Goal: Task Accomplishment & Management: Manage account settings

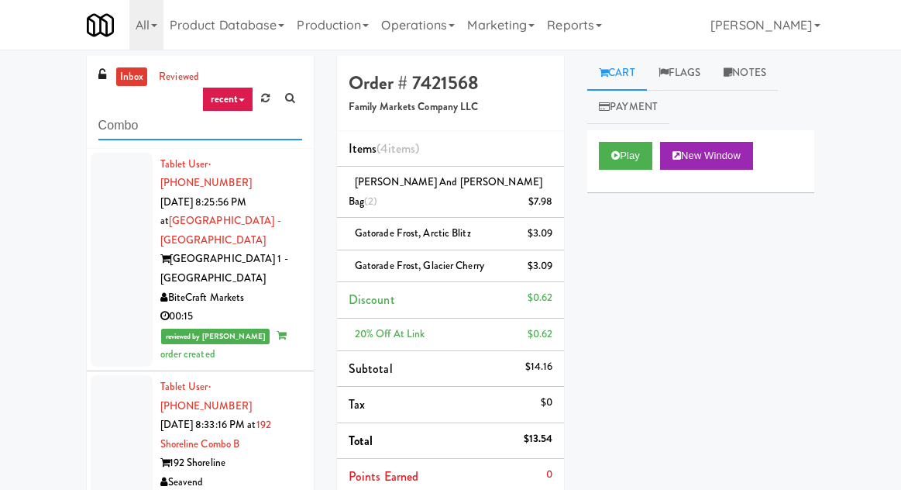
click at [119, 131] on input "Combo" at bounding box center [200, 126] width 204 height 29
click at [115, 129] on input "Combo" at bounding box center [200, 126] width 204 height 29
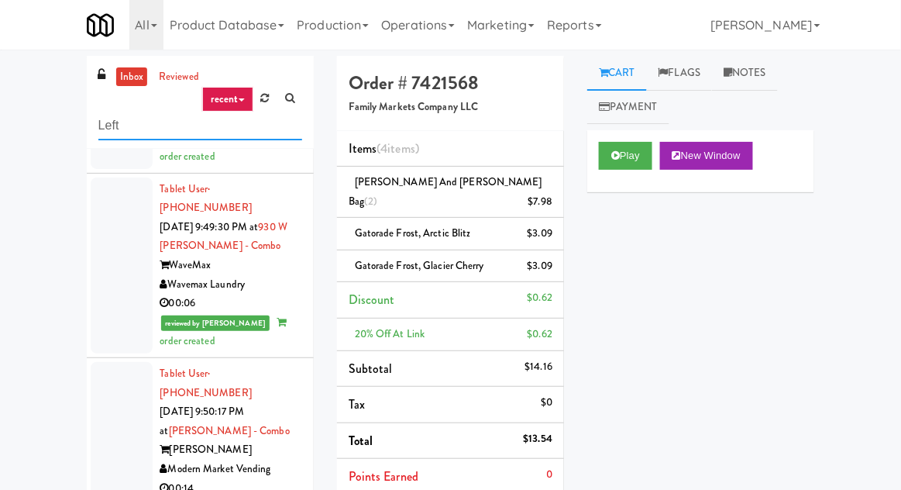
type input "Left"
click at [10, 109] on div "inbox reviewed recent all unclear take inventory issue suspicious failed recent…" at bounding box center [450, 379] width 901 height 646
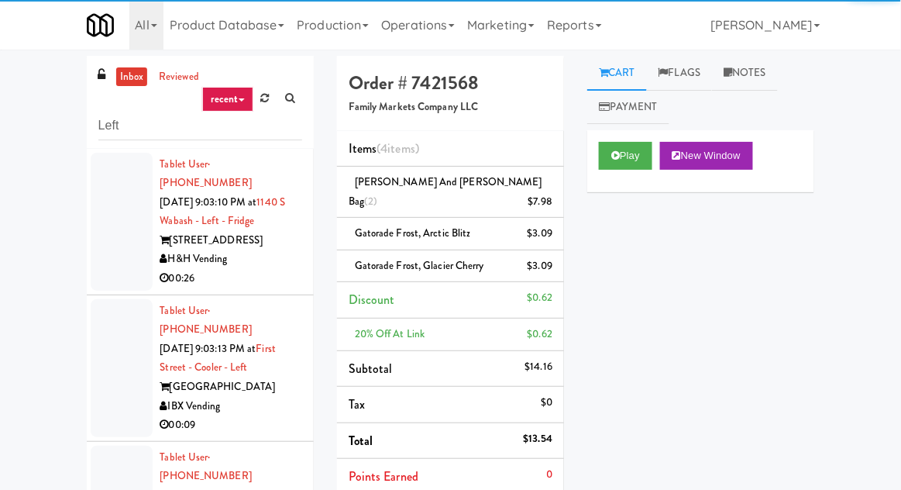
click at [119, 78] on link "inbox" at bounding box center [132, 76] width 32 height 19
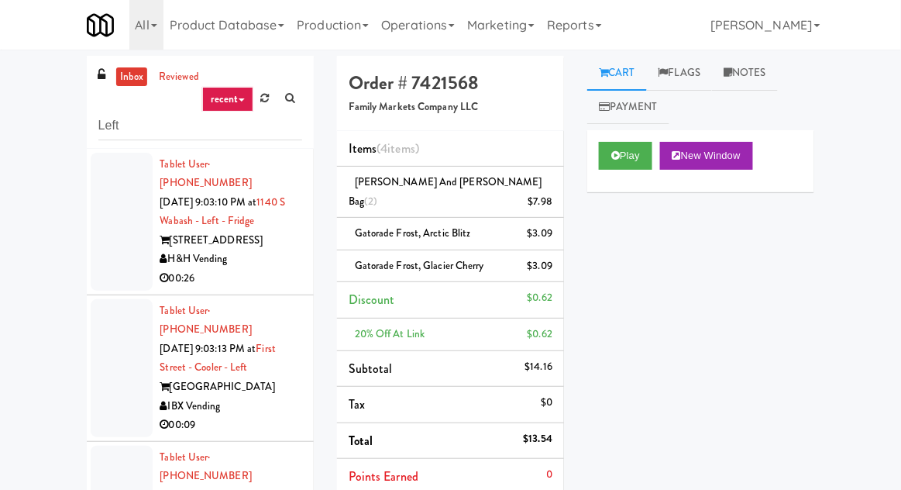
click at [109, 219] on div at bounding box center [122, 222] width 62 height 138
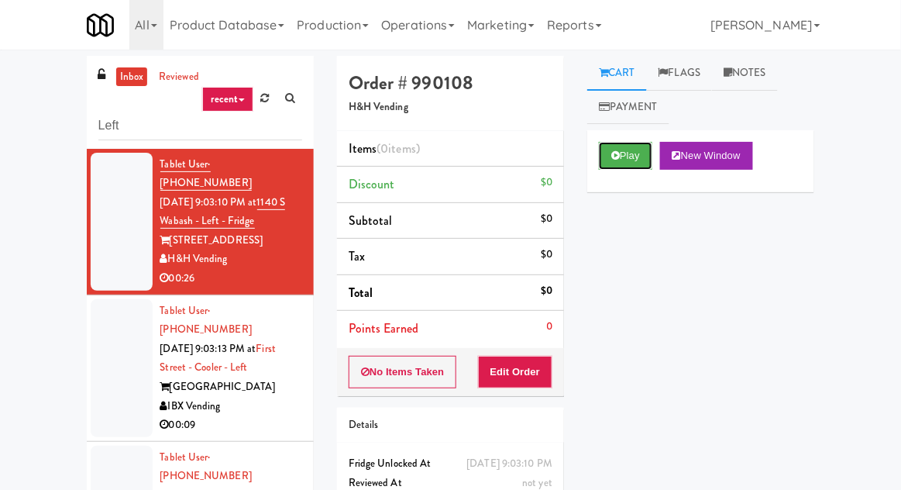
click at [618, 153] on icon at bounding box center [616, 155] width 9 height 10
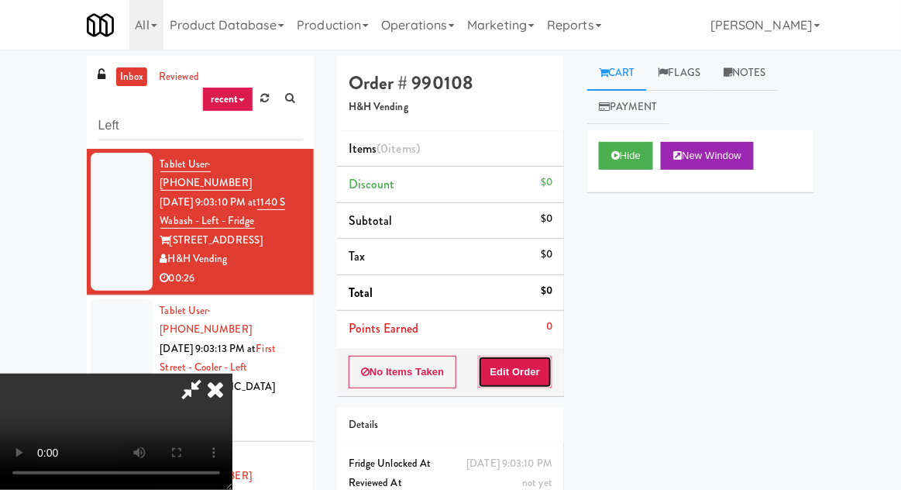
click at [534, 374] on button "Edit Order" at bounding box center [515, 372] width 75 height 33
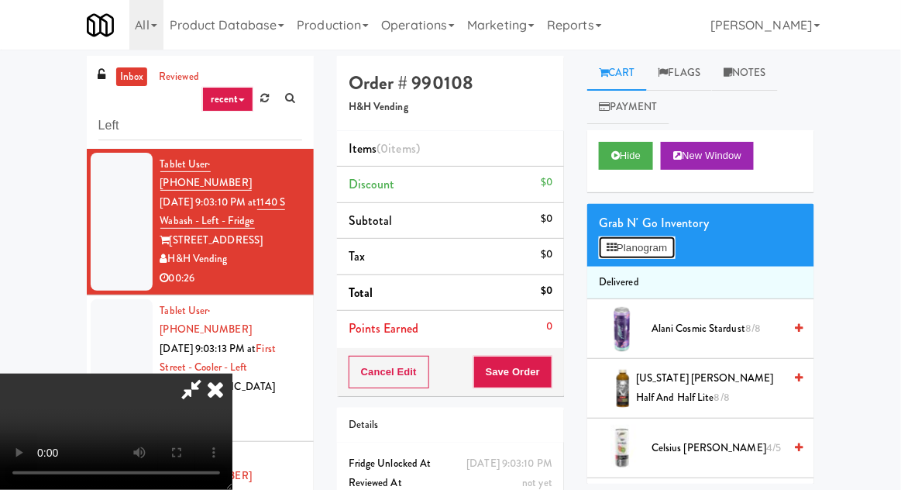
click at [642, 240] on button "Planogram" at bounding box center [637, 247] width 76 height 23
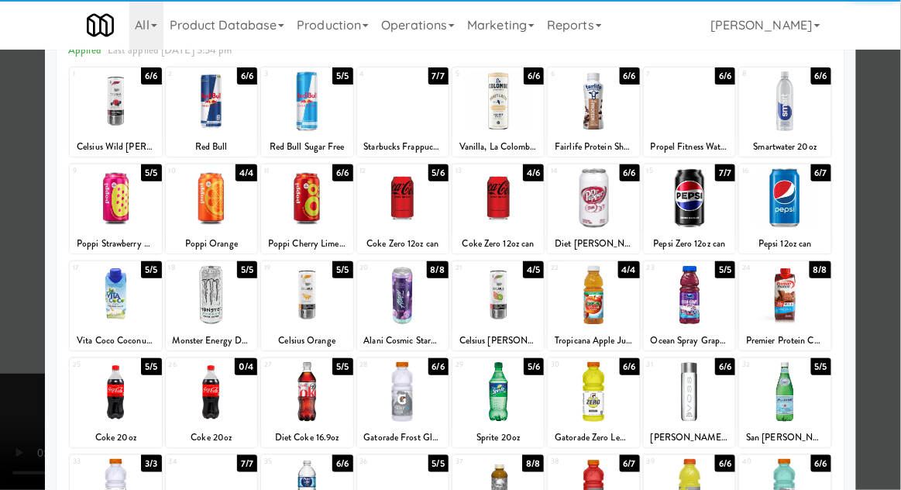
scroll to position [82, 0]
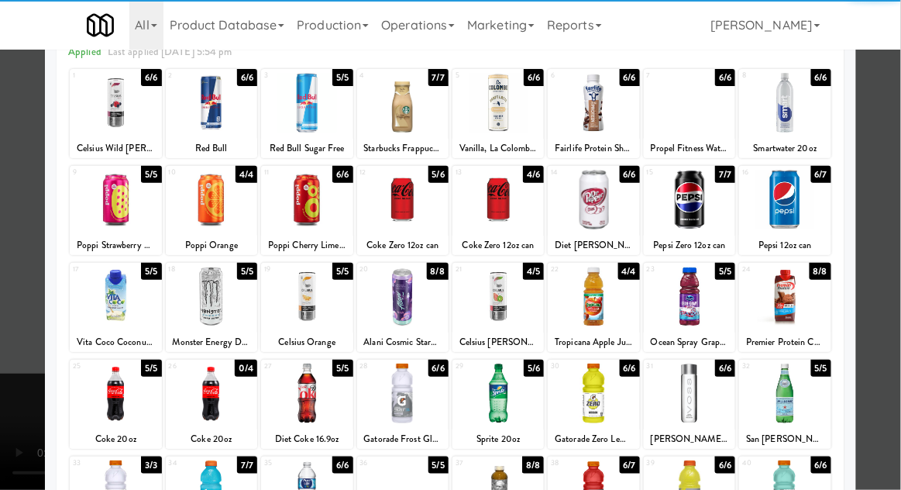
click at [515, 395] on div at bounding box center [498, 394] width 91 height 60
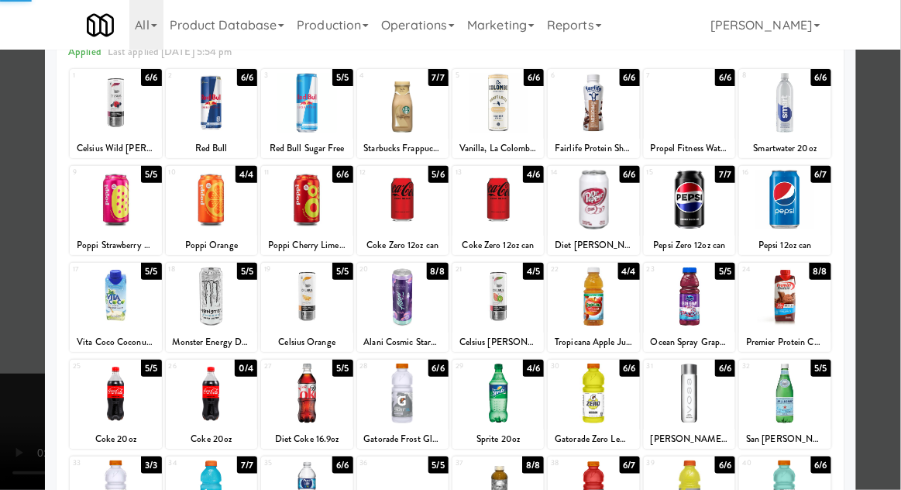
click at [10, 427] on div at bounding box center [450, 245] width 901 height 490
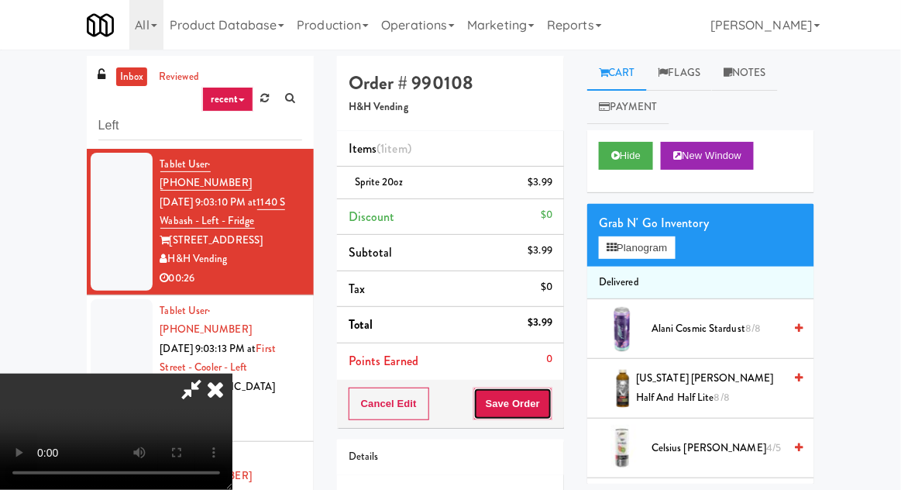
click at [548, 395] on button "Save Order" at bounding box center [513, 404] width 79 height 33
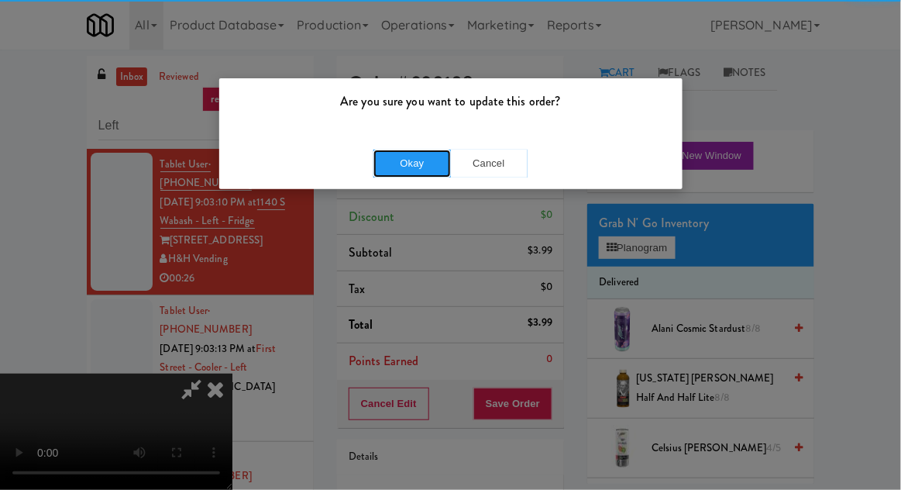
click at [391, 163] on button "Okay" at bounding box center [413, 164] width 78 height 28
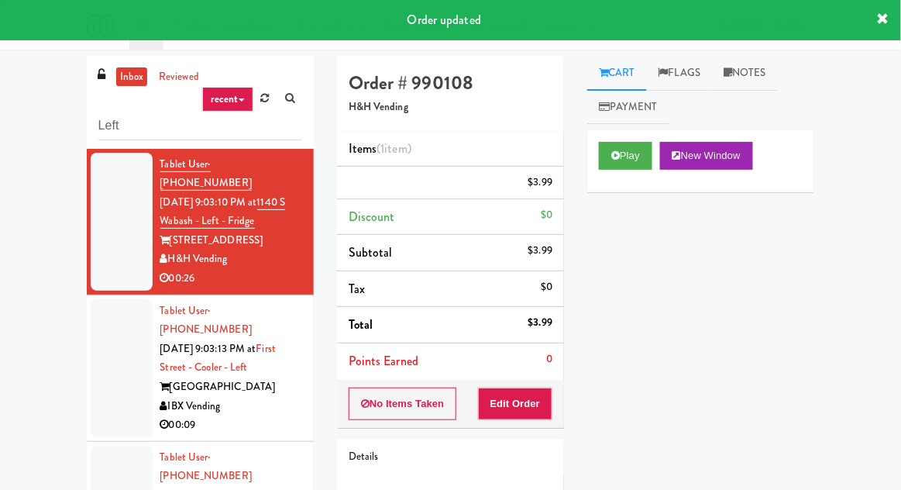
click at [102, 355] on div at bounding box center [122, 368] width 62 height 138
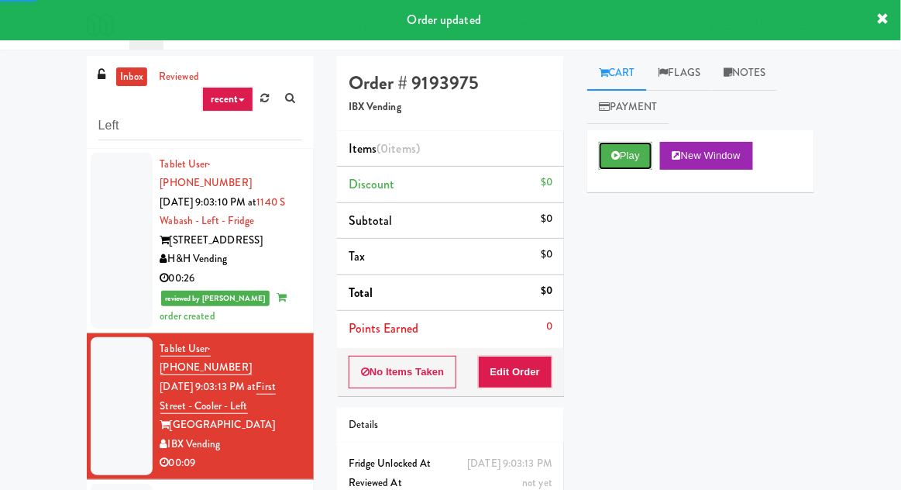
click at [623, 159] on button "Play" at bounding box center [625, 156] width 53 height 28
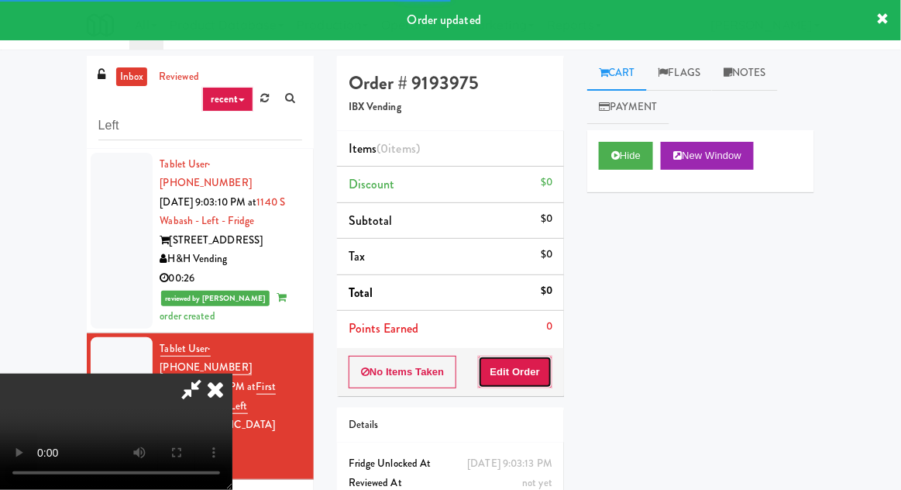
click at [526, 381] on button "Edit Order" at bounding box center [515, 372] width 75 height 33
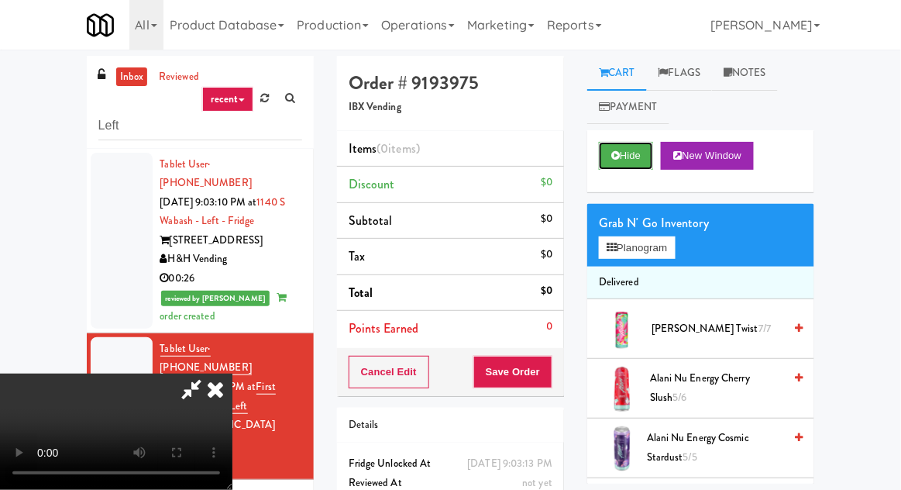
click at [626, 160] on button "Hide" at bounding box center [626, 156] width 54 height 28
click at [614, 163] on button "Hide" at bounding box center [626, 156] width 54 height 28
click at [642, 240] on button "Planogram" at bounding box center [637, 247] width 76 height 23
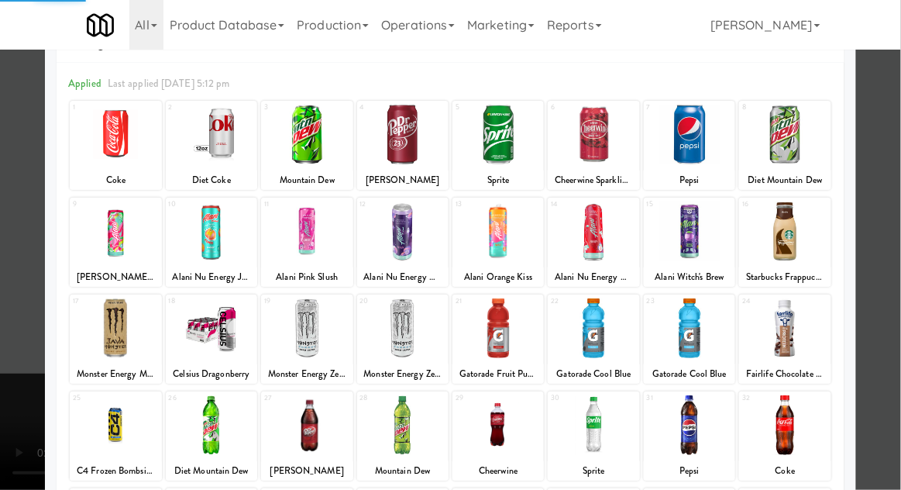
scroll to position [87, 0]
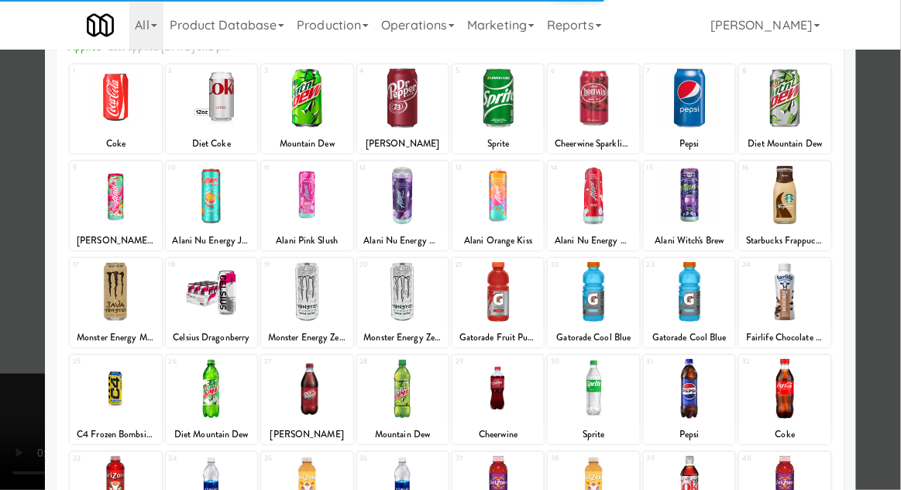
click at [786, 385] on div at bounding box center [784, 389] width 91 height 60
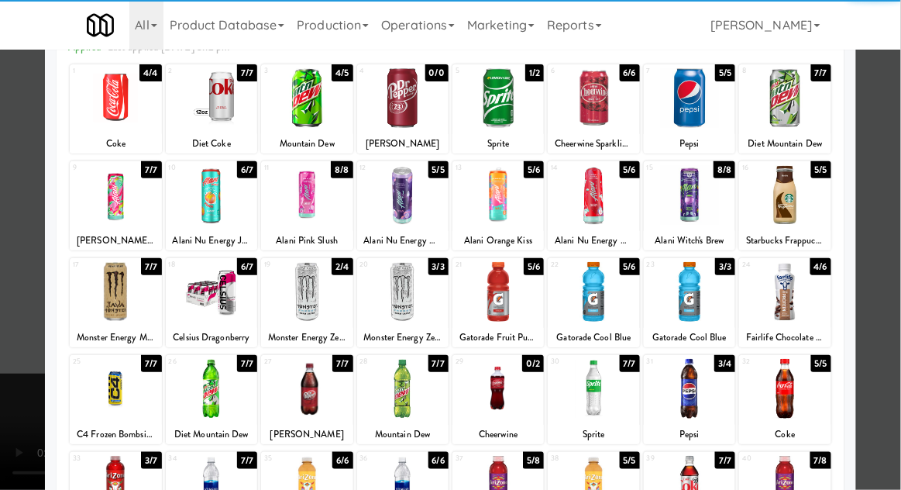
click at [781, 395] on div at bounding box center [784, 389] width 91 height 60
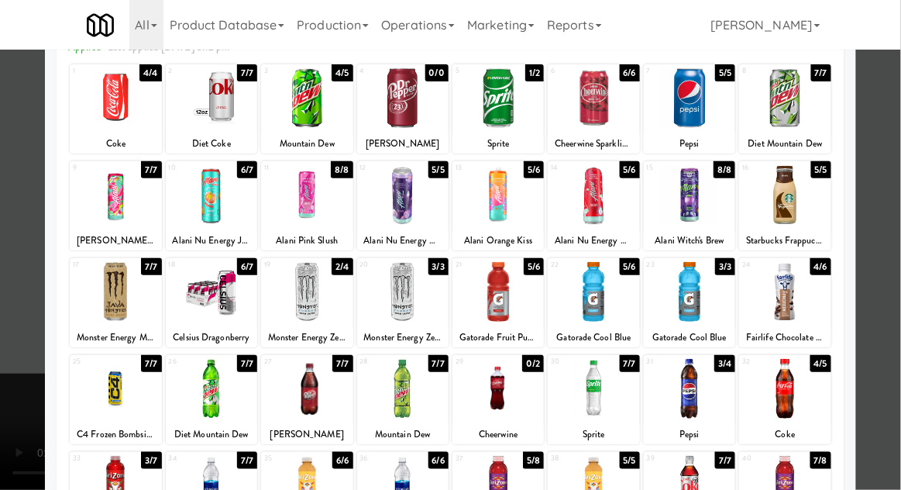
click at [11, 415] on div at bounding box center [450, 245] width 901 height 490
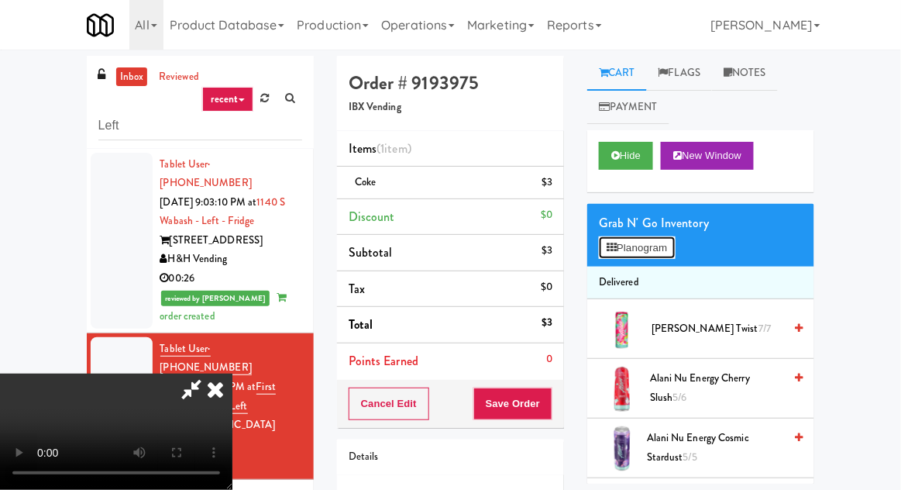
click at [636, 236] on button "Planogram" at bounding box center [637, 247] width 76 height 23
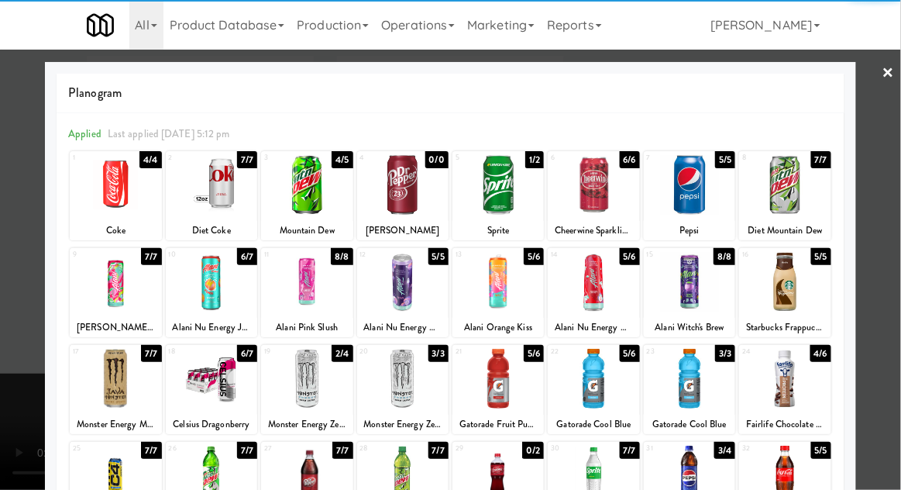
click at [502, 379] on div at bounding box center [498, 379] width 91 height 60
click at [31, 422] on div at bounding box center [450, 245] width 901 height 490
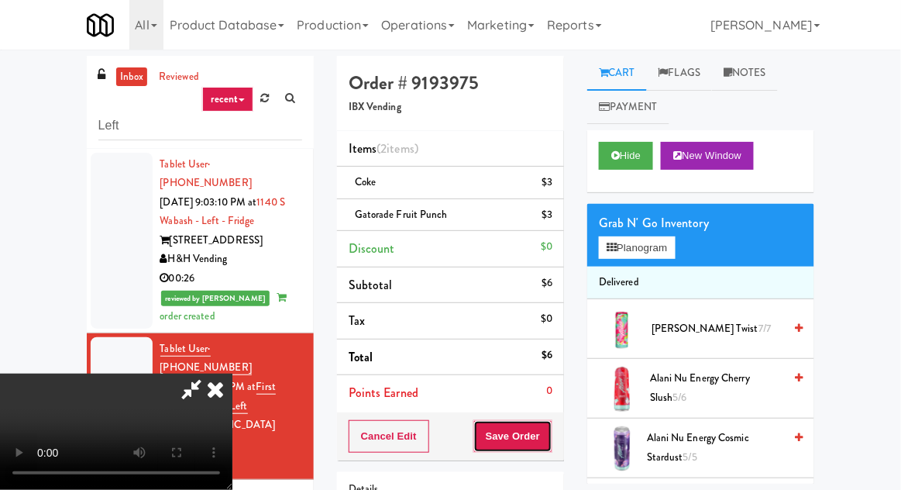
click at [552, 433] on button "Save Order" at bounding box center [513, 436] width 79 height 33
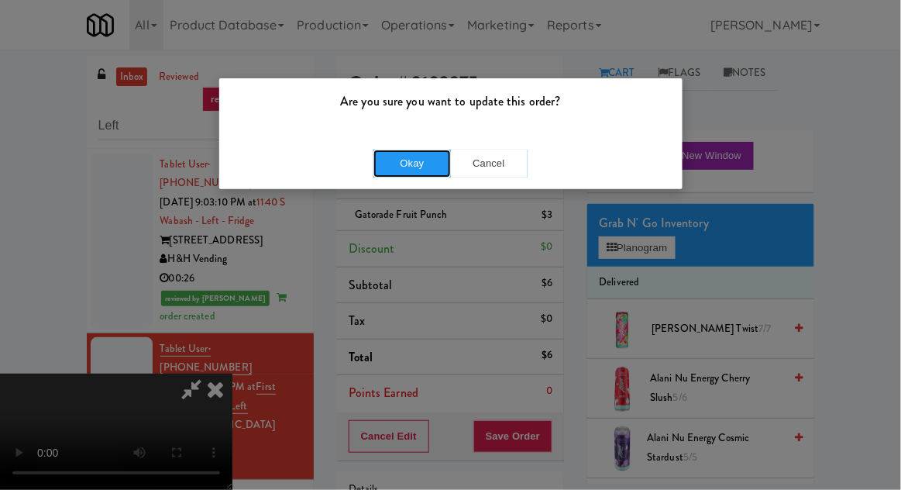
click at [400, 167] on button "Okay" at bounding box center [413, 164] width 78 height 28
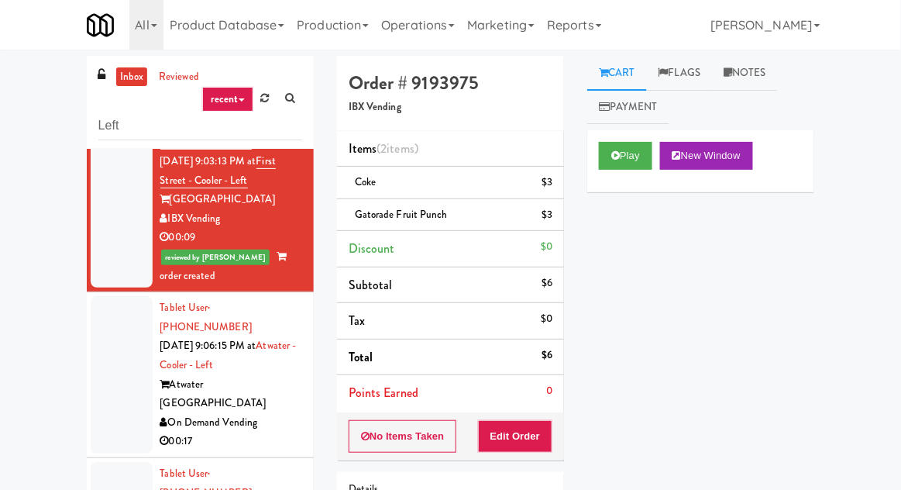
click at [106, 328] on div at bounding box center [122, 374] width 62 height 157
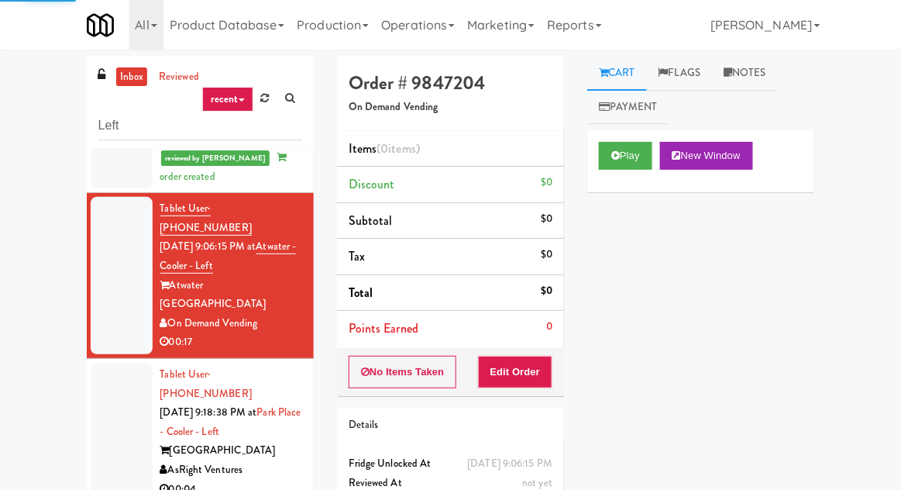
scroll to position [328, 0]
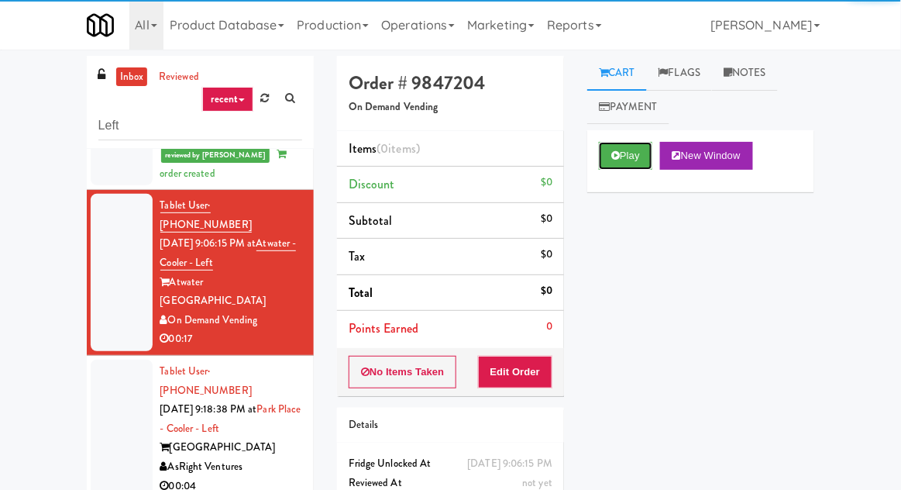
click at [617, 144] on button "Play" at bounding box center [625, 156] width 53 height 28
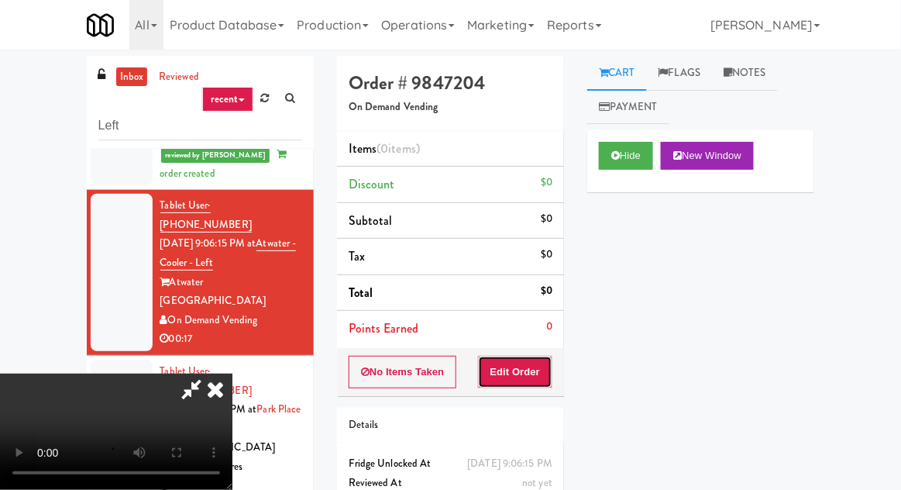
click at [508, 367] on button "Edit Order" at bounding box center [515, 372] width 75 height 33
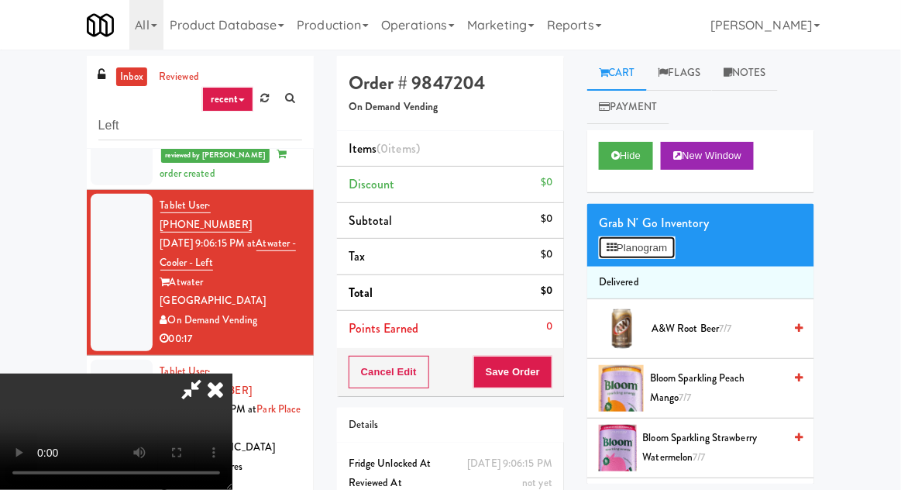
click at [642, 237] on button "Planogram" at bounding box center [637, 247] width 76 height 23
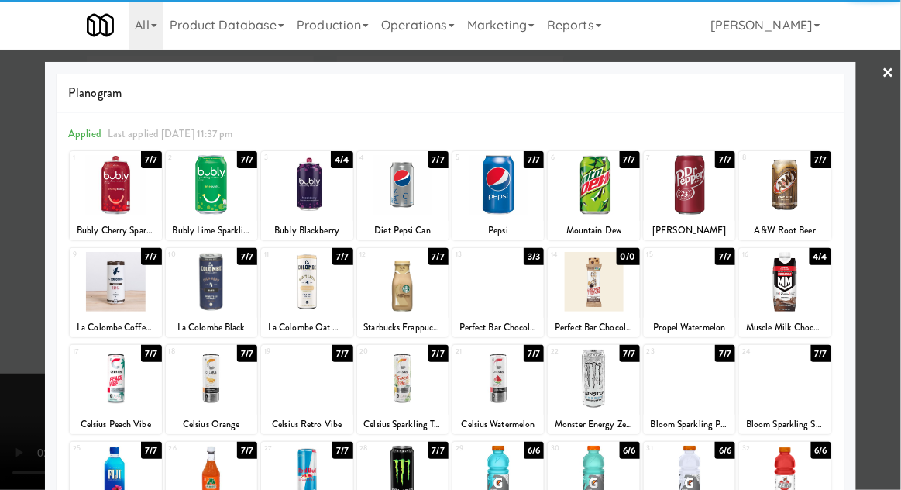
click at [783, 277] on div at bounding box center [784, 282] width 91 height 60
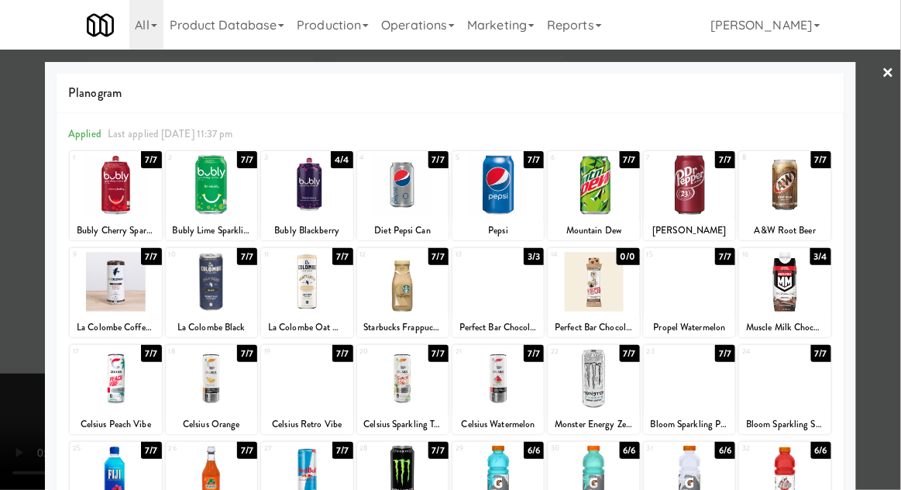
click at [13, 388] on div at bounding box center [450, 245] width 901 height 490
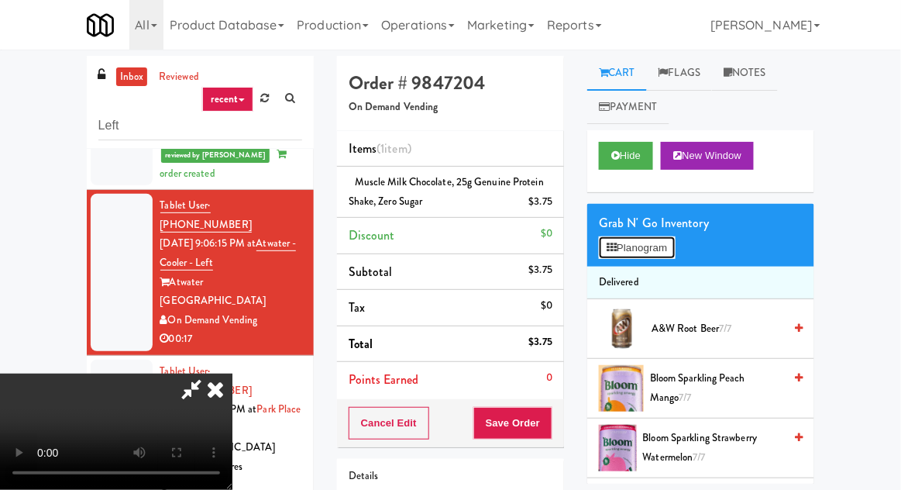
click at [639, 244] on button "Planogram" at bounding box center [637, 247] width 76 height 23
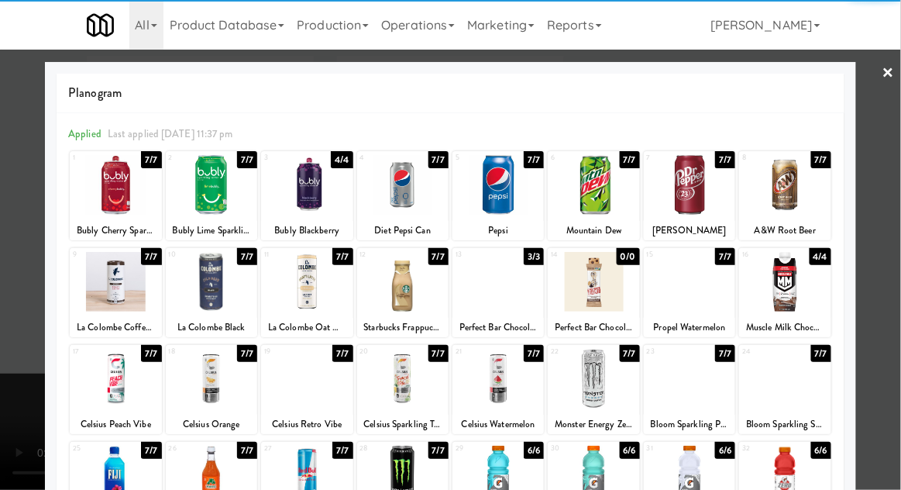
click at [509, 285] on div at bounding box center [498, 282] width 91 height 60
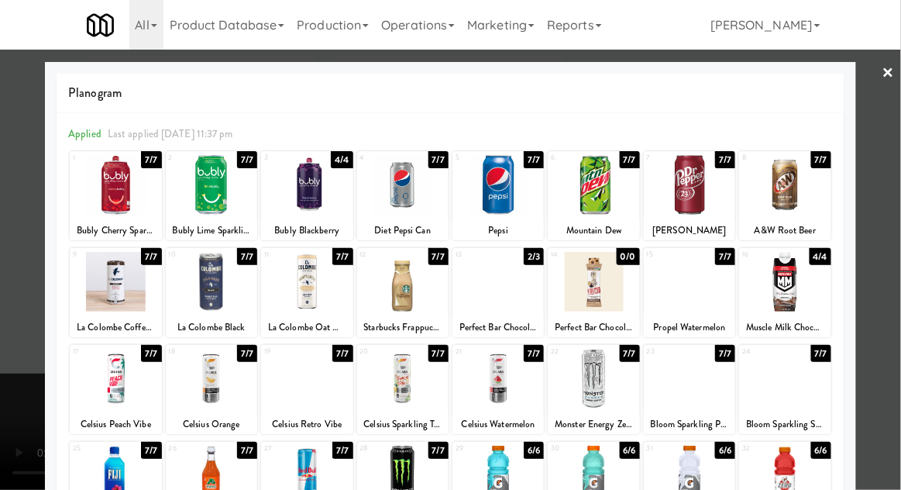
click at [22, 420] on div at bounding box center [450, 245] width 901 height 490
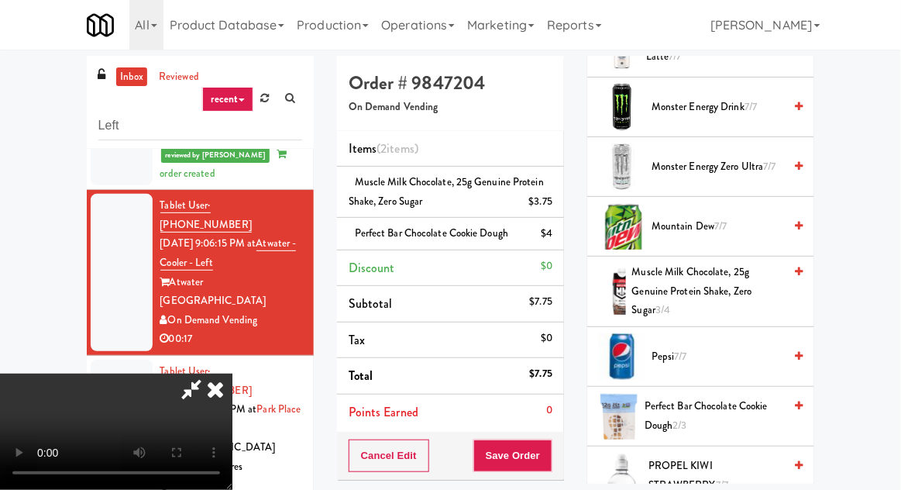
scroll to position [1892, 0]
click at [550, 461] on button "Save Order" at bounding box center [513, 455] width 79 height 33
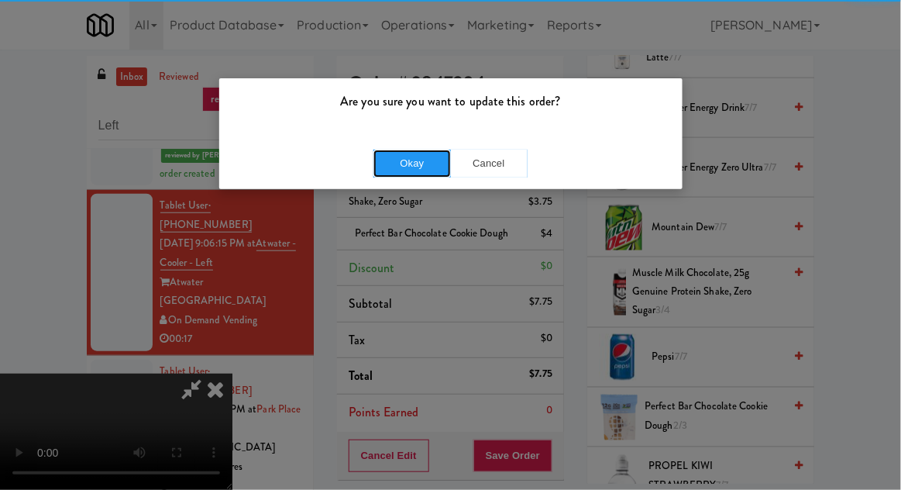
click at [389, 157] on button "Okay" at bounding box center [413, 164] width 78 height 28
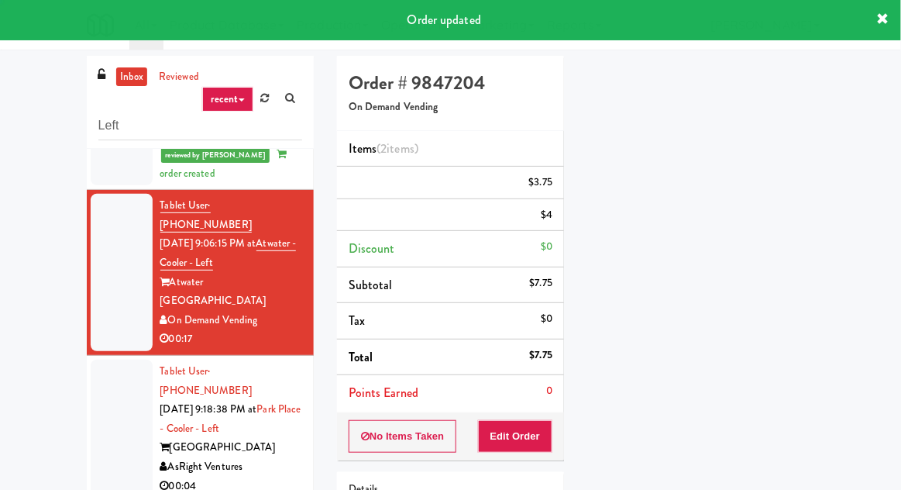
scroll to position [153, 0]
click at [98, 360] on div at bounding box center [122, 429] width 62 height 138
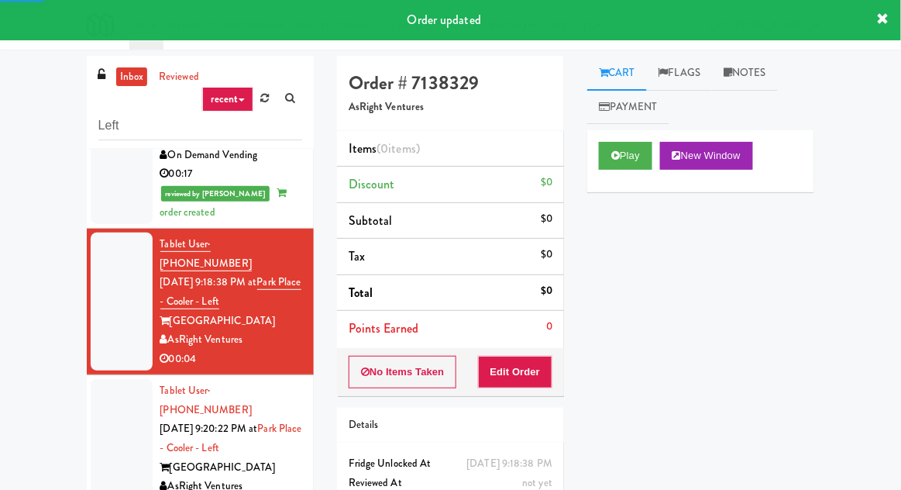
scroll to position [497, 0]
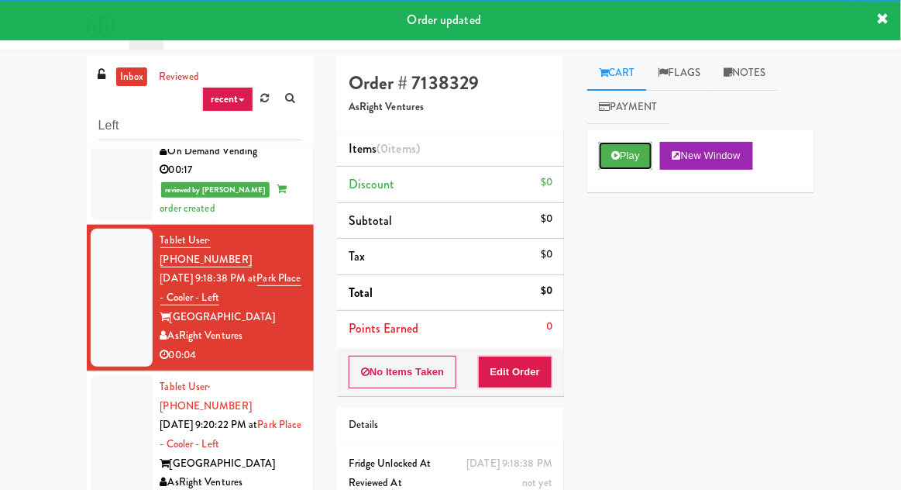
click at [609, 143] on button "Play" at bounding box center [625, 156] width 53 height 28
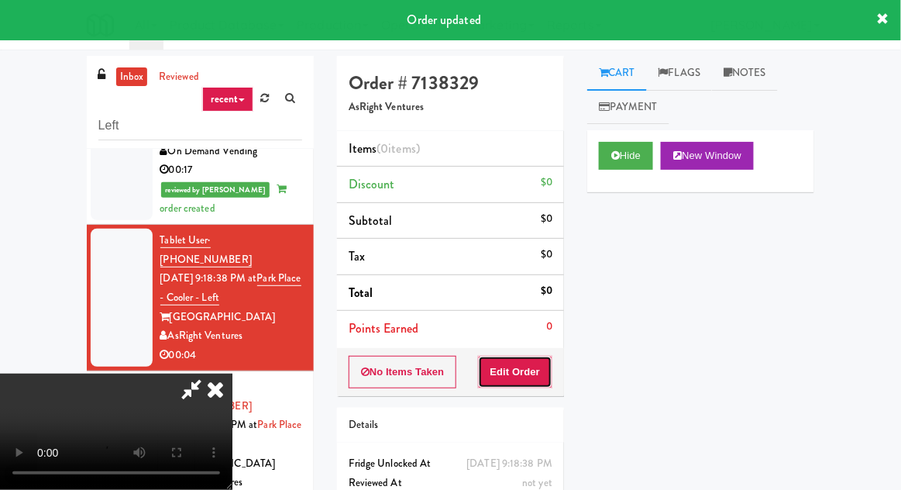
click at [522, 375] on button "Edit Order" at bounding box center [515, 372] width 75 height 33
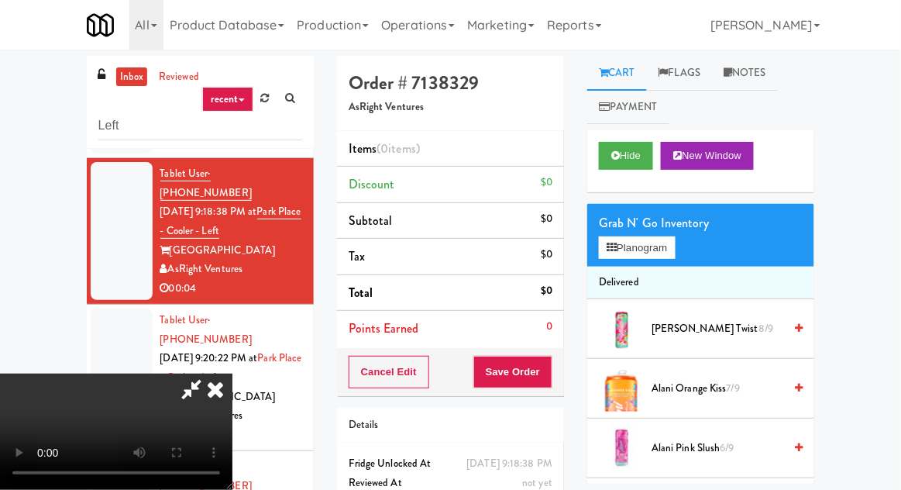
scroll to position [567, 0]
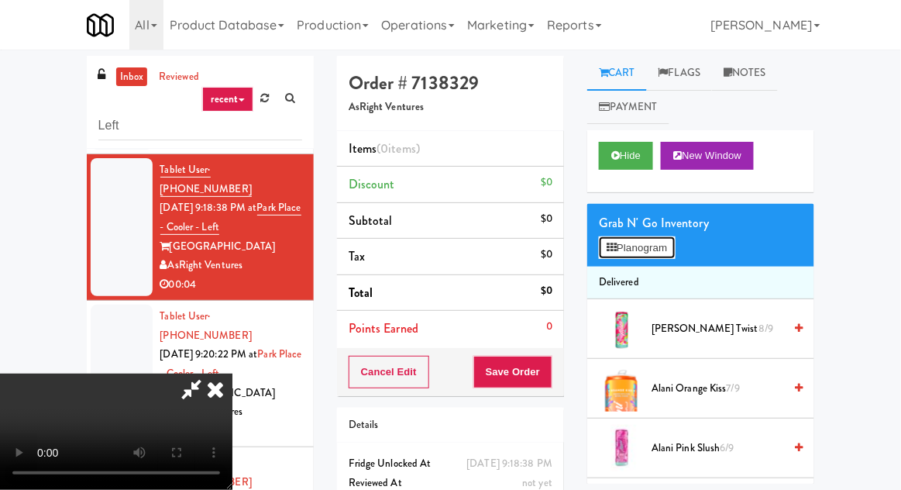
click at [626, 242] on button "Planogram" at bounding box center [637, 247] width 76 height 23
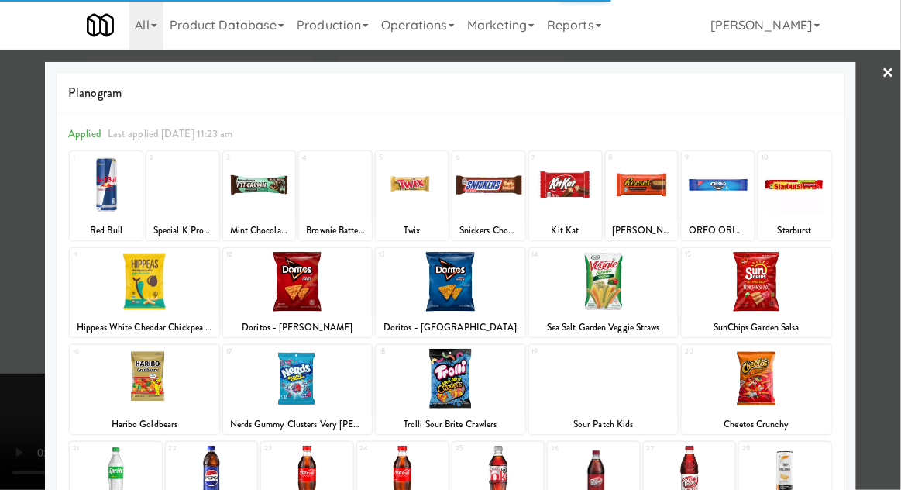
scroll to position [71, 0]
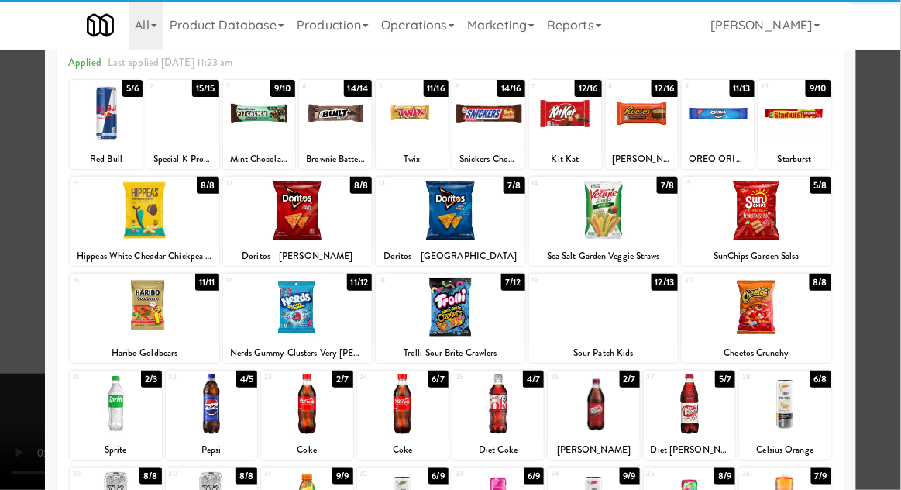
click at [603, 401] on div at bounding box center [593, 404] width 91 height 60
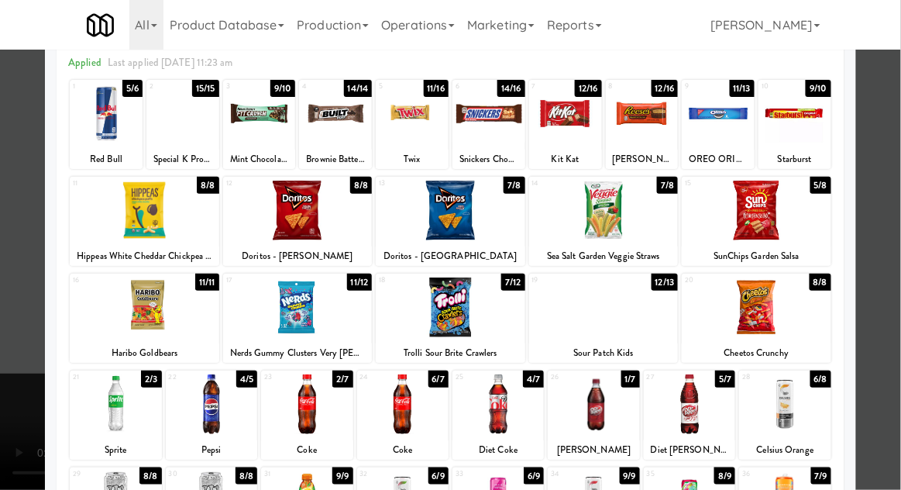
click at [9, 430] on div at bounding box center [450, 245] width 901 height 490
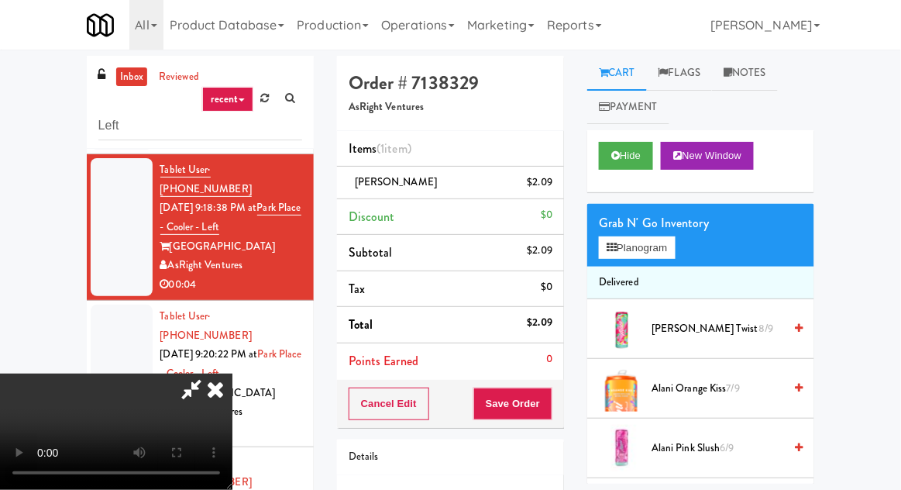
click at [629, 227] on div "Grab N' Go Inventory" at bounding box center [701, 223] width 204 height 23
click at [620, 257] on button "Planogram" at bounding box center [637, 247] width 76 height 23
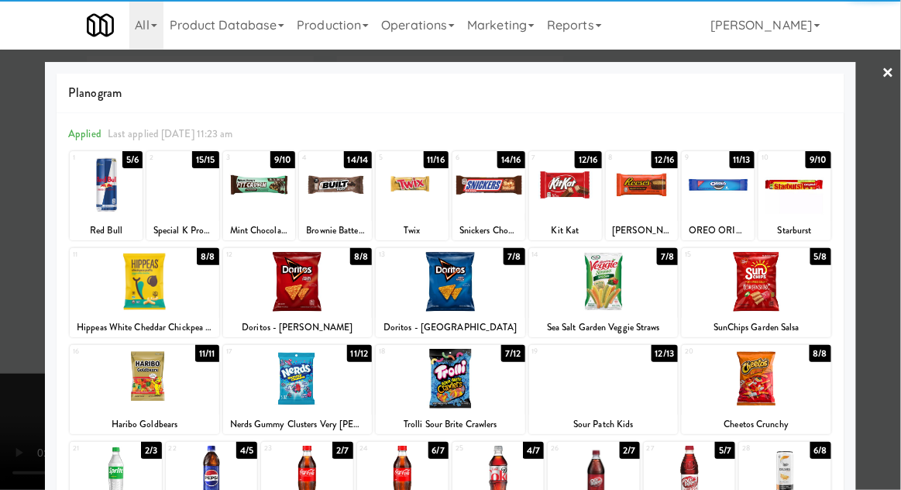
click at [50, 333] on div "Planogram Applied Last applied Wednesday 11:23 am 1 5/6 Red Bull 2 15/15 Specia…" at bounding box center [451, 411] width 812 height 699
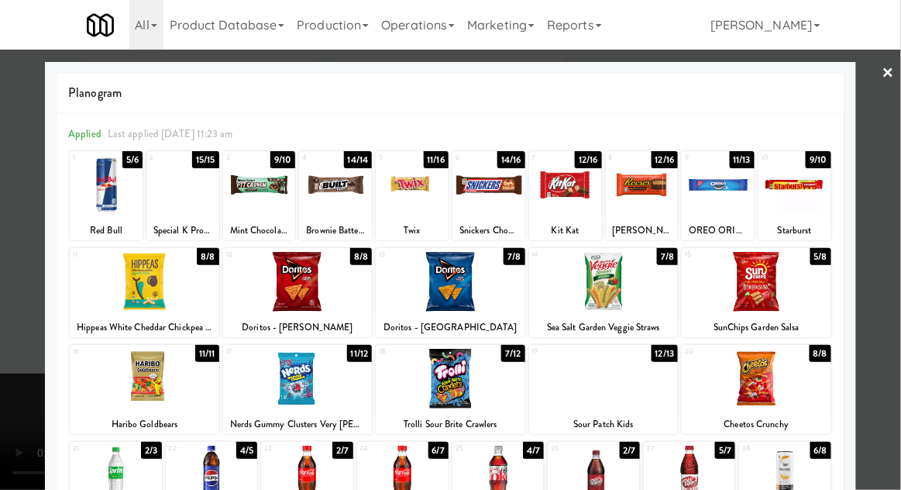
click at [43, 332] on div at bounding box center [450, 245] width 901 height 490
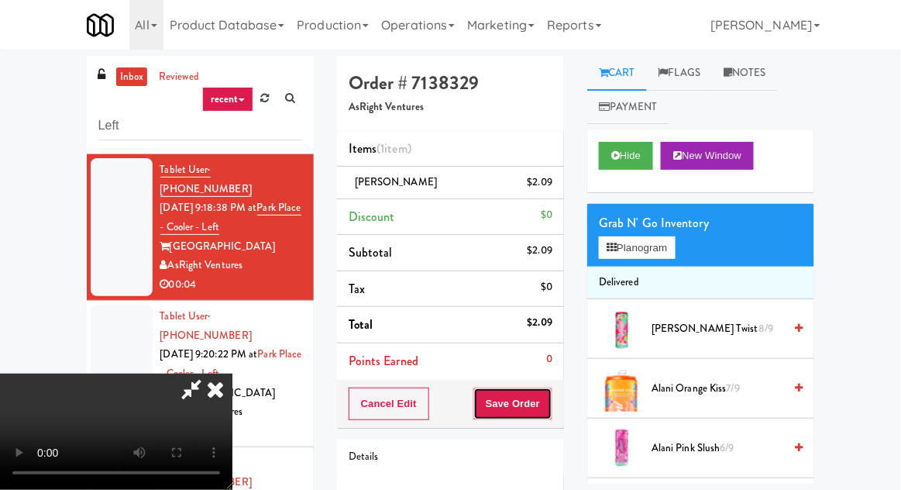
click at [552, 415] on button "Save Order" at bounding box center [513, 404] width 79 height 33
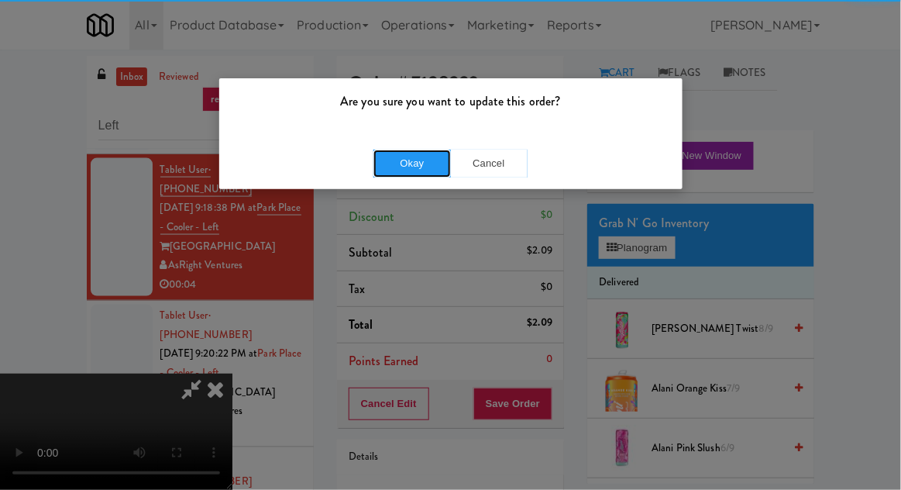
click at [401, 155] on button "Okay" at bounding box center [413, 164] width 78 height 28
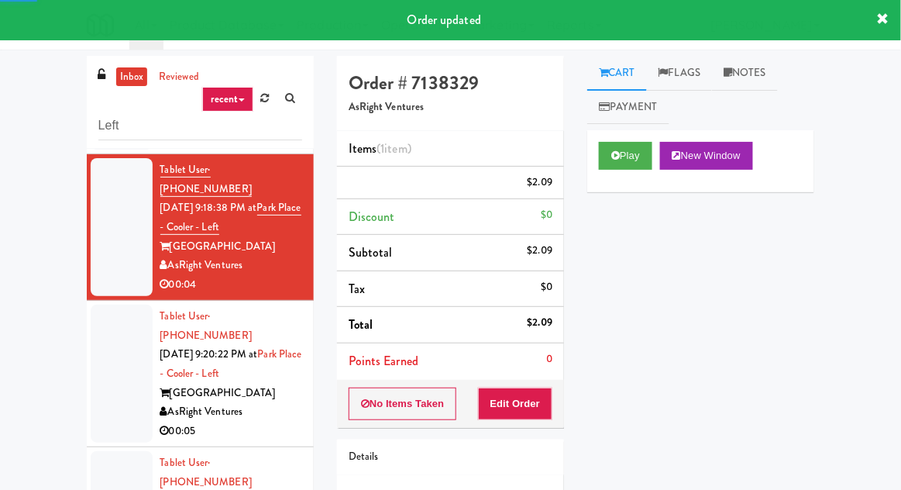
click at [105, 305] on div at bounding box center [122, 374] width 62 height 138
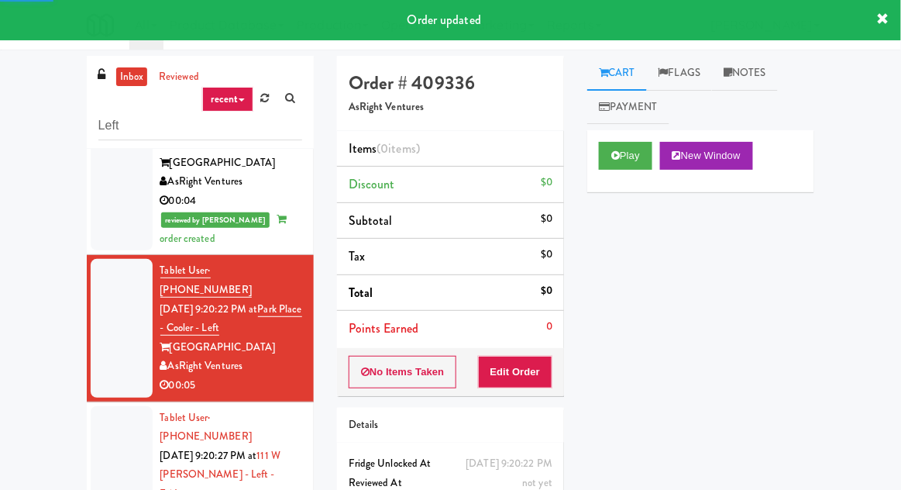
scroll to position [652, 0]
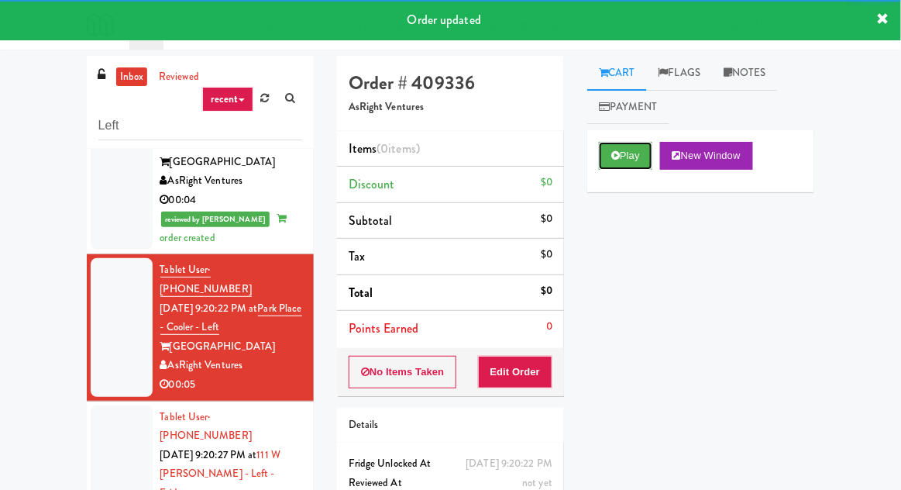
click at [616, 153] on icon at bounding box center [616, 155] width 9 height 10
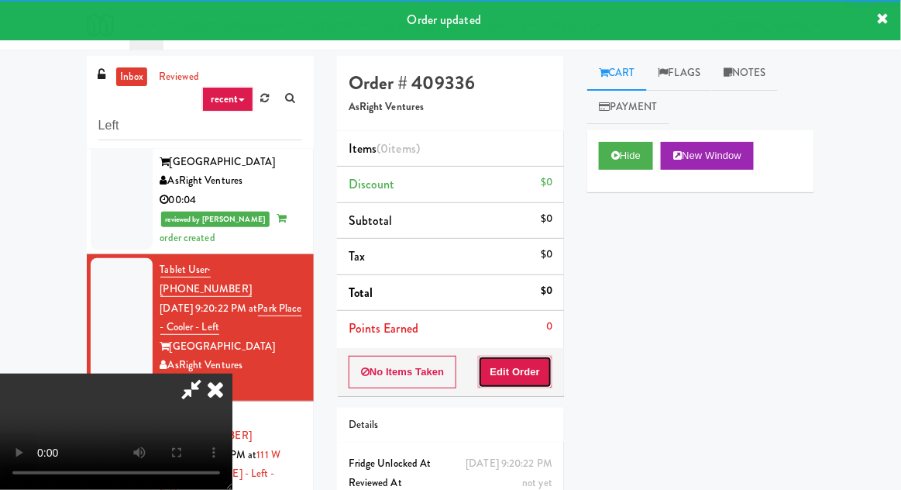
click at [519, 375] on button "Edit Order" at bounding box center [515, 372] width 75 height 33
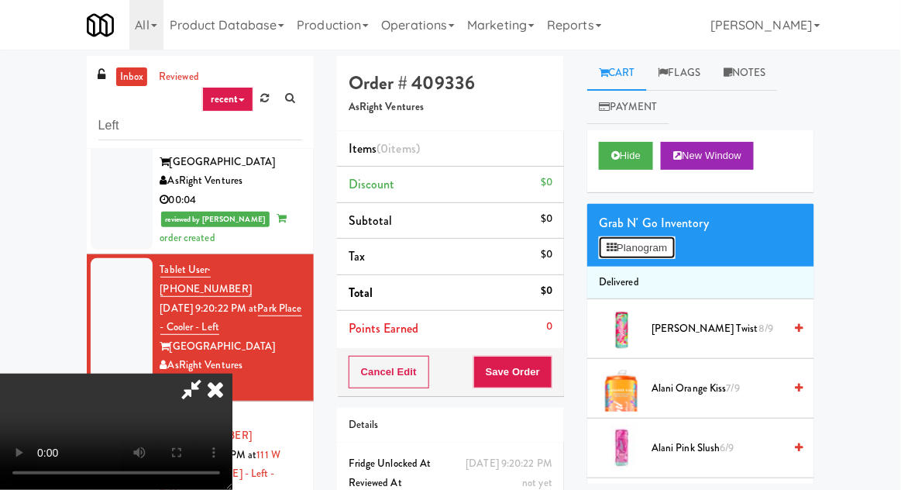
click at [640, 240] on button "Planogram" at bounding box center [637, 247] width 76 height 23
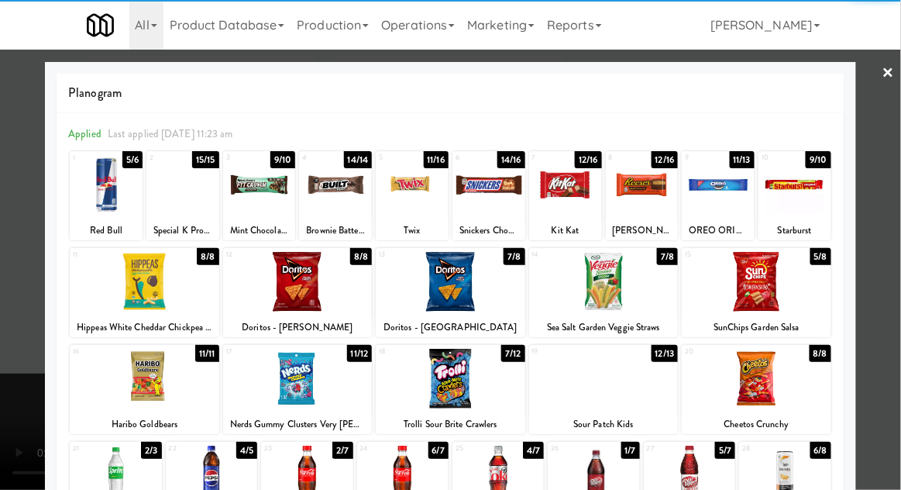
click at [400, 194] on div at bounding box center [412, 185] width 73 height 60
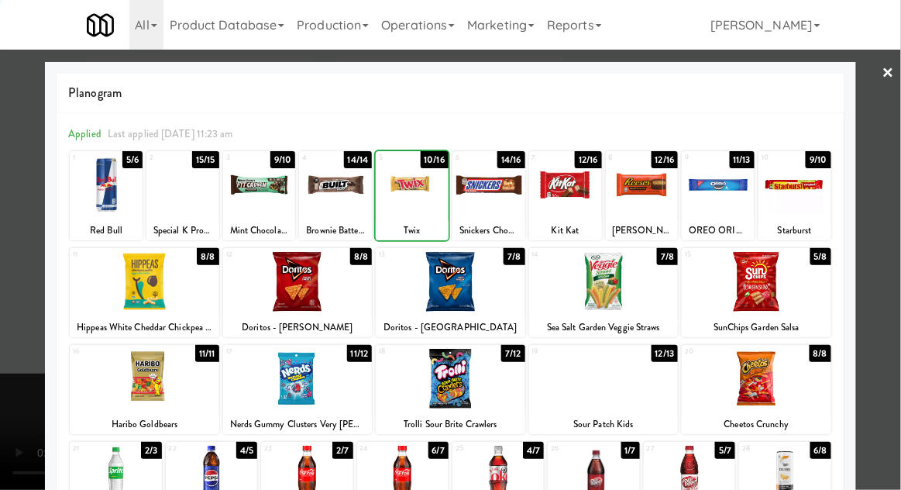
click at [20, 365] on div at bounding box center [450, 245] width 901 height 490
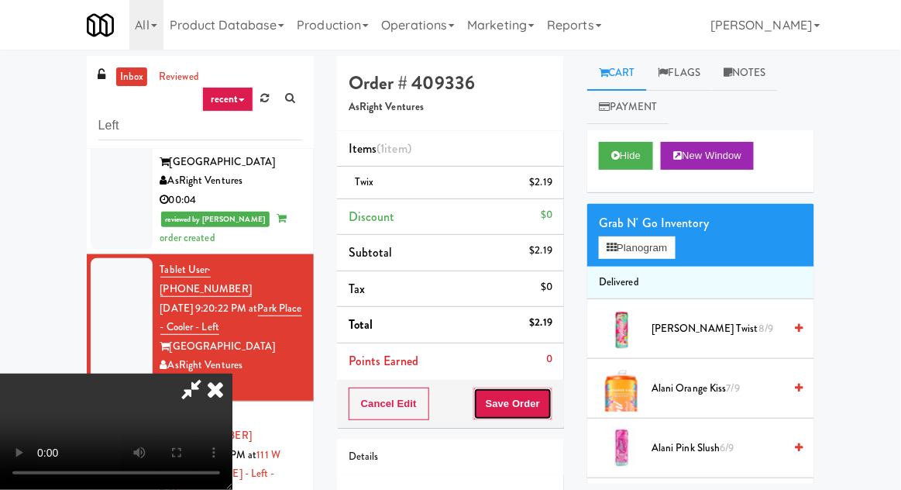
click at [550, 402] on button "Save Order" at bounding box center [513, 404] width 79 height 33
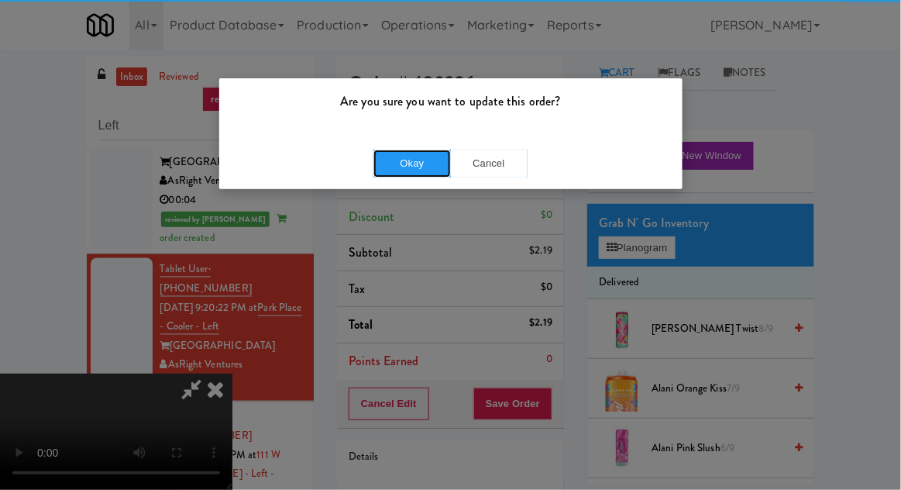
click at [398, 169] on button "Okay" at bounding box center [413, 164] width 78 height 28
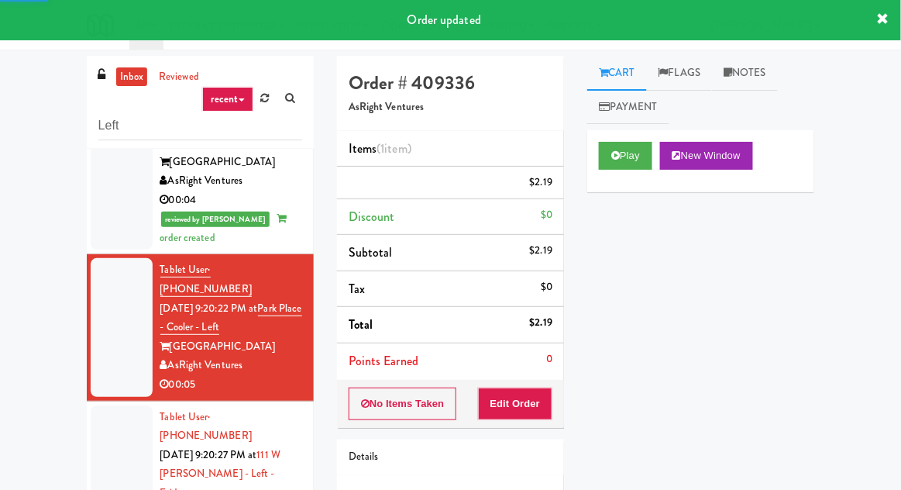
click at [104, 405] on div at bounding box center [122, 483] width 62 height 157
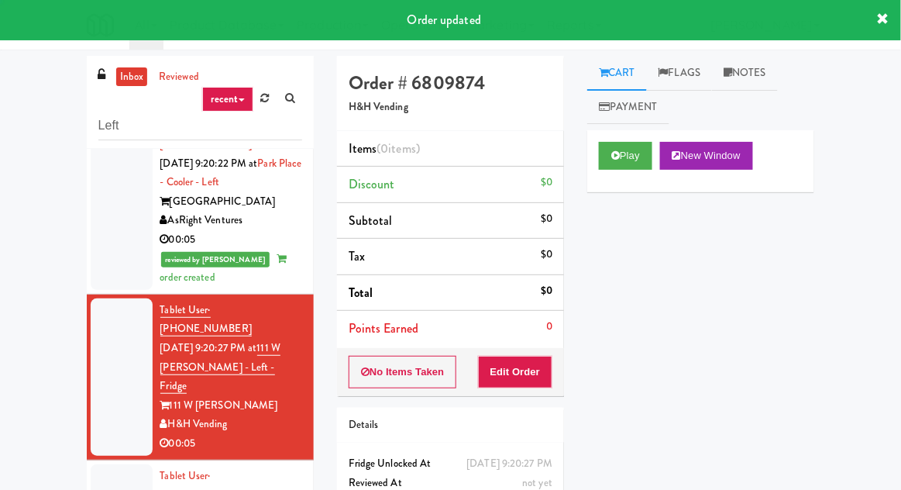
scroll to position [799, 0]
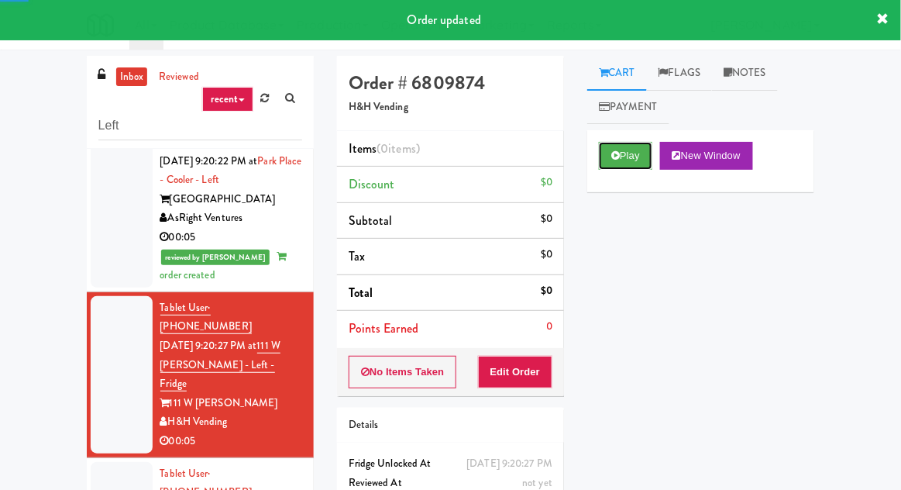
click at [615, 156] on icon at bounding box center [616, 155] width 9 height 10
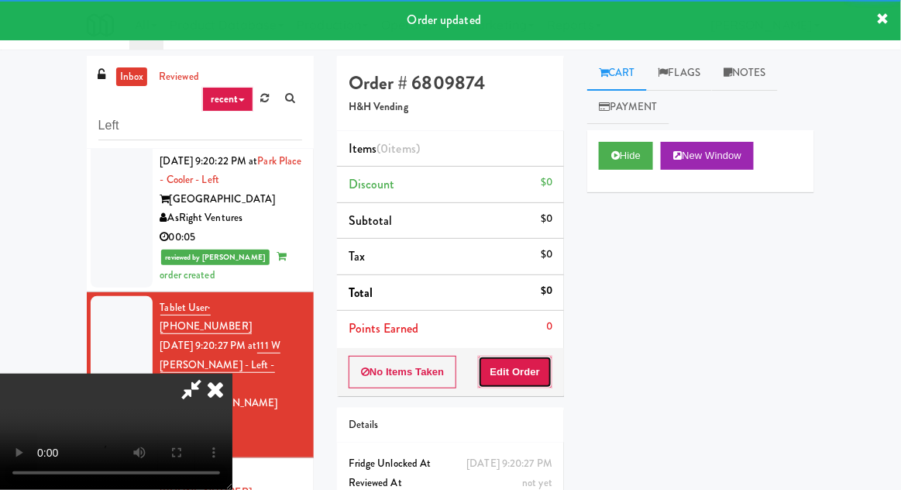
click at [525, 364] on button "Edit Order" at bounding box center [515, 372] width 75 height 33
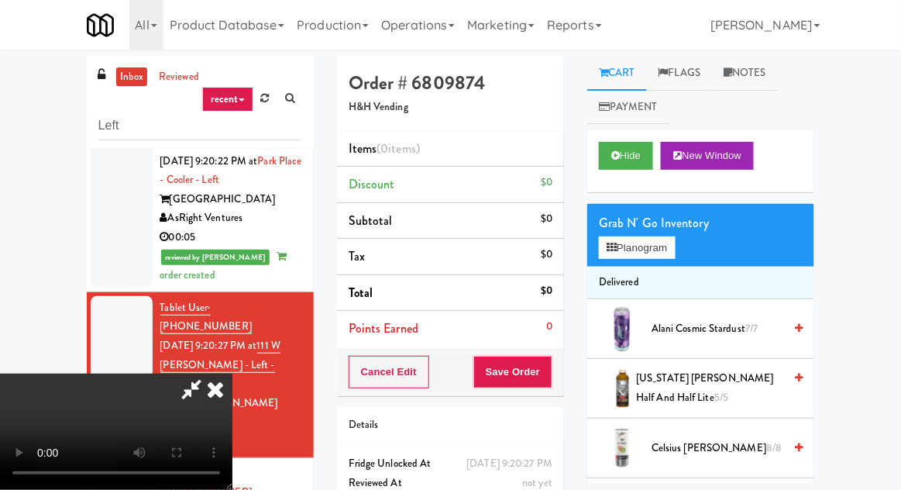
scroll to position [57, 0]
click at [622, 252] on button "Planogram" at bounding box center [637, 247] width 76 height 23
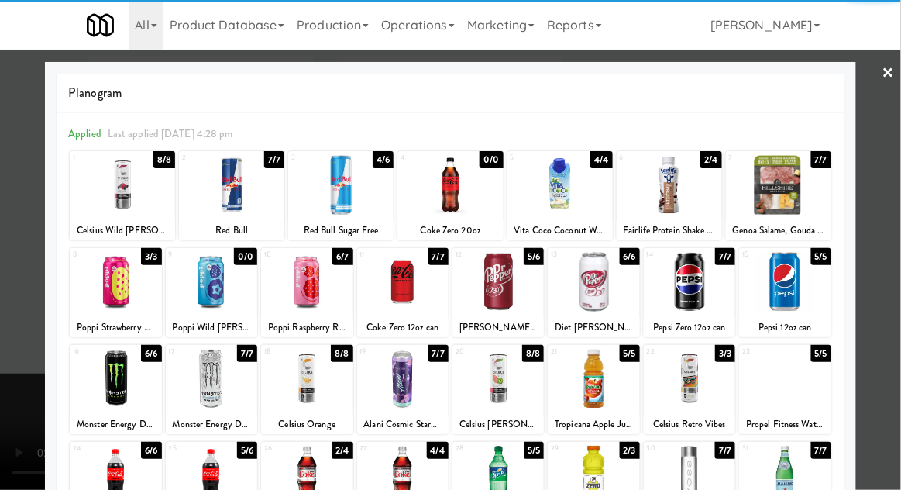
click at [788, 385] on div at bounding box center [784, 379] width 91 height 60
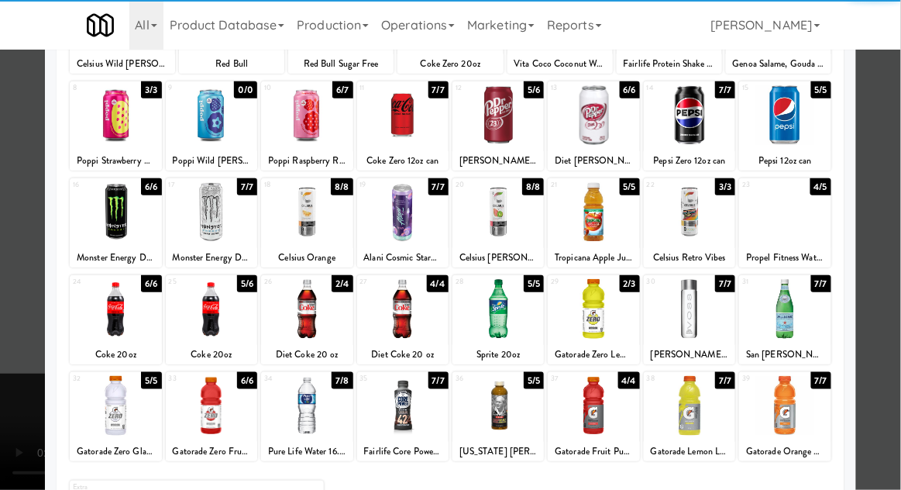
scroll to position [196, 0]
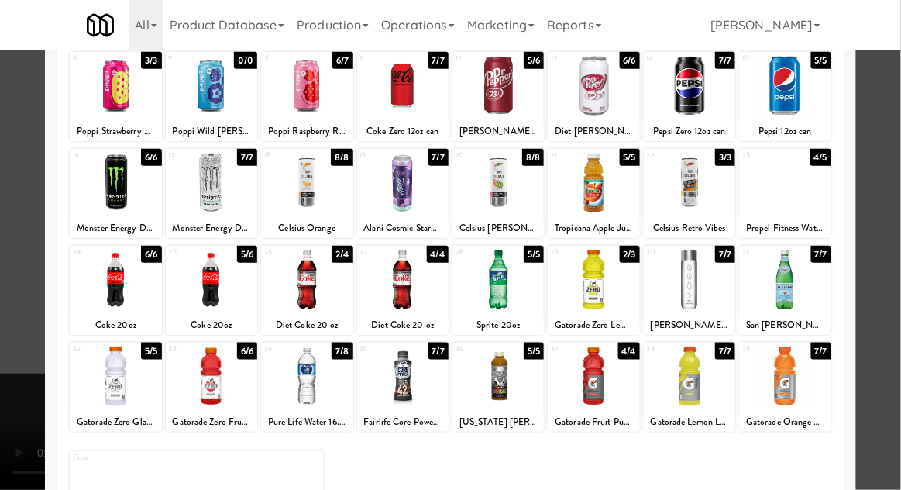
click at [16, 408] on div at bounding box center [450, 245] width 901 height 490
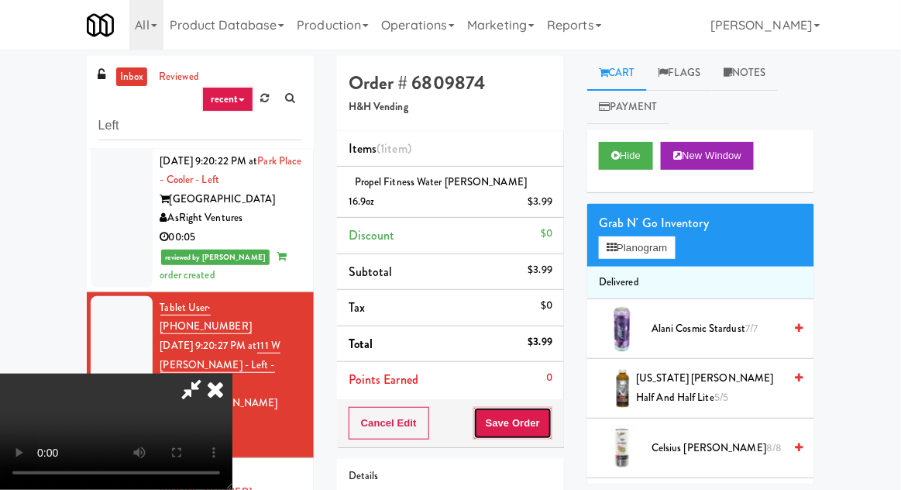
click at [546, 407] on button "Save Order" at bounding box center [513, 423] width 79 height 33
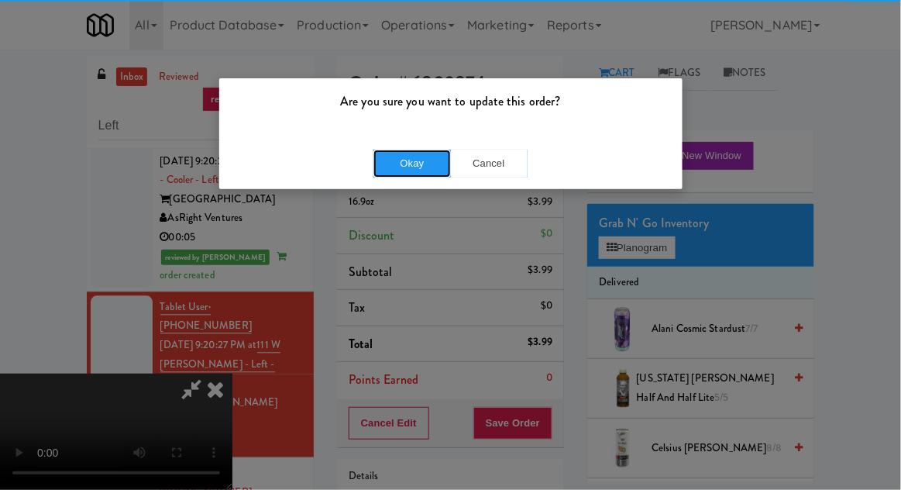
click at [390, 169] on button "Okay" at bounding box center [413, 164] width 78 height 28
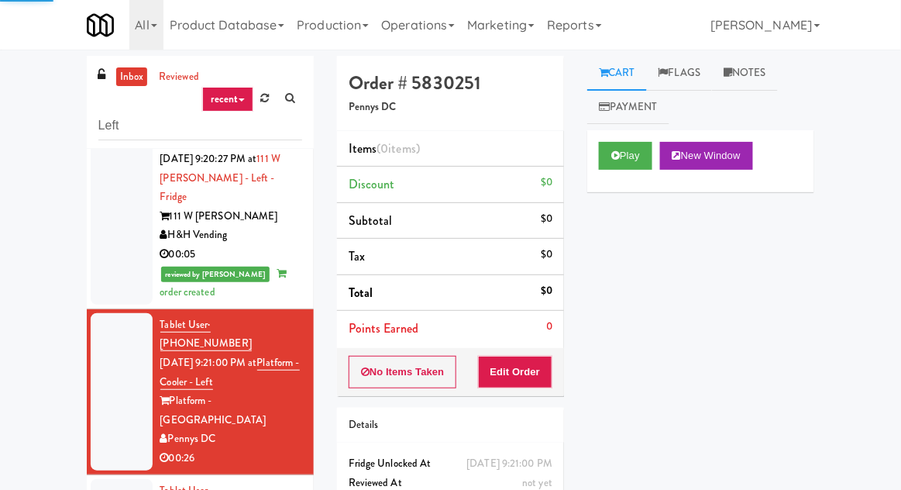
scroll to position [986, 0]
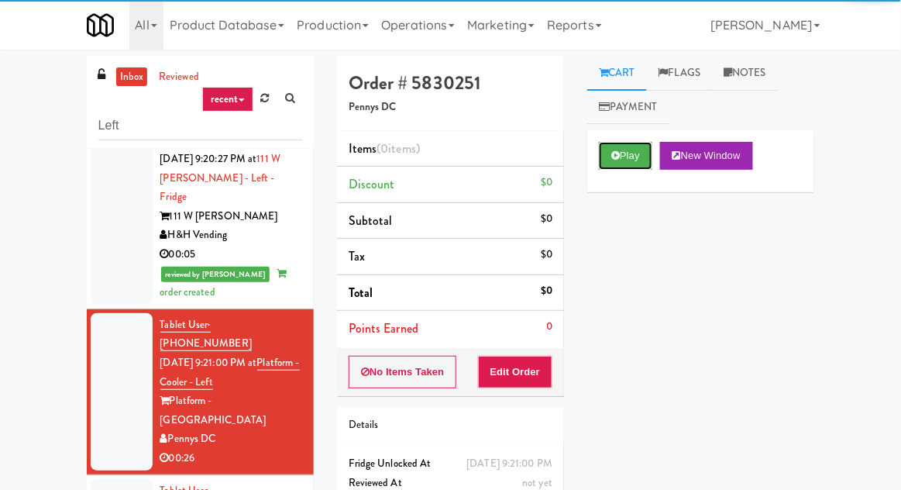
click at [605, 146] on button "Play" at bounding box center [625, 156] width 53 height 28
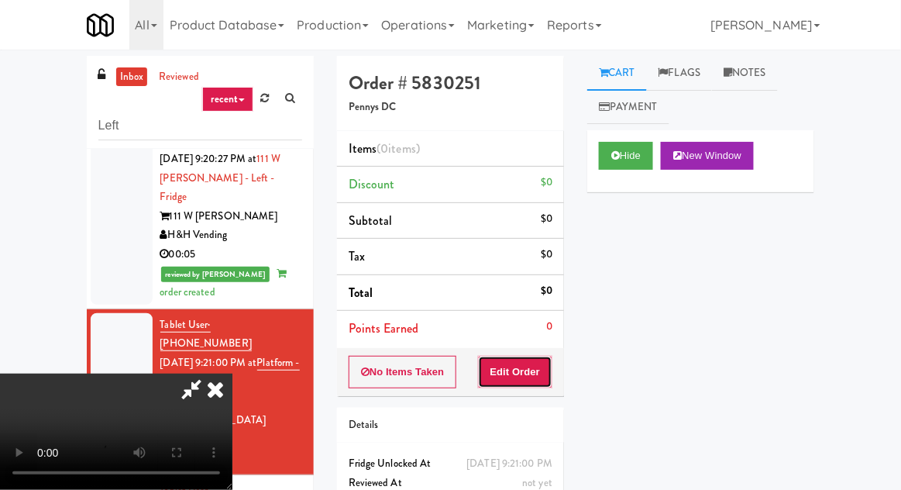
click at [516, 363] on button "Edit Order" at bounding box center [515, 372] width 75 height 33
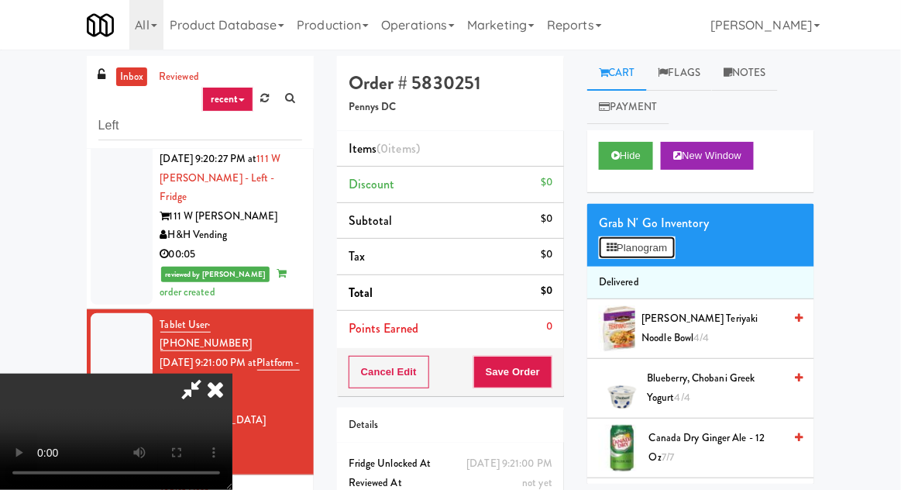
click at [643, 242] on button "Planogram" at bounding box center [637, 247] width 76 height 23
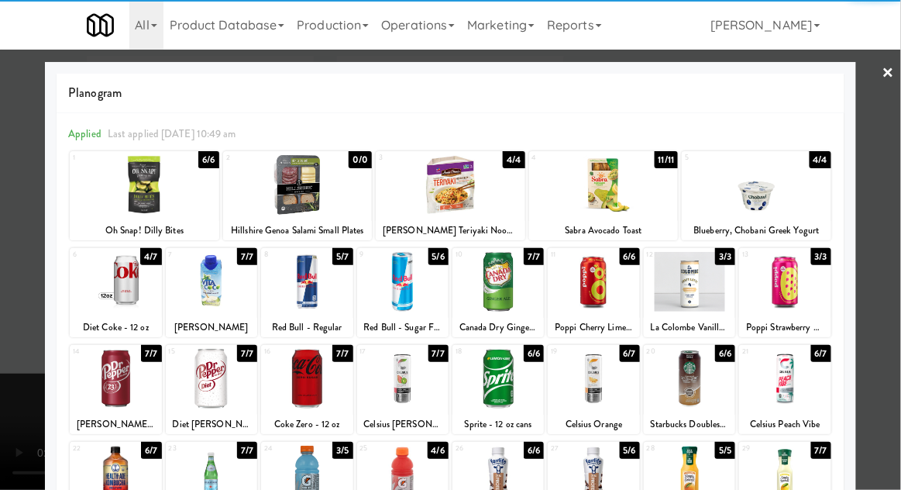
click at [416, 381] on div at bounding box center [402, 379] width 91 height 60
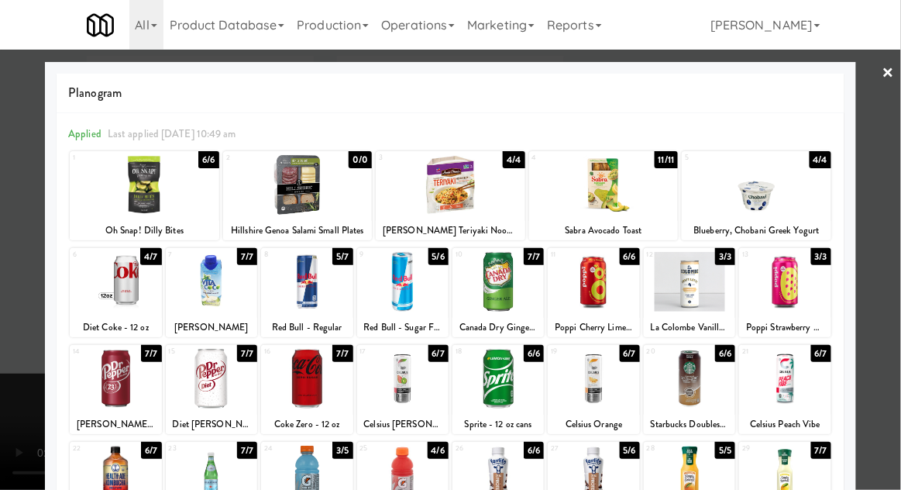
click at [22, 453] on div at bounding box center [450, 245] width 901 height 490
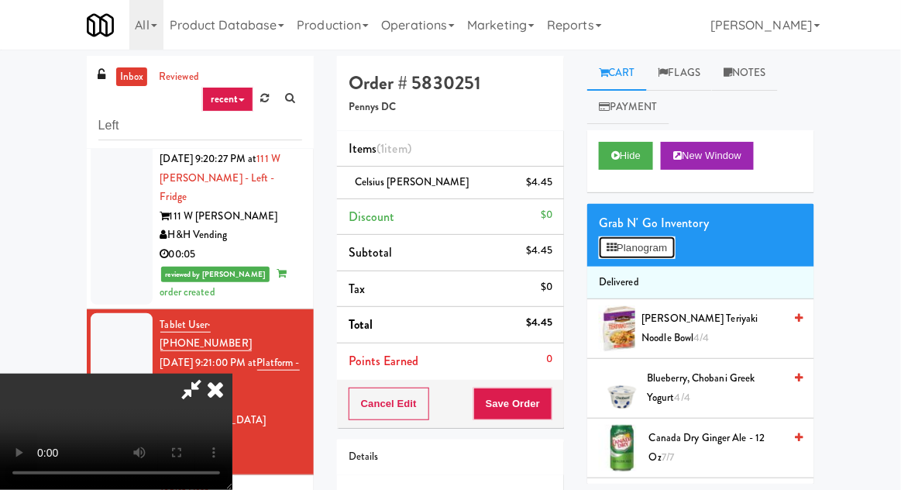
click at [634, 259] on button "Planogram" at bounding box center [637, 247] width 76 height 23
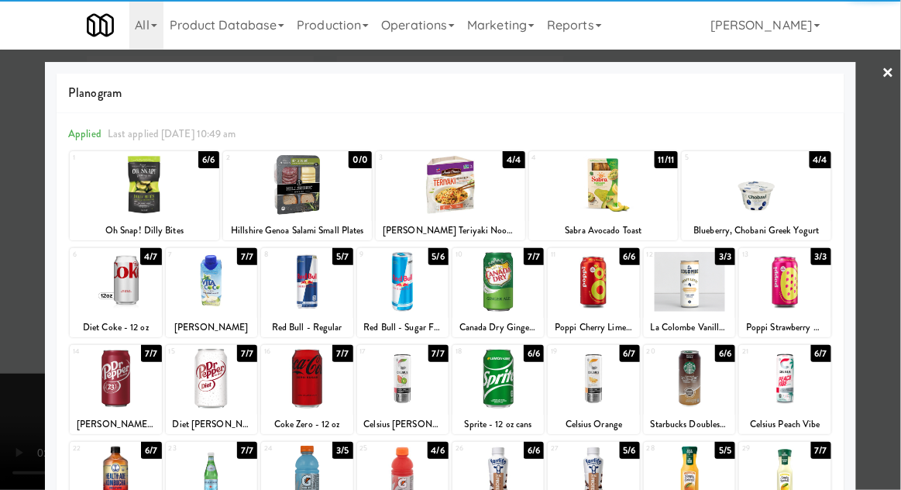
click at [23, 368] on div at bounding box center [450, 245] width 901 height 490
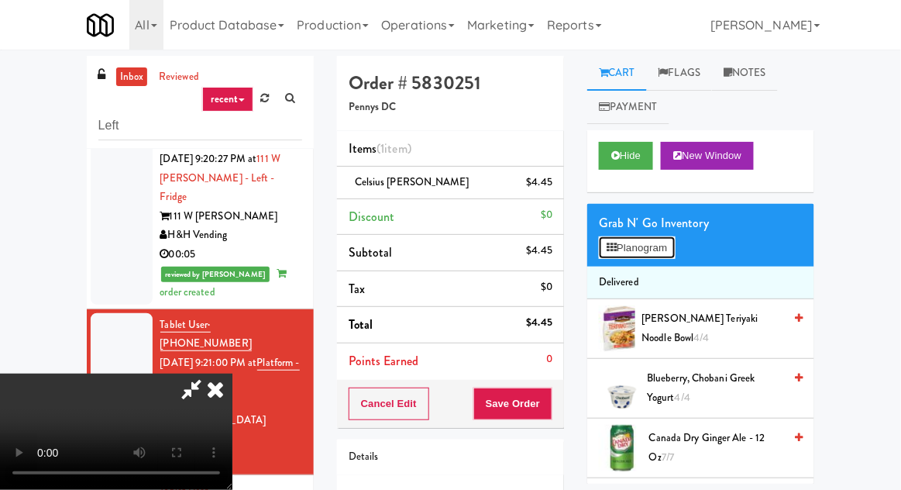
click at [639, 245] on button "Planogram" at bounding box center [637, 247] width 76 height 23
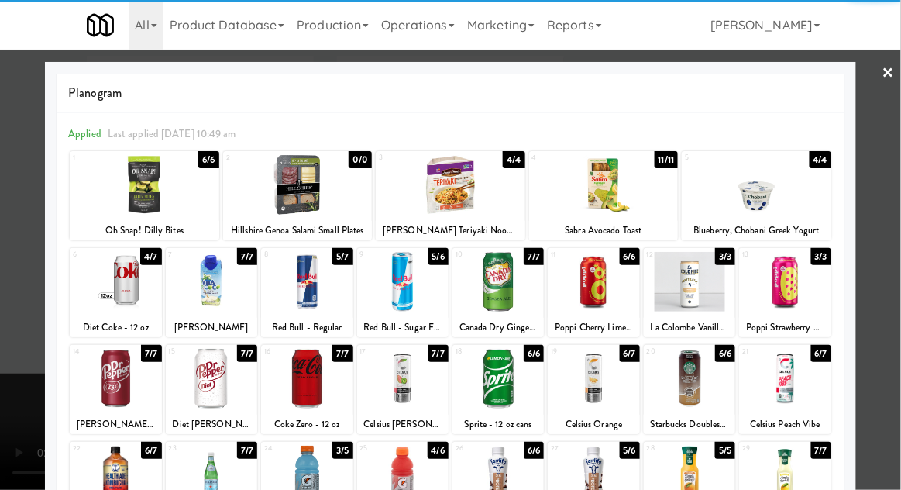
click at [307, 285] on div at bounding box center [306, 282] width 91 height 60
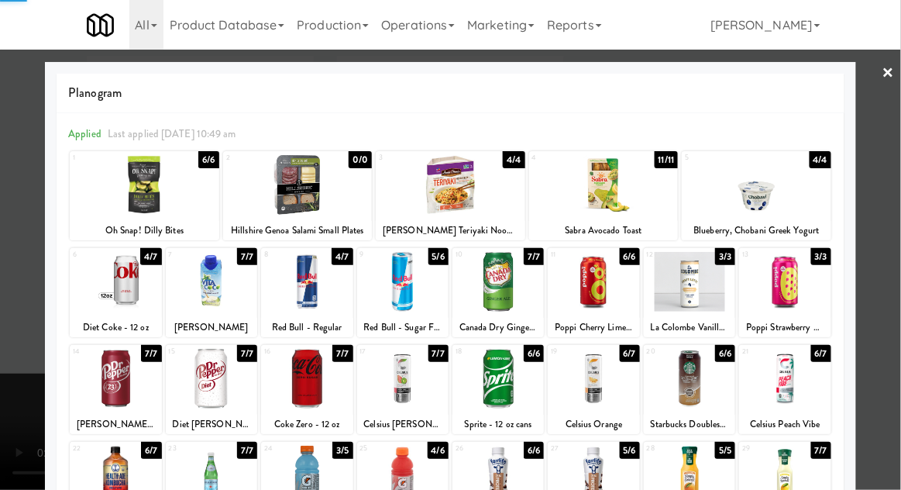
click at [37, 437] on div at bounding box center [450, 245] width 901 height 490
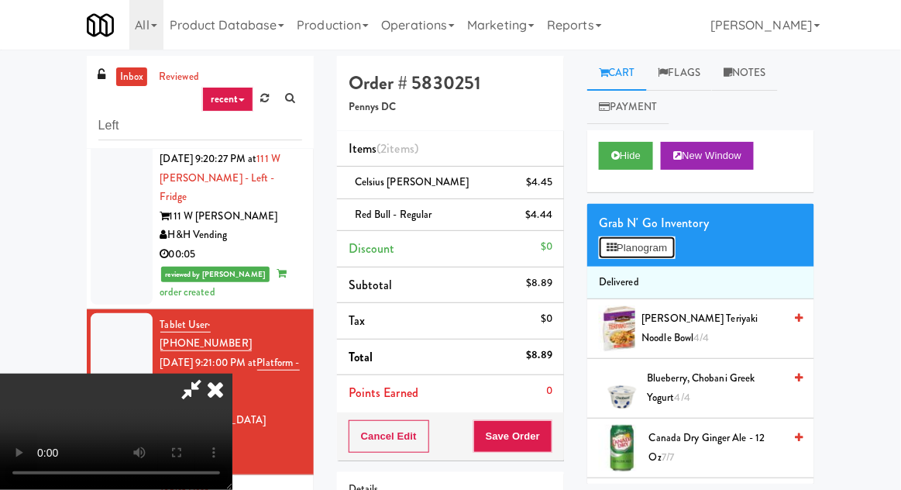
click at [645, 246] on button "Planogram" at bounding box center [637, 247] width 76 height 23
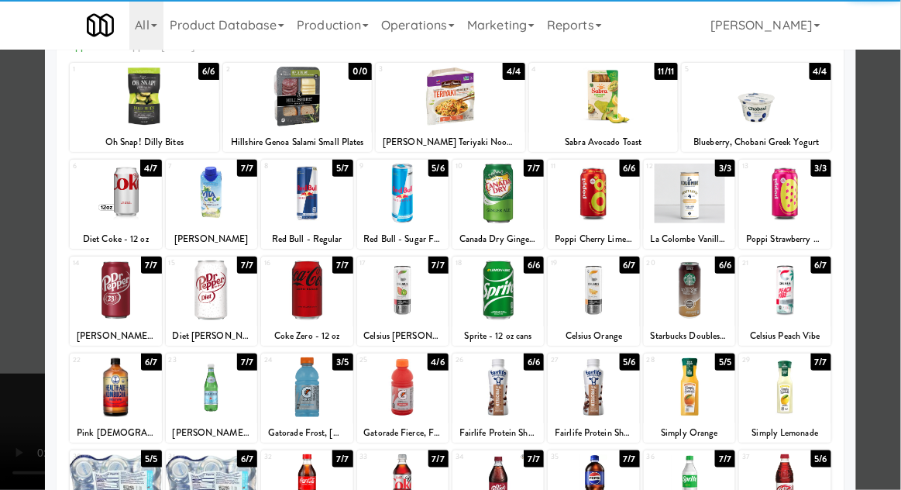
scroll to position [85, 0]
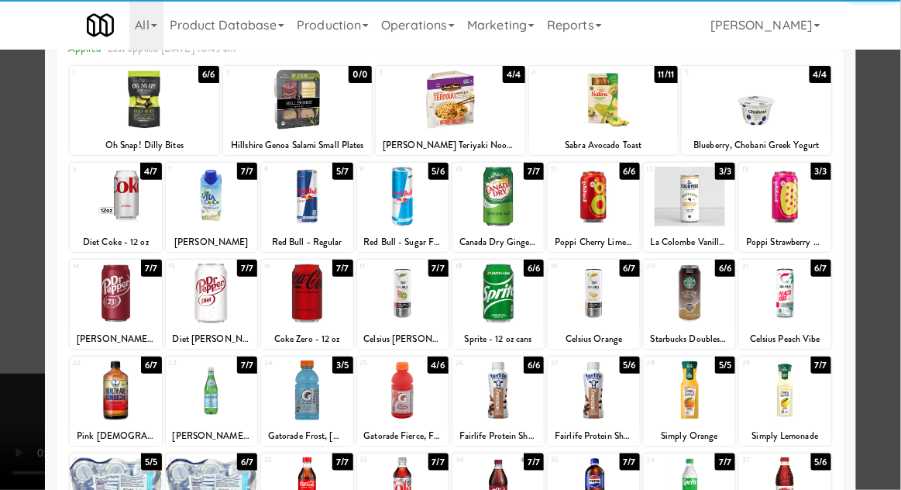
click at [121, 295] on div at bounding box center [115, 294] width 91 height 60
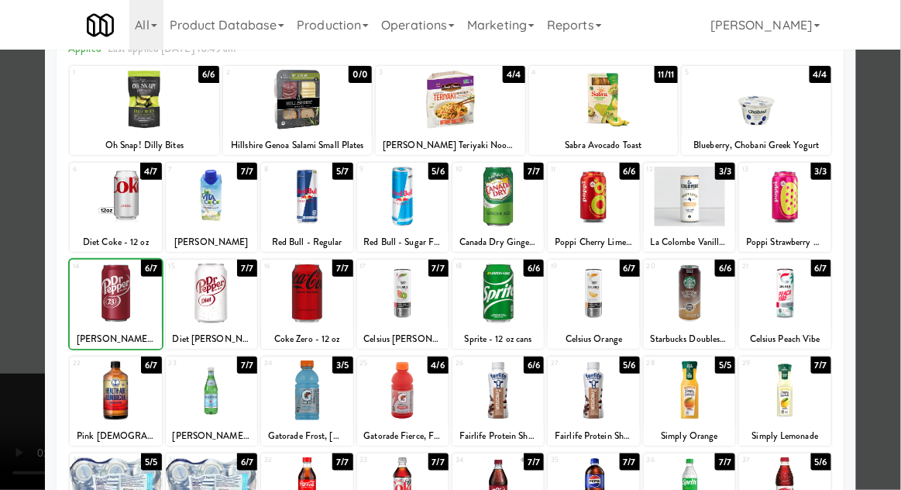
click at [19, 432] on div at bounding box center [450, 245] width 901 height 490
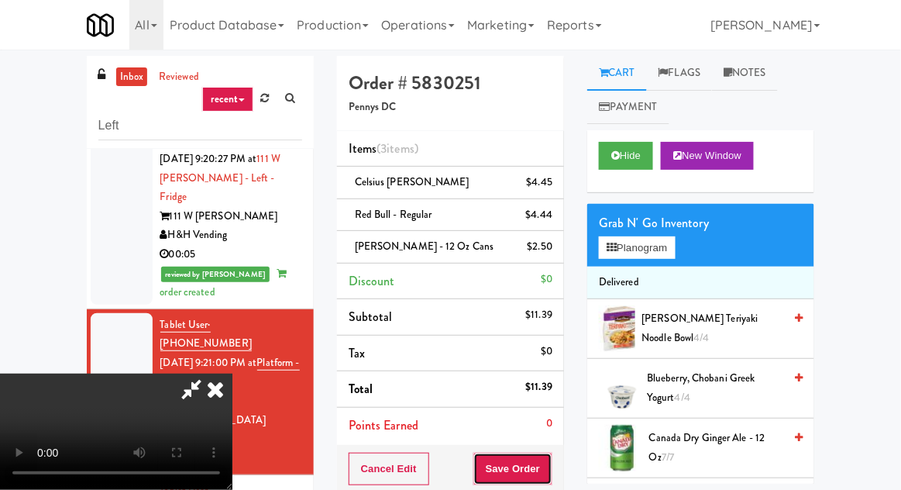
click at [543, 474] on button "Save Order" at bounding box center [513, 469] width 79 height 33
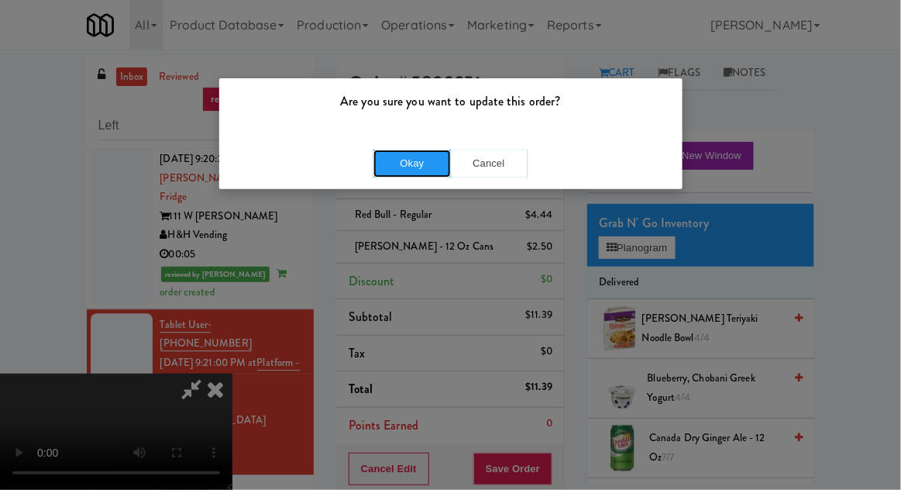
click at [414, 163] on button "Okay" at bounding box center [413, 164] width 78 height 28
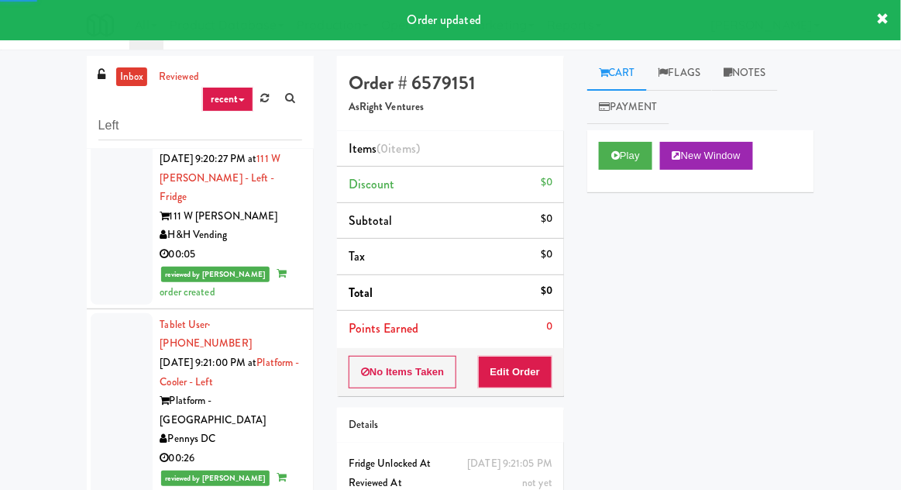
click at [617, 150] on icon at bounding box center [616, 155] width 9 height 10
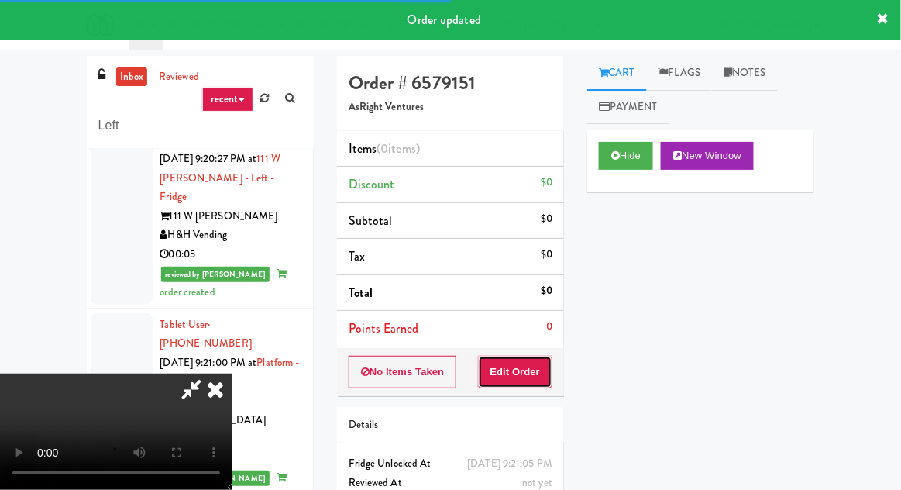
click at [512, 371] on button "Edit Order" at bounding box center [515, 372] width 75 height 33
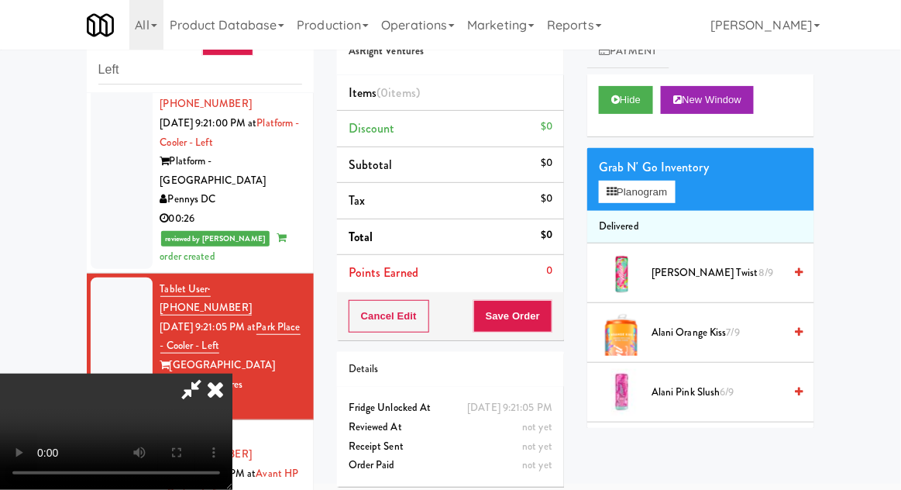
scroll to position [60, 0]
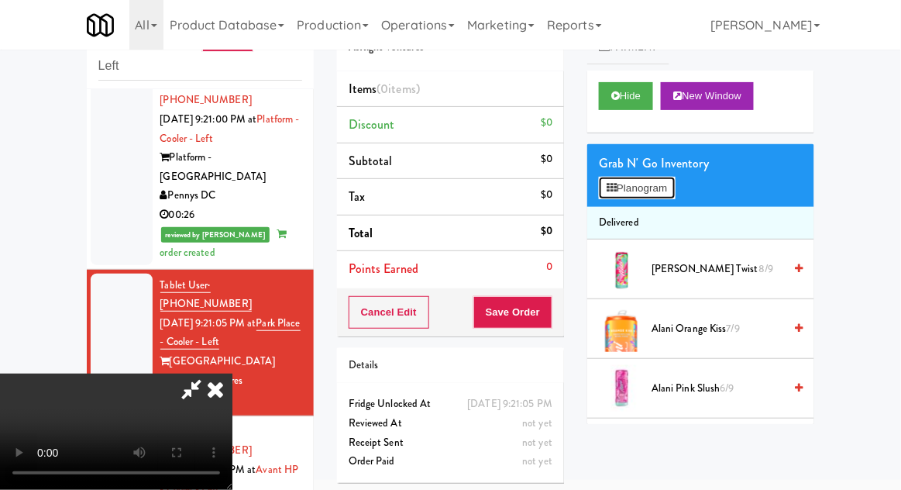
click at [631, 194] on button "Planogram" at bounding box center [637, 188] width 76 height 23
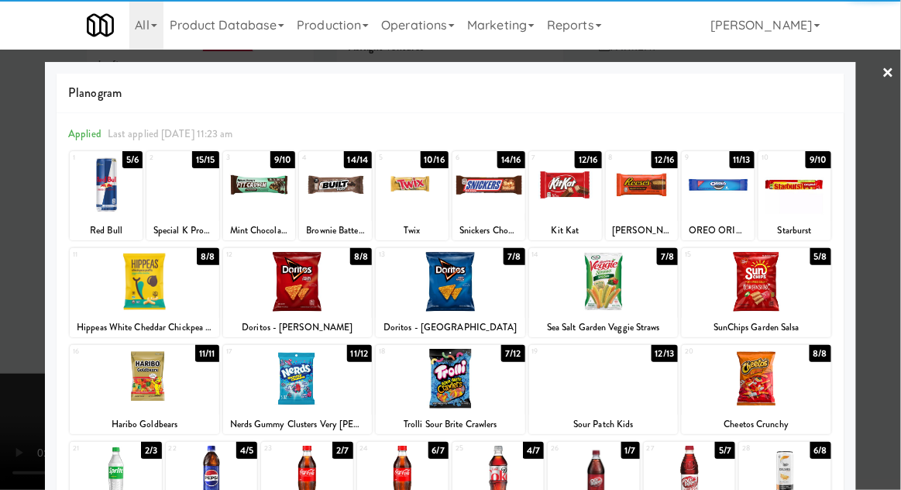
click at [770, 290] on div at bounding box center [757, 282] width 150 height 60
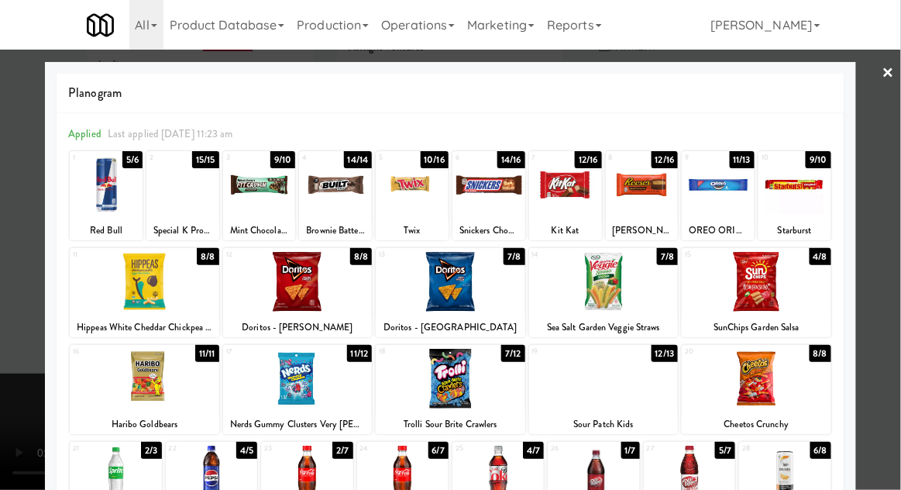
click at [13, 414] on div at bounding box center [450, 245] width 901 height 490
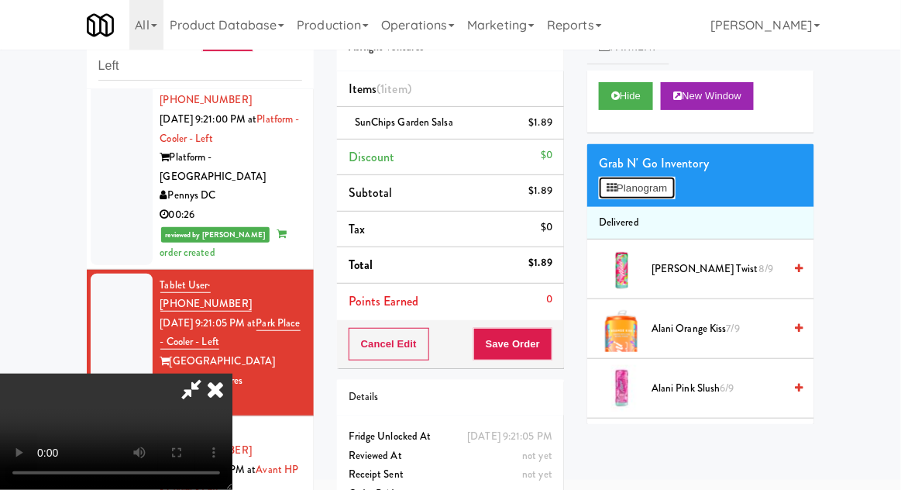
click at [629, 188] on button "Planogram" at bounding box center [637, 188] width 76 height 23
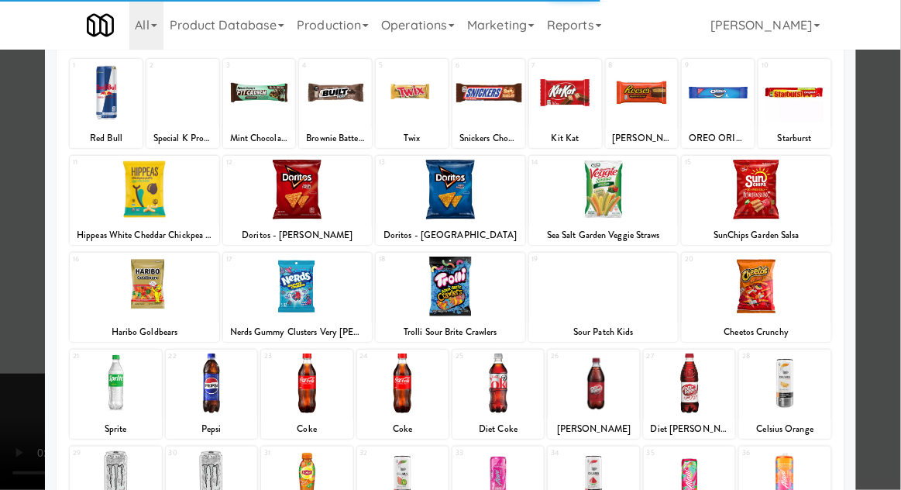
scroll to position [91, 0]
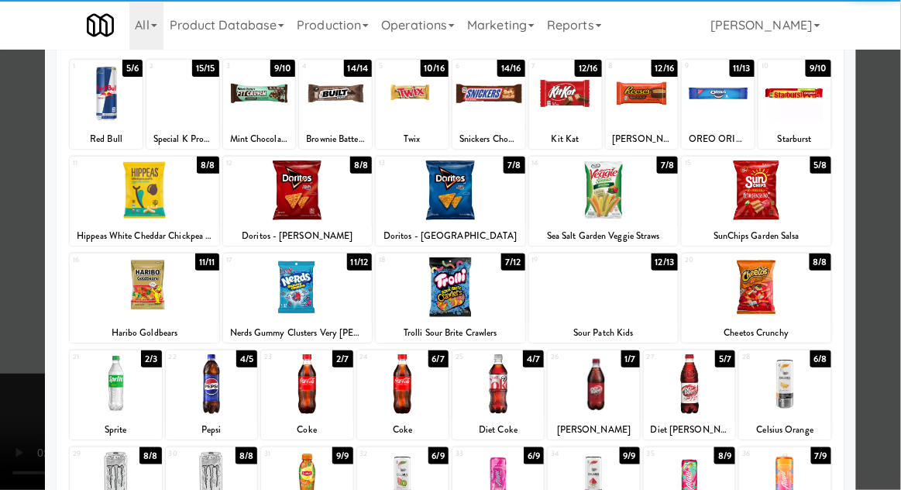
click at [507, 393] on div at bounding box center [498, 384] width 91 height 60
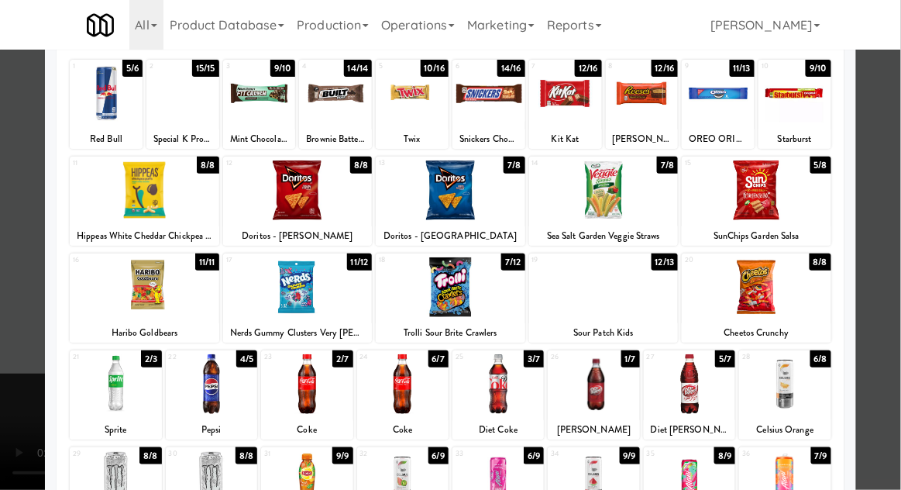
click at [9, 449] on div at bounding box center [450, 245] width 901 height 490
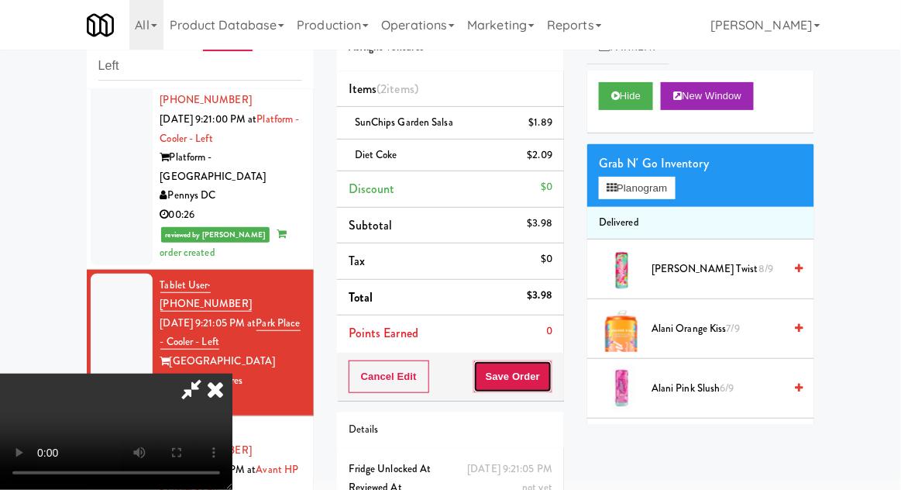
click at [553, 372] on button "Save Order" at bounding box center [513, 376] width 79 height 33
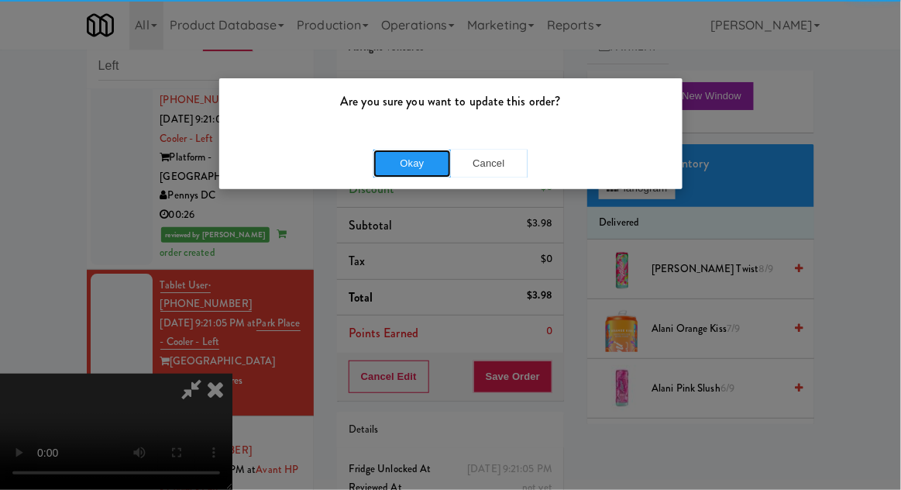
click at [428, 150] on button "Okay" at bounding box center [413, 164] width 78 height 28
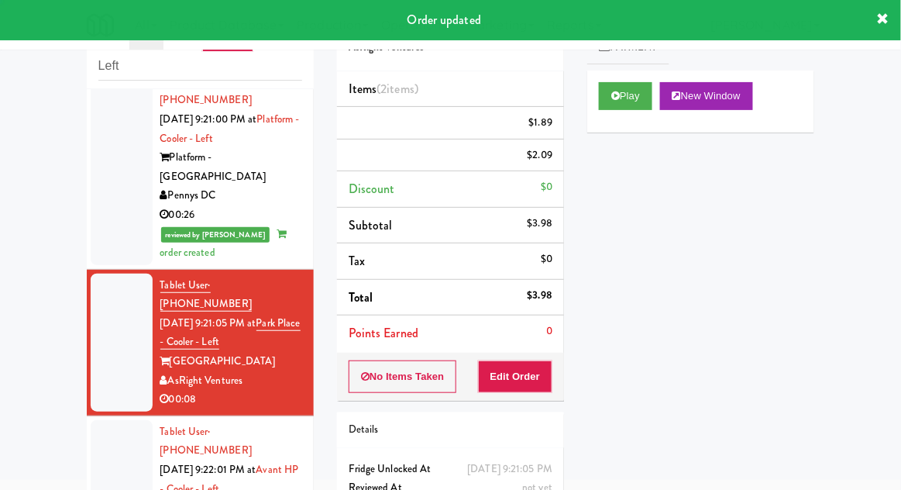
click at [101, 420] on div at bounding box center [122, 498] width 62 height 157
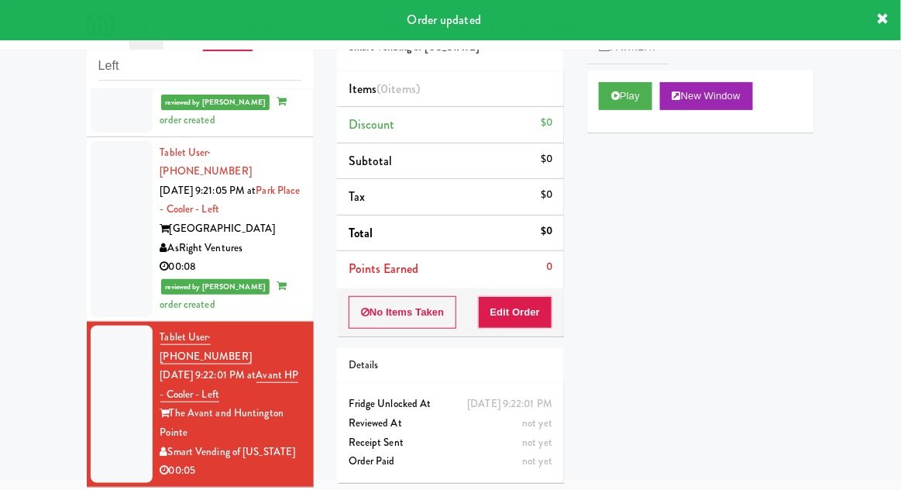
scroll to position [1318, 0]
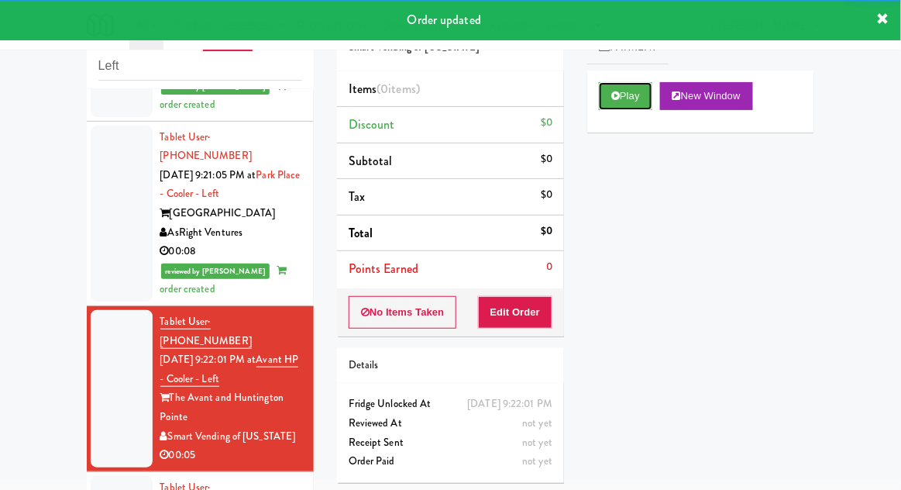
click at [628, 95] on button "Play" at bounding box center [625, 96] width 53 height 28
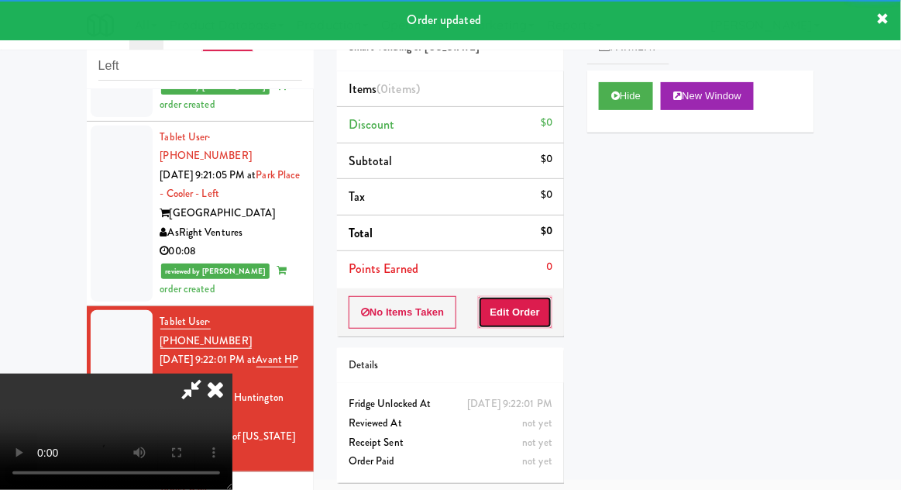
click at [531, 309] on button "Edit Order" at bounding box center [515, 312] width 75 height 33
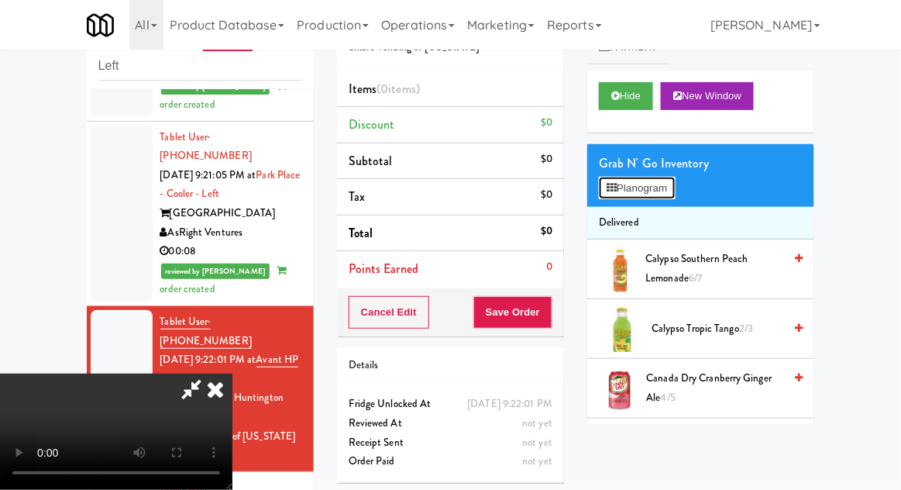
click at [627, 196] on button "Planogram" at bounding box center [637, 188] width 76 height 23
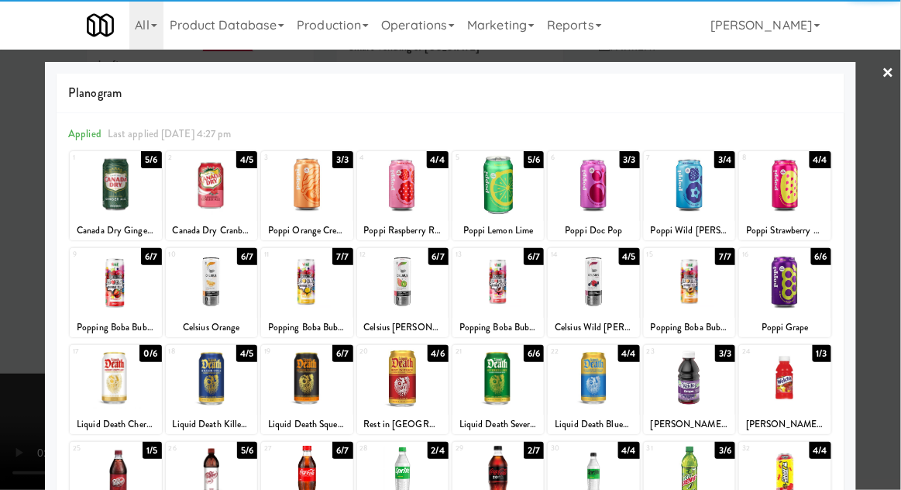
click at [413, 290] on div at bounding box center [402, 282] width 91 height 60
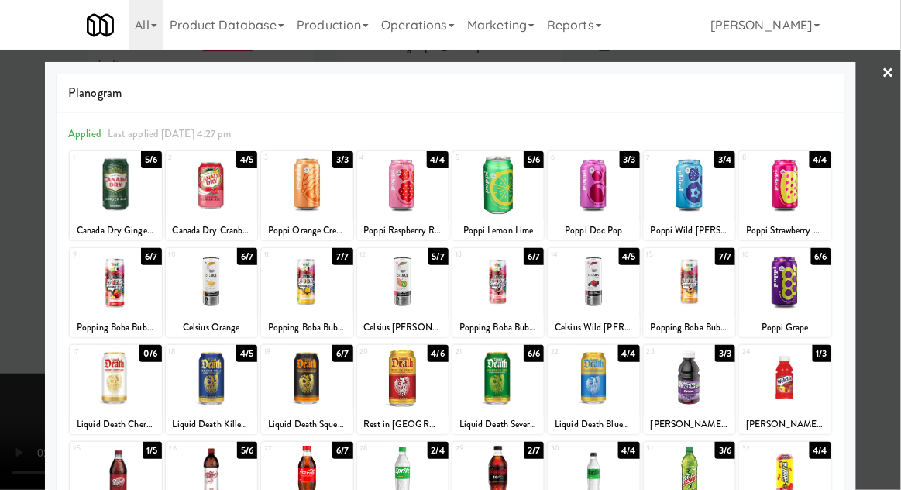
click at [19, 426] on div at bounding box center [450, 245] width 901 height 490
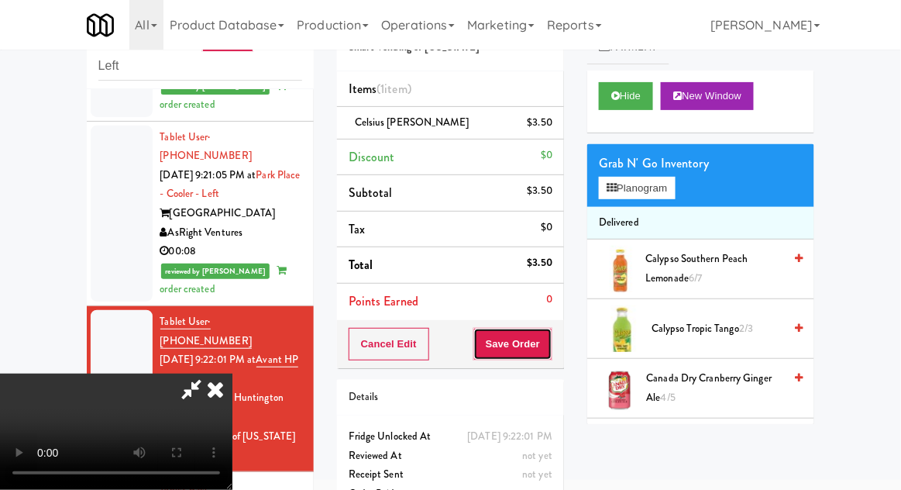
click at [550, 340] on button "Save Order" at bounding box center [513, 344] width 79 height 33
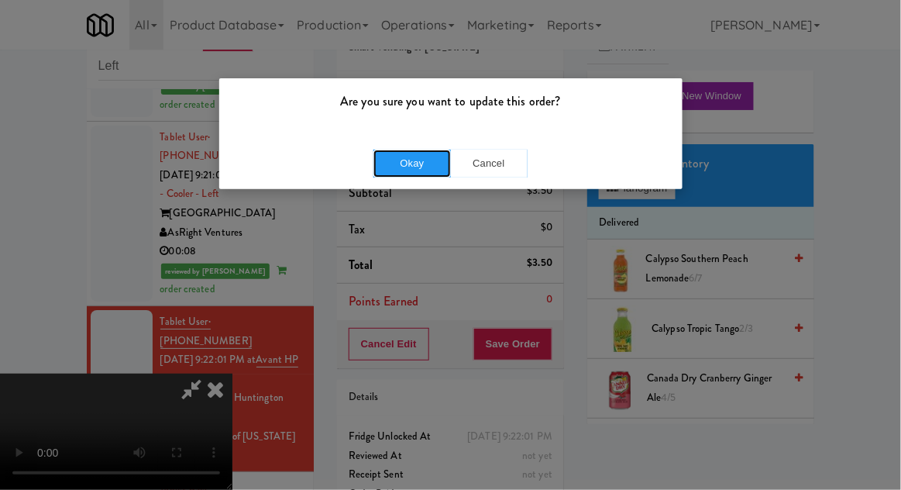
click at [411, 155] on button "Okay" at bounding box center [413, 164] width 78 height 28
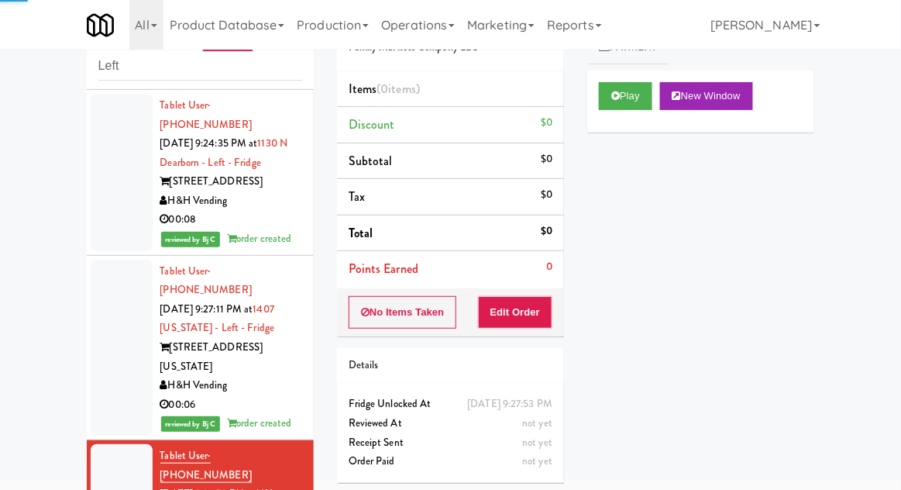
scroll to position [1947, 0]
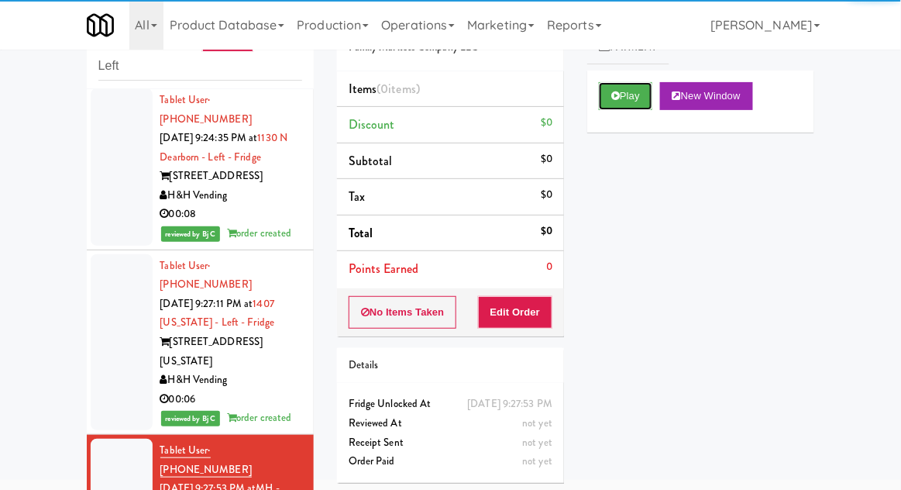
click at [622, 98] on button "Play" at bounding box center [625, 96] width 53 height 28
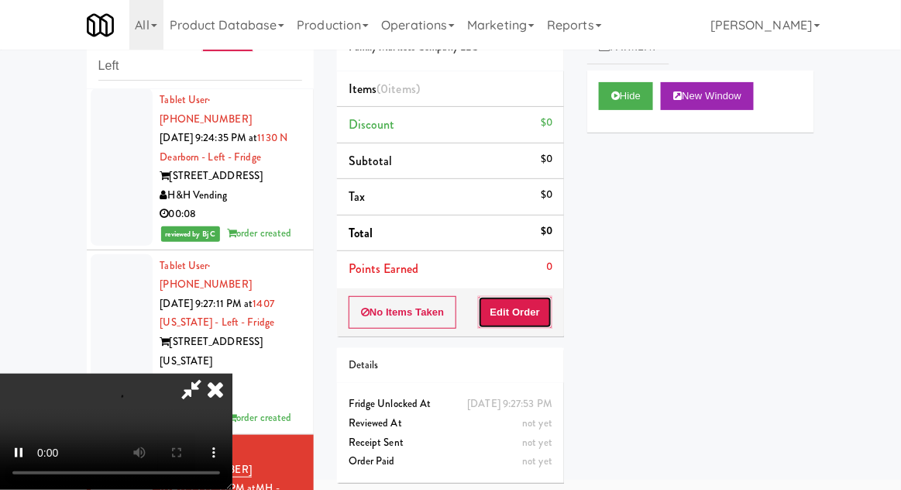
click at [529, 309] on button "Edit Order" at bounding box center [515, 312] width 75 height 33
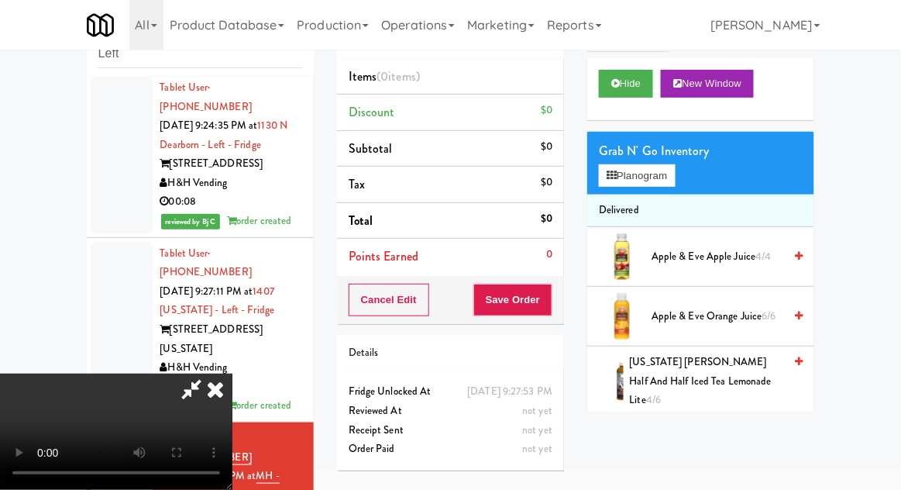
scroll to position [128, 0]
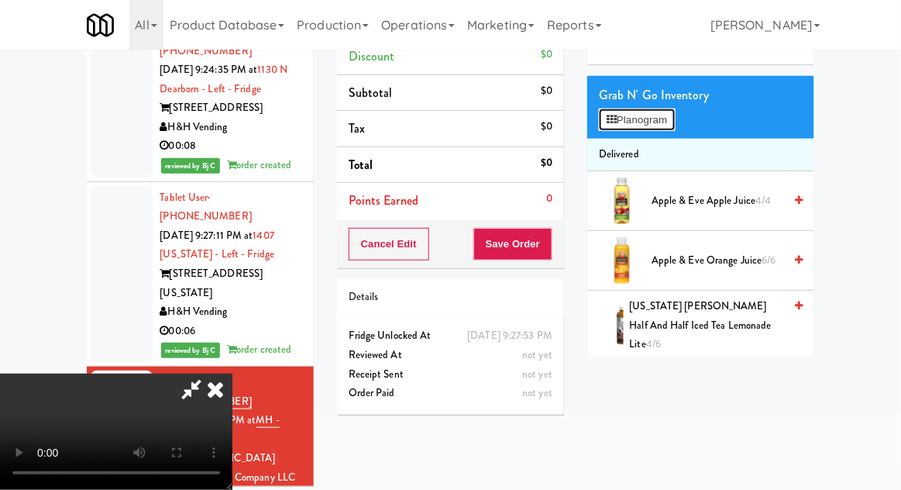
click at [638, 121] on button "Planogram" at bounding box center [637, 120] width 76 height 23
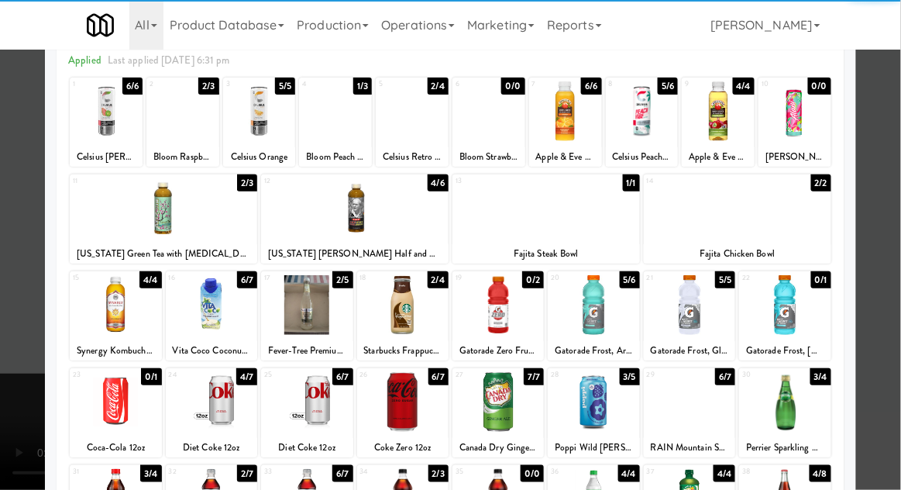
scroll to position [60, 0]
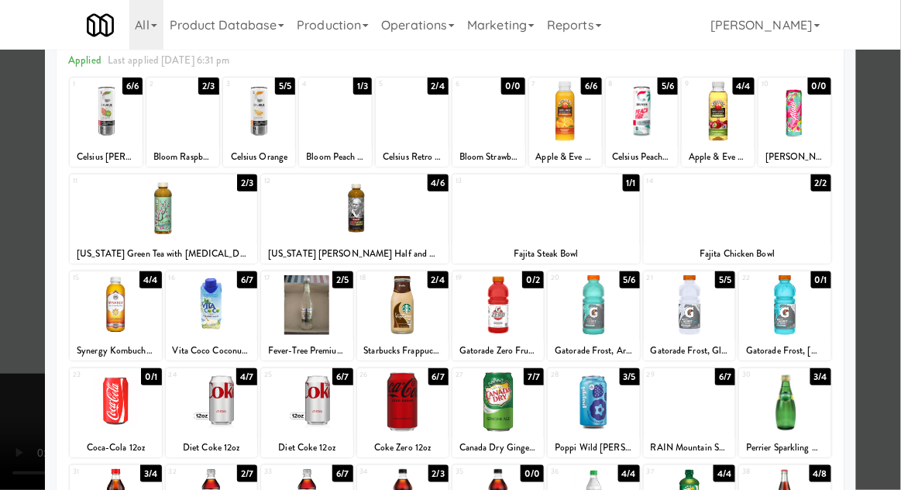
click at [412, 488] on div at bounding box center [402, 499] width 91 height 60
click at [9, 452] on div at bounding box center [450, 245] width 901 height 490
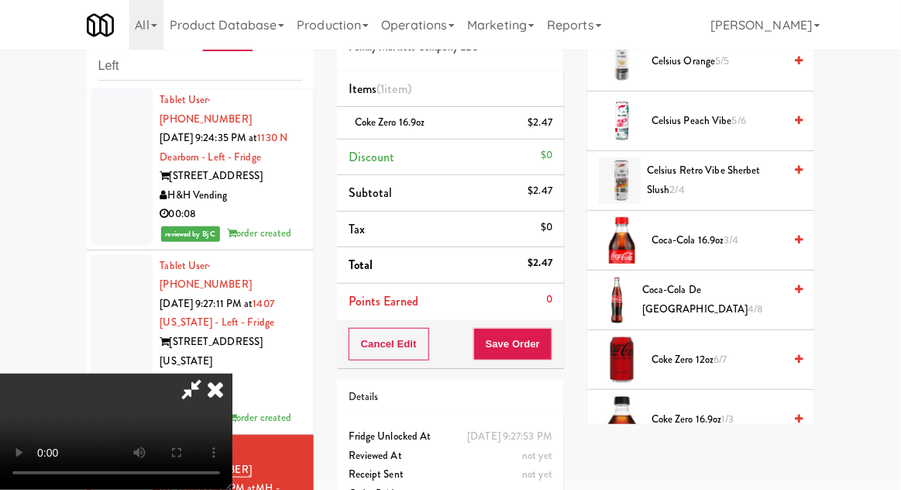
scroll to position [757, 0]
click at [682, 408] on span "Coke Zero 16.9oz 1/3" at bounding box center [718, 417] width 132 height 19
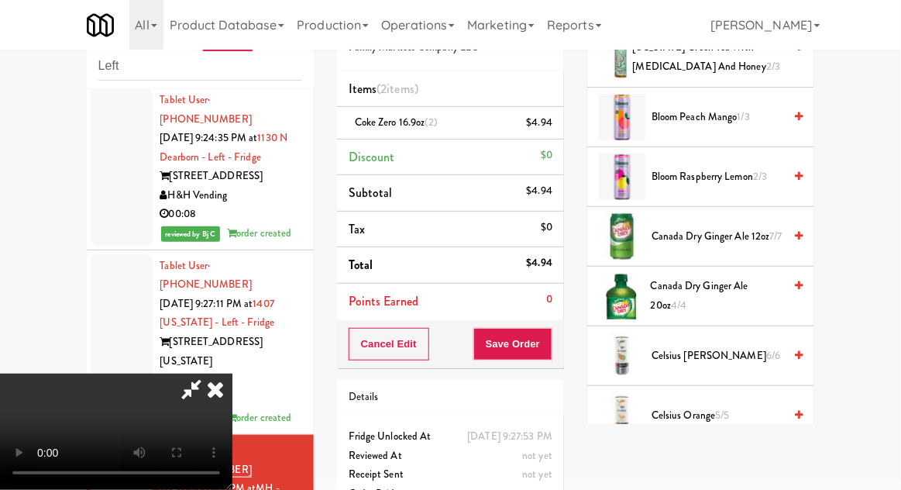
scroll to position [0, 0]
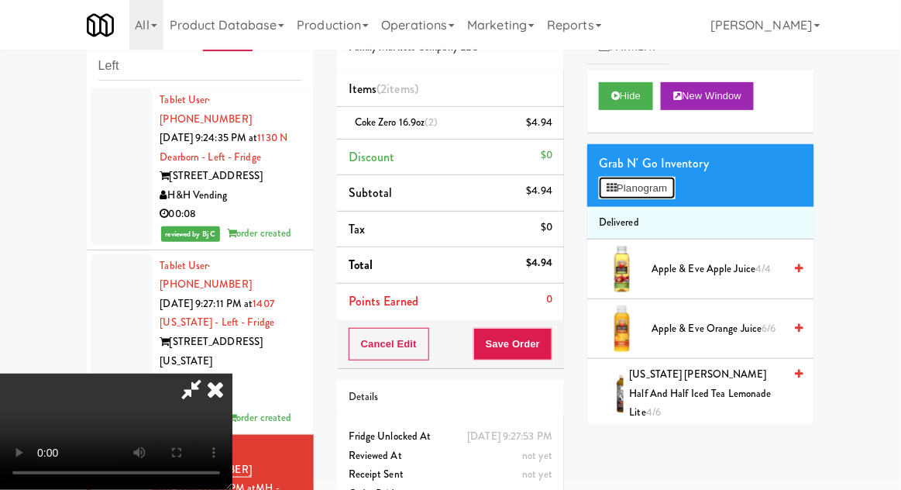
click at [630, 178] on button "Planogram" at bounding box center [637, 188] width 76 height 23
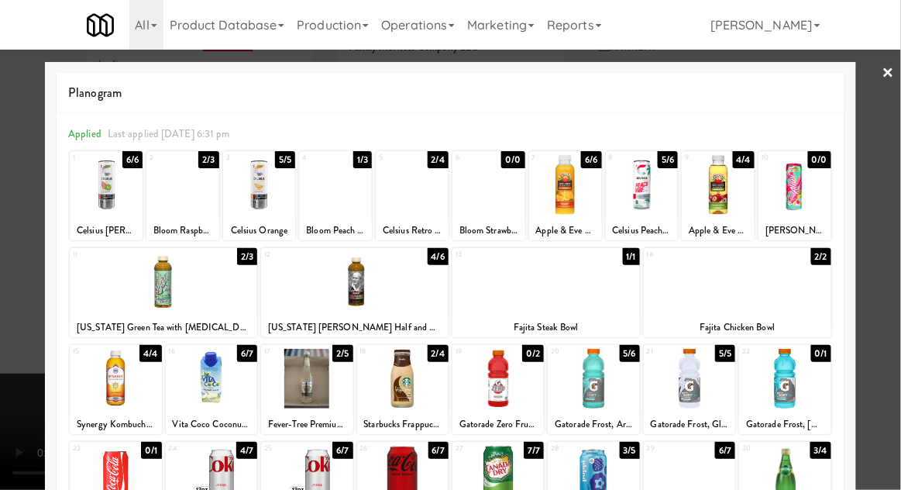
click at [722, 202] on div at bounding box center [718, 185] width 73 height 60
click at [48, 338] on div "Planogram Applied Last applied Tuesday 6:31 pm 1 6/6 Celsius Kiwi Guava 2 2/3 B…" at bounding box center [451, 411] width 812 height 699
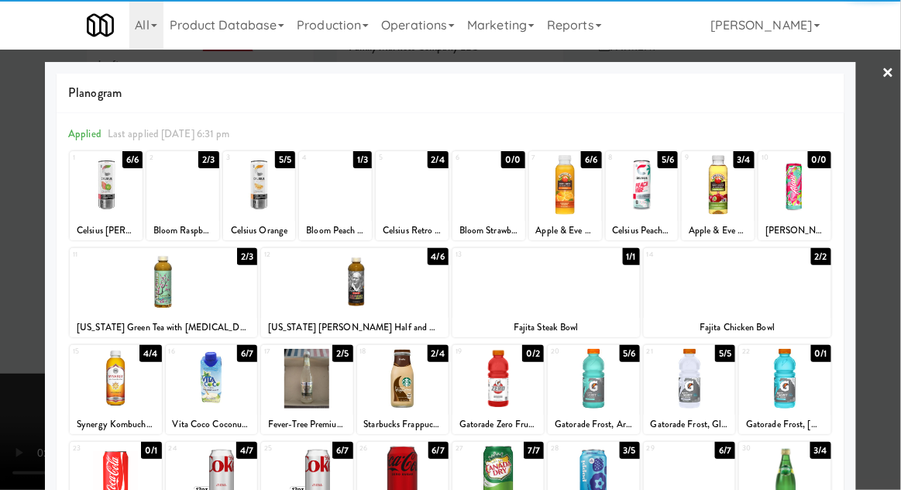
click at [30, 451] on div at bounding box center [450, 245] width 901 height 490
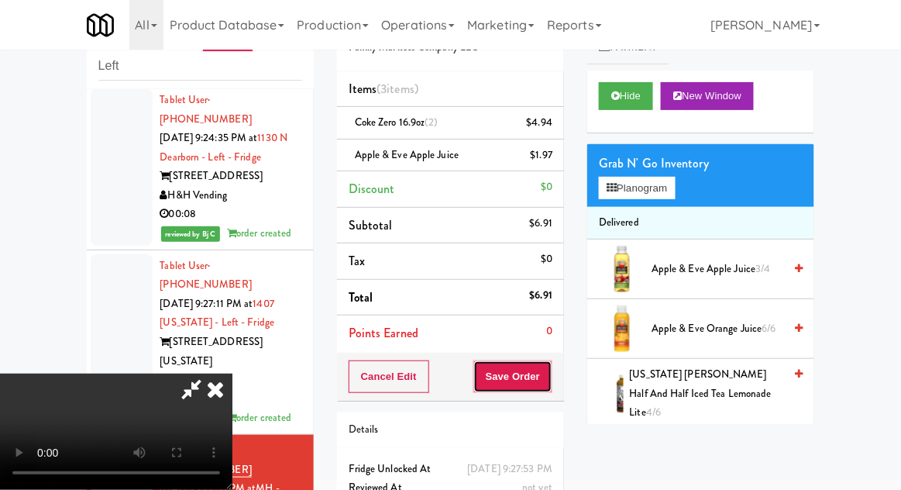
click at [550, 367] on button "Save Order" at bounding box center [513, 376] width 79 height 33
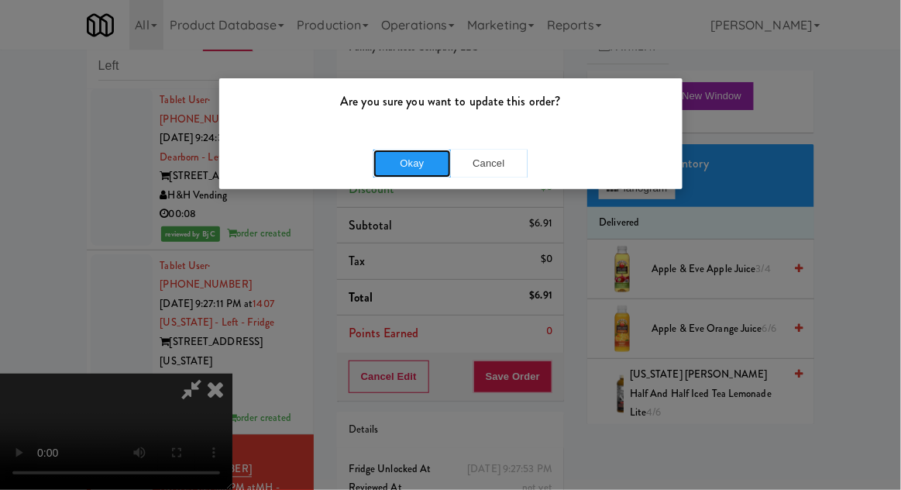
click at [413, 176] on button "Okay" at bounding box center [413, 164] width 78 height 28
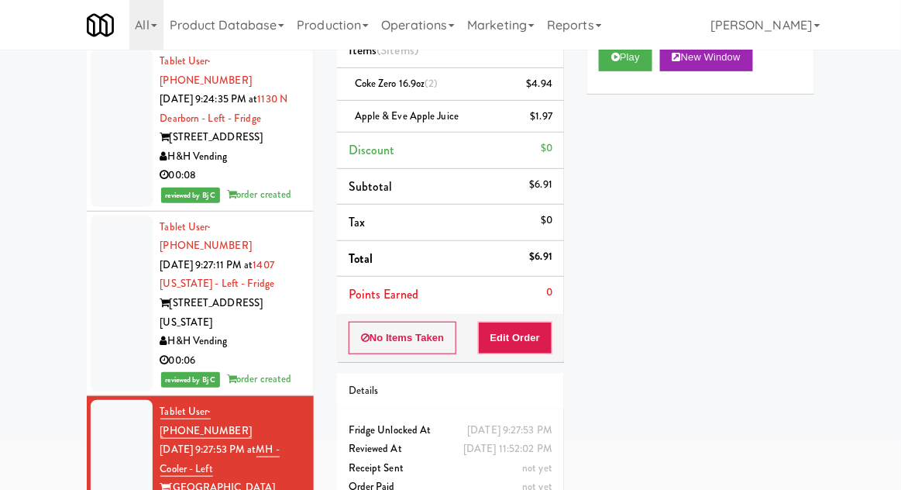
scroll to position [120, 0]
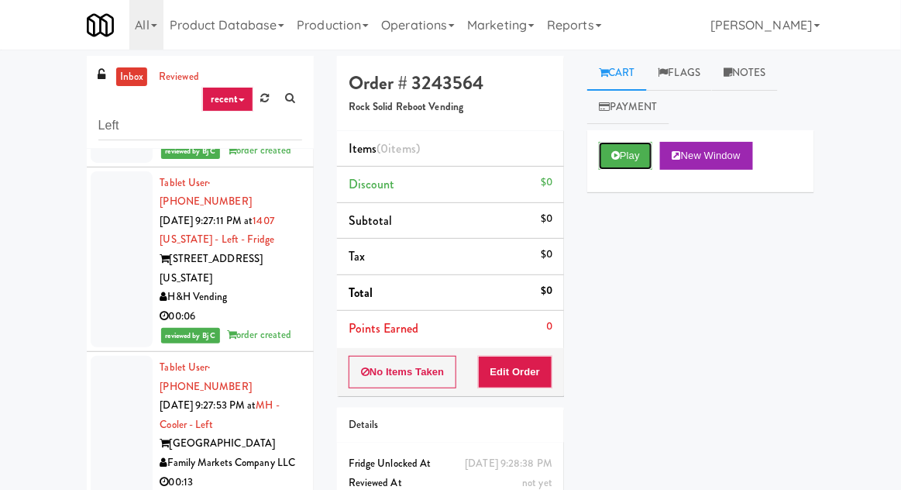
click at [633, 159] on button "Play" at bounding box center [625, 156] width 53 height 28
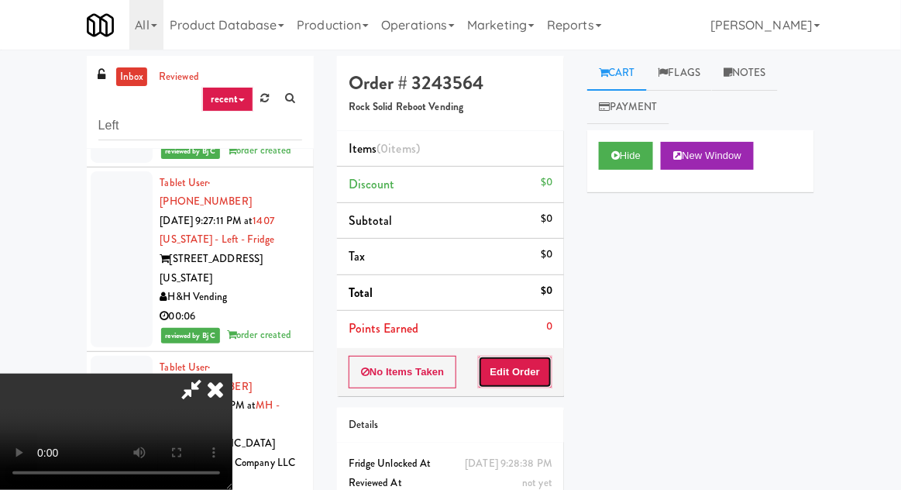
click at [528, 380] on button "Edit Order" at bounding box center [515, 372] width 75 height 33
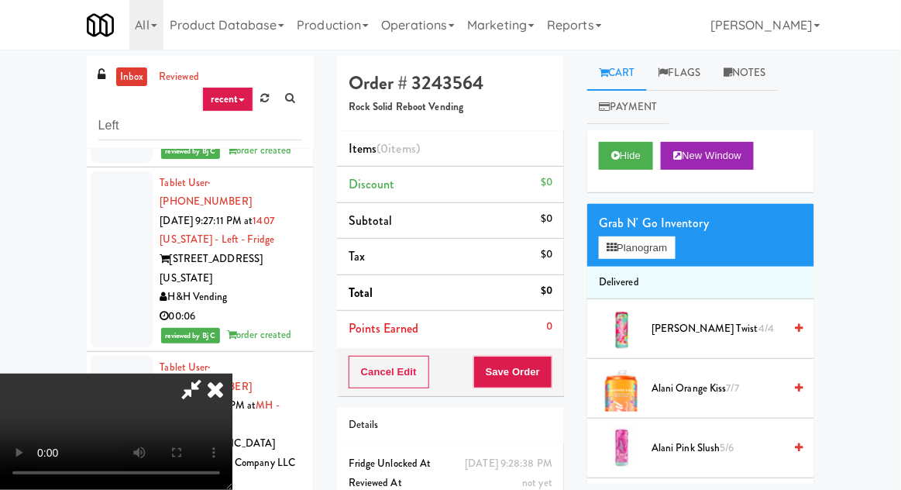
scroll to position [60, 0]
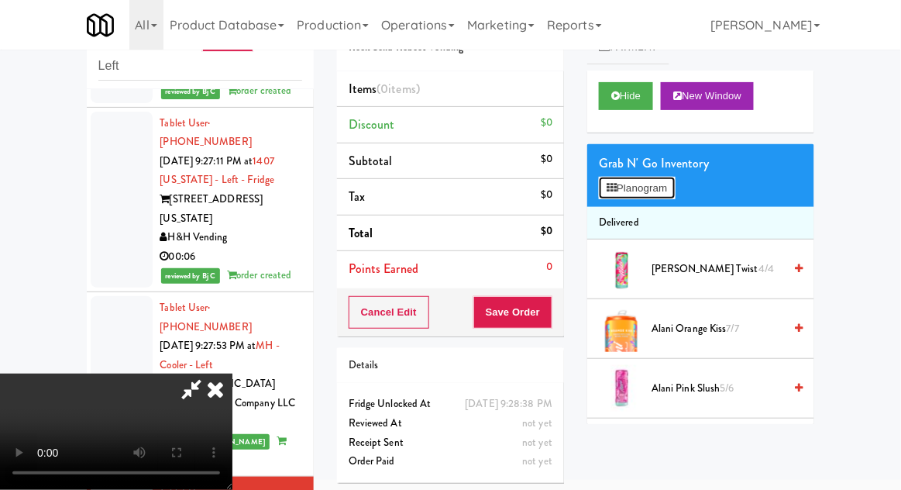
click at [646, 184] on button "Planogram" at bounding box center [637, 188] width 76 height 23
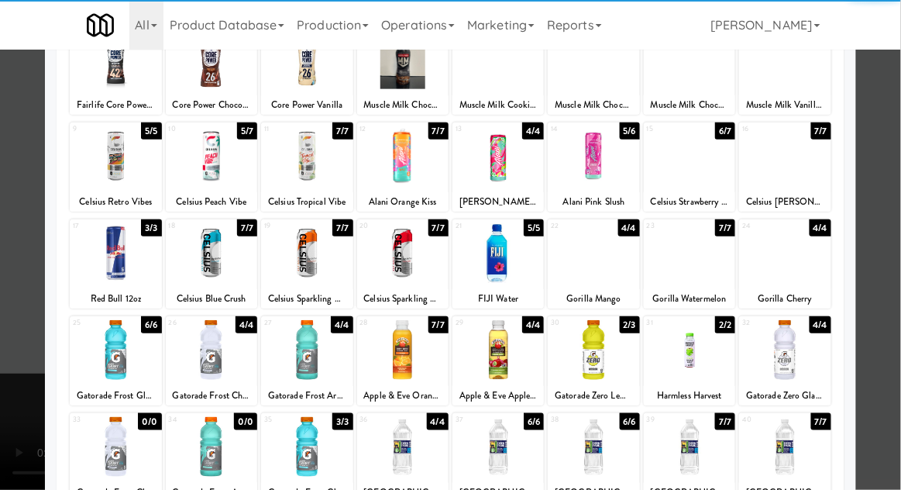
scroll to position [125, 0]
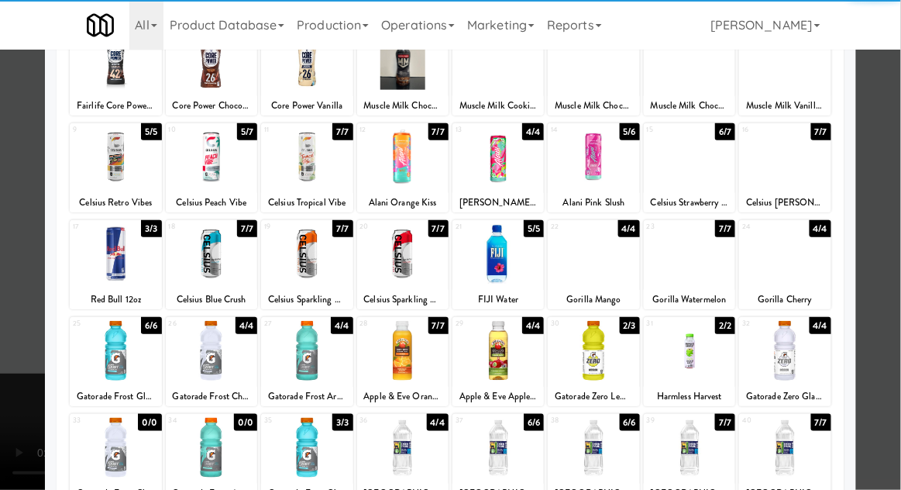
click at [596, 360] on div at bounding box center [593, 351] width 91 height 60
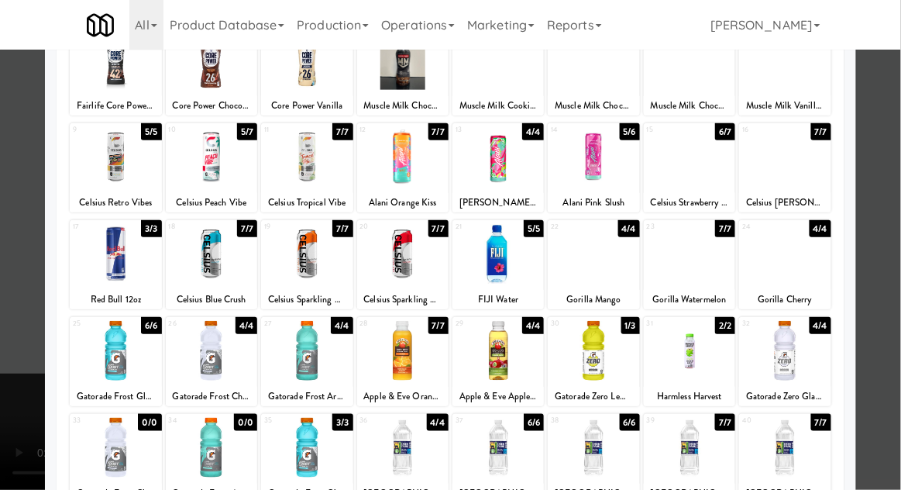
click at [22, 411] on div at bounding box center [450, 245] width 901 height 490
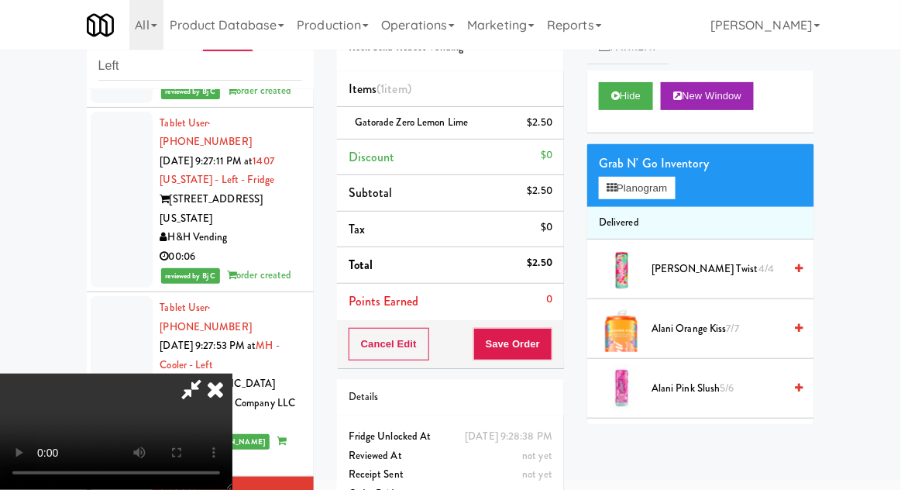
scroll to position [57, 0]
click at [544, 338] on button "Save Order" at bounding box center [513, 344] width 79 height 33
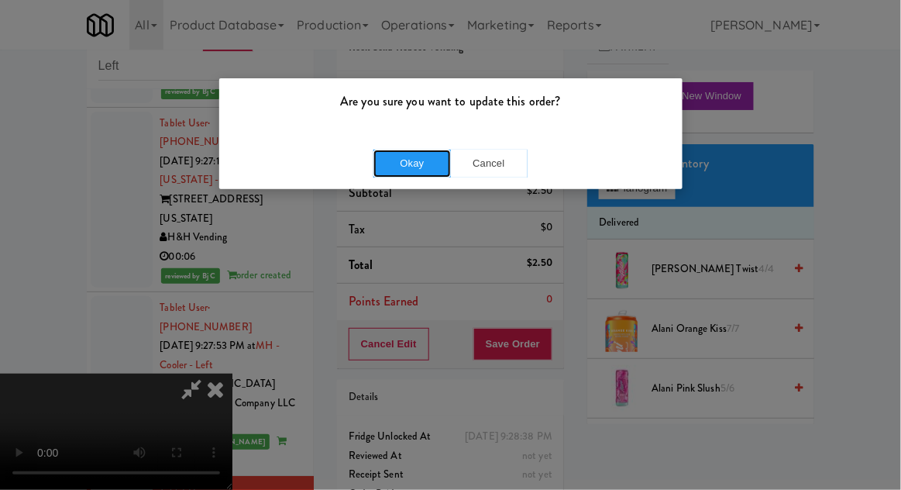
click at [398, 153] on button "Okay" at bounding box center [413, 164] width 78 height 28
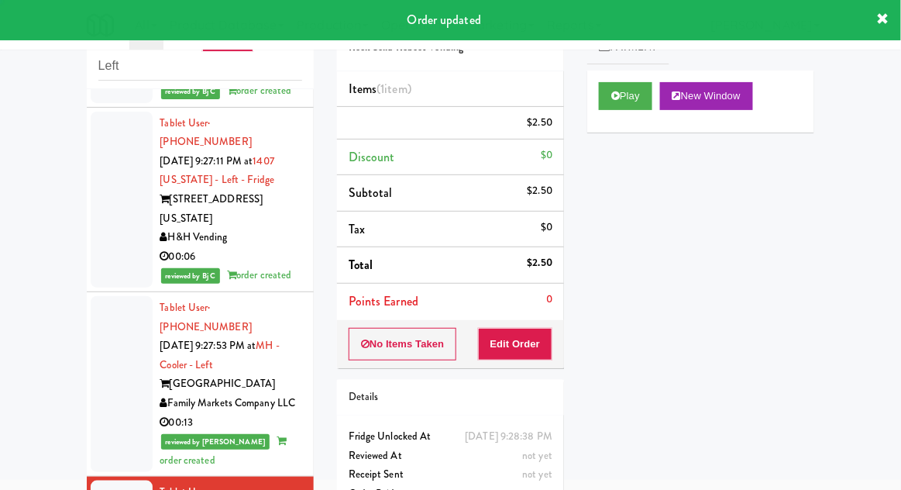
scroll to position [0, 0]
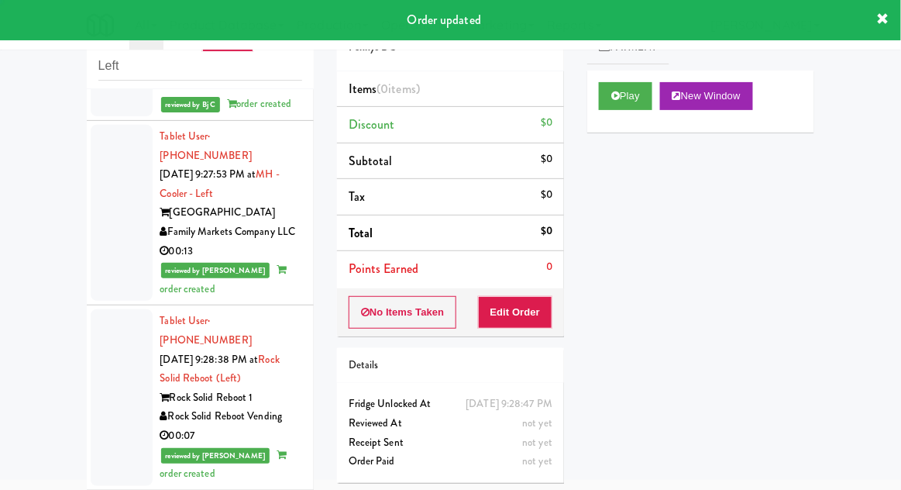
scroll to position [2268, 0]
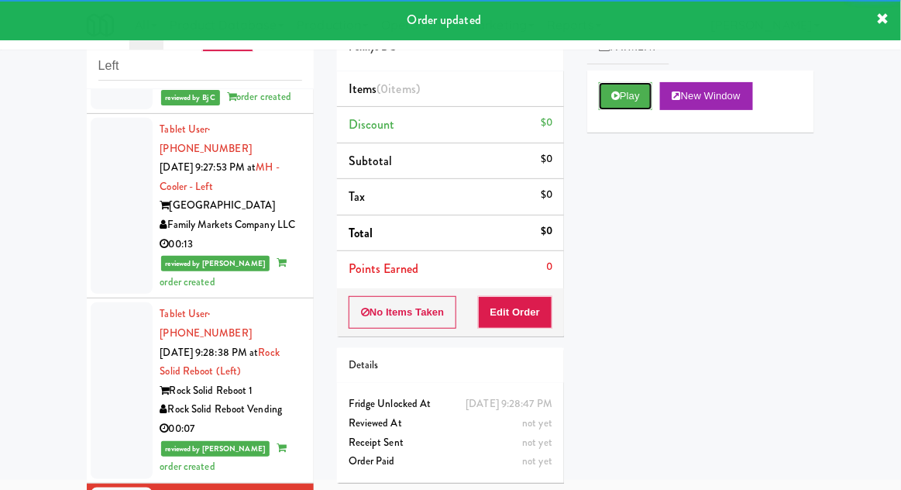
click at [615, 91] on icon at bounding box center [616, 96] width 9 height 10
click at [534, 313] on button "Edit Order" at bounding box center [515, 312] width 75 height 33
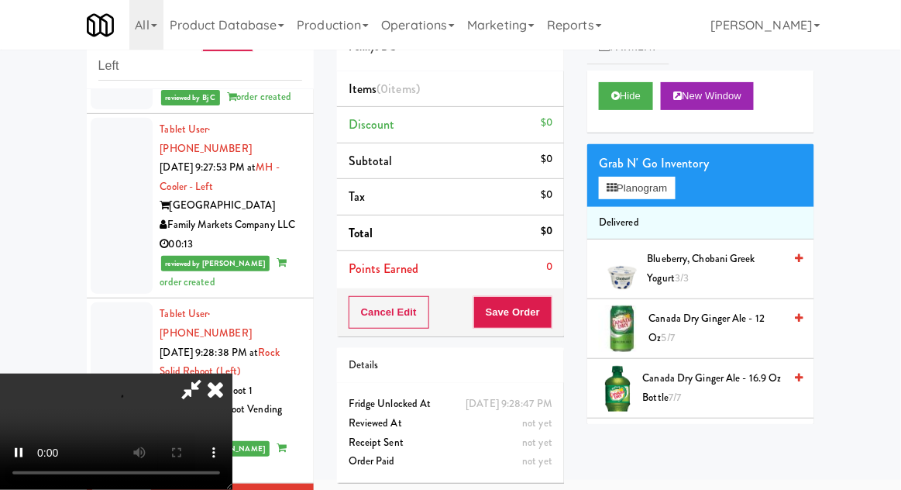
scroll to position [57, 0]
click at [636, 186] on button "Planogram" at bounding box center [637, 188] width 76 height 23
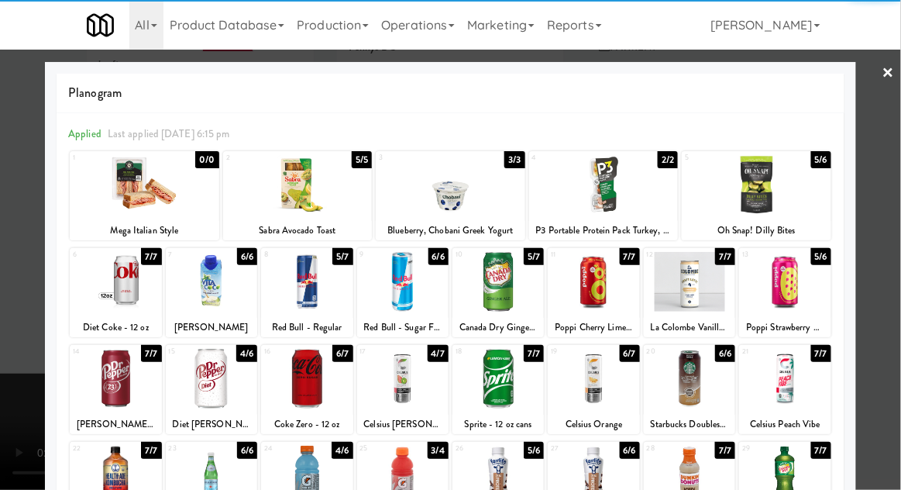
click at [588, 464] on div at bounding box center [593, 476] width 91 height 60
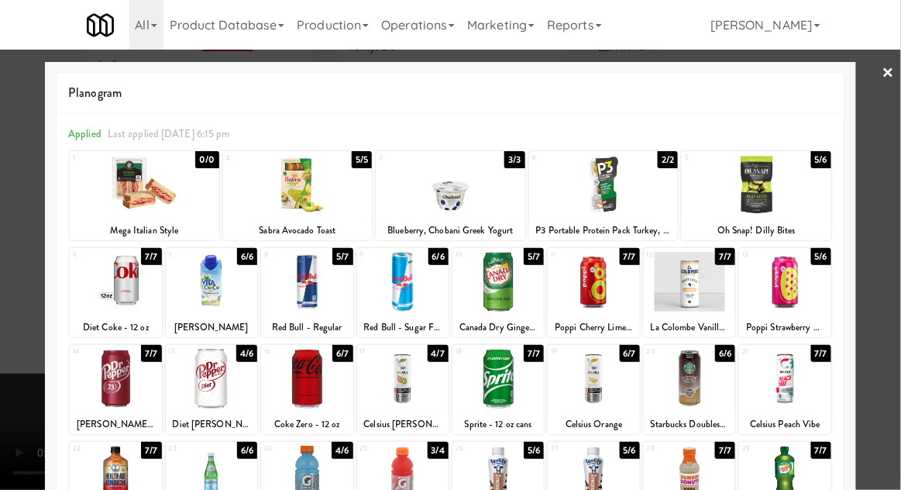
click at [20, 385] on div at bounding box center [450, 245] width 901 height 490
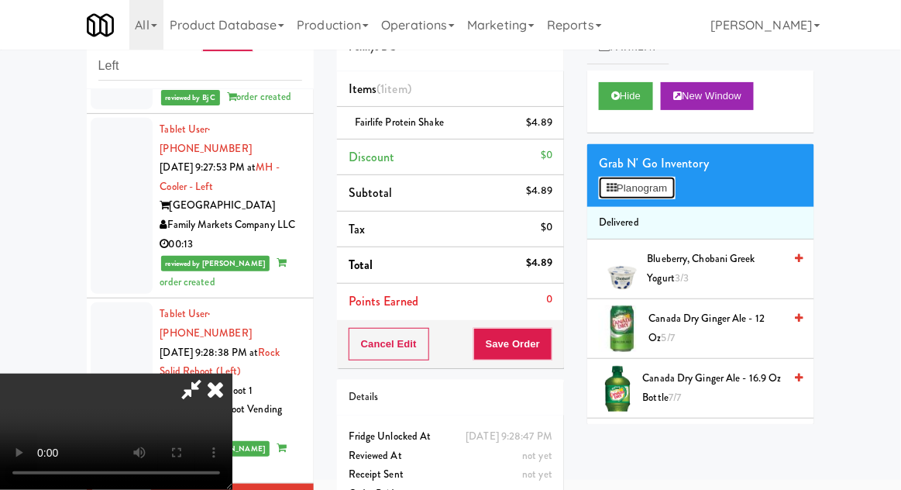
click at [629, 177] on button "Planogram" at bounding box center [637, 188] width 76 height 23
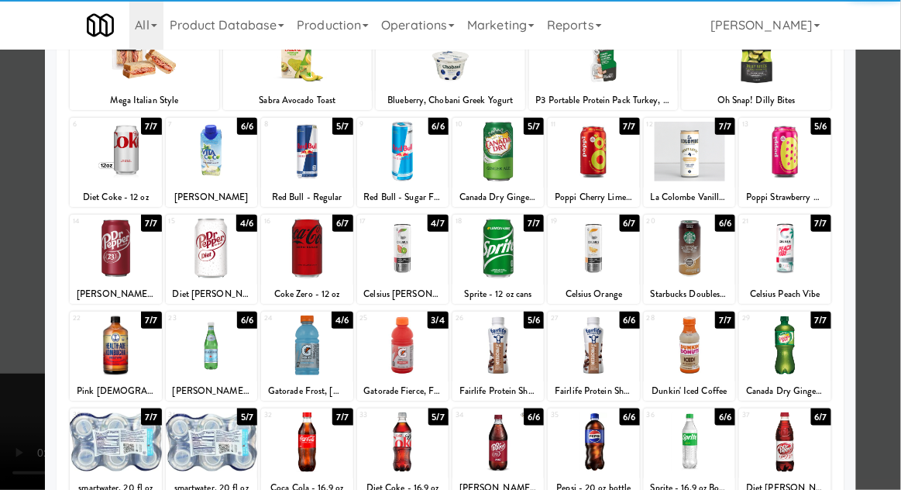
scroll to position [129, 0]
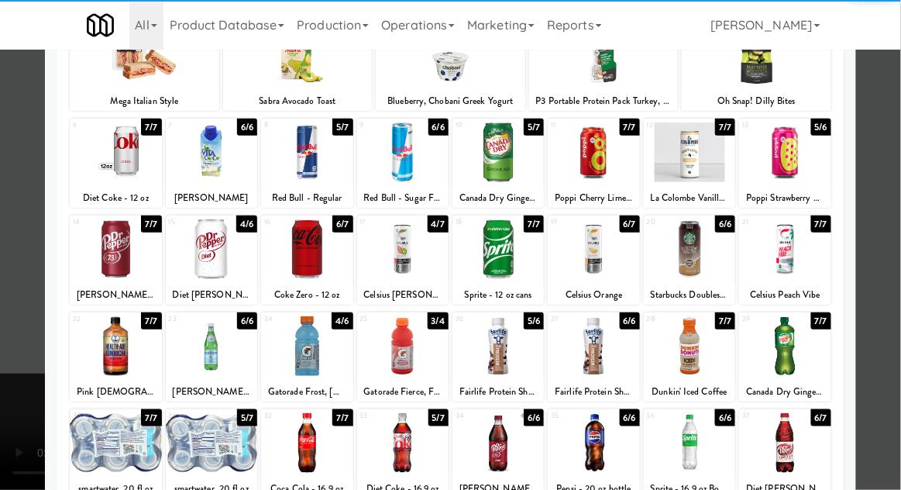
click at [610, 346] on div at bounding box center [593, 346] width 91 height 60
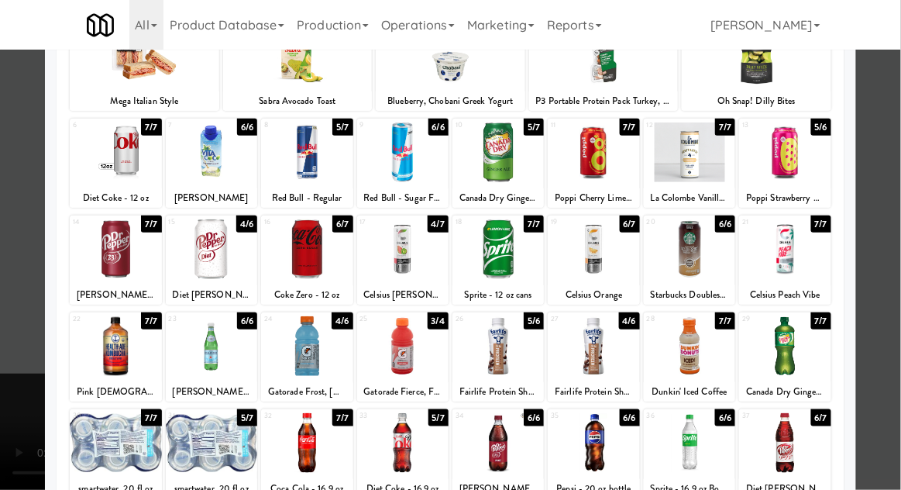
click at [34, 398] on div at bounding box center [450, 245] width 901 height 490
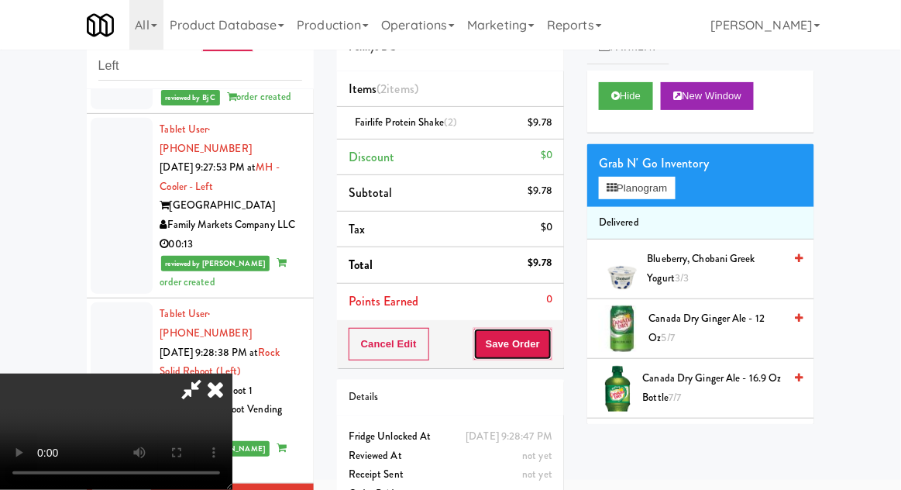
click at [550, 343] on button "Save Order" at bounding box center [513, 344] width 79 height 33
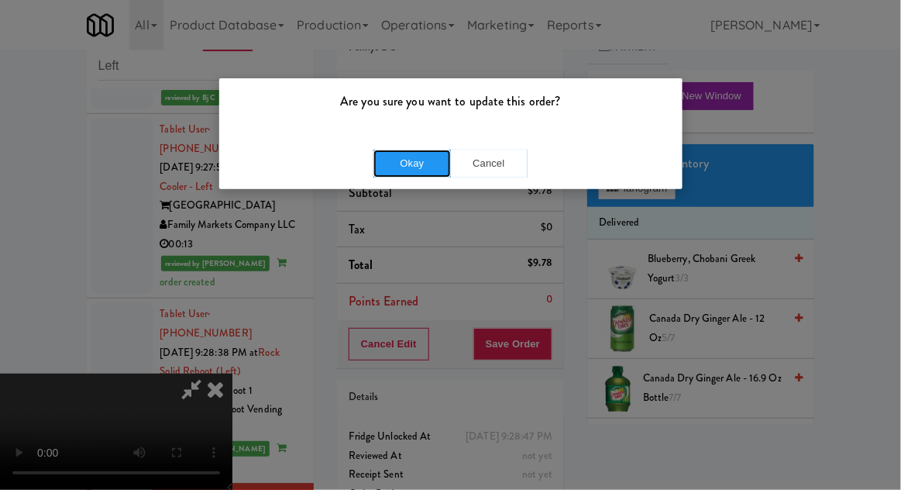
click at [412, 163] on button "Okay" at bounding box center [413, 164] width 78 height 28
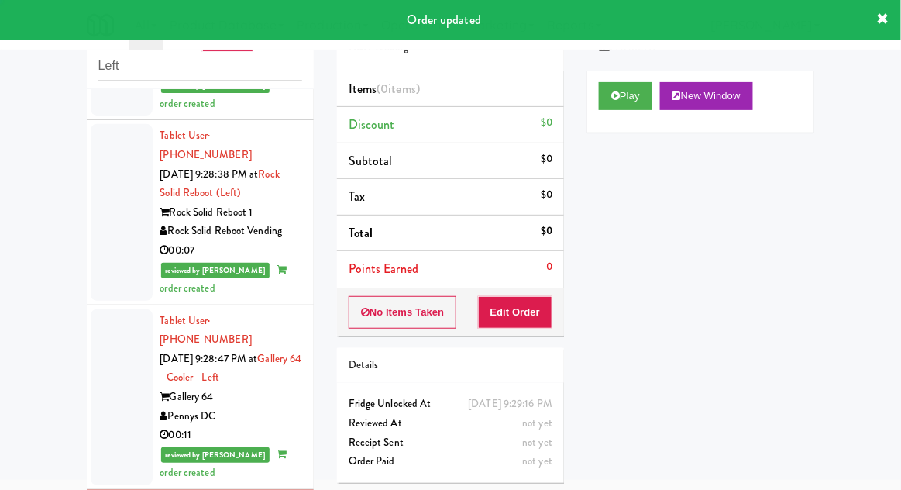
scroll to position [2450, 0]
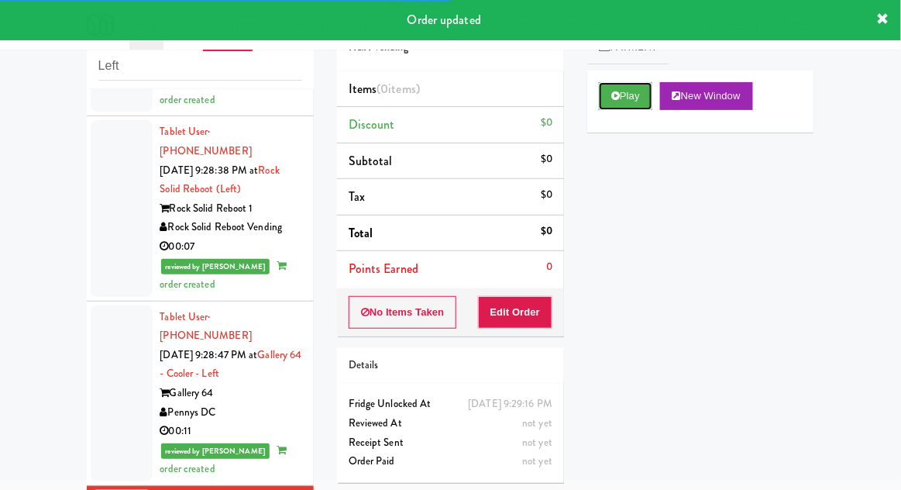
click at [611, 97] on button "Play" at bounding box center [625, 96] width 53 height 28
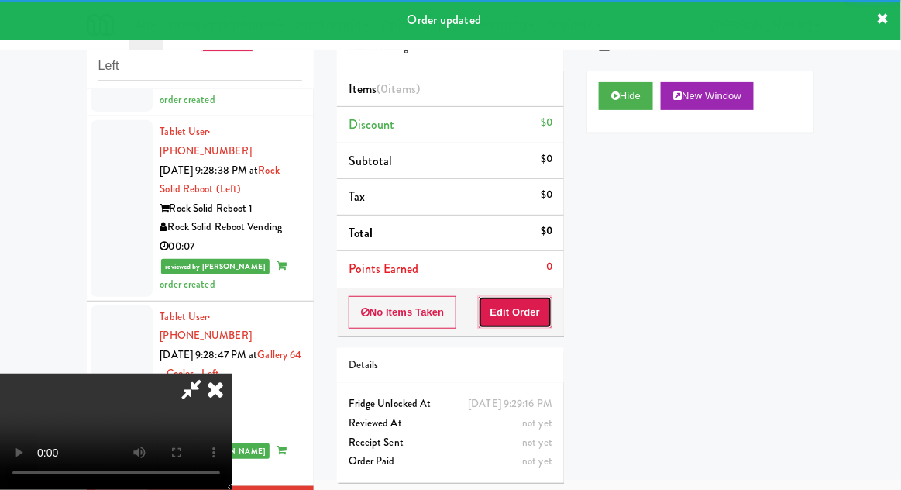
click at [519, 311] on button "Edit Order" at bounding box center [515, 312] width 75 height 33
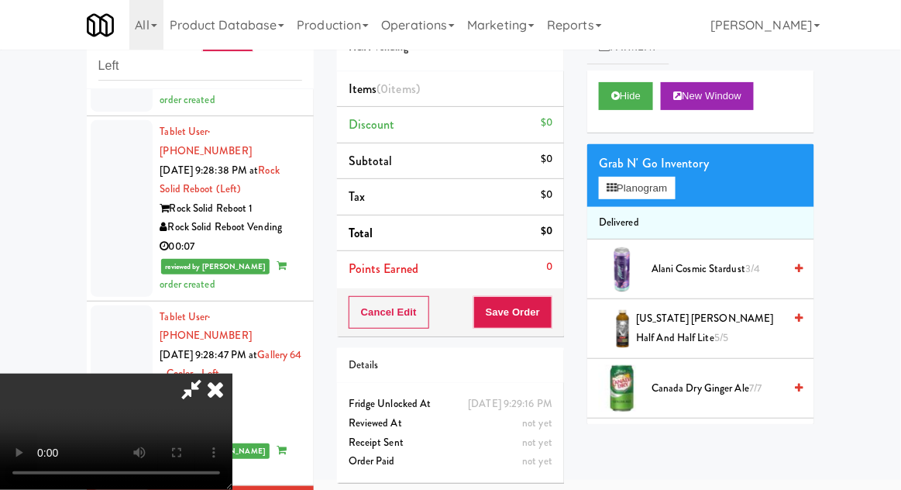
scroll to position [57, 0]
click at [623, 193] on button "Planogram" at bounding box center [637, 188] width 76 height 23
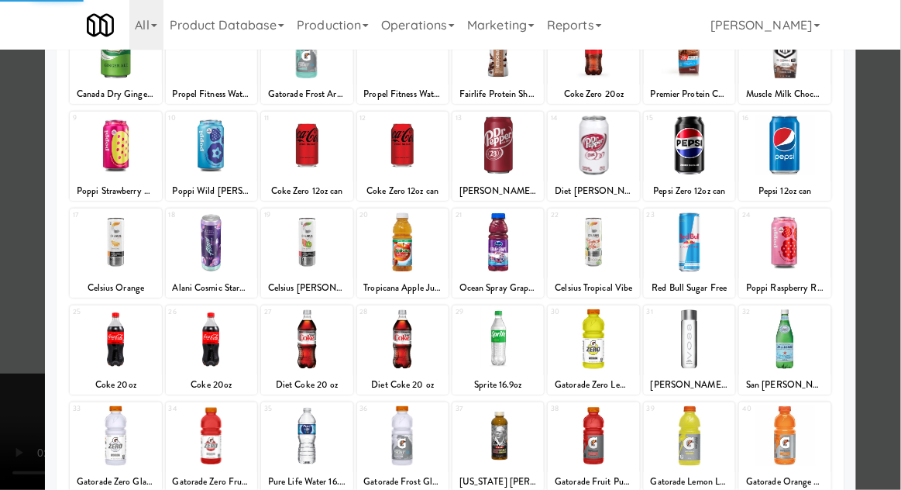
scroll to position [134, 0]
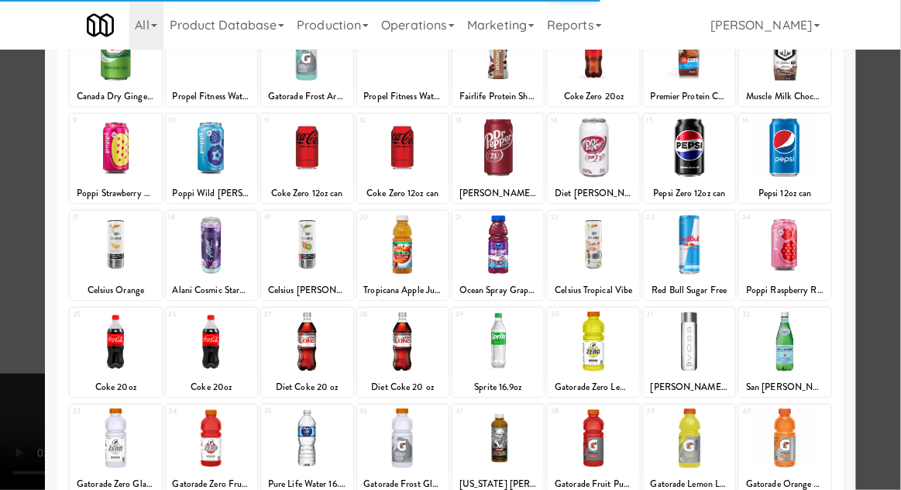
click at [219, 436] on div at bounding box center [211, 438] width 91 height 60
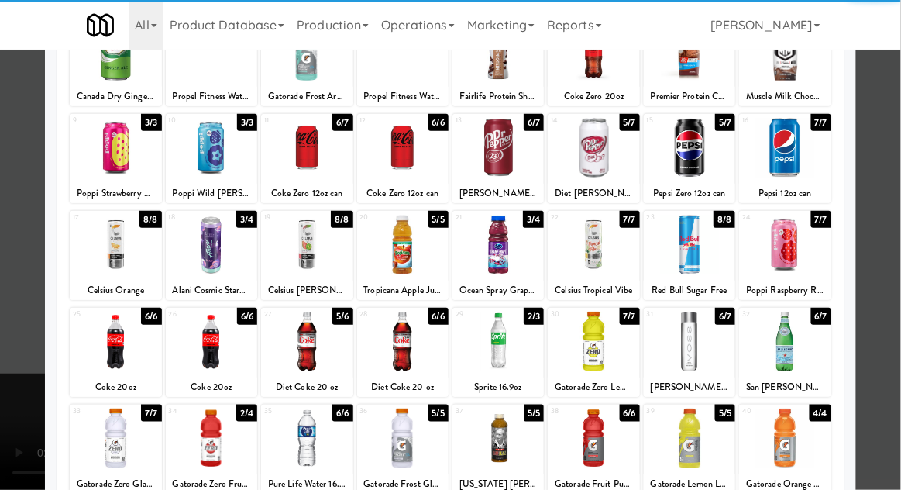
click at [213, 433] on div at bounding box center [211, 438] width 91 height 60
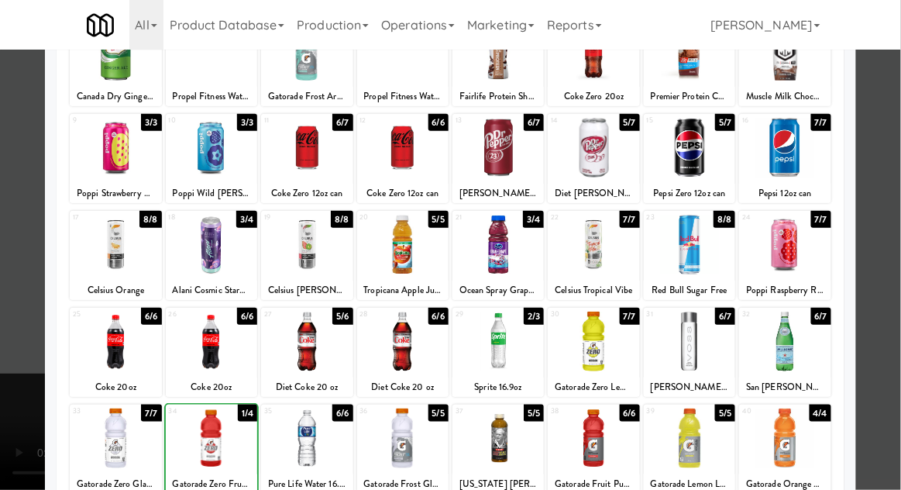
click at [9, 447] on div at bounding box center [450, 245] width 901 height 490
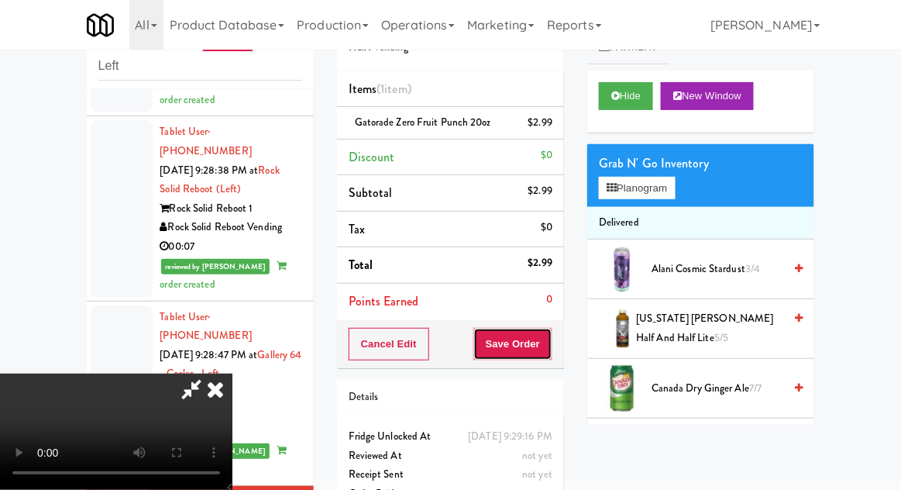
click at [545, 353] on button "Save Order" at bounding box center [513, 344] width 79 height 33
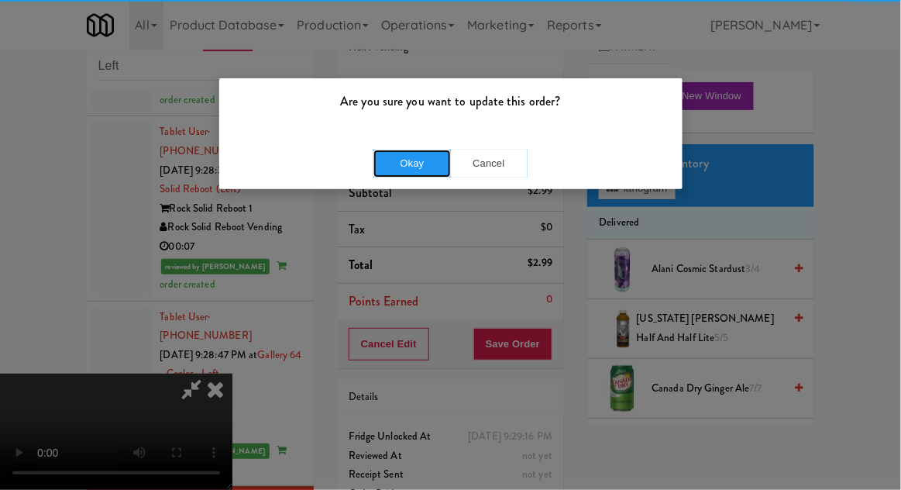
click at [401, 165] on button "Okay" at bounding box center [413, 164] width 78 height 28
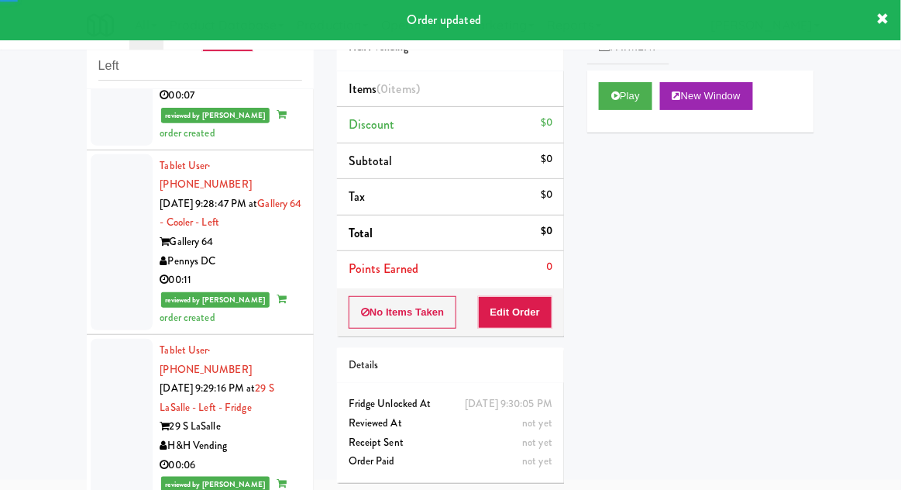
scroll to position [2603, 0]
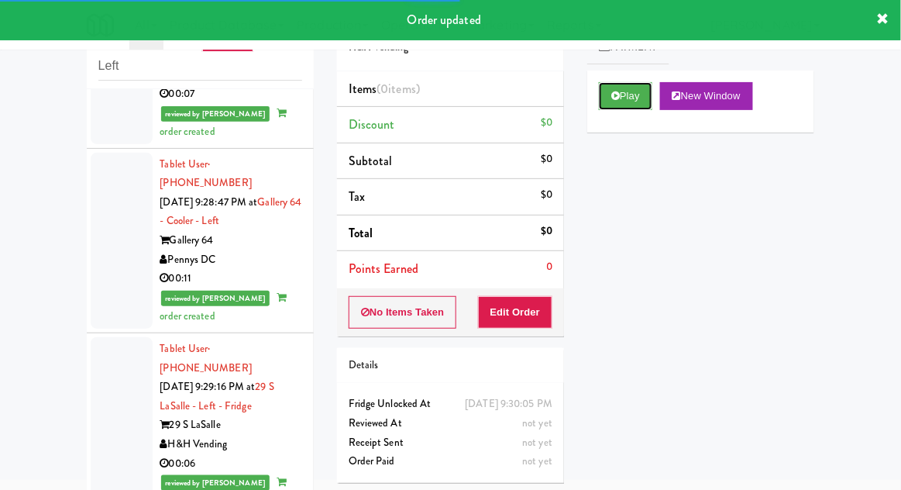
click at [624, 103] on button "Play" at bounding box center [625, 96] width 53 height 28
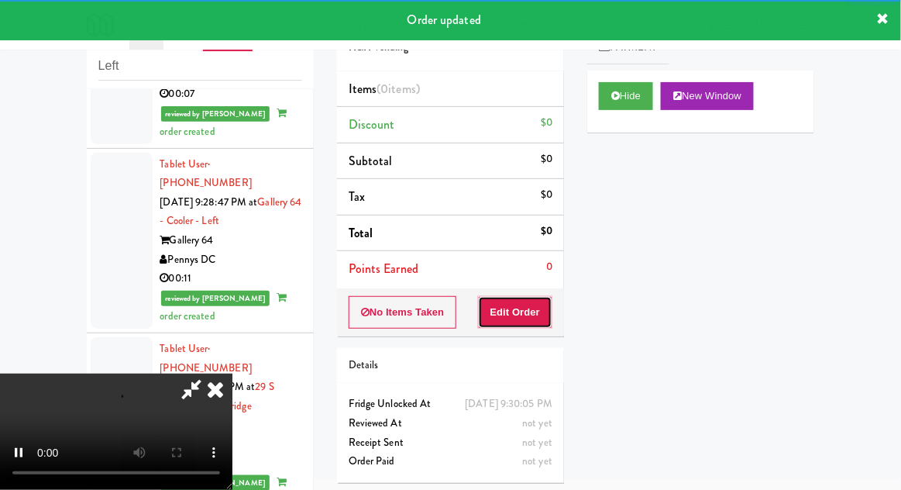
click at [527, 315] on button "Edit Order" at bounding box center [515, 312] width 75 height 33
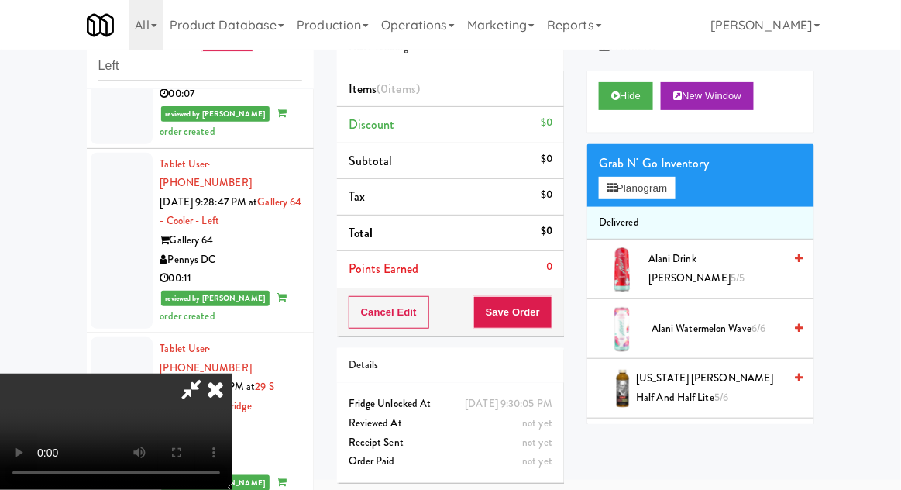
scroll to position [57, 0]
click at [621, 188] on button "Planogram" at bounding box center [637, 188] width 76 height 23
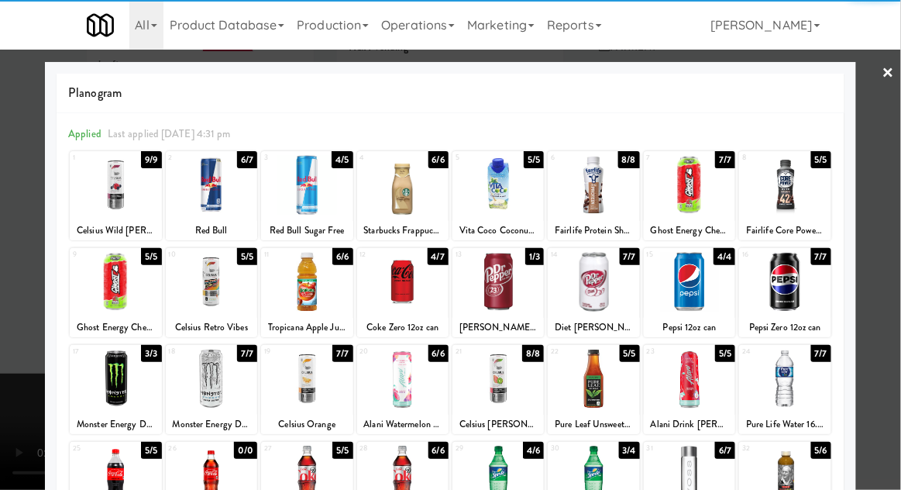
scroll to position [110, 0]
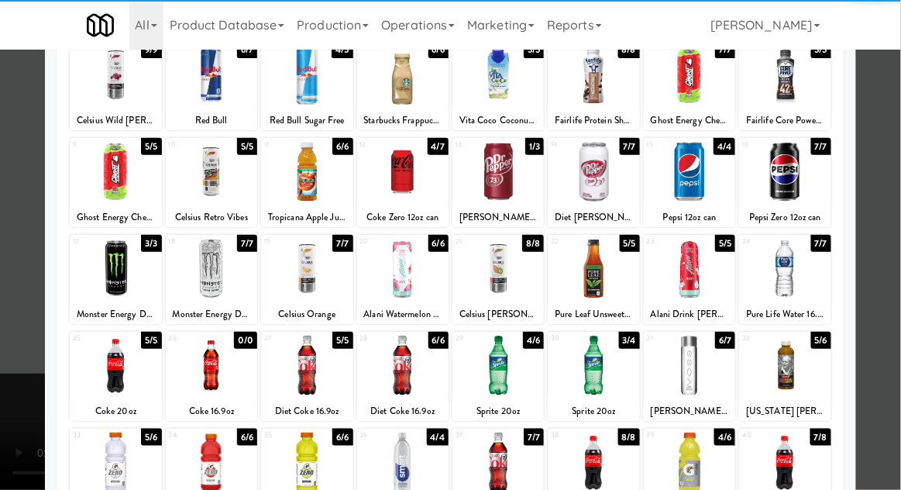
click at [217, 364] on div at bounding box center [211, 366] width 91 height 60
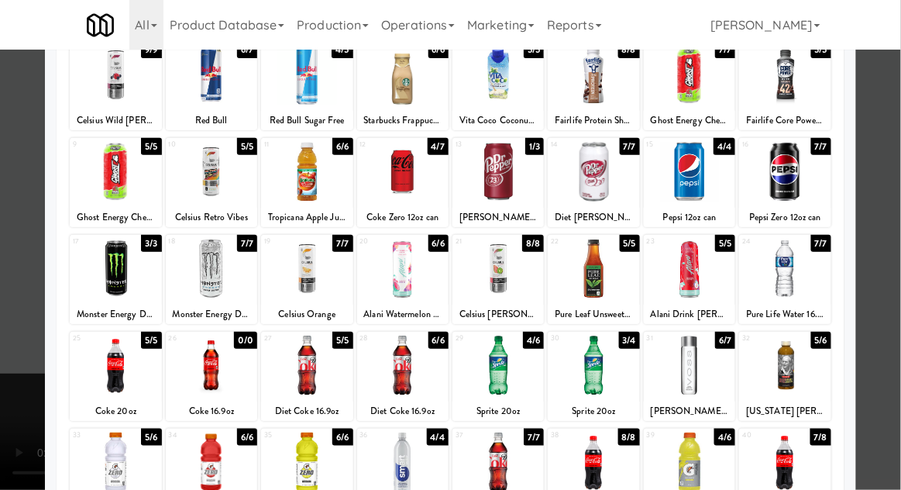
click at [16, 436] on div at bounding box center [450, 245] width 901 height 490
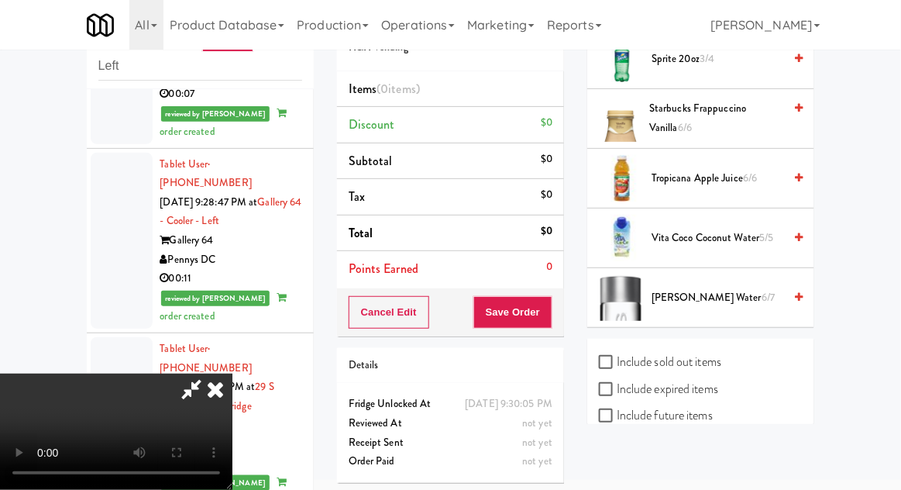
click at [626, 350] on label "Include sold out items" at bounding box center [660, 361] width 122 height 23
click at [617, 357] on input "Include sold out items" at bounding box center [608, 363] width 18 height 12
checkbox input "true"
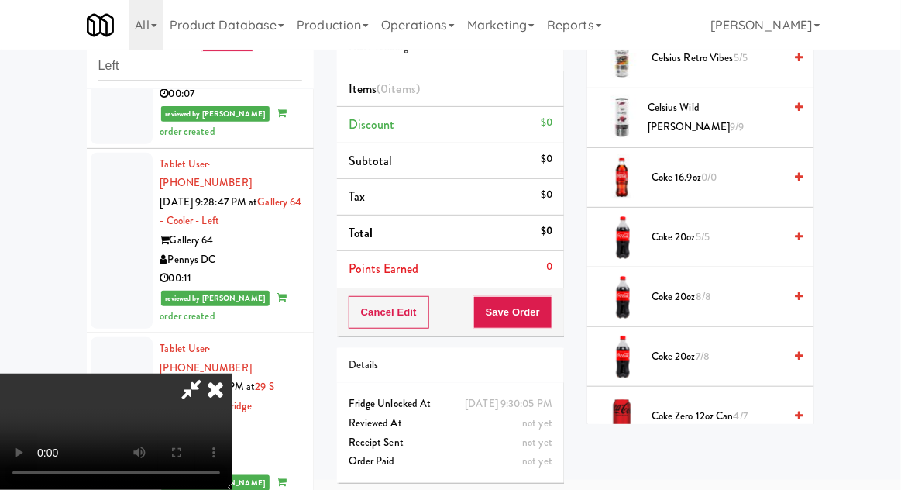
scroll to position [512, 0]
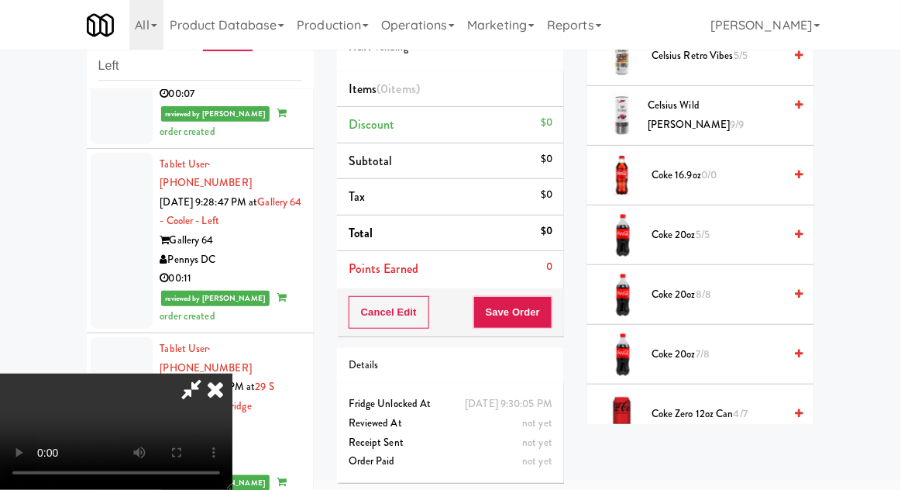
click at [657, 166] on span "Coke 16.9oz 0/0" at bounding box center [718, 175] width 132 height 19
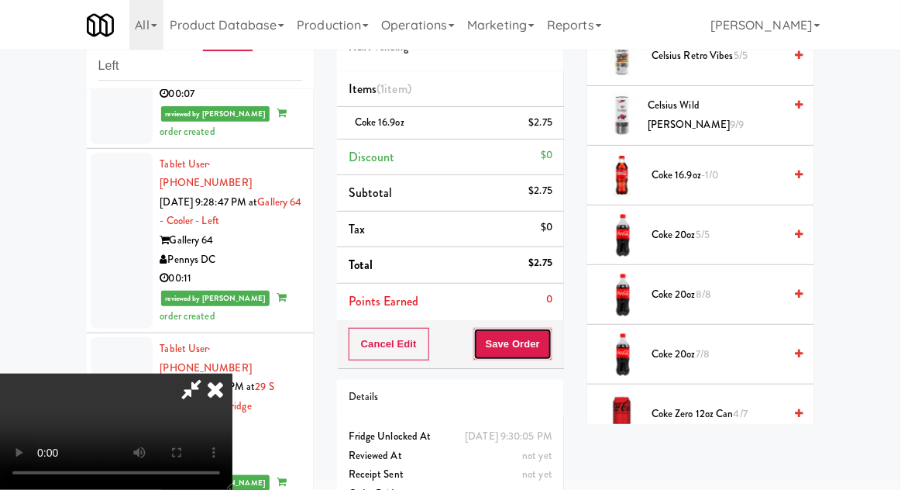
click at [550, 342] on button "Save Order" at bounding box center [513, 344] width 79 height 33
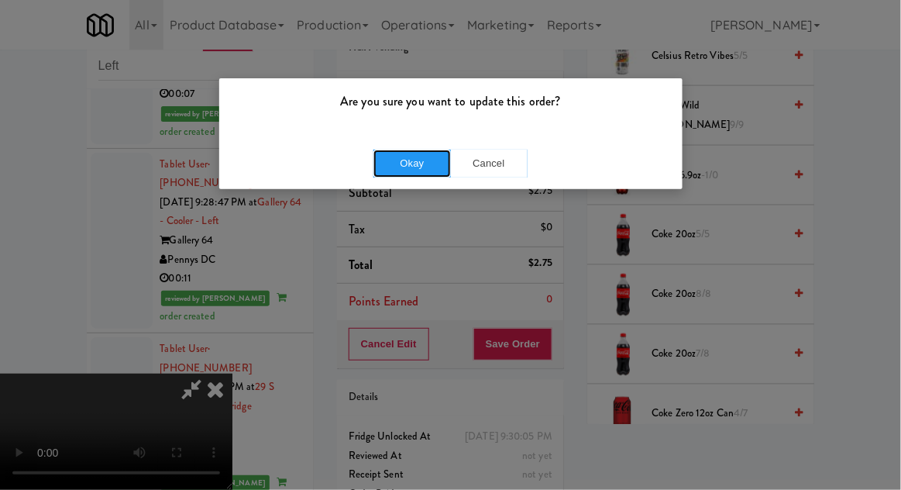
click at [397, 163] on button "Okay" at bounding box center [413, 164] width 78 height 28
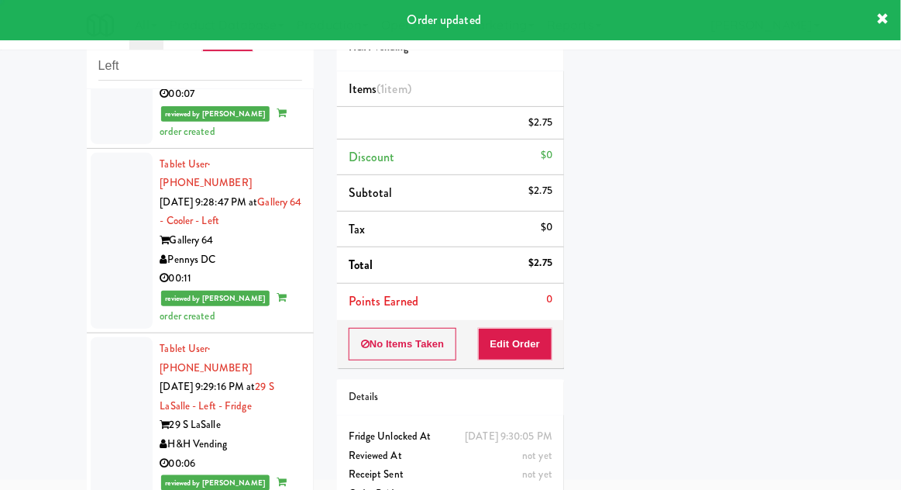
scroll to position [0, 0]
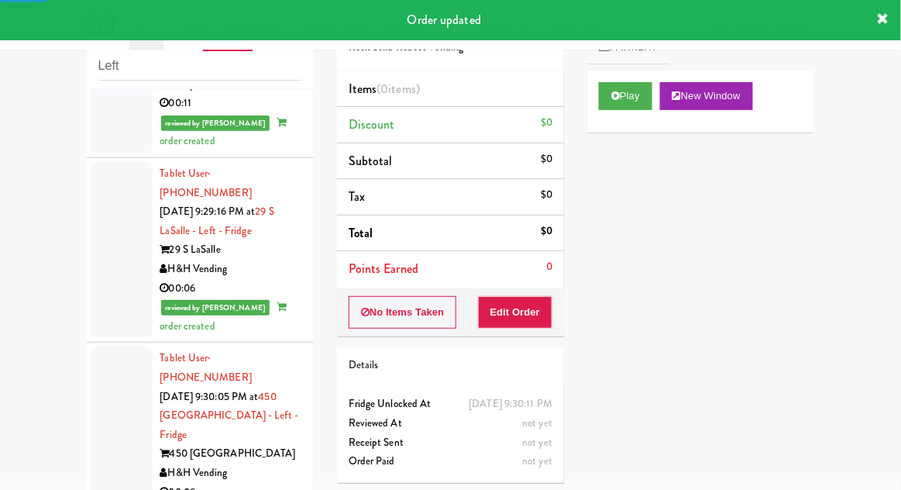
scroll to position [2777, 0]
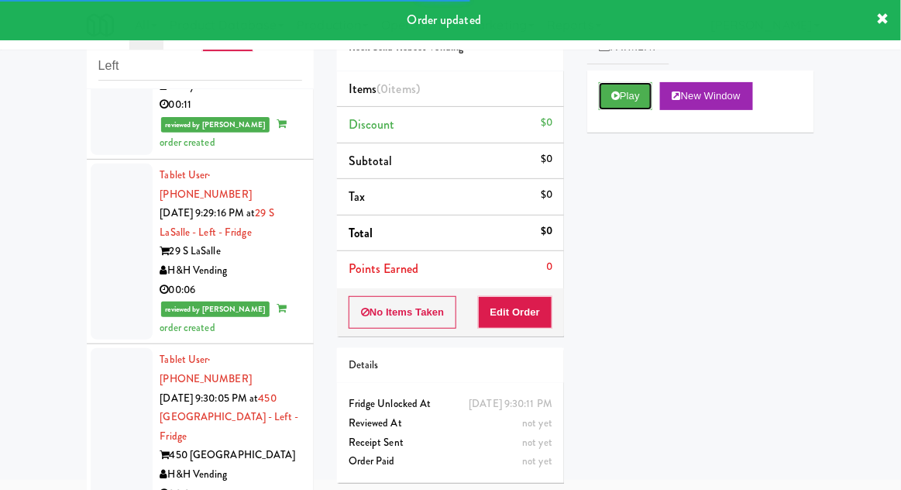
click at [613, 86] on button "Play" at bounding box center [625, 96] width 53 height 28
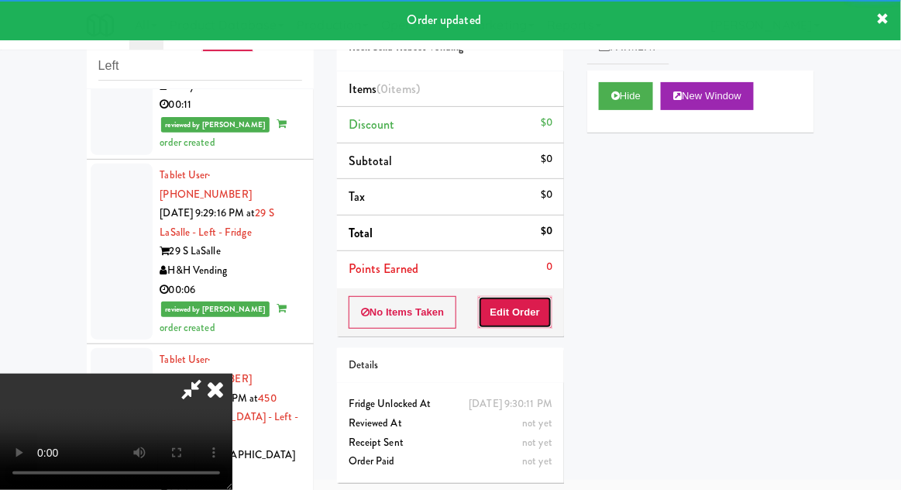
click at [526, 314] on button "Edit Order" at bounding box center [515, 312] width 75 height 33
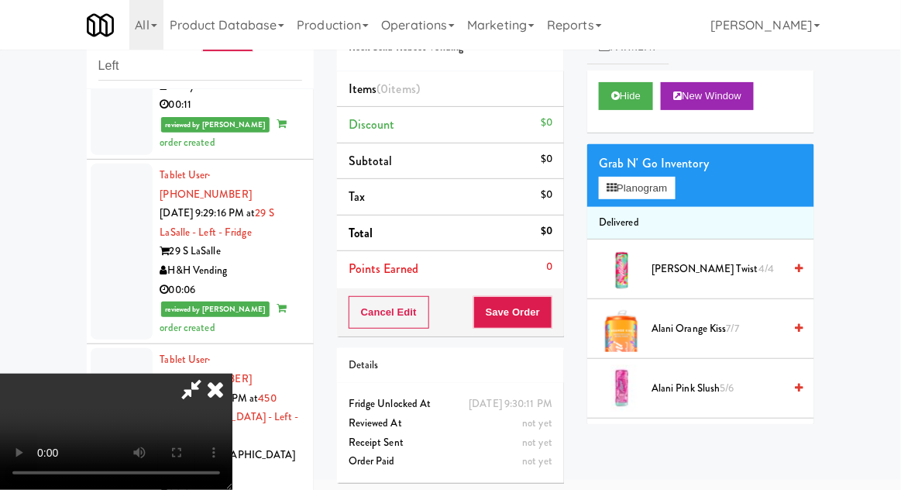
scroll to position [57, 0]
click at [621, 192] on button "Planogram" at bounding box center [637, 188] width 76 height 23
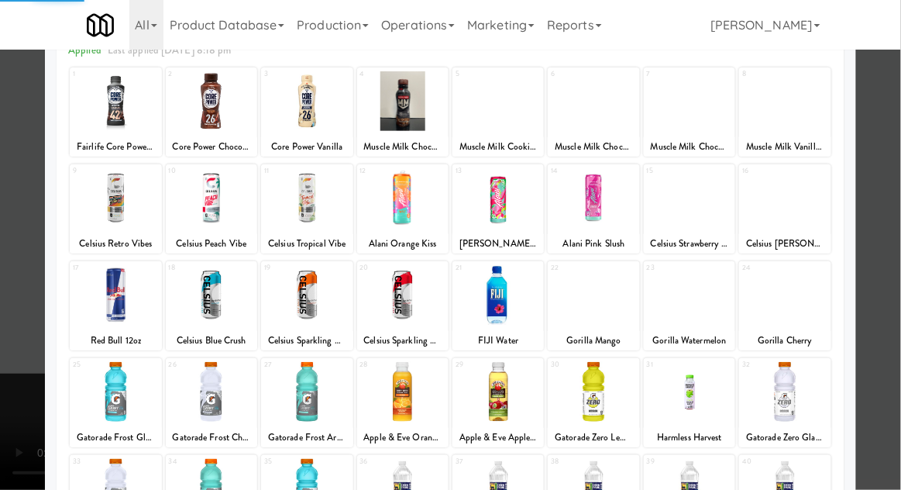
scroll to position [106, 0]
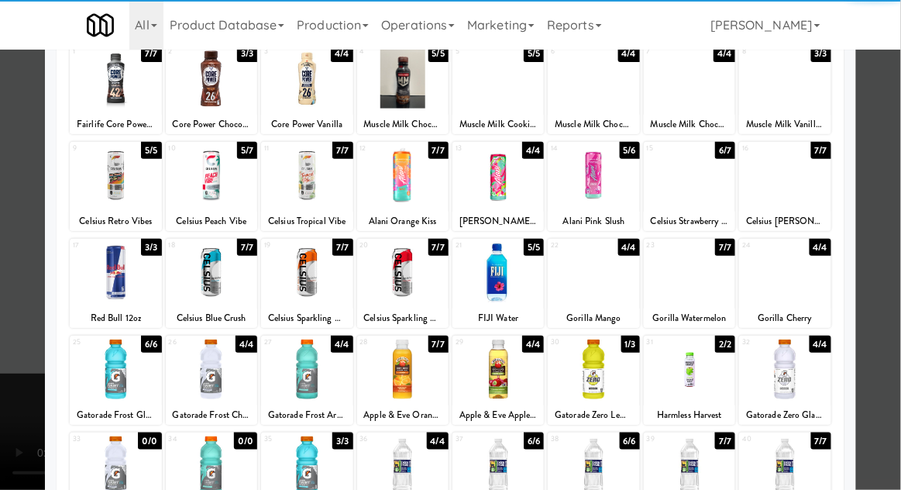
click at [124, 282] on div at bounding box center [115, 273] width 91 height 60
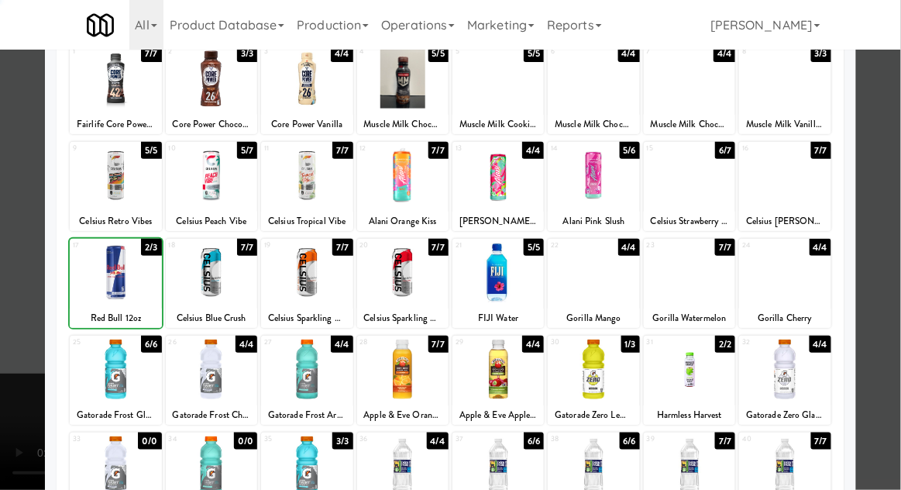
click at [27, 357] on div at bounding box center [450, 245] width 901 height 490
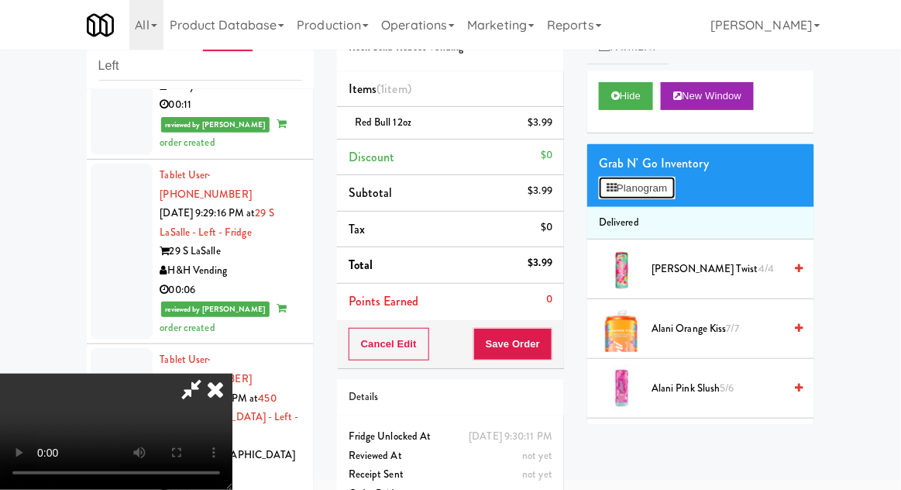
click at [634, 187] on button "Planogram" at bounding box center [637, 188] width 76 height 23
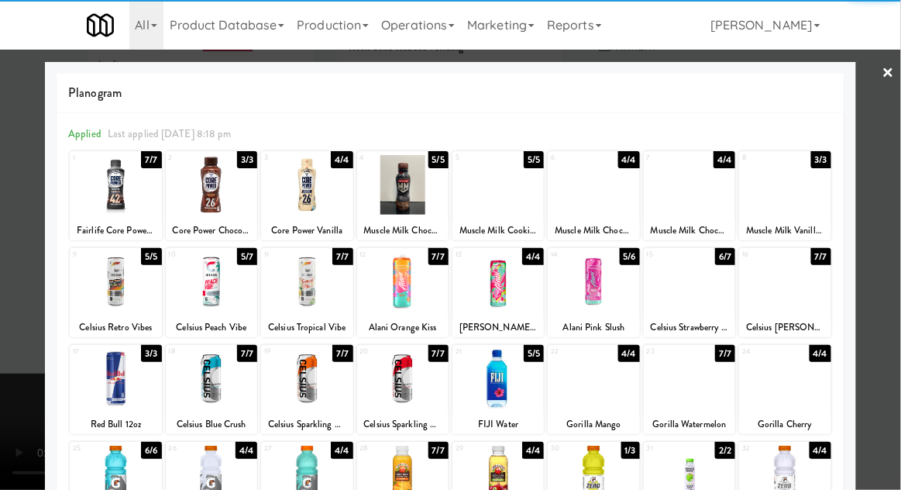
click at [109, 391] on div at bounding box center [115, 379] width 91 height 60
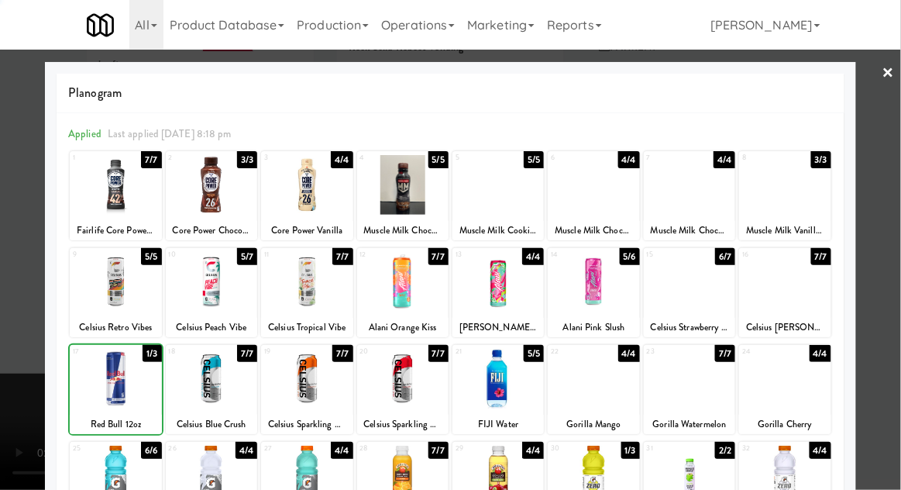
click at [26, 326] on div at bounding box center [450, 245] width 901 height 490
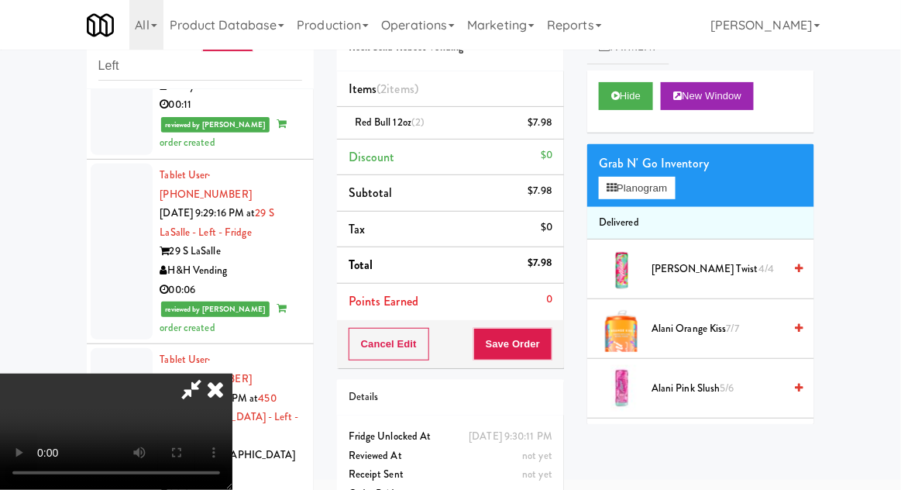
scroll to position [57, 0]
click at [550, 329] on button "Save Order" at bounding box center [513, 344] width 79 height 33
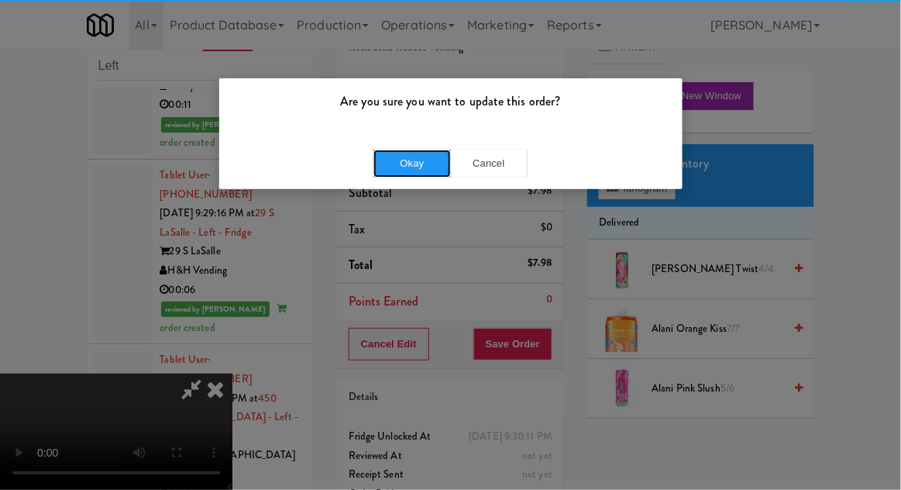
click at [413, 160] on button "Okay" at bounding box center [413, 164] width 78 height 28
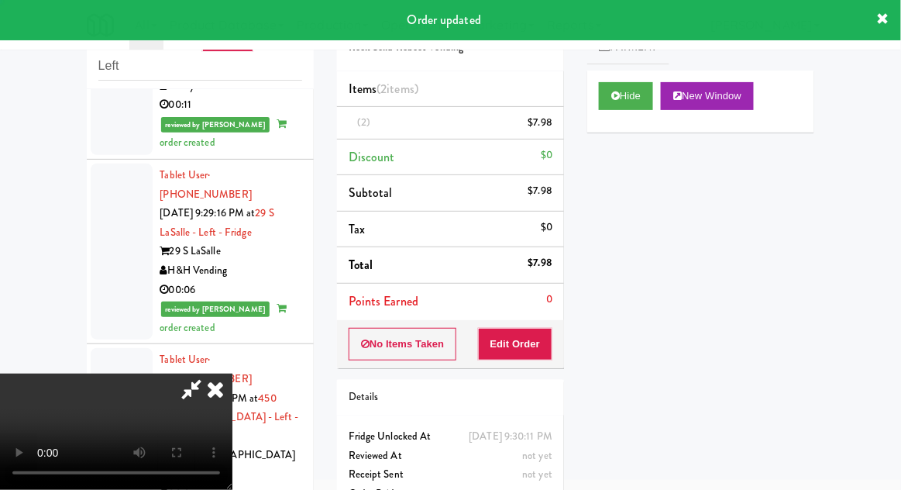
scroll to position [0, 0]
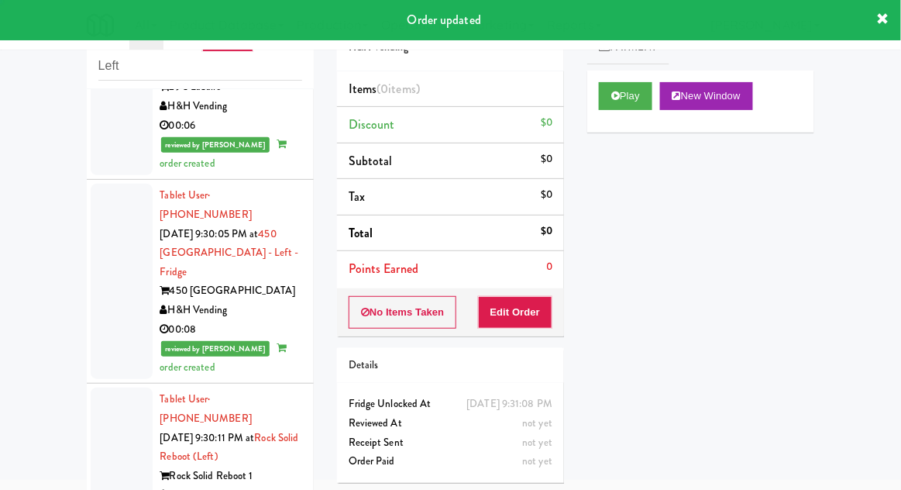
scroll to position [2949, 0]
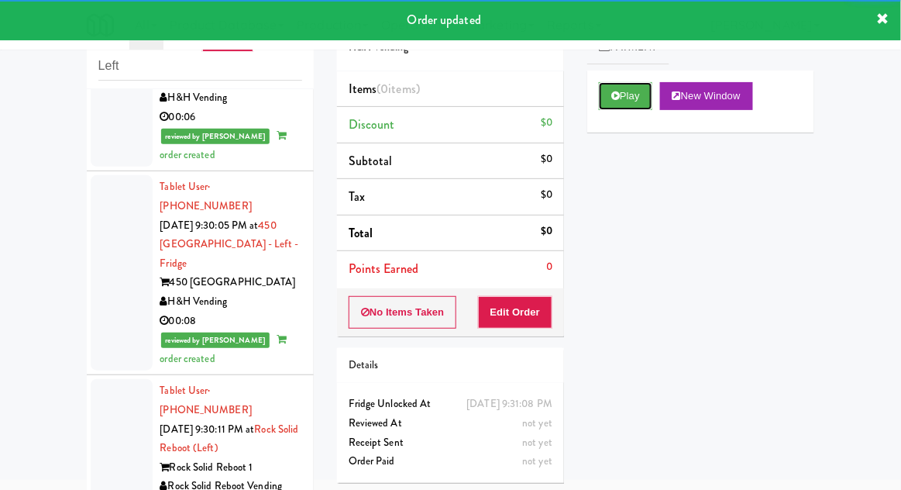
click at [612, 102] on button "Play" at bounding box center [625, 96] width 53 height 28
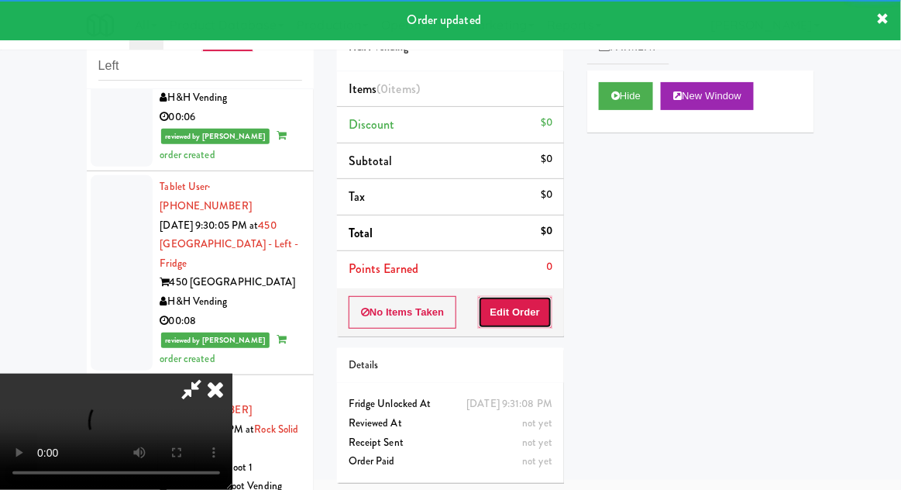
click at [514, 318] on button "Edit Order" at bounding box center [515, 312] width 75 height 33
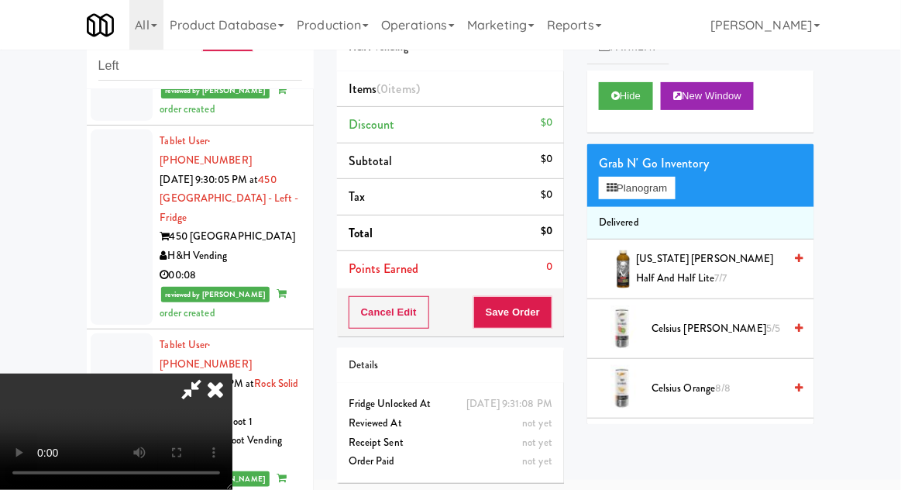
scroll to position [57, 0]
click at [633, 196] on button "Planogram" at bounding box center [637, 188] width 76 height 23
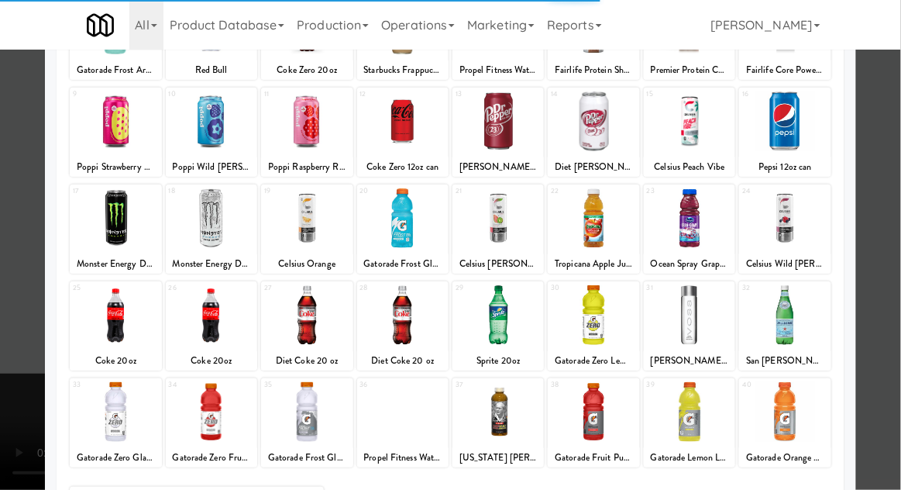
scroll to position [159, 0]
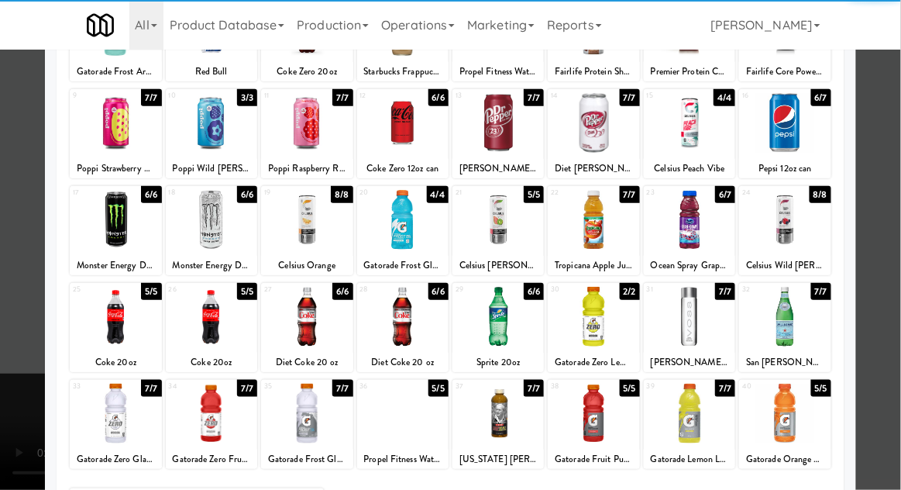
click at [690, 312] on div at bounding box center [689, 317] width 91 height 60
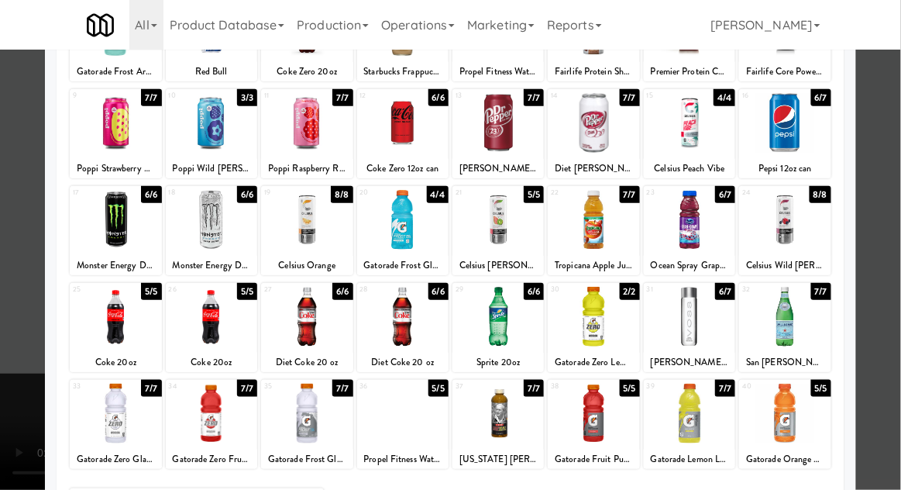
click at [1, 371] on div at bounding box center [450, 245] width 901 height 490
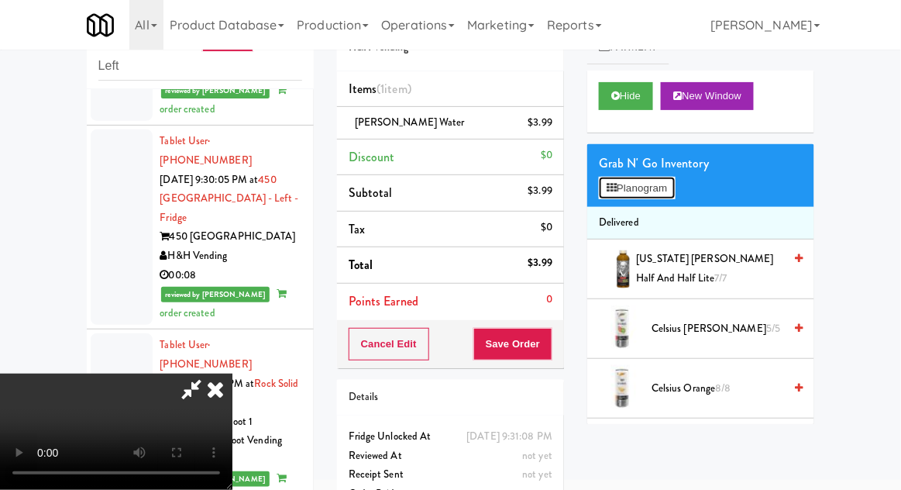
click at [626, 193] on button "Planogram" at bounding box center [637, 188] width 76 height 23
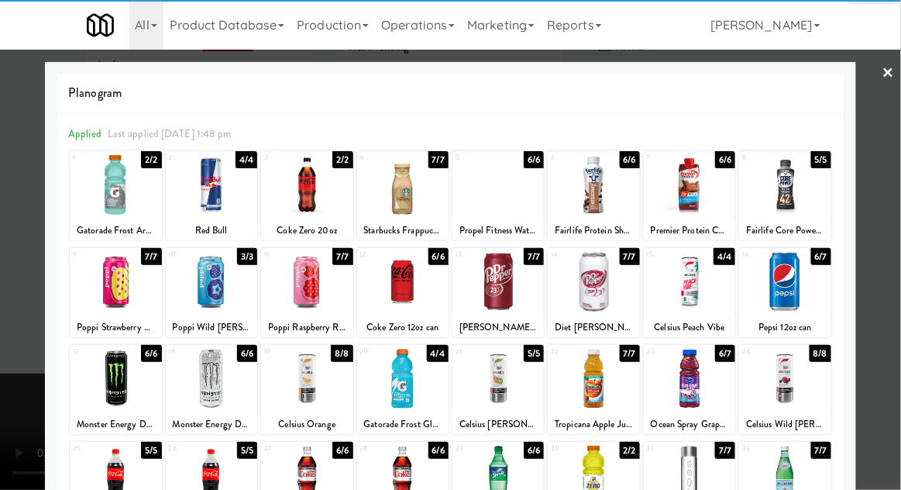
click at [502, 191] on div at bounding box center [498, 185] width 91 height 60
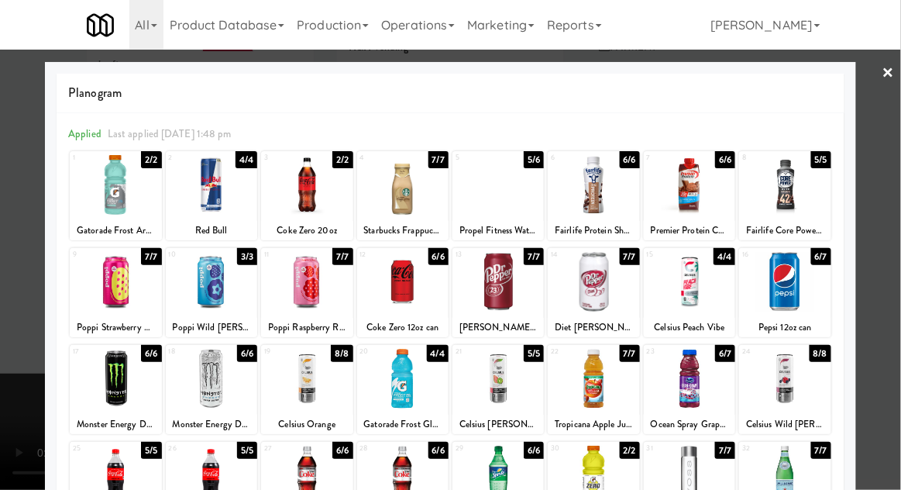
click at [44, 378] on div at bounding box center [450, 245] width 901 height 490
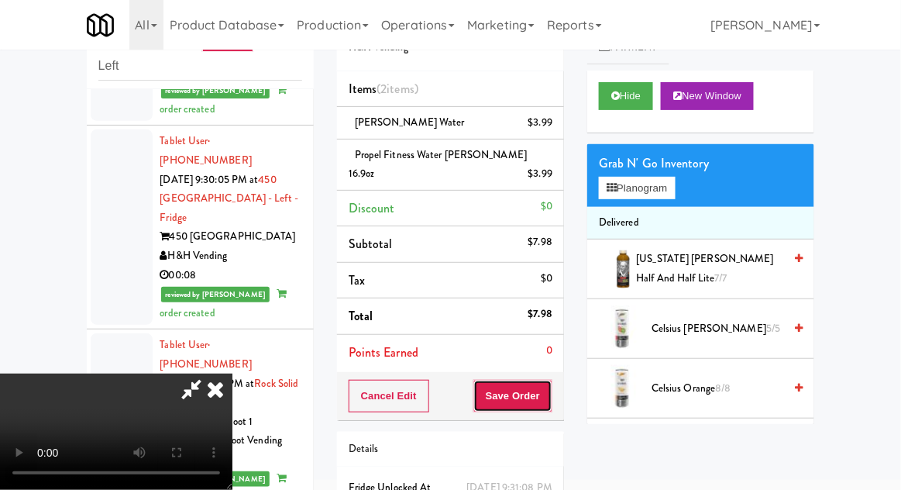
click at [551, 380] on button "Save Order" at bounding box center [513, 396] width 79 height 33
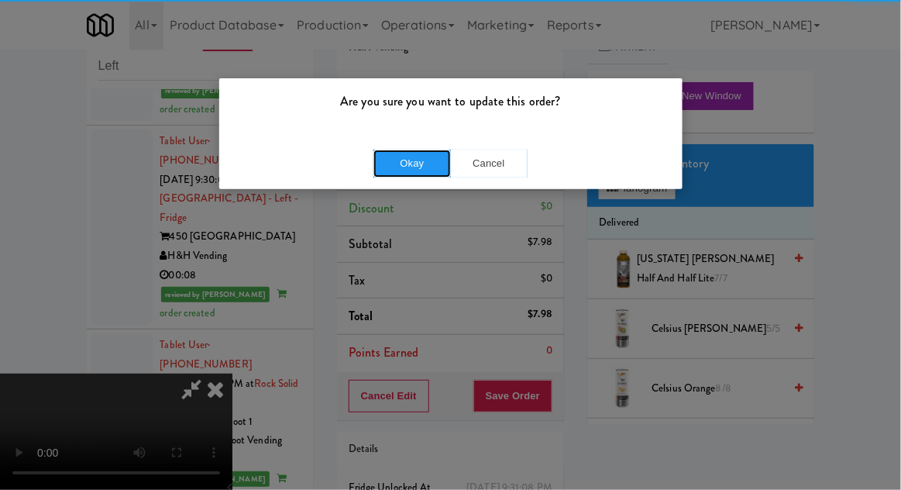
click at [413, 165] on button "Okay" at bounding box center [413, 164] width 78 height 28
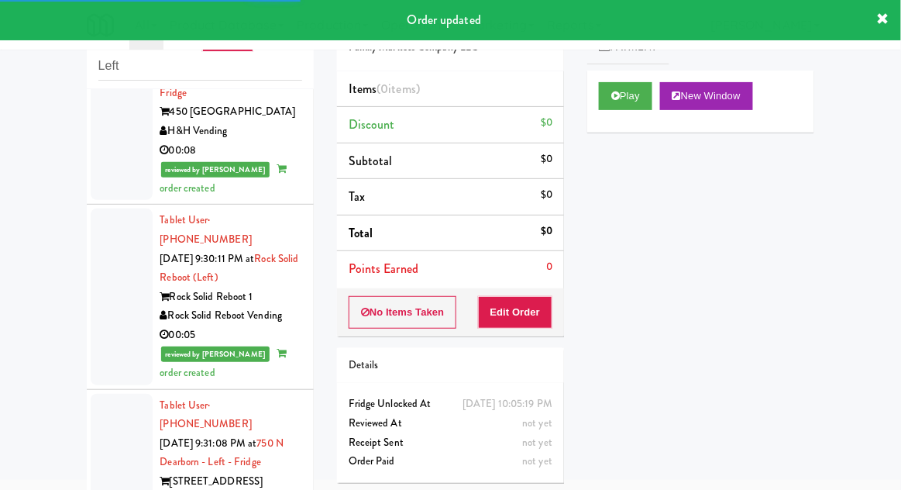
scroll to position [3122, 0]
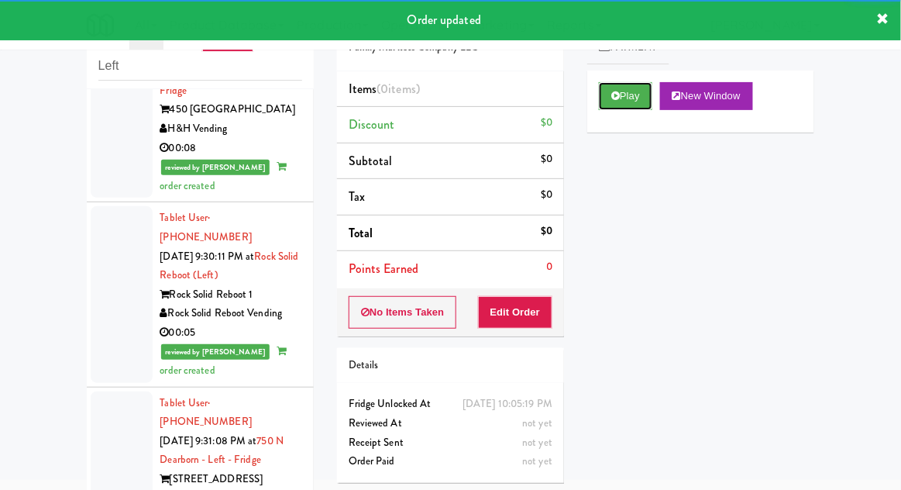
click at [608, 95] on button "Play" at bounding box center [625, 96] width 53 height 28
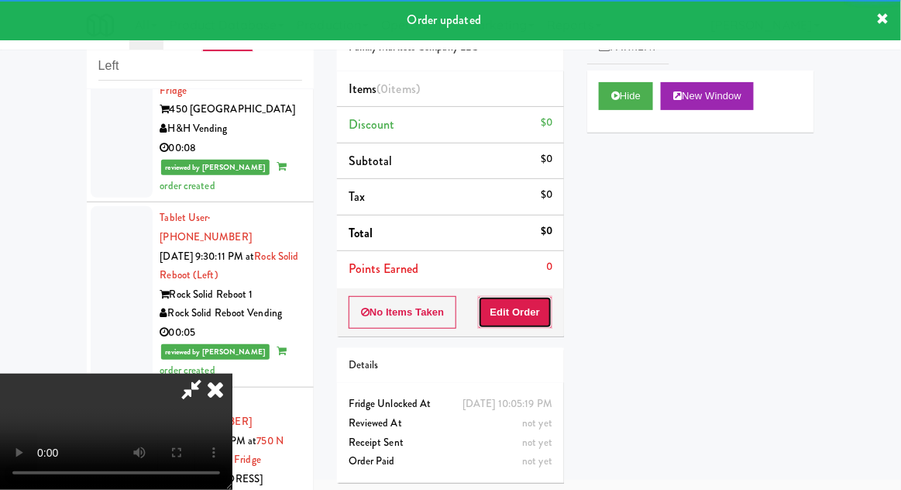
click at [512, 320] on button "Edit Order" at bounding box center [515, 312] width 75 height 33
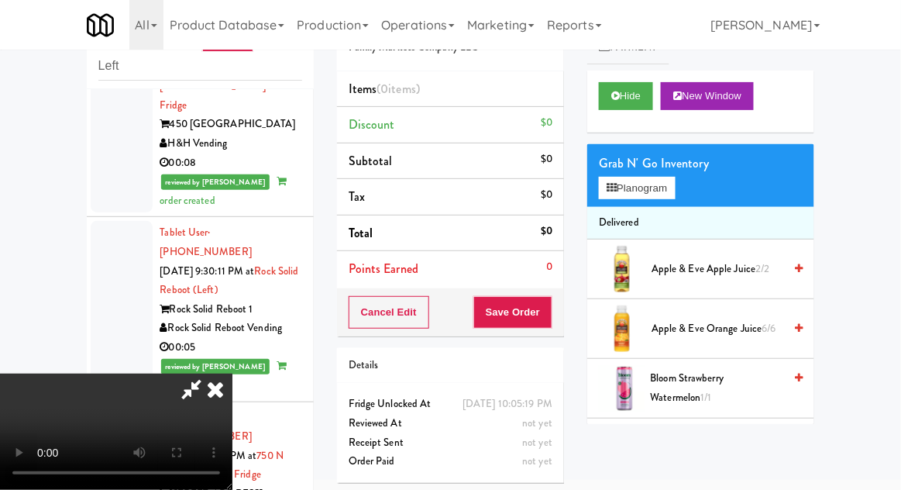
scroll to position [57, 0]
click at [627, 191] on button "Planogram" at bounding box center [637, 188] width 76 height 23
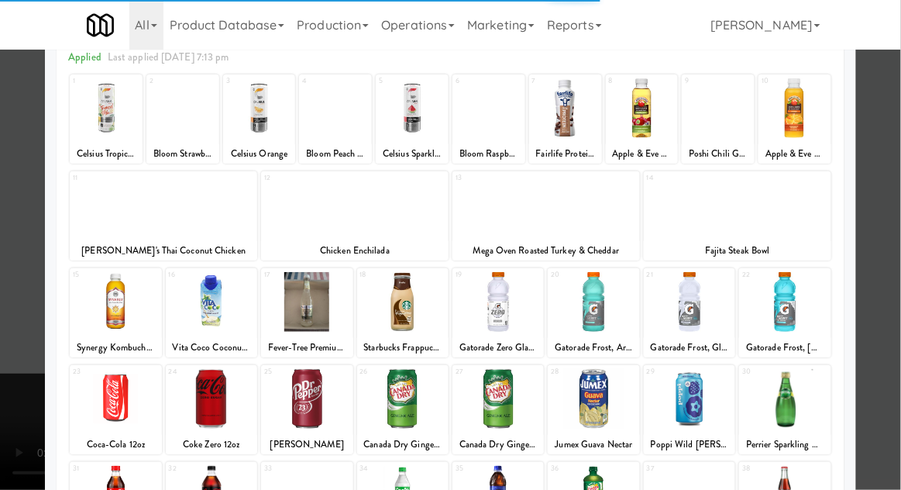
scroll to position [98, 0]
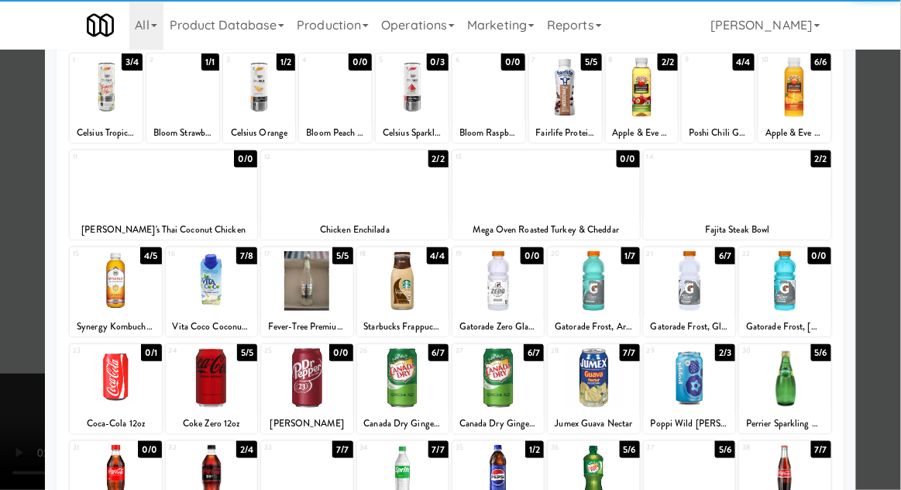
click at [598, 282] on div at bounding box center [593, 281] width 91 height 60
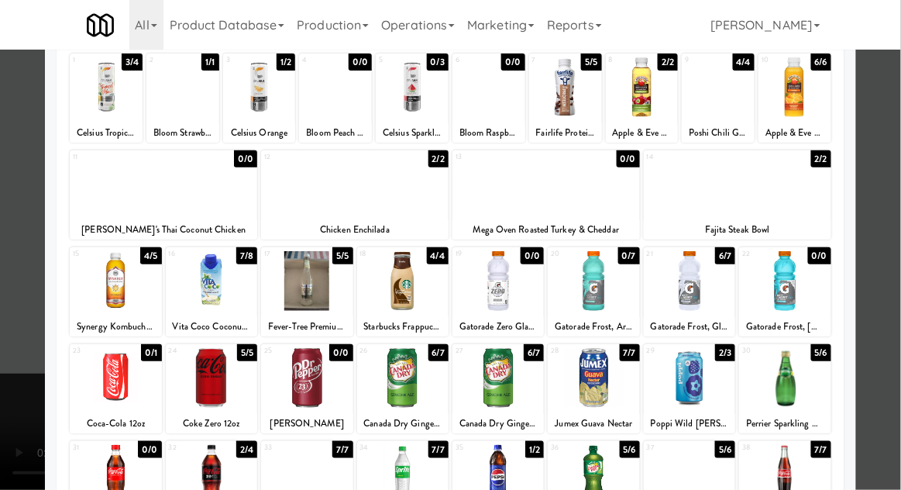
click at [11, 364] on div at bounding box center [450, 245] width 901 height 490
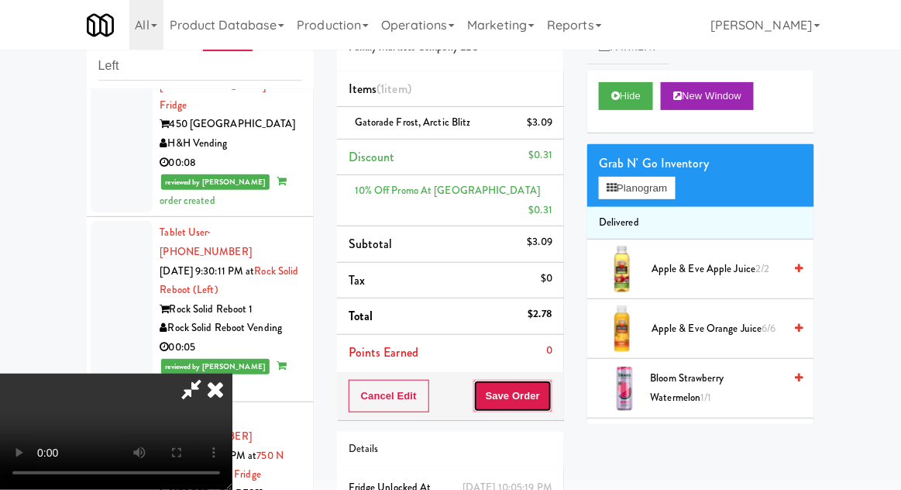
click at [550, 380] on button "Save Order" at bounding box center [513, 396] width 79 height 33
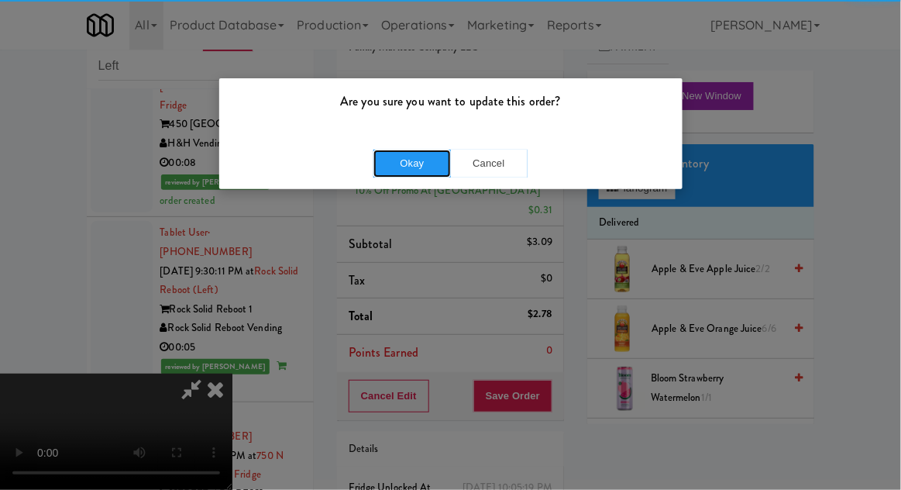
click at [427, 160] on button "Okay" at bounding box center [413, 164] width 78 height 28
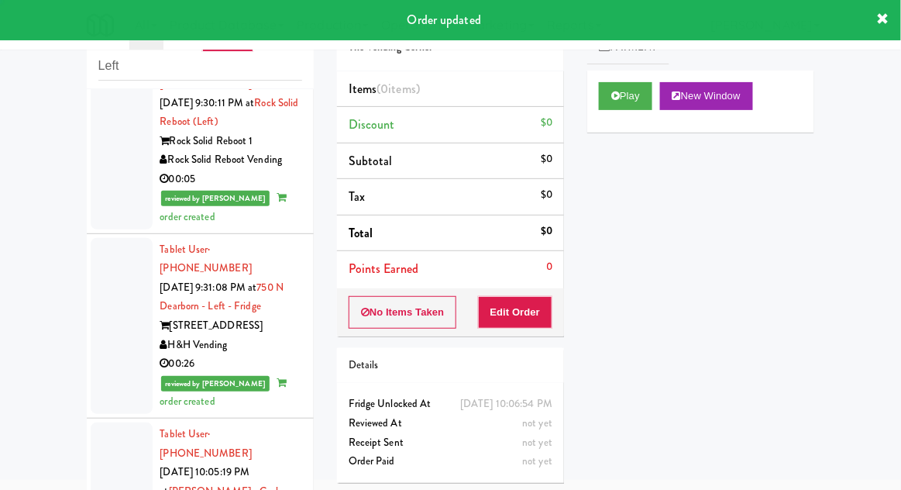
scroll to position [3273, 0]
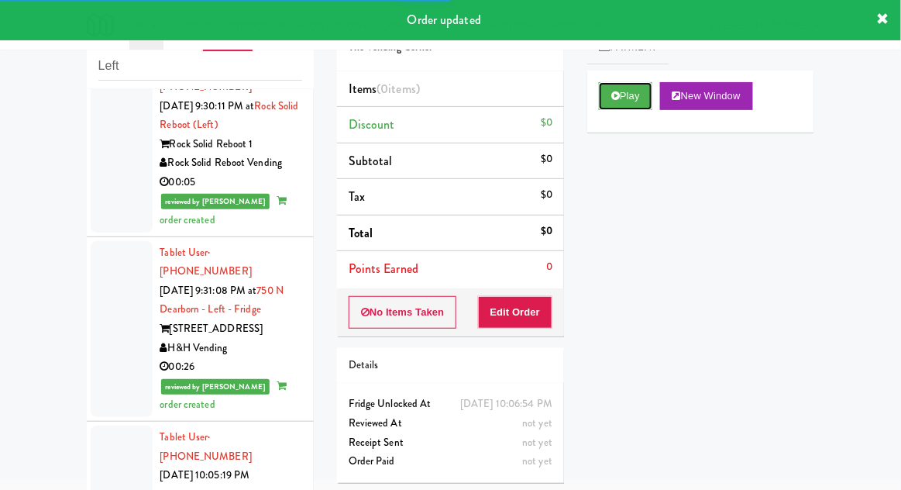
click at [615, 91] on icon at bounding box center [616, 96] width 9 height 10
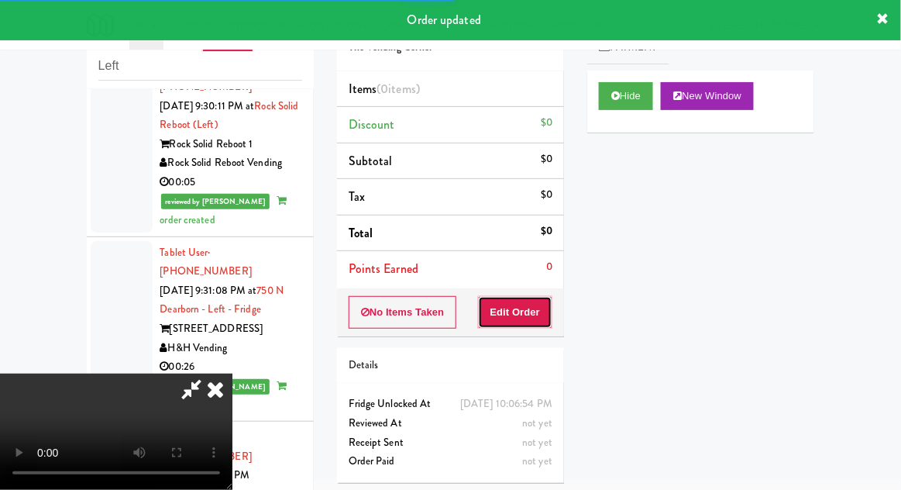
click at [521, 322] on button "Edit Order" at bounding box center [515, 312] width 75 height 33
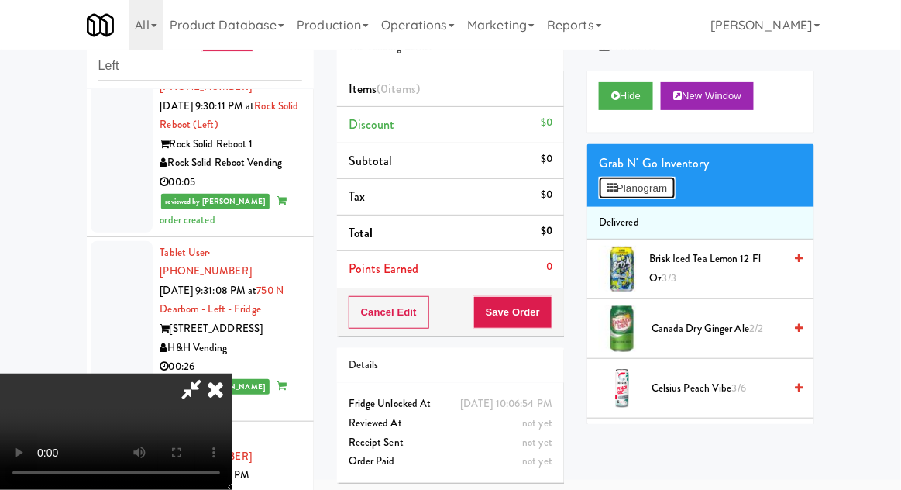
click at [632, 180] on button "Planogram" at bounding box center [637, 188] width 76 height 23
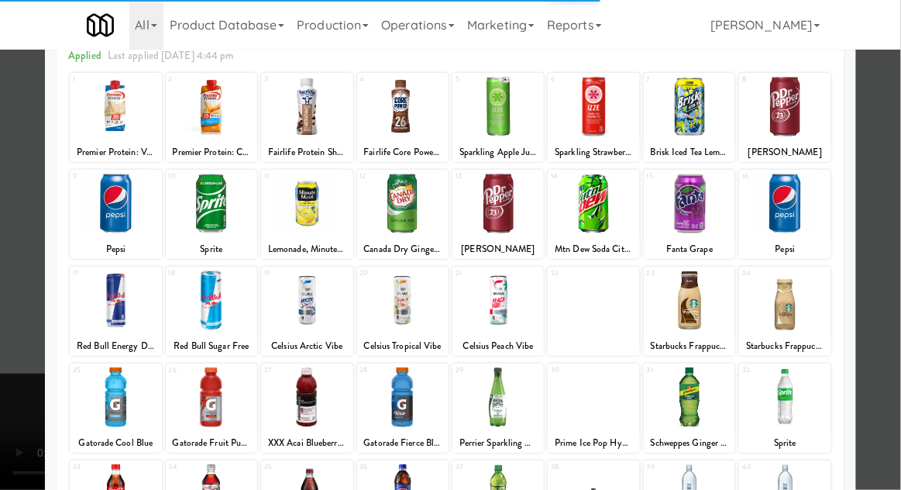
scroll to position [80, 0]
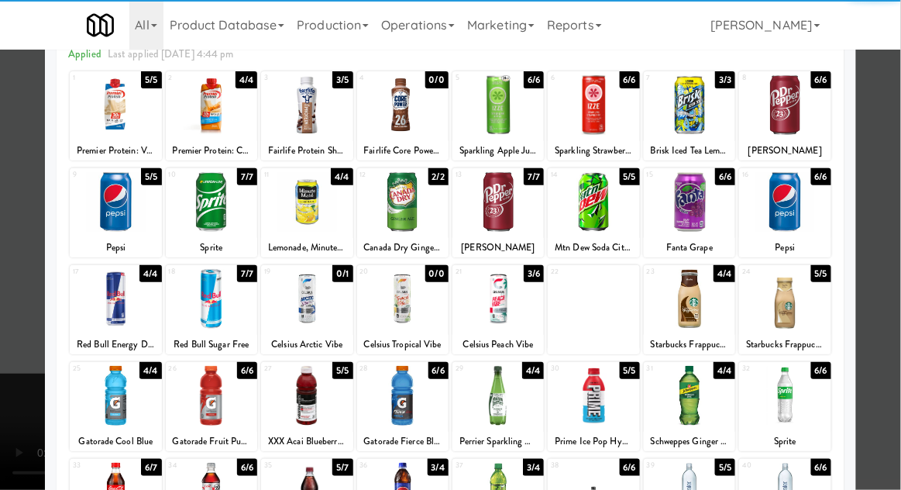
click at [495, 402] on div at bounding box center [498, 396] width 91 height 60
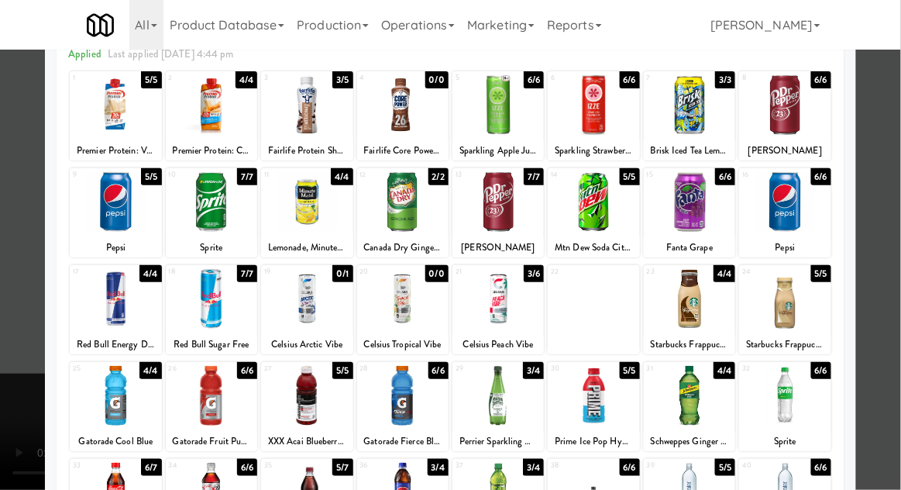
click at [11, 429] on div at bounding box center [450, 245] width 901 height 490
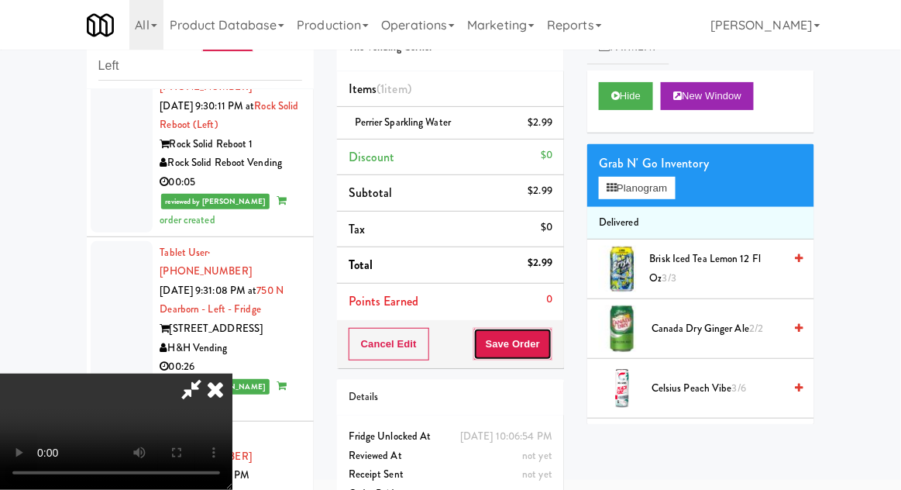
click at [552, 343] on button "Save Order" at bounding box center [513, 344] width 79 height 33
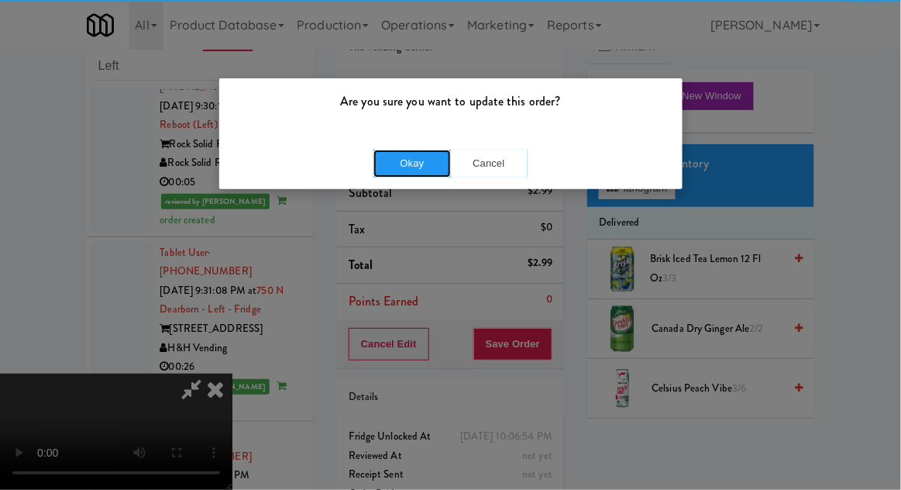
click at [413, 159] on button "Okay" at bounding box center [413, 164] width 78 height 28
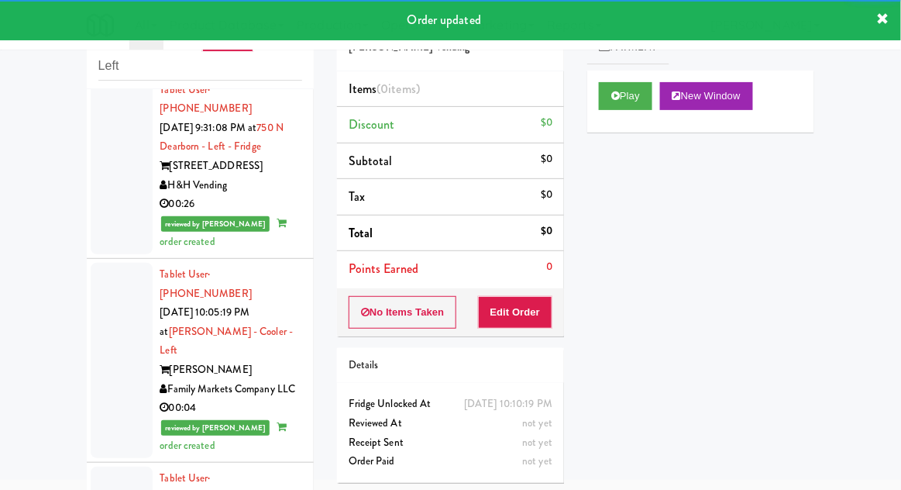
scroll to position [3436, 0]
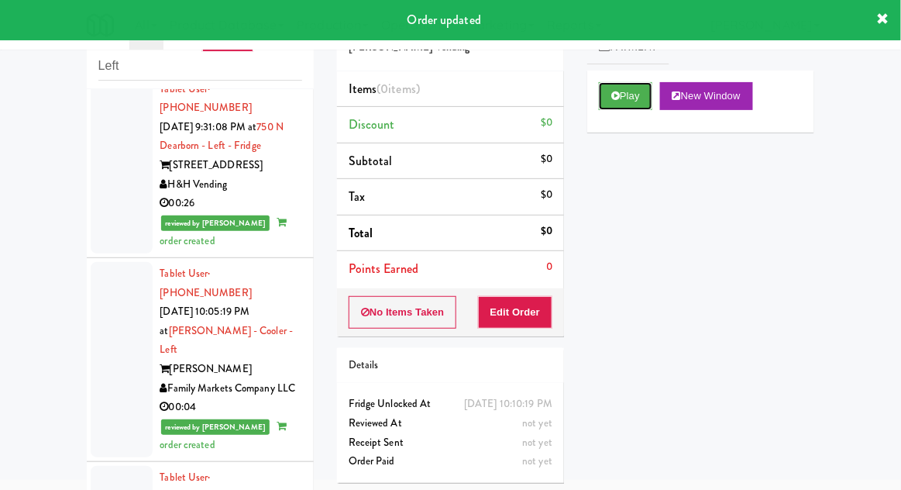
click at [611, 90] on button "Play" at bounding box center [625, 96] width 53 height 28
click at [530, 318] on button "Edit Order" at bounding box center [515, 312] width 75 height 33
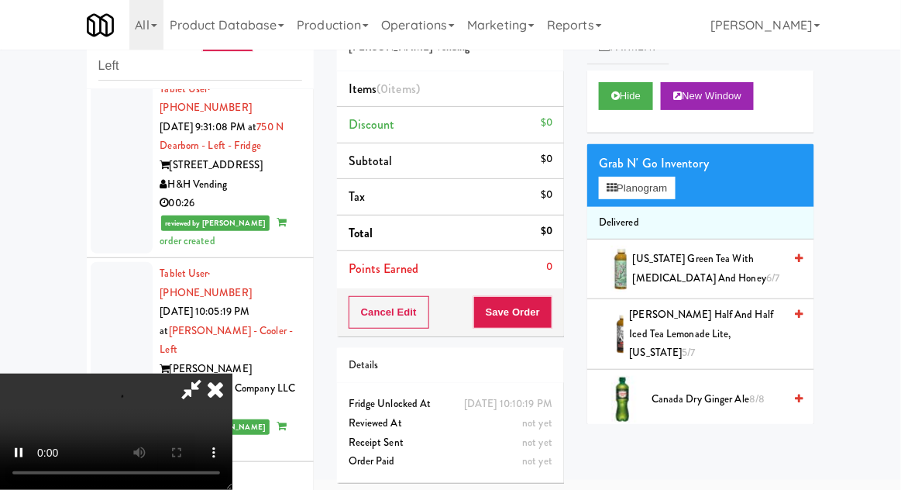
scroll to position [57, 0]
click at [628, 198] on button "Planogram" at bounding box center [637, 188] width 76 height 23
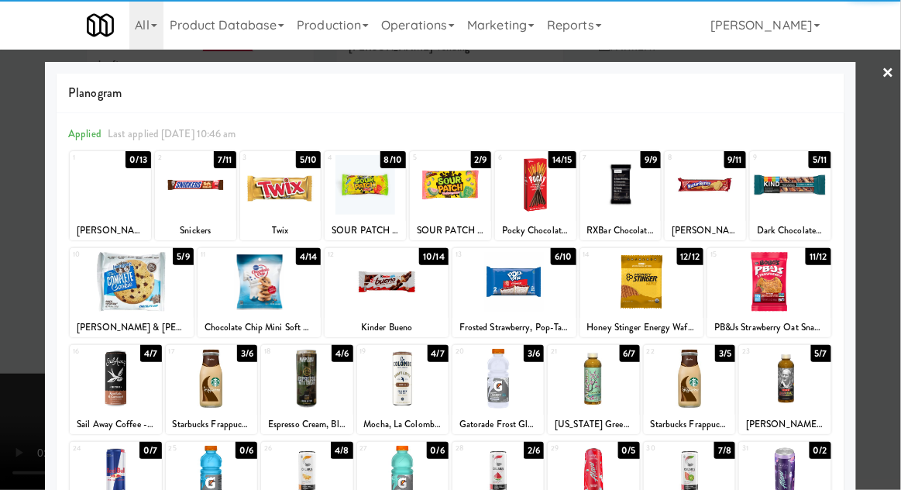
click at [772, 283] on div at bounding box center [770, 282] width 124 height 60
click at [19, 365] on div at bounding box center [450, 245] width 901 height 490
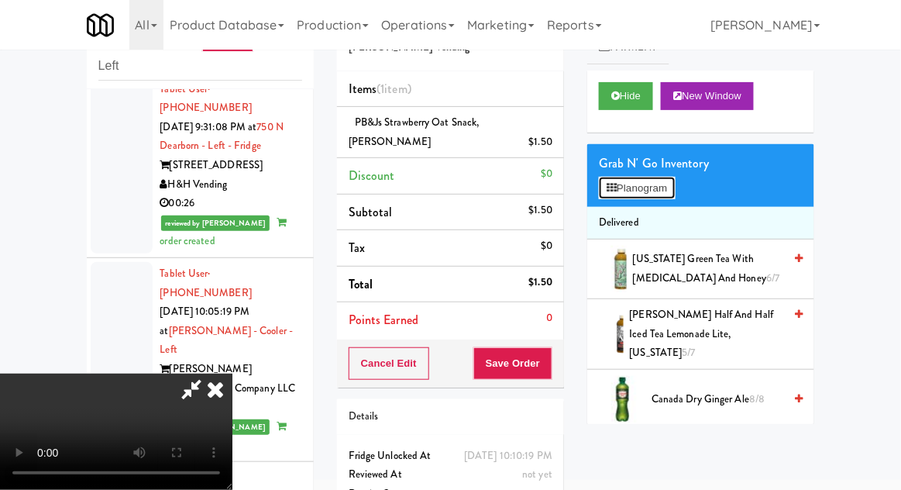
click at [628, 188] on button "Planogram" at bounding box center [637, 188] width 76 height 23
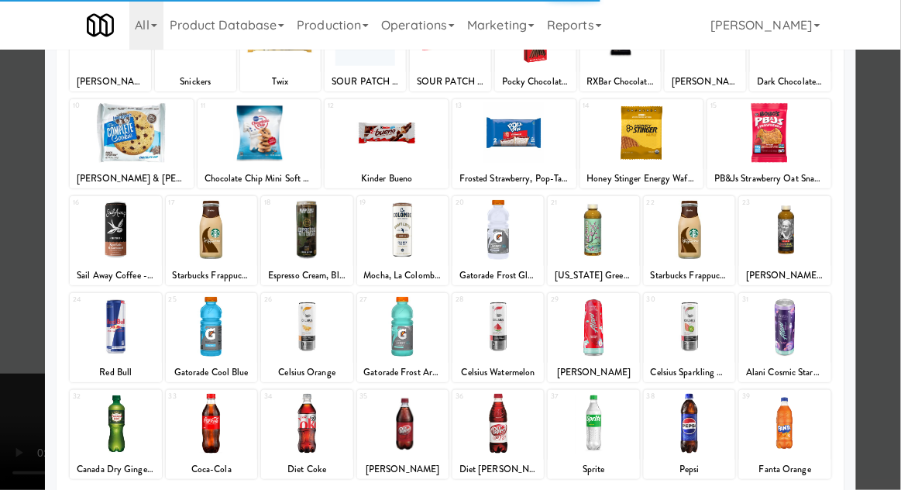
scroll to position [148, 0]
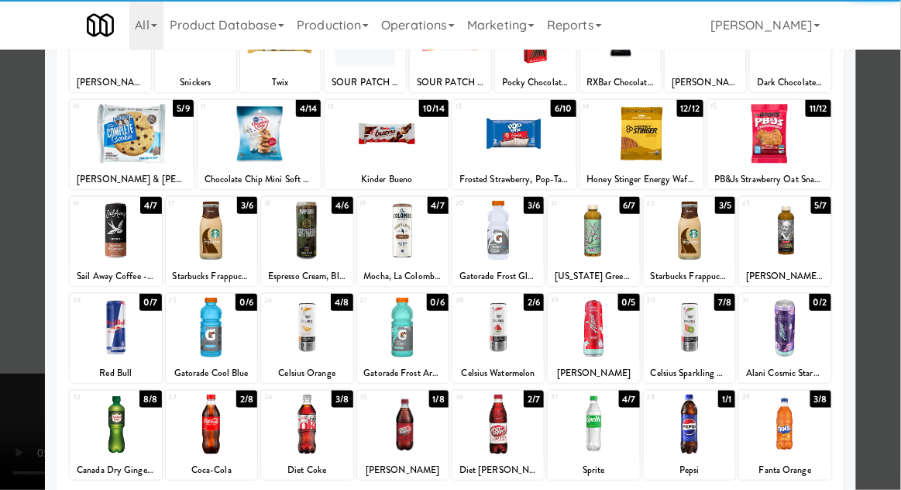
click at [501, 436] on div at bounding box center [498, 425] width 91 height 60
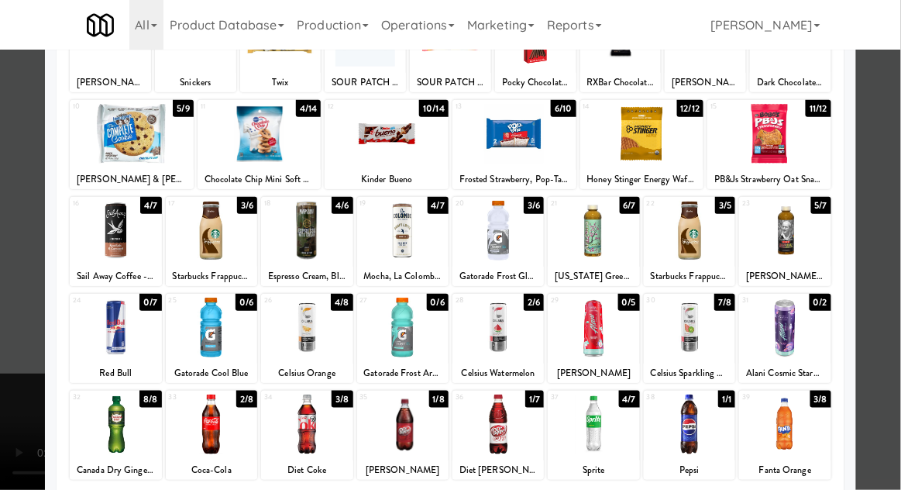
click at [21, 432] on div at bounding box center [450, 245] width 901 height 490
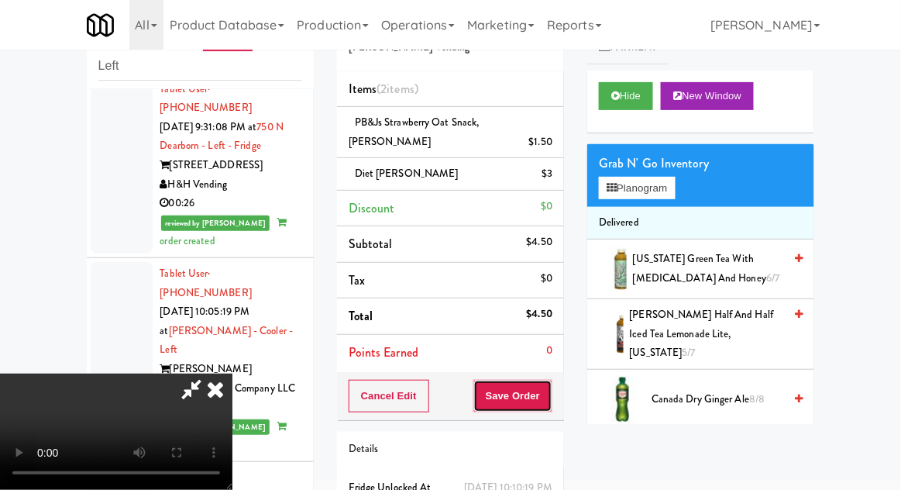
click at [546, 389] on button "Save Order" at bounding box center [513, 396] width 79 height 33
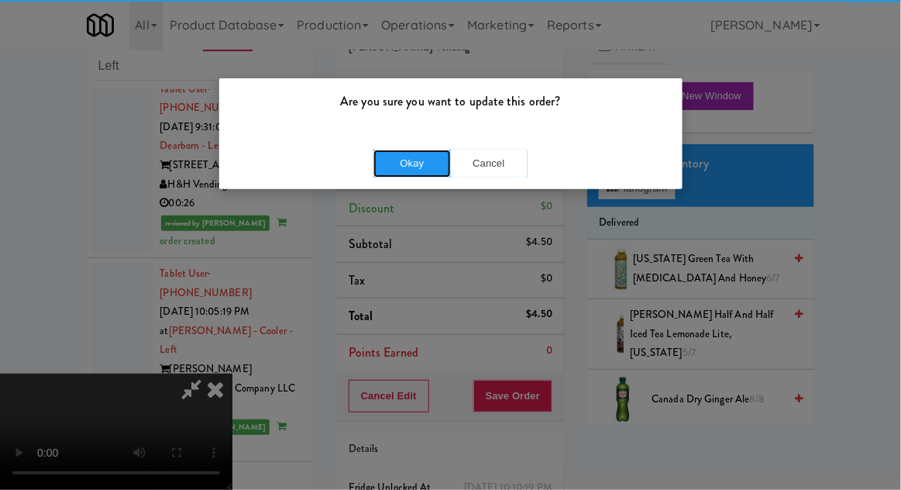
click at [384, 163] on button "Okay" at bounding box center [413, 164] width 78 height 28
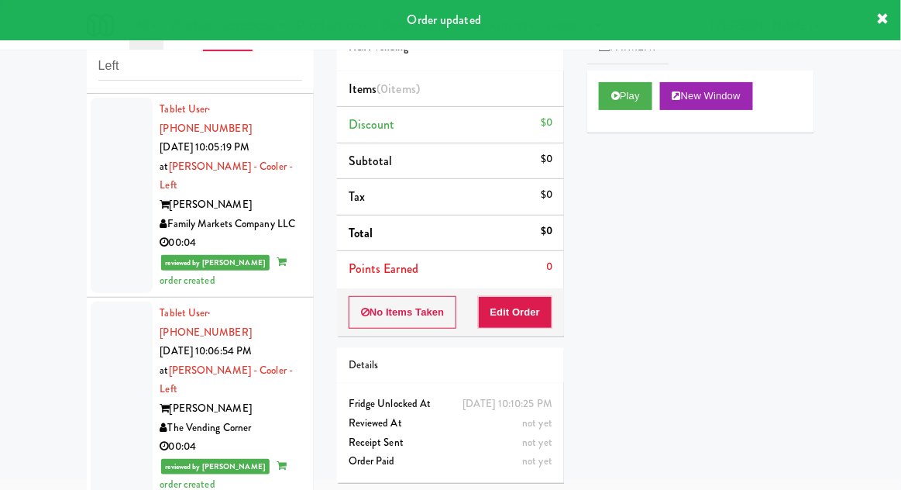
scroll to position [3602, 0]
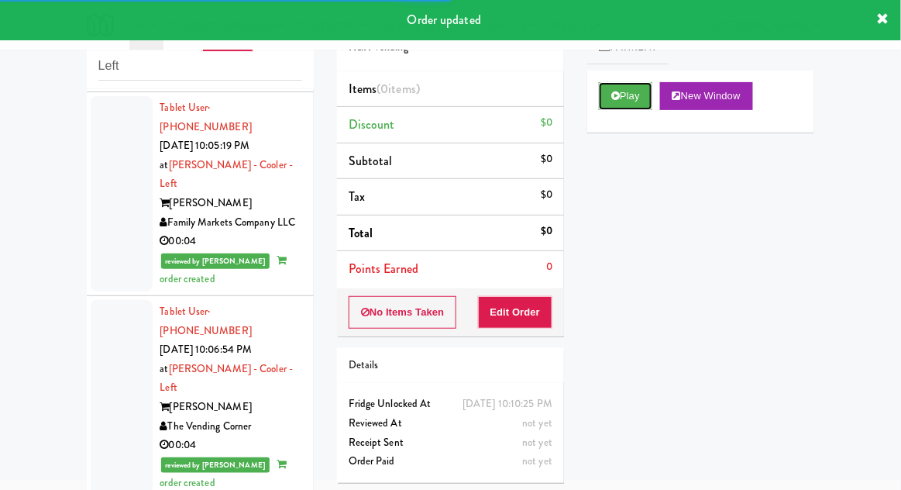
click at [602, 95] on button "Play" at bounding box center [625, 96] width 53 height 28
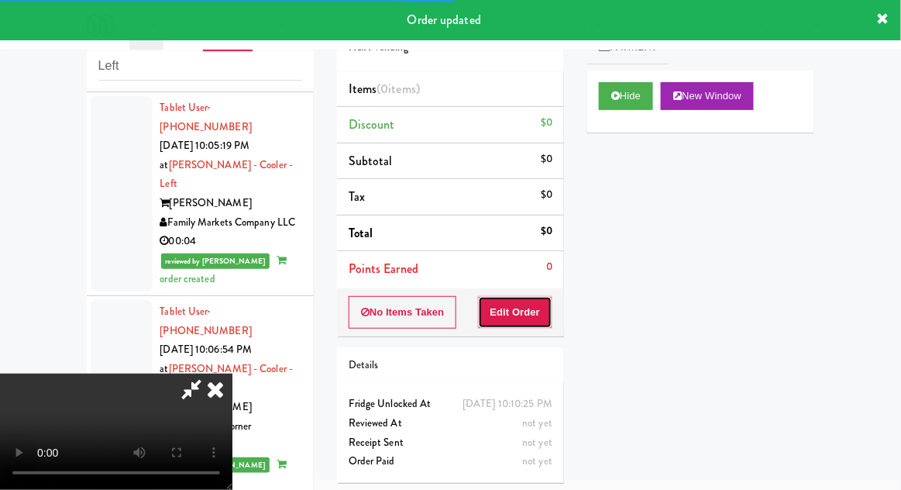
click at [510, 308] on button "Edit Order" at bounding box center [515, 312] width 75 height 33
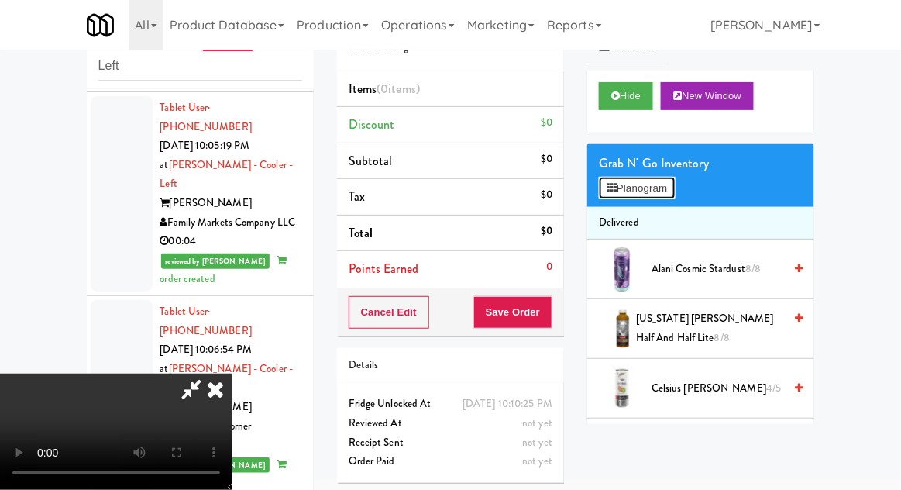
click at [632, 195] on button "Planogram" at bounding box center [637, 188] width 76 height 23
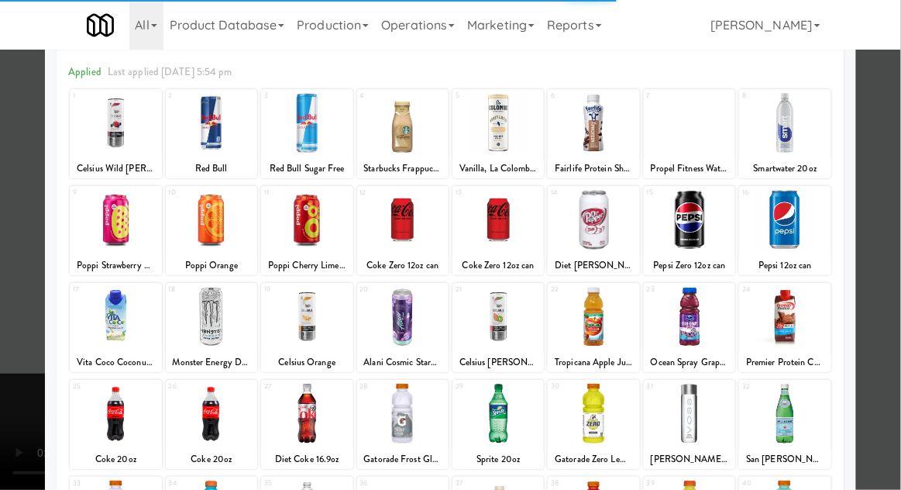
scroll to position [61, 0]
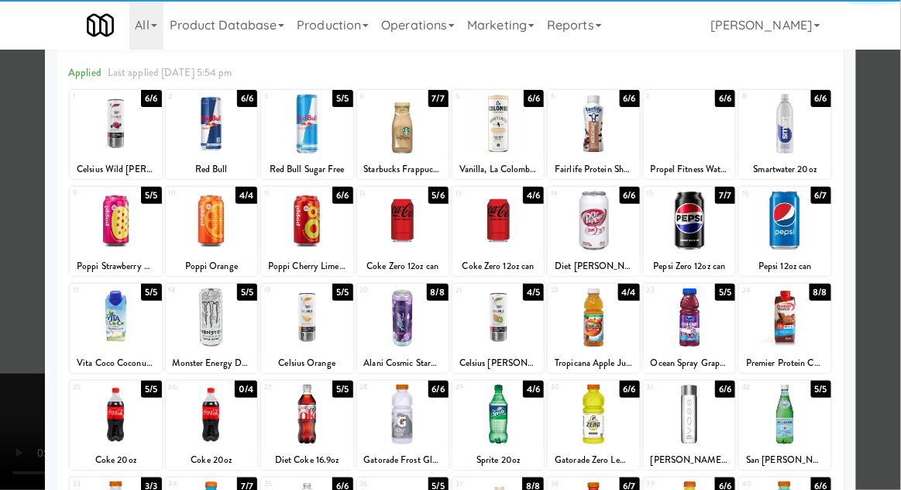
click at [679, 326] on div at bounding box center [689, 318] width 91 height 60
click at [1, 429] on div at bounding box center [450, 245] width 901 height 490
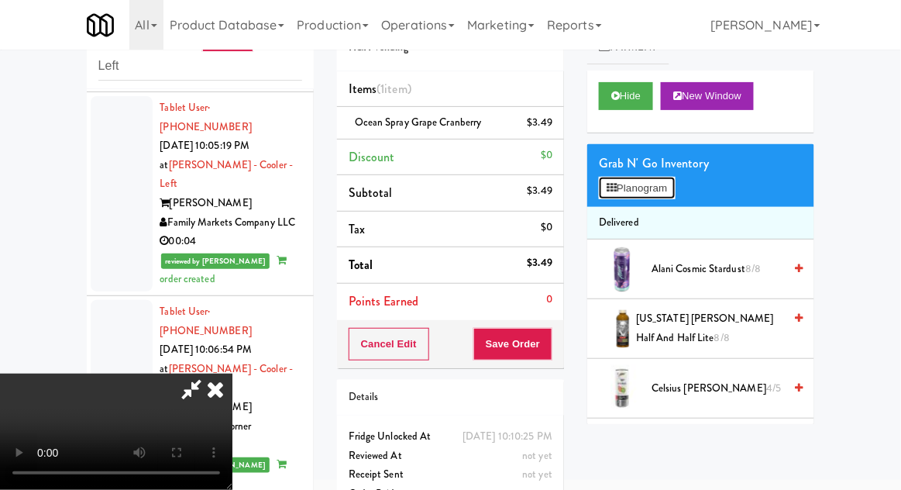
click at [630, 178] on button "Planogram" at bounding box center [637, 188] width 76 height 23
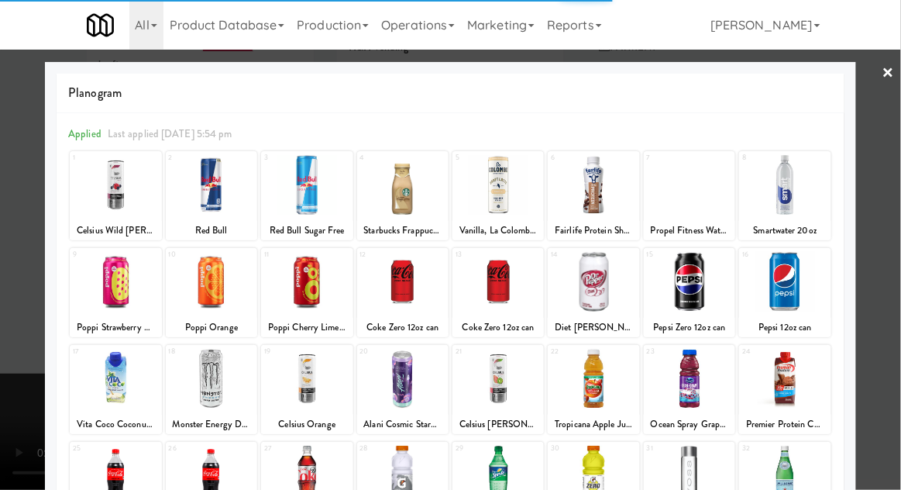
click at [607, 181] on div at bounding box center [593, 185] width 91 height 60
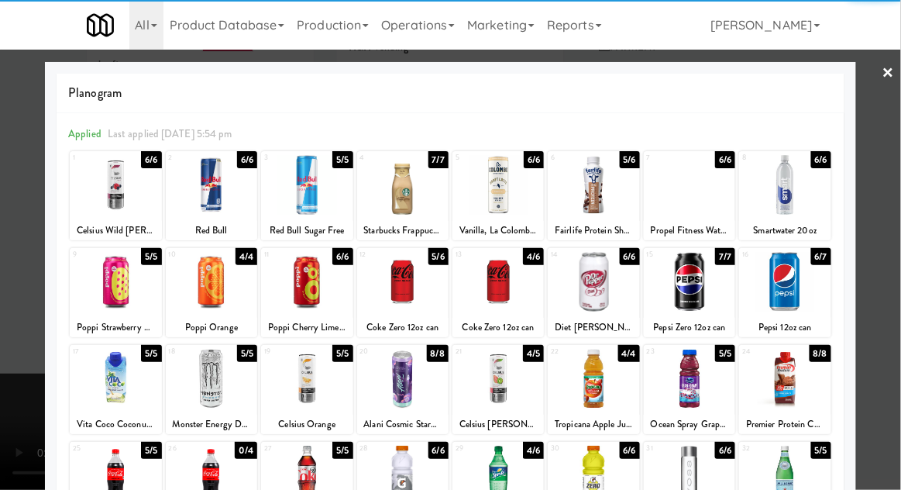
click at [18, 385] on div at bounding box center [450, 245] width 901 height 490
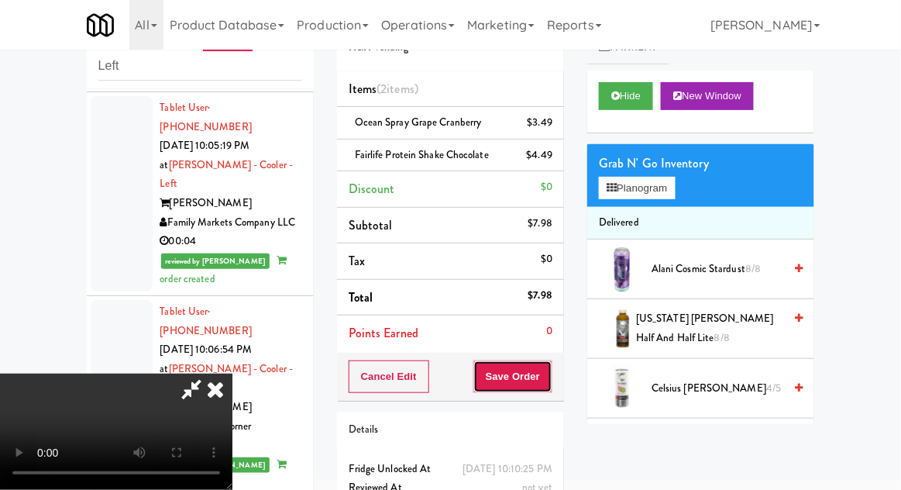
click at [553, 377] on button "Save Order" at bounding box center [513, 376] width 79 height 33
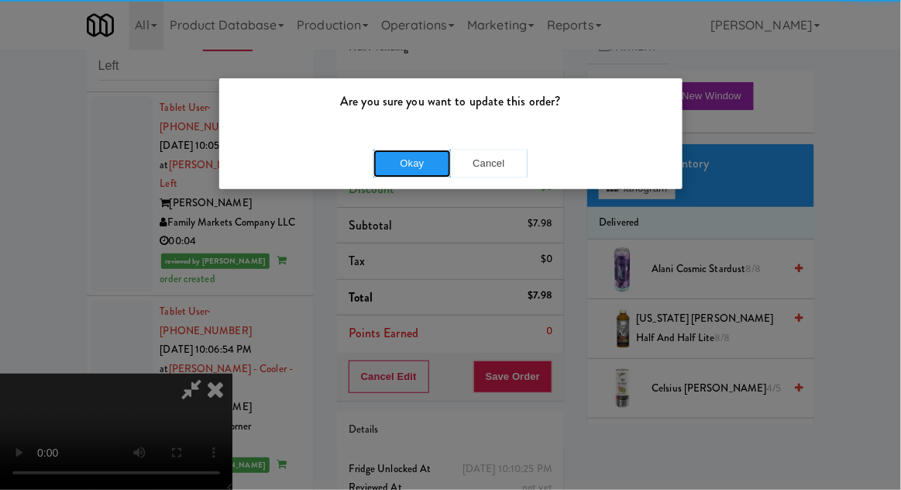
click at [410, 165] on button "Okay" at bounding box center [413, 164] width 78 height 28
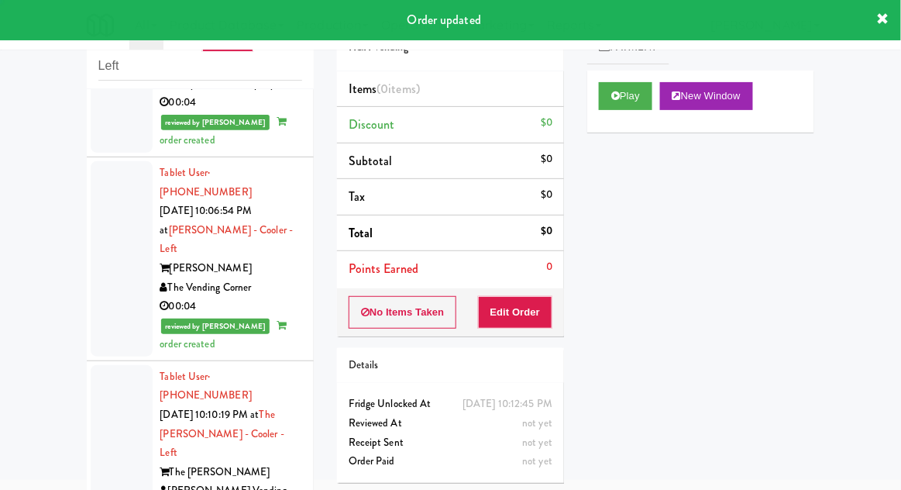
scroll to position [3744, 0]
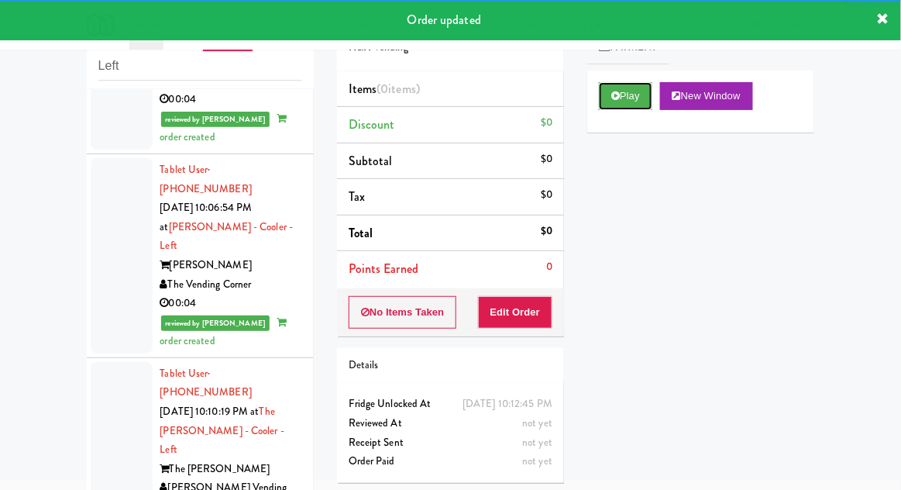
click at [616, 84] on button "Play" at bounding box center [625, 96] width 53 height 28
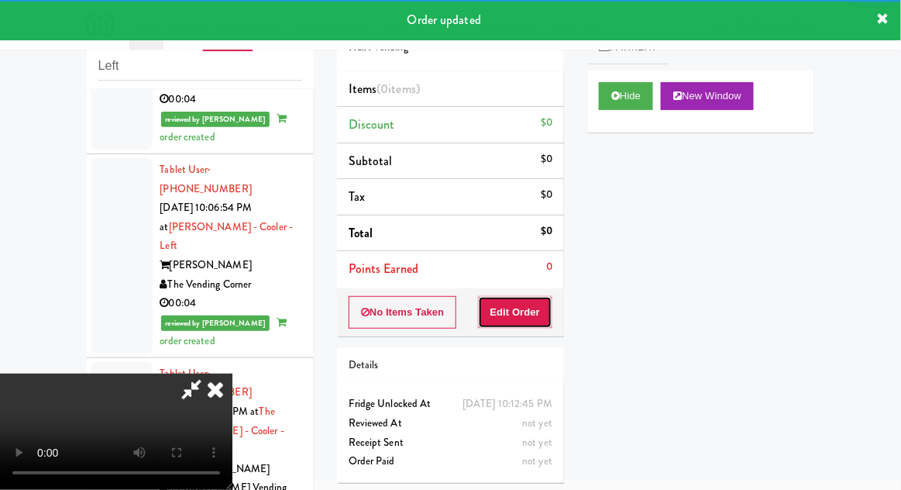
click at [526, 311] on button "Edit Order" at bounding box center [515, 312] width 75 height 33
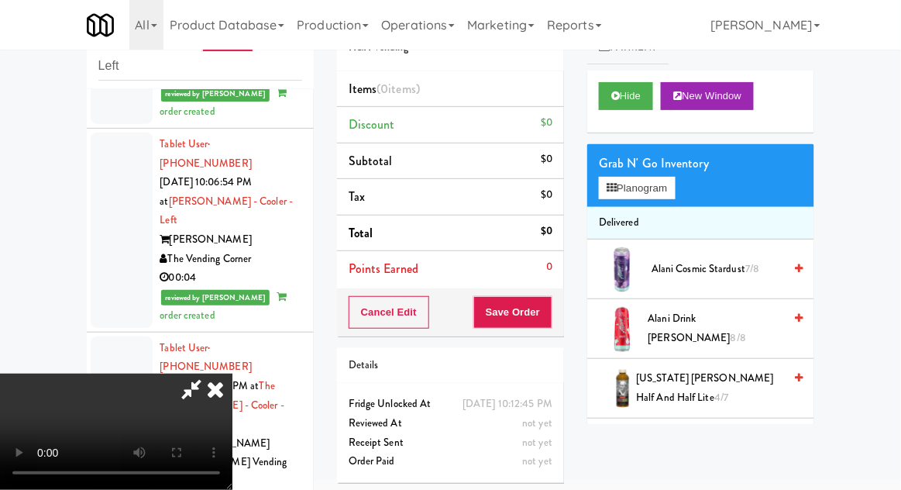
scroll to position [57, 0]
click at [600, 181] on button "Planogram" at bounding box center [637, 188] width 76 height 23
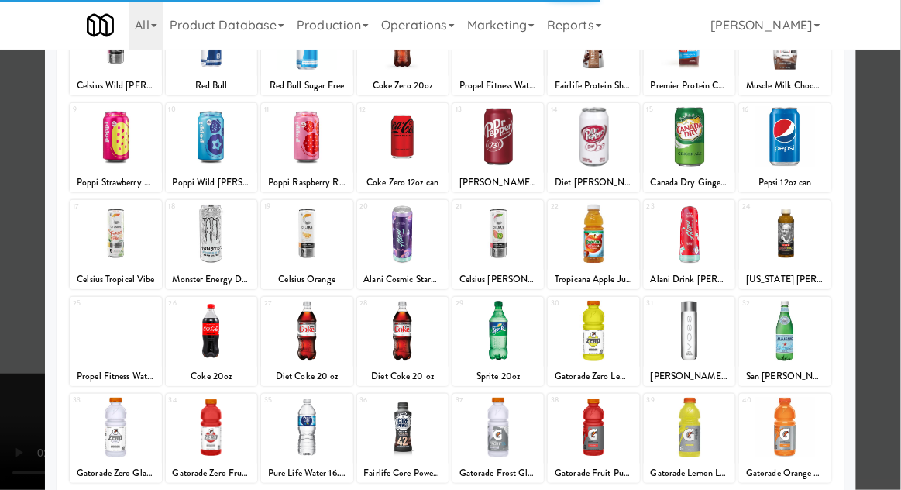
scroll to position [147, 0]
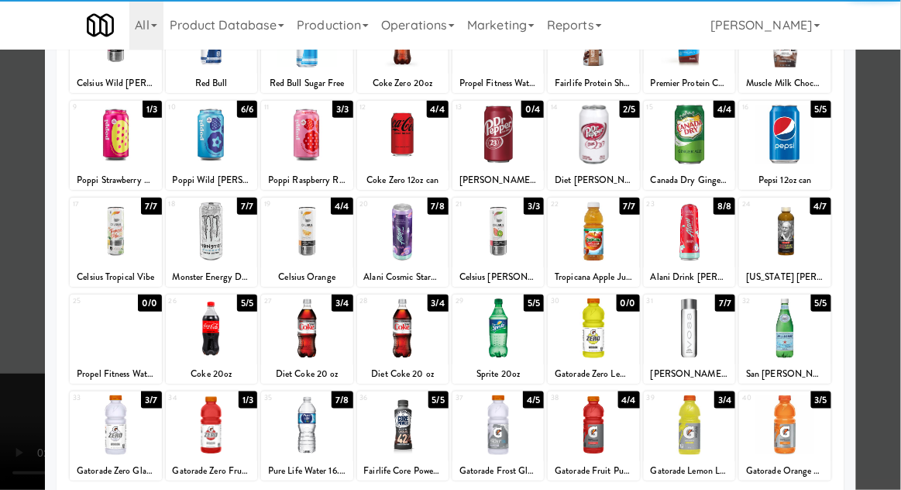
click at [219, 329] on div at bounding box center [211, 328] width 91 height 60
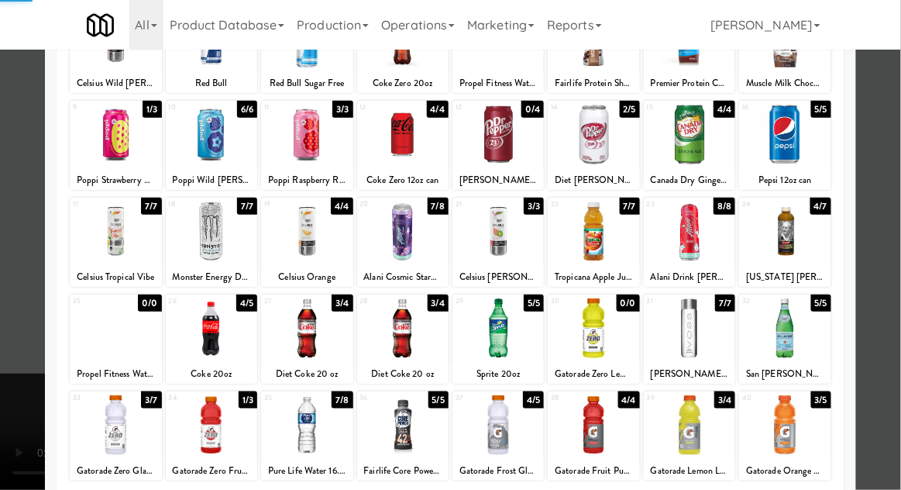
click at [1, 438] on div at bounding box center [450, 245] width 901 height 490
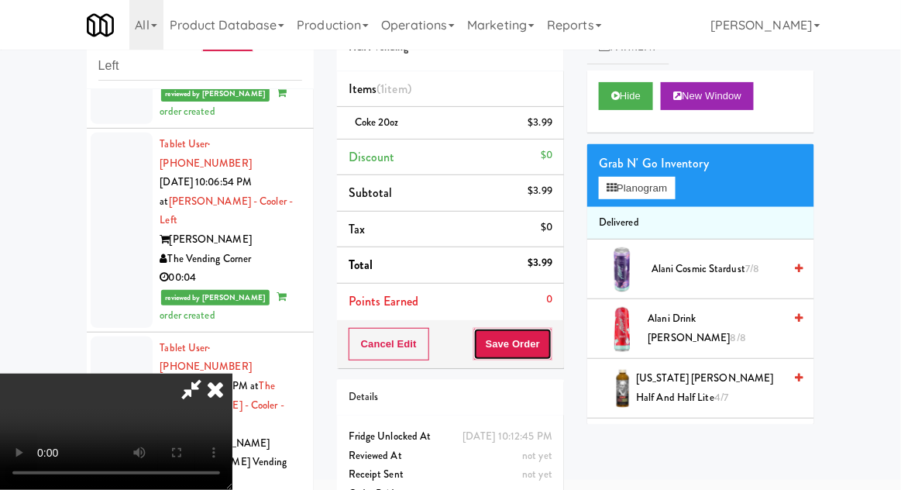
click at [551, 342] on button "Save Order" at bounding box center [513, 344] width 79 height 33
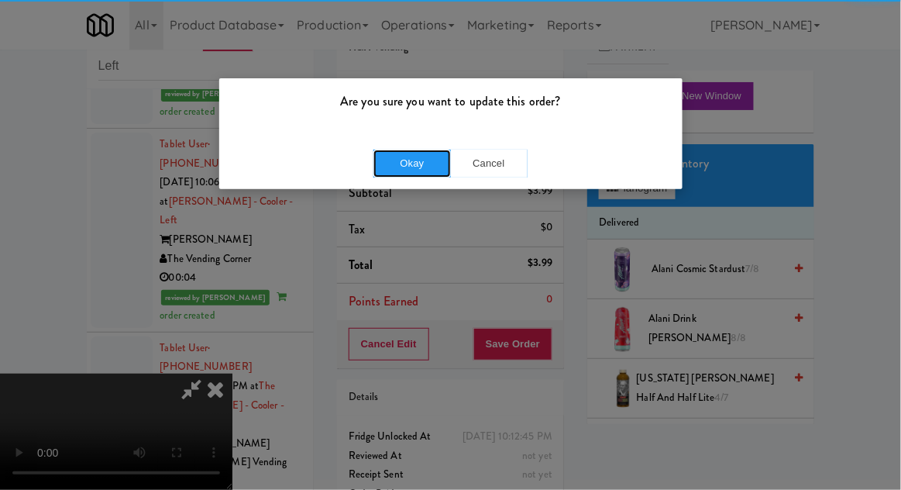
click at [444, 165] on button "Okay" at bounding box center [413, 164] width 78 height 28
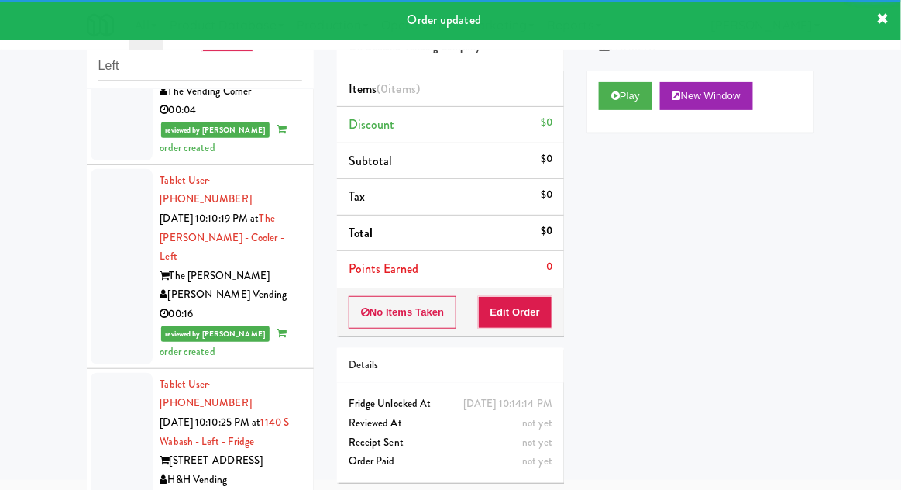
scroll to position [3939, 0]
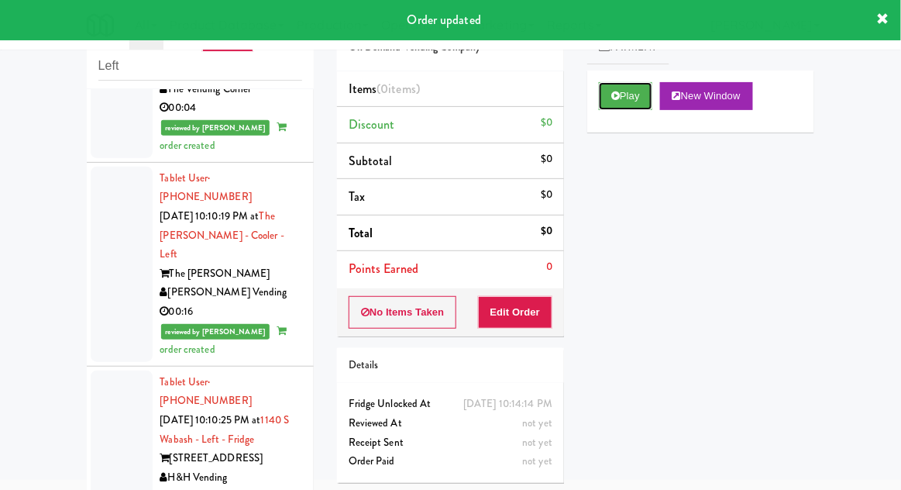
click at [616, 84] on button "Play" at bounding box center [625, 96] width 53 height 28
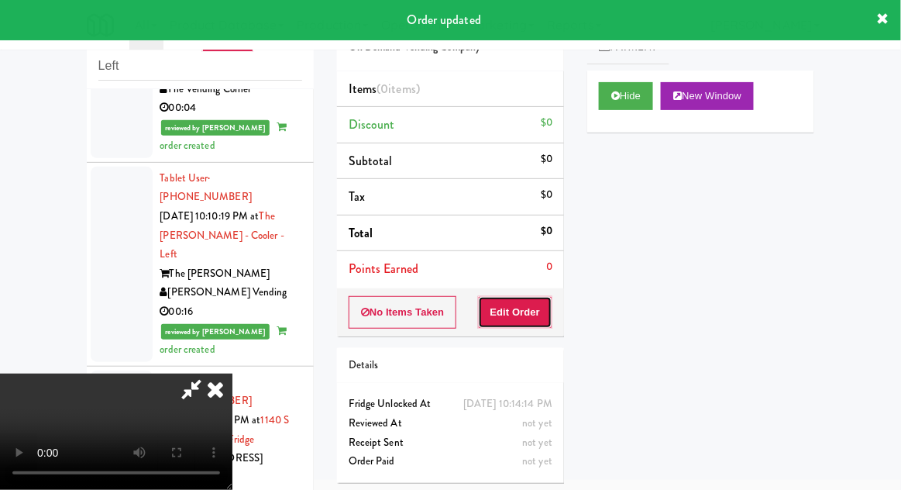
click at [522, 323] on button "Edit Order" at bounding box center [515, 312] width 75 height 33
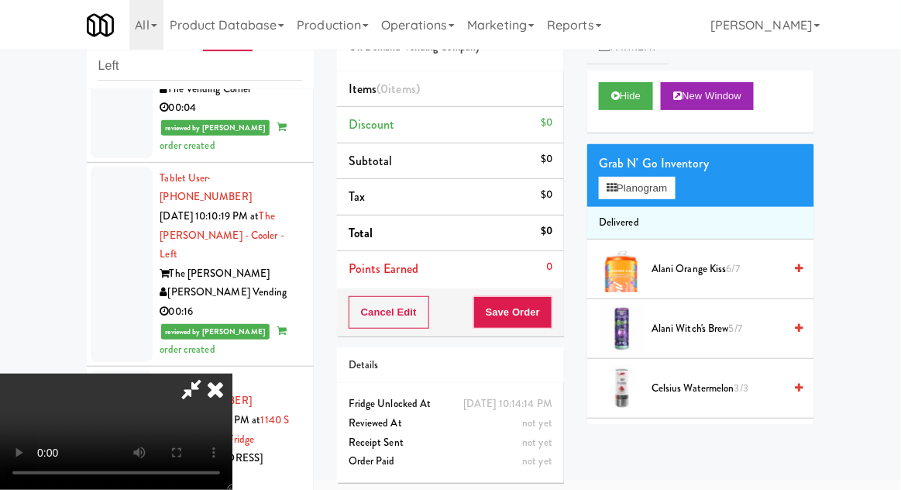
scroll to position [57, 0]
click at [632, 178] on button "Planogram" at bounding box center [637, 188] width 76 height 23
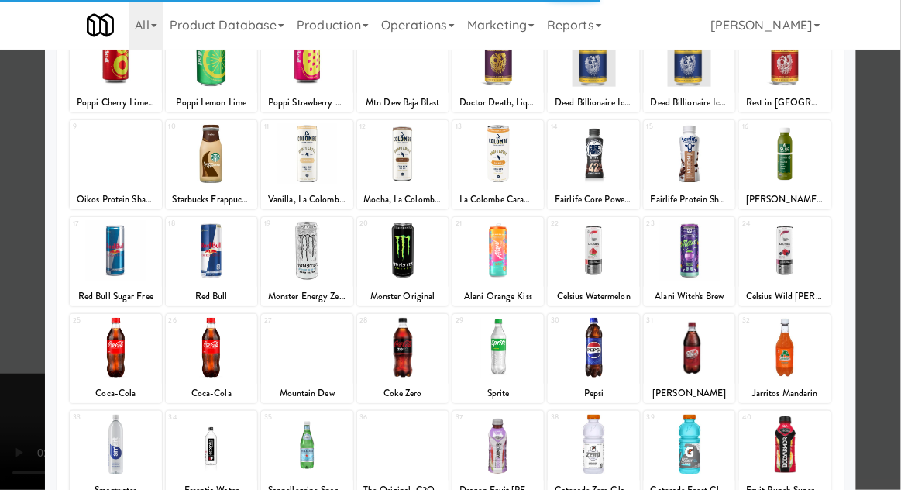
scroll to position [133, 0]
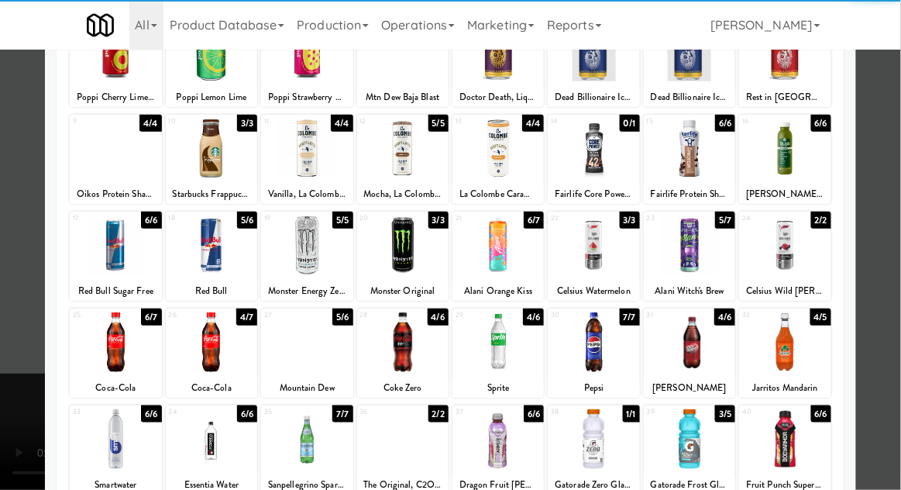
click at [698, 439] on div at bounding box center [689, 439] width 91 height 60
click at [5, 383] on div at bounding box center [450, 245] width 901 height 490
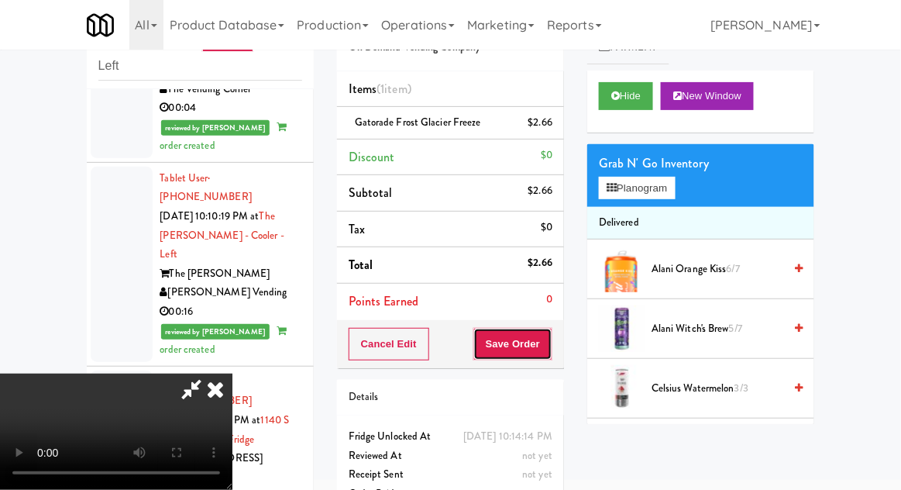
click at [553, 343] on button "Save Order" at bounding box center [513, 344] width 79 height 33
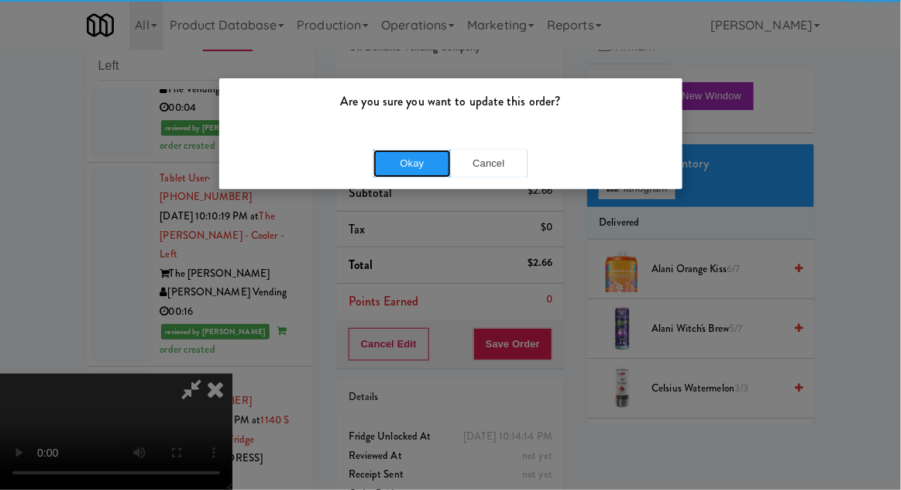
click at [435, 165] on button "Okay" at bounding box center [413, 164] width 78 height 28
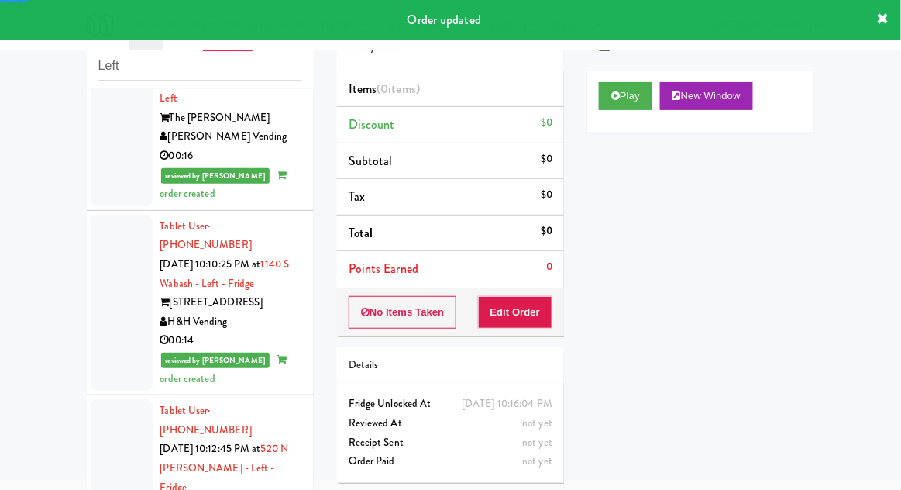
scroll to position [4097, 0]
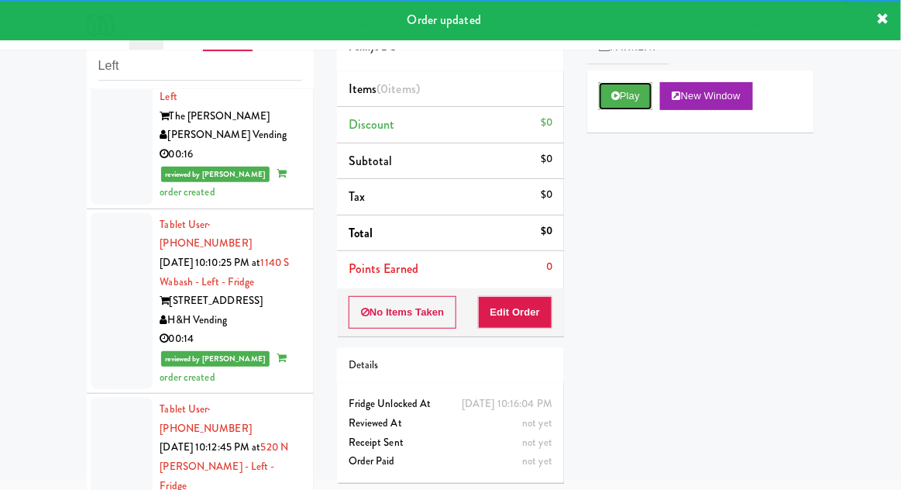
click at [621, 105] on button "Play" at bounding box center [625, 96] width 53 height 28
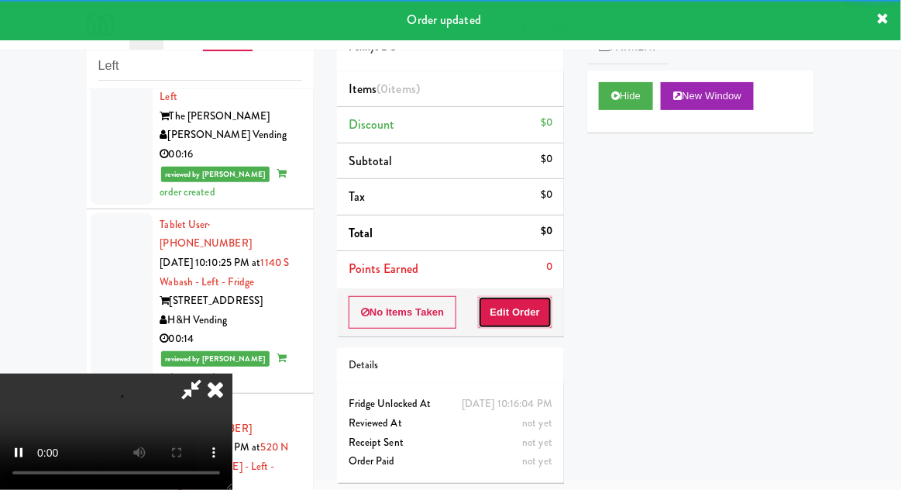
click at [521, 315] on button "Edit Order" at bounding box center [515, 312] width 75 height 33
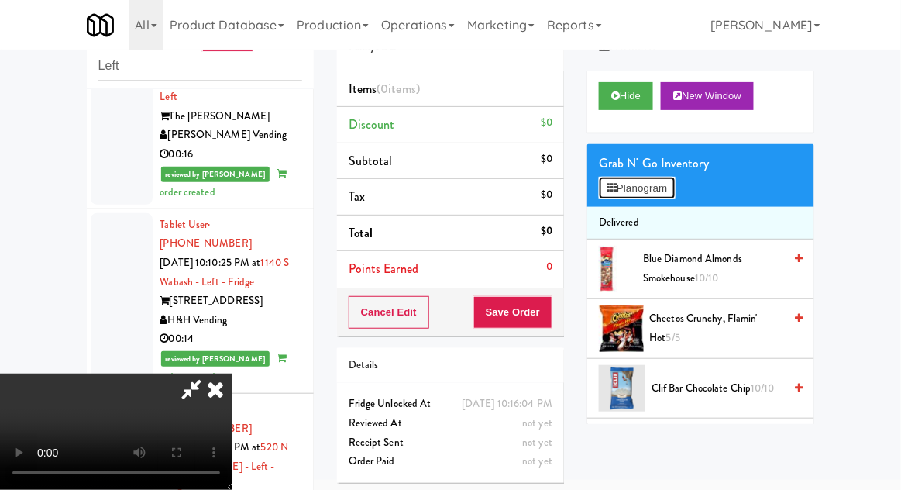
click at [635, 181] on button "Planogram" at bounding box center [637, 188] width 76 height 23
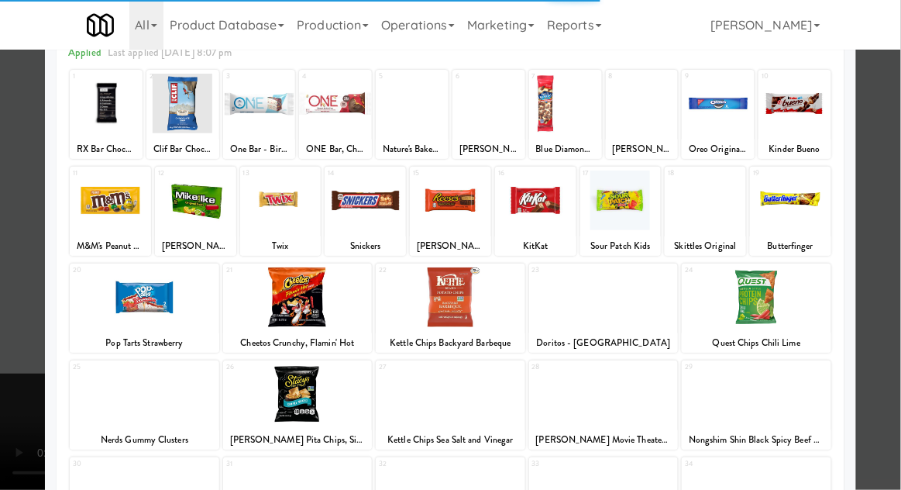
scroll to position [77, 0]
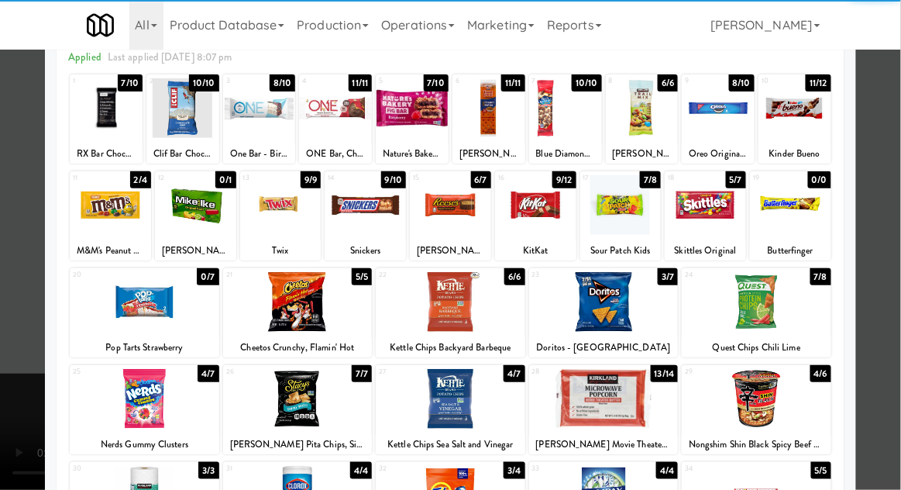
click at [603, 305] on div at bounding box center [604, 302] width 150 height 60
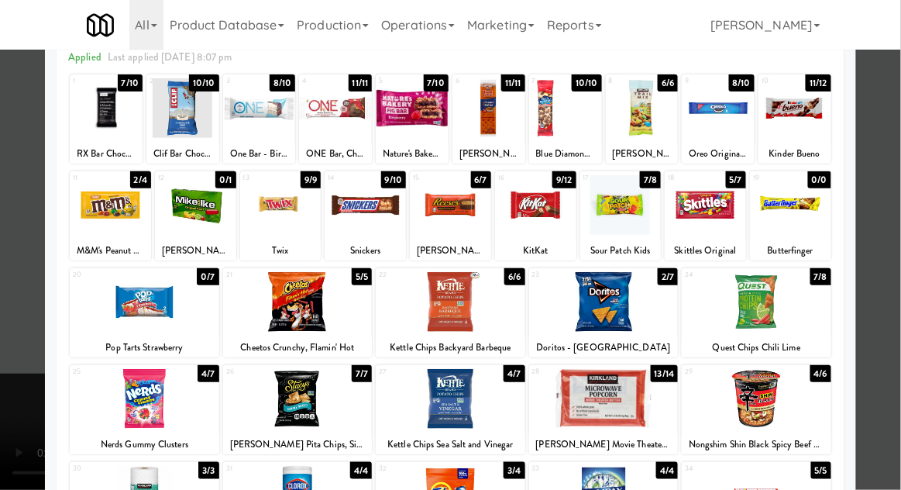
click at [16, 424] on div at bounding box center [450, 245] width 901 height 490
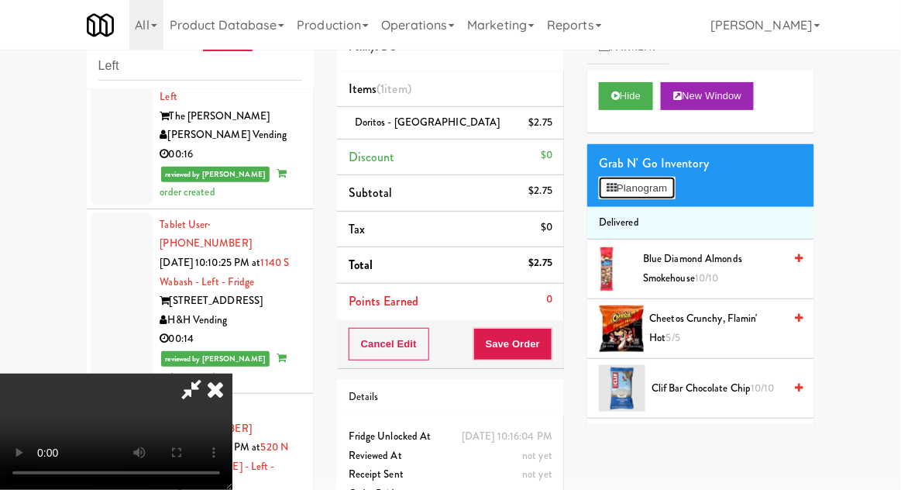
click at [621, 177] on button "Planogram" at bounding box center [637, 188] width 76 height 23
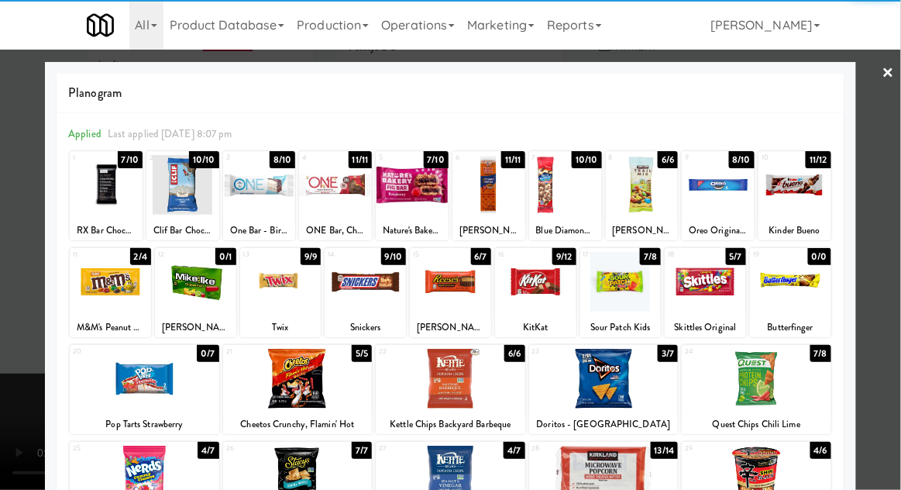
click at [536, 292] on div at bounding box center [535, 282] width 81 height 60
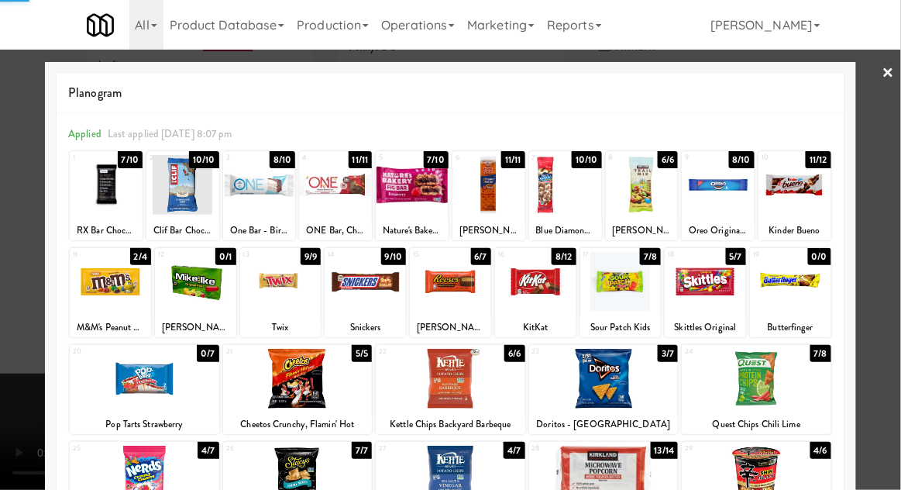
click at [8, 412] on div at bounding box center [450, 245] width 901 height 490
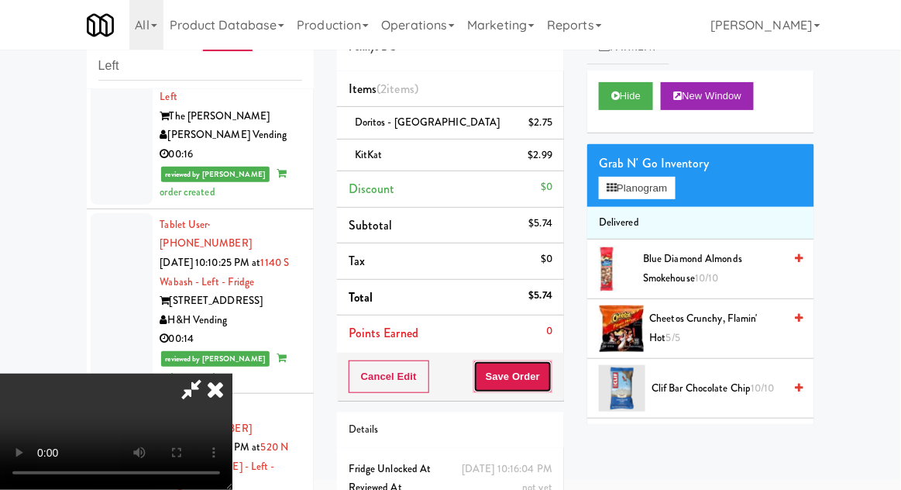
click at [553, 380] on button "Save Order" at bounding box center [513, 376] width 79 height 33
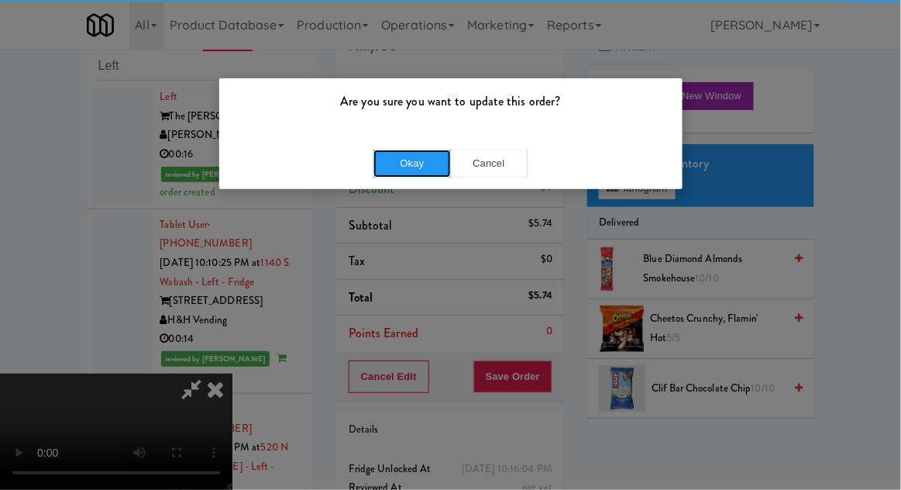
click at [421, 165] on button "Okay" at bounding box center [413, 164] width 78 height 28
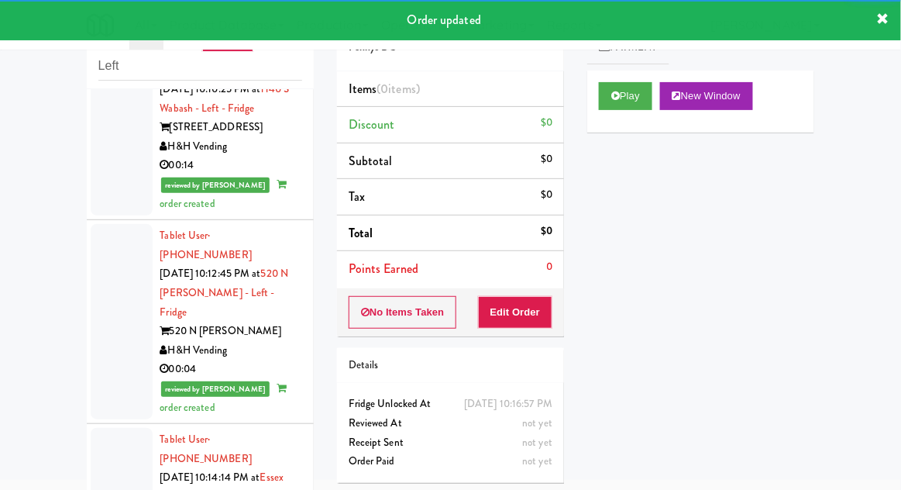
scroll to position [4271, 0]
click at [608, 90] on button "Play" at bounding box center [625, 96] width 53 height 28
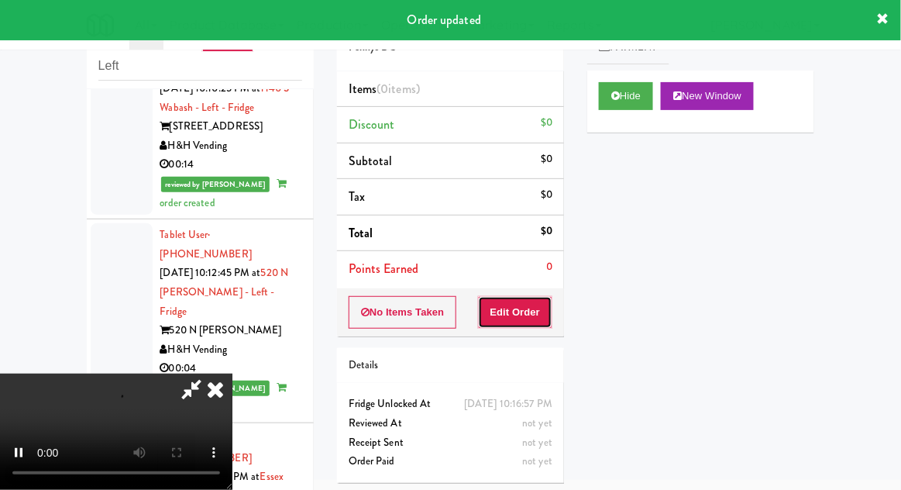
click at [517, 318] on button "Edit Order" at bounding box center [515, 312] width 75 height 33
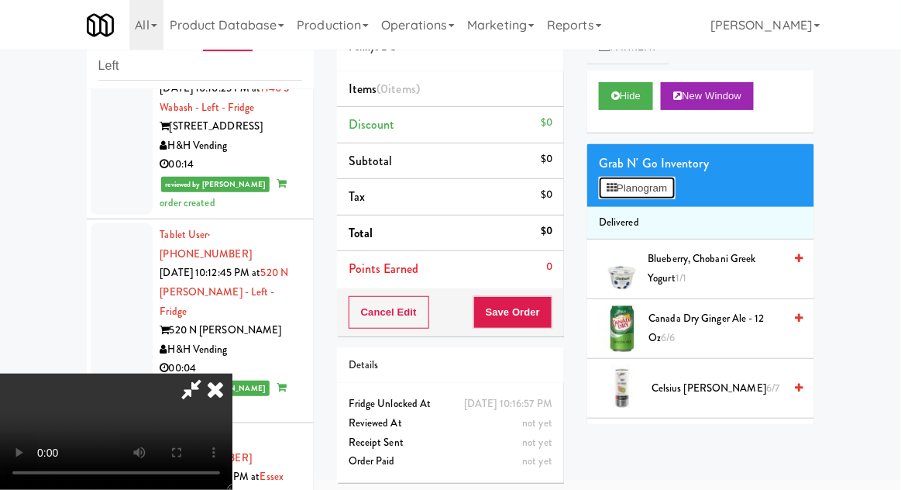
click at [619, 188] on button "Planogram" at bounding box center [637, 188] width 76 height 23
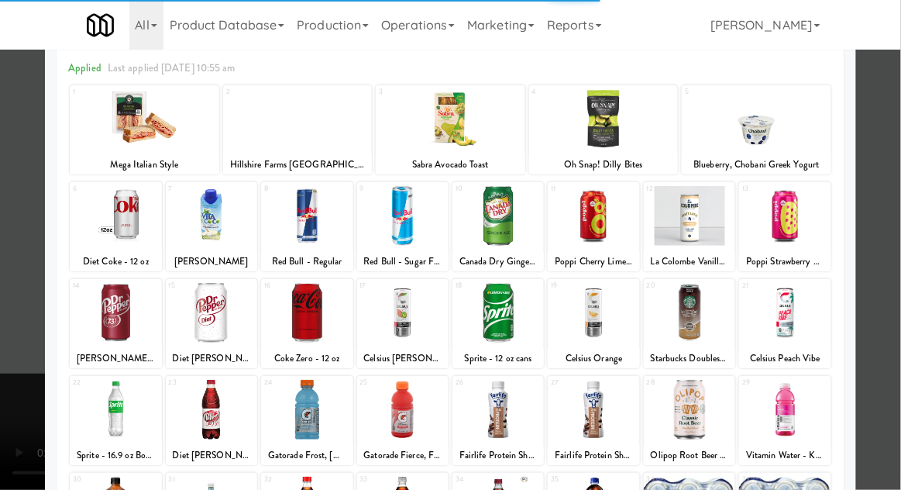
scroll to position [112, 0]
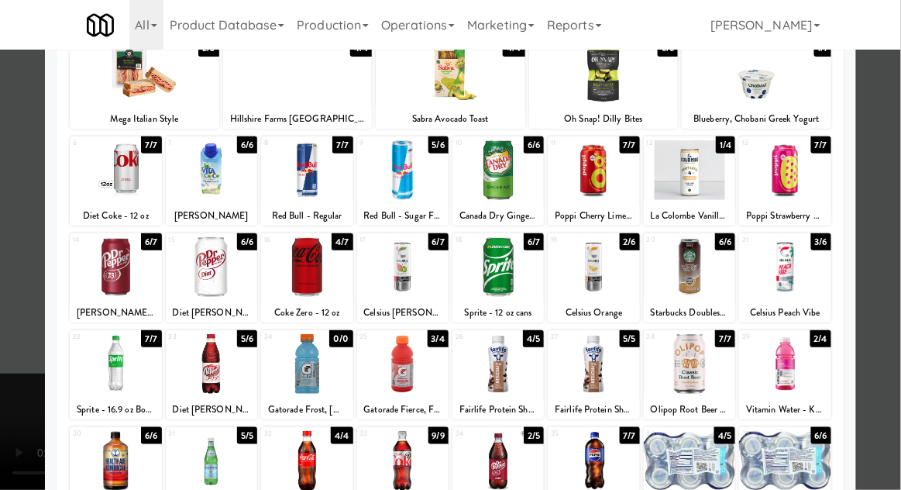
click at [402, 445] on div at bounding box center [402, 461] width 91 height 60
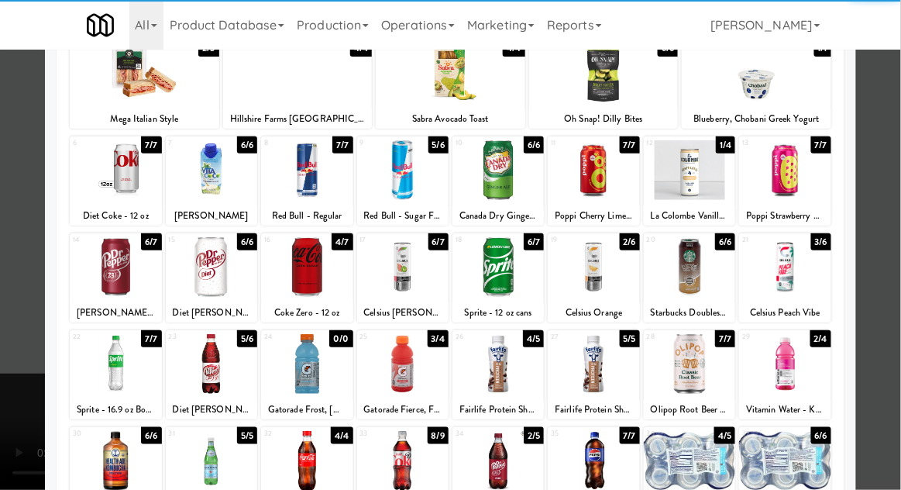
click at [21, 456] on div at bounding box center [450, 245] width 901 height 490
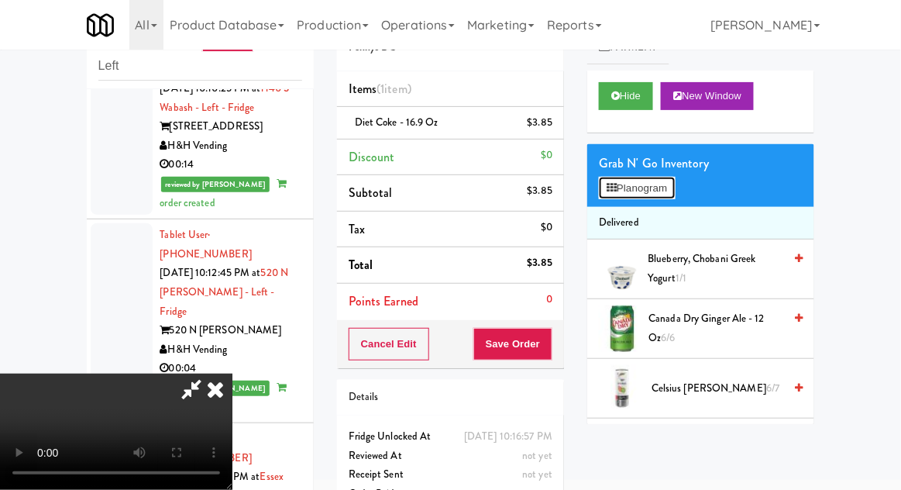
click at [626, 188] on button "Planogram" at bounding box center [637, 188] width 76 height 23
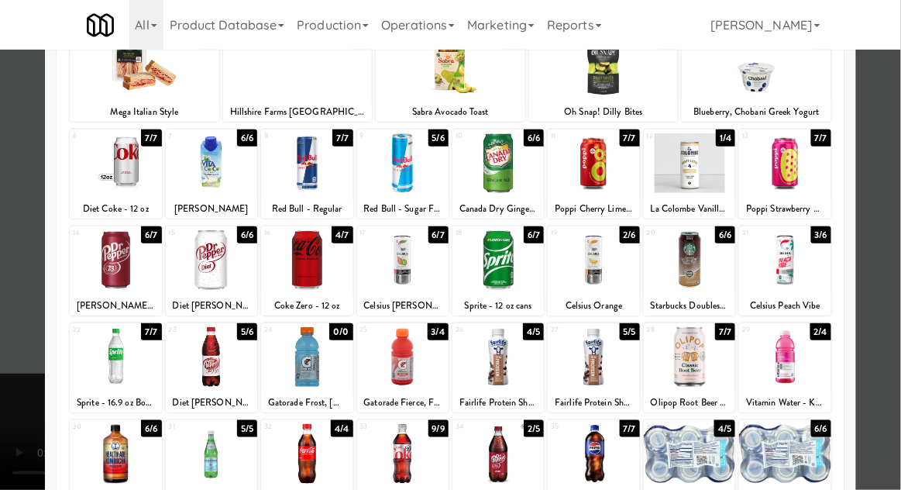
scroll to position [109, 0]
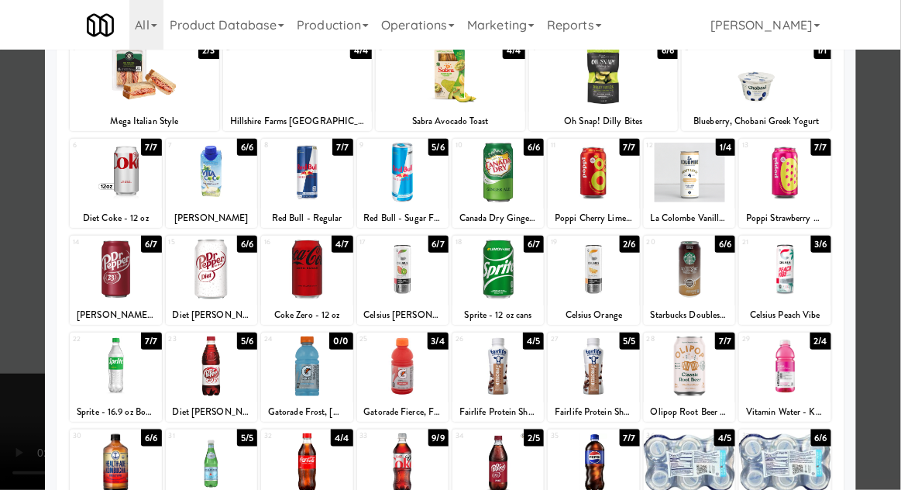
click at [11, 426] on div at bounding box center [450, 245] width 901 height 490
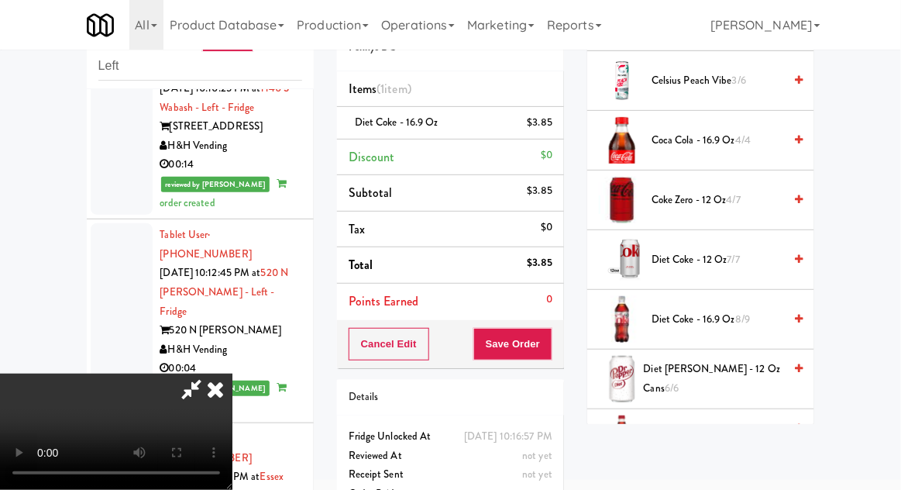
scroll to position [444, 0]
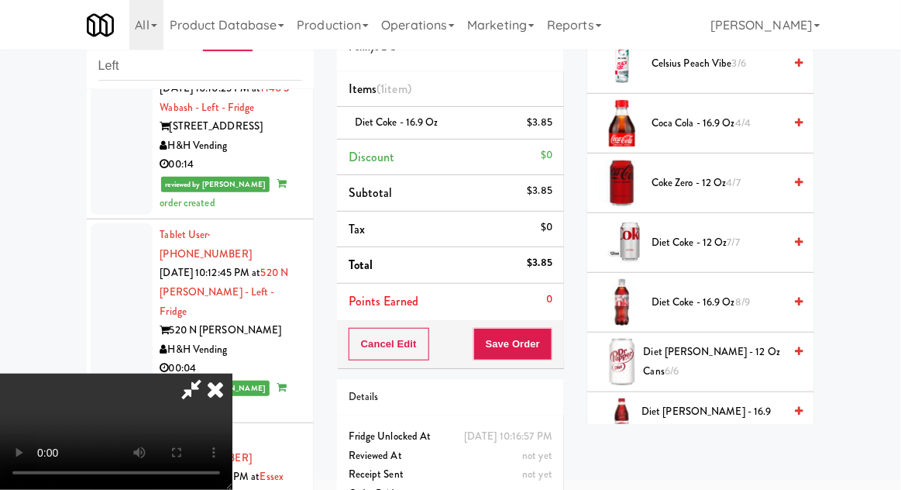
click at [677, 309] on span "Diet Coke - 16.9 oz 8/9" at bounding box center [718, 302] width 132 height 19
click at [553, 354] on button "Save Order" at bounding box center [513, 344] width 79 height 33
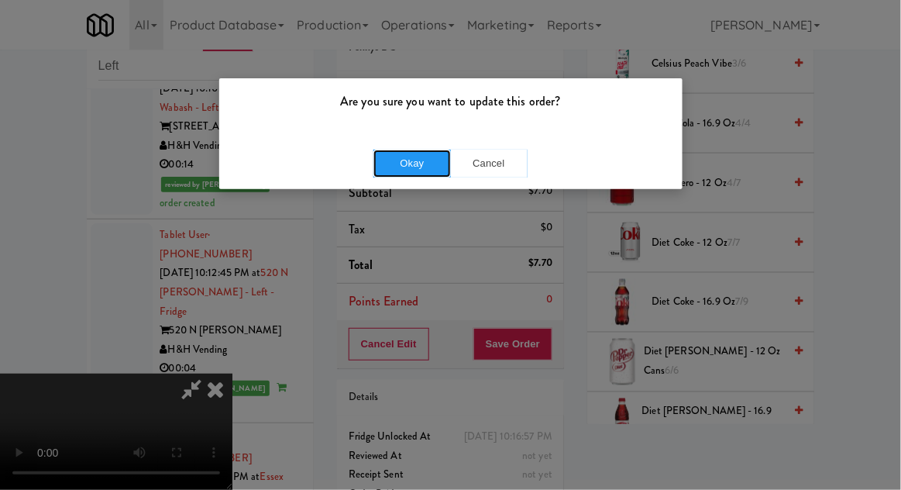
click at [408, 164] on button "Okay" at bounding box center [413, 164] width 78 height 28
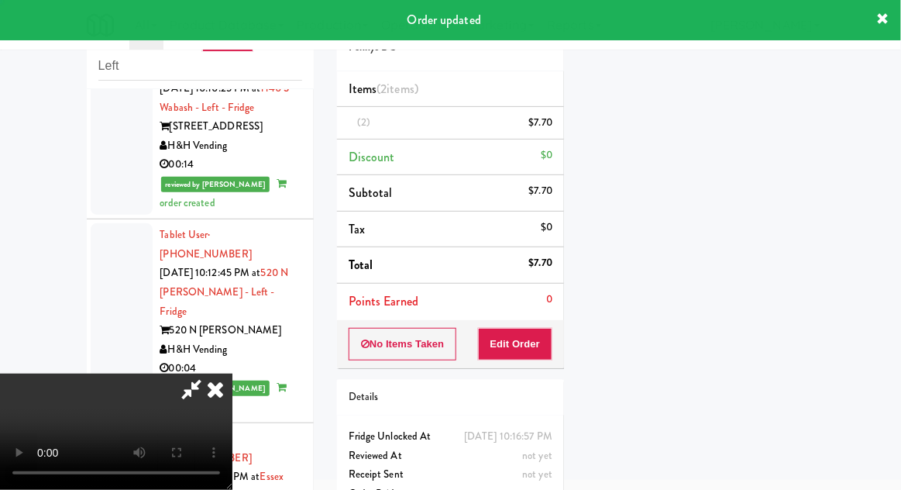
scroll to position [153, 0]
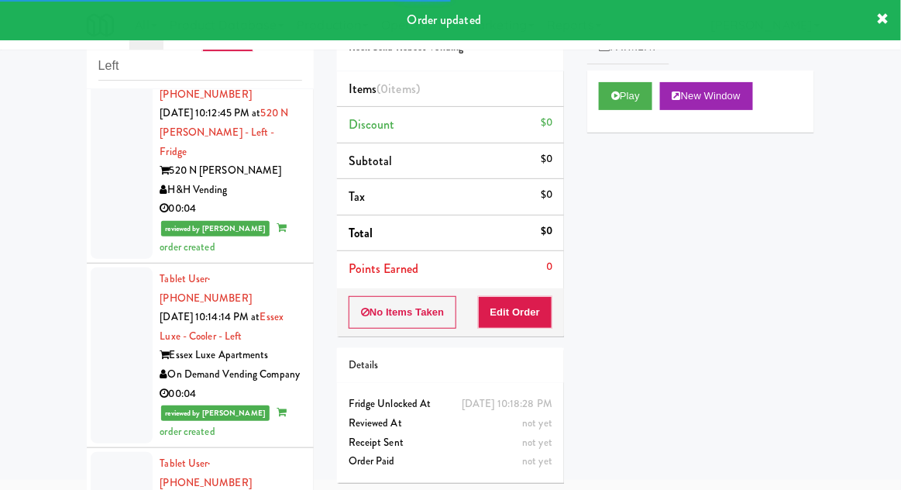
scroll to position [4431, 0]
click at [609, 102] on button "Play" at bounding box center [625, 96] width 53 height 28
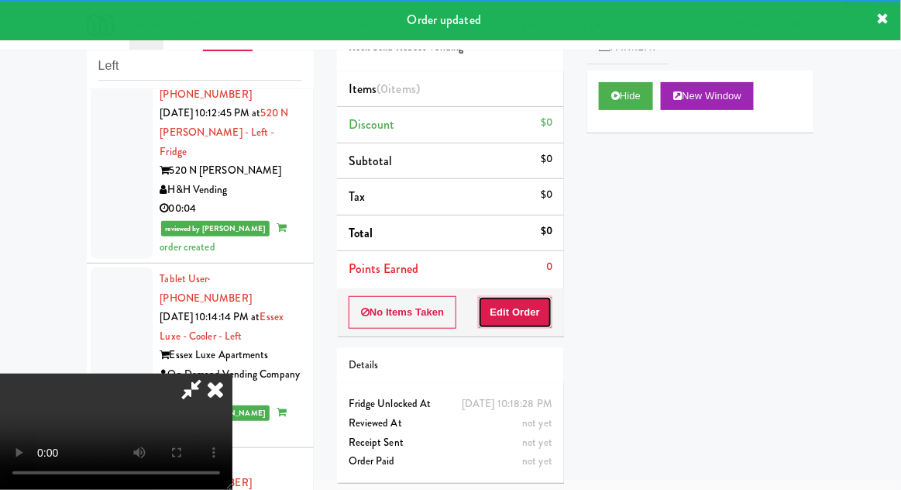
click at [518, 318] on button "Edit Order" at bounding box center [515, 312] width 75 height 33
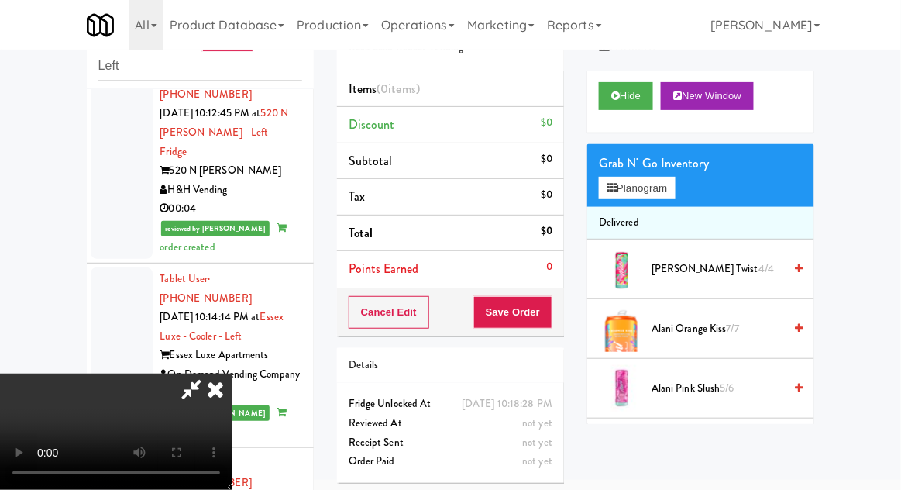
scroll to position [0, 0]
click at [641, 180] on button "Planogram" at bounding box center [637, 188] width 76 height 23
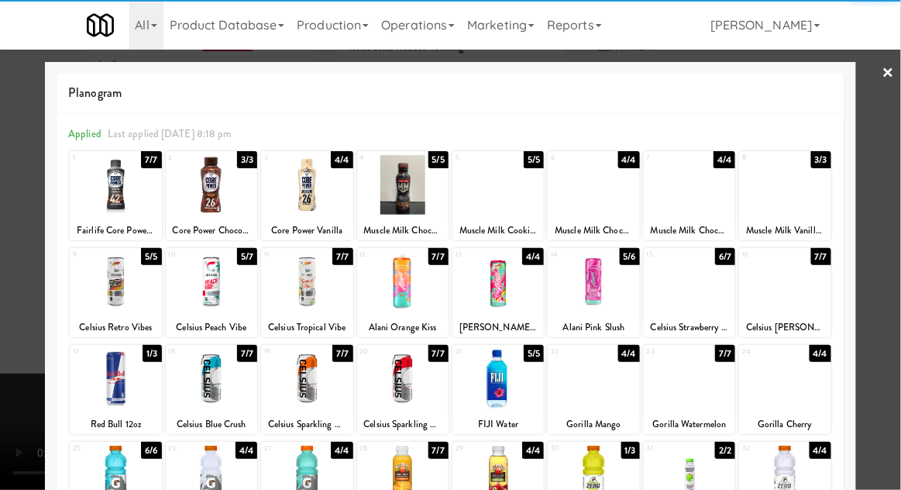
click at [109, 187] on div at bounding box center [115, 185] width 91 height 60
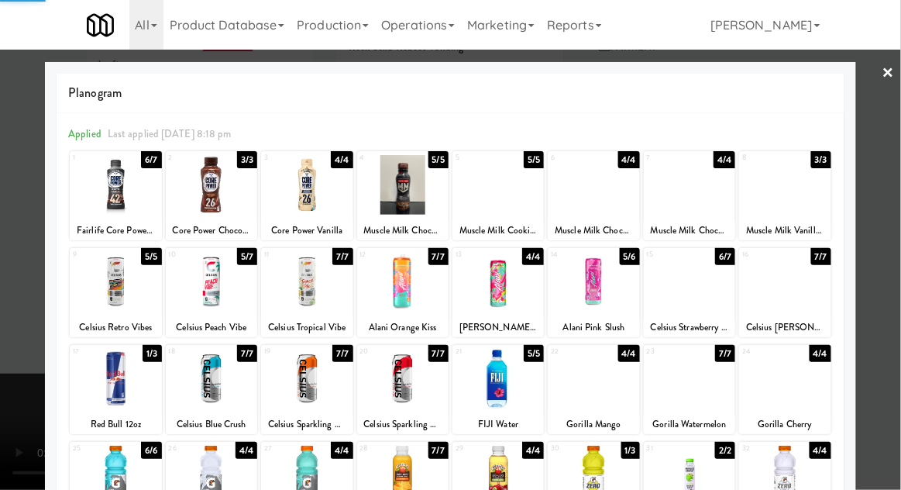
click at [10, 337] on div at bounding box center [450, 245] width 901 height 490
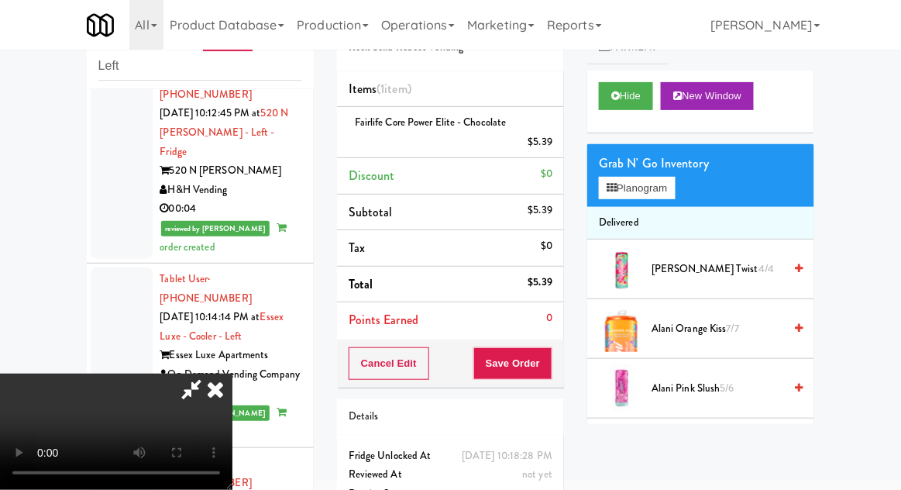
scroll to position [57, 0]
click at [547, 360] on button "Save Order" at bounding box center [513, 363] width 79 height 33
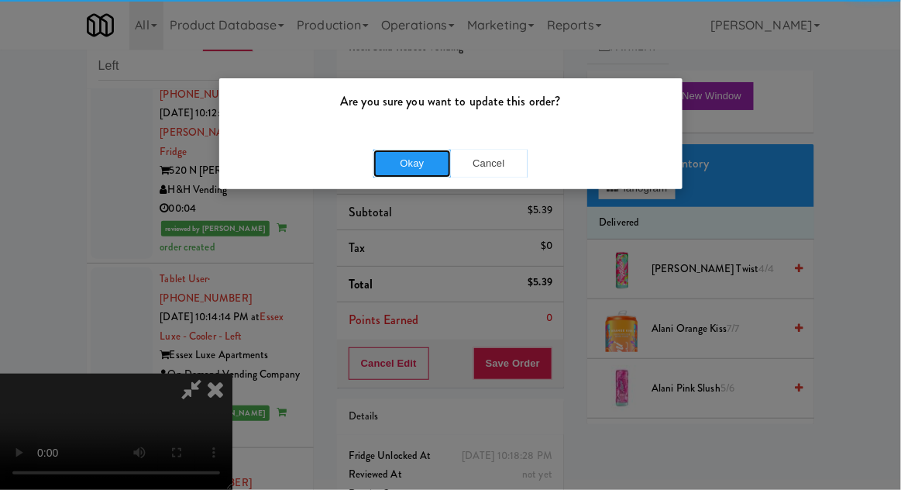
click at [405, 160] on button "Okay" at bounding box center [413, 164] width 78 height 28
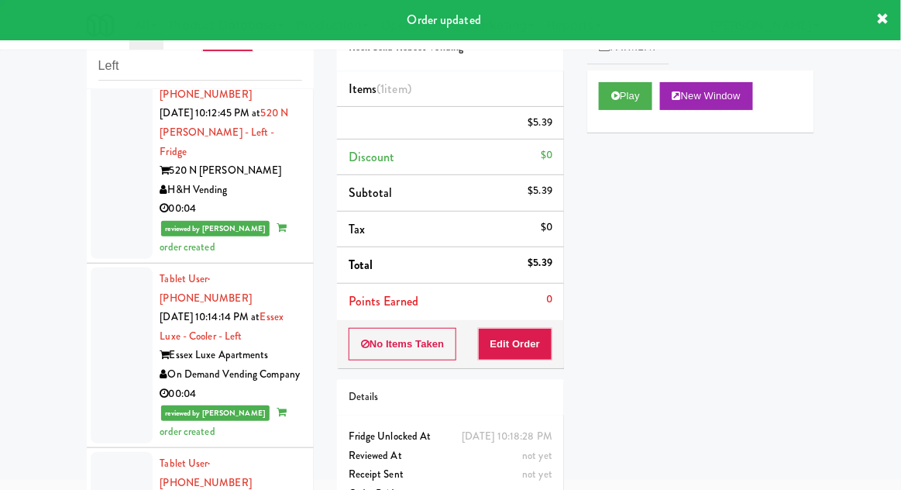
scroll to position [0, 0]
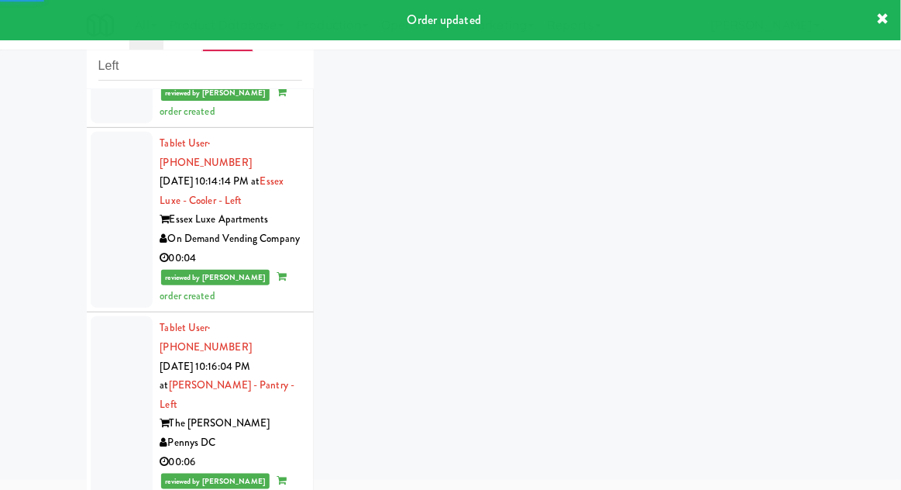
scroll to position [4569, 0]
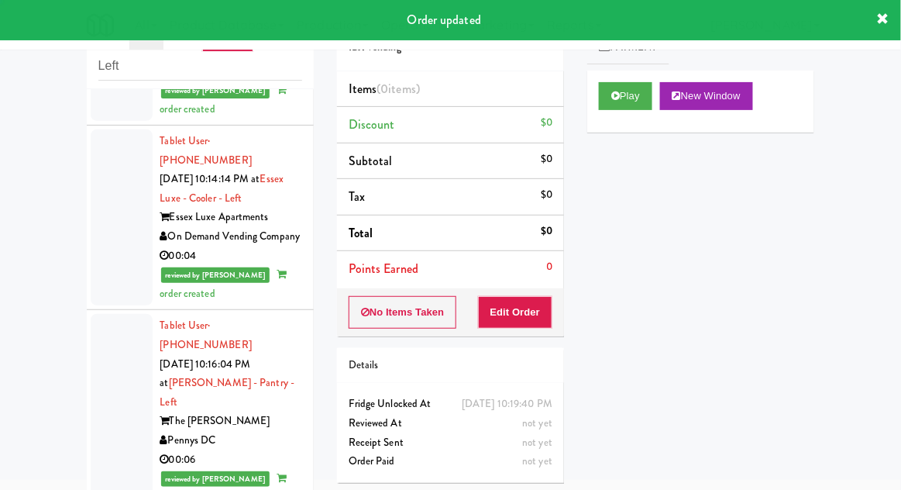
click at [626, 95] on button "Play" at bounding box center [625, 96] width 53 height 28
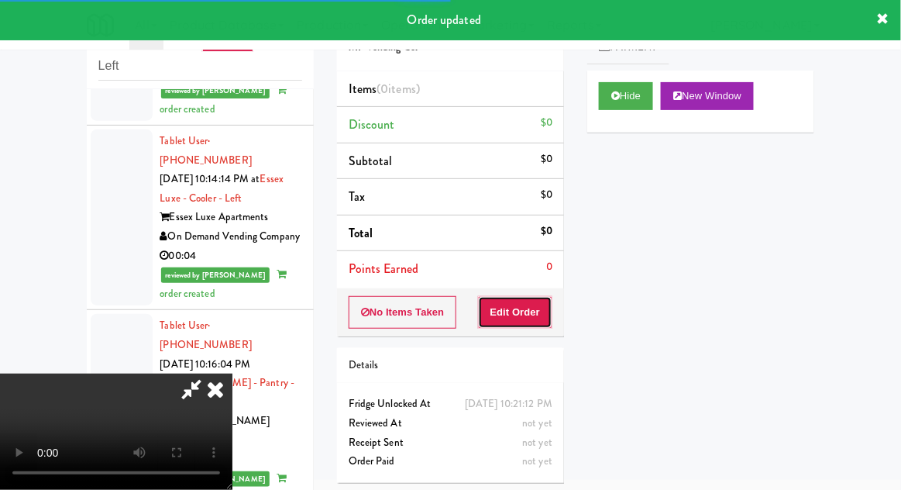
click at [518, 309] on button "Edit Order" at bounding box center [515, 312] width 75 height 33
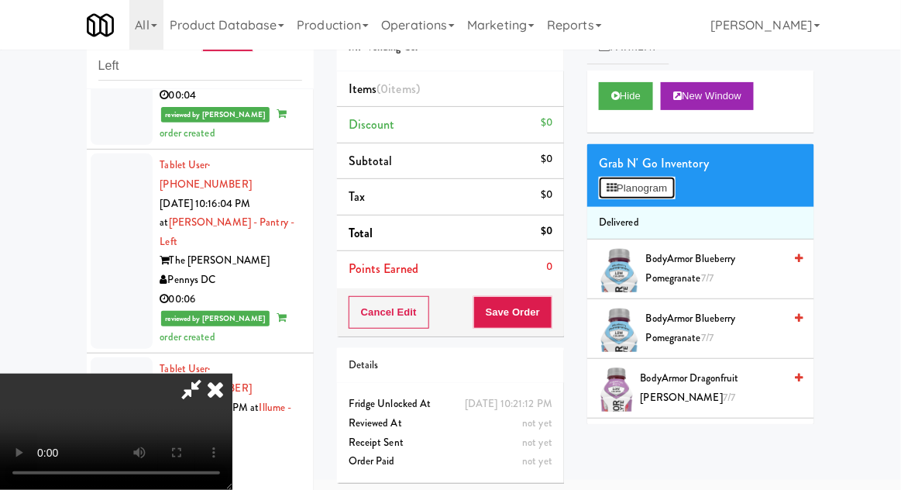
click at [639, 178] on button "Planogram" at bounding box center [637, 188] width 76 height 23
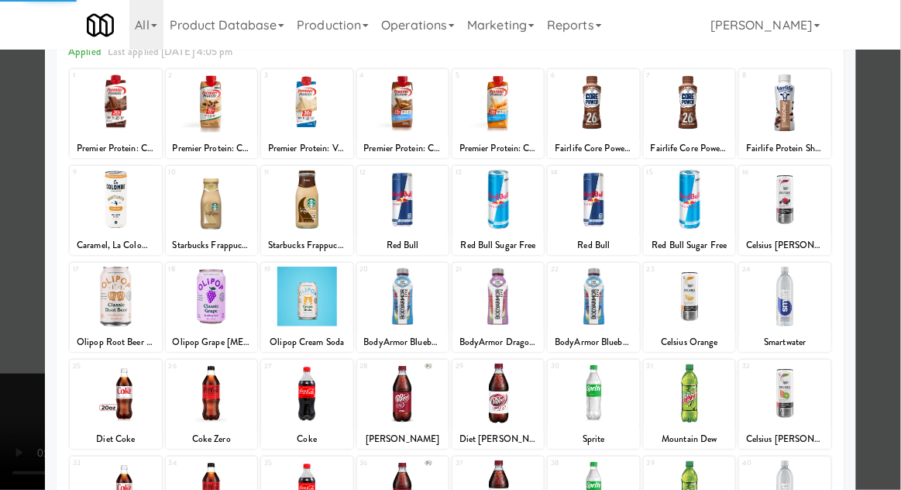
scroll to position [101, 0]
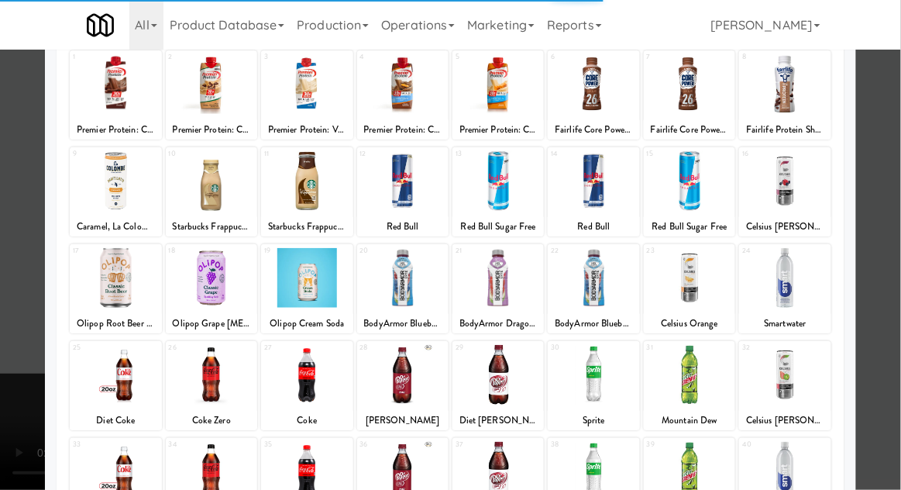
click at [510, 370] on div at bounding box center [498, 375] width 91 height 60
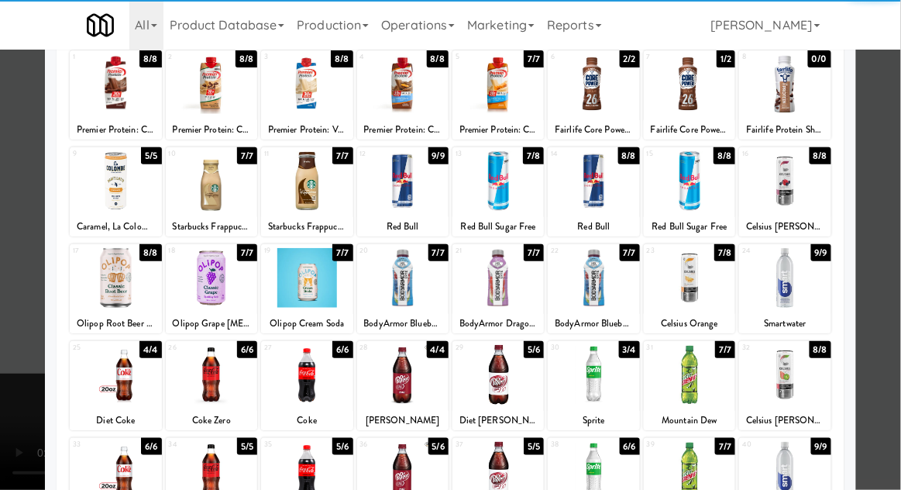
click at [22, 423] on div at bounding box center [450, 245] width 901 height 490
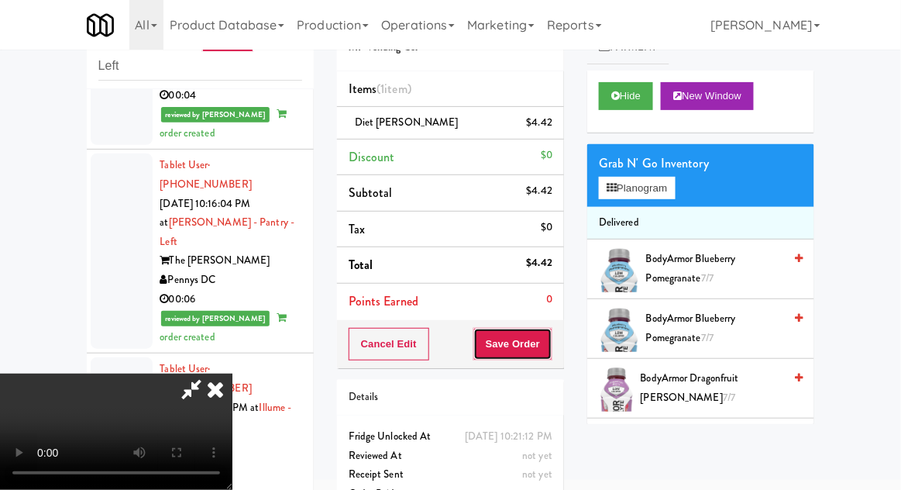
click at [547, 336] on button "Save Order" at bounding box center [513, 344] width 79 height 33
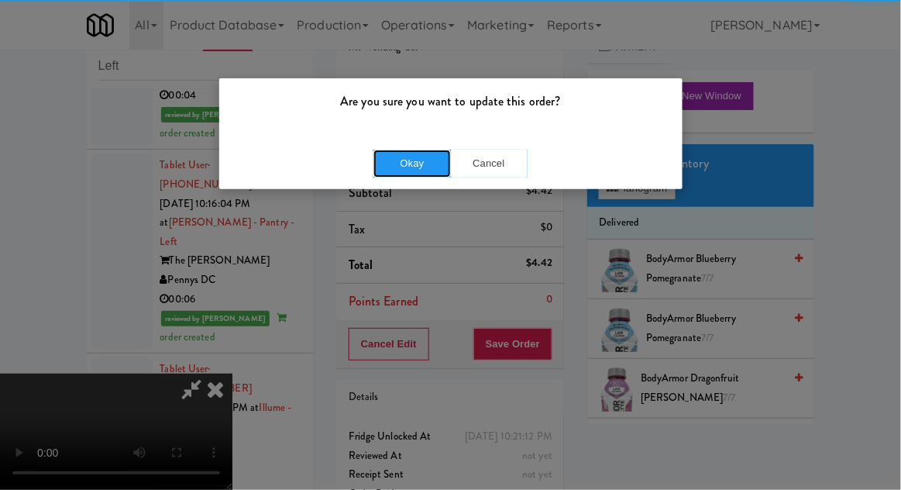
click at [412, 170] on button "Okay" at bounding box center [413, 164] width 78 height 28
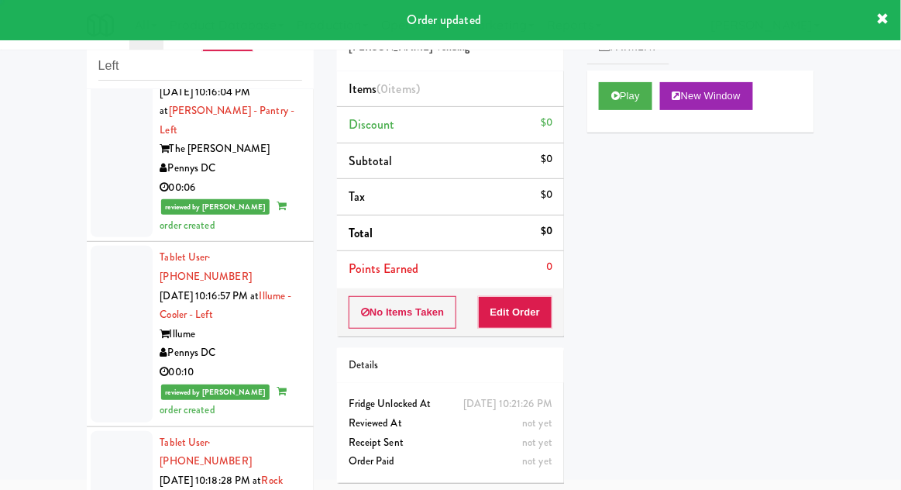
scroll to position [4837, 0]
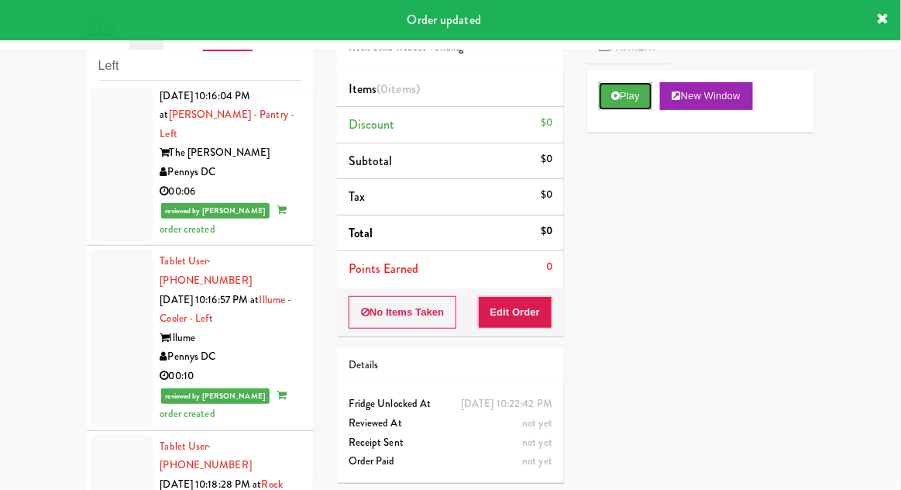
click at [624, 105] on button "Play" at bounding box center [625, 96] width 53 height 28
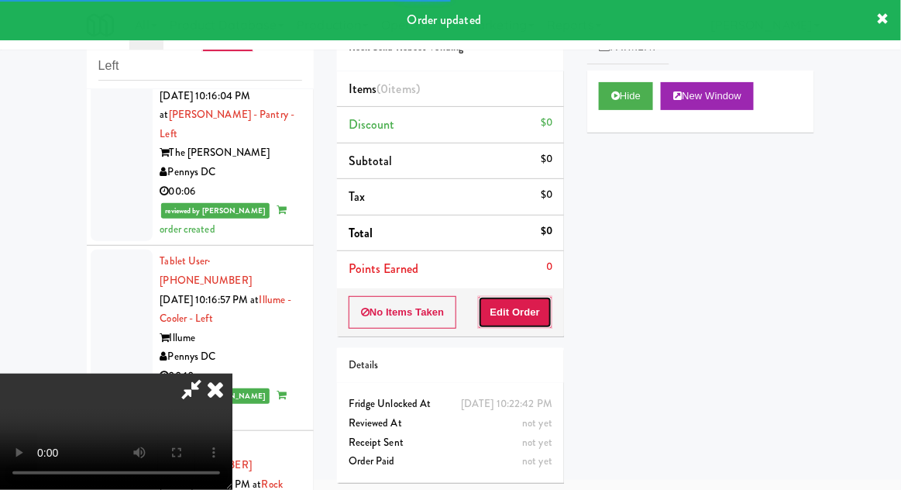
click at [521, 316] on button "Edit Order" at bounding box center [515, 312] width 75 height 33
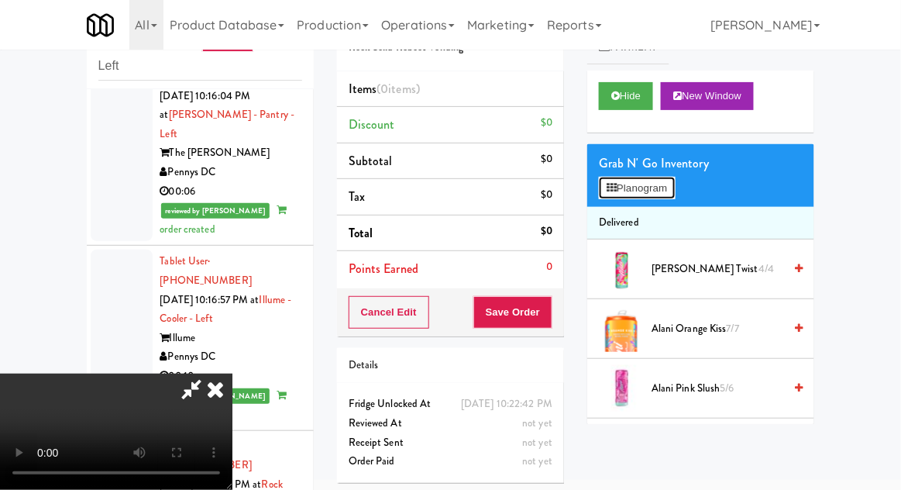
click at [638, 194] on button "Planogram" at bounding box center [637, 188] width 76 height 23
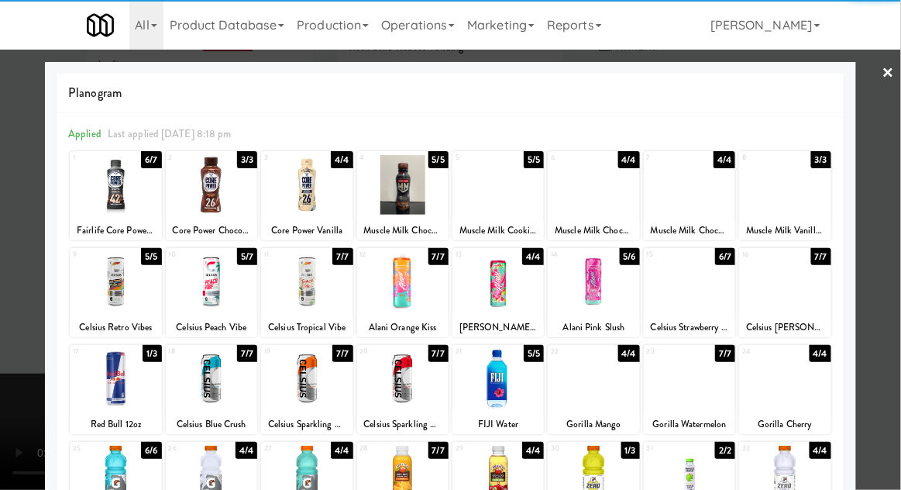
click at [781, 182] on div at bounding box center [784, 185] width 91 height 60
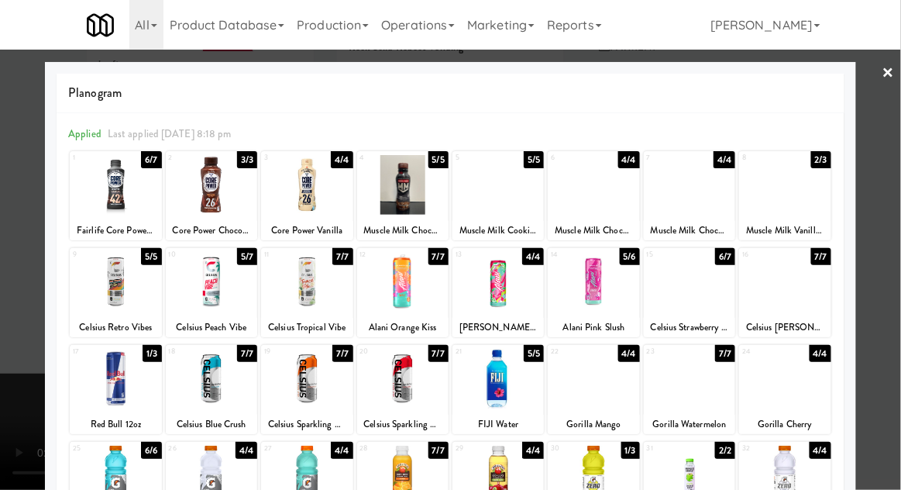
click at [54, 373] on div "Planogram Applied Last applied Wednesday 8:18 pm 1 6/7 Fairlife Core Power Elit…" at bounding box center [451, 411] width 812 height 699
click at [45, 423] on div "Planogram Applied Last applied Wednesday 8:18 pm 1 6/7 Fairlife Core Power Elit…" at bounding box center [451, 411] width 812 height 699
click at [38, 439] on div at bounding box center [450, 245] width 901 height 490
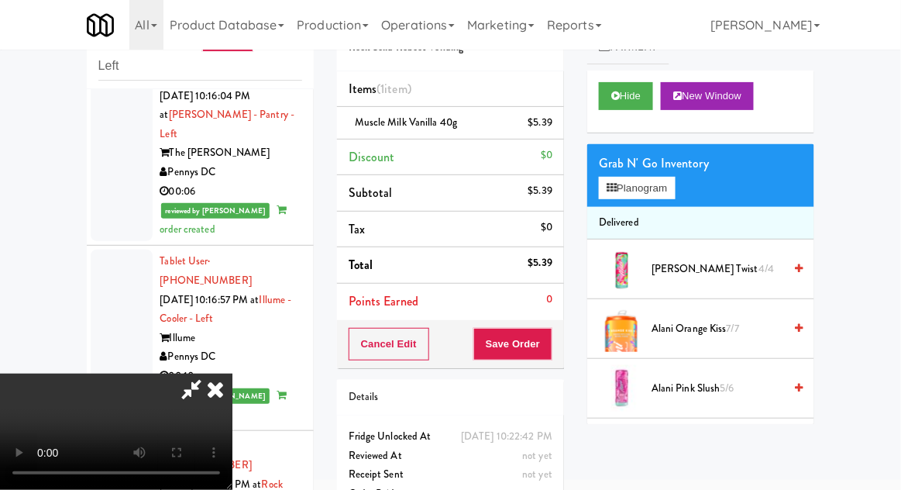
scroll to position [57, 0]
click at [550, 346] on button "Save Order" at bounding box center [513, 344] width 79 height 33
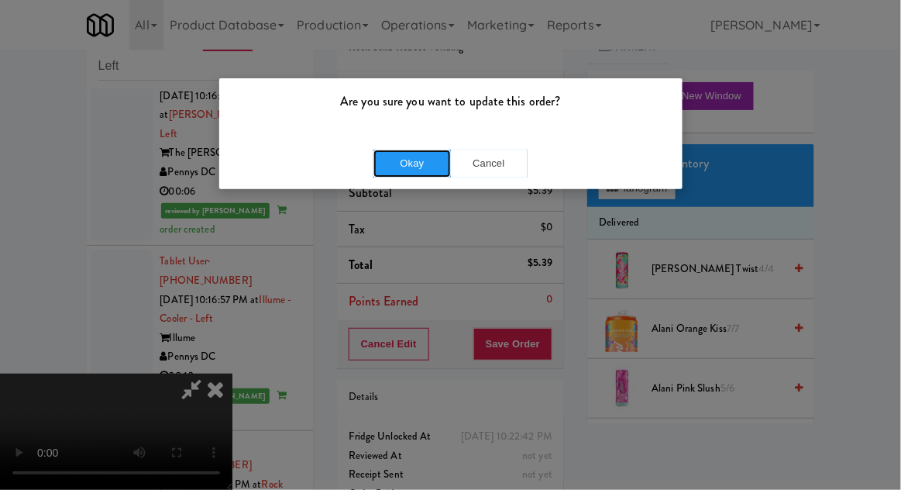
click at [398, 165] on button "Okay" at bounding box center [413, 164] width 78 height 28
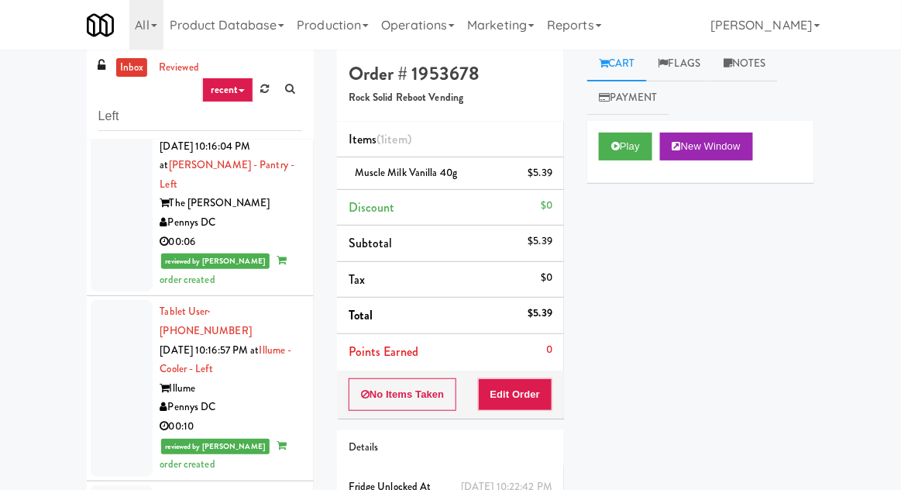
scroll to position [0, 0]
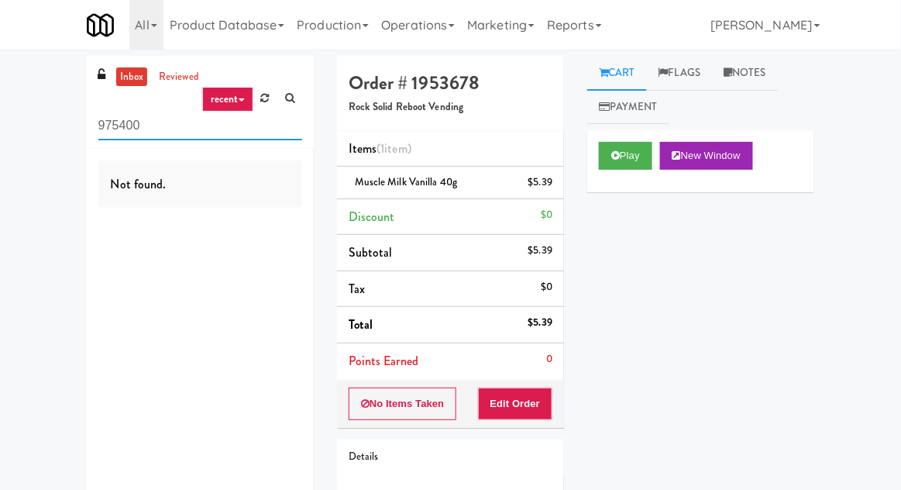
click at [125, 122] on input "975400" at bounding box center [200, 126] width 204 height 29
click at [119, 119] on input "975400" at bounding box center [200, 126] width 204 height 29
type input "Left"
click at [44, 127] on div "inbox reviewed recent all unclear take inventory issue suspicious failed recent…" at bounding box center [450, 321] width 901 height 530
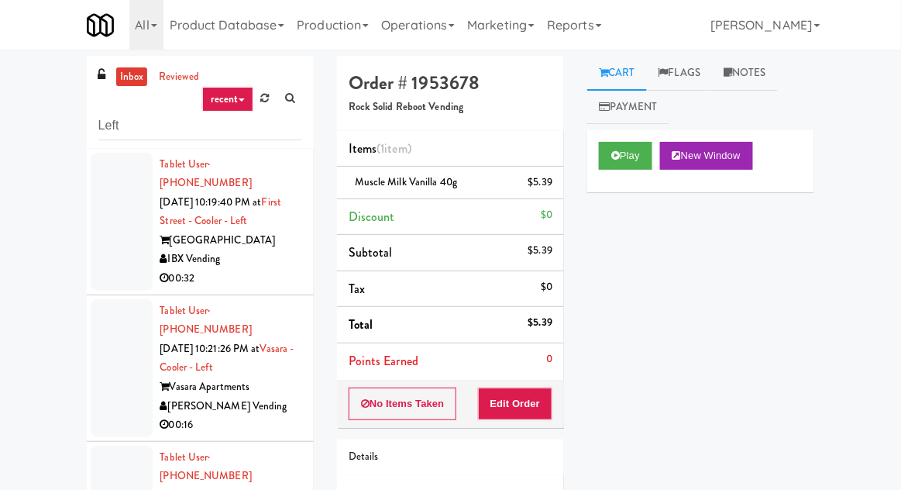
click at [106, 253] on div at bounding box center [122, 222] width 62 height 138
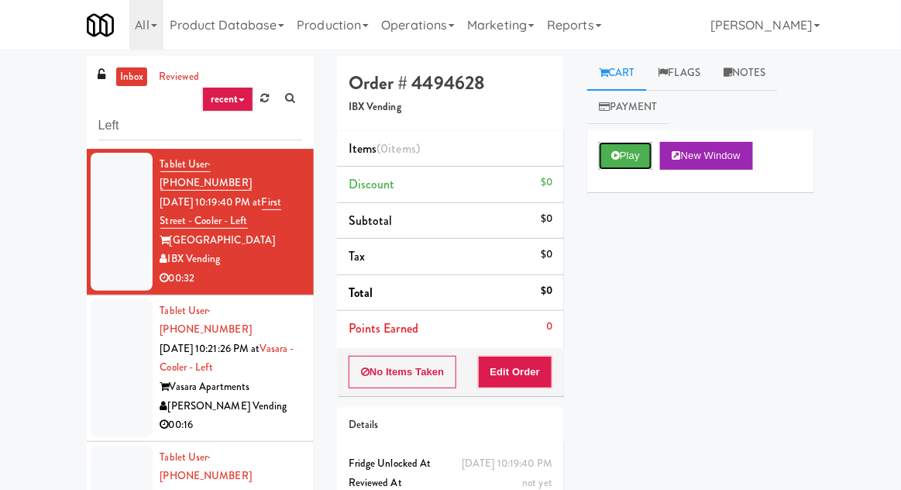
click at [648, 153] on button "Play" at bounding box center [625, 156] width 53 height 28
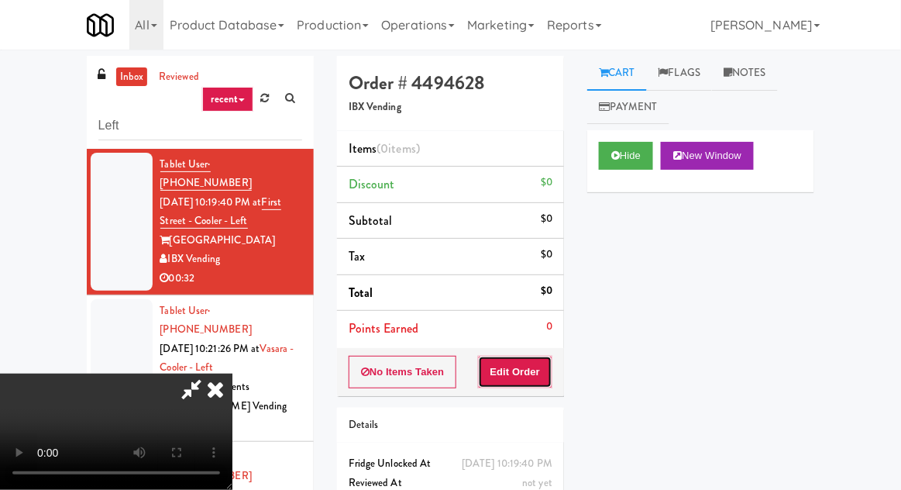
click at [525, 373] on button "Edit Order" at bounding box center [515, 372] width 75 height 33
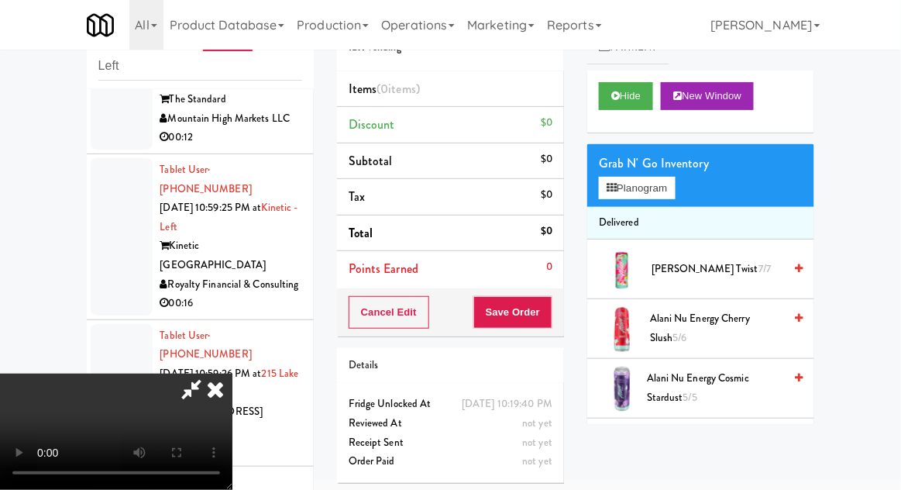
scroll to position [4631, 0]
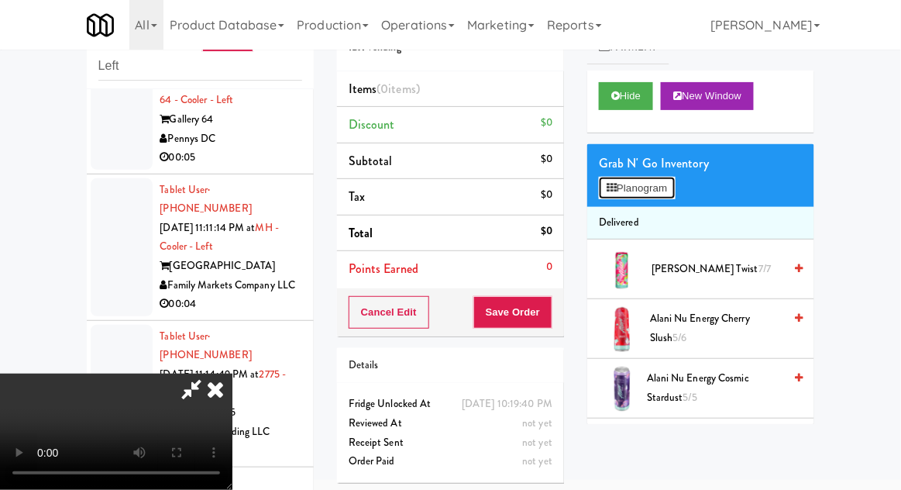
click at [667, 177] on button "Planogram" at bounding box center [637, 188] width 76 height 23
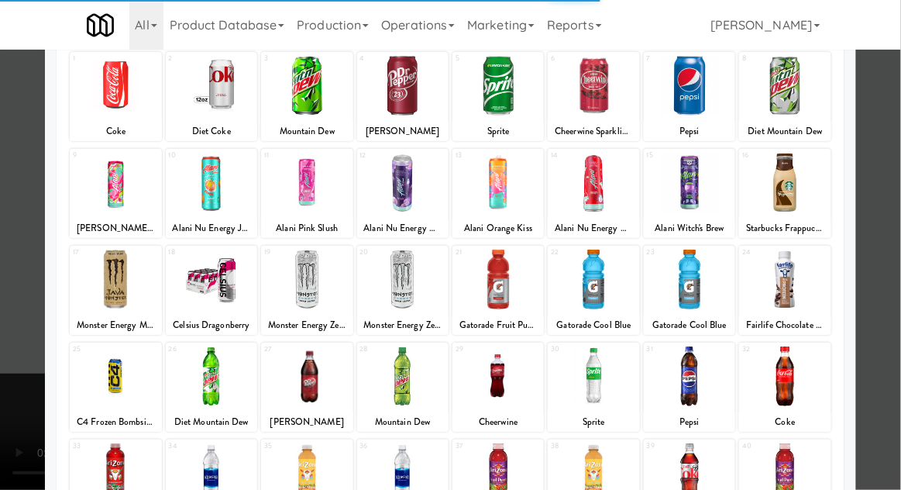
scroll to position [196, 0]
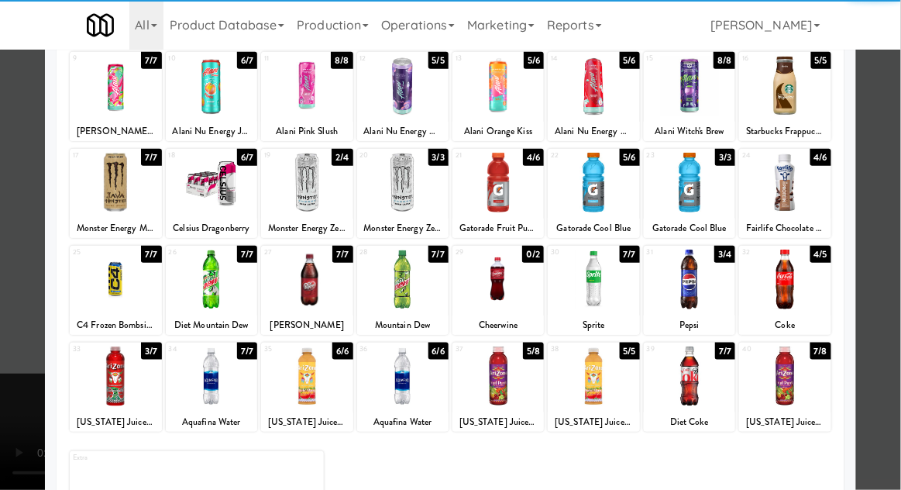
click at [531, 369] on div at bounding box center [498, 376] width 91 height 60
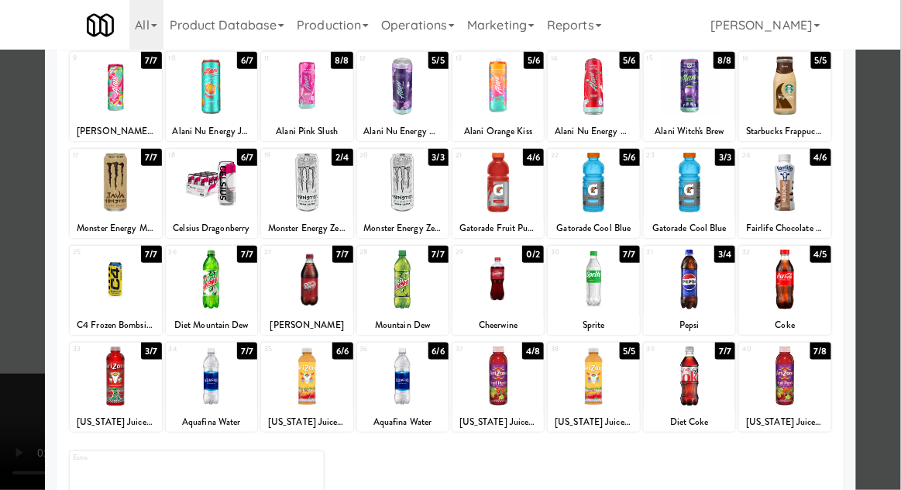
click at [16, 346] on div at bounding box center [450, 245] width 901 height 490
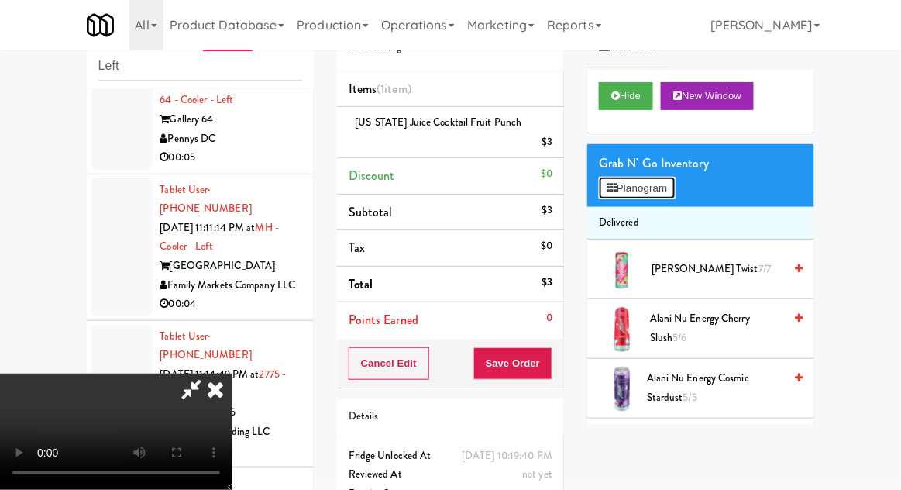
click at [660, 196] on button "Planogram" at bounding box center [637, 188] width 76 height 23
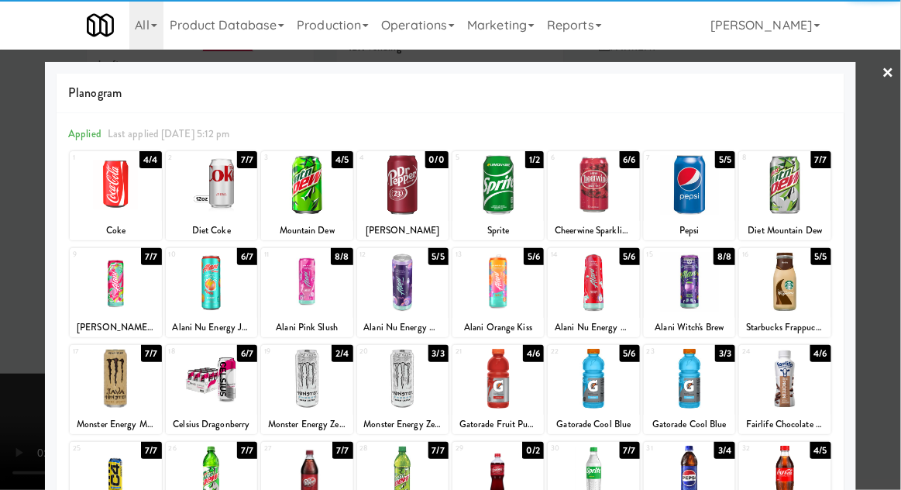
click at [299, 294] on div at bounding box center [306, 282] width 91 height 60
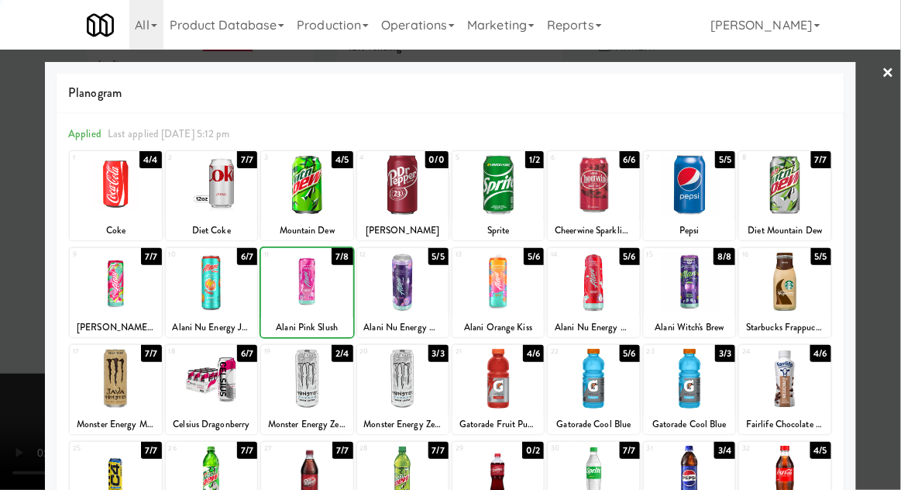
click at [895, 266] on div at bounding box center [450, 245] width 901 height 490
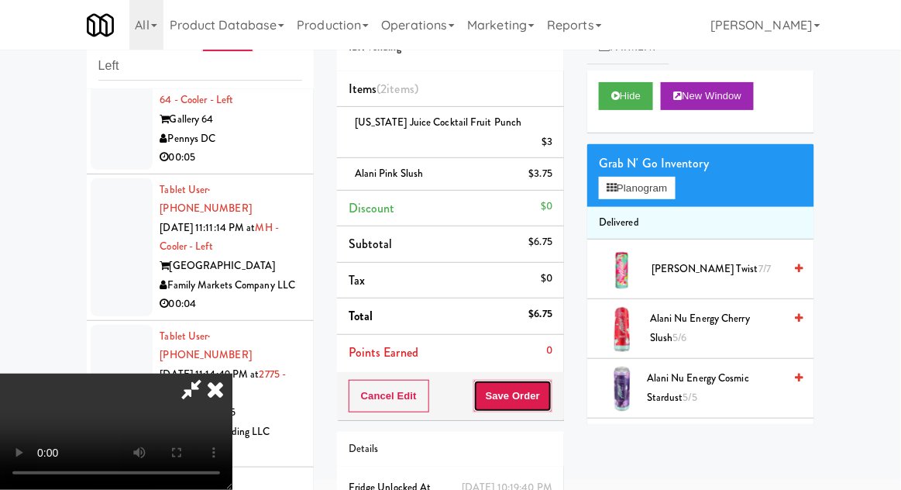
click at [550, 380] on button "Save Order" at bounding box center [513, 396] width 79 height 33
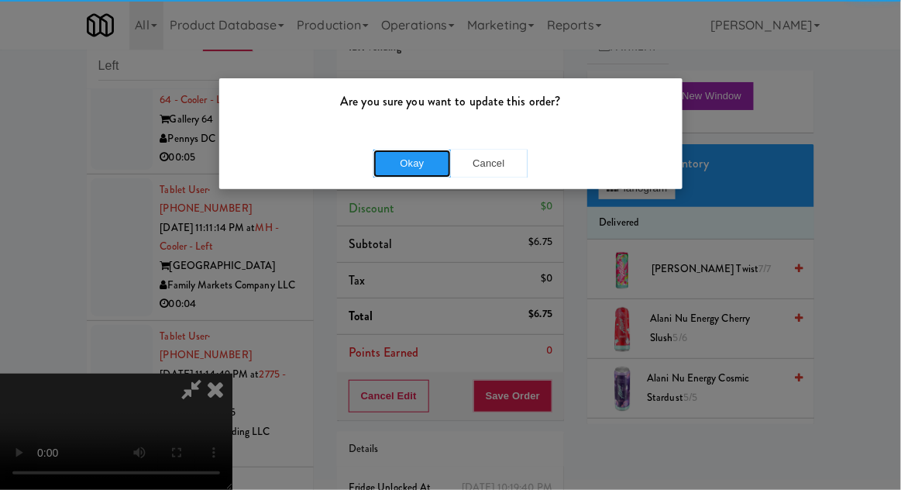
click at [412, 169] on button "Okay" at bounding box center [413, 164] width 78 height 28
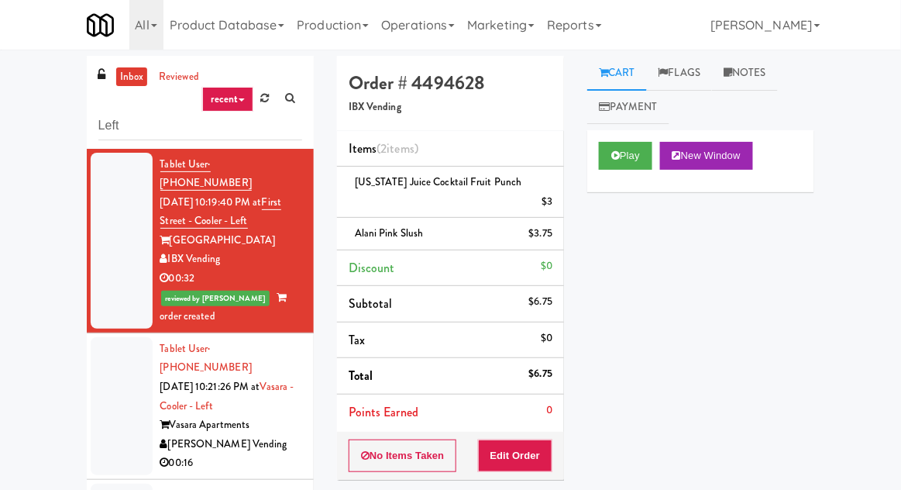
click at [105, 372] on div at bounding box center [122, 406] width 62 height 138
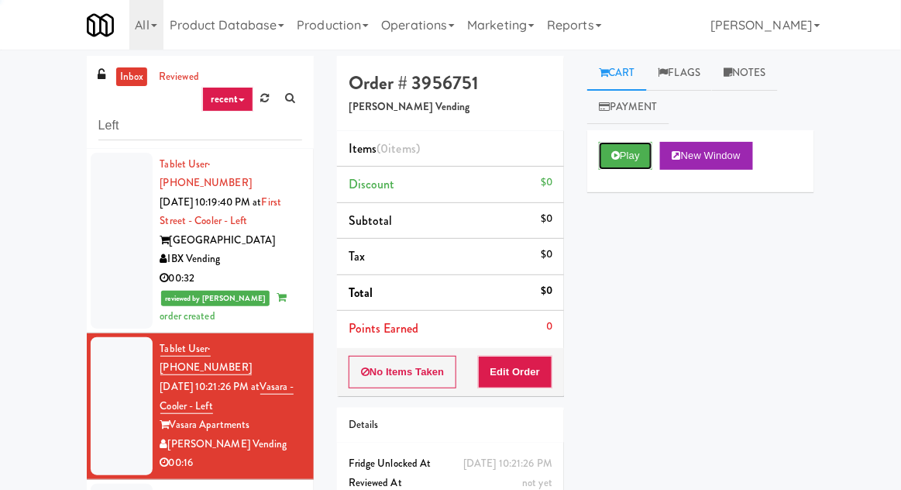
click at [610, 160] on button "Play" at bounding box center [625, 156] width 53 height 28
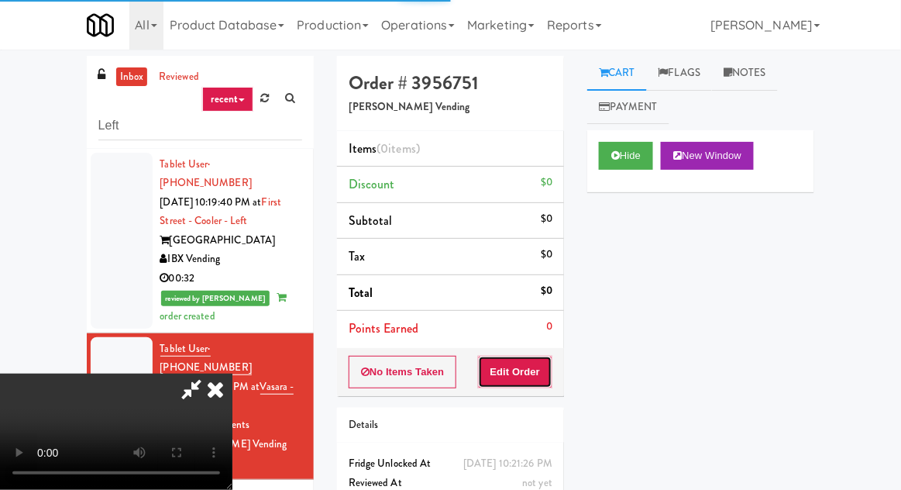
click at [507, 377] on button "Edit Order" at bounding box center [515, 372] width 75 height 33
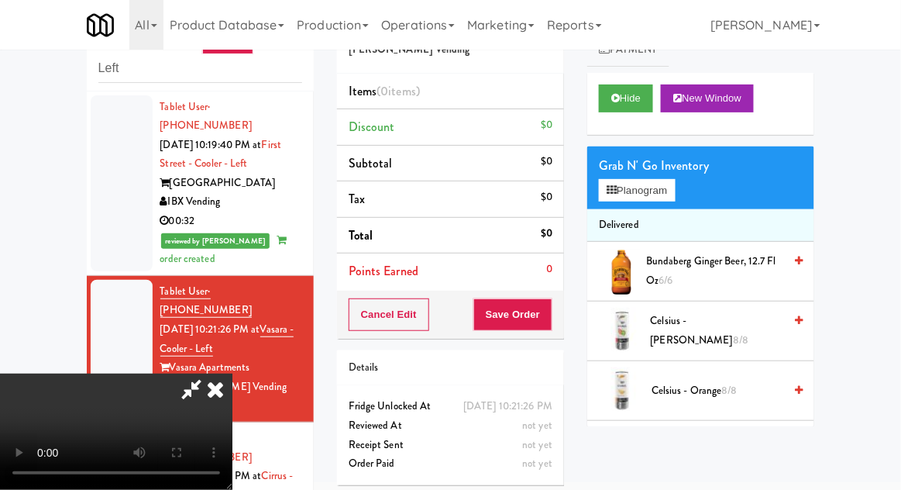
scroll to position [57, 0]
click at [657, 179] on button "Planogram" at bounding box center [637, 190] width 76 height 23
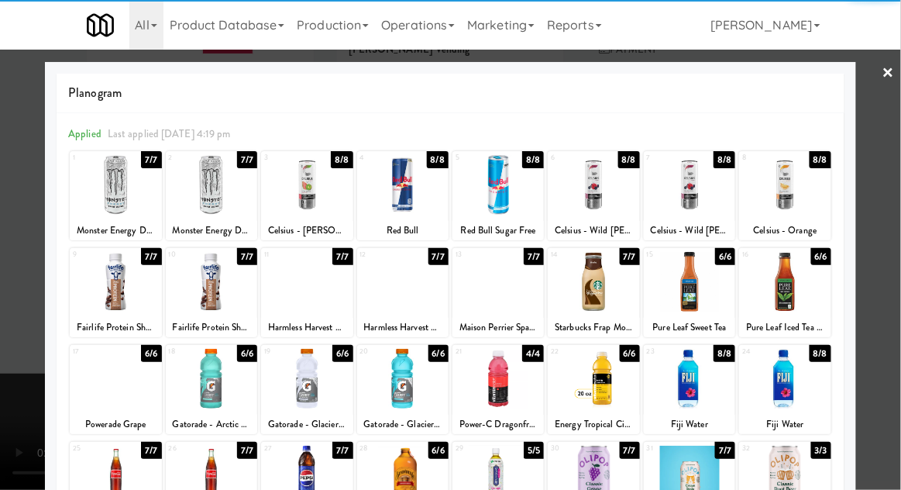
click at [219, 288] on div at bounding box center [211, 282] width 91 height 60
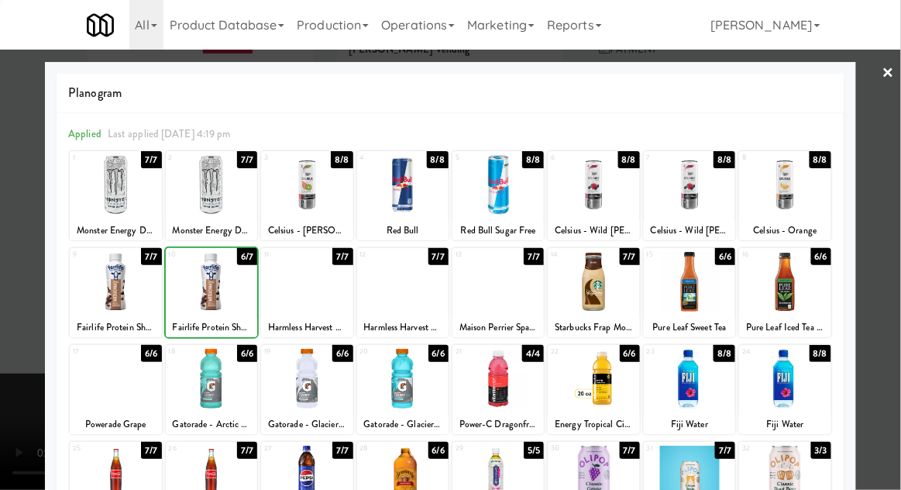
click at [889, 240] on div at bounding box center [450, 245] width 901 height 490
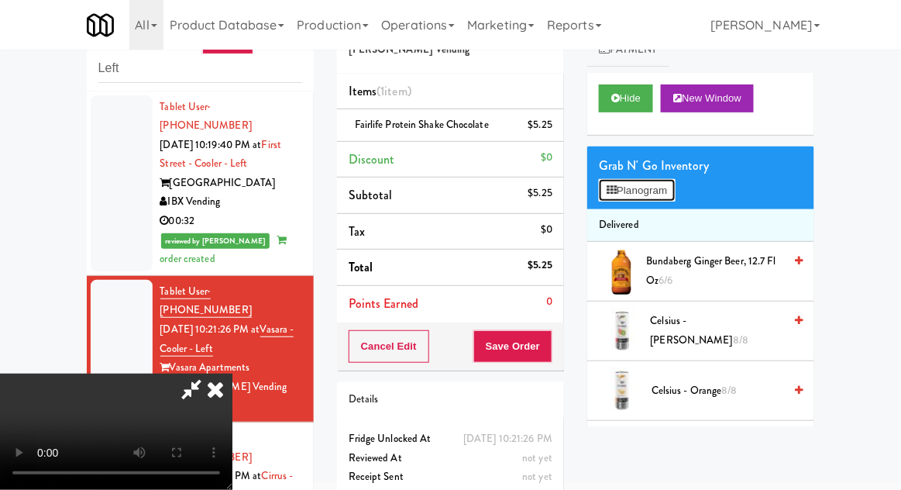
click at [675, 186] on button "Planogram" at bounding box center [637, 190] width 76 height 23
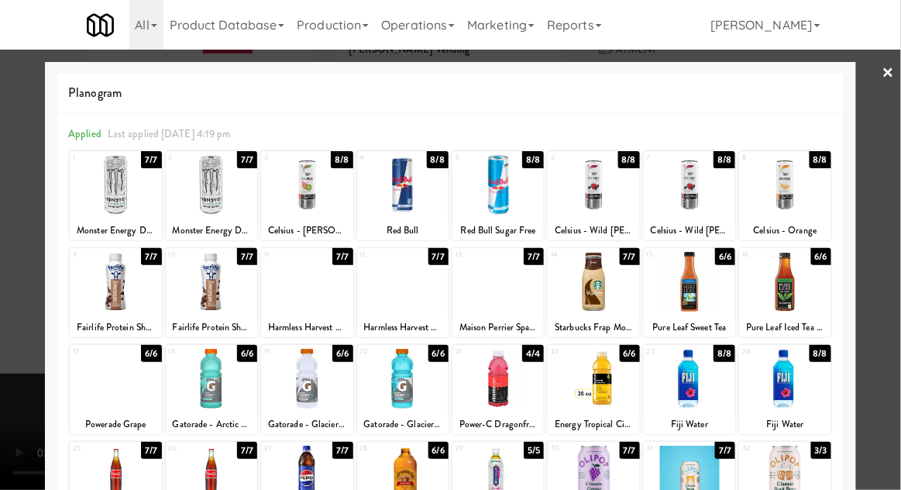
click at [212, 293] on div at bounding box center [211, 282] width 91 height 60
click at [897, 234] on div at bounding box center [450, 245] width 901 height 490
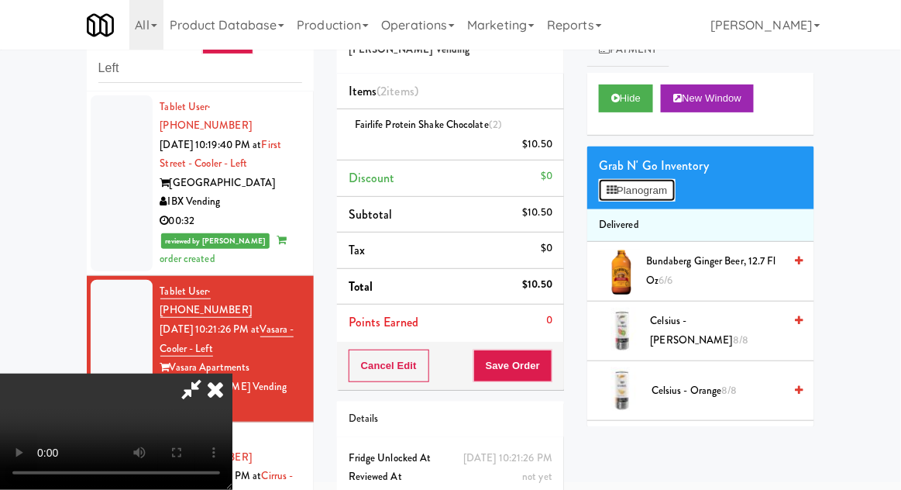
click at [664, 199] on button "Planogram" at bounding box center [637, 190] width 76 height 23
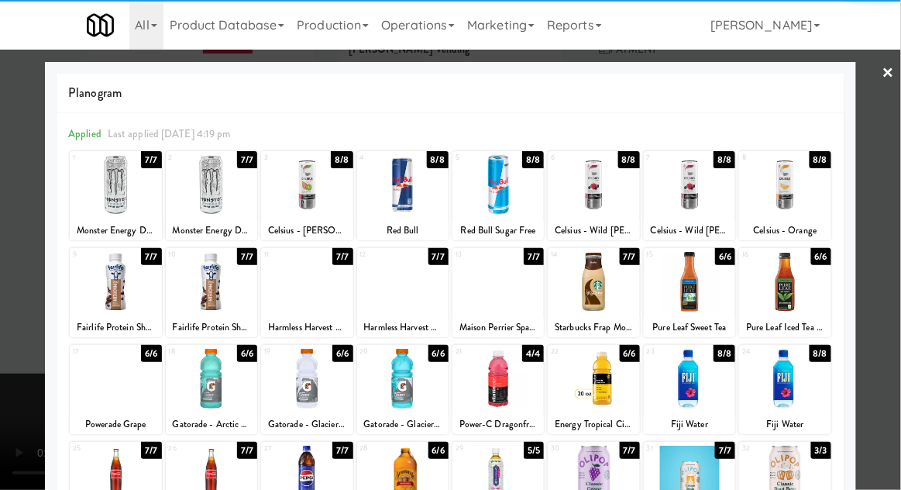
click at [221, 284] on div at bounding box center [211, 282] width 91 height 60
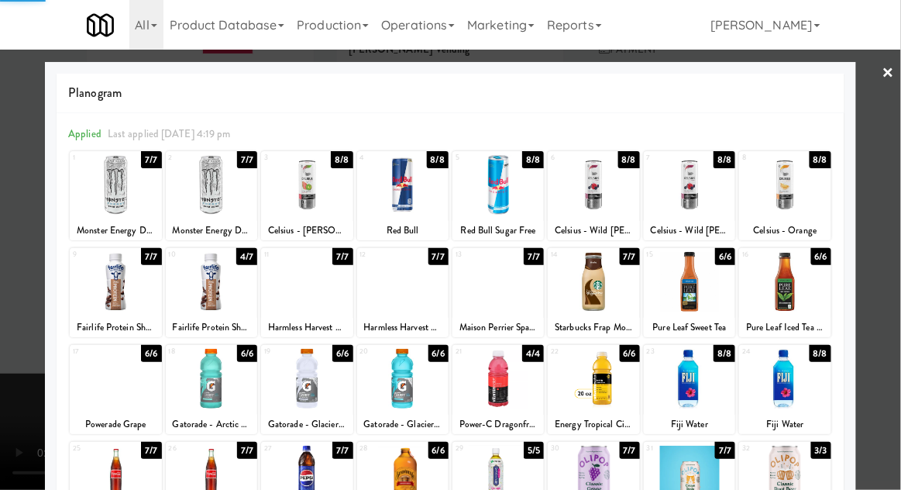
click at [894, 243] on div at bounding box center [450, 245] width 901 height 490
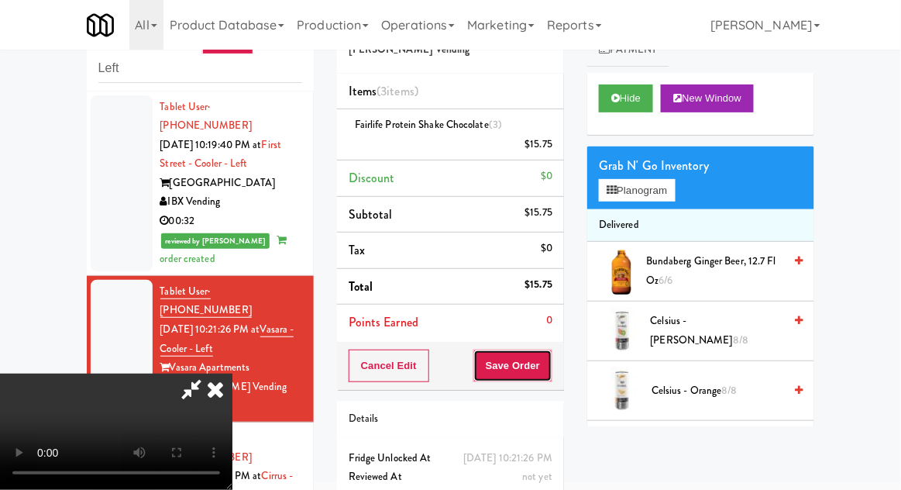
click at [553, 365] on button "Save Order" at bounding box center [513, 366] width 79 height 33
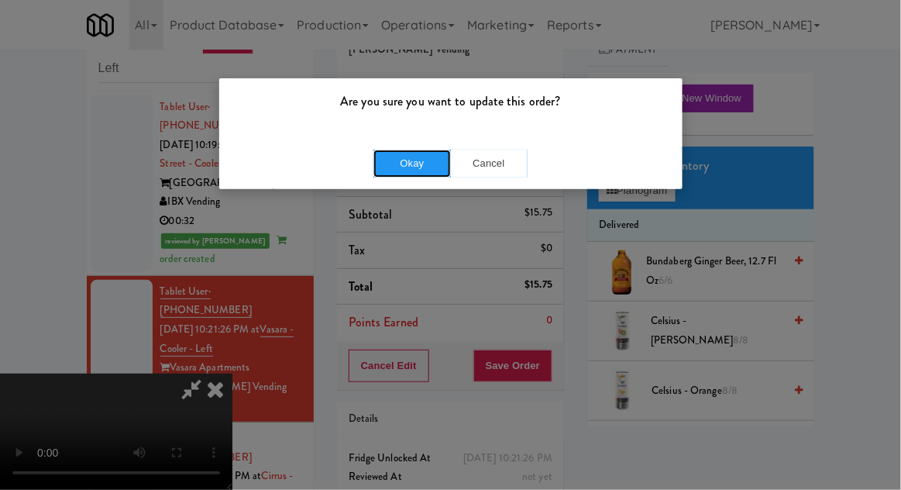
click at [421, 165] on button "Okay" at bounding box center [413, 164] width 78 height 28
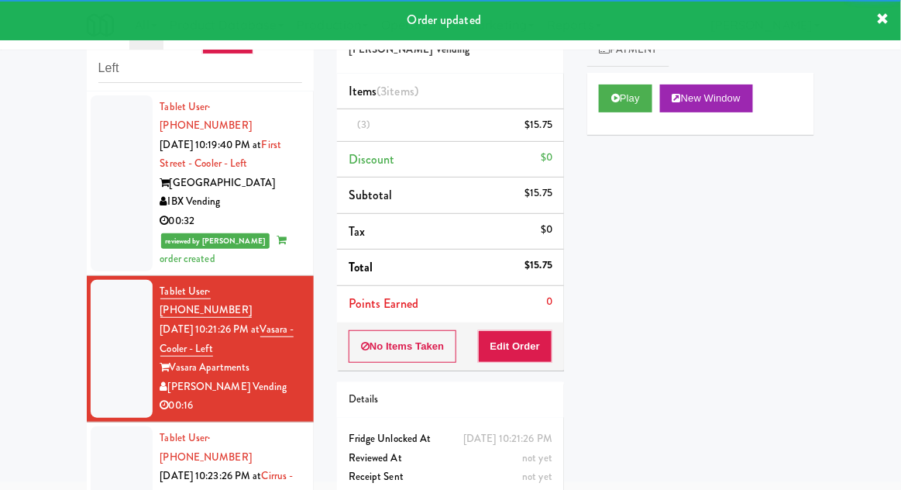
click at [126, 471] on div at bounding box center [122, 495] width 62 height 138
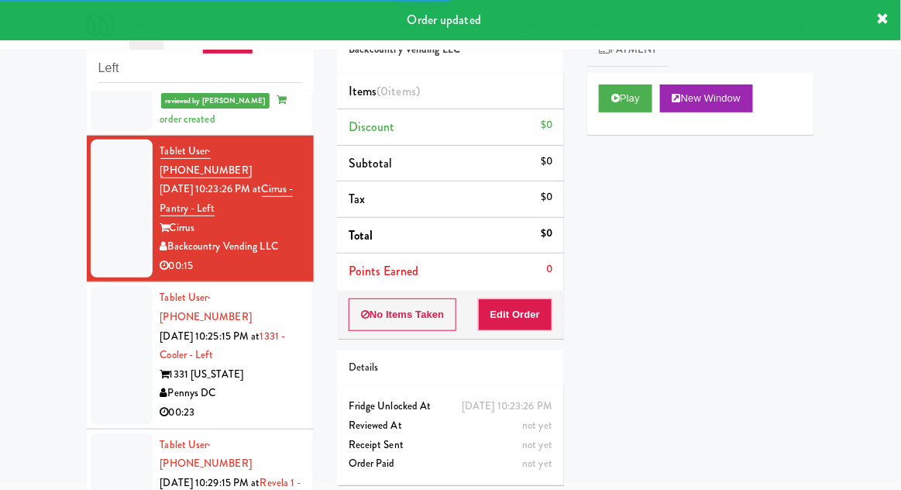
scroll to position [333, 0]
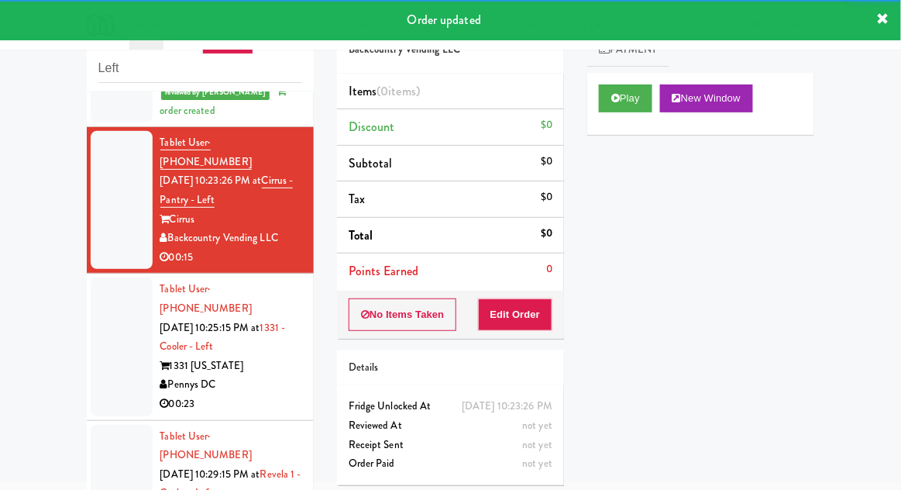
click at [591, 95] on div "Play New Window" at bounding box center [701, 104] width 227 height 62
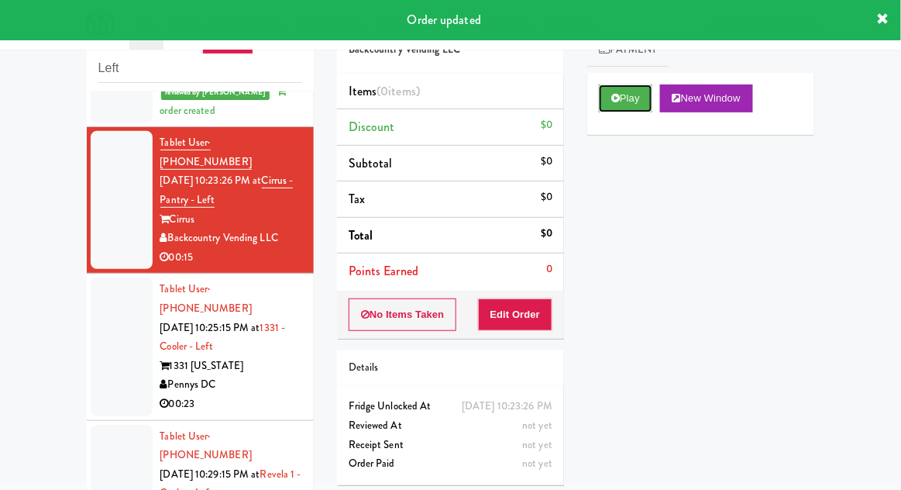
click at [615, 98] on icon at bounding box center [616, 98] width 9 height 10
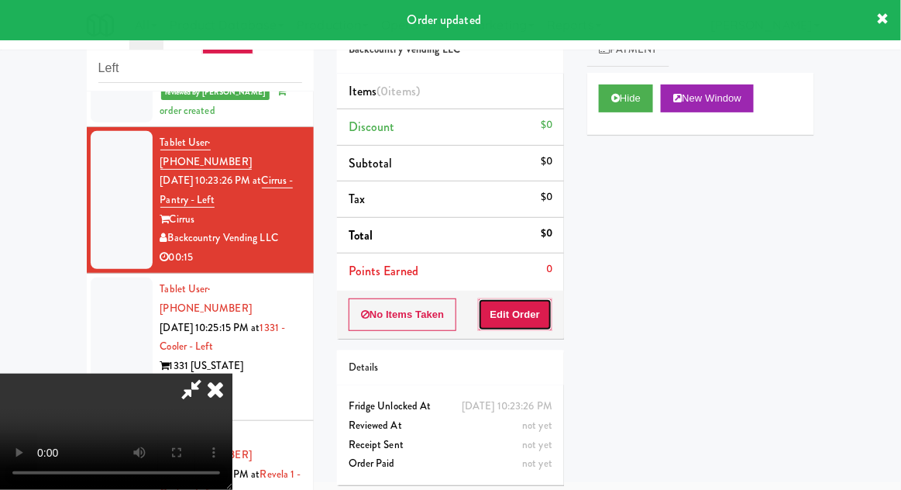
click at [533, 318] on button "Edit Order" at bounding box center [515, 314] width 75 height 33
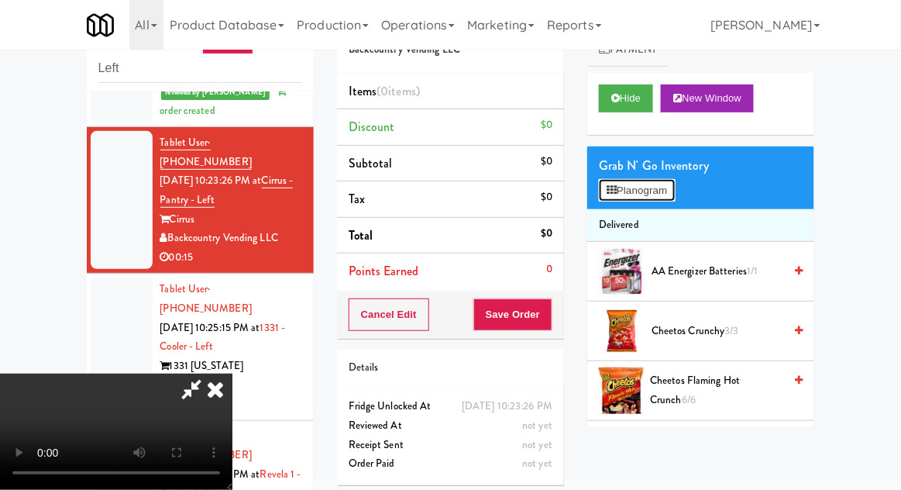
click at [659, 189] on button "Planogram" at bounding box center [637, 190] width 76 height 23
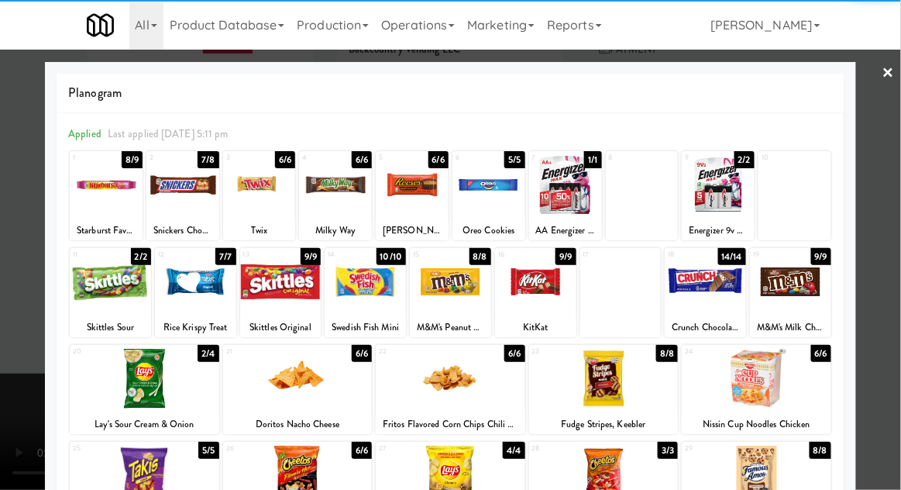
click at [246, 191] on div at bounding box center [259, 185] width 73 height 60
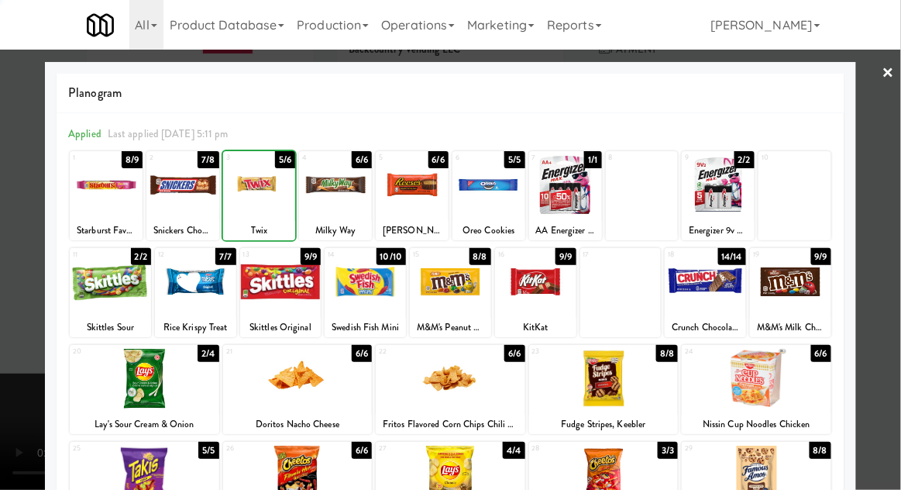
click at [891, 253] on div at bounding box center [450, 245] width 901 height 490
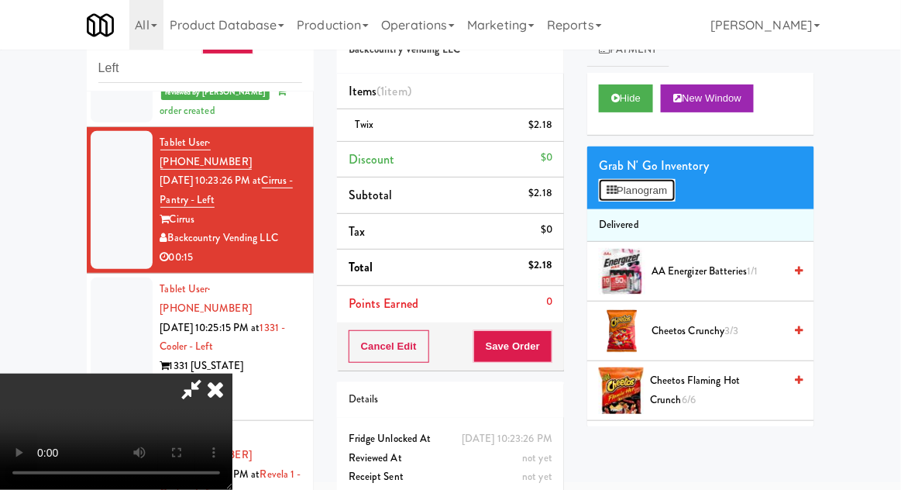
click at [675, 182] on button "Planogram" at bounding box center [637, 190] width 76 height 23
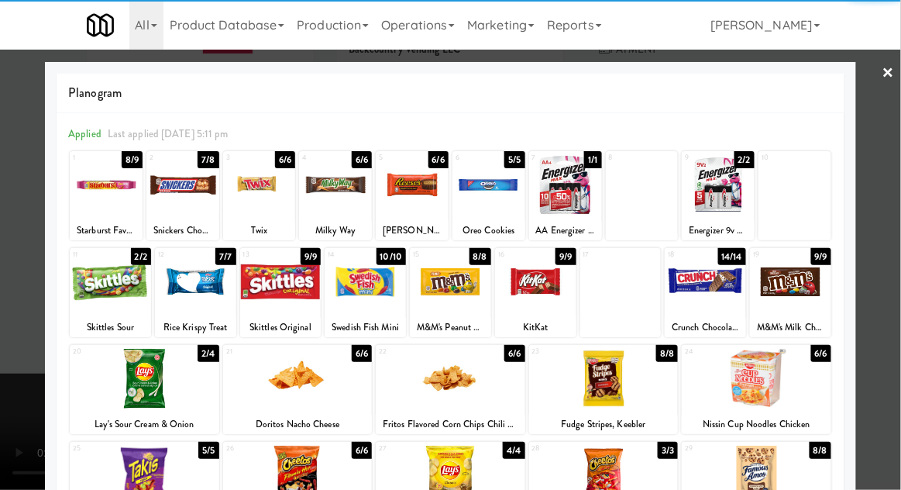
click at [112, 301] on div at bounding box center [110, 282] width 81 height 60
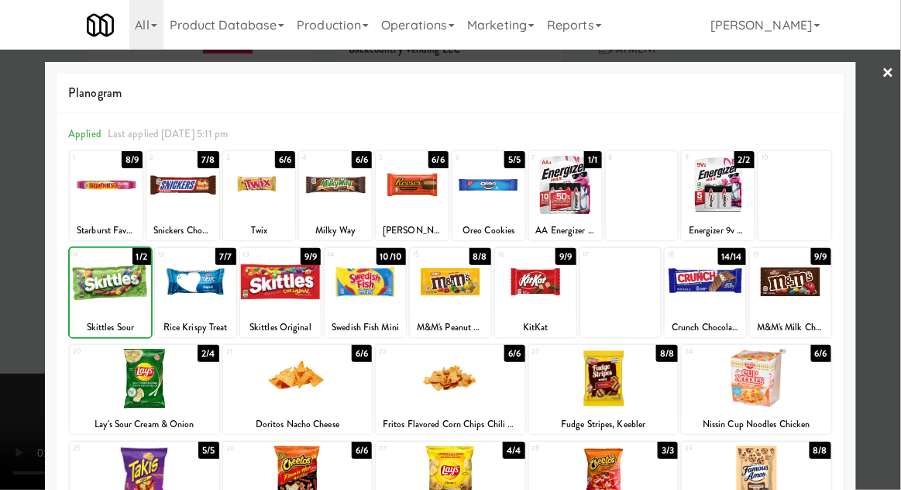
click at [891, 242] on div at bounding box center [450, 245] width 901 height 490
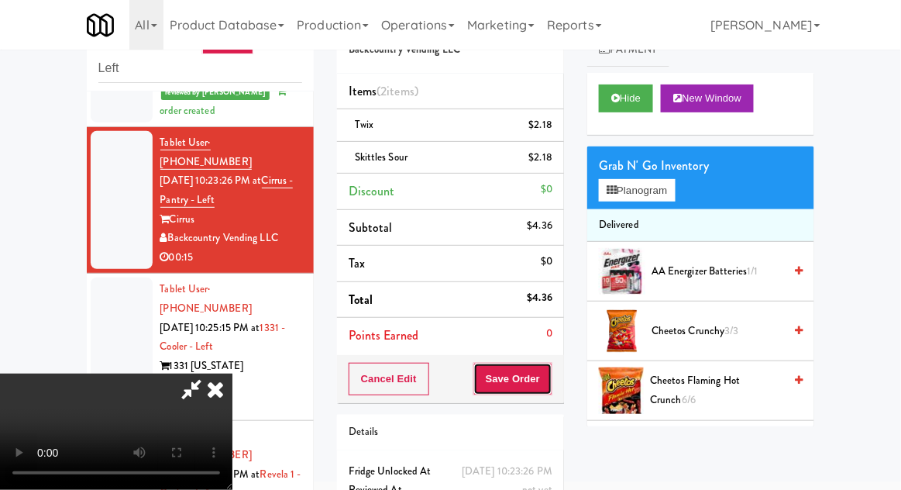
click at [552, 374] on button "Save Order" at bounding box center [513, 379] width 79 height 33
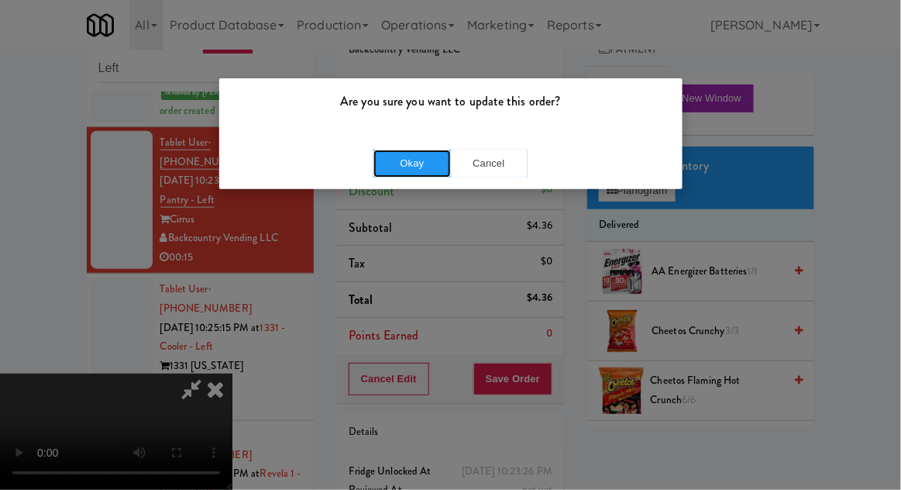
click at [415, 174] on button "Okay" at bounding box center [413, 164] width 78 height 28
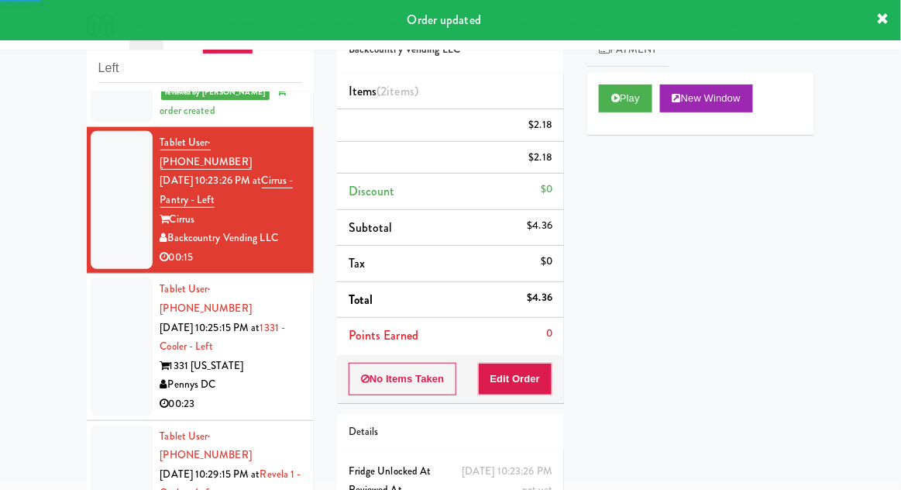
click at [102, 286] on div at bounding box center [122, 346] width 62 height 138
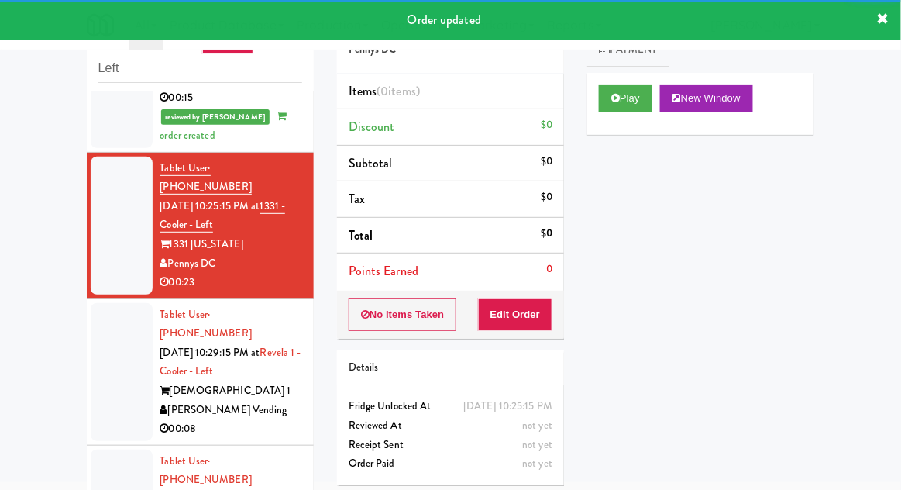
scroll to position [493, 0]
click at [605, 102] on button "Play" at bounding box center [625, 98] width 53 height 28
click at [517, 326] on button "Edit Order" at bounding box center [515, 314] width 75 height 33
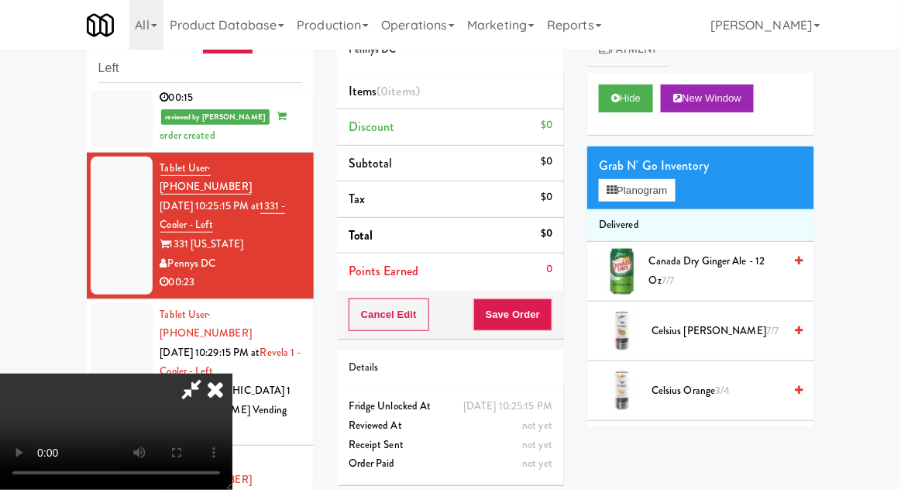
scroll to position [0, 0]
click at [614, 181] on button "Planogram" at bounding box center [637, 190] width 76 height 23
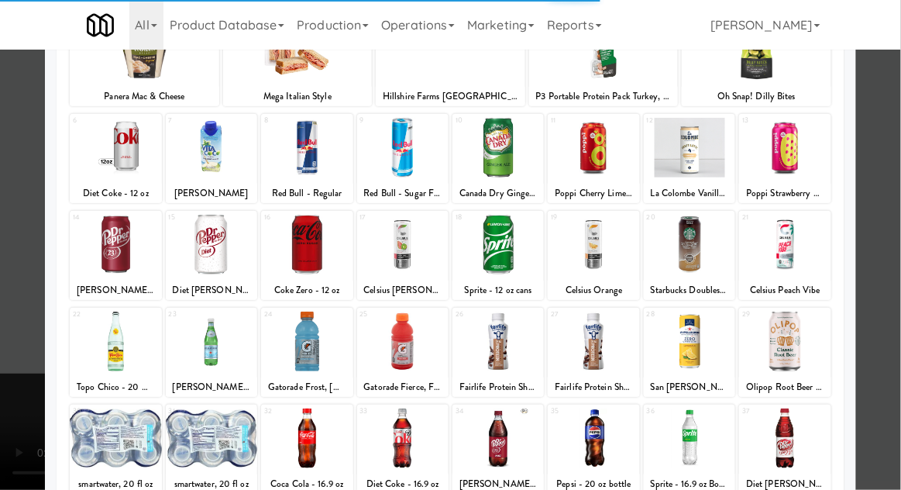
scroll to position [161, 0]
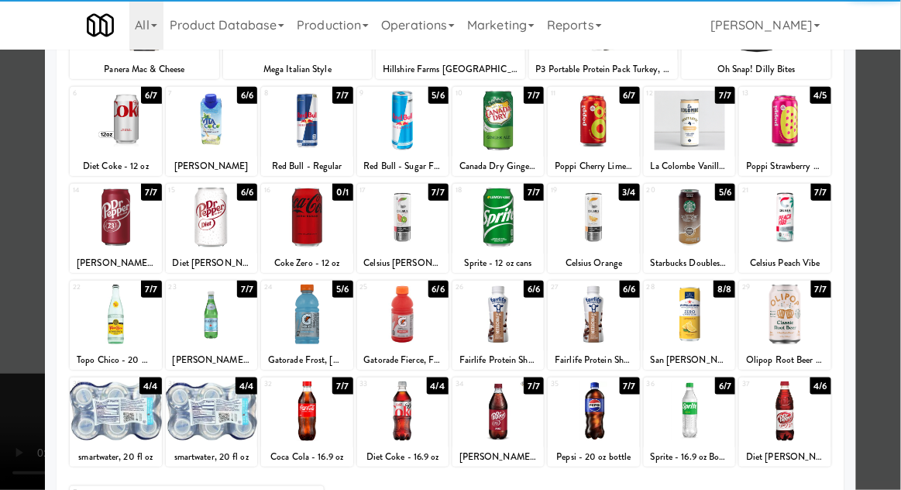
click at [506, 225] on div at bounding box center [498, 218] width 91 height 60
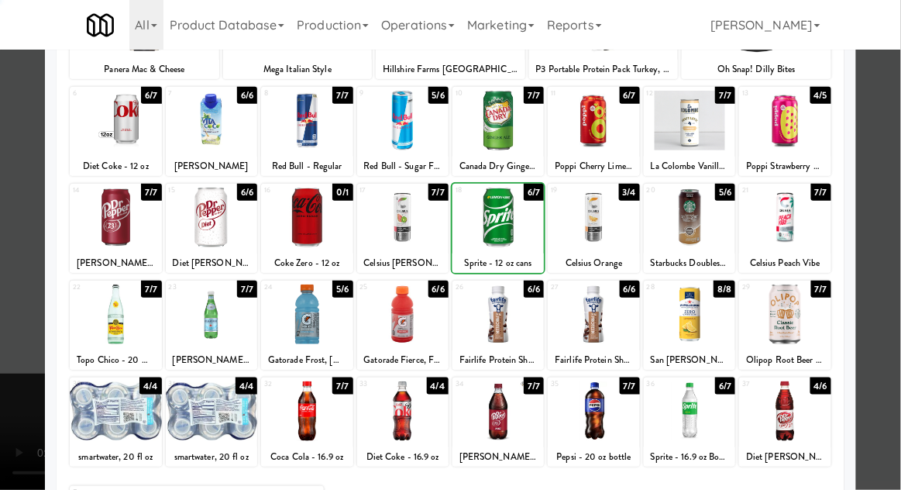
click at [893, 228] on div at bounding box center [450, 245] width 901 height 490
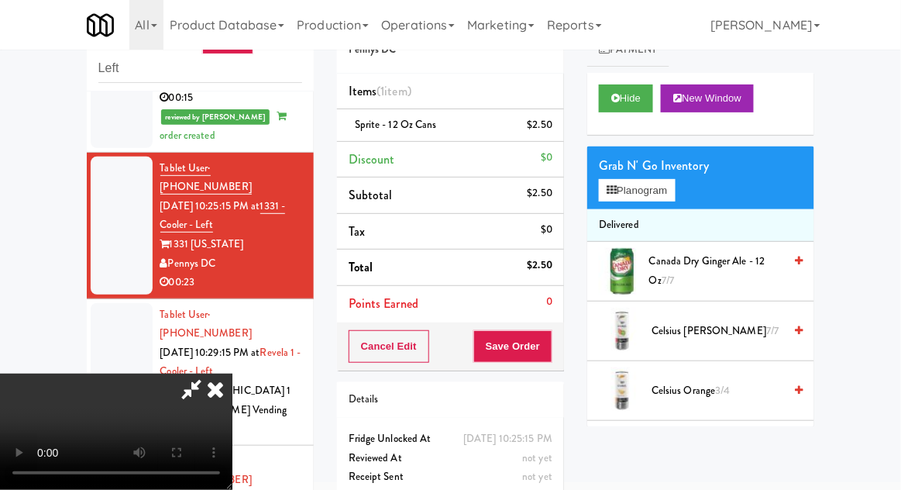
scroll to position [57, 0]
click at [549, 344] on button "Save Order" at bounding box center [513, 346] width 79 height 33
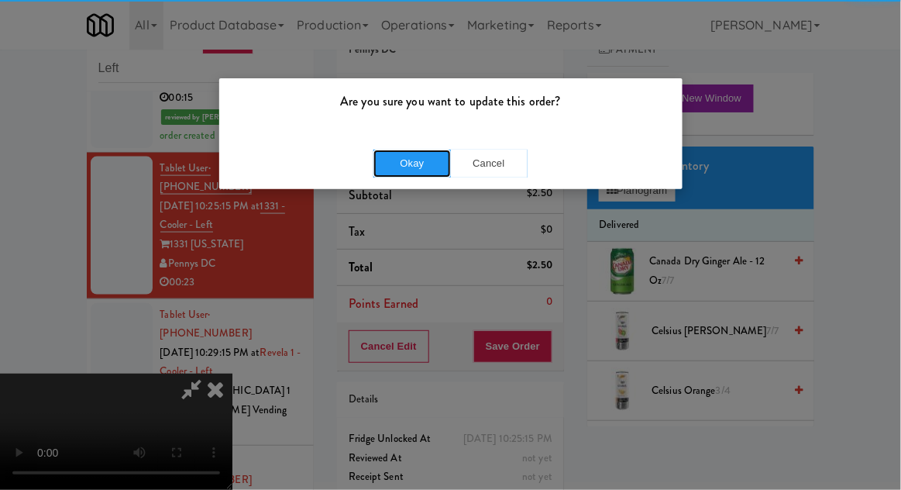
click at [380, 150] on button "Okay" at bounding box center [413, 164] width 78 height 28
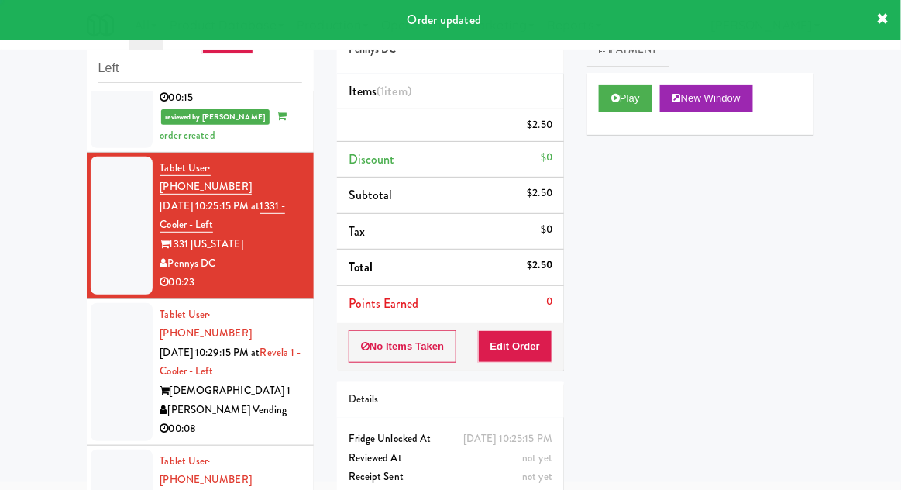
scroll to position [0, 0]
click at [95, 303] on div at bounding box center [122, 372] width 62 height 138
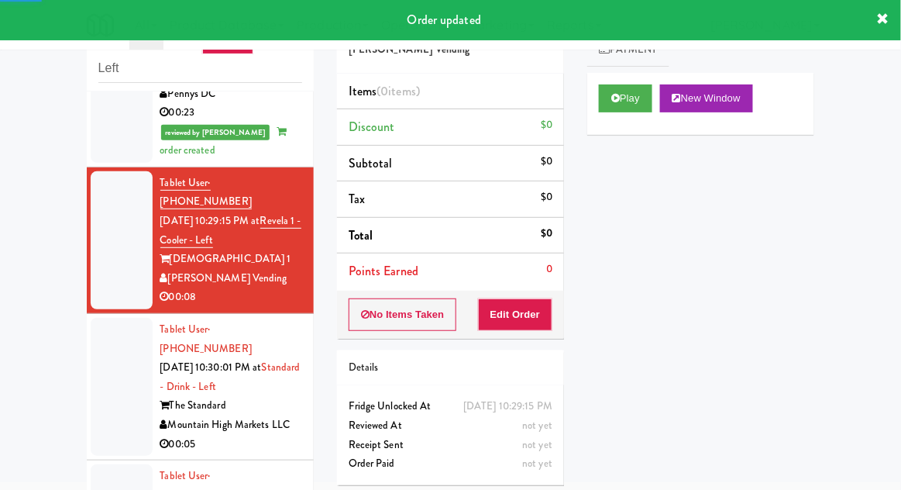
scroll to position [663, 0]
click at [625, 111] on button "Play" at bounding box center [625, 98] width 53 height 28
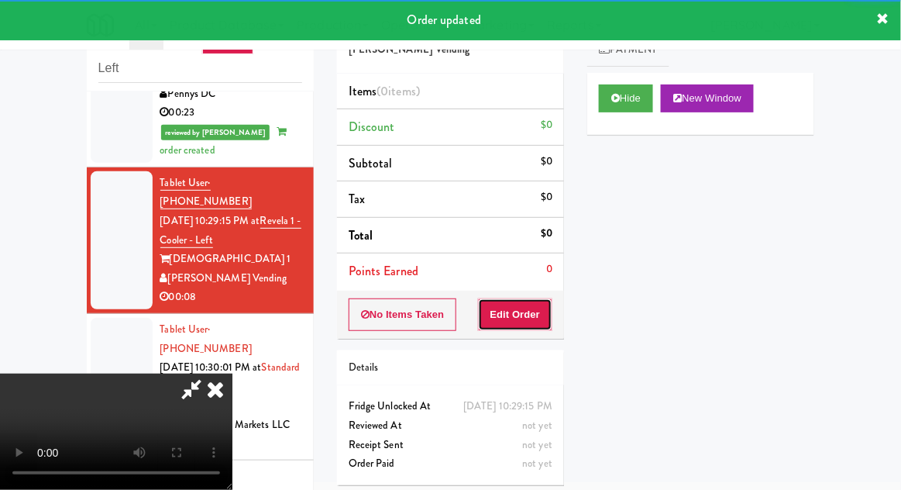
click at [512, 307] on button "Edit Order" at bounding box center [515, 314] width 75 height 33
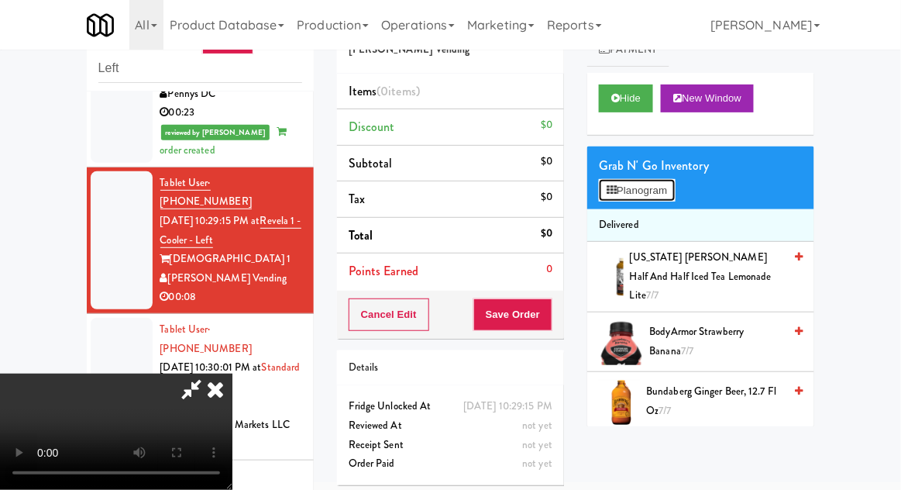
click at [658, 181] on button "Planogram" at bounding box center [637, 190] width 76 height 23
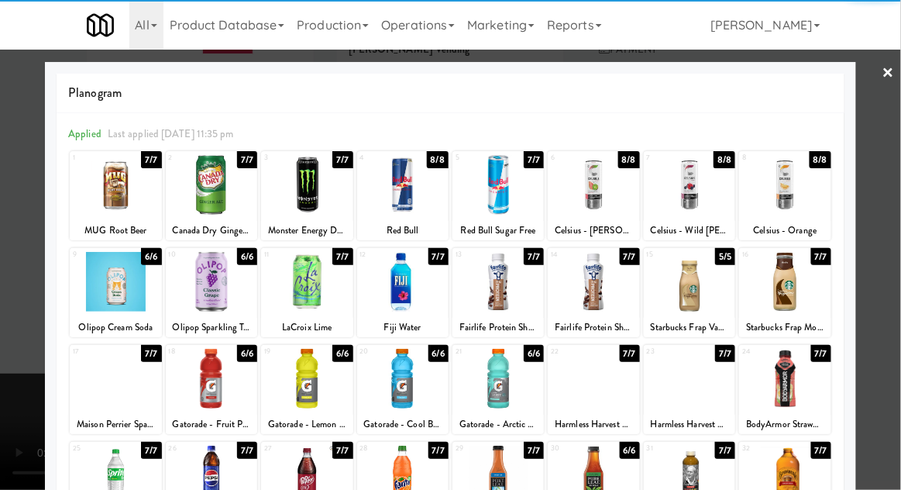
click at [801, 290] on div at bounding box center [784, 282] width 91 height 60
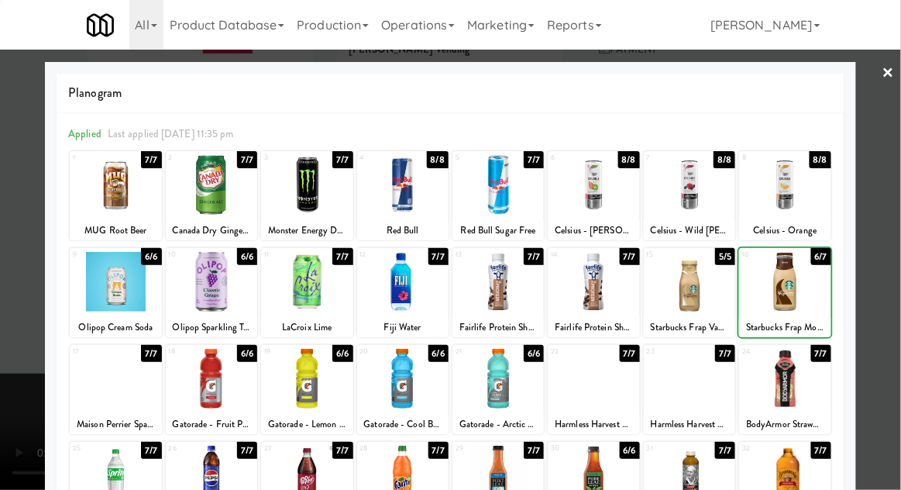
click at [888, 254] on div at bounding box center [450, 245] width 901 height 490
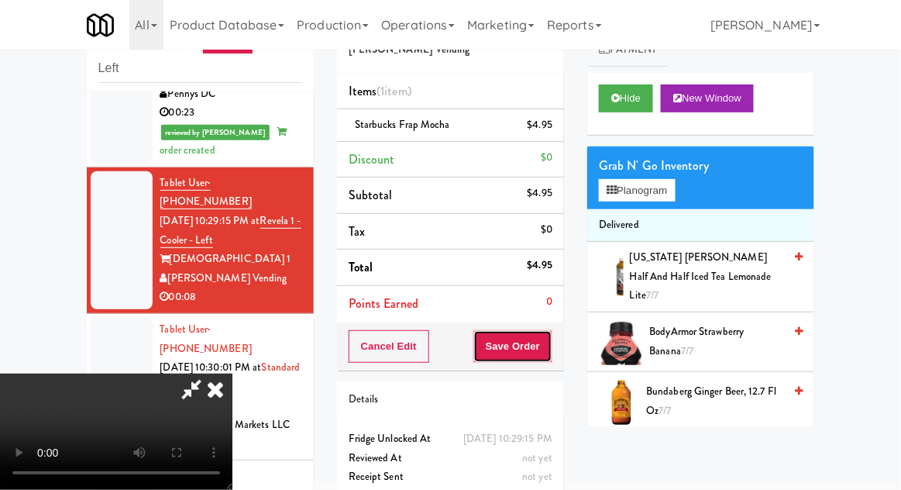
click at [550, 344] on button "Save Order" at bounding box center [513, 346] width 79 height 33
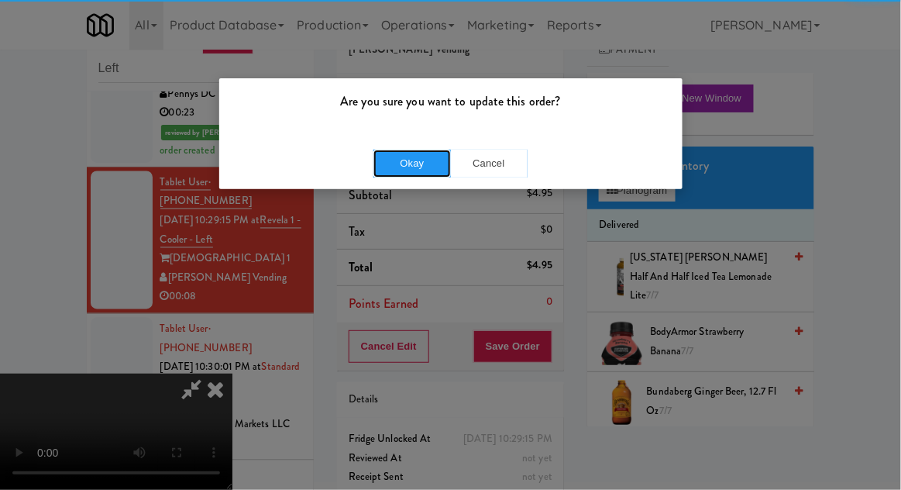
click at [413, 157] on button "Okay" at bounding box center [413, 164] width 78 height 28
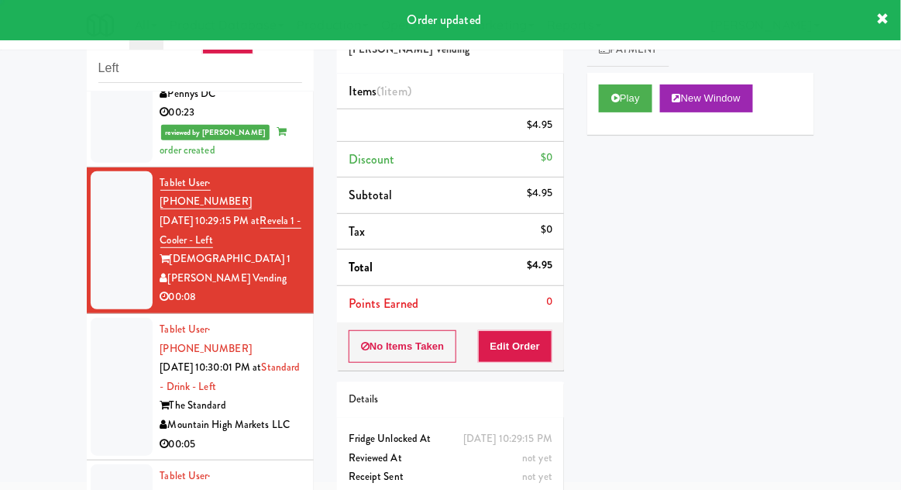
click at [99, 318] on div at bounding box center [122, 387] width 62 height 138
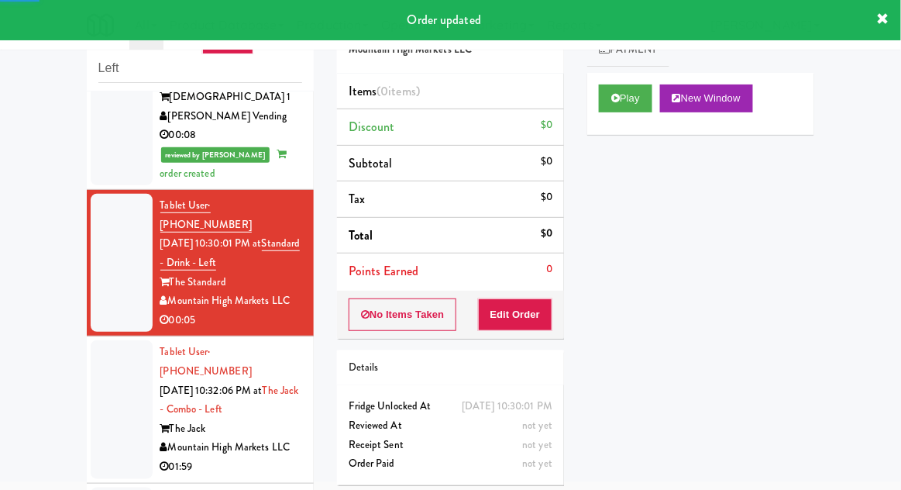
scroll to position [826, 0]
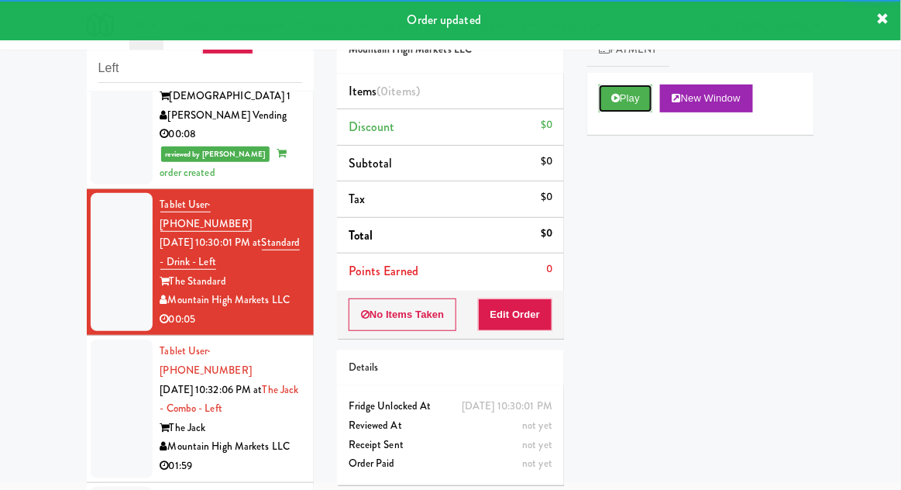
click at [616, 100] on icon at bounding box center [616, 98] width 9 height 10
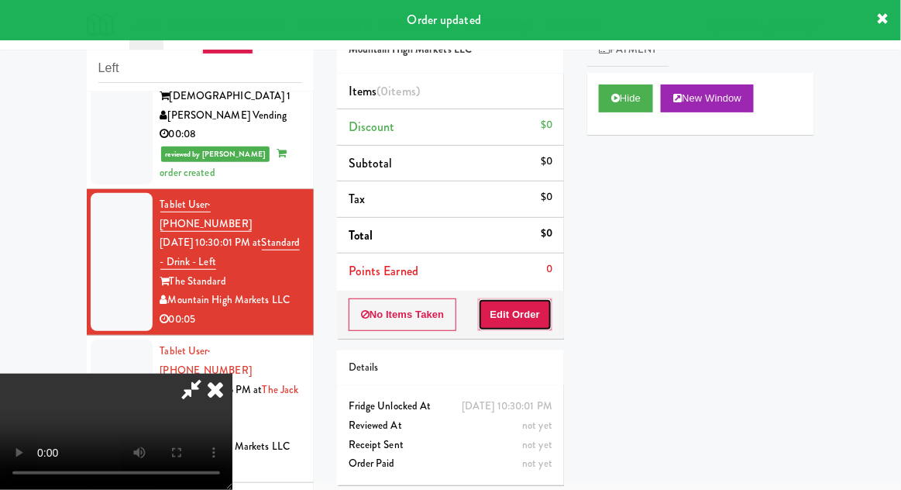
click at [525, 307] on button "Edit Order" at bounding box center [515, 314] width 75 height 33
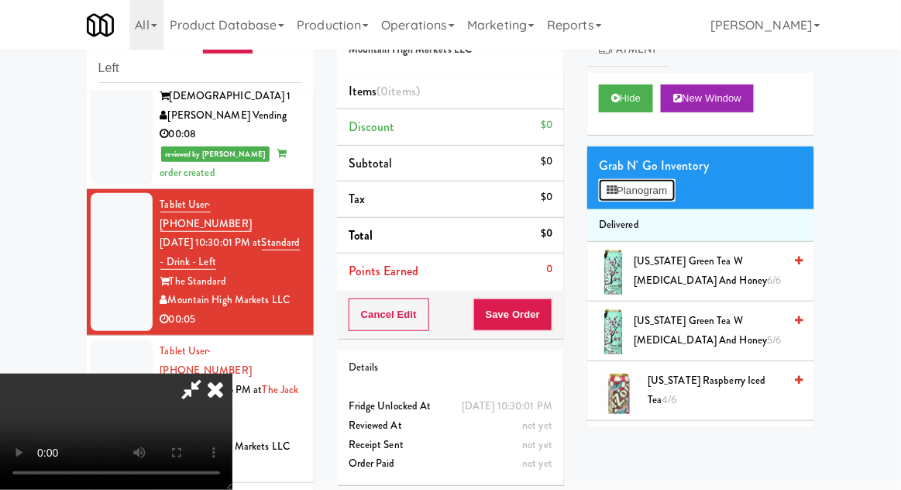
click at [657, 181] on button "Planogram" at bounding box center [637, 190] width 76 height 23
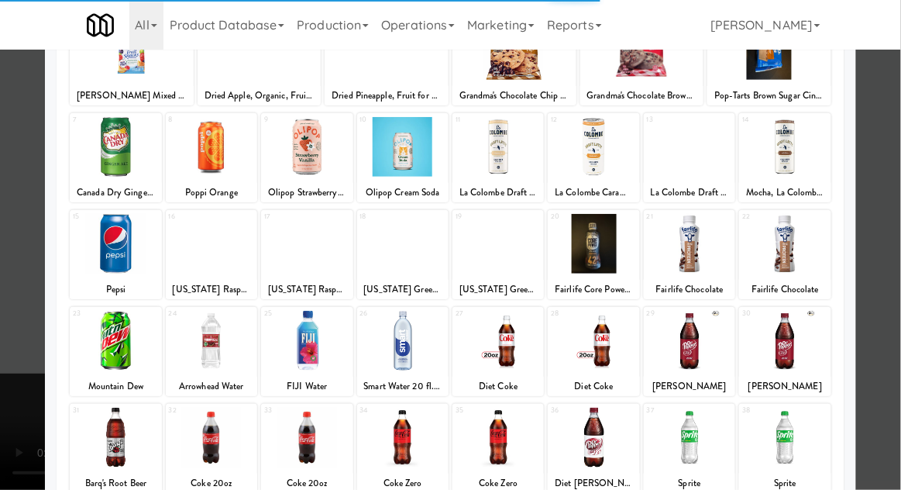
scroll to position [136, 0]
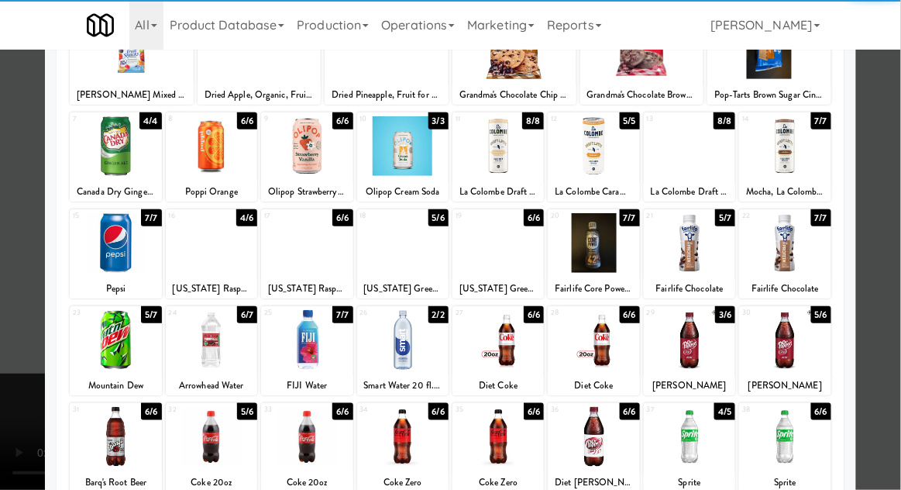
click at [605, 430] on div at bounding box center [593, 437] width 91 height 60
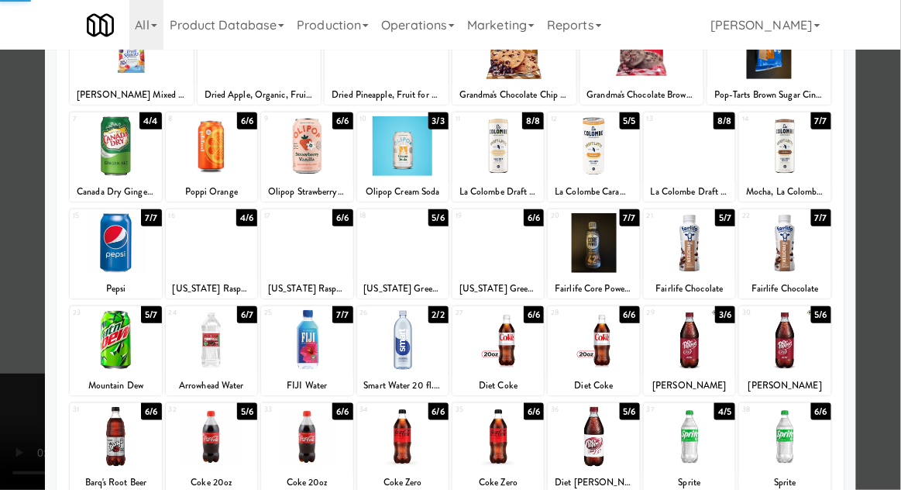
click at [900, 233] on div at bounding box center [450, 245] width 901 height 490
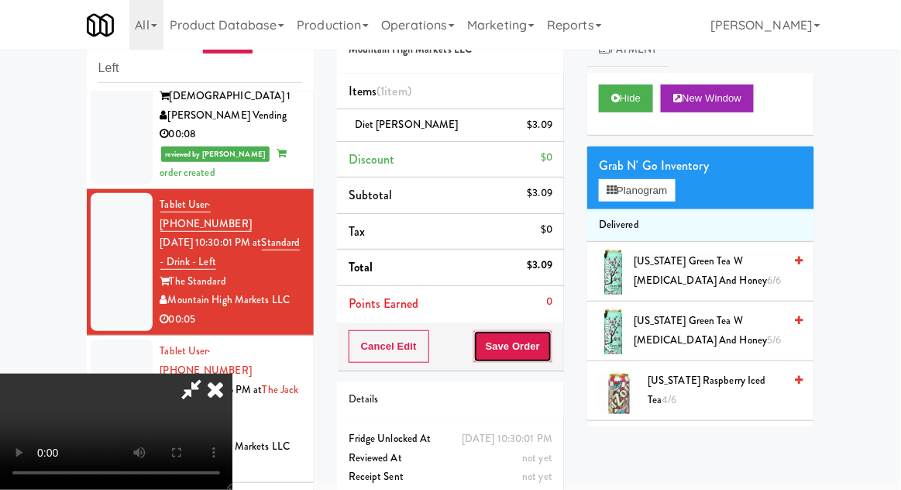
click at [552, 340] on button "Save Order" at bounding box center [513, 346] width 79 height 33
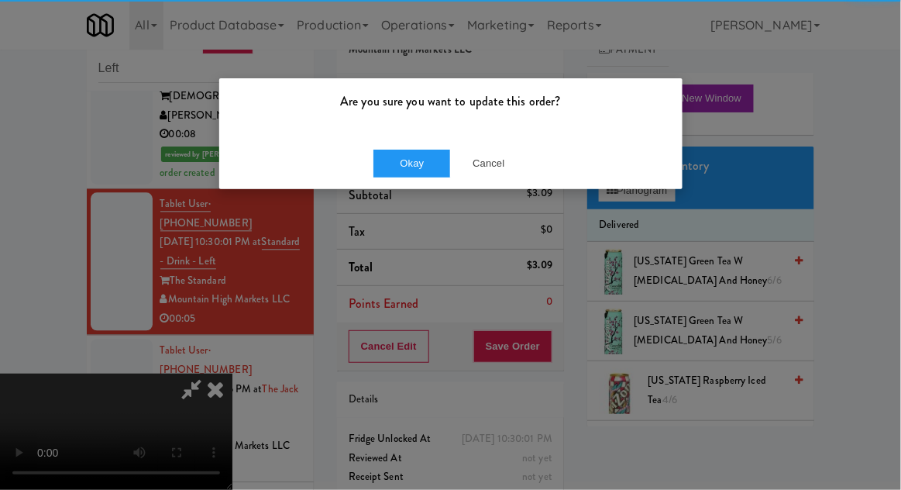
click at [436, 143] on div "Okay Cancel" at bounding box center [451, 163] width 464 height 52
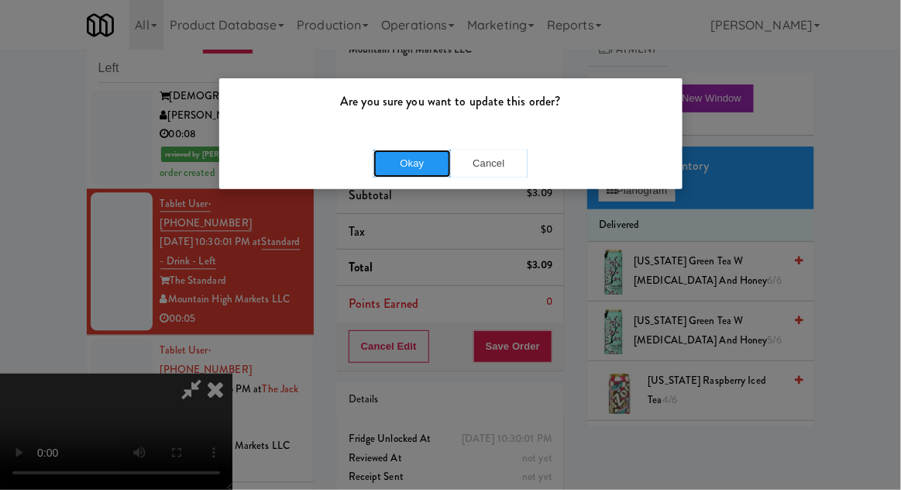
click at [390, 159] on button "Okay" at bounding box center [413, 164] width 78 height 28
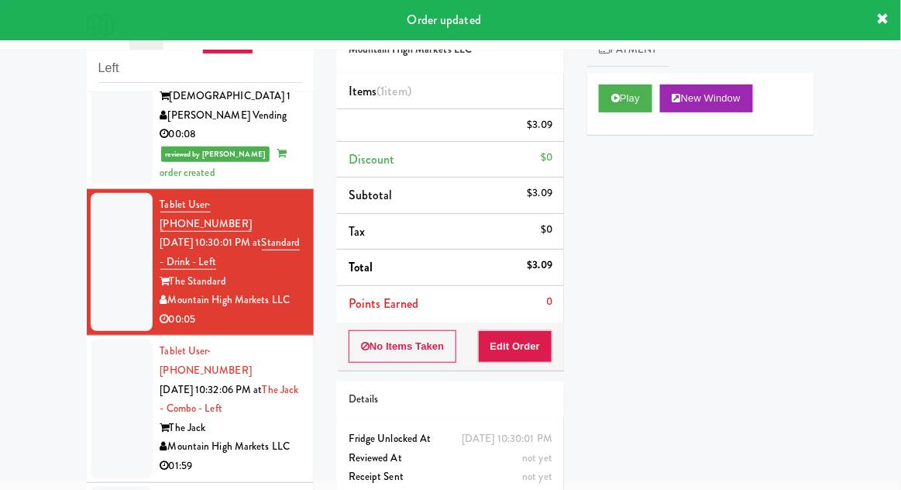
click at [97, 340] on div at bounding box center [122, 409] width 62 height 138
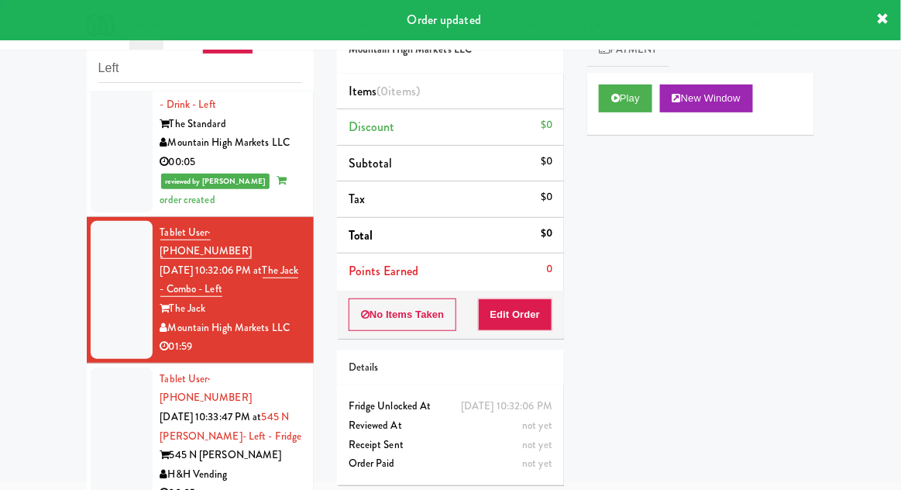
scroll to position [994, 0]
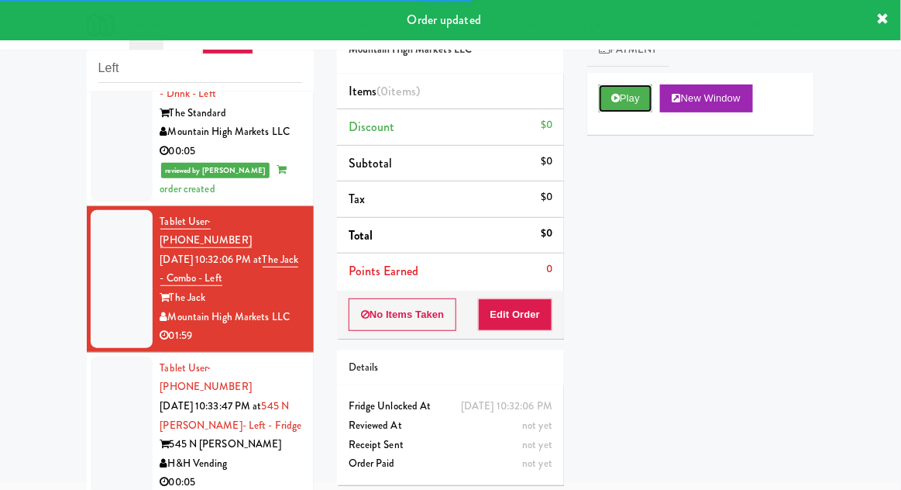
click at [624, 101] on button "Play" at bounding box center [625, 98] width 53 height 28
click at [546, 326] on button "Edit Order" at bounding box center [515, 314] width 75 height 33
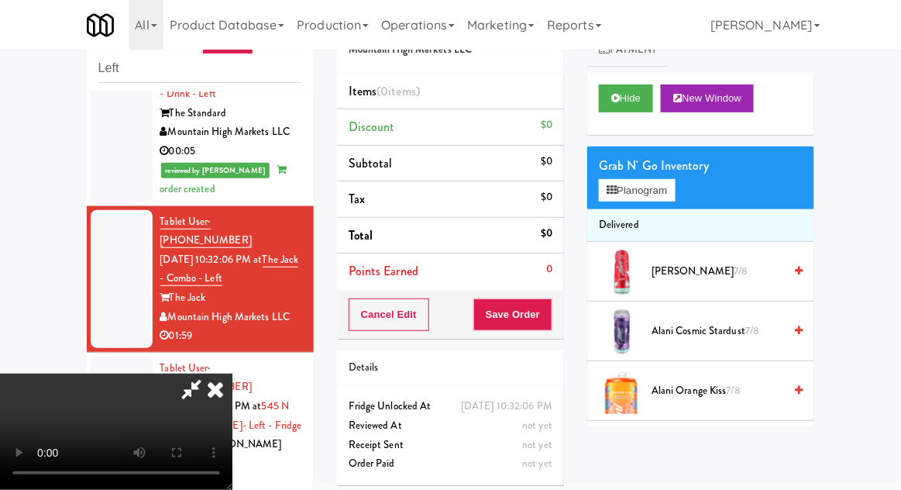
scroll to position [57, 0]
click at [667, 185] on button "Planogram" at bounding box center [637, 190] width 76 height 23
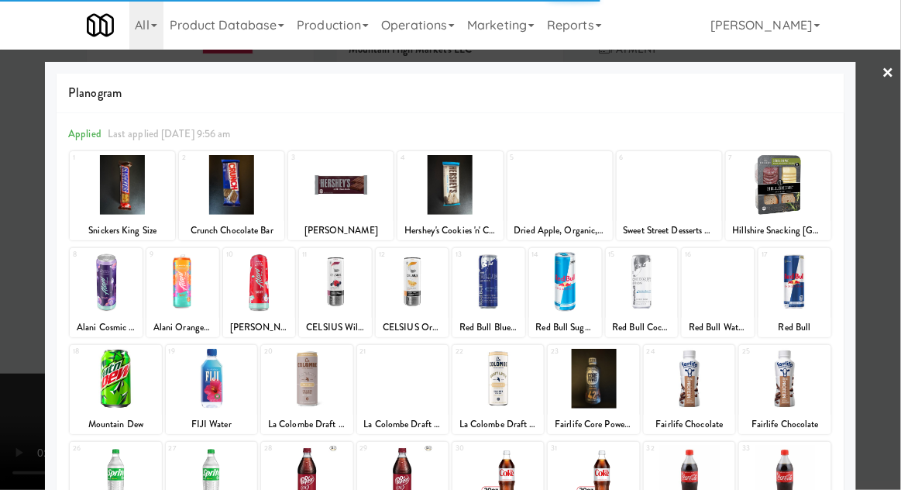
scroll to position [86, 0]
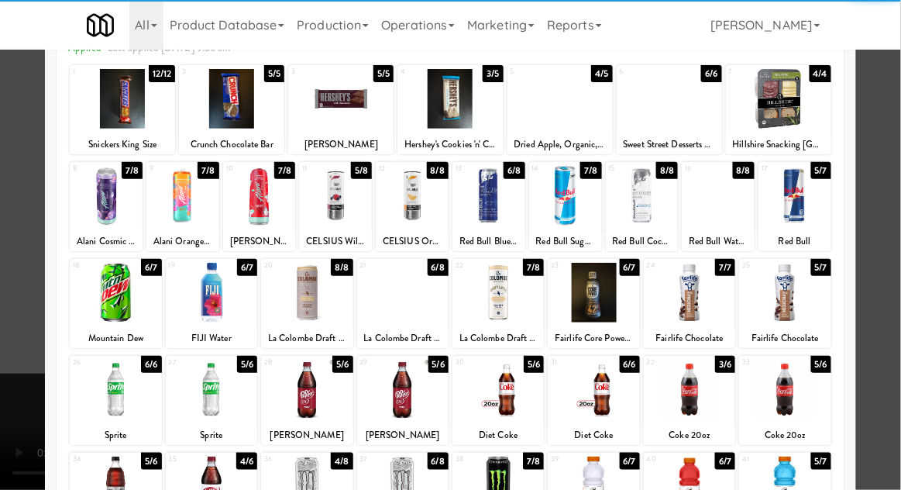
click at [215, 298] on div at bounding box center [211, 293] width 91 height 60
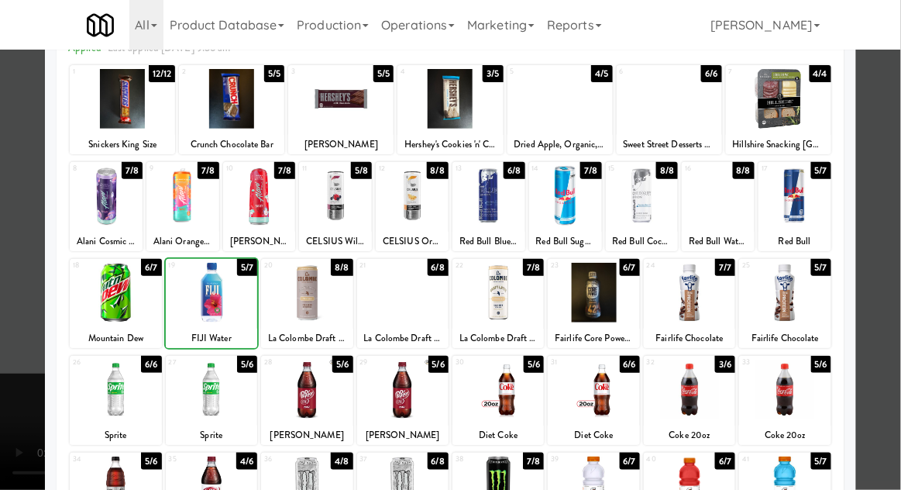
click at [893, 225] on div at bounding box center [450, 245] width 901 height 490
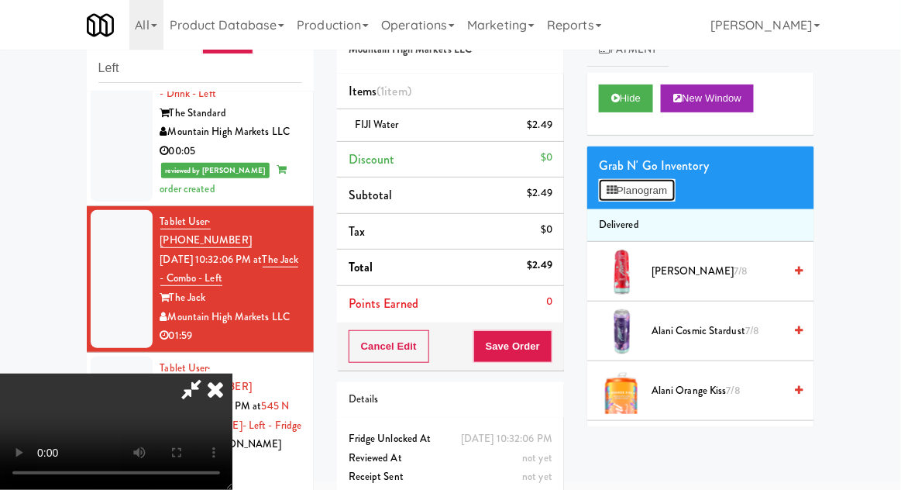
click at [662, 199] on button "Planogram" at bounding box center [637, 190] width 76 height 23
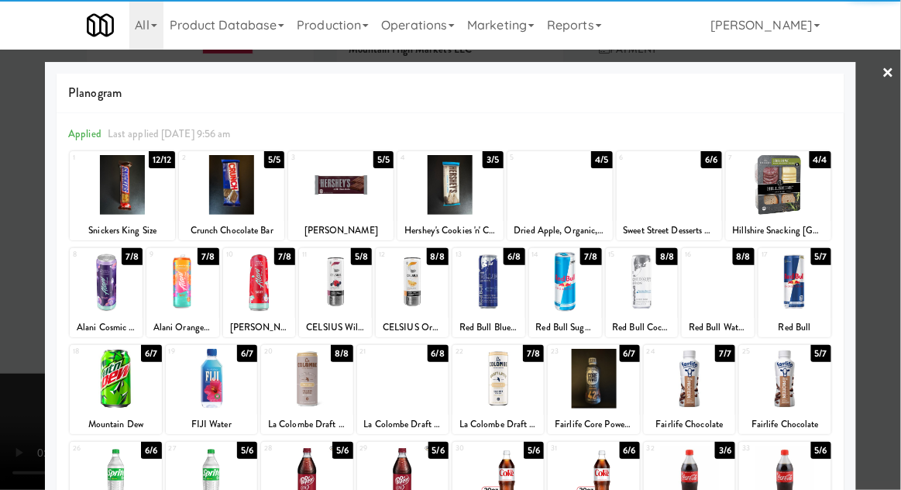
click at [215, 384] on div at bounding box center [211, 379] width 91 height 60
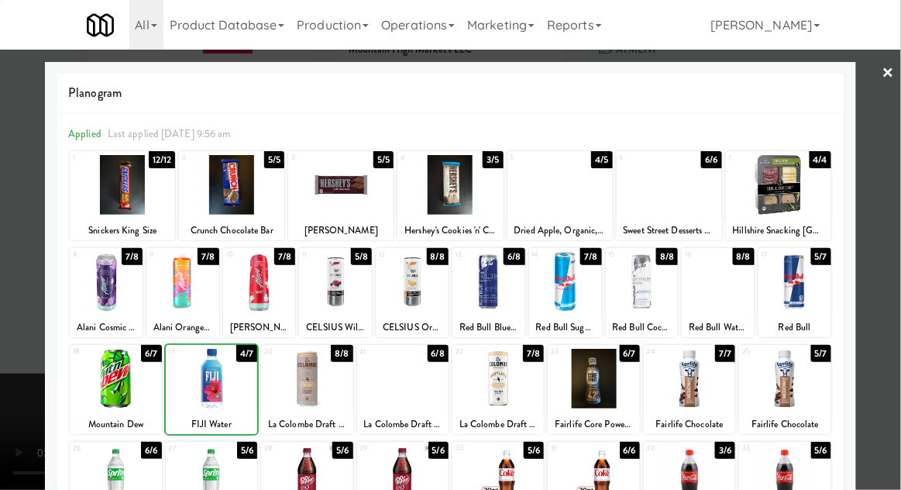
click at [890, 229] on div at bounding box center [450, 245] width 901 height 490
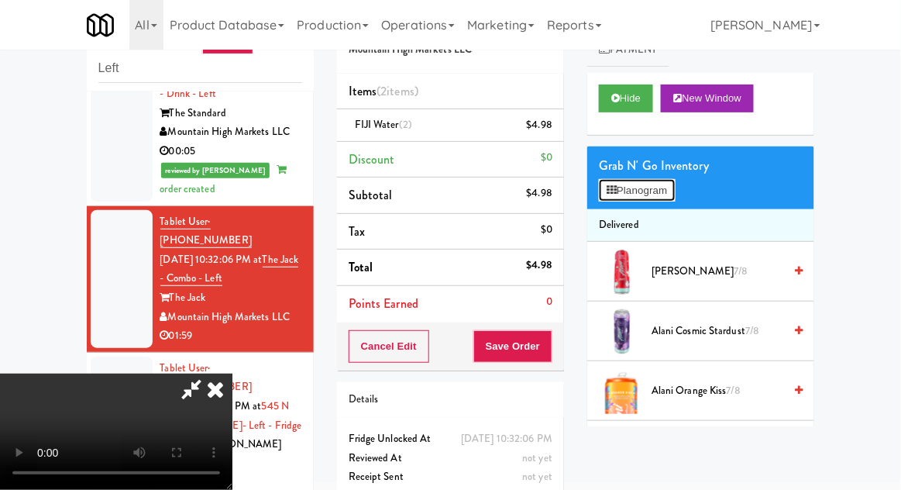
click at [668, 198] on button "Planogram" at bounding box center [637, 190] width 76 height 23
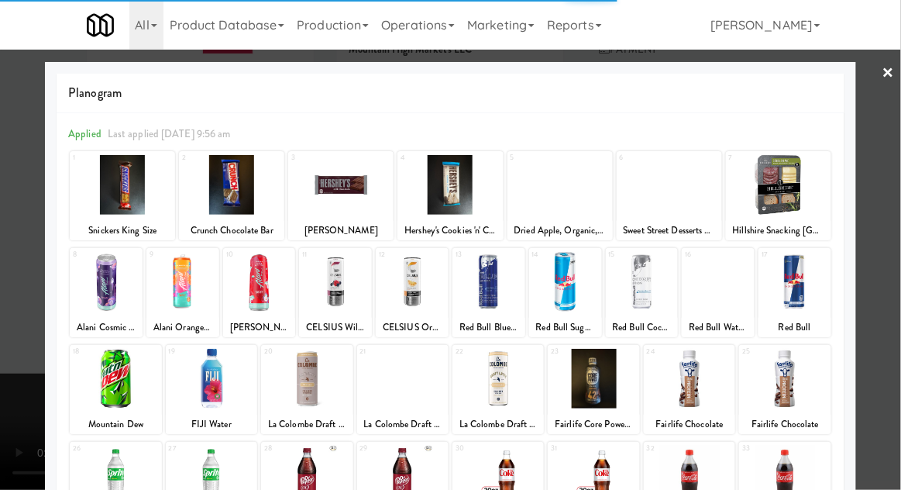
click at [215, 384] on div at bounding box center [211, 379] width 91 height 60
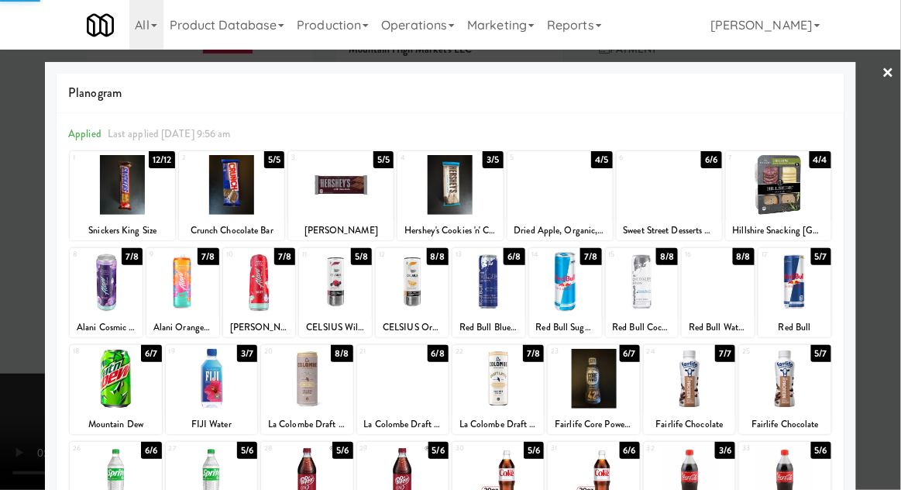
click at [891, 227] on div at bounding box center [450, 245] width 901 height 490
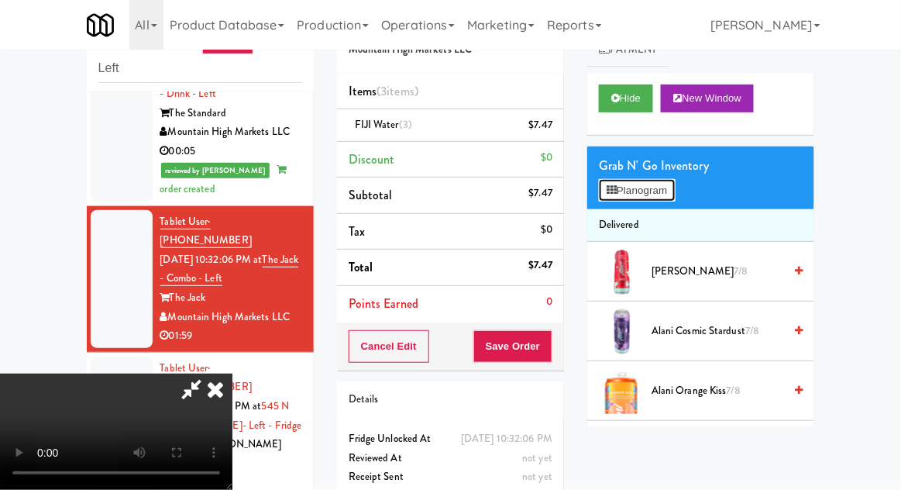
click at [667, 188] on button "Planogram" at bounding box center [637, 190] width 76 height 23
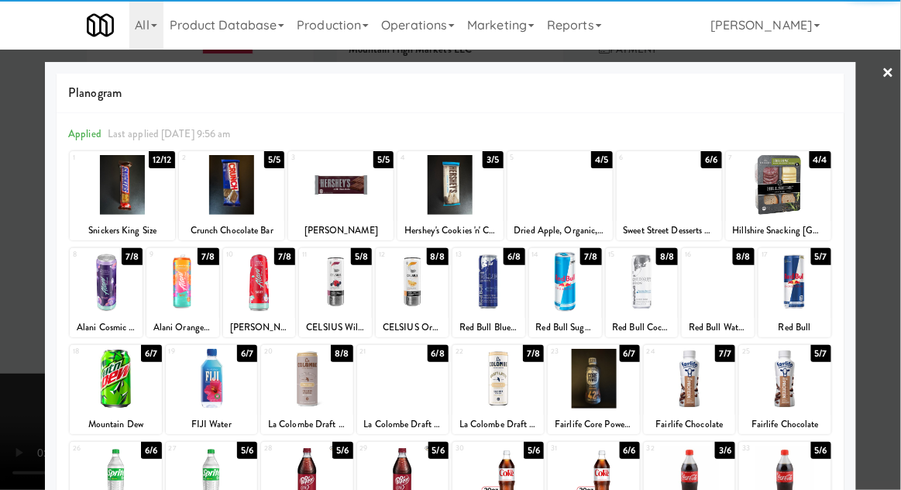
click at [215, 381] on div at bounding box center [211, 379] width 91 height 60
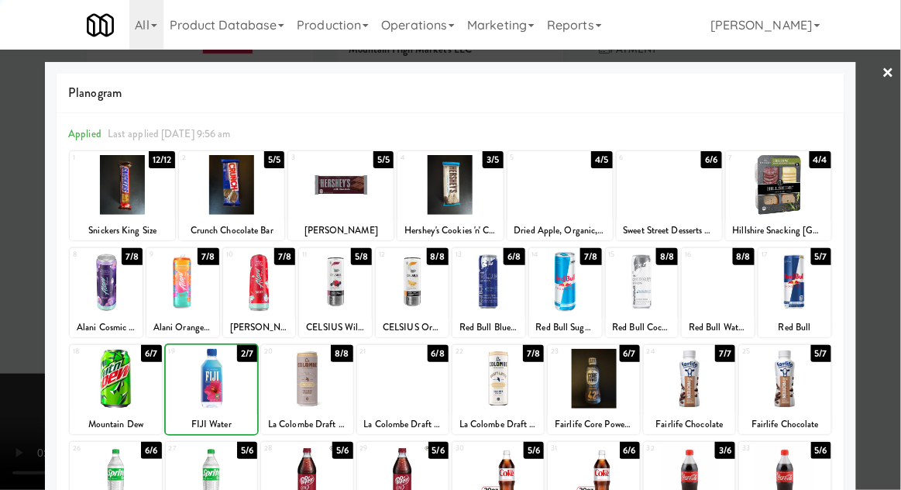
click at [897, 219] on div at bounding box center [450, 245] width 901 height 490
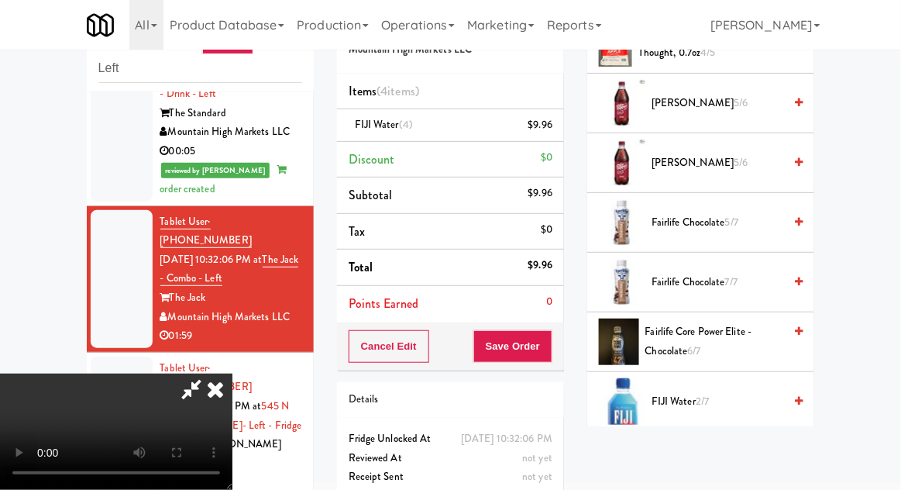
scroll to position [967, 0]
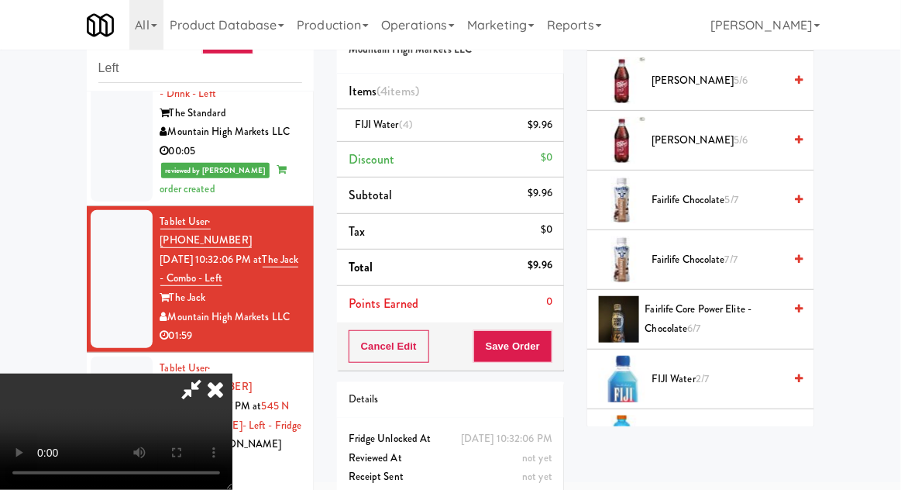
click at [717, 379] on span "FIJI Water 2/7" at bounding box center [718, 379] width 132 height 19
click at [707, 371] on span "1/7" at bounding box center [702, 378] width 12 height 15
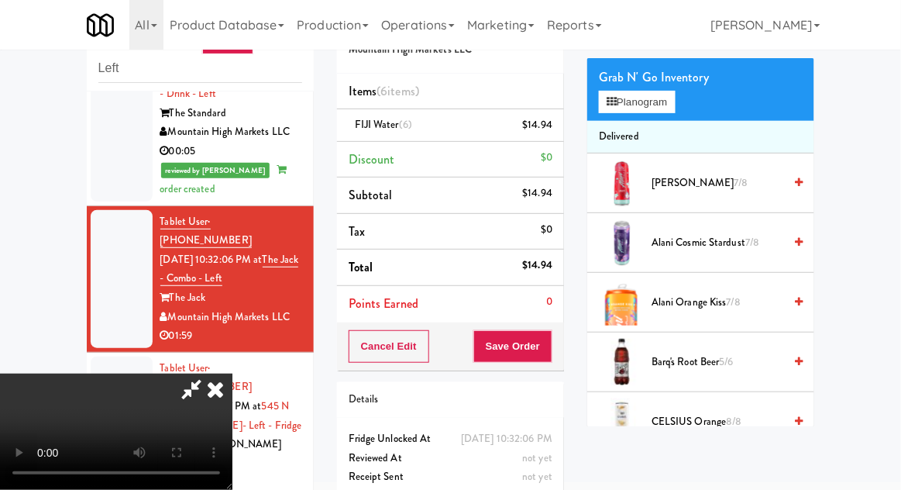
scroll to position [0, 0]
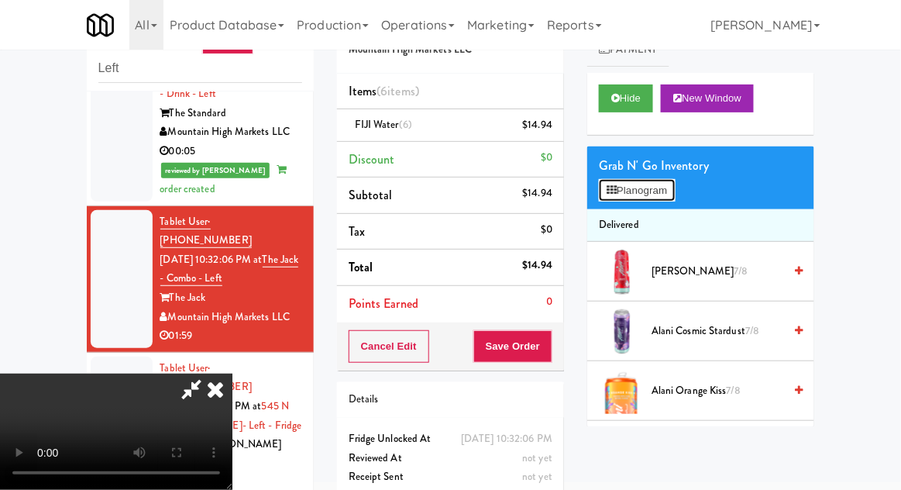
click at [666, 184] on button "Planogram" at bounding box center [637, 190] width 76 height 23
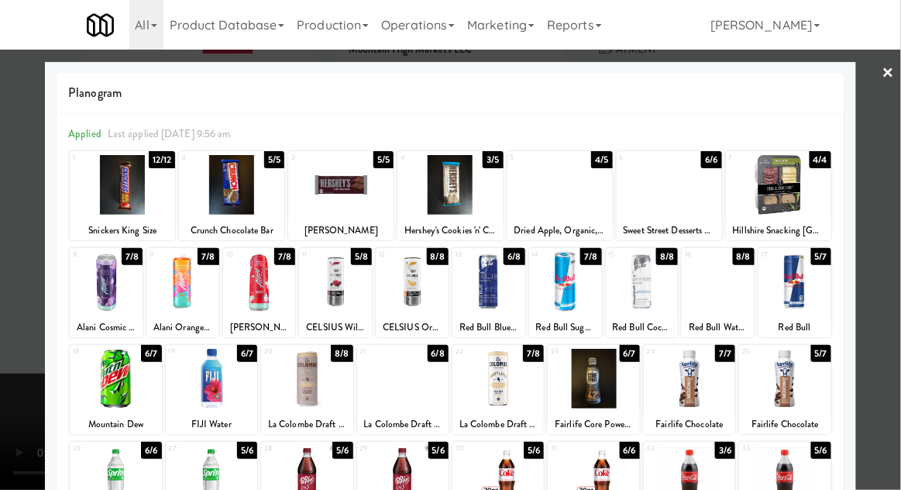
click at [35, 391] on div at bounding box center [450, 245] width 901 height 490
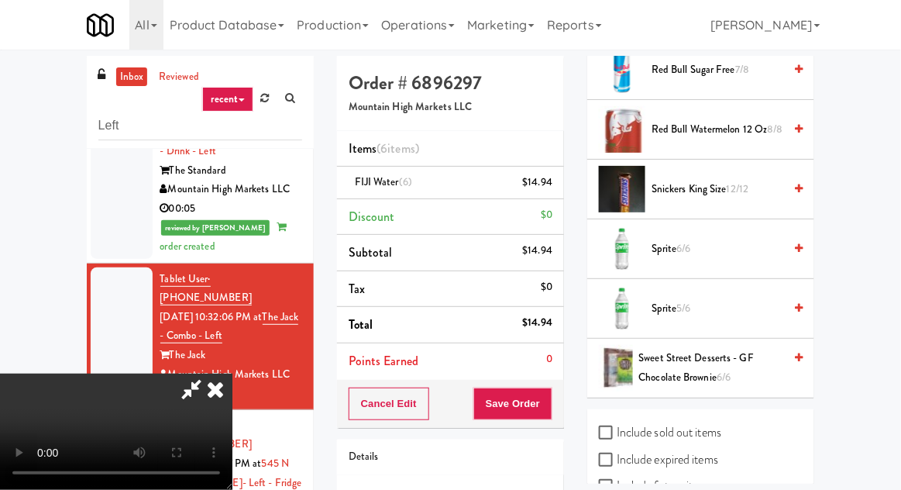
scroll to position [2359, 0]
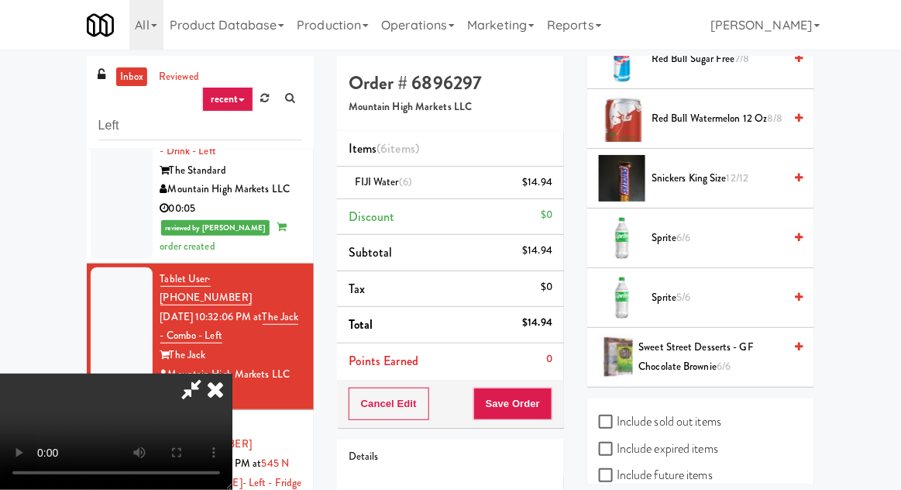
click at [725, 338] on span "Sweet Street Desserts - GF Chocolate Brownie 6/6" at bounding box center [711, 357] width 145 height 38
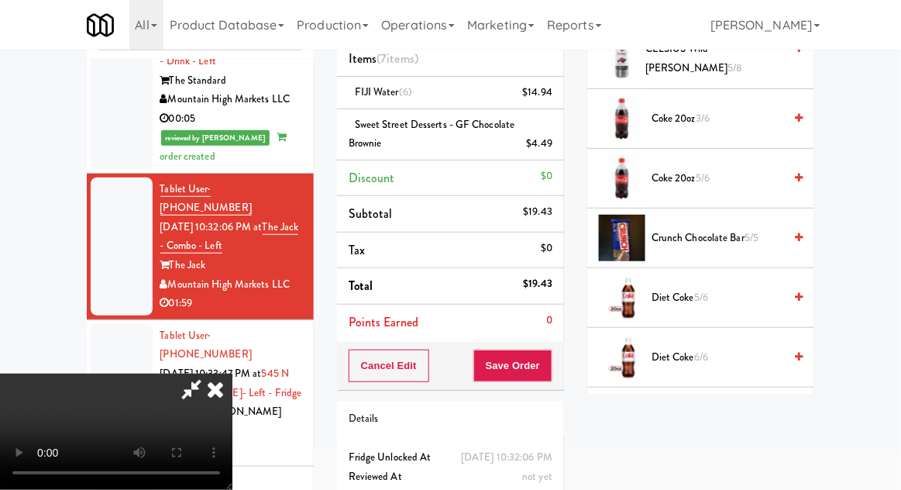
scroll to position [0, 0]
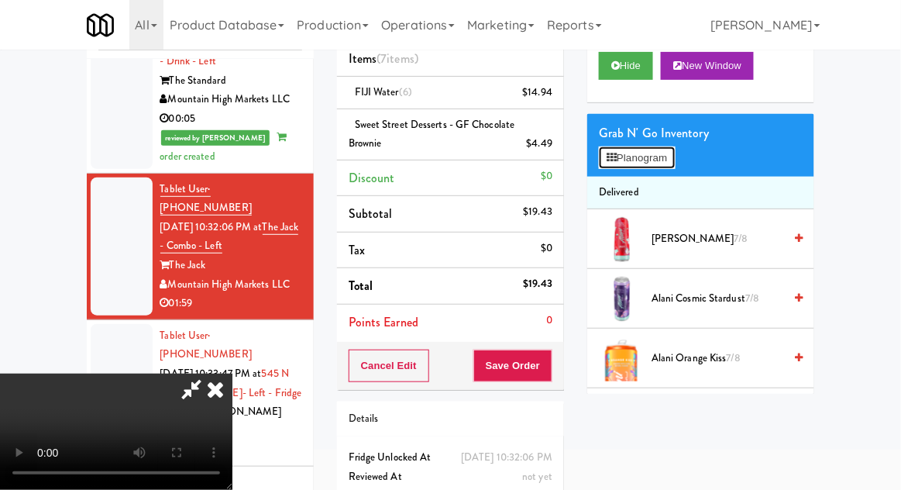
click at [675, 153] on button "Planogram" at bounding box center [637, 157] width 76 height 23
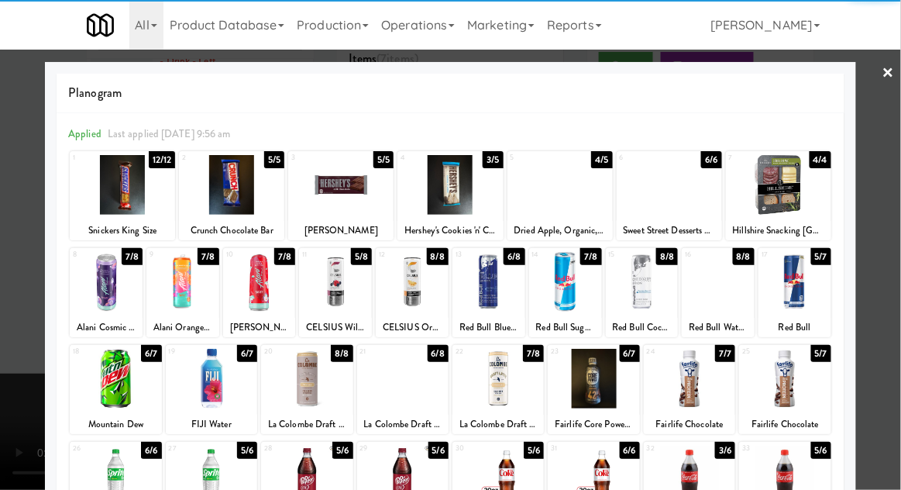
click at [410, 305] on div at bounding box center [412, 282] width 73 height 60
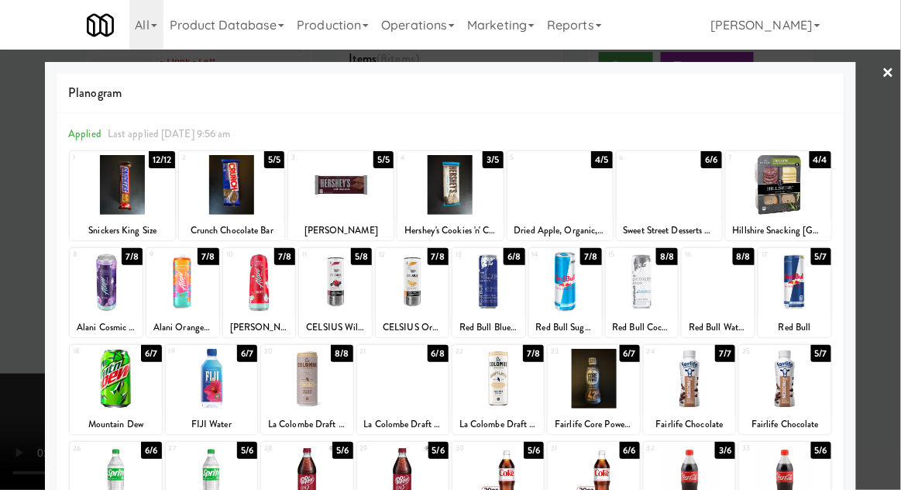
click at [884, 145] on div at bounding box center [450, 245] width 901 height 490
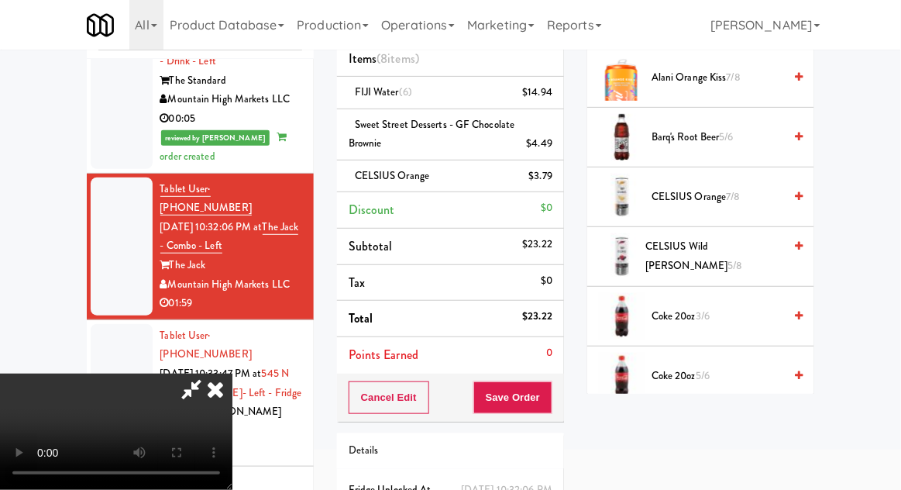
scroll to position [286, 0]
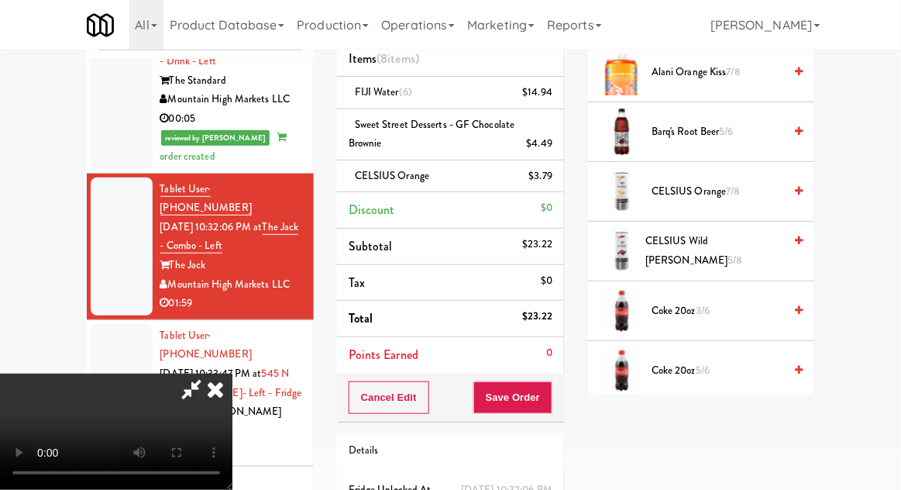
click at [726, 186] on span "CELSIUS Orange 7/8" at bounding box center [718, 191] width 132 height 19
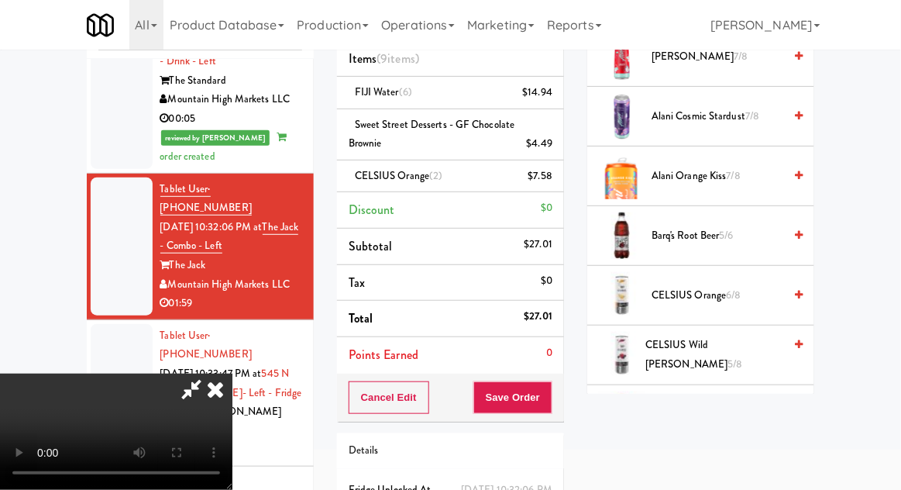
scroll to position [0, 0]
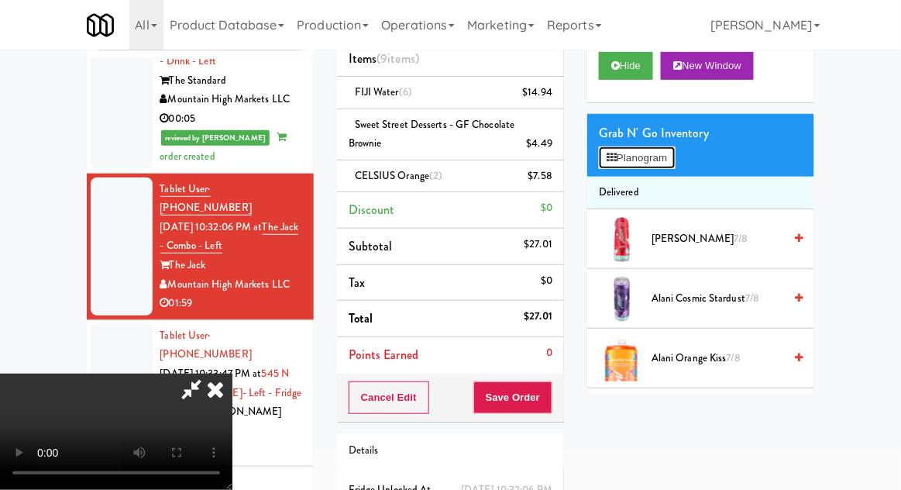
click at [675, 155] on button "Planogram" at bounding box center [637, 157] width 76 height 23
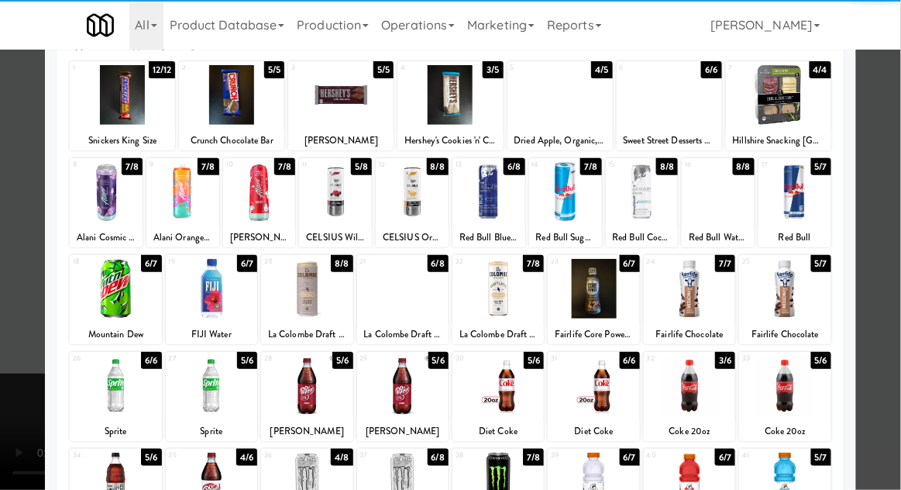
scroll to position [91, 0]
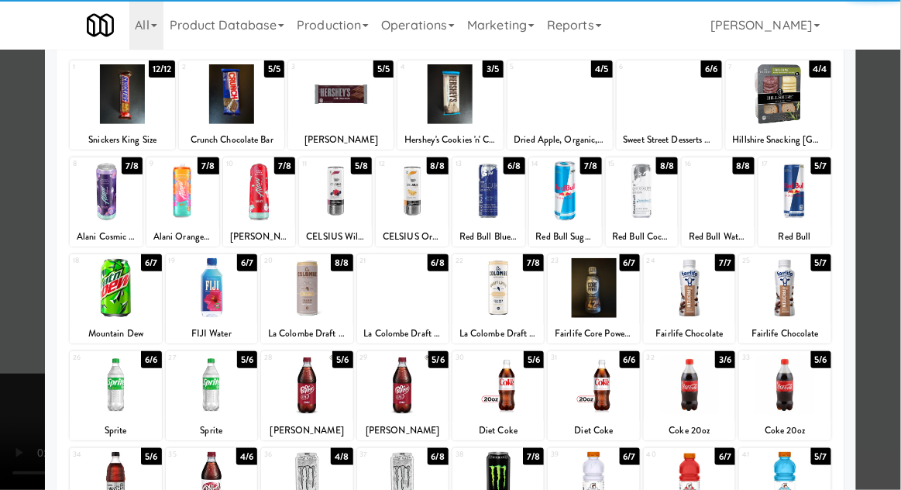
click at [295, 470] on div at bounding box center [306, 482] width 91 height 60
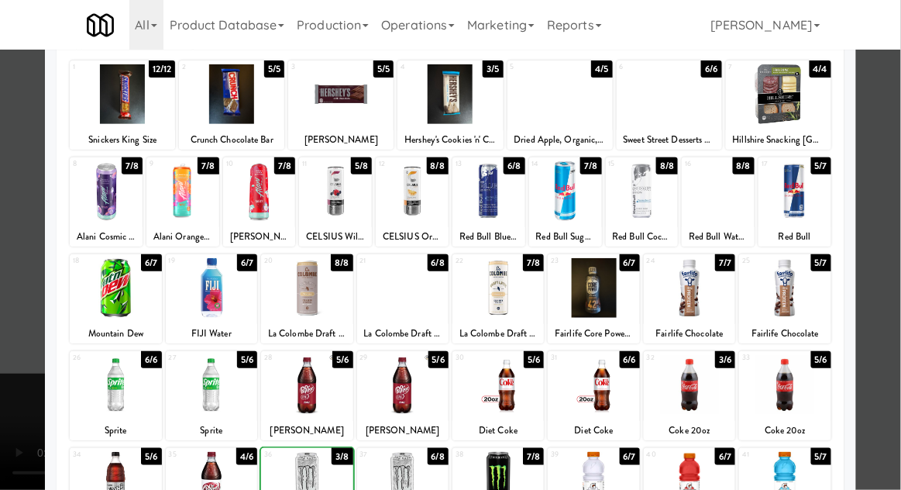
click at [891, 195] on div at bounding box center [450, 245] width 901 height 490
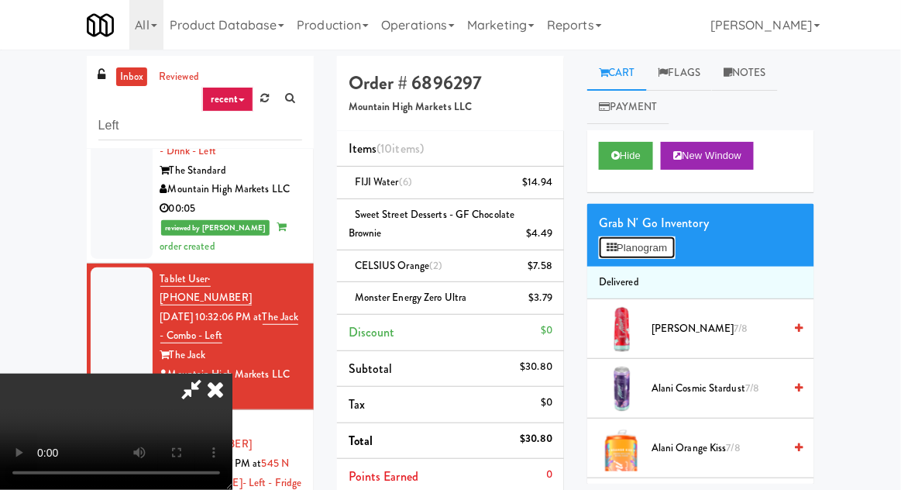
click at [675, 247] on button "Planogram" at bounding box center [637, 247] width 76 height 23
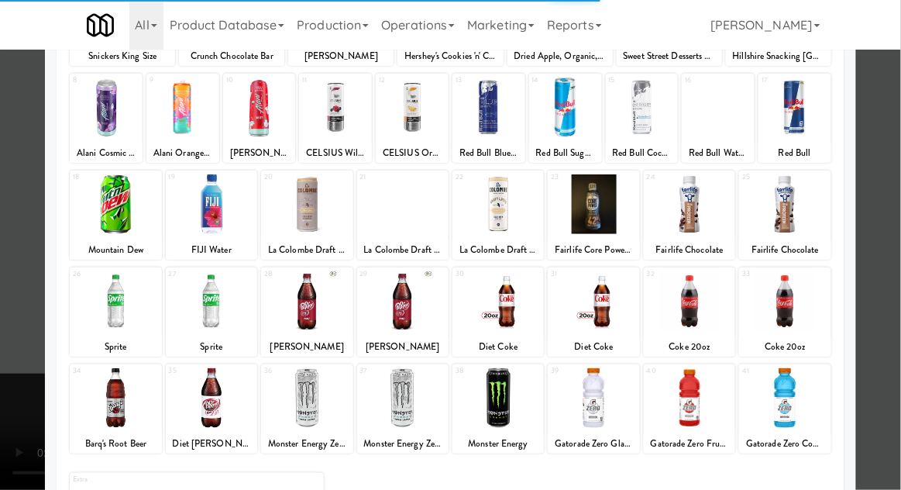
scroll to position [196, 0]
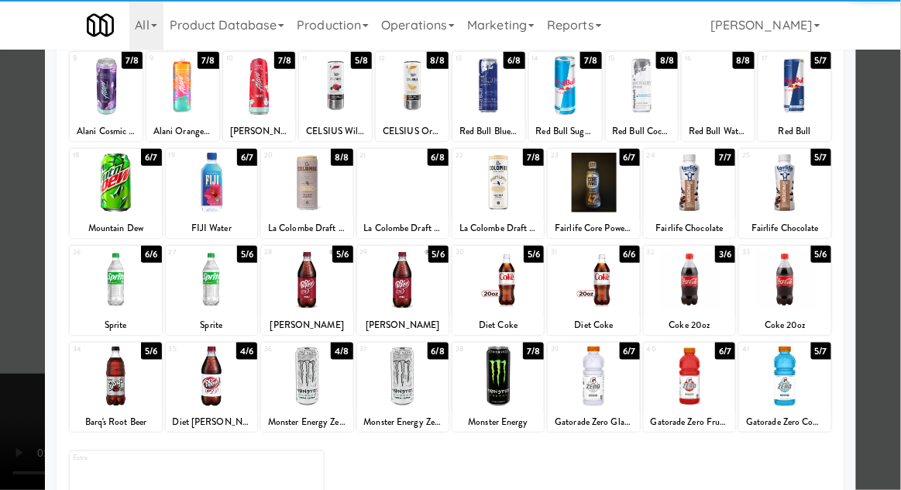
click at [292, 372] on div at bounding box center [306, 376] width 91 height 60
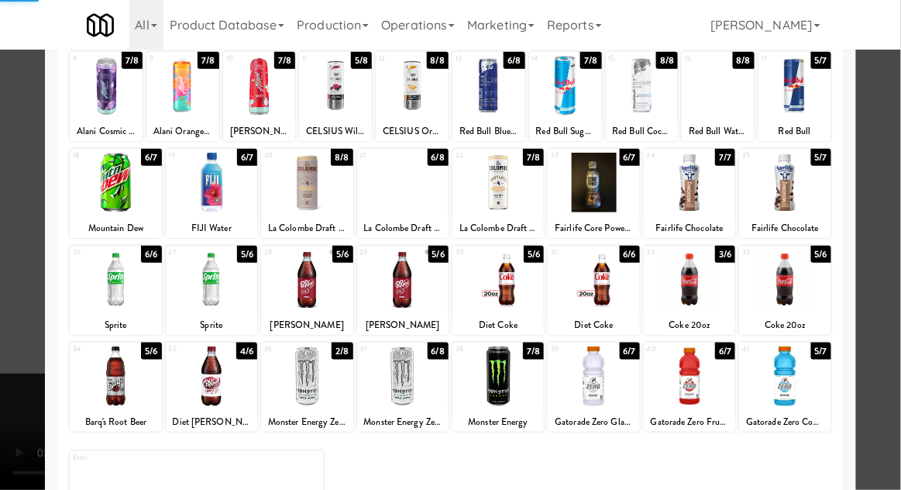
click at [888, 208] on div at bounding box center [450, 245] width 901 height 490
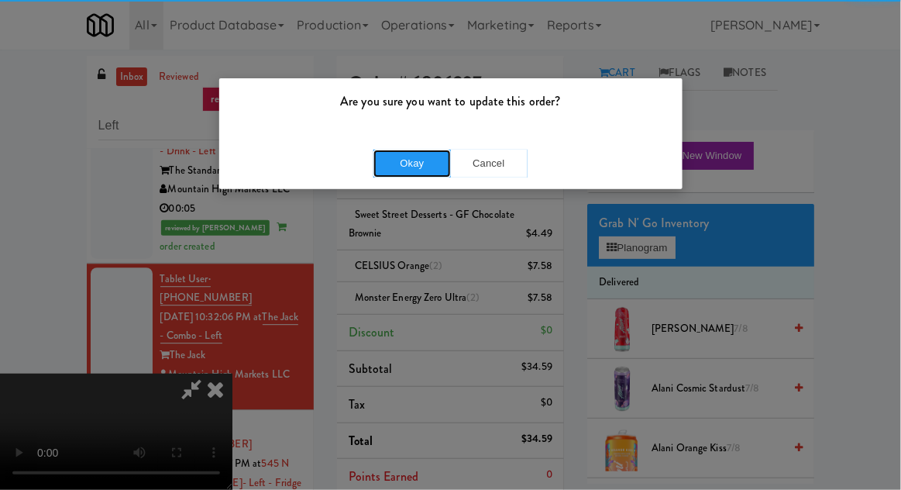
click at [392, 173] on button "Okay" at bounding box center [413, 164] width 78 height 28
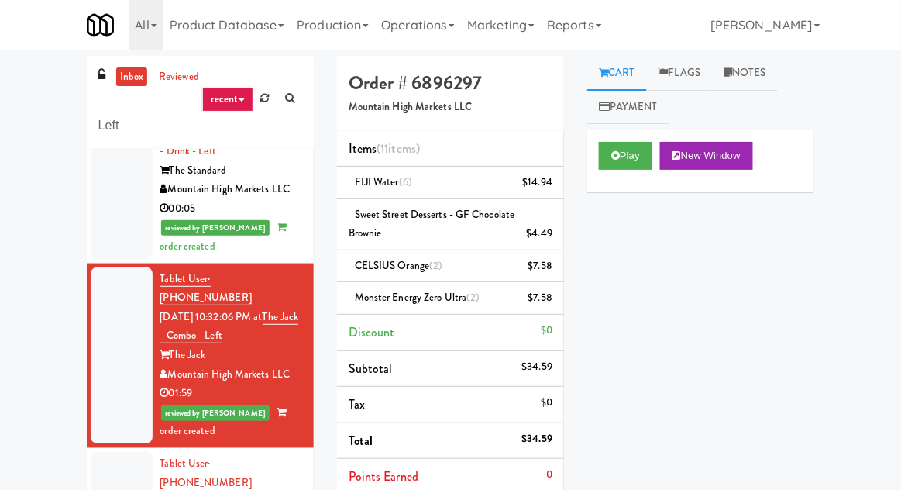
scroll to position [64, 0]
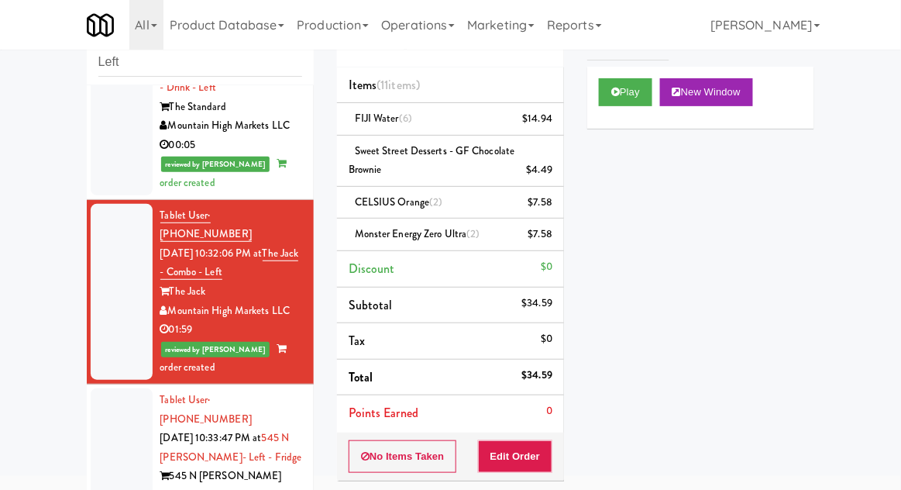
click at [94, 388] on div at bounding box center [122, 457] width 62 height 138
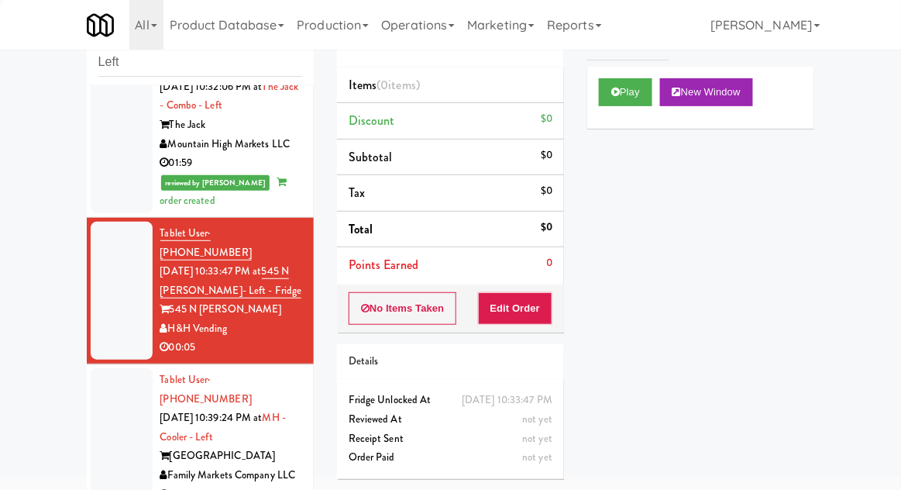
scroll to position [1167, 0]
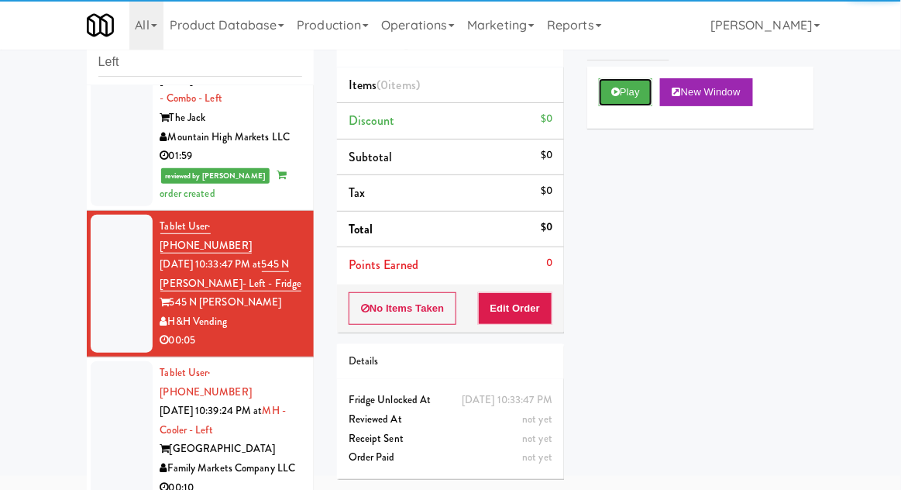
click at [603, 97] on button "Play" at bounding box center [625, 92] width 53 height 28
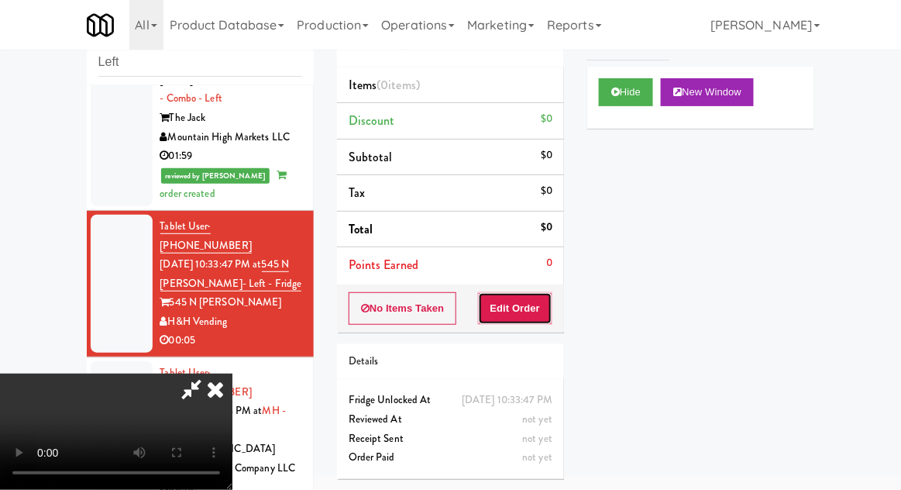
click at [513, 295] on button "Edit Order" at bounding box center [515, 308] width 75 height 33
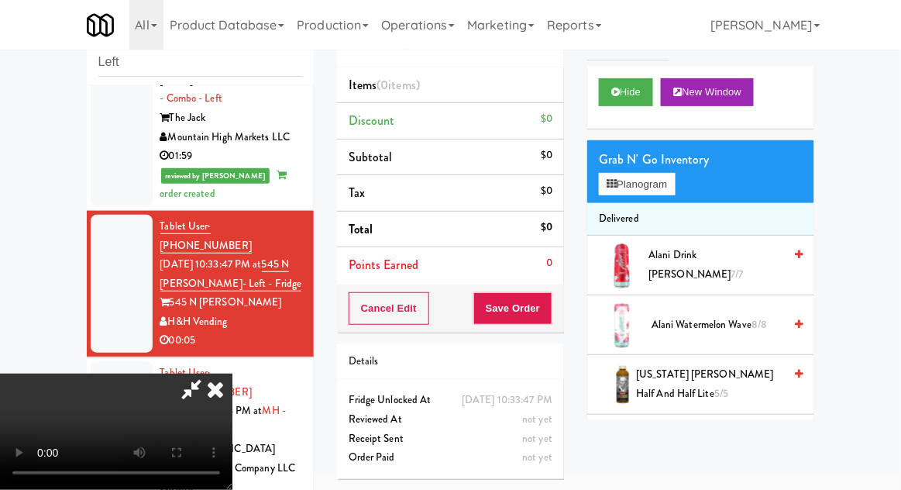
scroll to position [60, 0]
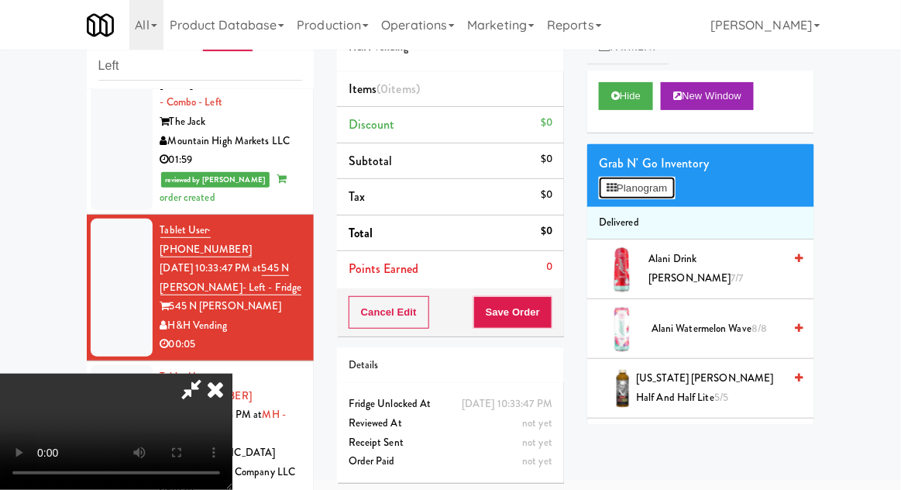
click at [625, 188] on button "Planogram" at bounding box center [637, 188] width 76 height 23
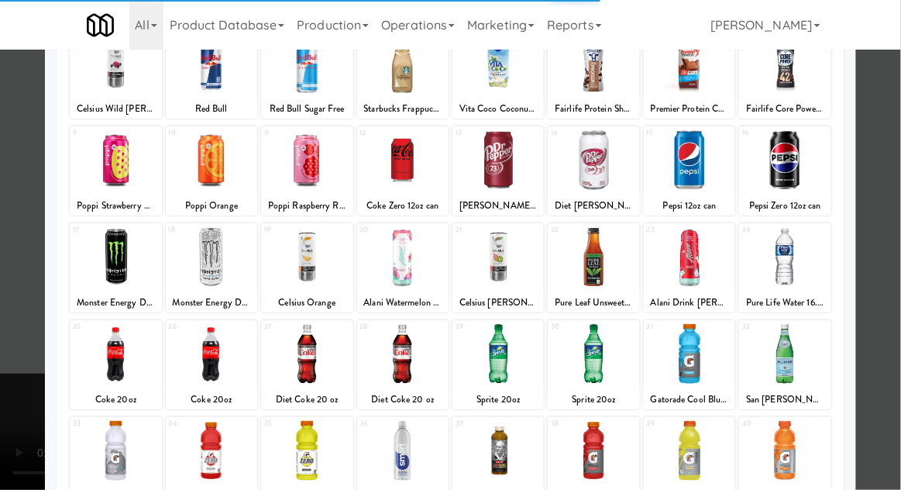
scroll to position [164, 0]
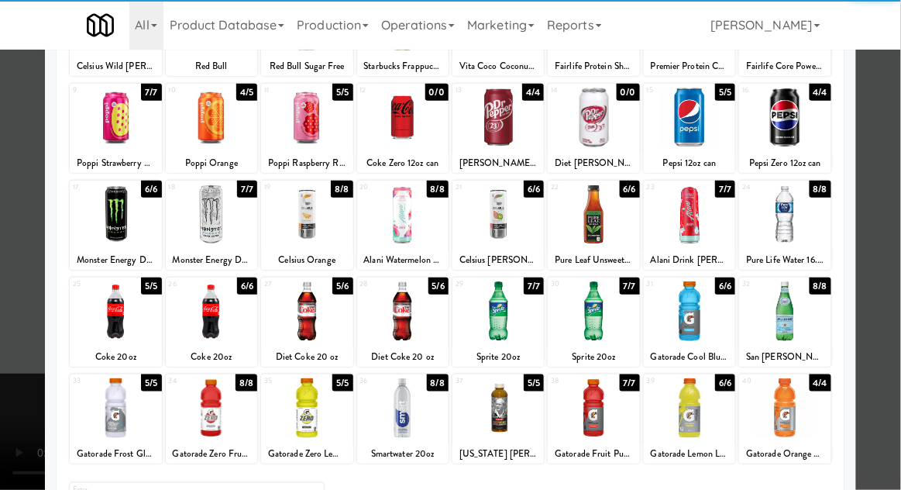
click at [407, 404] on div at bounding box center [402, 408] width 91 height 60
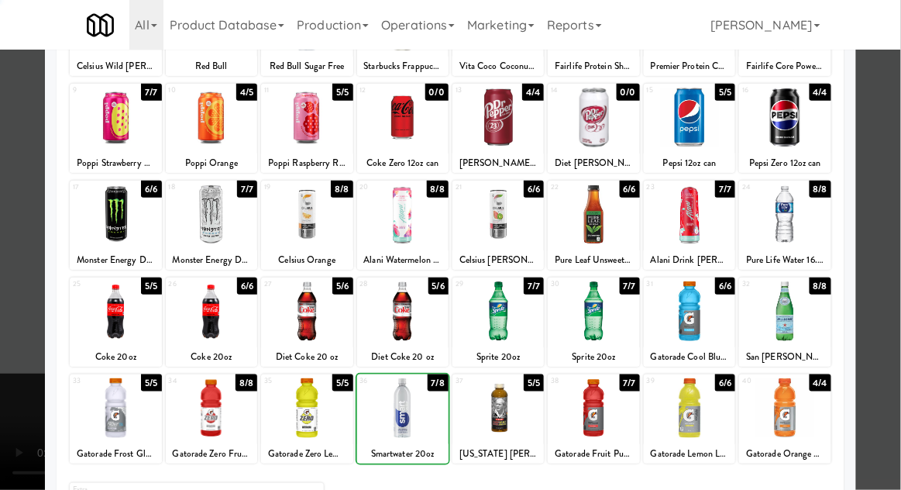
click at [891, 242] on div at bounding box center [450, 245] width 901 height 490
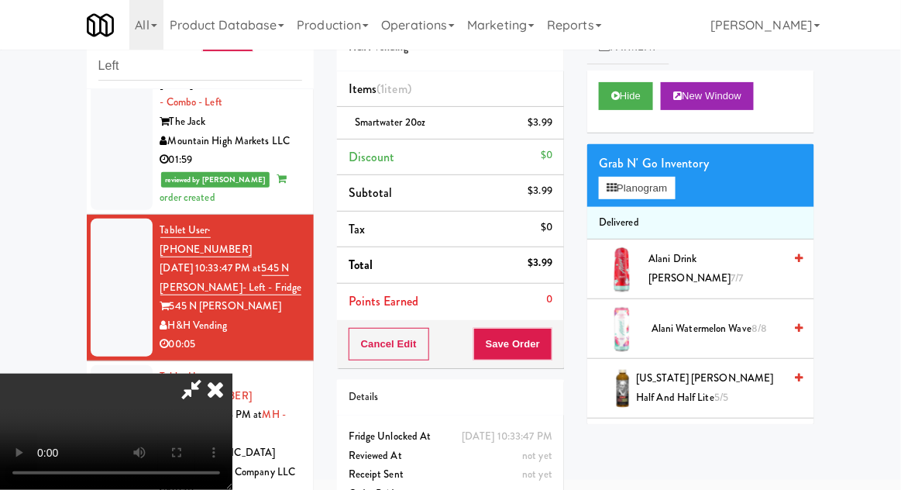
scroll to position [57, 0]
click at [546, 337] on button "Save Order" at bounding box center [513, 344] width 79 height 33
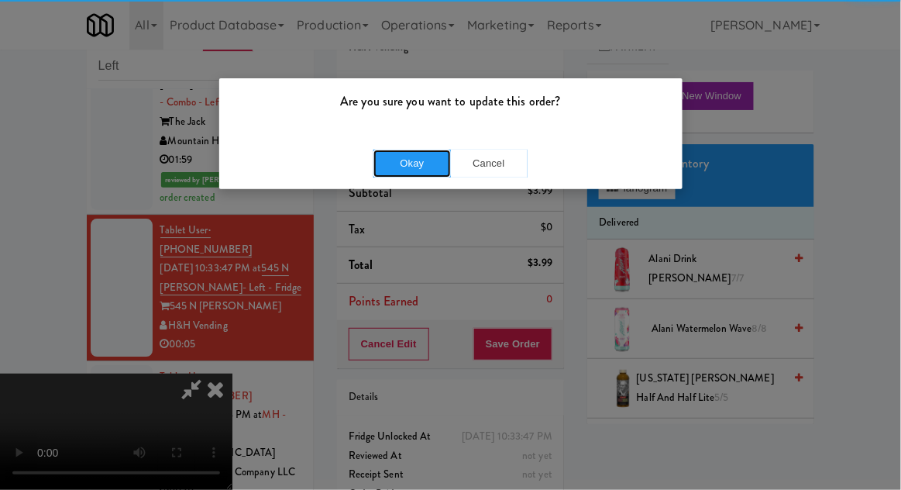
click at [427, 167] on button "Okay" at bounding box center [413, 164] width 78 height 28
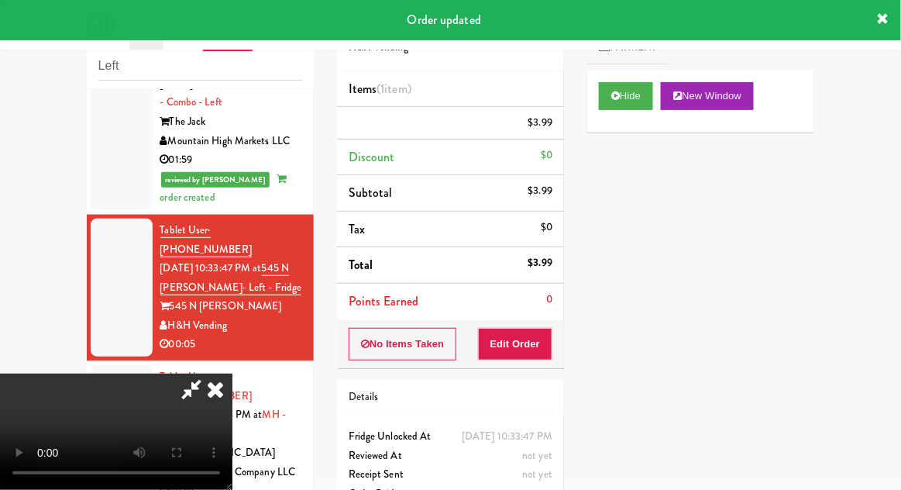
scroll to position [0, 0]
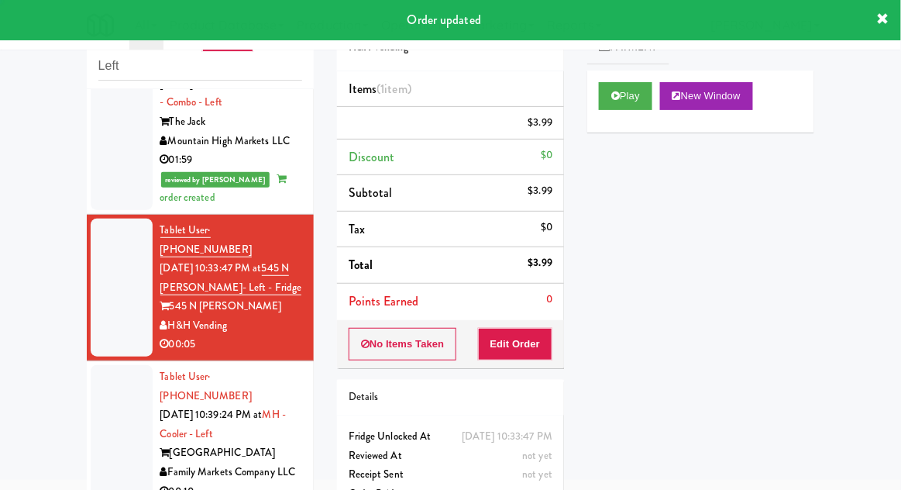
click at [96, 365] on div at bounding box center [122, 434] width 62 height 138
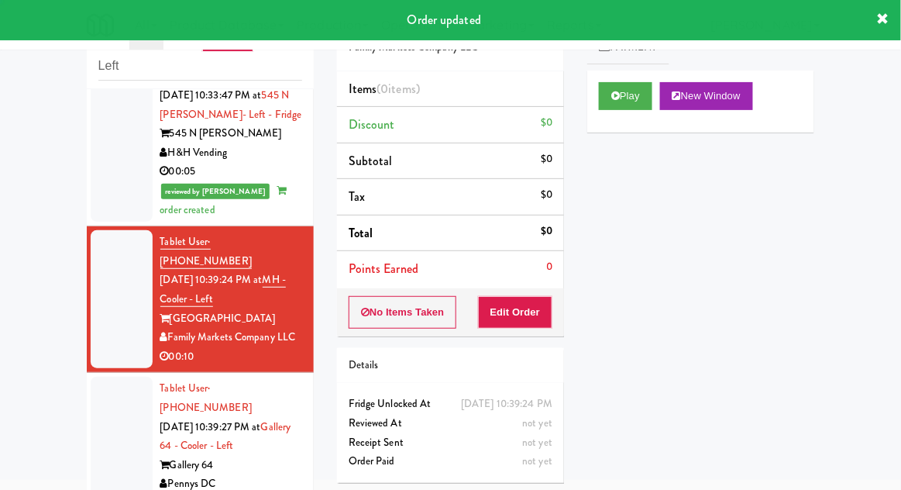
scroll to position [1346, 0]
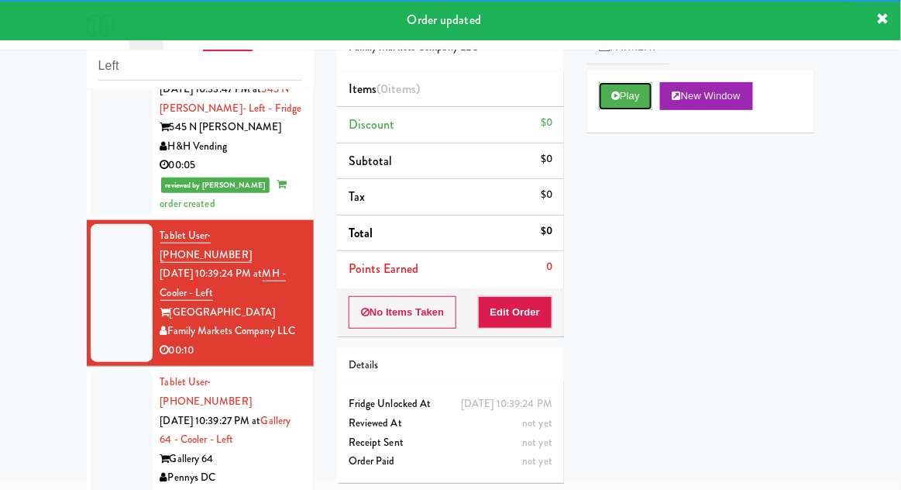
click at [615, 97] on icon at bounding box center [616, 96] width 9 height 10
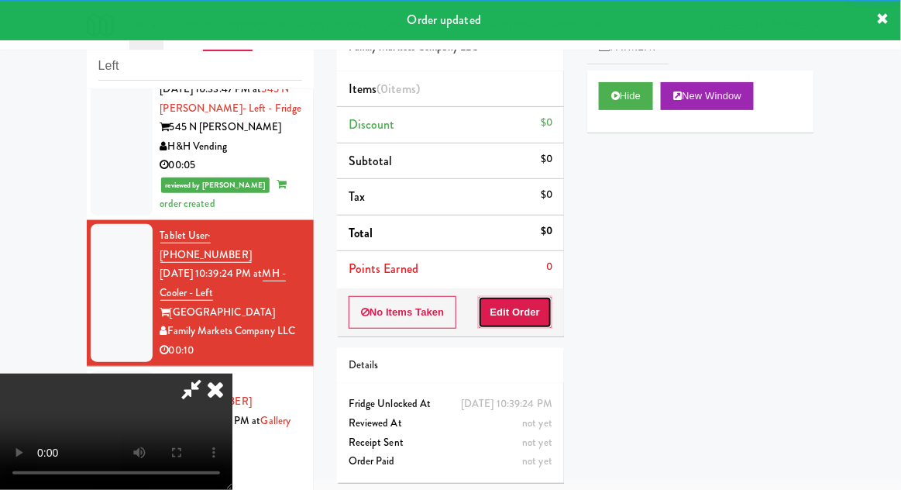
click at [528, 298] on button "Edit Order" at bounding box center [515, 312] width 75 height 33
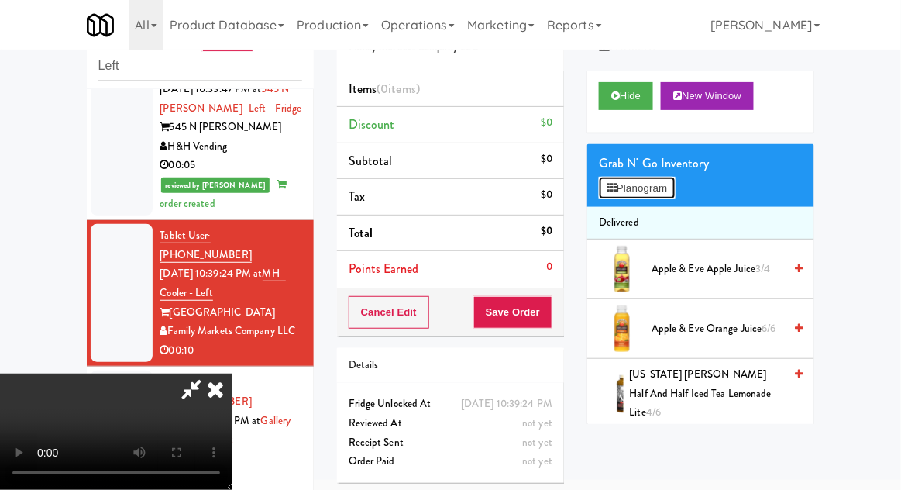
click at [605, 177] on button "Planogram" at bounding box center [637, 188] width 76 height 23
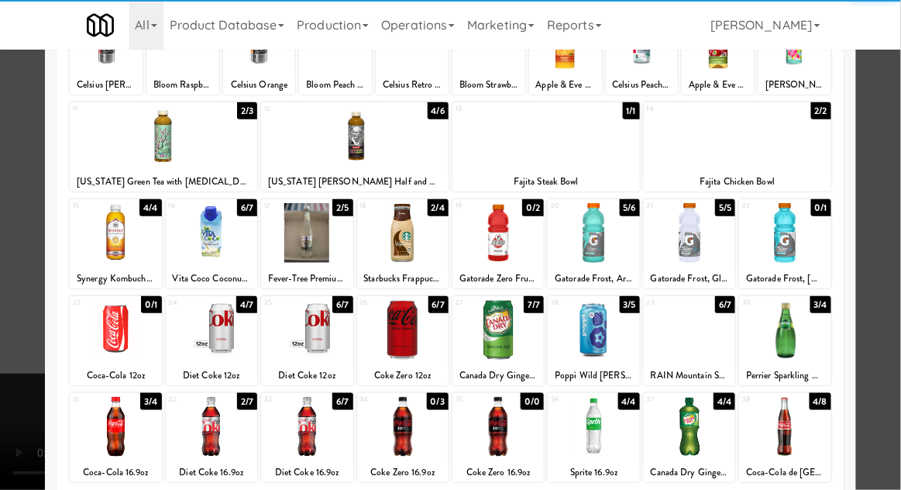
scroll to position [145, 0]
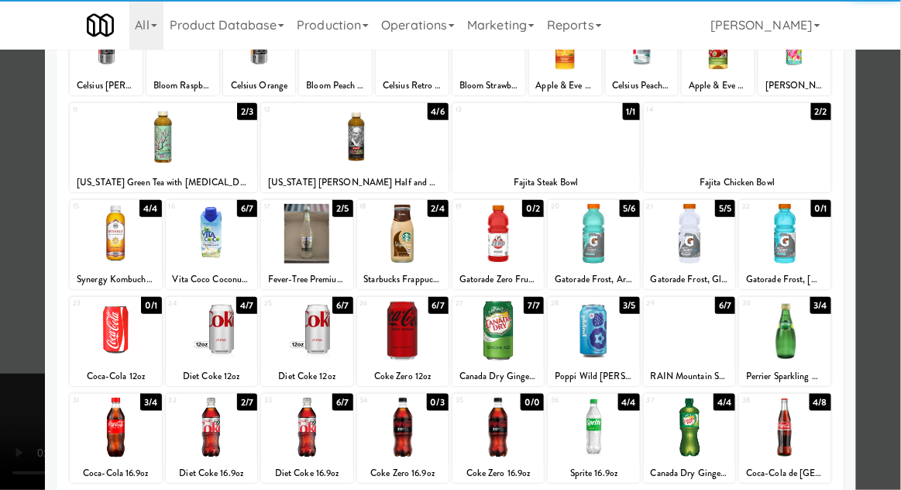
click at [214, 418] on div at bounding box center [211, 428] width 91 height 60
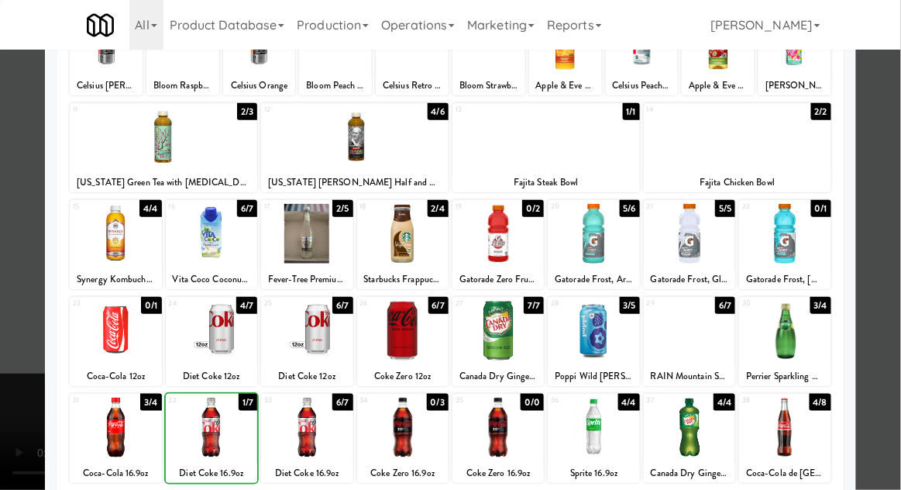
click at [884, 243] on div at bounding box center [450, 245] width 901 height 490
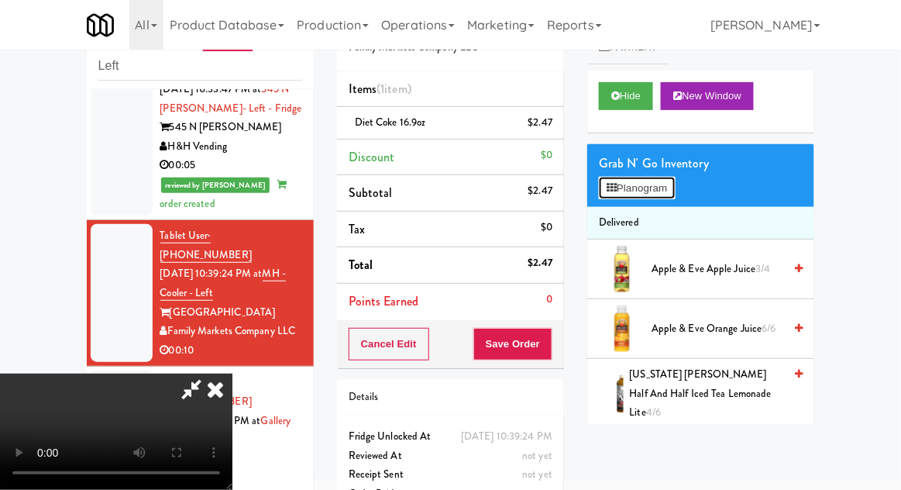
click at [605, 195] on button "Planogram" at bounding box center [637, 188] width 76 height 23
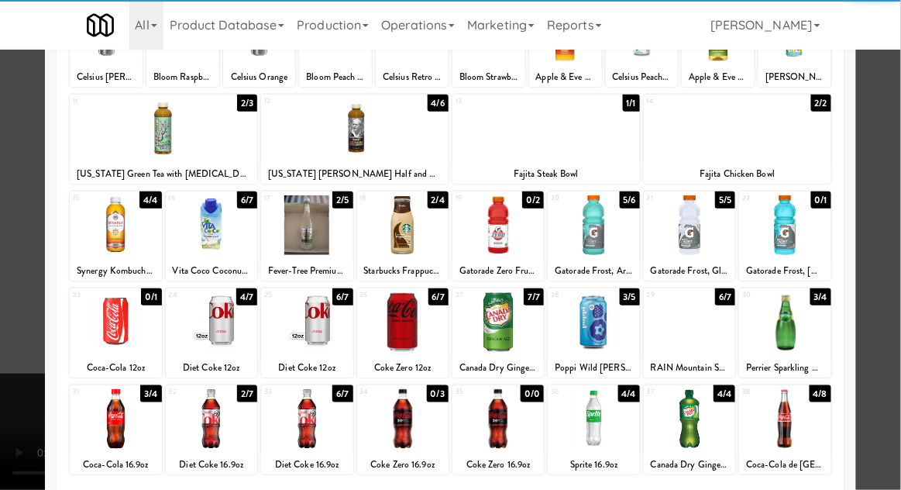
scroll to position [154, 0]
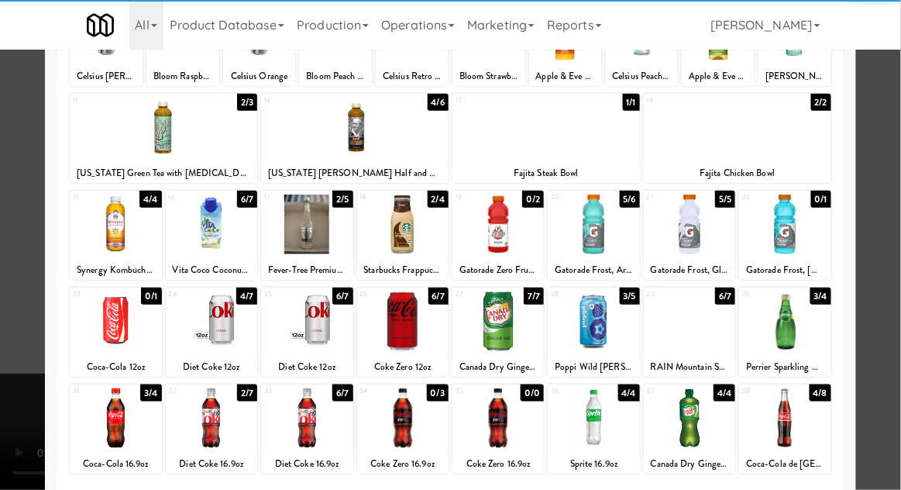
click at [304, 426] on div at bounding box center [306, 418] width 91 height 60
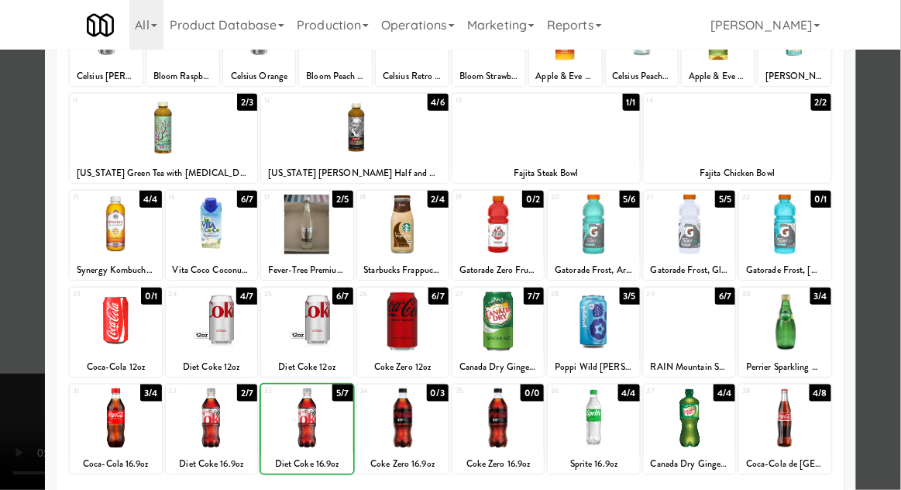
click at [888, 257] on div at bounding box center [450, 245] width 901 height 490
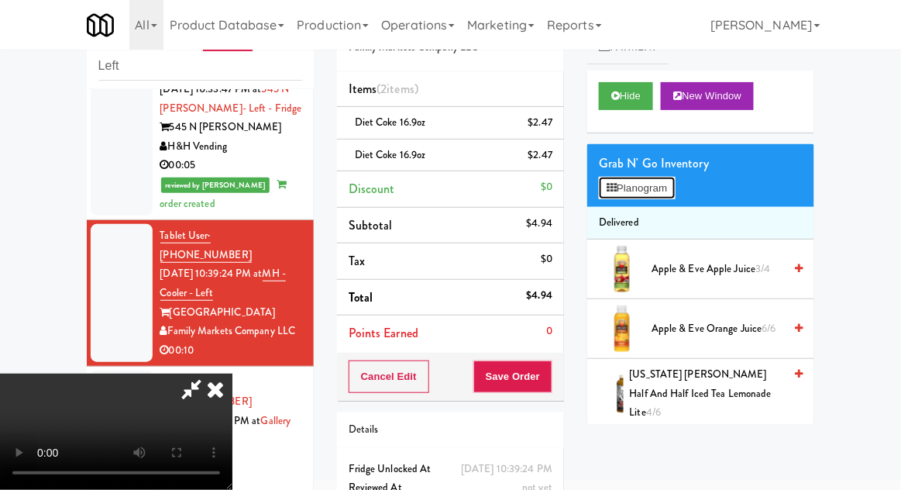
click at [670, 188] on button "Planogram" at bounding box center [637, 188] width 76 height 23
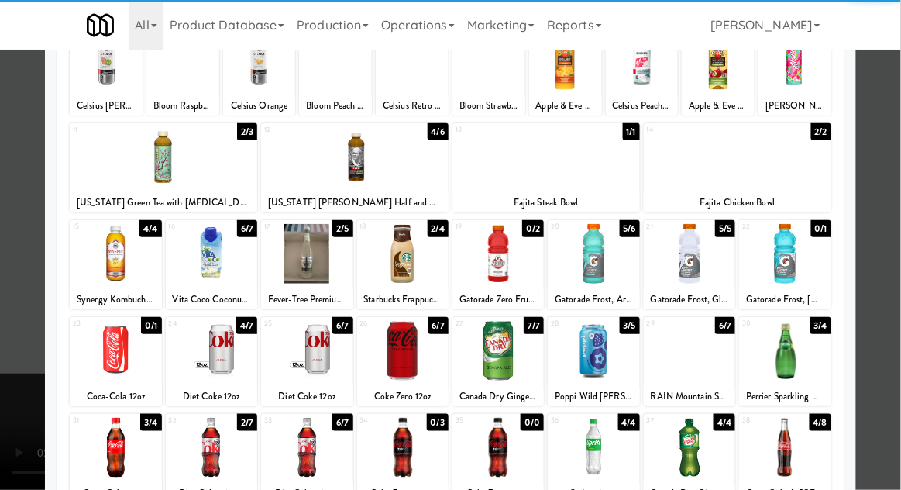
scroll to position [126, 0]
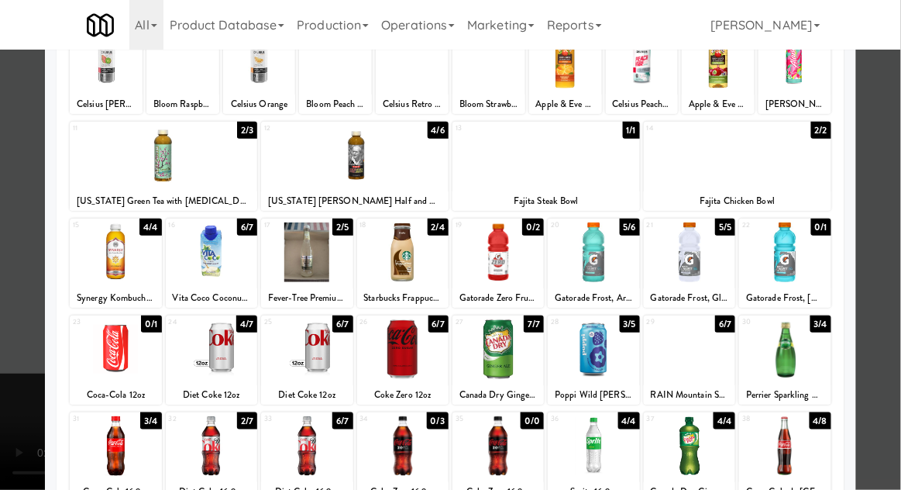
click at [219, 344] on div at bounding box center [211, 349] width 91 height 60
click at [884, 246] on div at bounding box center [450, 245] width 901 height 490
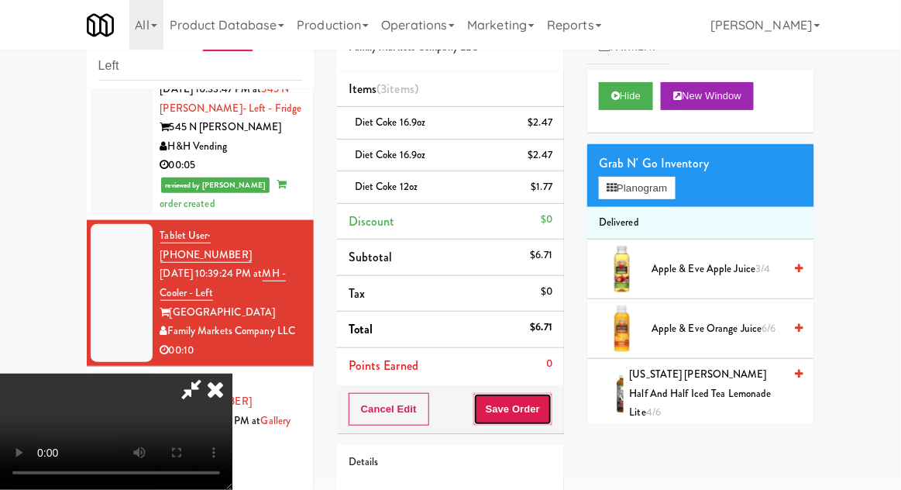
click at [543, 412] on button "Save Order" at bounding box center [513, 409] width 79 height 33
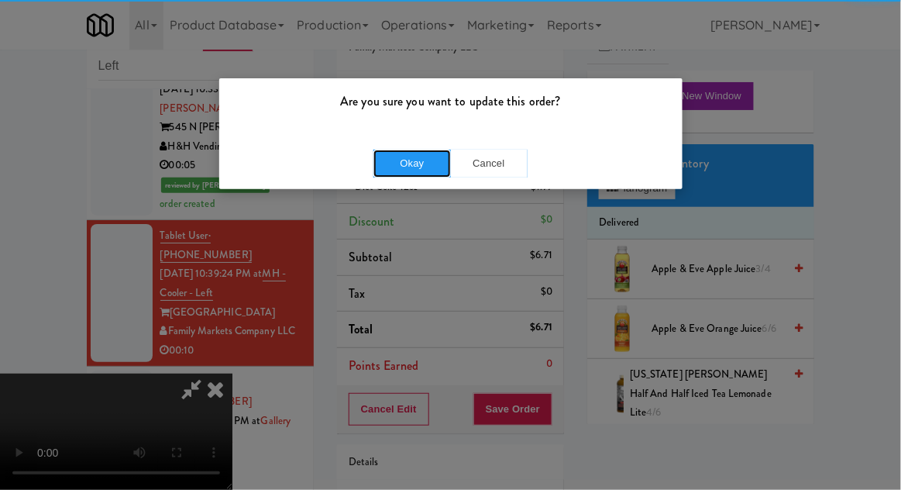
click at [394, 174] on button "Okay" at bounding box center [413, 164] width 78 height 28
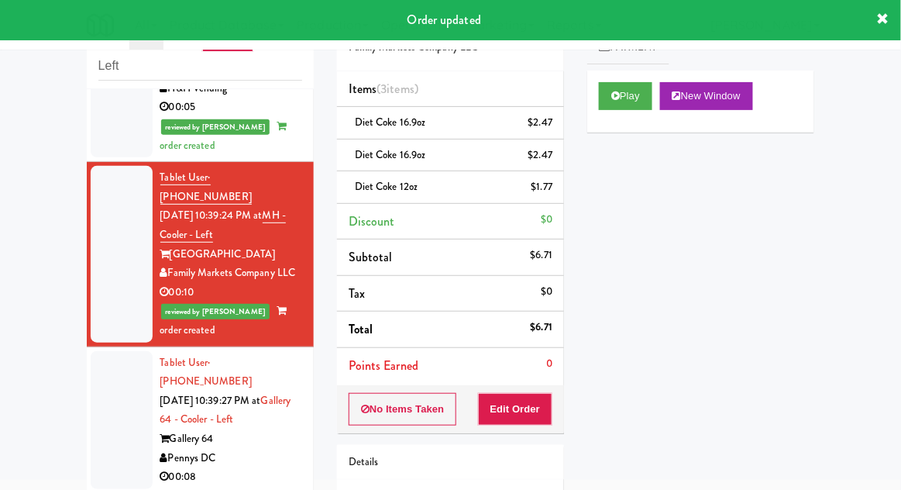
click at [94, 351] on div at bounding box center [122, 420] width 62 height 138
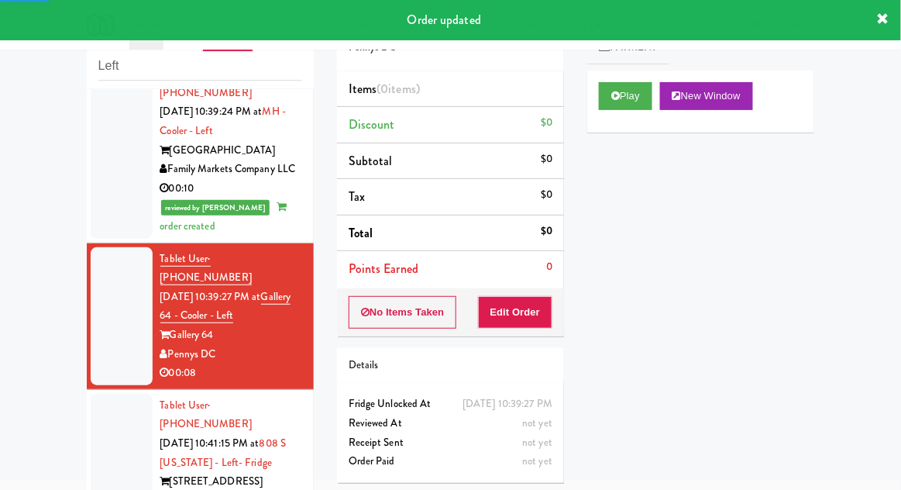
scroll to position [1496, 0]
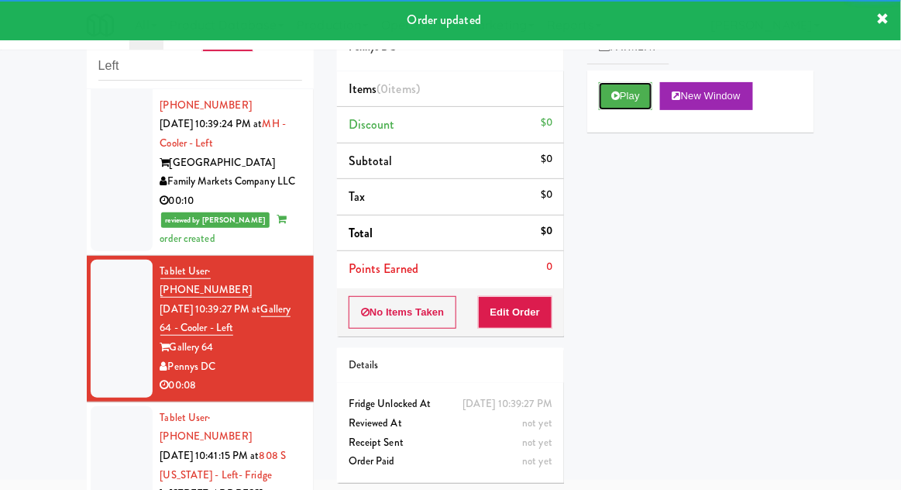
click at [617, 105] on button "Play" at bounding box center [625, 96] width 53 height 28
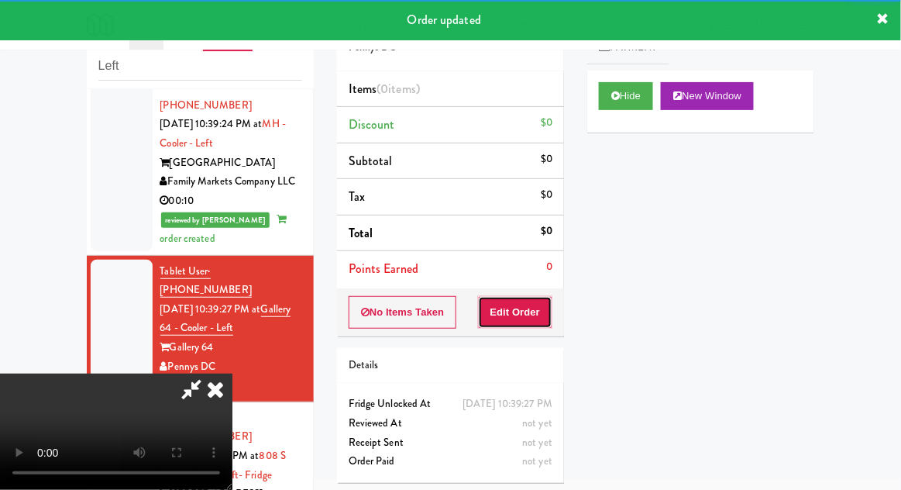
click at [509, 322] on button "Edit Order" at bounding box center [515, 312] width 75 height 33
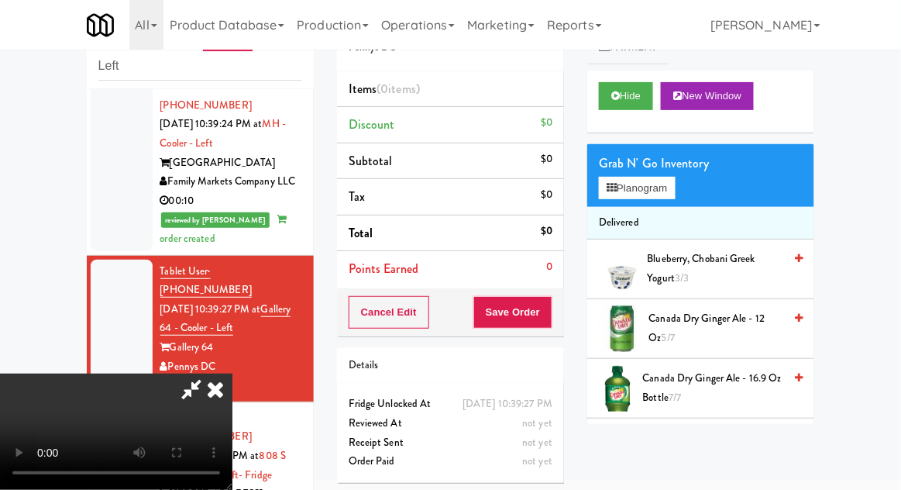
scroll to position [0, 0]
click at [673, 178] on button "Planogram" at bounding box center [637, 188] width 76 height 23
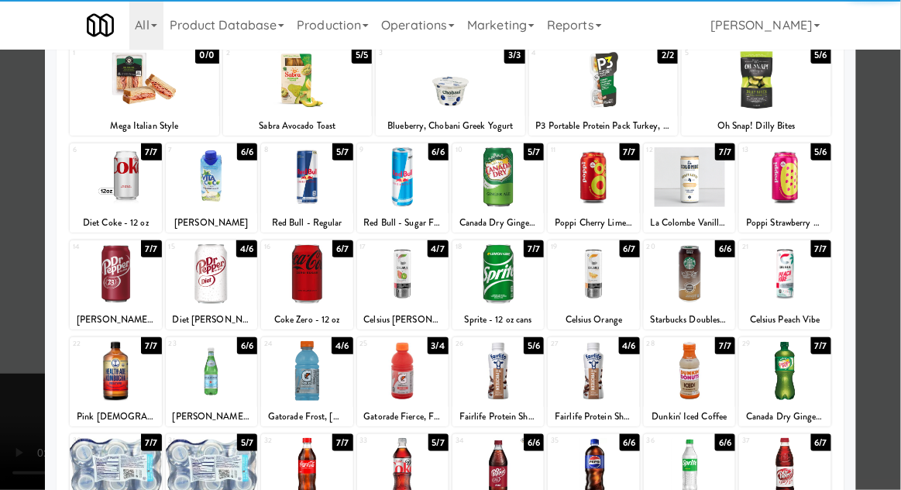
scroll to position [98, 0]
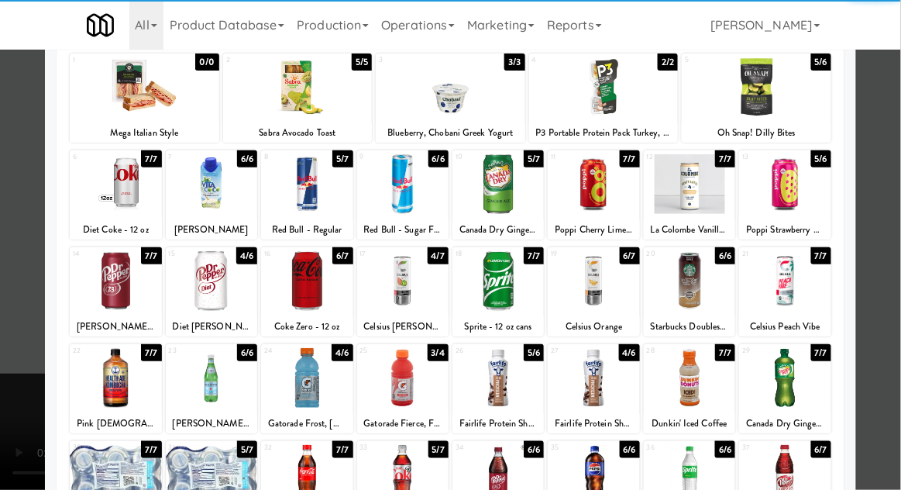
click at [210, 465] on div at bounding box center [211, 475] width 91 height 60
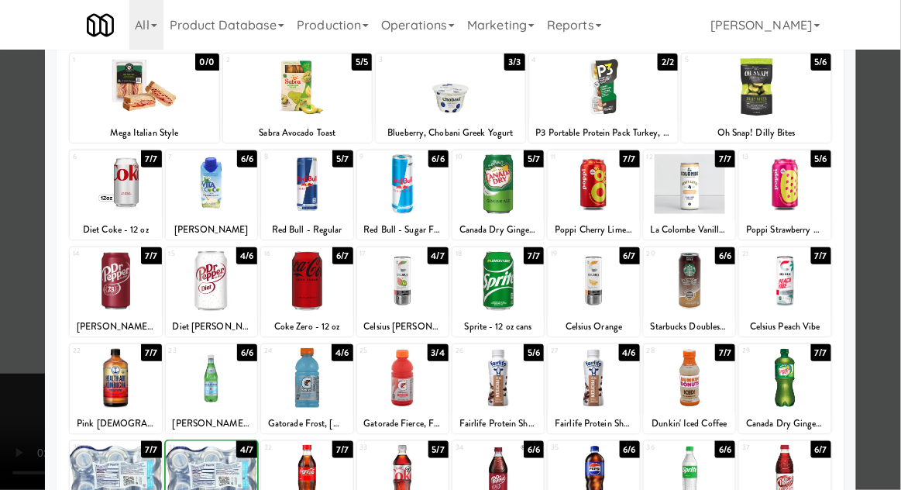
click at [889, 257] on div at bounding box center [450, 245] width 901 height 490
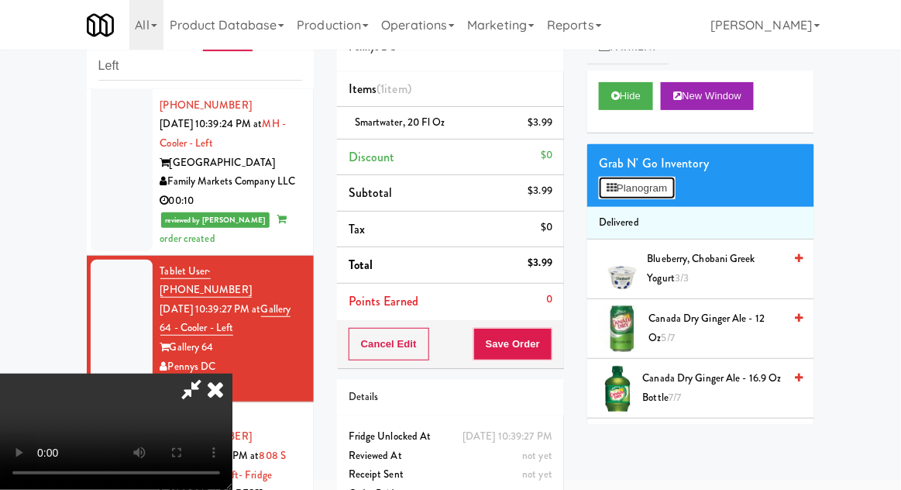
click at [675, 191] on button "Planogram" at bounding box center [637, 188] width 76 height 23
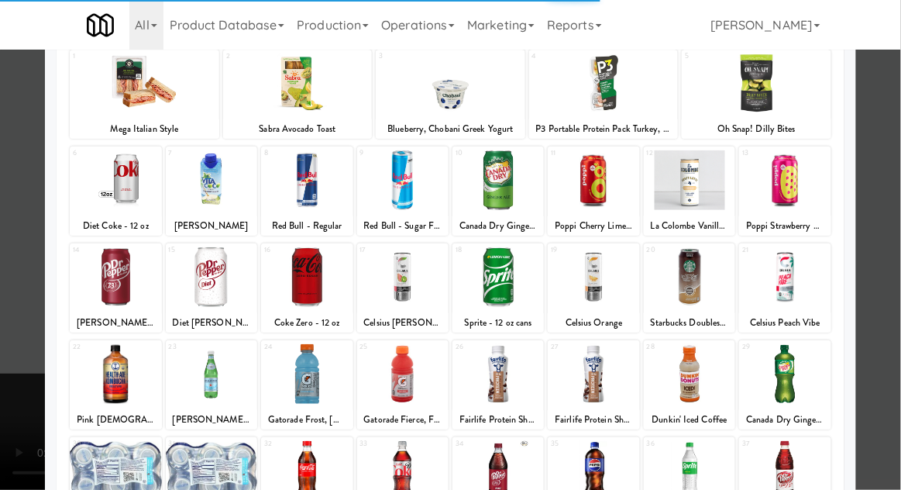
scroll to position [100, 0]
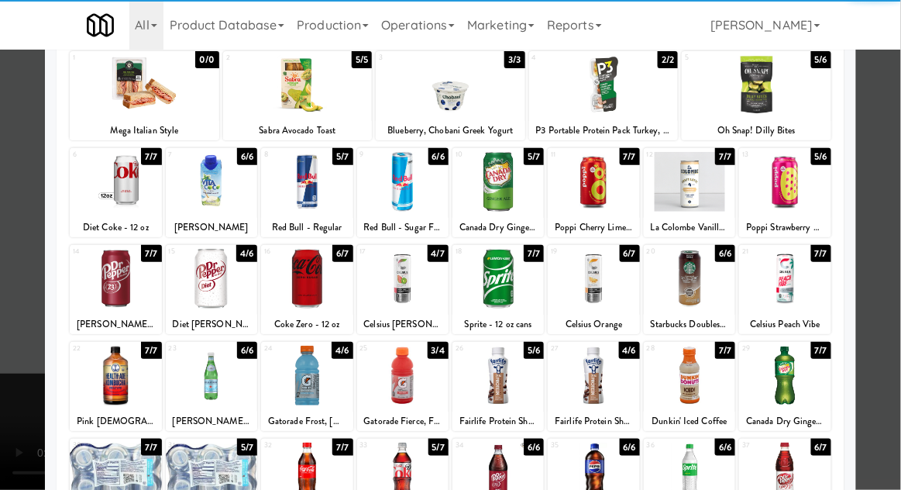
click at [216, 475] on div at bounding box center [211, 473] width 91 height 60
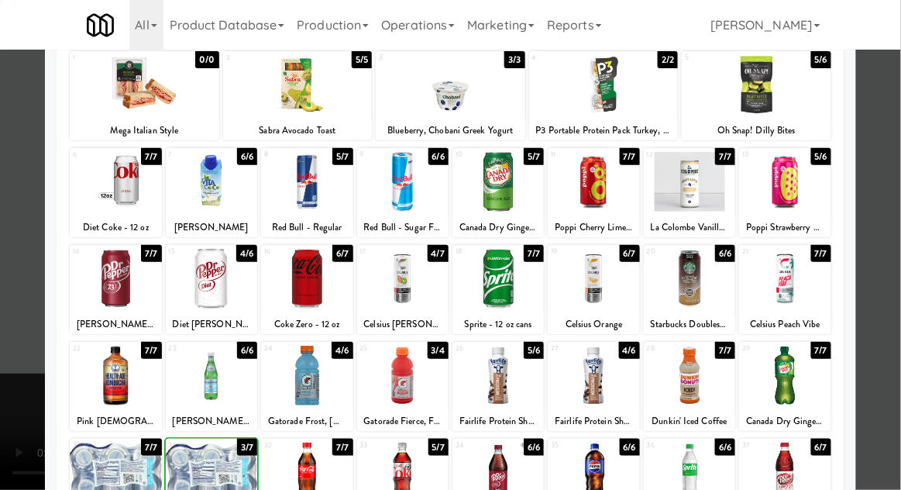
click at [894, 260] on div at bounding box center [450, 245] width 901 height 490
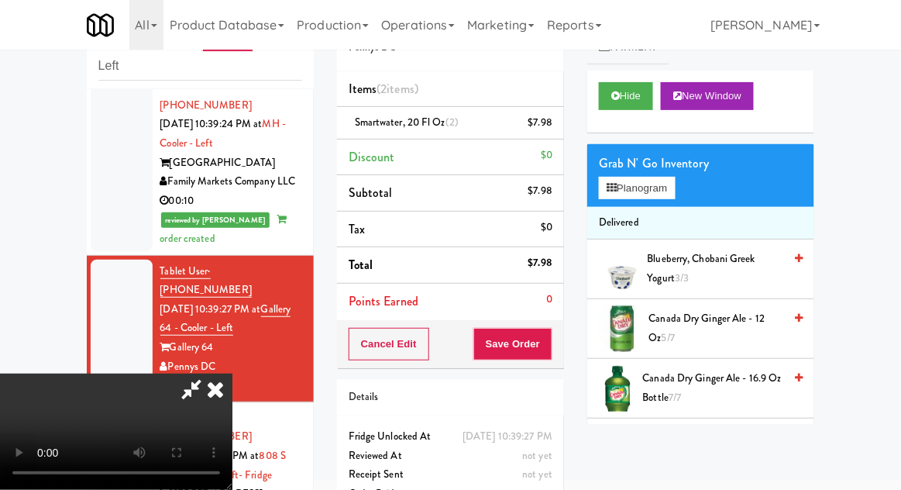
scroll to position [57, 0]
click at [542, 342] on button "Save Order" at bounding box center [513, 344] width 79 height 33
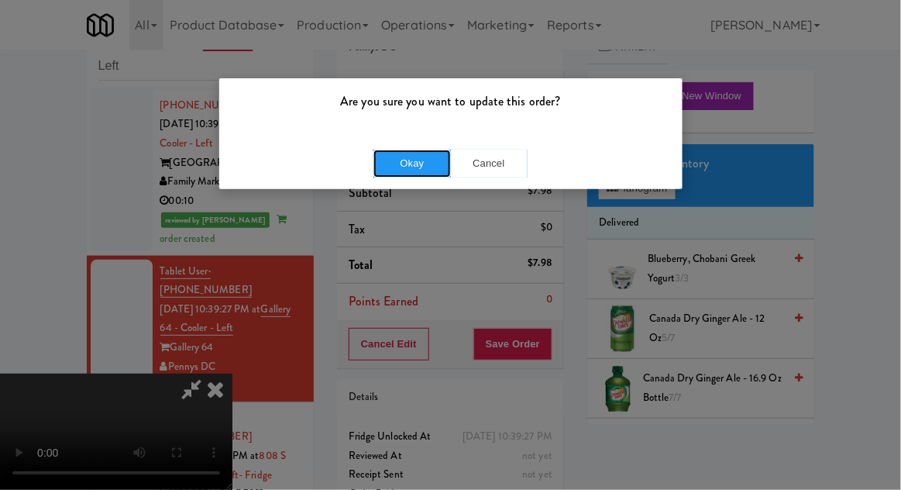
click at [388, 162] on button "Okay" at bounding box center [413, 164] width 78 height 28
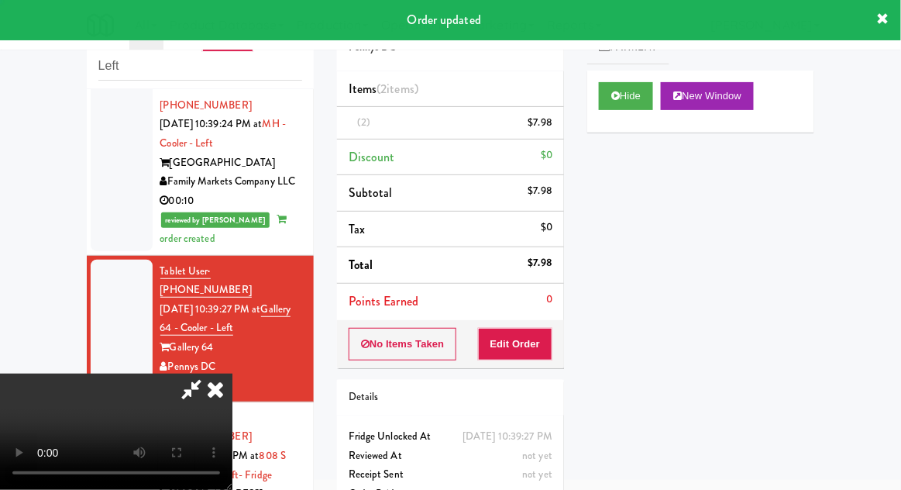
scroll to position [0, 0]
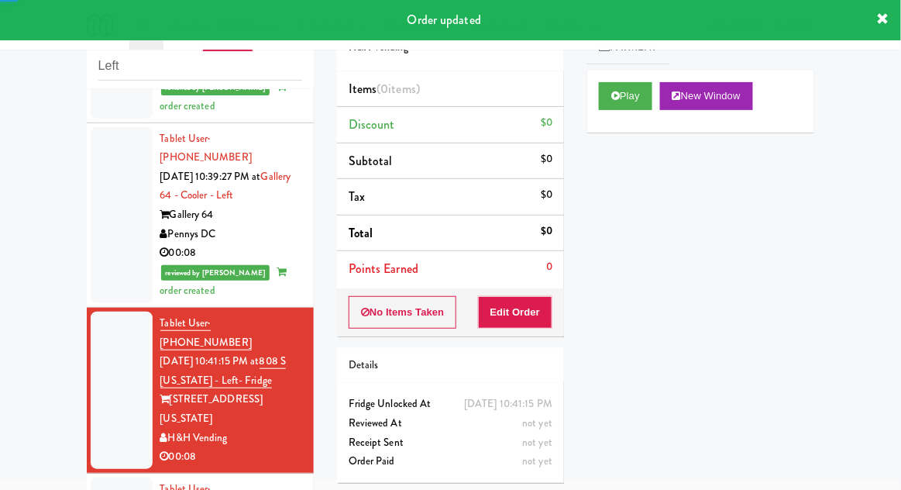
scroll to position [1642, 0]
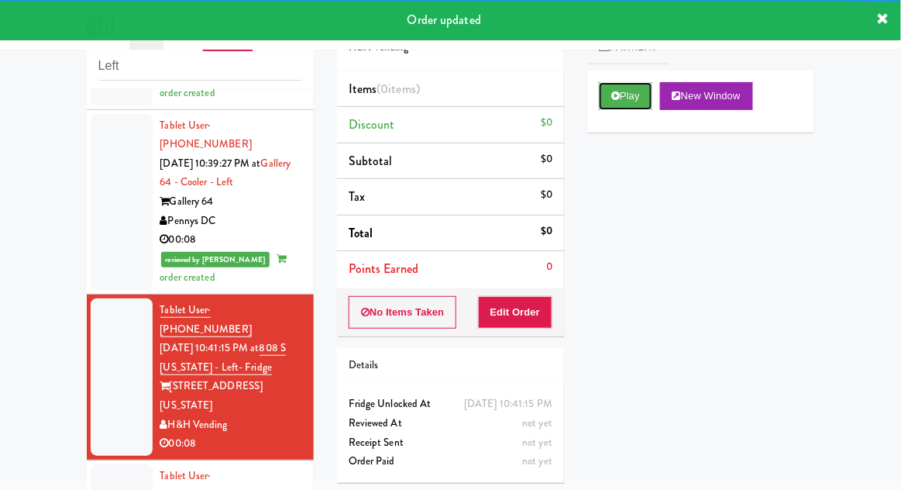
click at [622, 88] on button "Play" at bounding box center [625, 96] width 53 height 28
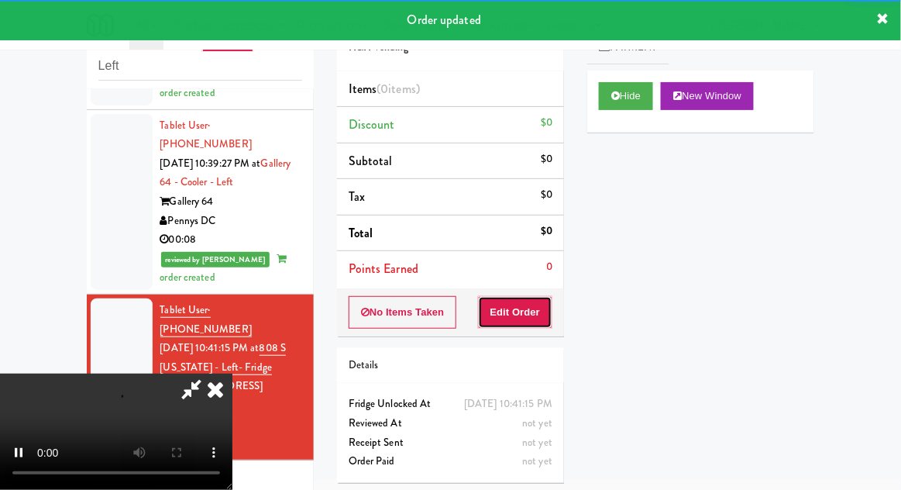
click at [525, 314] on button "Edit Order" at bounding box center [515, 312] width 75 height 33
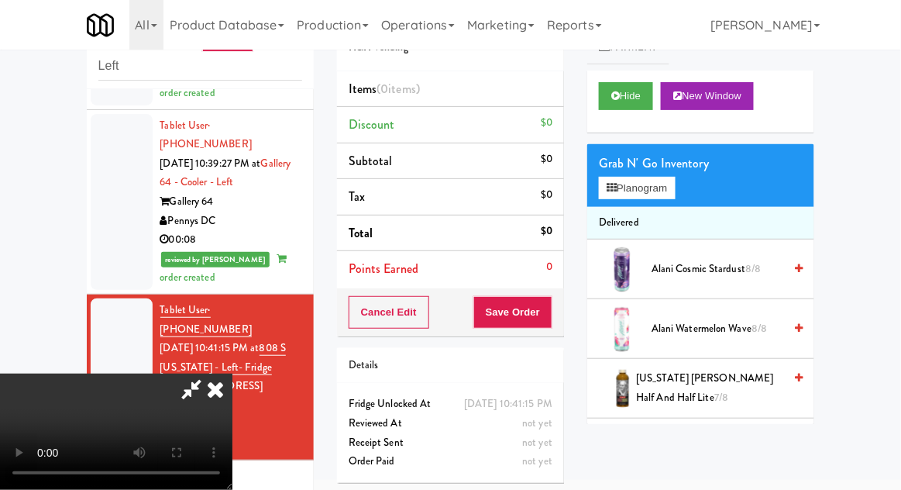
scroll to position [57, 0]
click at [634, 187] on button "Planogram" at bounding box center [637, 188] width 76 height 23
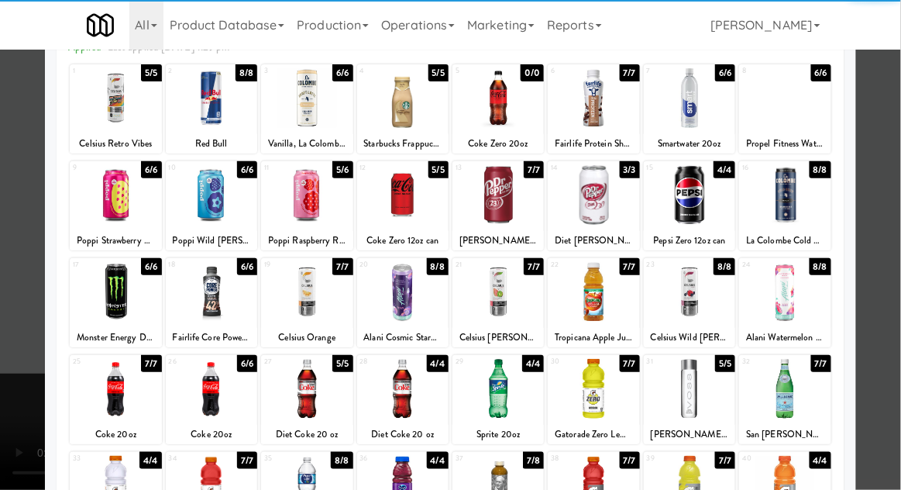
scroll to position [114, 0]
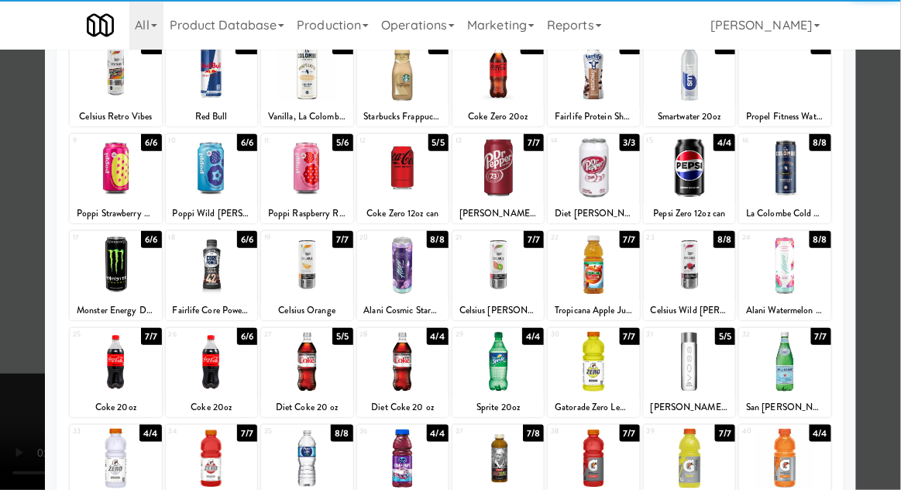
click at [311, 367] on div at bounding box center [306, 362] width 91 height 60
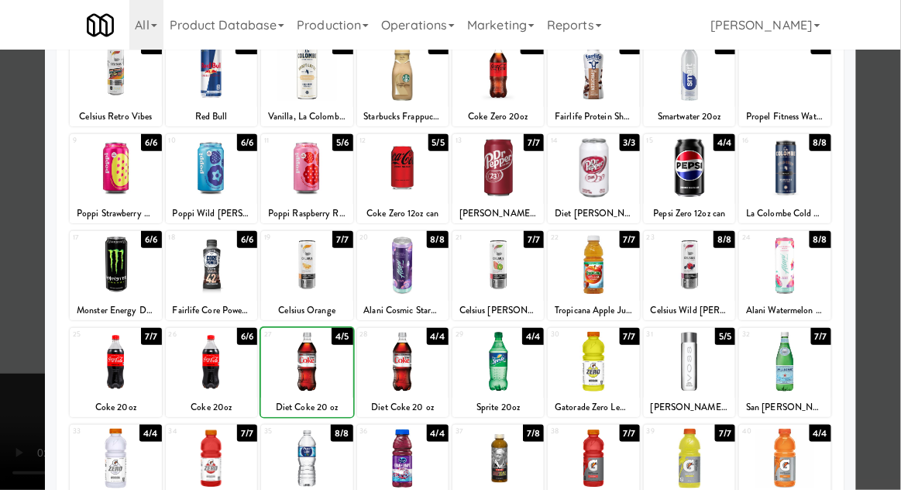
click at [882, 277] on div at bounding box center [450, 245] width 901 height 490
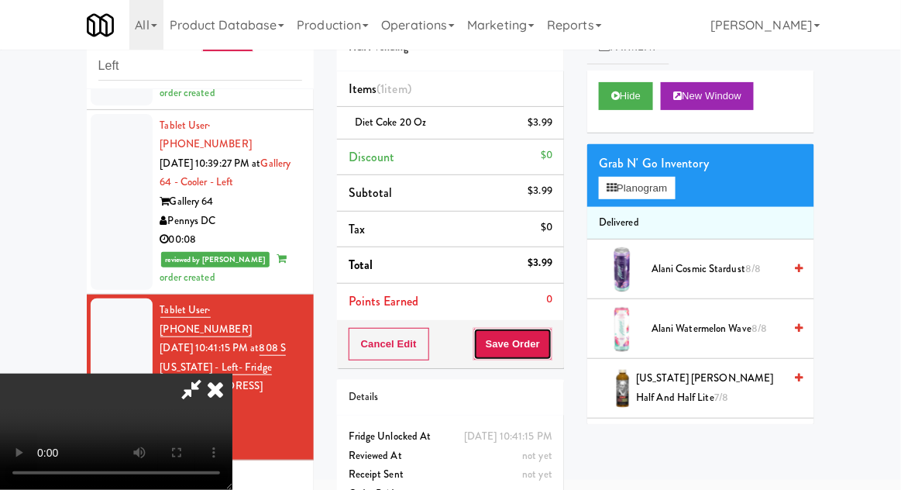
click at [543, 354] on button "Save Order" at bounding box center [513, 344] width 79 height 33
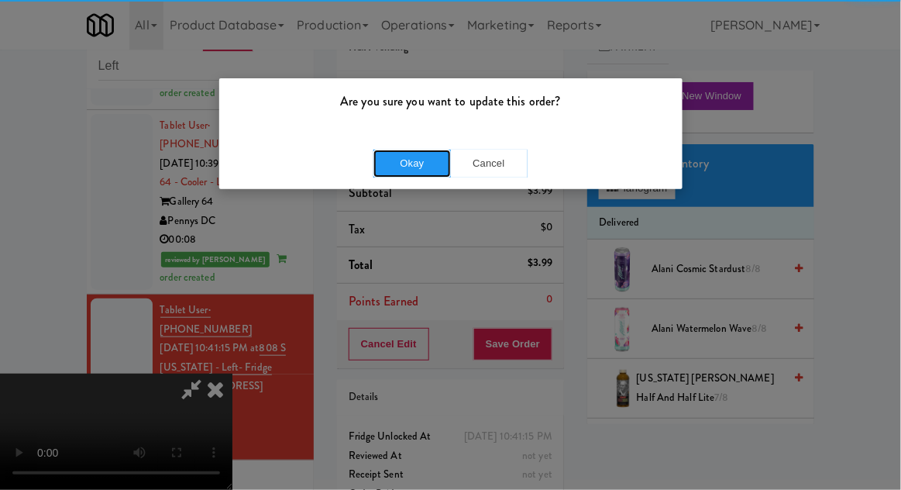
click at [412, 162] on button "Okay" at bounding box center [413, 164] width 78 height 28
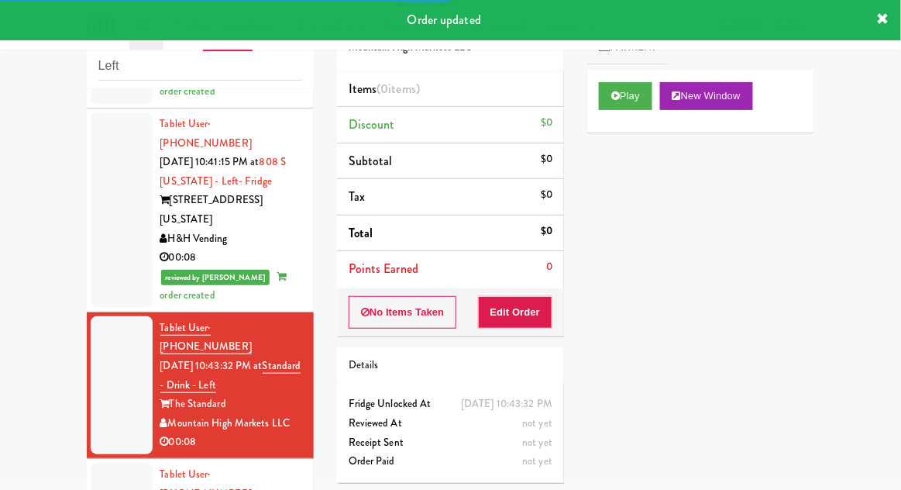
scroll to position [1829, 0]
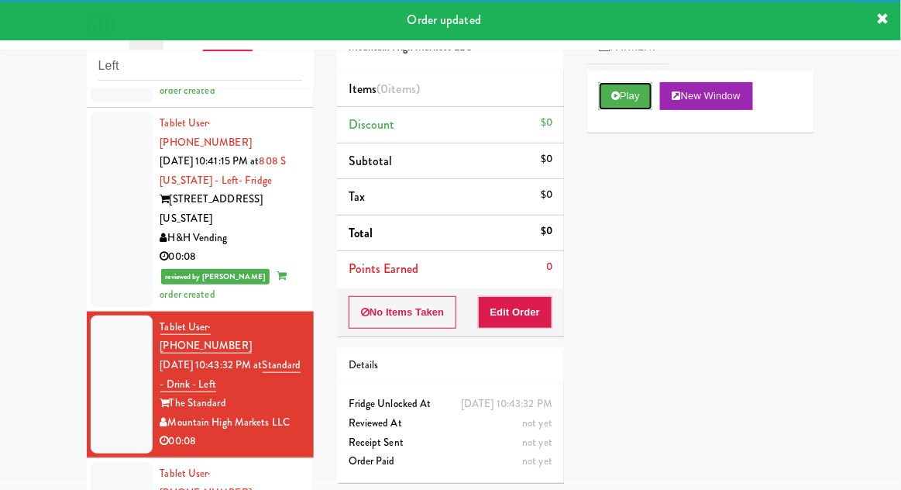
click at [626, 106] on button "Play" at bounding box center [625, 96] width 53 height 28
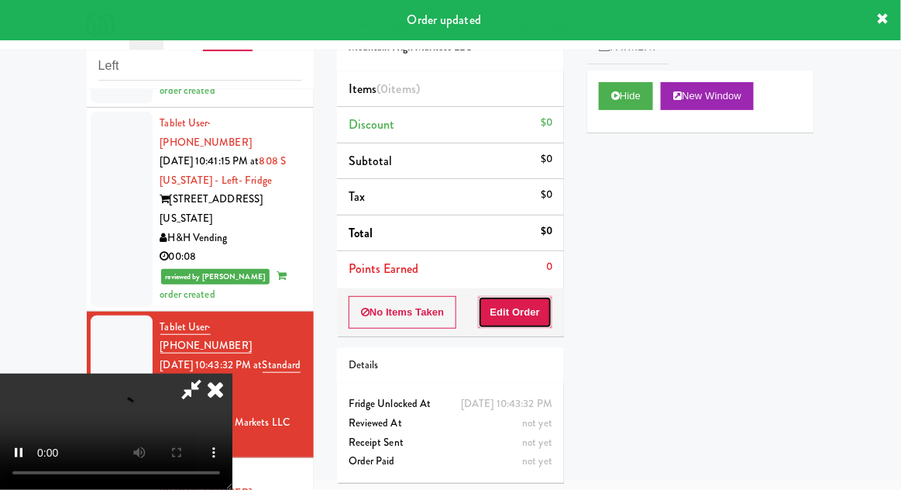
click at [516, 305] on button "Edit Order" at bounding box center [515, 312] width 75 height 33
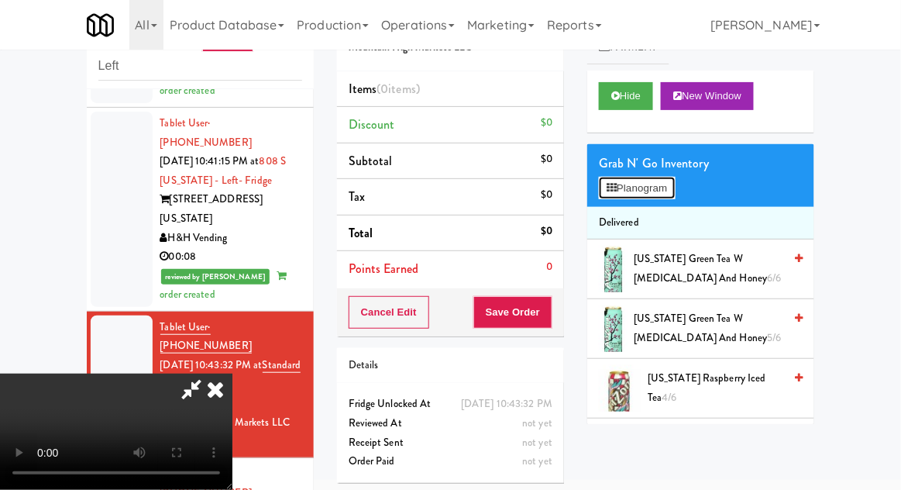
click at [675, 191] on button "Planogram" at bounding box center [637, 188] width 76 height 23
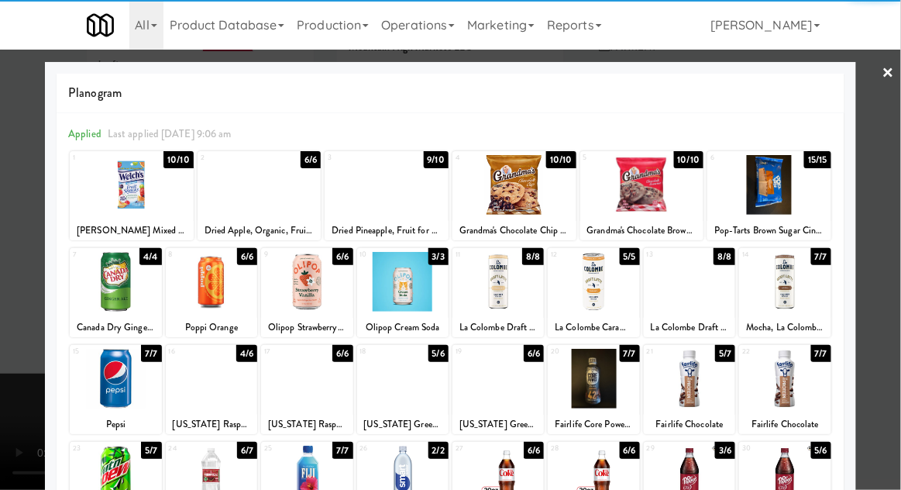
click at [702, 377] on div at bounding box center [689, 379] width 91 height 60
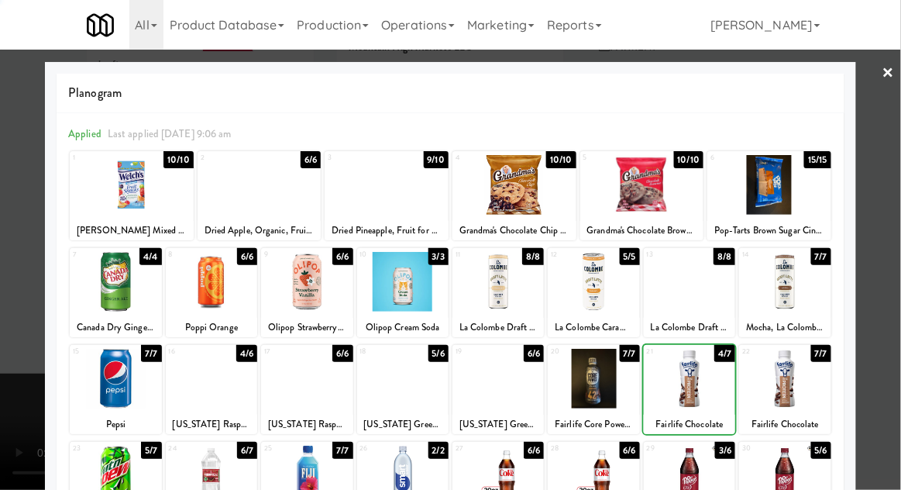
click at [900, 250] on div at bounding box center [450, 245] width 901 height 490
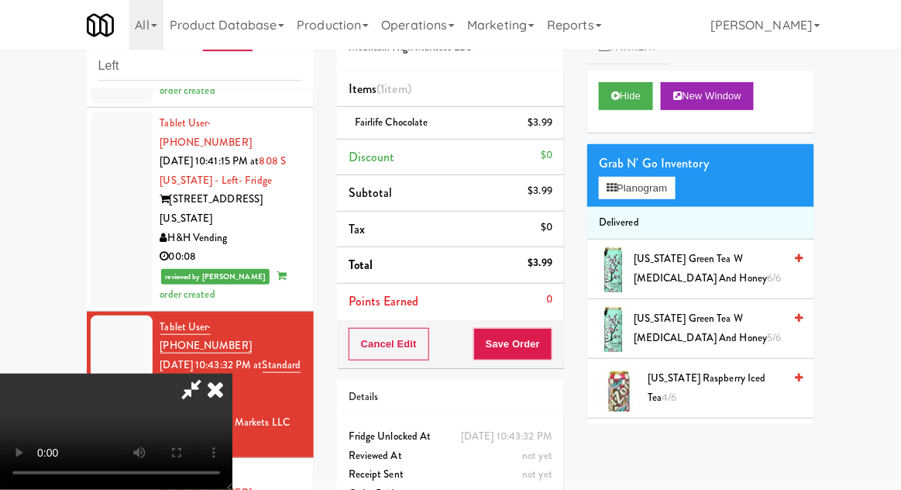
click at [564, 344] on div "Order # 4888155 Mountain High Markets LLC Items (1 item ) Fairlife Chocolate $3…" at bounding box center [451, 261] width 250 height 530
click at [547, 353] on button "Save Order" at bounding box center [513, 344] width 79 height 33
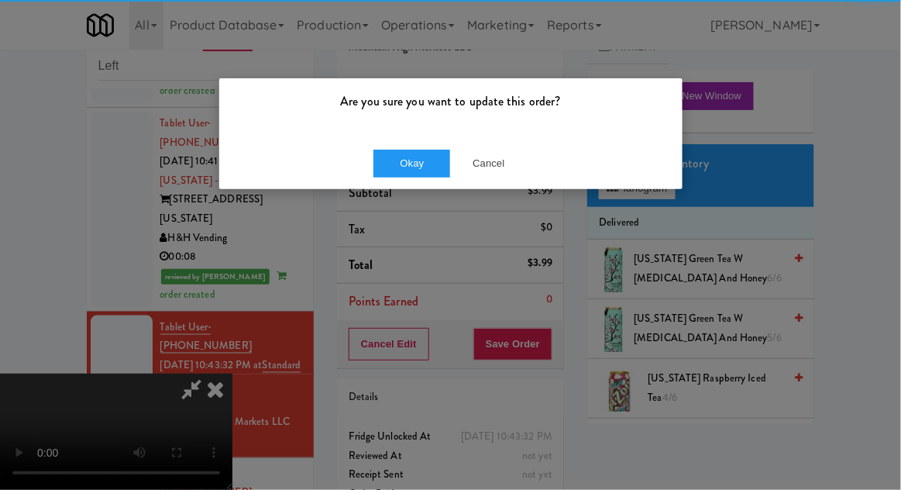
click at [378, 137] on div "Okay Cancel" at bounding box center [451, 163] width 464 height 52
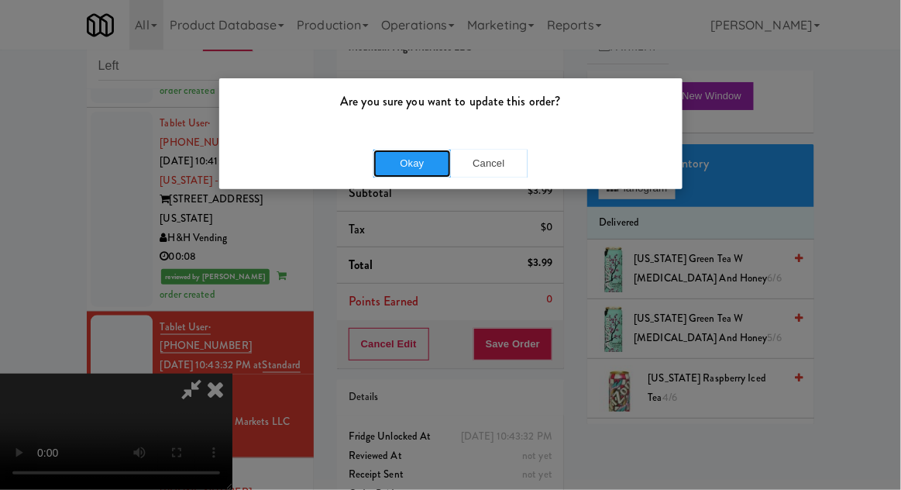
click at [408, 151] on button "Okay" at bounding box center [413, 164] width 78 height 28
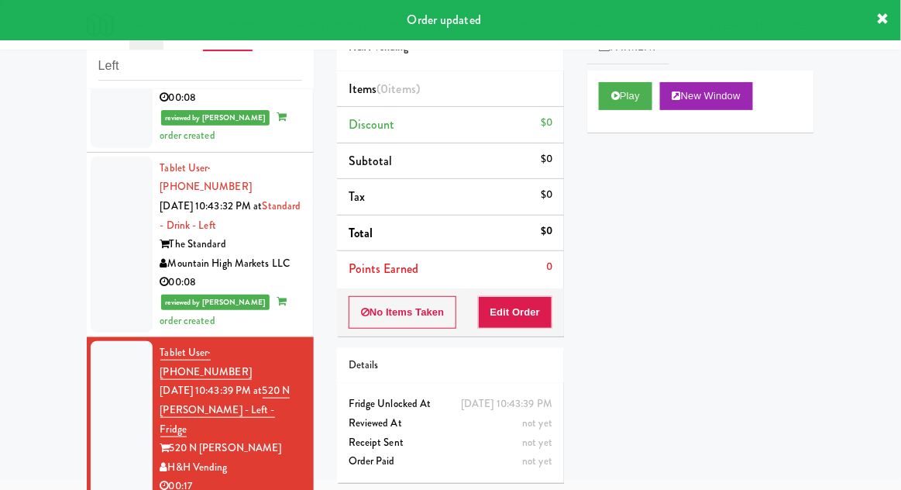
scroll to position [1991, 0]
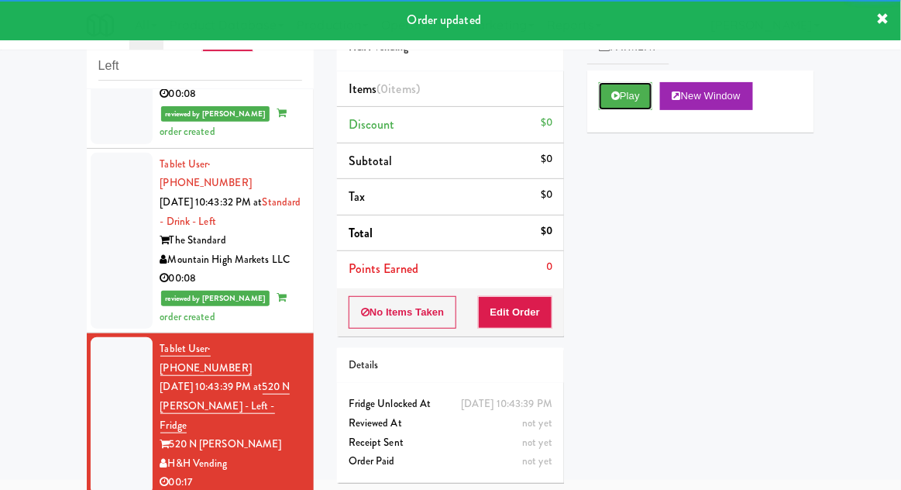
click at [601, 102] on button "Play" at bounding box center [625, 96] width 53 height 28
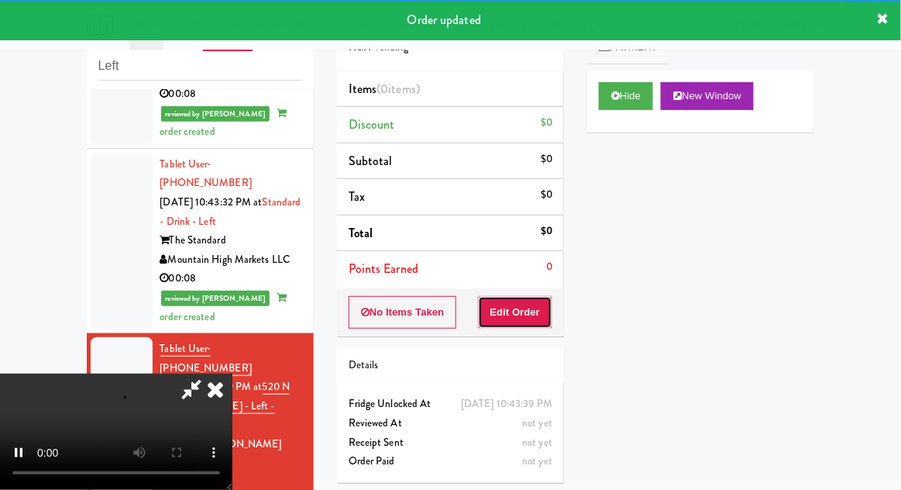
click at [512, 319] on button "Edit Order" at bounding box center [515, 312] width 75 height 33
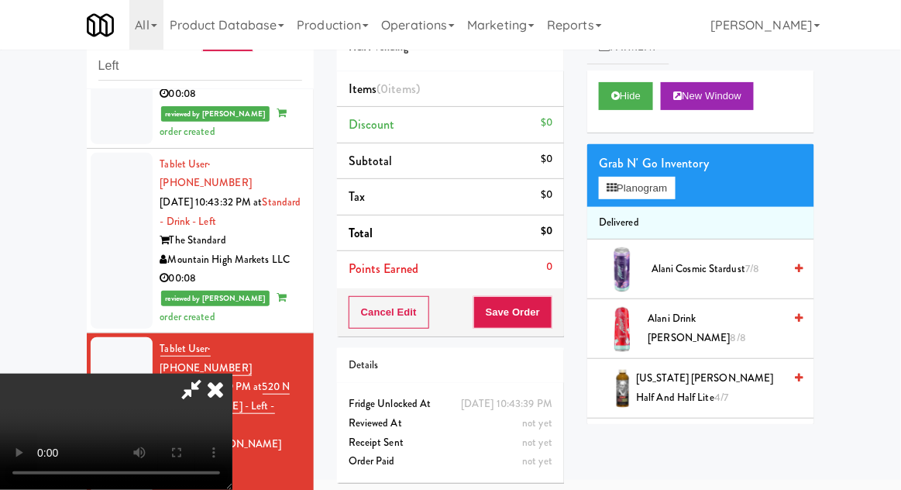
scroll to position [0, 0]
click at [666, 192] on button "Planogram" at bounding box center [637, 188] width 76 height 23
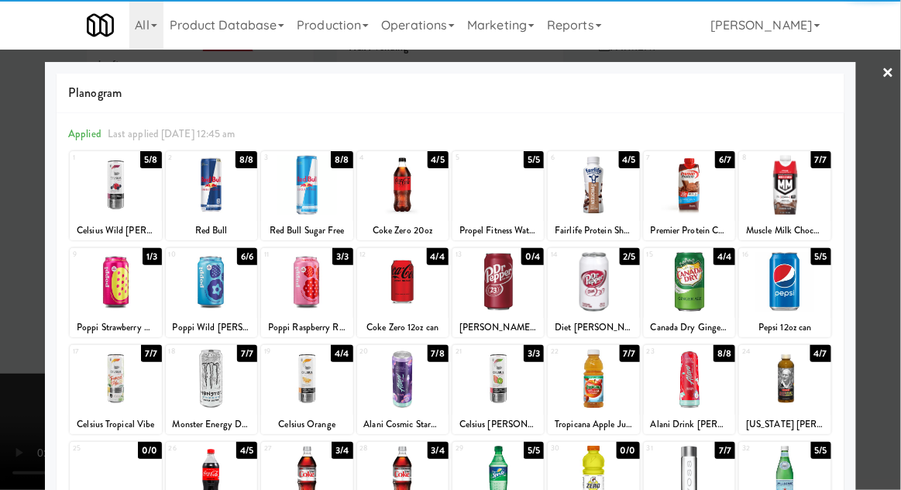
click at [294, 367] on div at bounding box center [306, 379] width 91 height 60
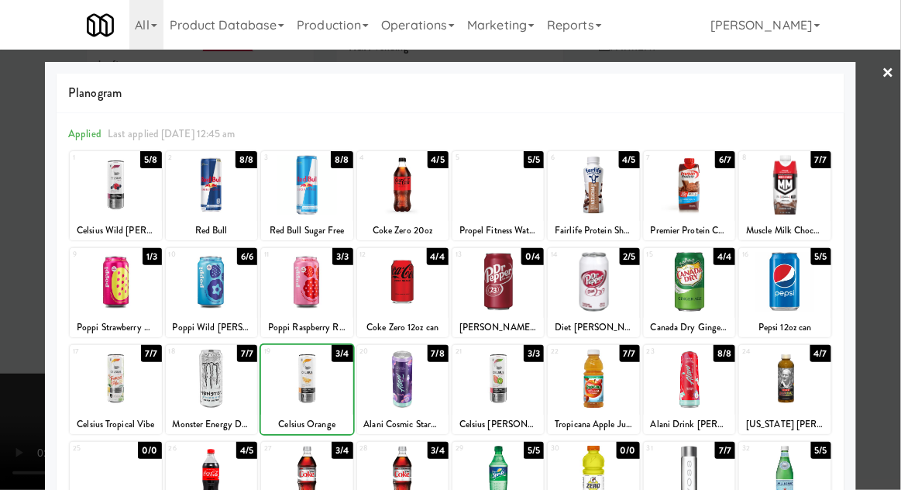
click at [896, 248] on div at bounding box center [450, 245] width 901 height 490
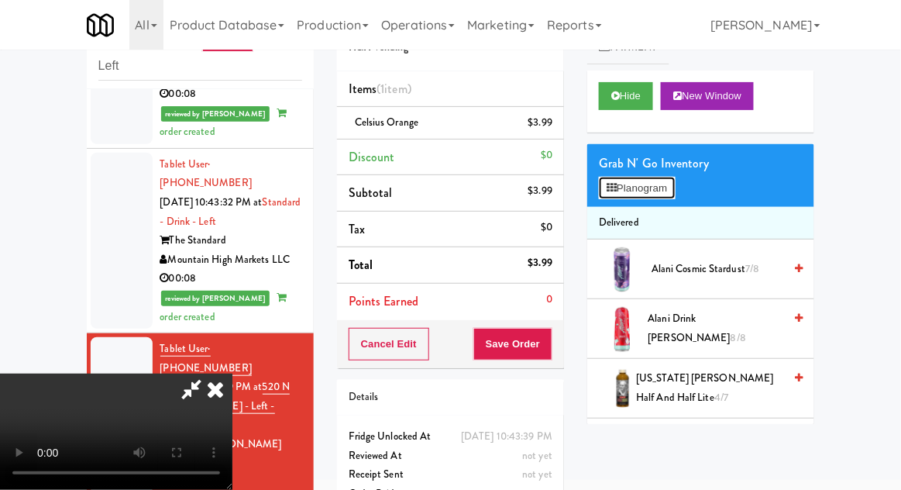
click at [646, 189] on button "Planogram" at bounding box center [637, 188] width 76 height 23
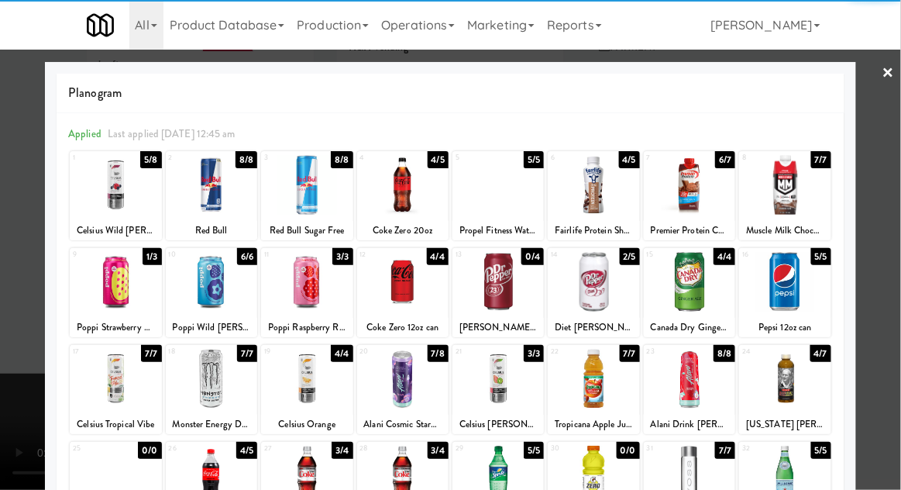
click at [805, 222] on div "Muscle Milk Chocolate Protein Shake" at bounding box center [785, 230] width 87 height 19
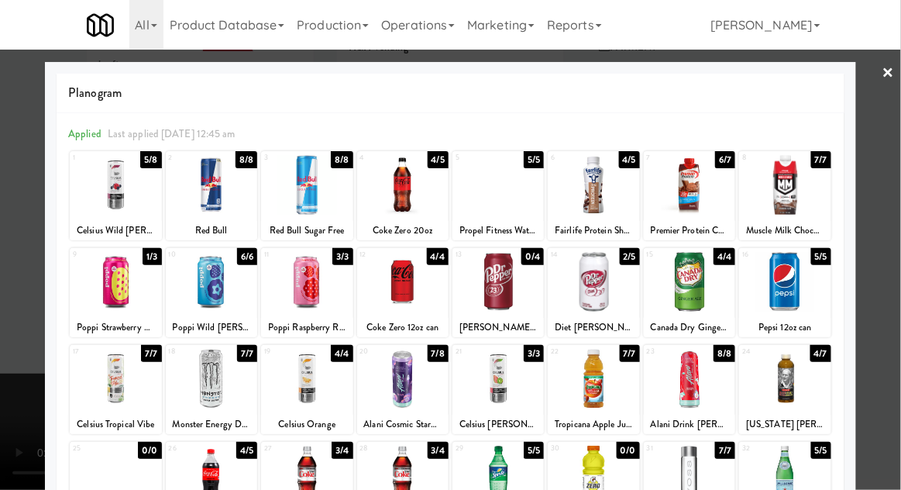
click at [818, 206] on div at bounding box center [784, 185] width 91 height 60
click at [880, 198] on div at bounding box center [450, 245] width 901 height 490
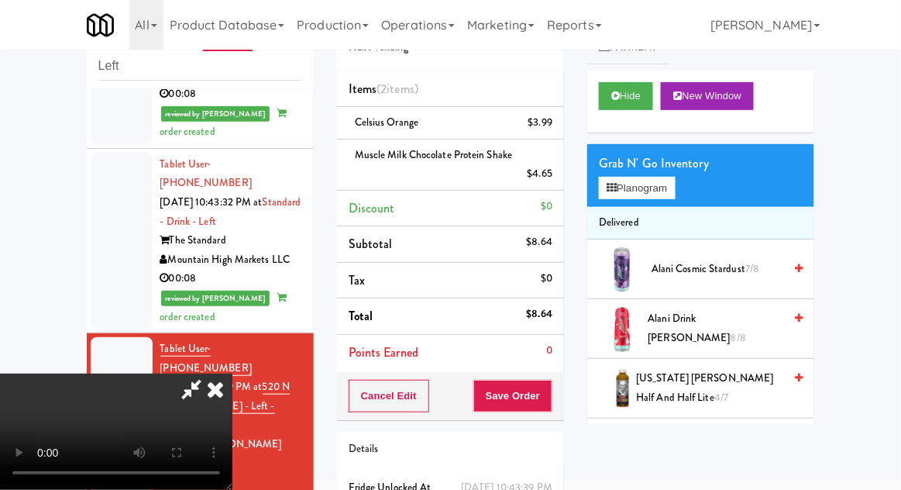
scroll to position [57, 0]
click at [550, 398] on button "Save Order" at bounding box center [513, 396] width 79 height 33
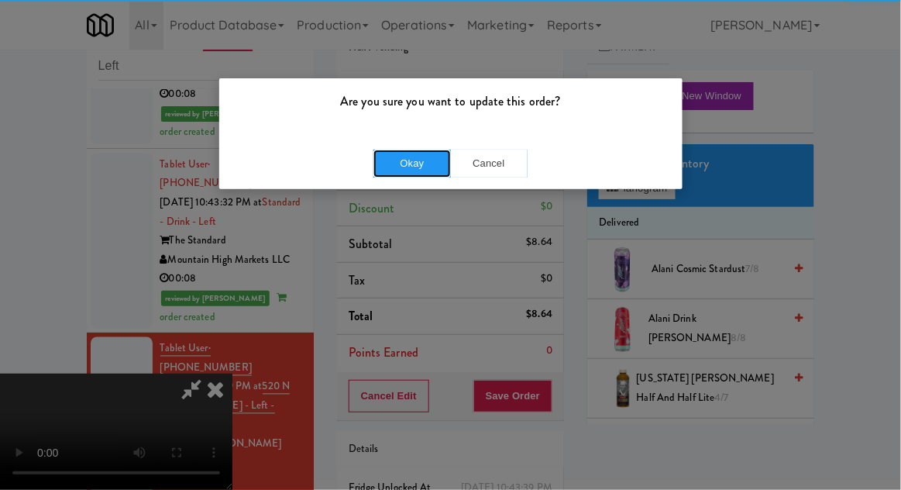
click at [401, 162] on button "Okay" at bounding box center [413, 164] width 78 height 28
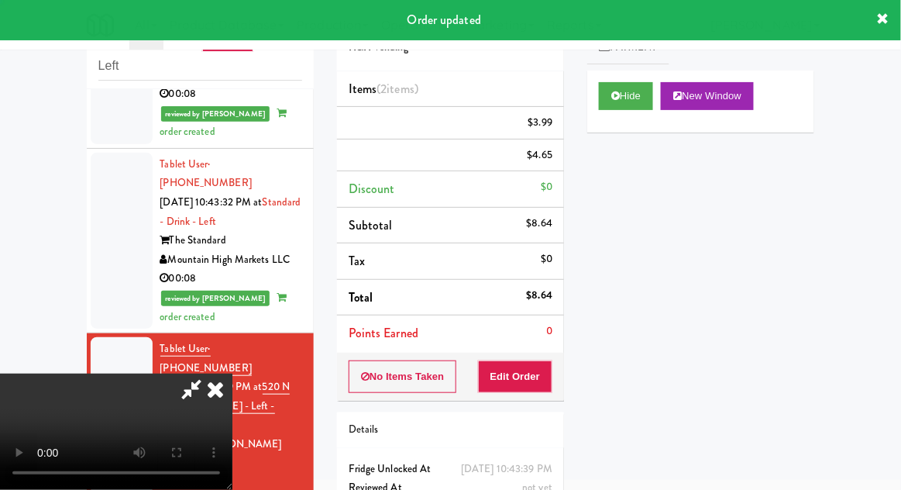
scroll to position [0, 0]
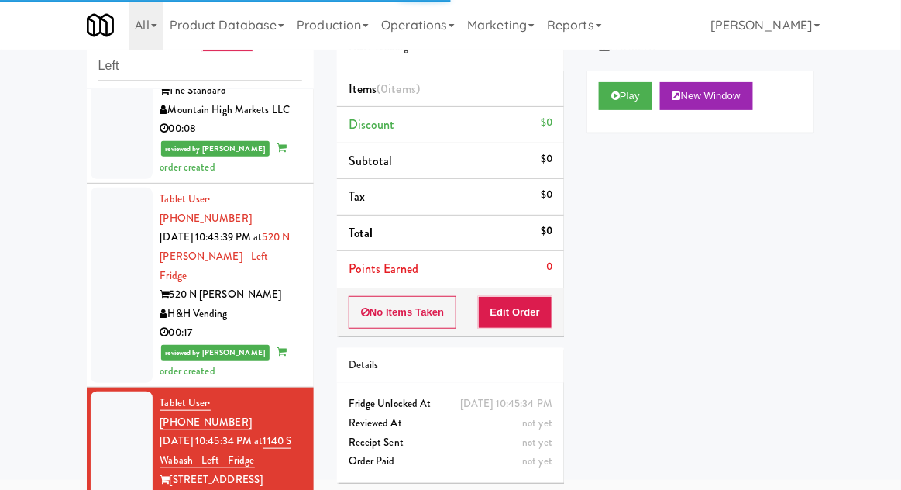
scroll to position [2153, 0]
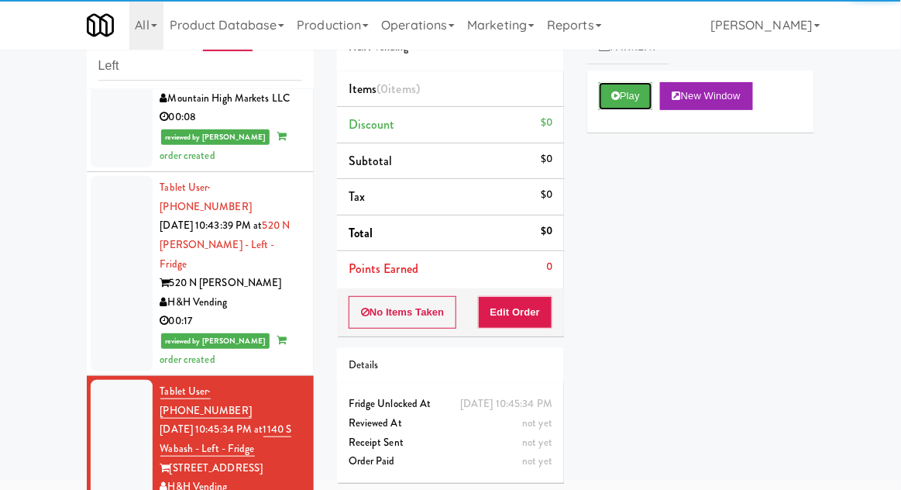
click at [608, 91] on button "Play" at bounding box center [625, 96] width 53 height 28
click at [520, 316] on button "Edit Order" at bounding box center [515, 312] width 75 height 33
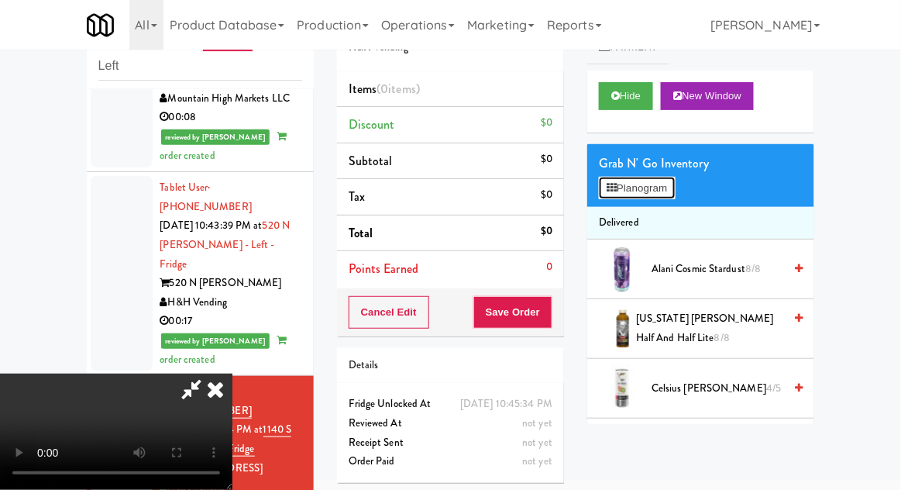
click at [670, 177] on button "Planogram" at bounding box center [637, 188] width 76 height 23
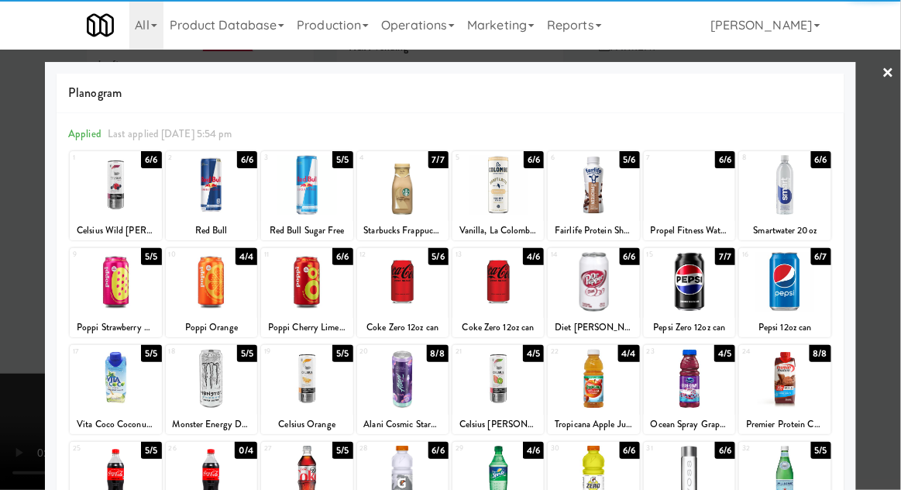
click at [806, 287] on div at bounding box center [784, 282] width 91 height 60
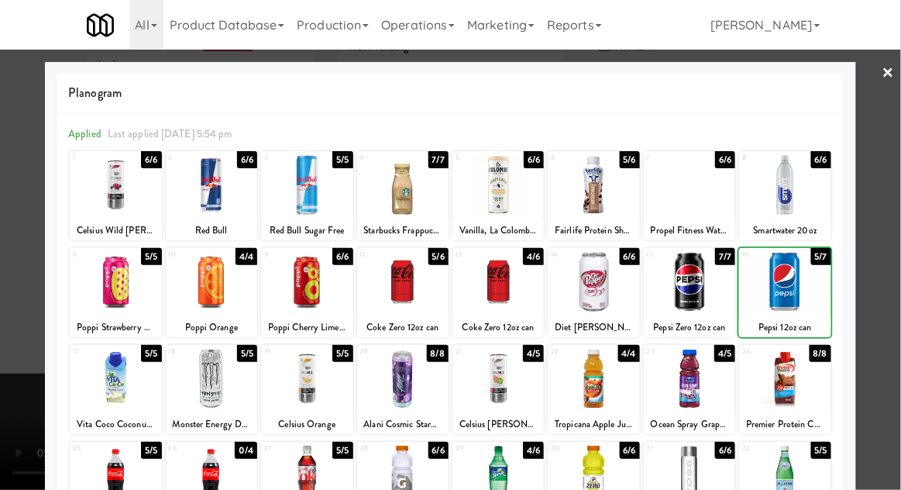
click at [897, 239] on div at bounding box center [450, 245] width 901 height 490
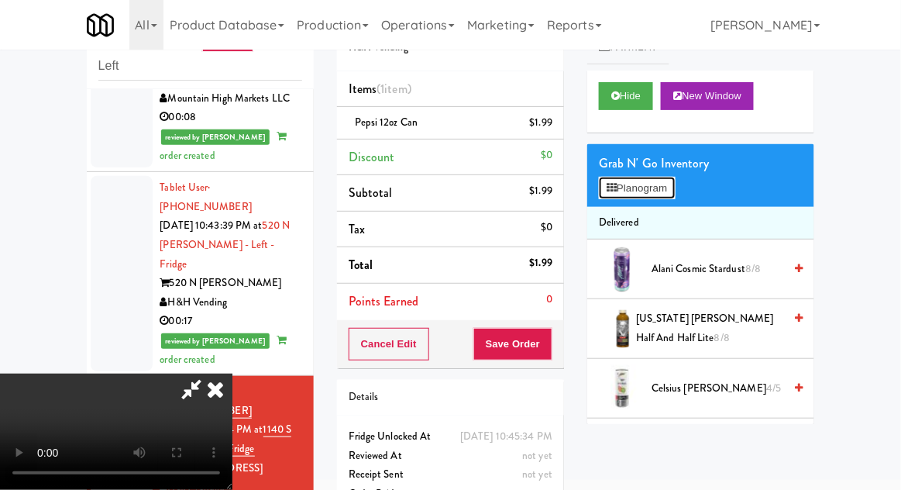
click at [674, 191] on button "Planogram" at bounding box center [637, 188] width 76 height 23
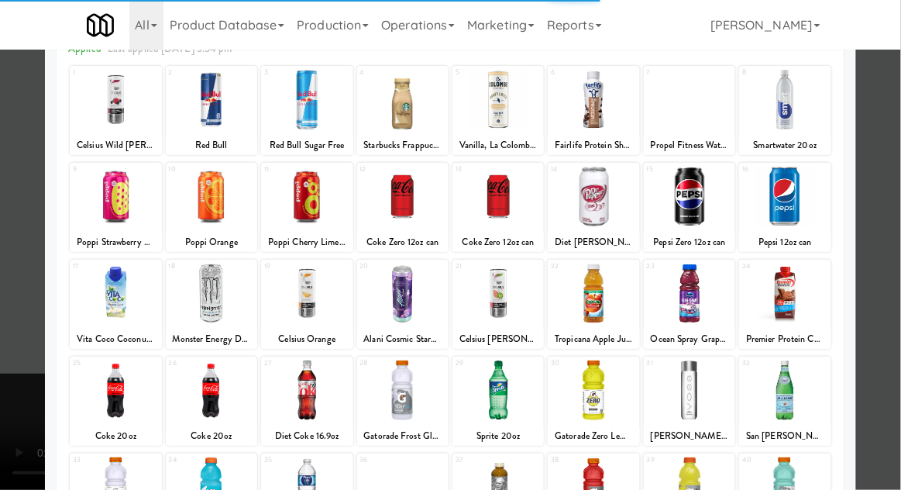
scroll to position [196, 0]
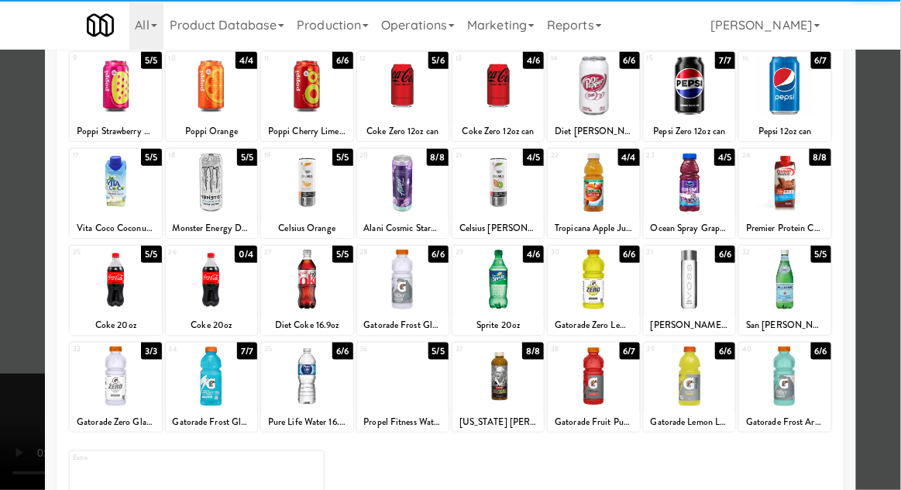
click at [809, 368] on div at bounding box center [784, 376] width 91 height 60
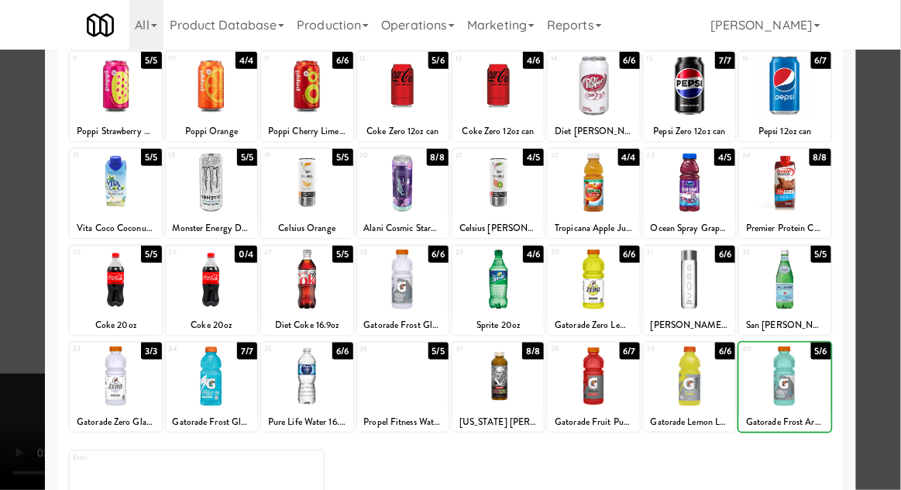
click at [892, 315] on div at bounding box center [450, 245] width 901 height 490
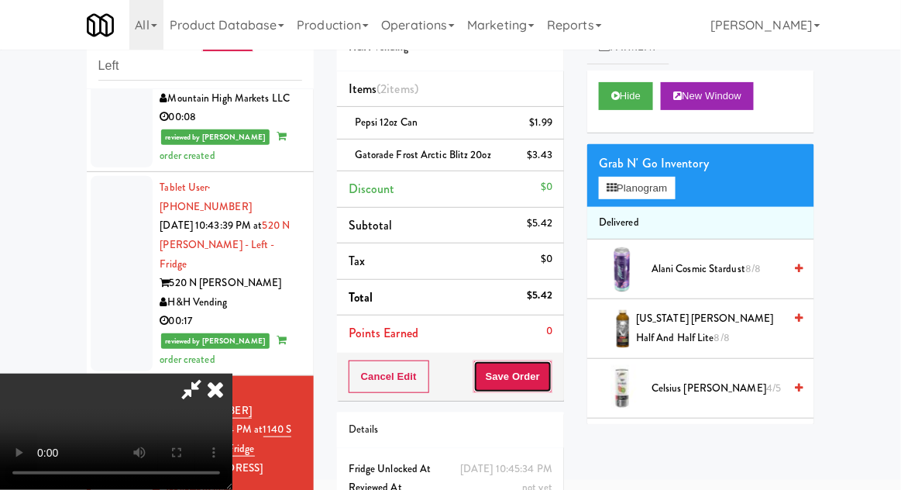
click at [551, 381] on button "Save Order" at bounding box center [513, 376] width 79 height 33
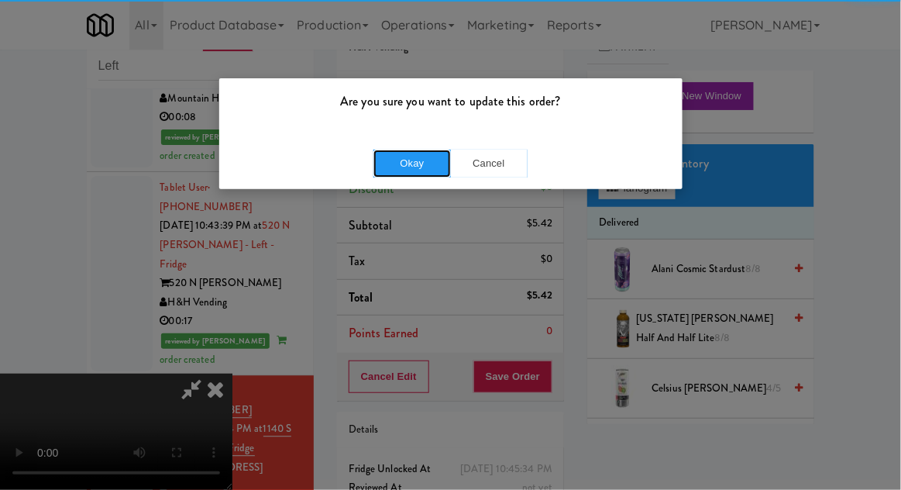
click at [412, 153] on button "Okay" at bounding box center [413, 164] width 78 height 28
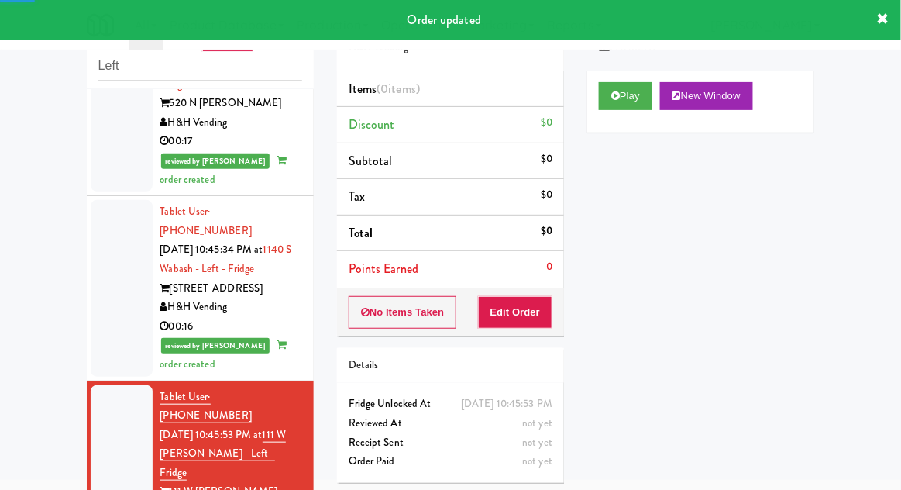
scroll to position [2335, 0]
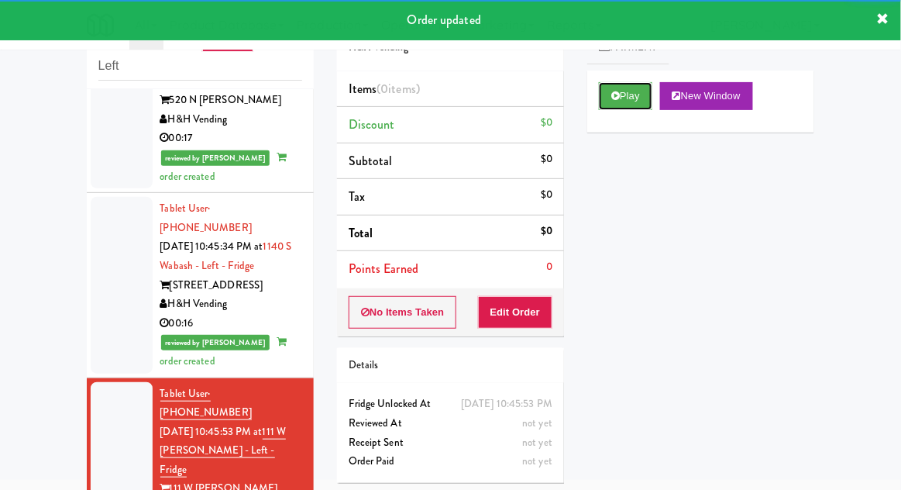
click at [622, 93] on button "Play" at bounding box center [625, 96] width 53 height 28
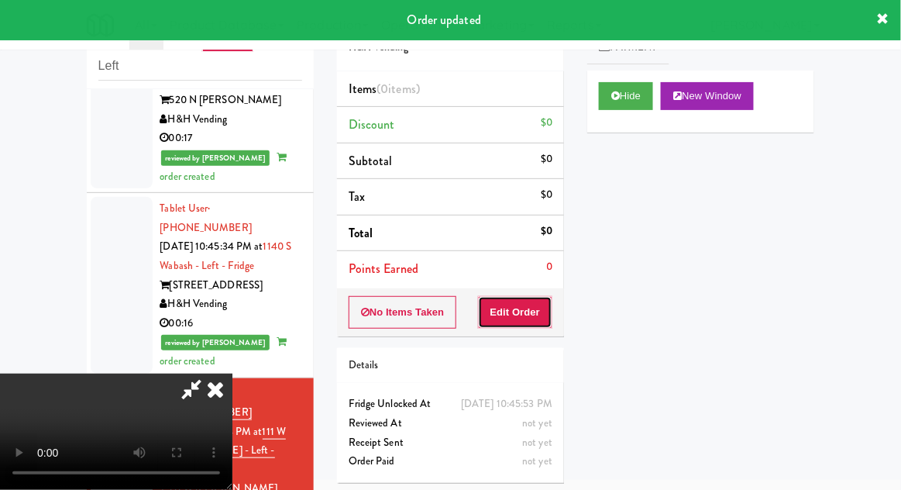
click at [535, 316] on button "Edit Order" at bounding box center [515, 312] width 75 height 33
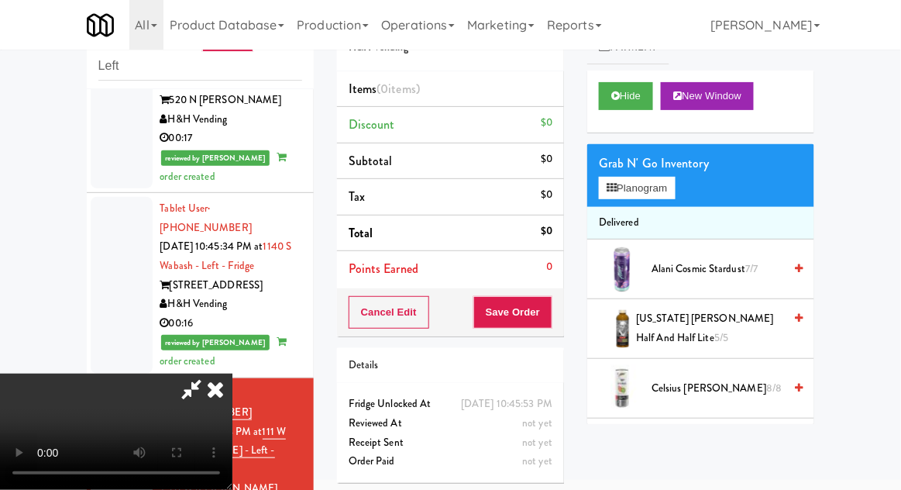
scroll to position [57, 0]
click at [657, 189] on button "Planogram" at bounding box center [637, 188] width 76 height 23
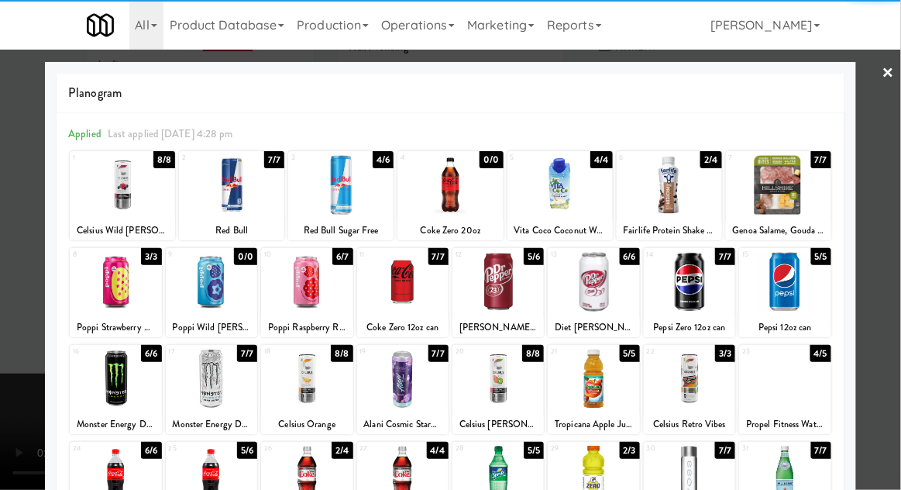
click at [414, 288] on div at bounding box center [402, 282] width 91 height 60
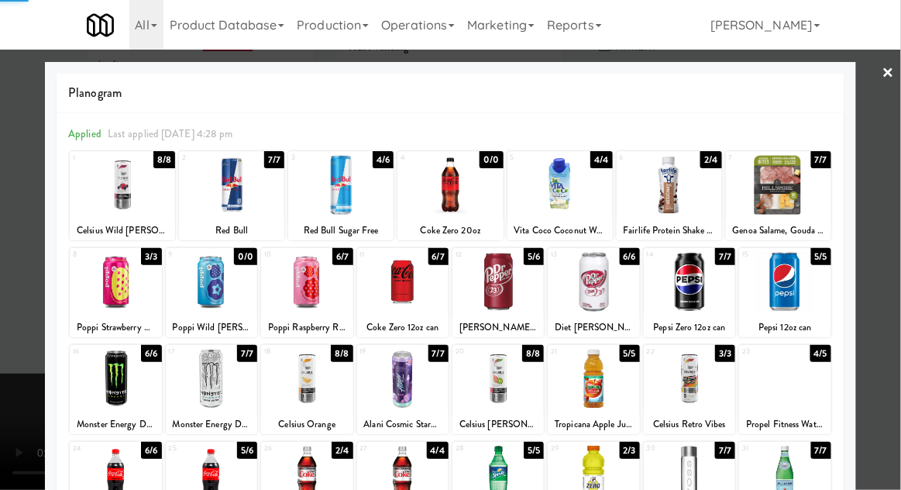
click at [892, 274] on div at bounding box center [450, 245] width 901 height 490
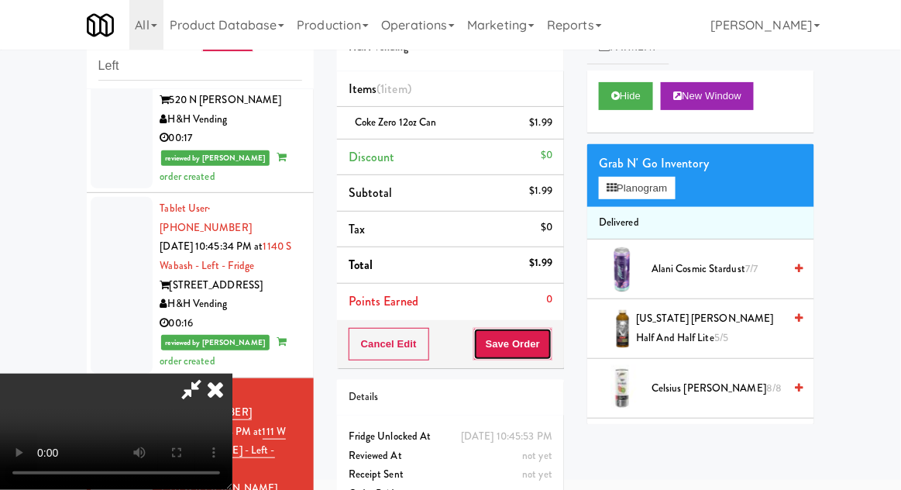
click at [546, 337] on button "Save Order" at bounding box center [513, 344] width 79 height 33
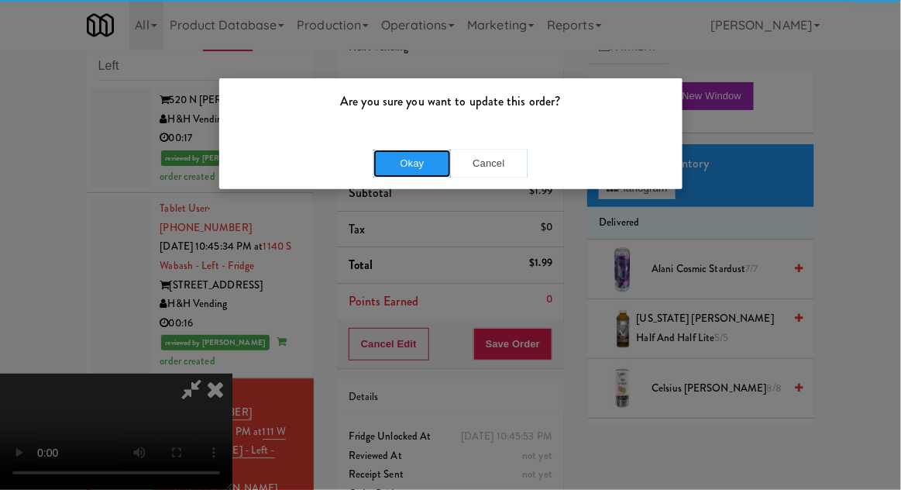
click at [391, 166] on button "Okay" at bounding box center [413, 164] width 78 height 28
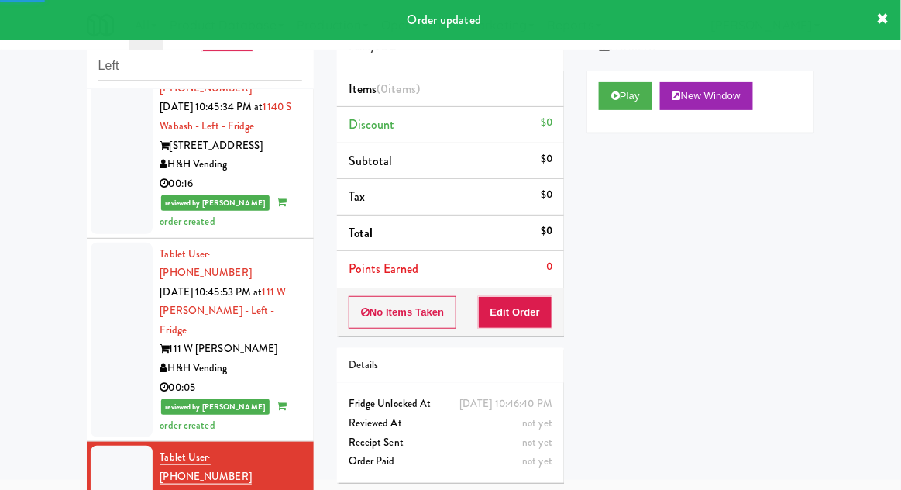
scroll to position [2478, 0]
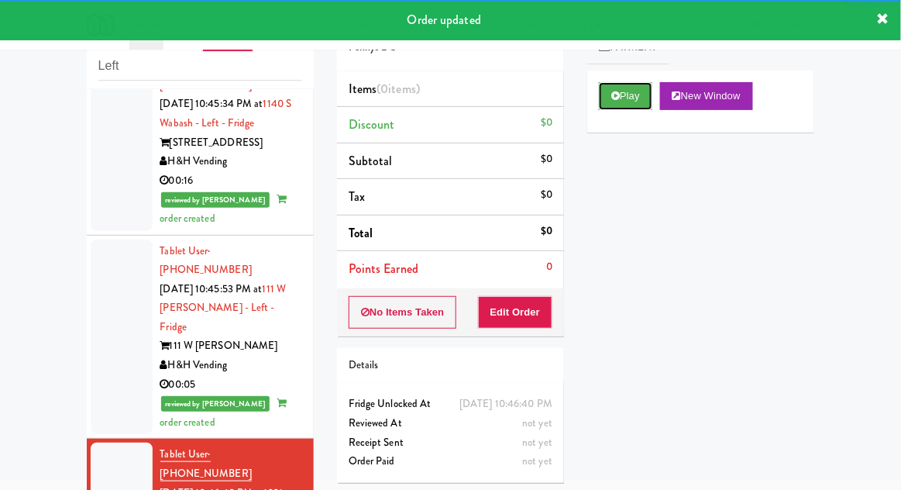
click at [614, 104] on button "Play" at bounding box center [625, 96] width 53 height 28
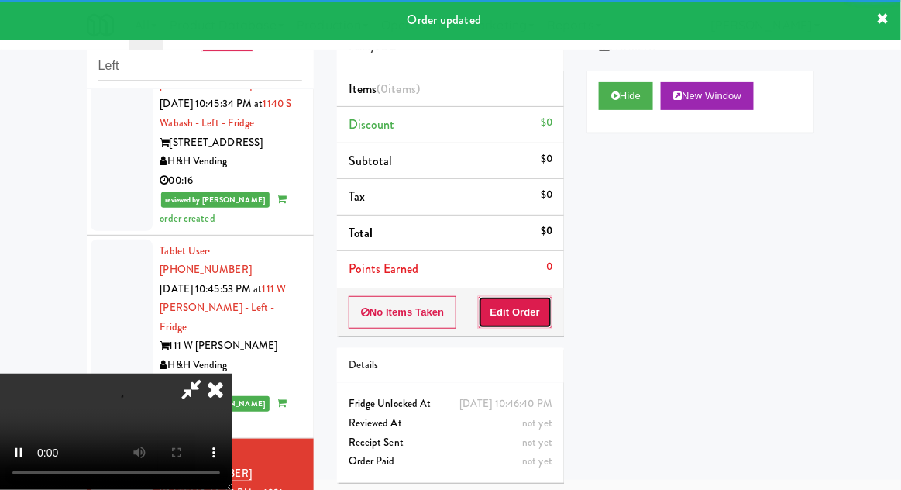
click at [526, 311] on button "Edit Order" at bounding box center [515, 312] width 75 height 33
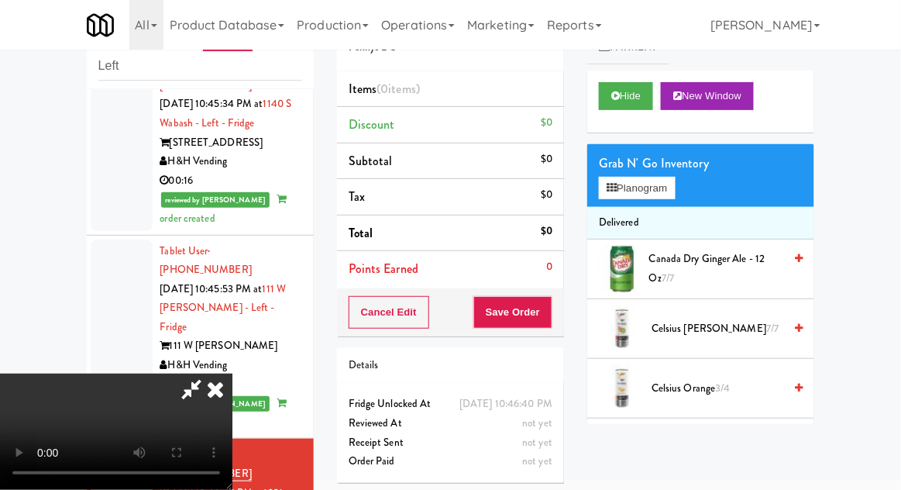
scroll to position [57, 0]
click at [633, 190] on button "Planogram" at bounding box center [637, 188] width 76 height 23
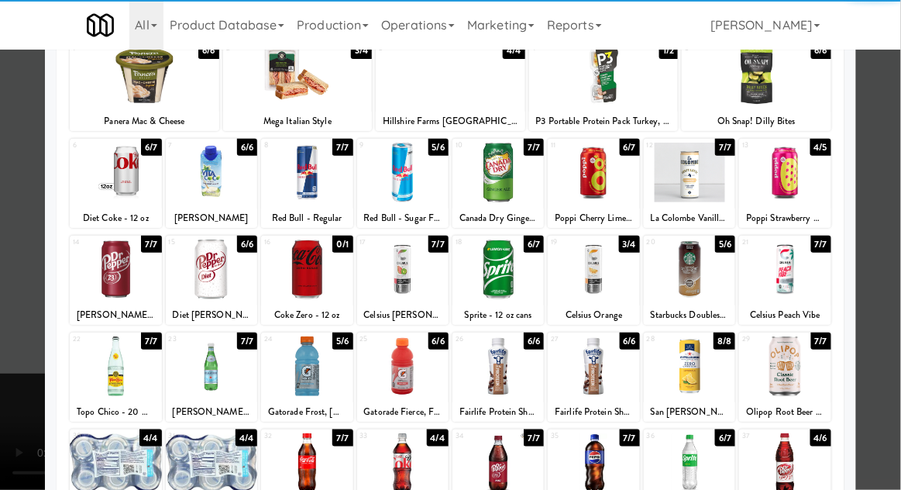
scroll to position [107, 0]
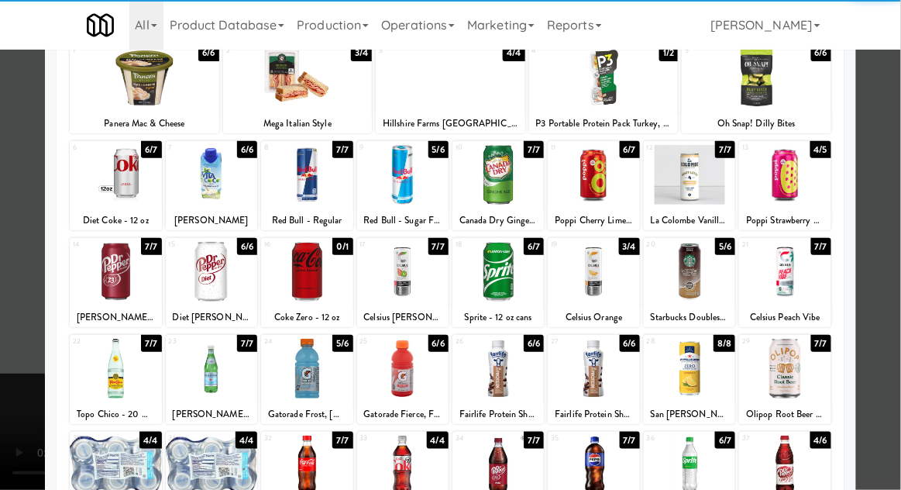
click at [408, 351] on div at bounding box center [402, 369] width 91 height 60
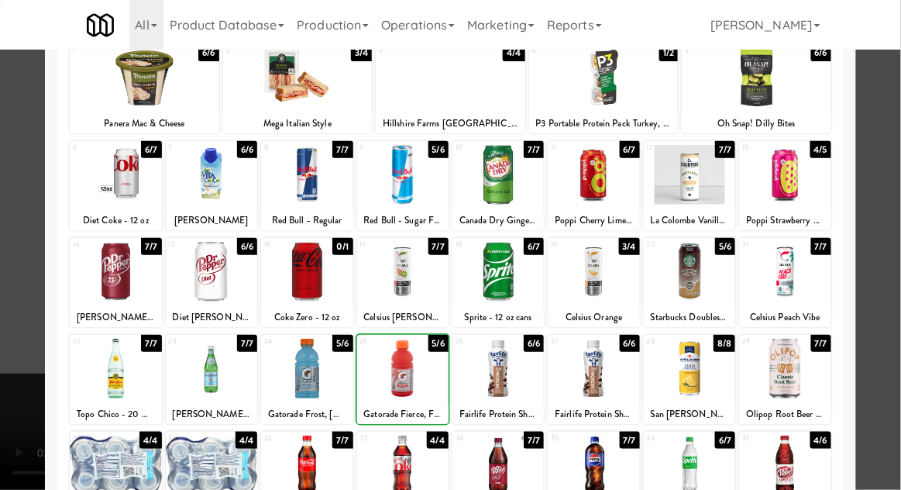
click at [891, 242] on div at bounding box center [450, 245] width 901 height 490
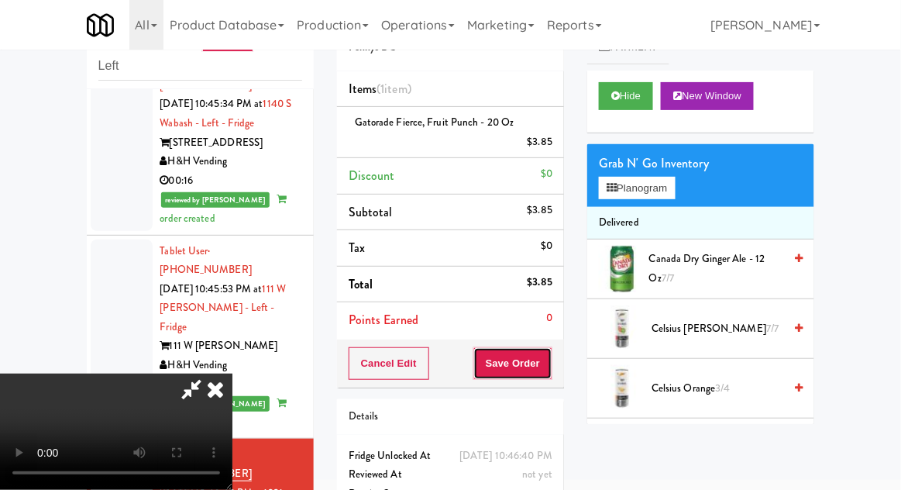
click at [549, 376] on button "Save Order" at bounding box center [513, 363] width 79 height 33
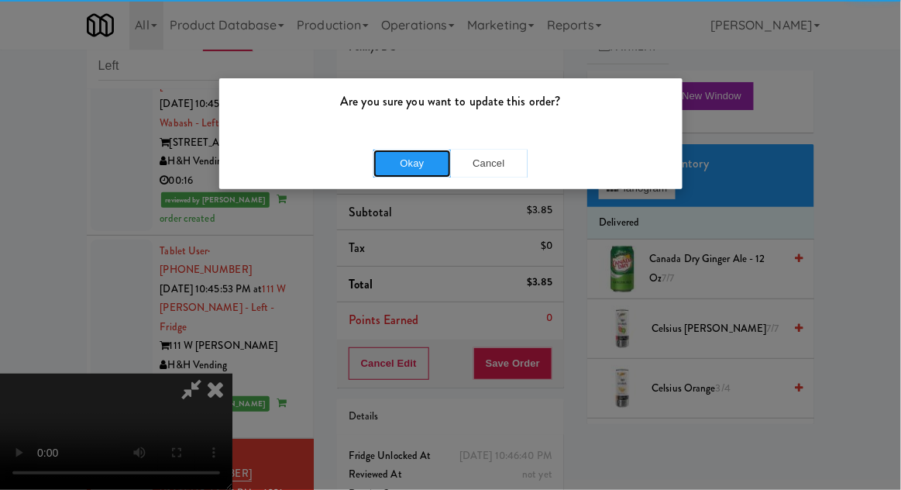
click at [402, 151] on button "Okay" at bounding box center [413, 164] width 78 height 28
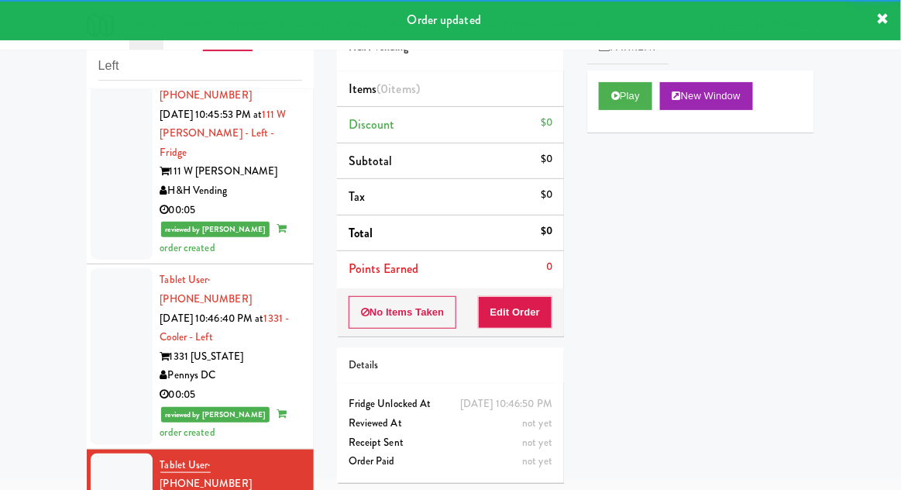
scroll to position [2655, 0]
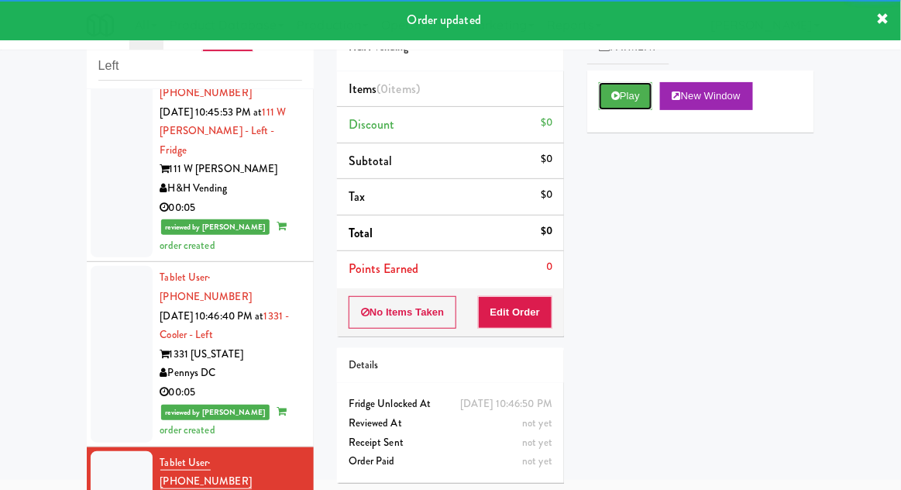
click at [607, 84] on button "Play" at bounding box center [625, 96] width 53 height 28
click at [523, 322] on button "Edit Order" at bounding box center [515, 312] width 75 height 33
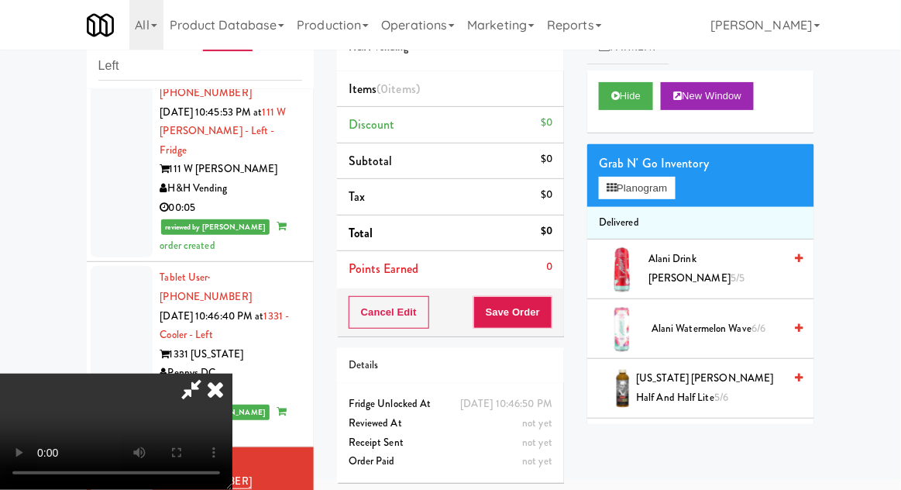
scroll to position [0, 0]
click at [633, 198] on button "Planogram" at bounding box center [637, 188] width 76 height 23
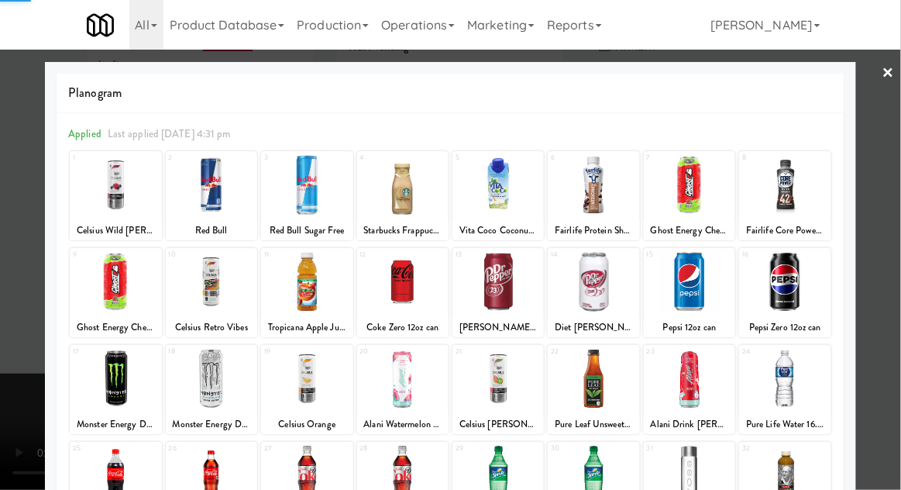
scroll to position [196, 0]
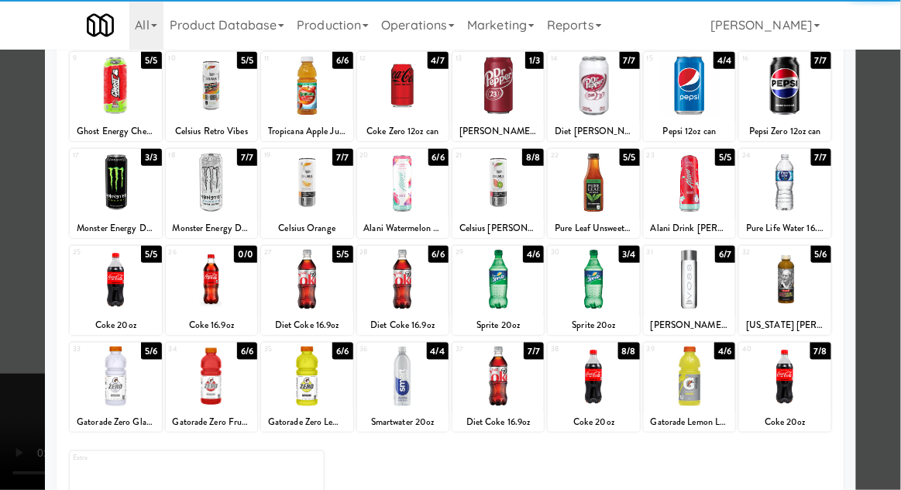
click at [305, 391] on div at bounding box center [306, 376] width 91 height 60
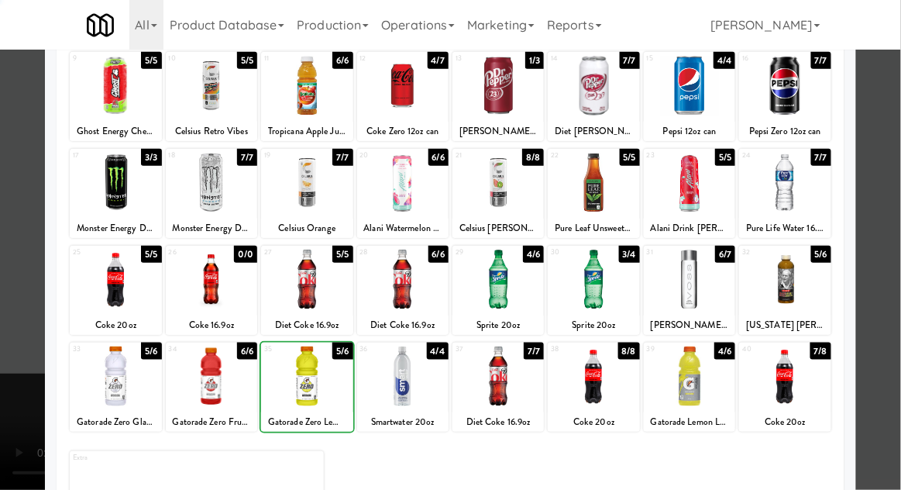
click at [891, 245] on div at bounding box center [450, 245] width 901 height 490
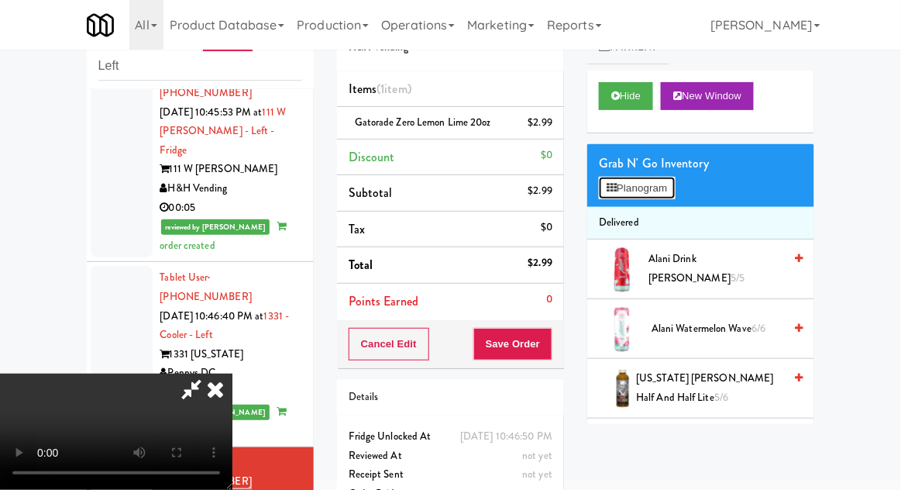
click at [667, 183] on button "Planogram" at bounding box center [637, 188] width 76 height 23
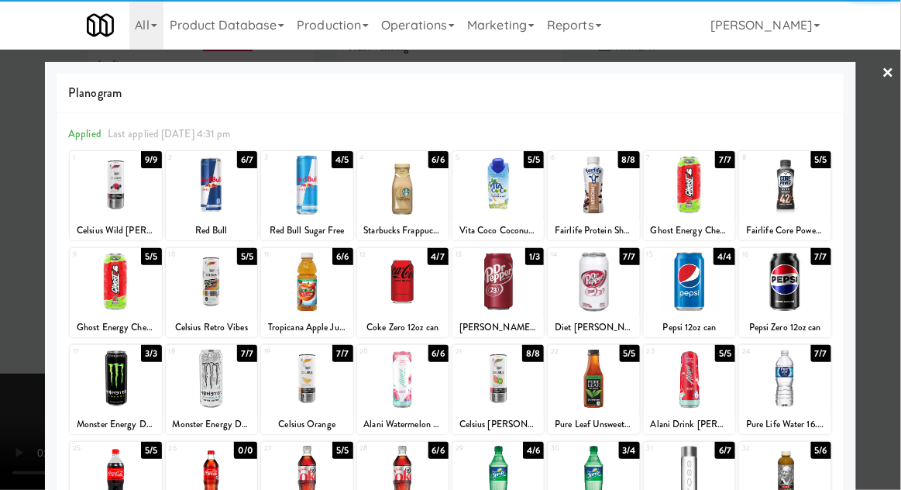
click at [695, 281] on div at bounding box center [689, 282] width 91 height 60
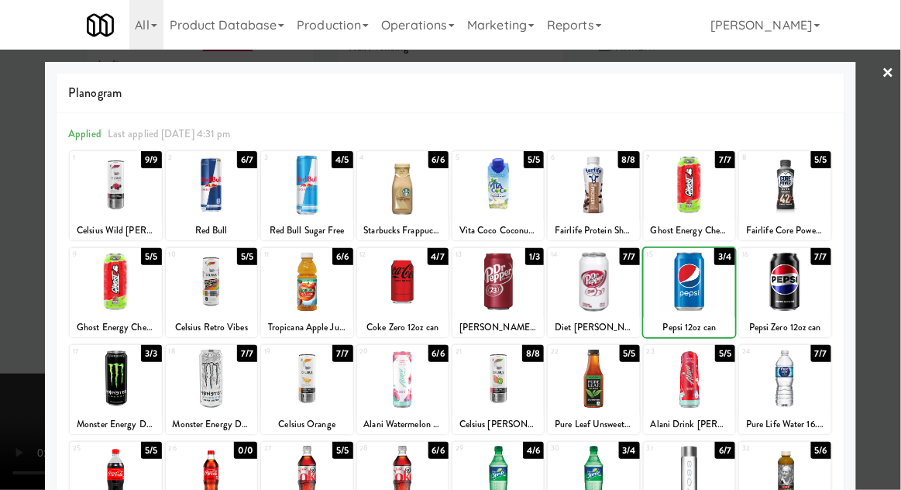
click at [893, 251] on div at bounding box center [450, 245] width 901 height 490
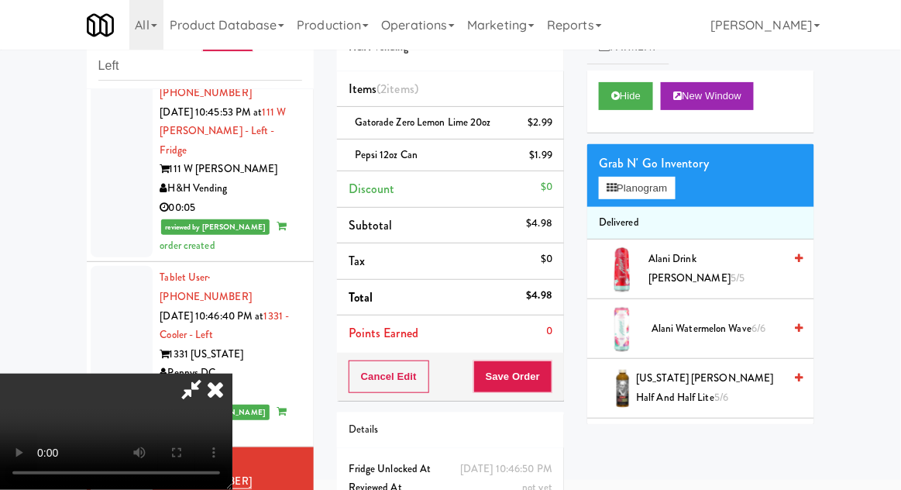
scroll to position [57, 0]
click at [547, 381] on button "Save Order" at bounding box center [513, 376] width 79 height 33
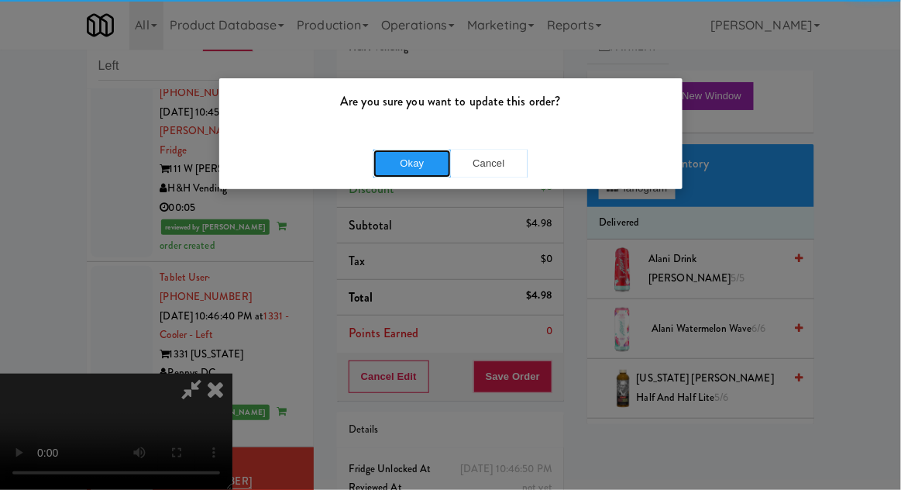
click at [405, 167] on button "Okay" at bounding box center [413, 164] width 78 height 28
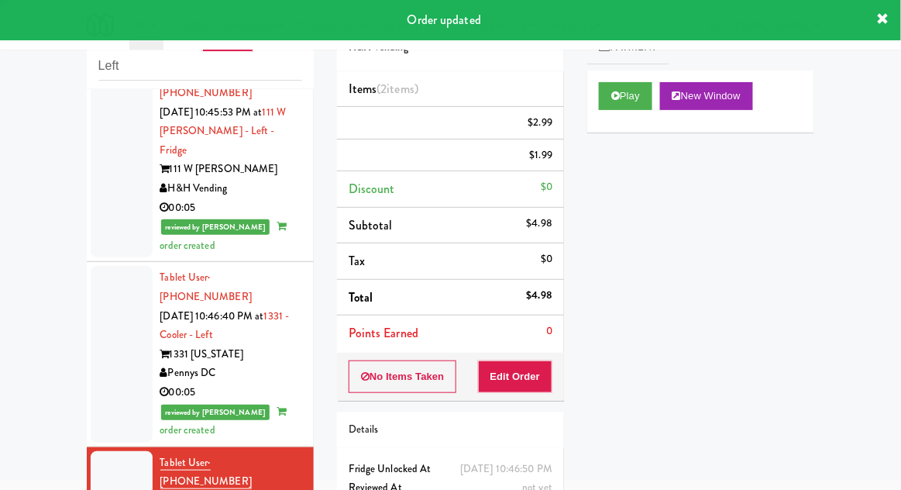
scroll to position [0, 0]
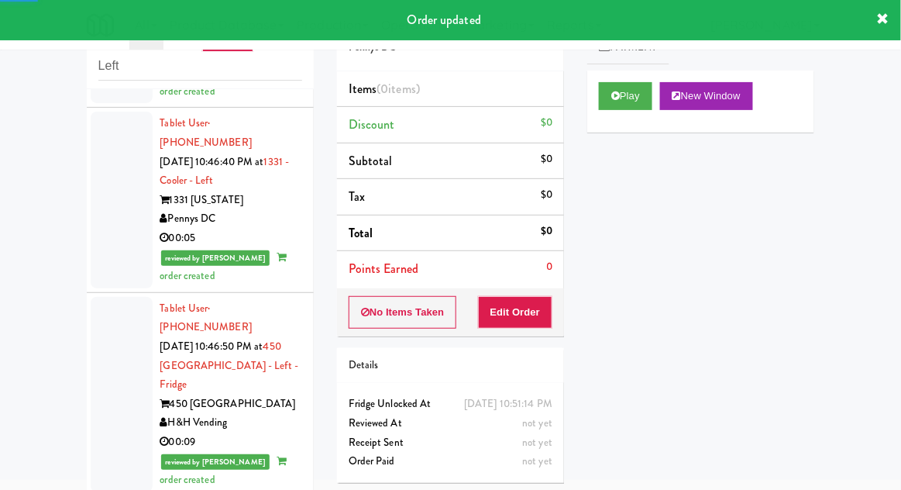
scroll to position [2814, 0]
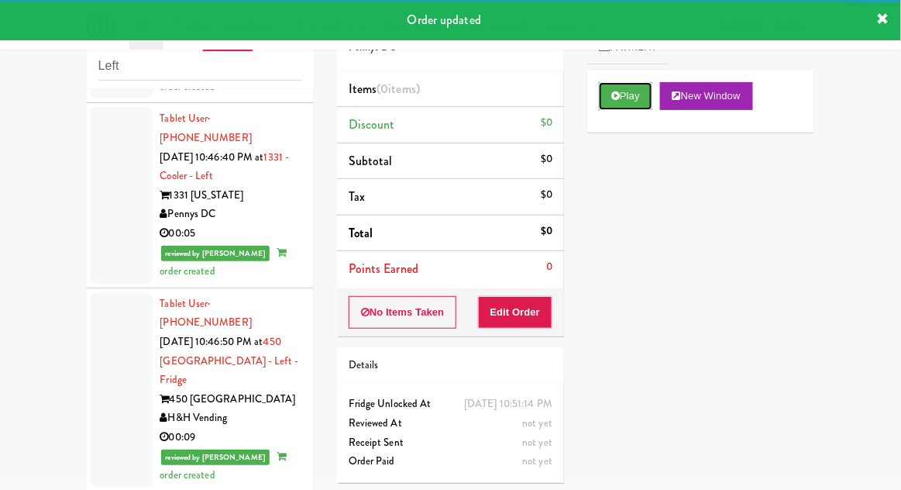
click at [615, 105] on button "Play" at bounding box center [625, 96] width 53 height 28
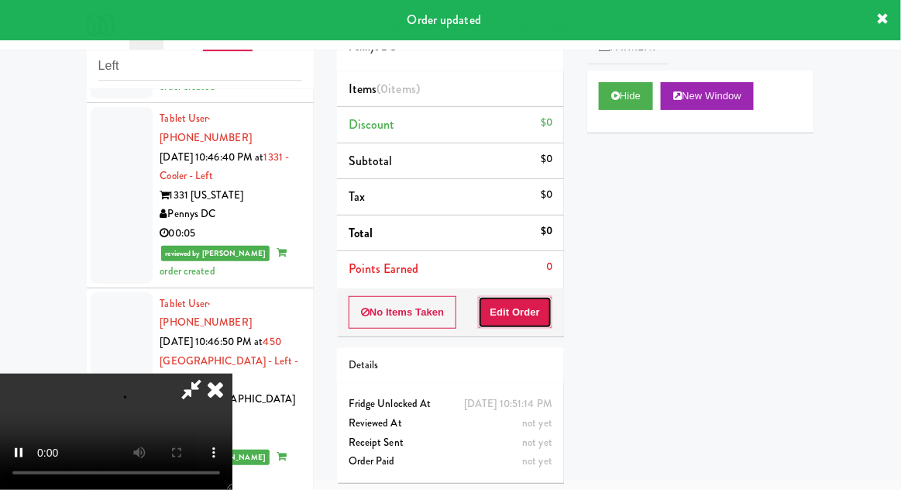
click at [519, 298] on button "Edit Order" at bounding box center [515, 312] width 75 height 33
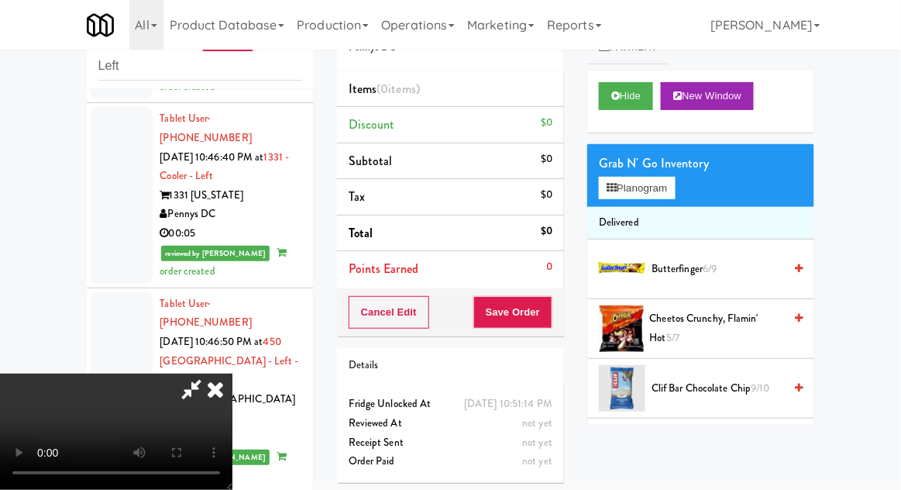
click at [692, 191] on div "Grab N' Go Inventory Planogram" at bounding box center [701, 175] width 227 height 63
click at [675, 186] on button "Planogram" at bounding box center [637, 188] width 76 height 23
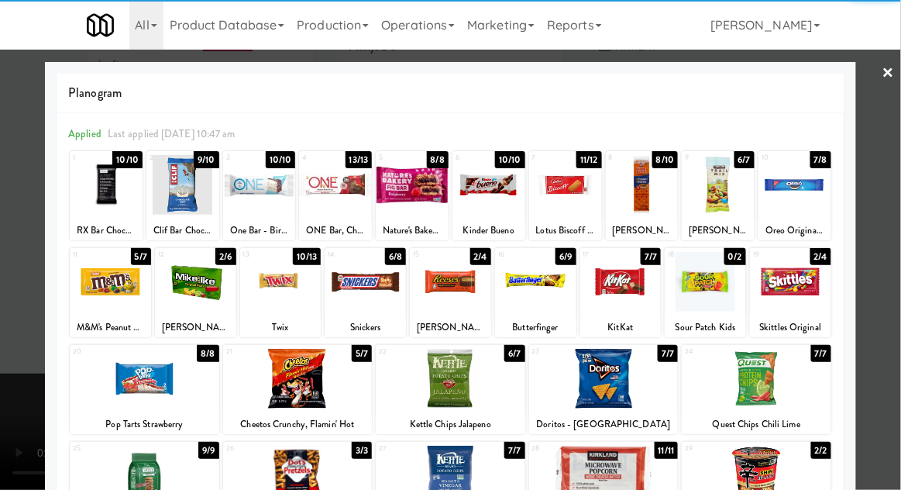
click at [608, 381] on div at bounding box center [604, 379] width 150 height 60
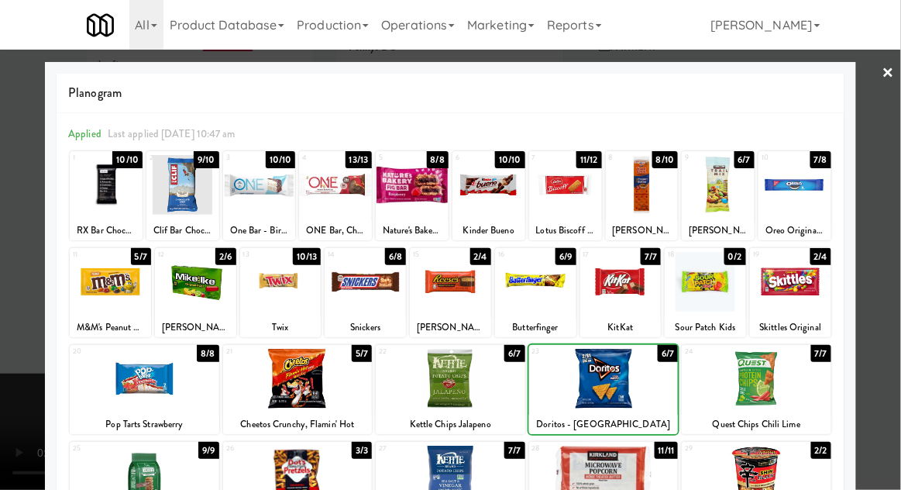
click at [606, 390] on div at bounding box center [604, 379] width 150 height 60
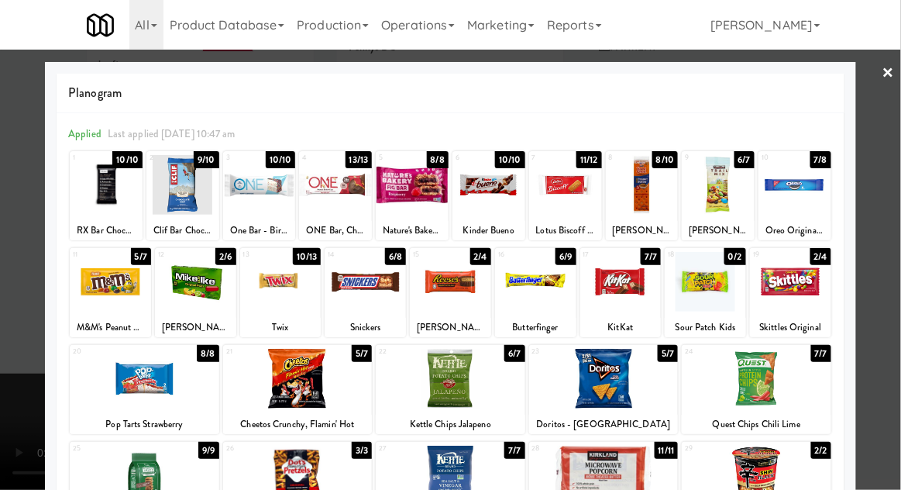
click at [900, 163] on div at bounding box center [450, 245] width 901 height 490
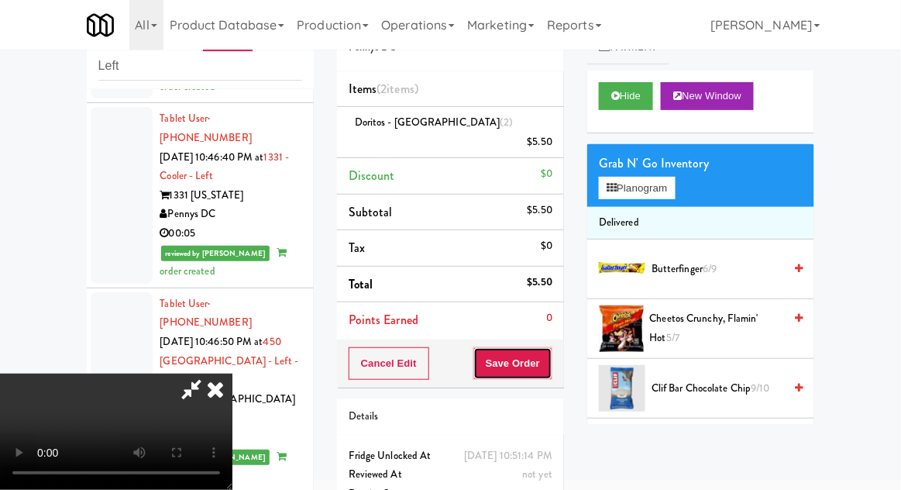
click at [546, 347] on button "Save Order" at bounding box center [513, 363] width 79 height 33
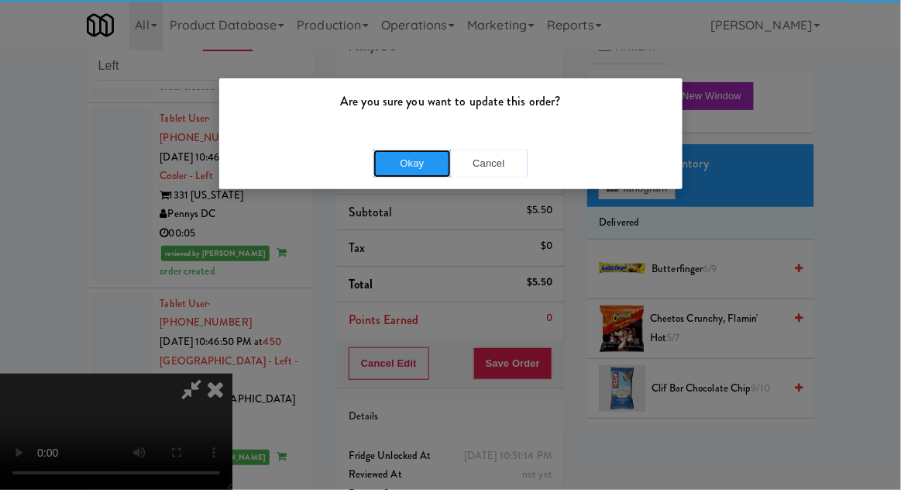
click at [407, 168] on button "Okay" at bounding box center [413, 164] width 78 height 28
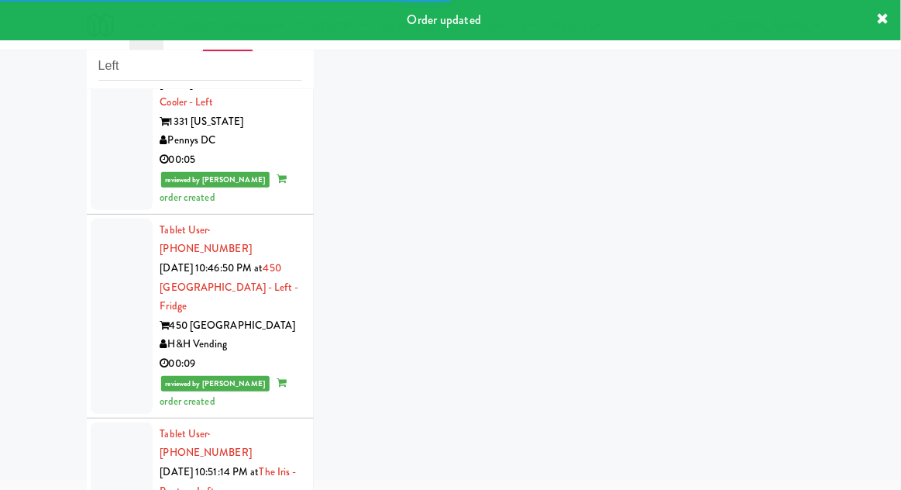
scroll to position [2963, 0]
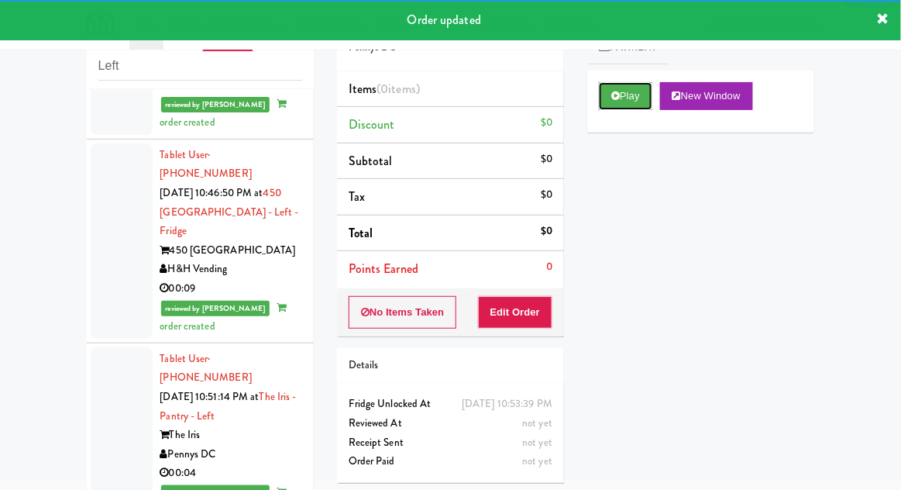
click at [619, 101] on button "Play" at bounding box center [625, 96] width 53 height 28
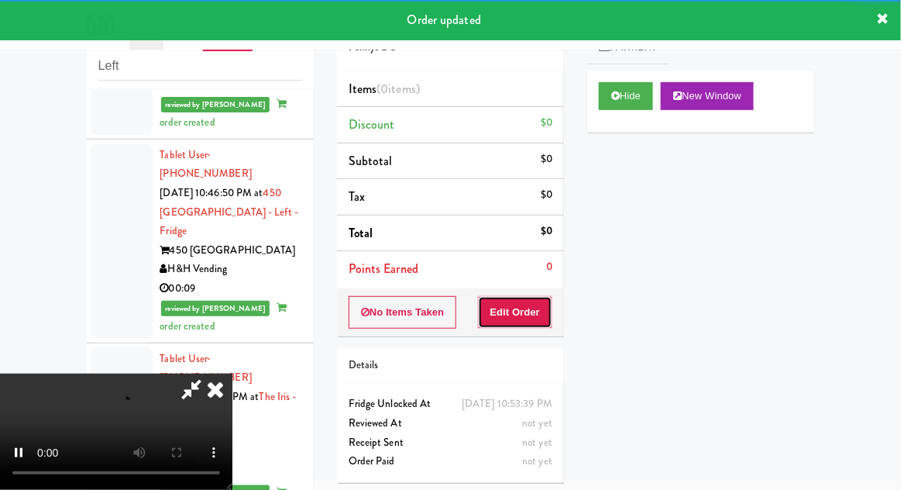
click at [515, 317] on button "Edit Order" at bounding box center [515, 312] width 75 height 33
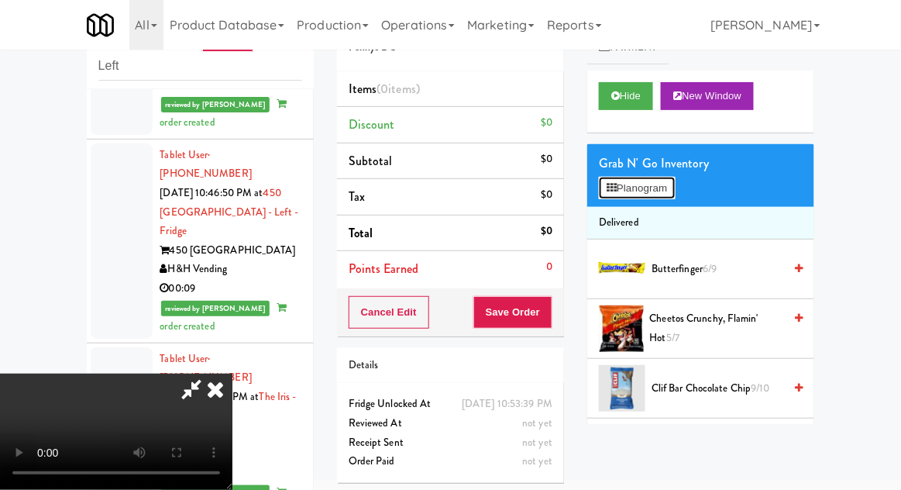
click at [673, 182] on button "Planogram" at bounding box center [637, 188] width 76 height 23
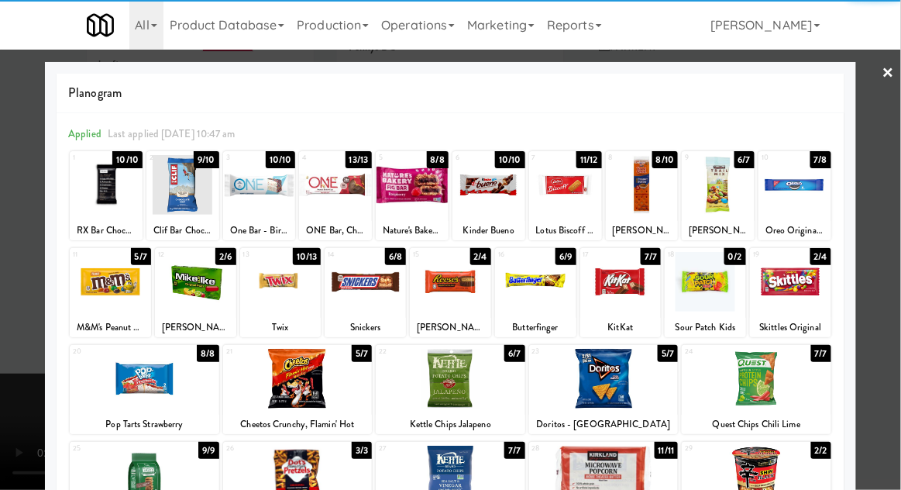
click at [278, 379] on div at bounding box center [298, 379] width 150 height 60
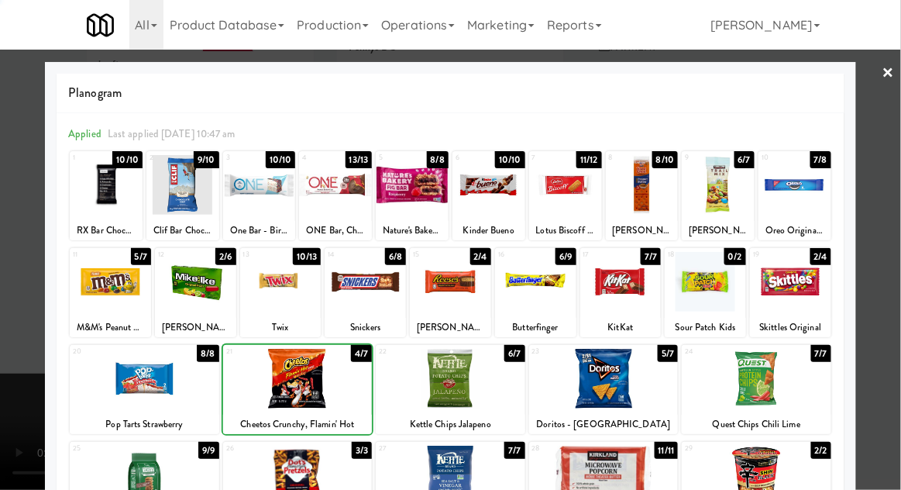
click at [894, 241] on div at bounding box center [450, 245] width 901 height 490
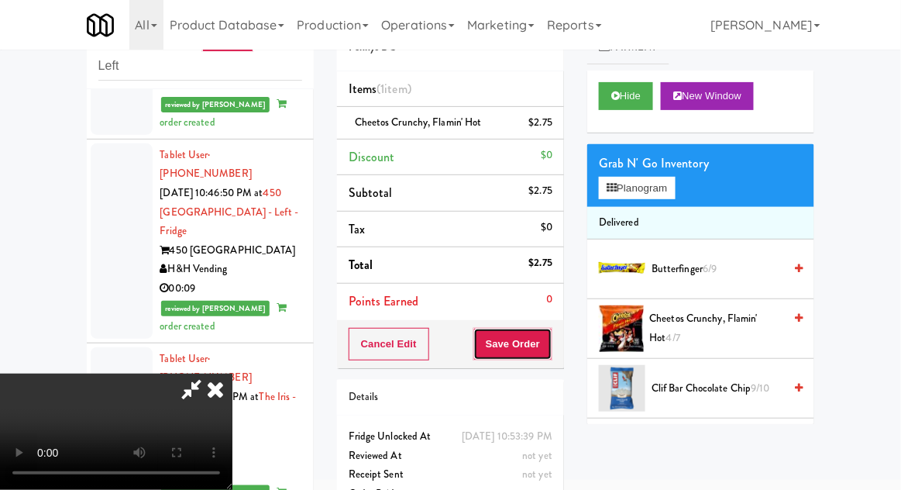
click at [547, 350] on button "Save Order" at bounding box center [513, 344] width 79 height 33
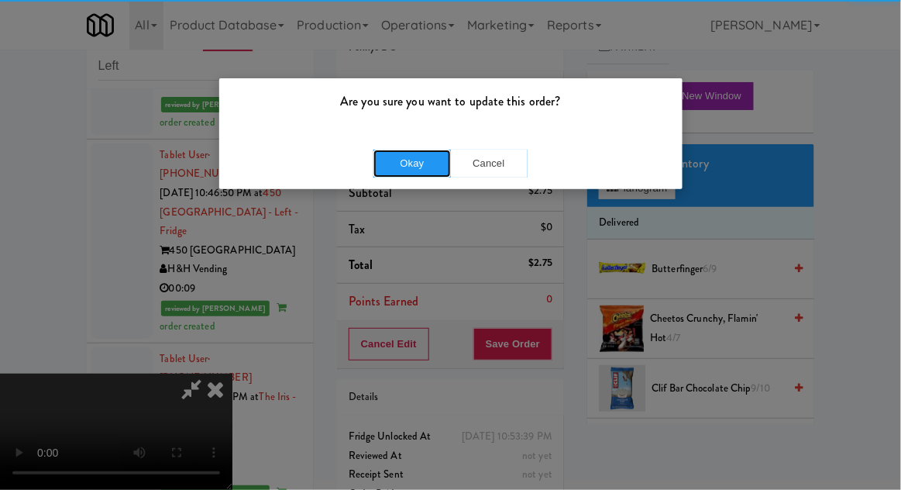
click at [426, 172] on button "Okay" at bounding box center [413, 164] width 78 height 28
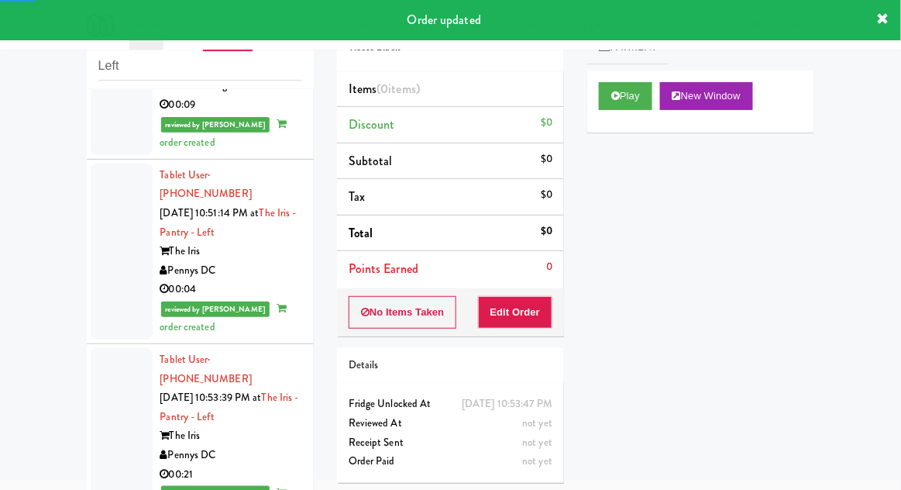
scroll to position [3147, 0]
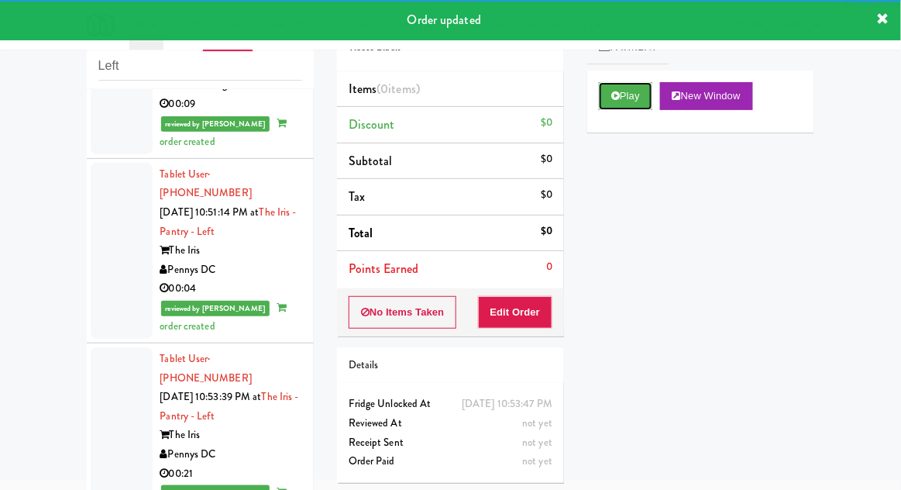
click at [600, 96] on button "Play" at bounding box center [625, 96] width 53 height 28
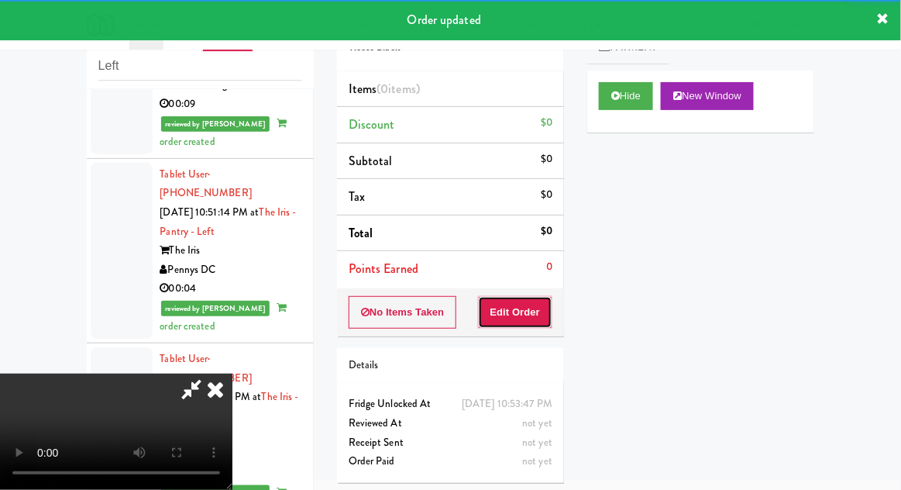
click at [521, 312] on button "Edit Order" at bounding box center [515, 312] width 75 height 33
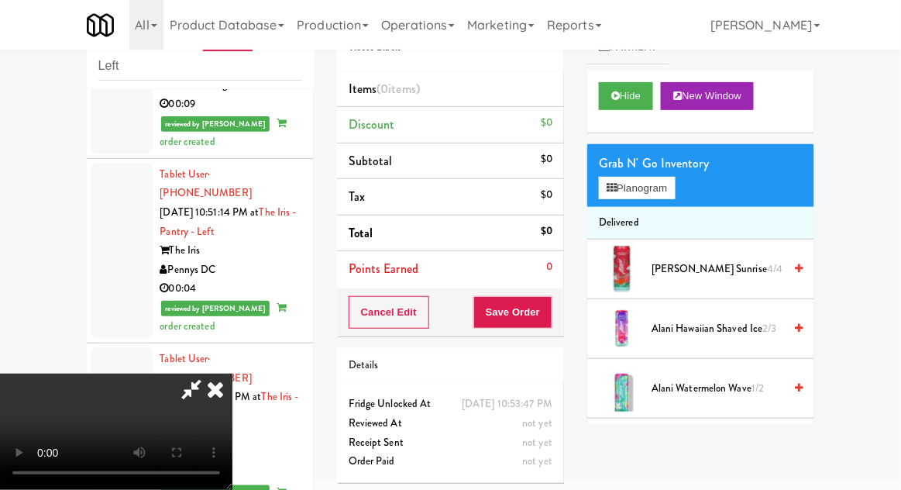
scroll to position [57, 0]
click at [664, 184] on button "Planogram" at bounding box center [637, 188] width 76 height 23
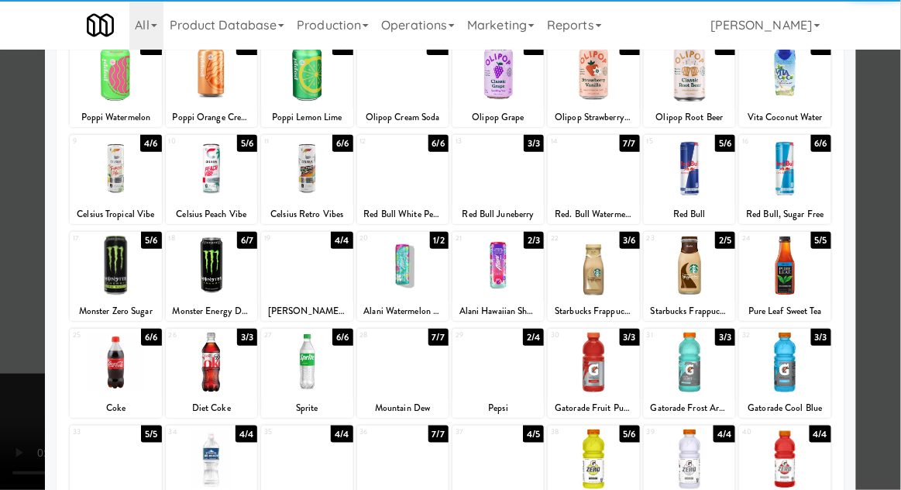
scroll to position [118, 0]
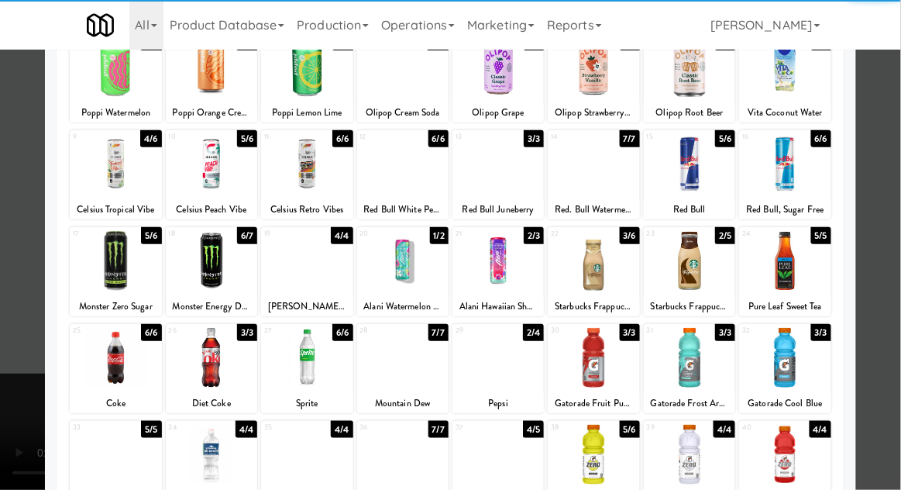
click at [291, 462] on div at bounding box center [306, 455] width 91 height 60
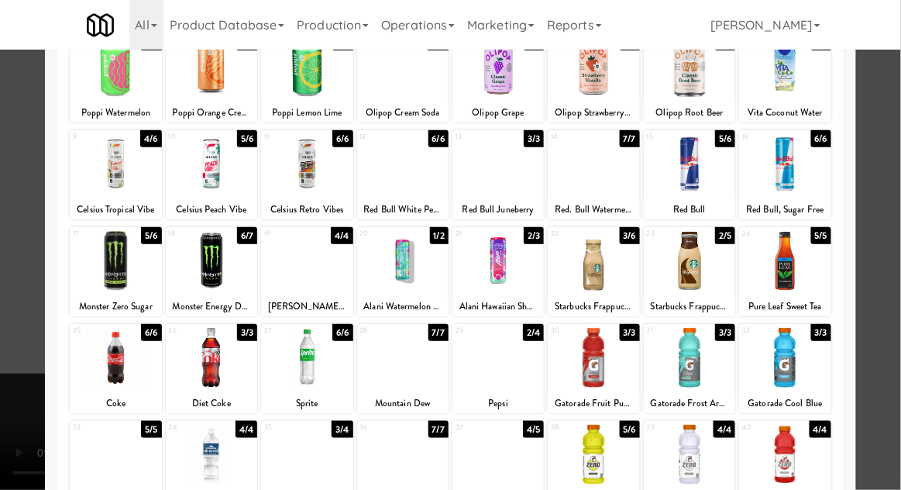
click at [891, 257] on div at bounding box center [450, 245] width 901 height 490
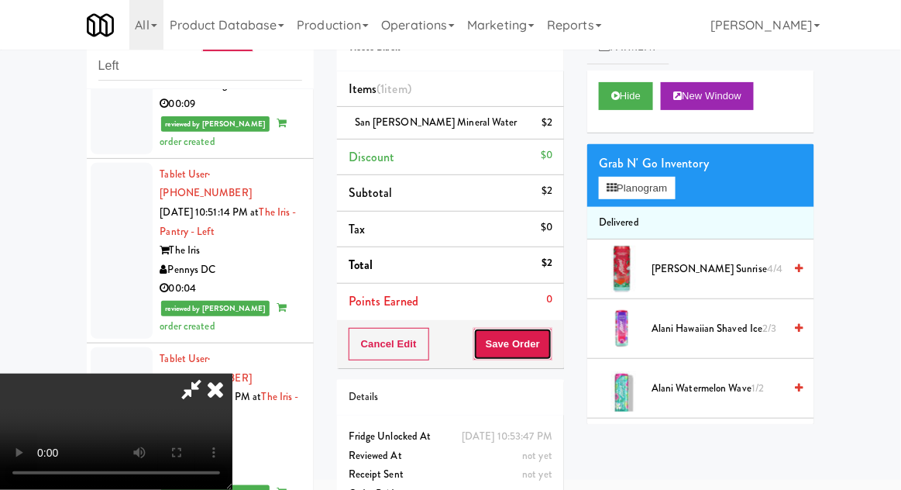
click at [550, 341] on button "Save Order" at bounding box center [513, 344] width 79 height 33
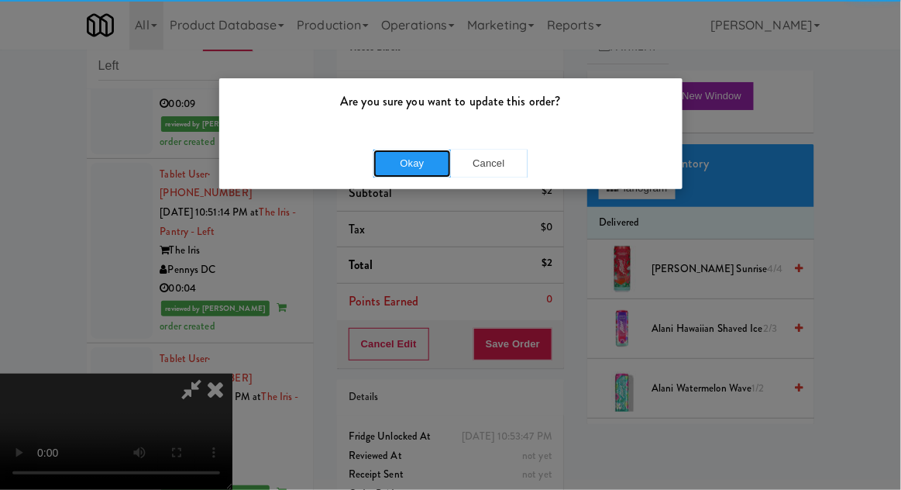
click at [397, 153] on button "Okay" at bounding box center [413, 164] width 78 height 28
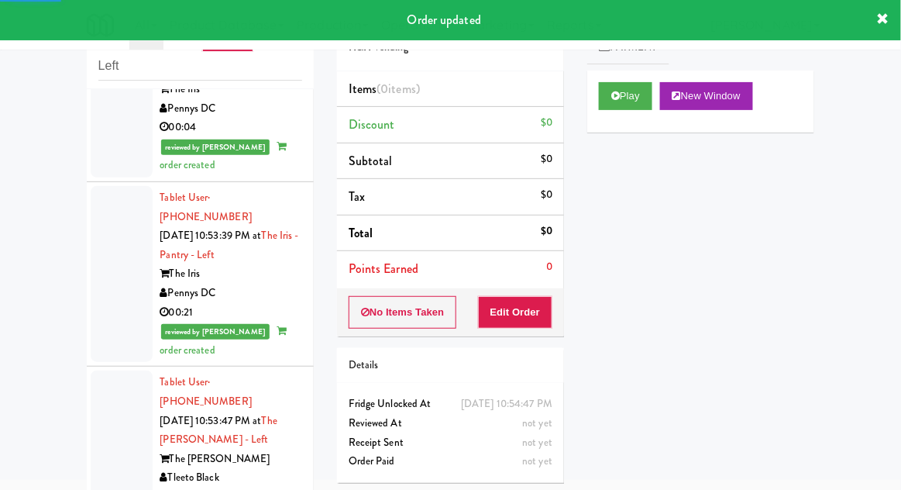
scroll to position [3308, 0]
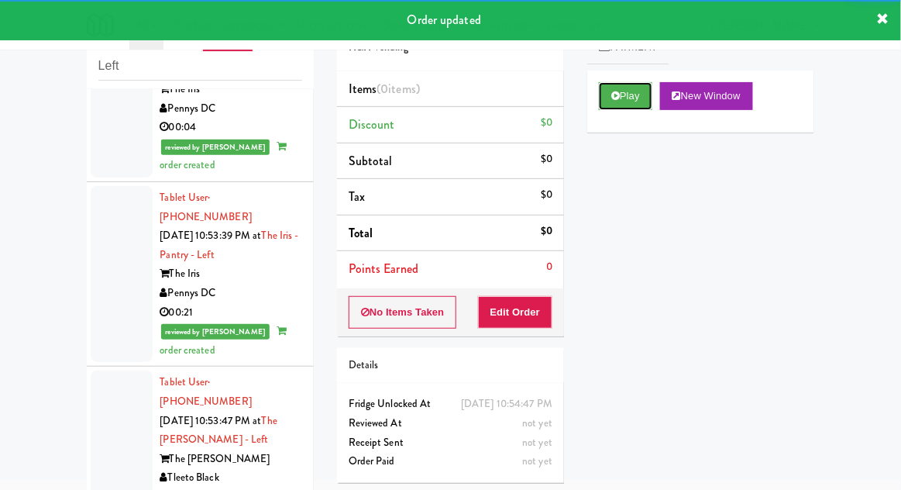
click at [617, 93] on icon at bounding box center [616, 96] width 9 height 10
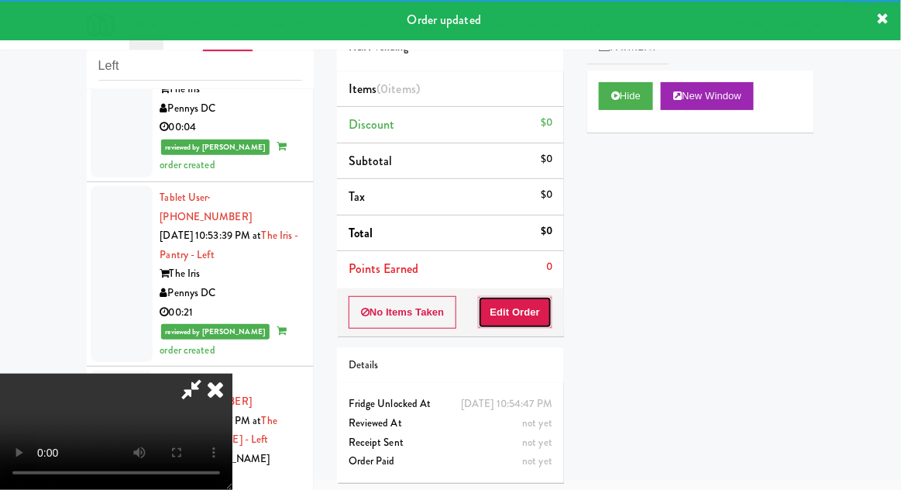
click at [529, 313] on button "Edit Order" at bounding box center [515, 312] width 75 height 33
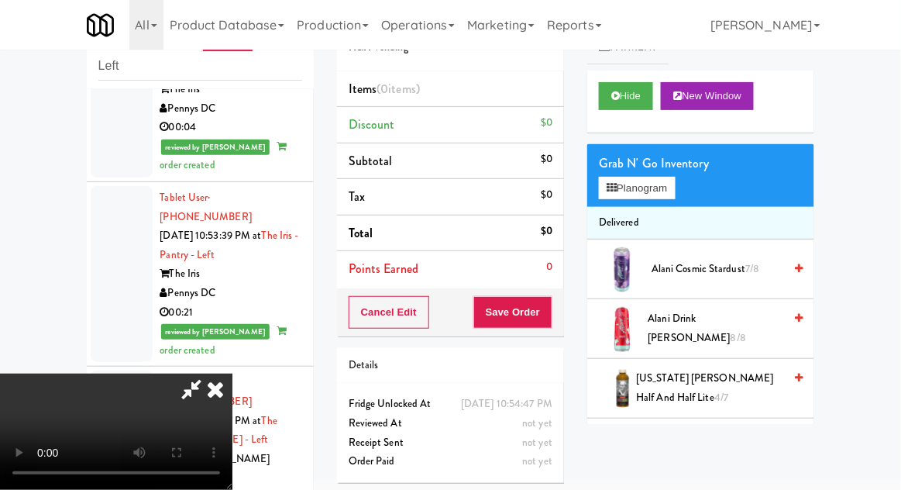
scroll to position [57, 0]
click at [674, 188] on button "Planogram" at bounding box center [637, 188] width 76 height 23
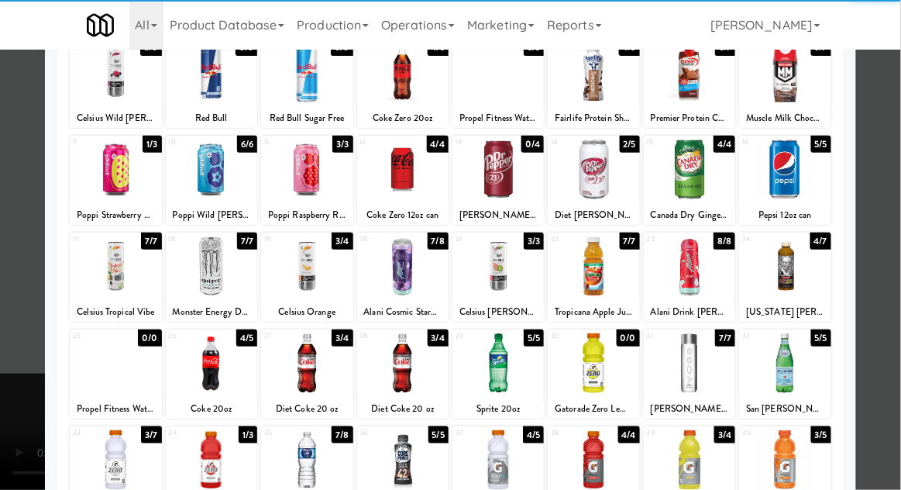
scroll to position [112, 0]
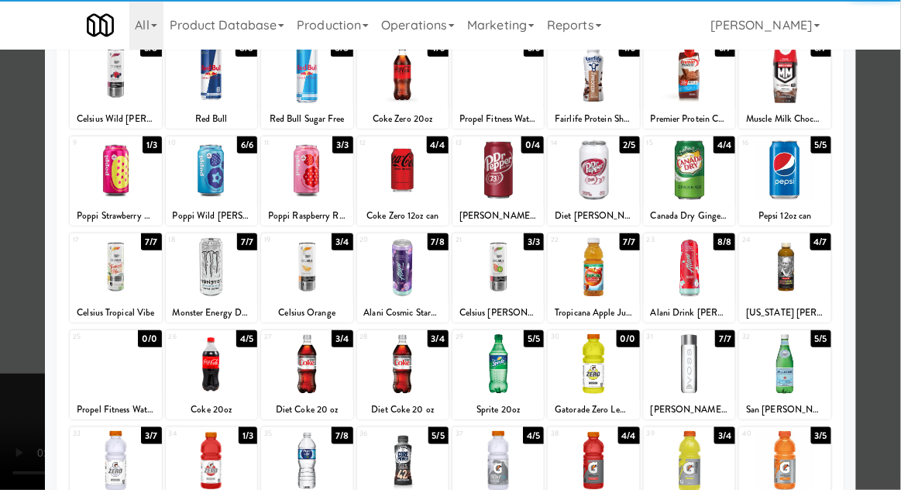
click at [398, 366] on div at bounding box center [402, 364] width 91 height 60
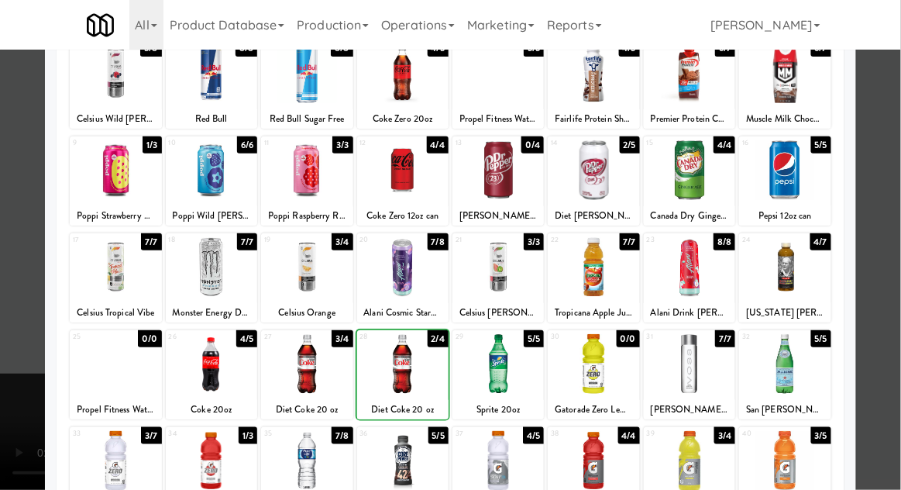
click at [890, 264] on div at bounding box center [450, 245] width 901 height 490
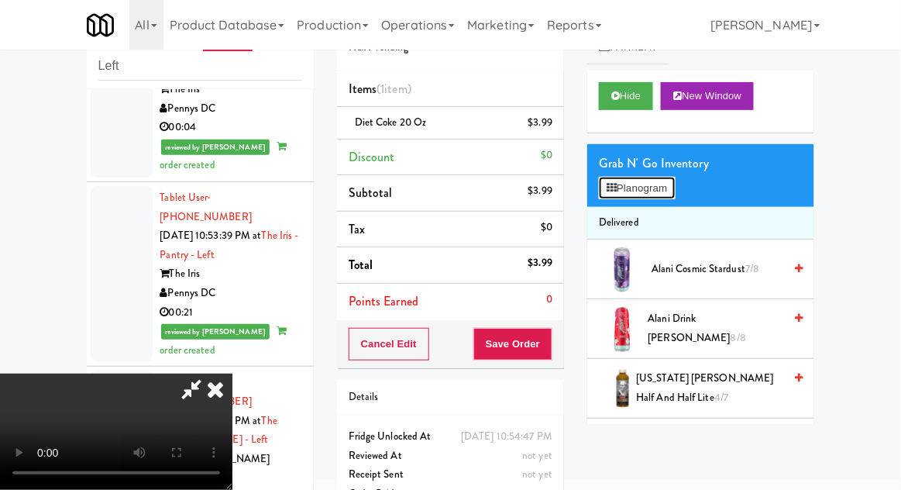
click at [619, 183] on button "Planogram" at bounding box center [637, 188] width 76 height 23
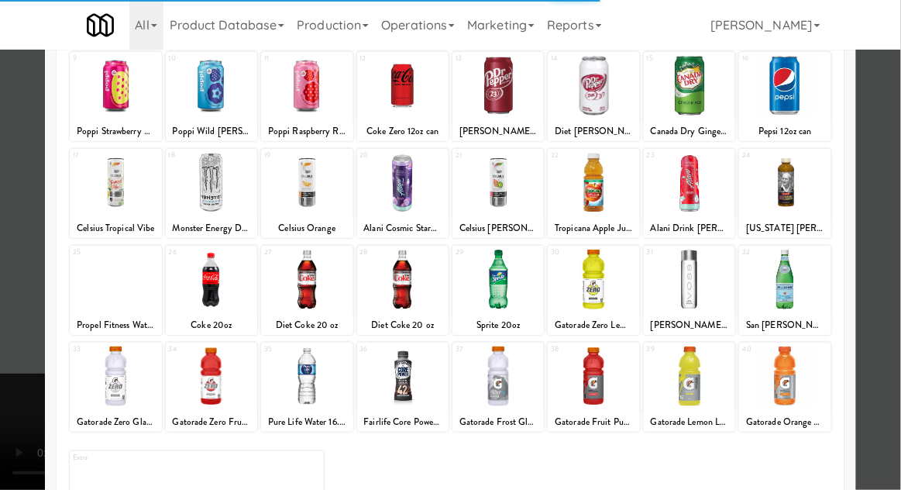
scroll to position [195, 0]
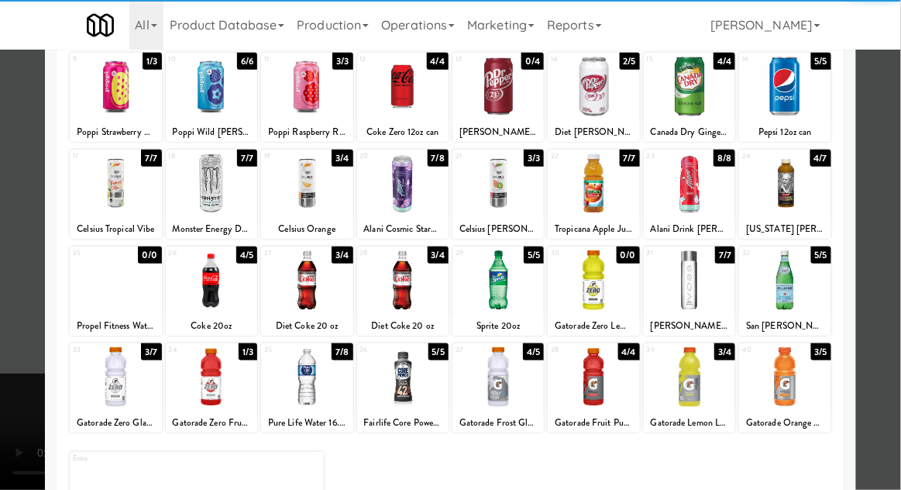
click at [309, 377] on div at bounding box center [306, 377] width 91 height 60
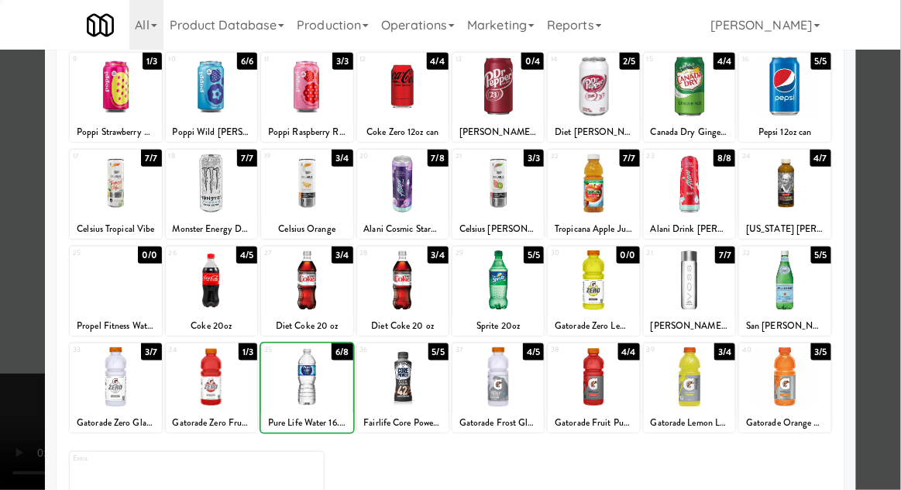
click at [884, 269] on div at bounding box center [450, 245] width 901 height 490
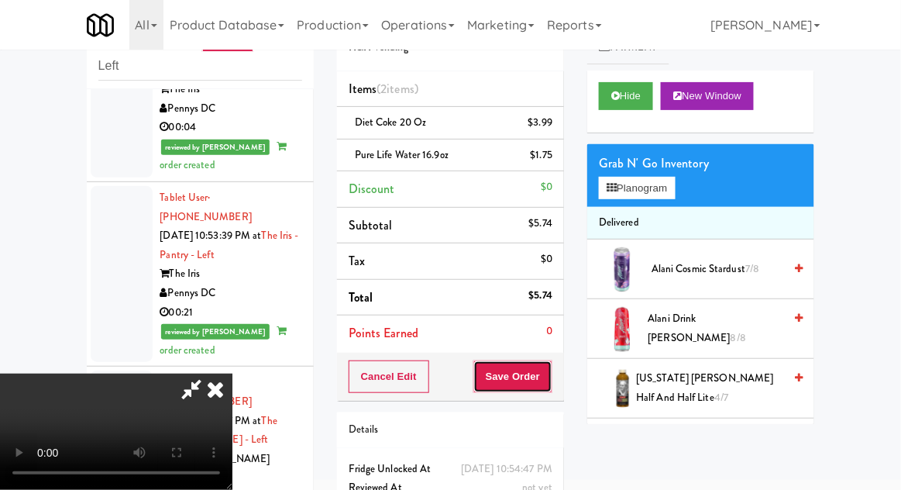
click at [550, 370] on button "Save Order" at bounding box center [513, 376] width 79 height 33
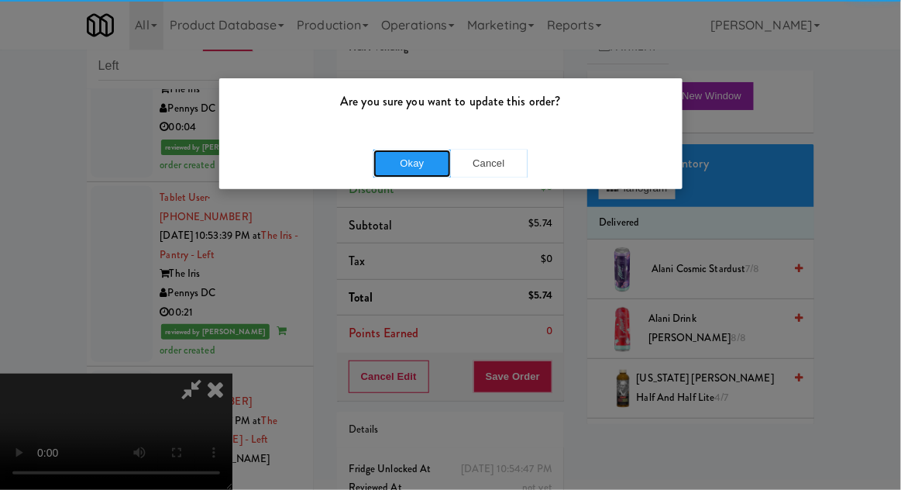
click at [410, 172] on button "Okay" at bounding box center [413, 164] width 78 height 28
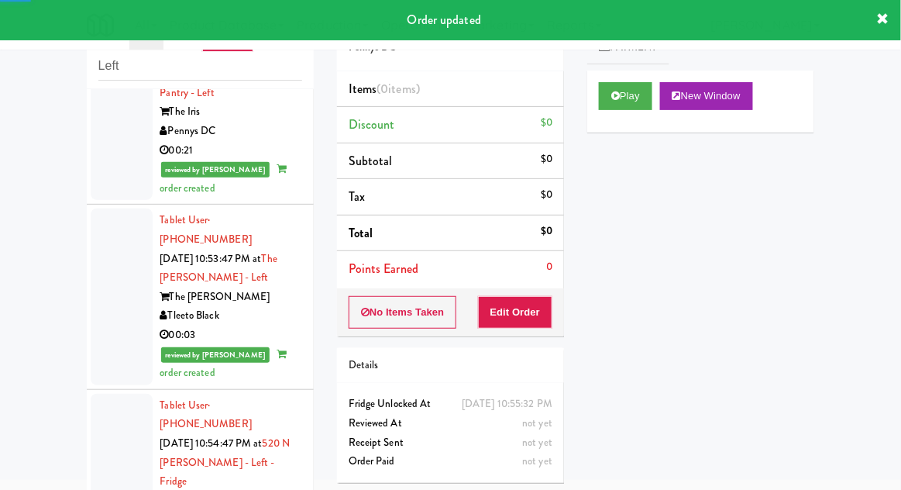
scroll to position [3473, 0]
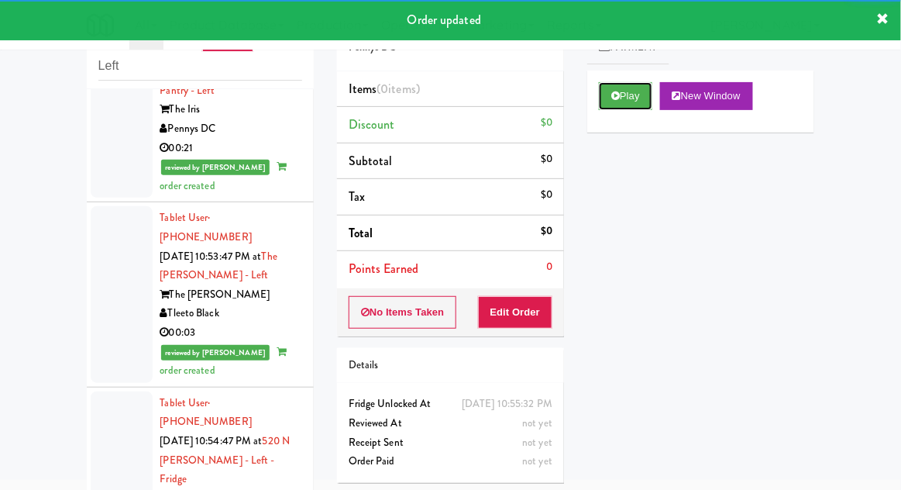
click at [618, 83] on button "Play" at bounding box center [625, 96] width 53 height 28
click at [539, 323] on button "Edit Order" at bounding box center [515, 312] width 75 height 33
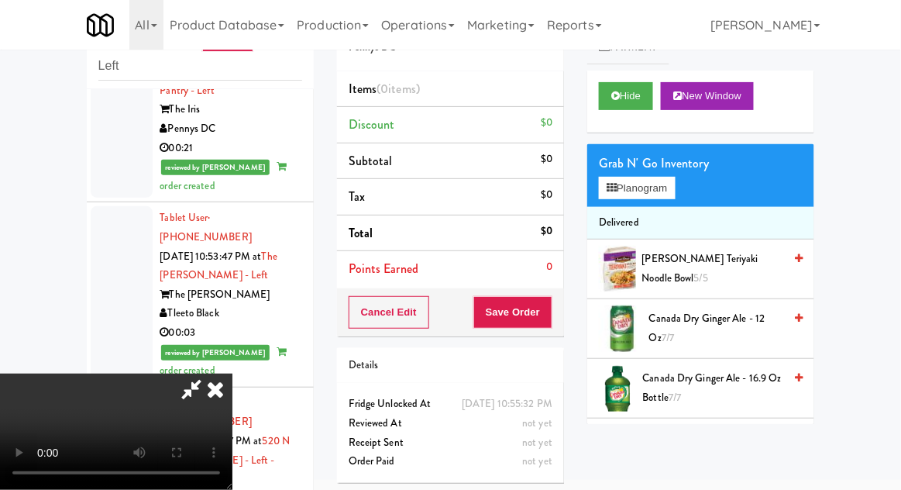
scroll to position [0, 0]
click at [661, 193] on button "Planogram" at bounding box center [637, 188] width 76 height 23
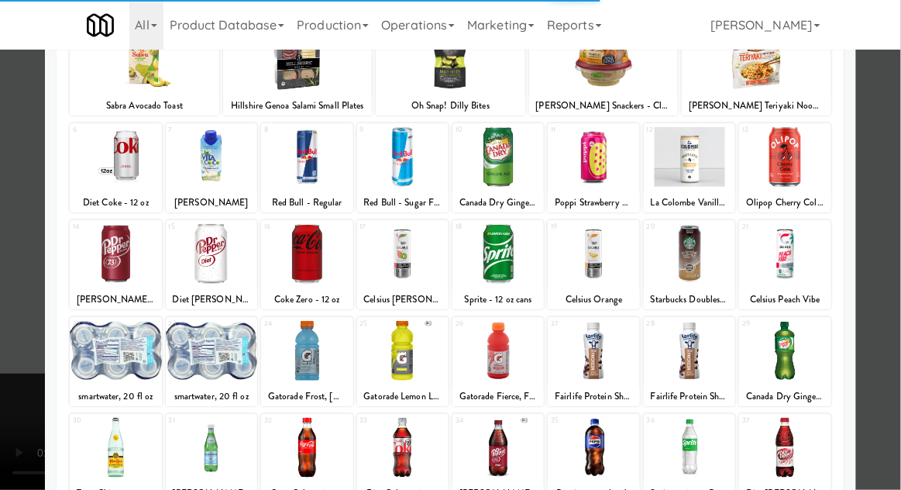
scroll to position [124, 0]
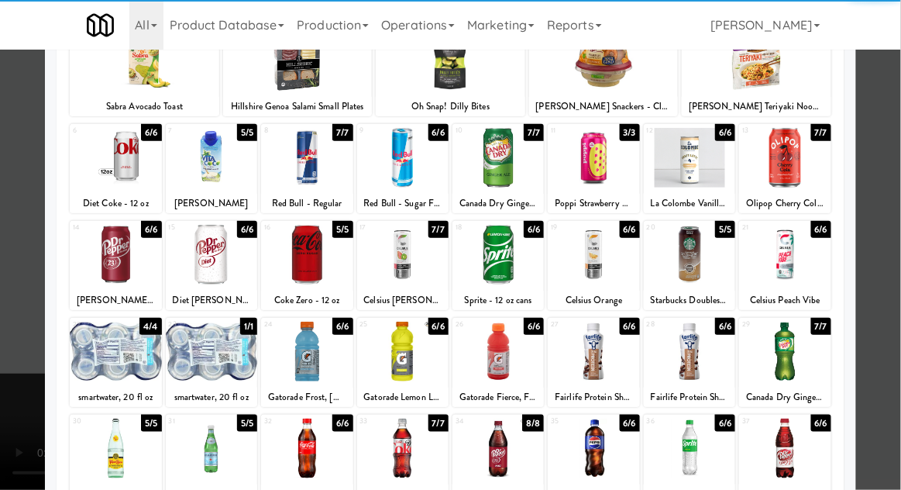
click at [307, 358] on div at bounding box center [306, 352] width 91 height 60
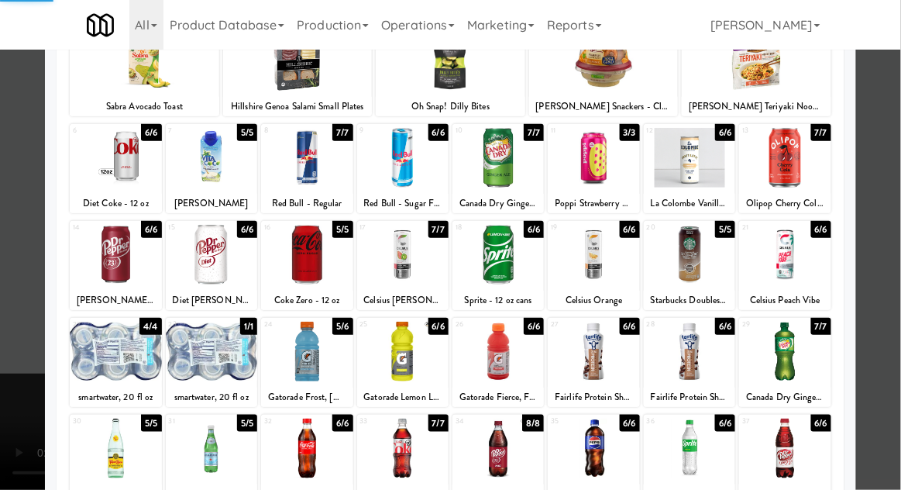
click at [891, 253] on div at bounding box center [450, 245] width 901 height 490
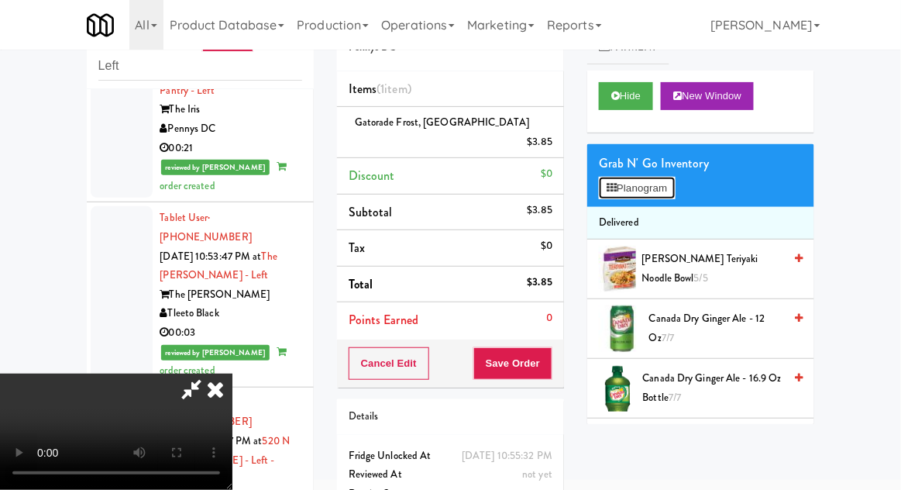
click at [612, 177] on button "Planogram" at bounding box center [637, 188] width 76 height 23
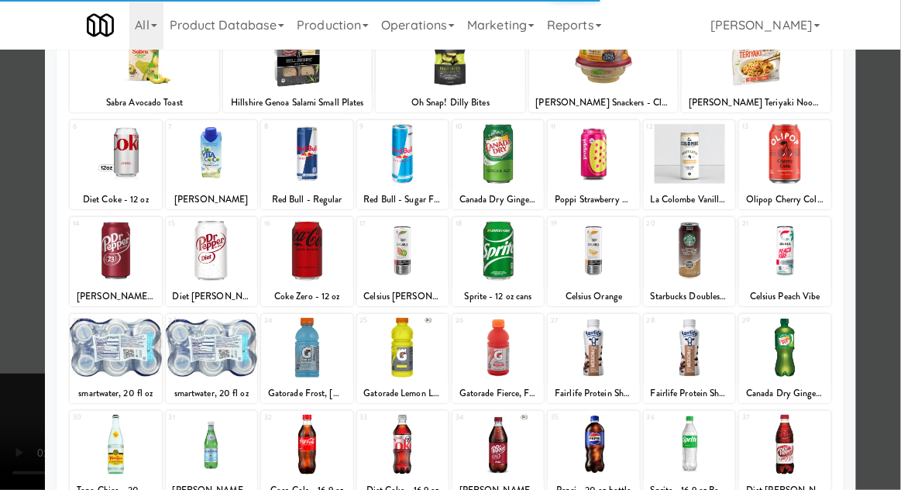
scroll to position [194, 0]
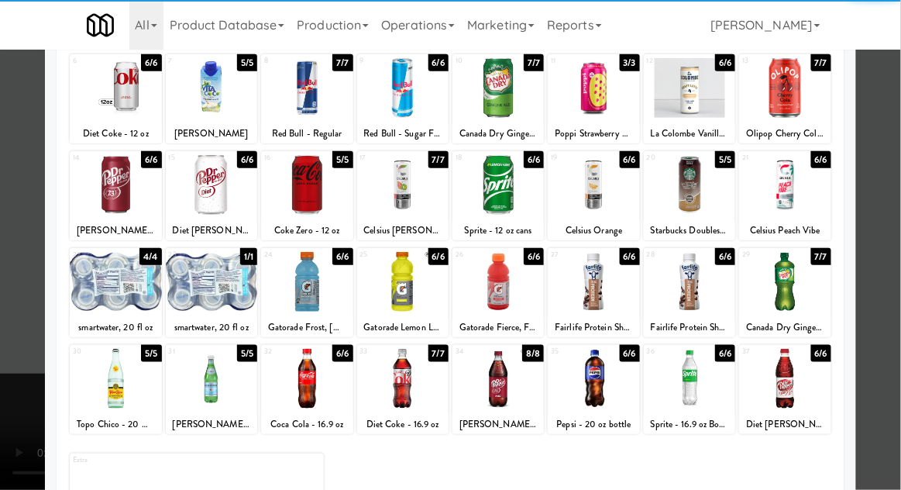
click at [398, 379] on div at bounding box center [402, 379] width 91 height 60
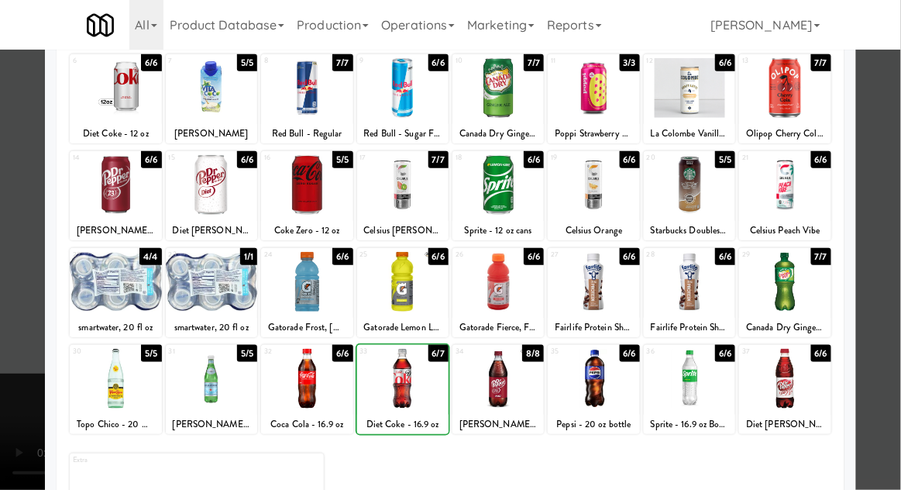
click at [894, 248] on div at bounding box center [450, 245] width 901 height 490
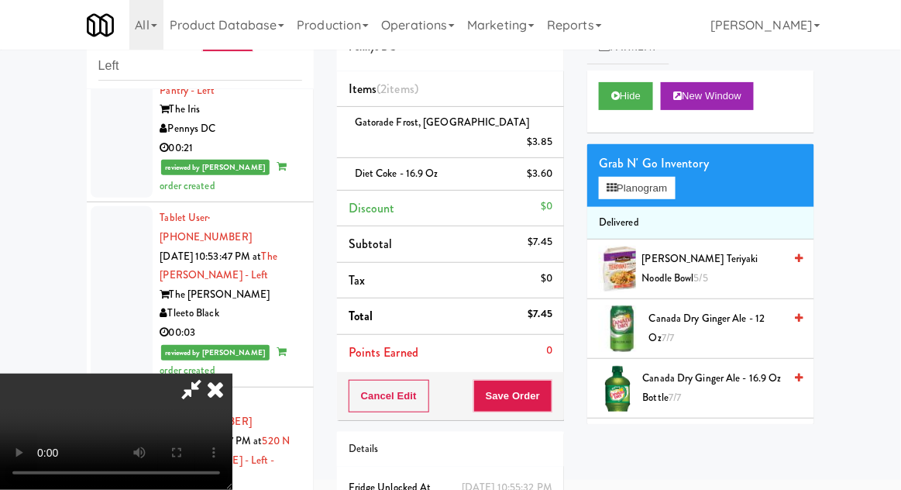
scroll to position [57, 0]
click at [664, 194] on button "Planogram" at bounding box center [637, 188] width 76 height 23
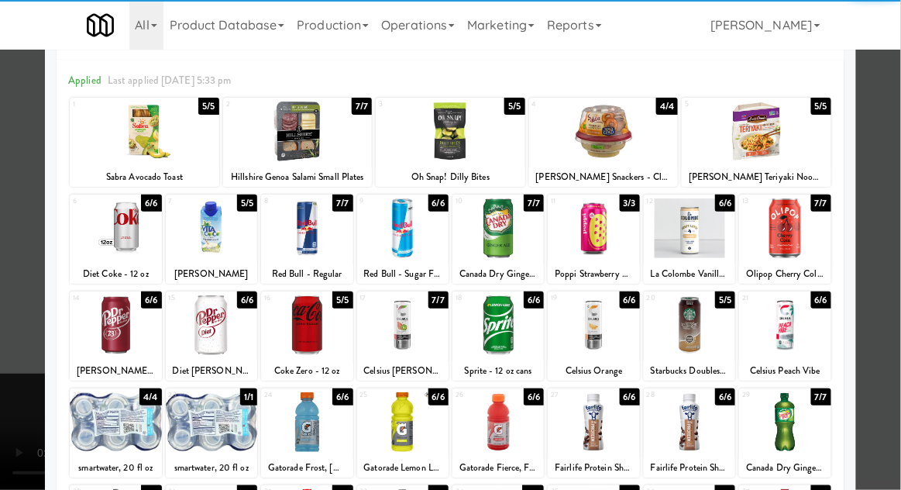
scroll to position [116, 0]
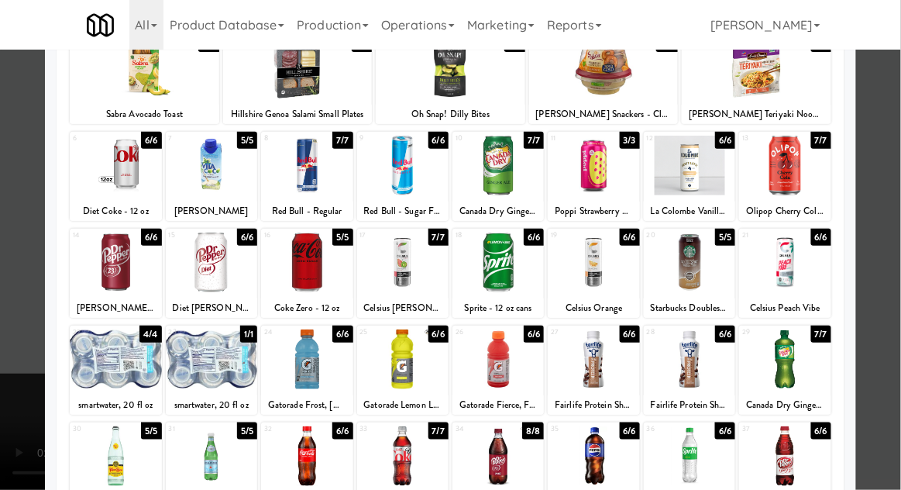
click at [490, 358] on div at bounding box center [498, 359] width 91 height 60
click at [893, 258] on div at bounding box center [450, 245] width 901 height 490
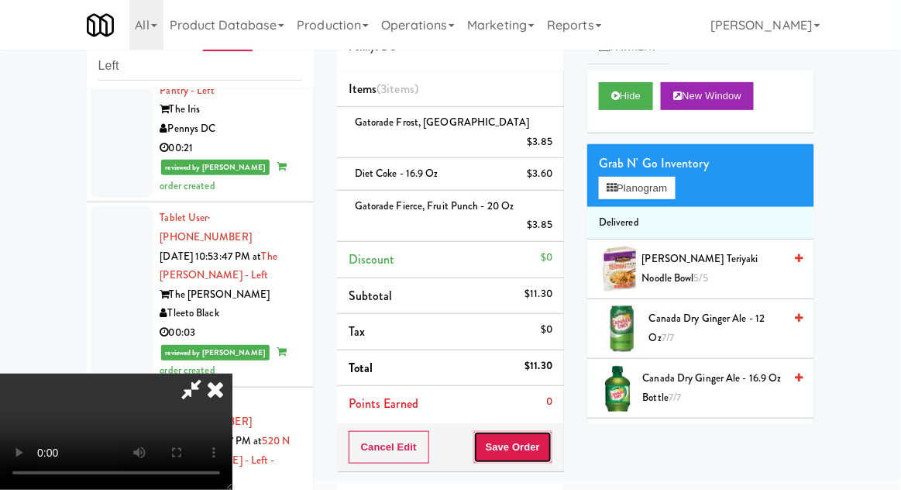
click at [546, 433] on button "Save Order" at bounding box center [513, 447] width 79 height 33
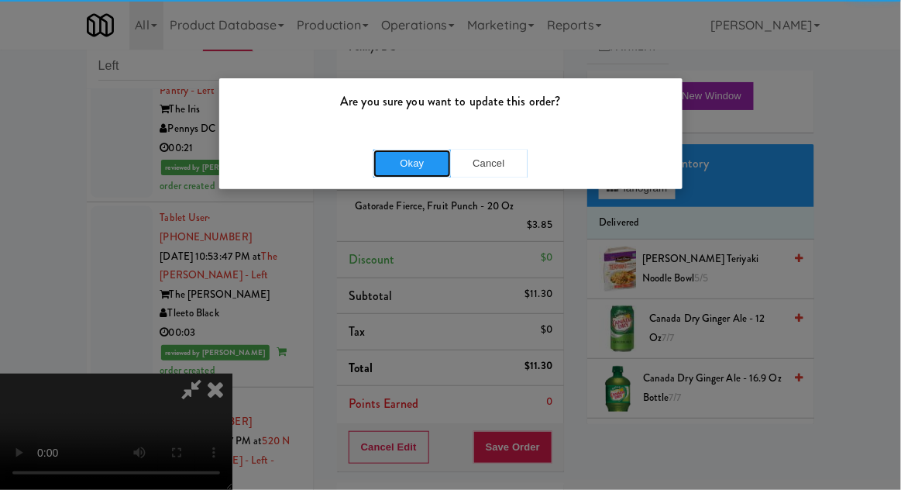
click at [419, 158] on button "Okay" at bounding box center [413, 164] width 78 height 28
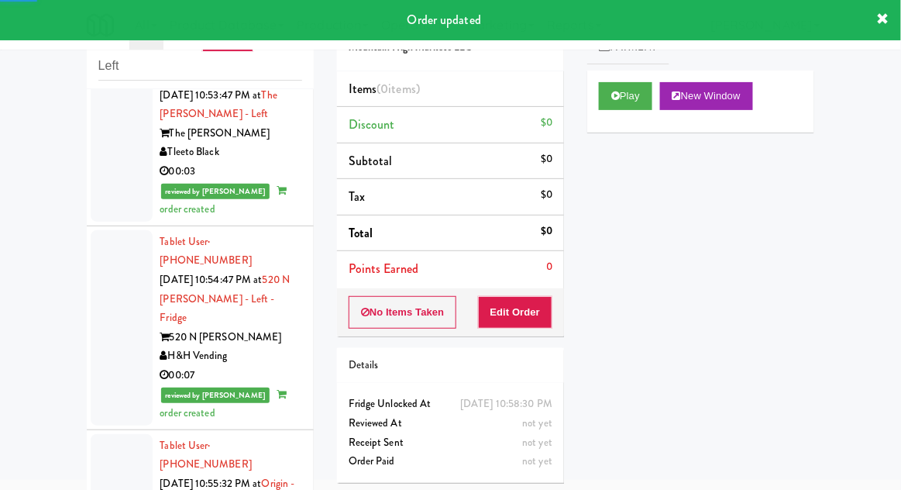
scroll to position [3638, 0]
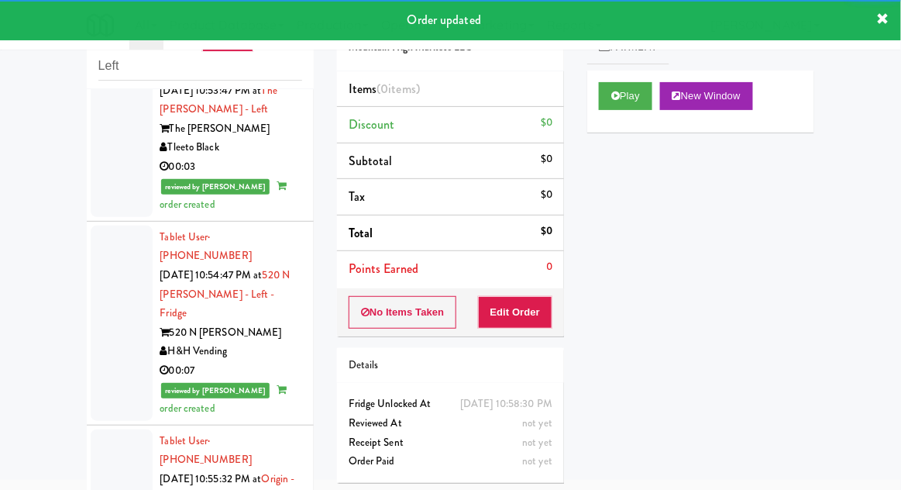
click at [591, 119] on div "Play New Window" at bounding box center [701, 102] width 227 height 62
click at [602, 96] on button "Play" at bounding box center [625, 96] width 53 height 28
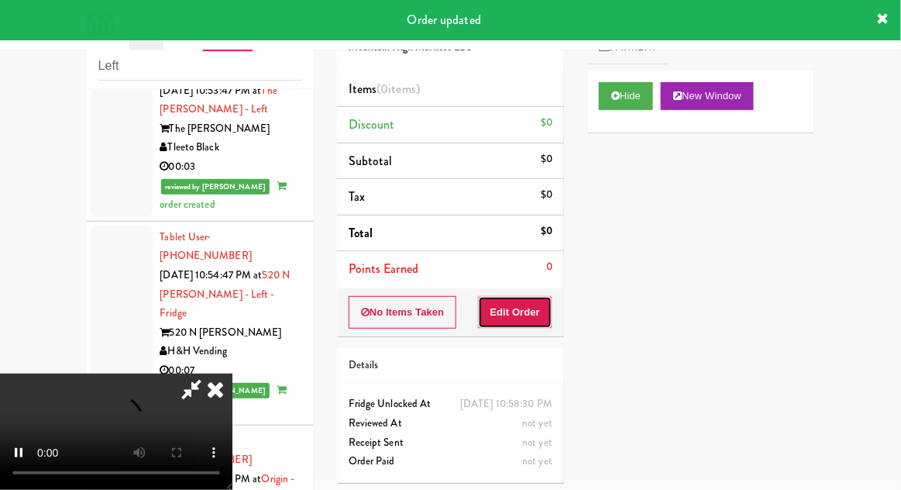
click at [520, 315] on button "Edit Order" at bounding box center [515, 312] width 75 height 33
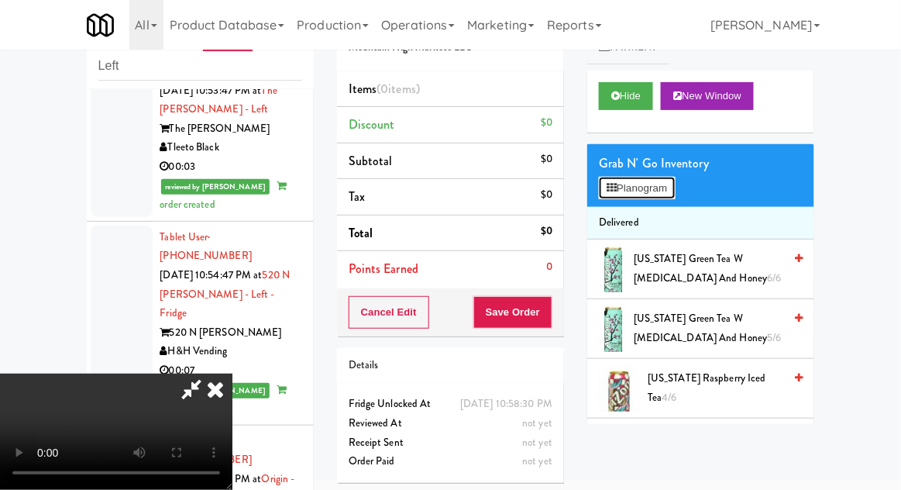
click at [605, 184] on button "Planogram" at bounding box center [637, 188] width 76 height 23
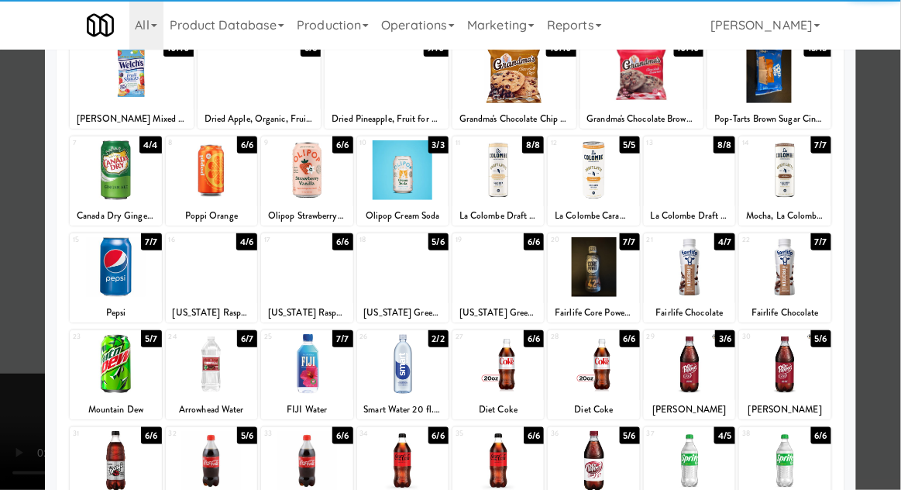
scroll to position [110, 0]
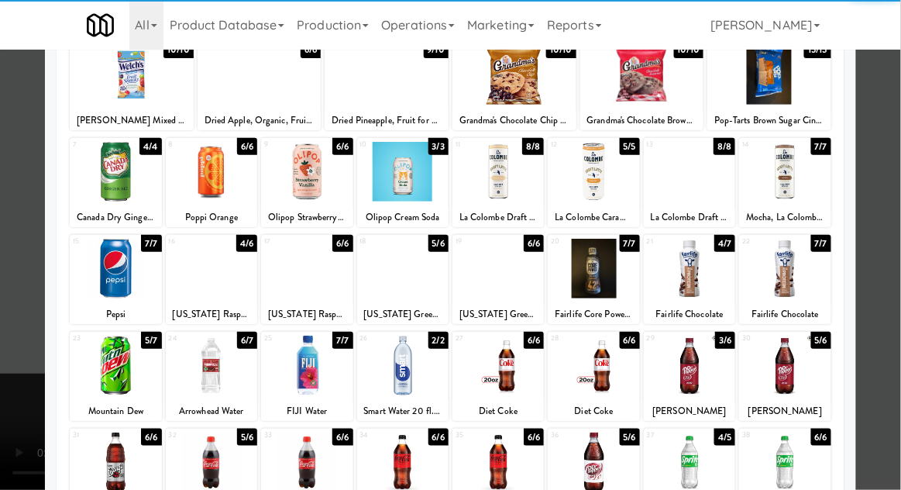
click at [213, 371] on div at bounding box center [211, 366] width 91 height 60
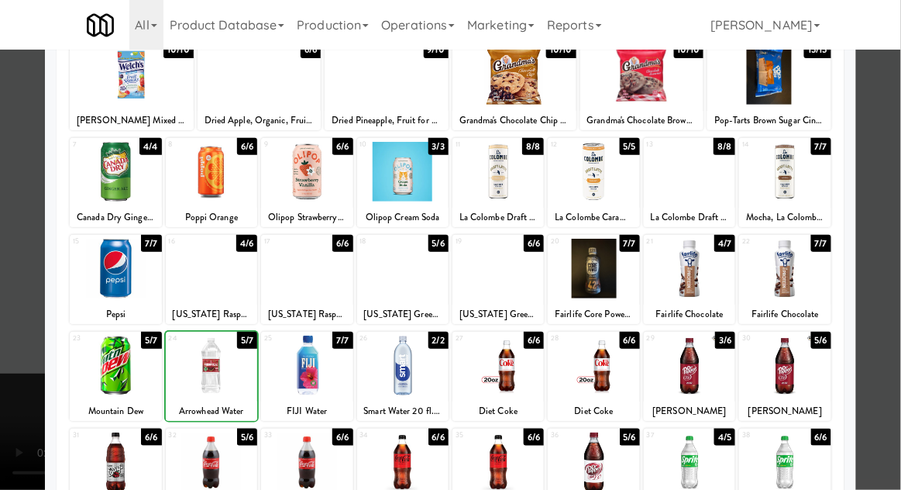
click at [881, 256] on div at bounding box center [450, 245] width 901 height 490
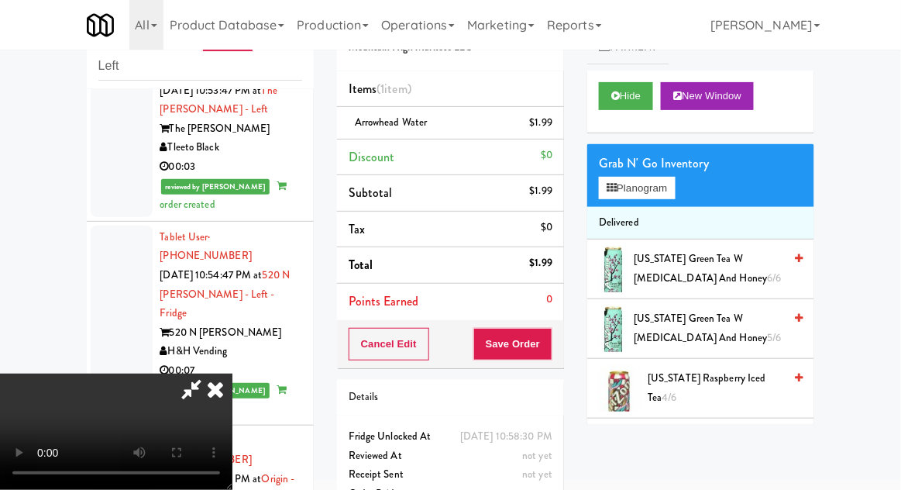
click at [565, 348] on div "Order # 6767648 Mountain High Markets LLC Items (1 item ) Arrowhead Water $1.99…" at bounding box center [451, 261] width 250 height 530
click at [549, 344] on button "Save Order" at bounding box center [513, 344] width 79 height 33
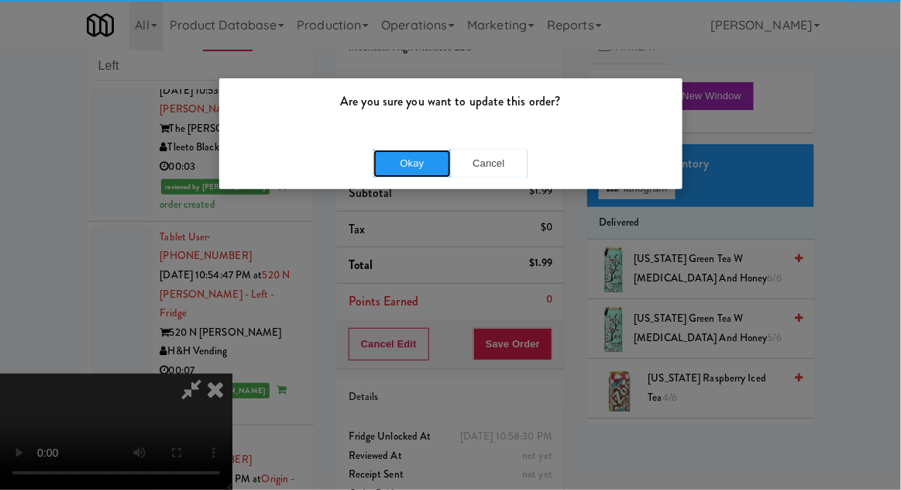
click at [412, 153] on button "Okay" at bounding box center [413, 164] width 78 height 28
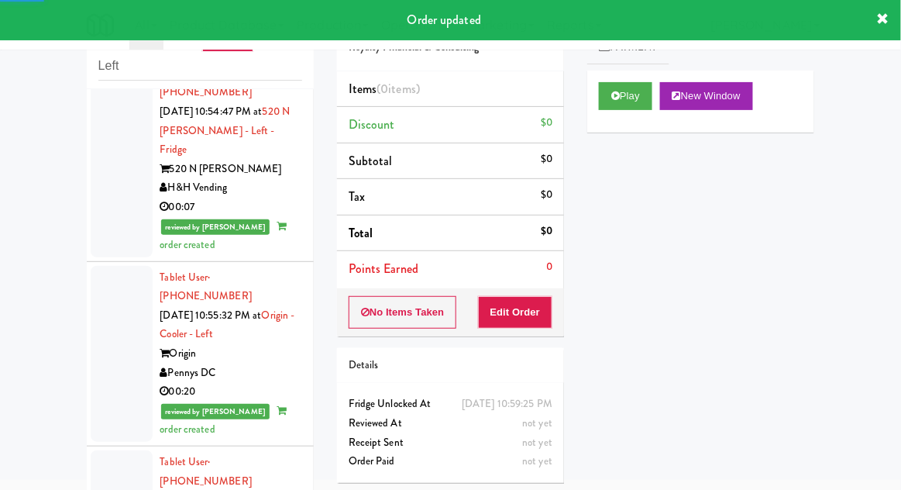
scroll to position [3805, 0]
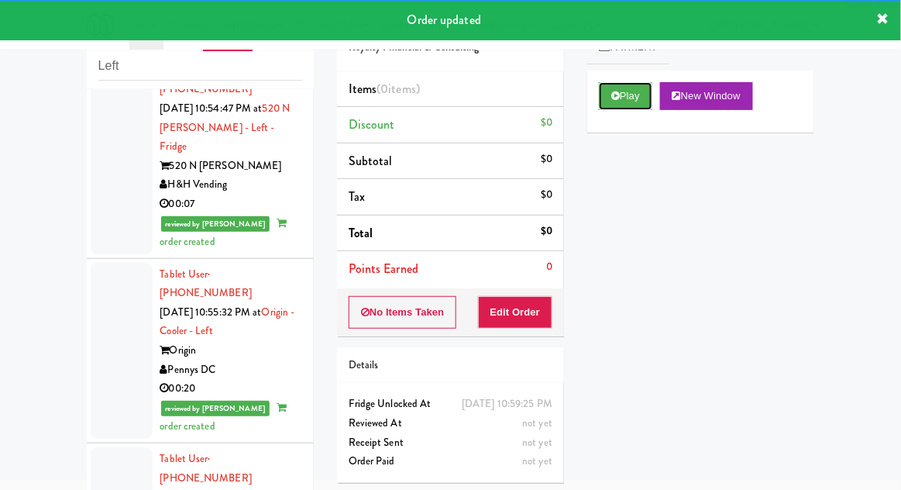
click at [610, 85] on button "Play" at bounding box center [625, 96] width 53 height 28
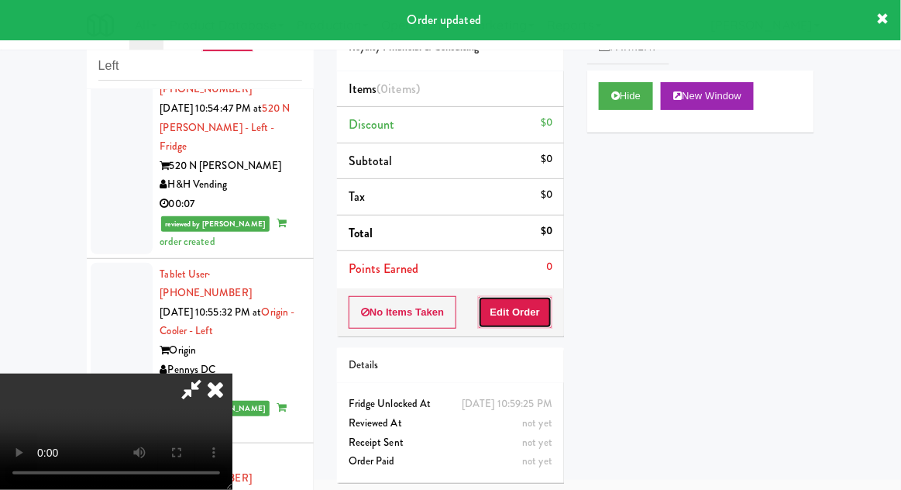
click at [534, 326] on button "Edit Order" at bounding box center [515, 312] width 75 height 33
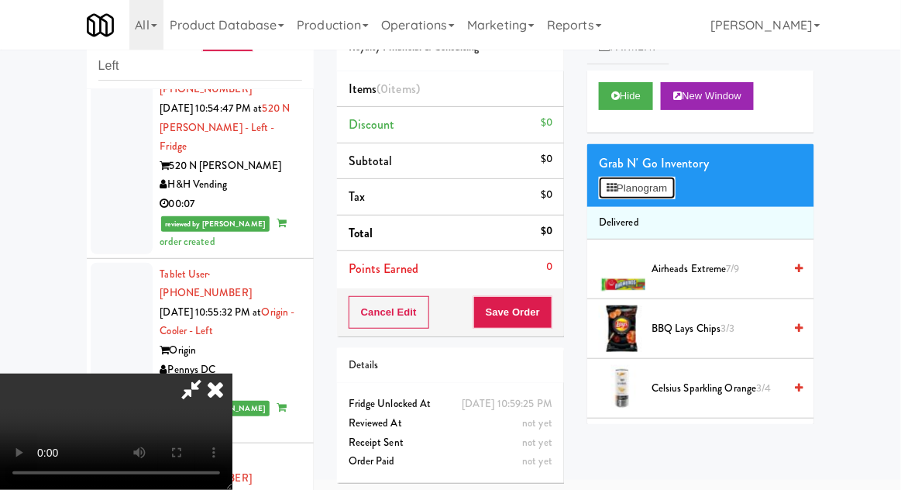
click at [667, 195] on button "Planogram" at bounding box center [637, 188] width 76 height 23
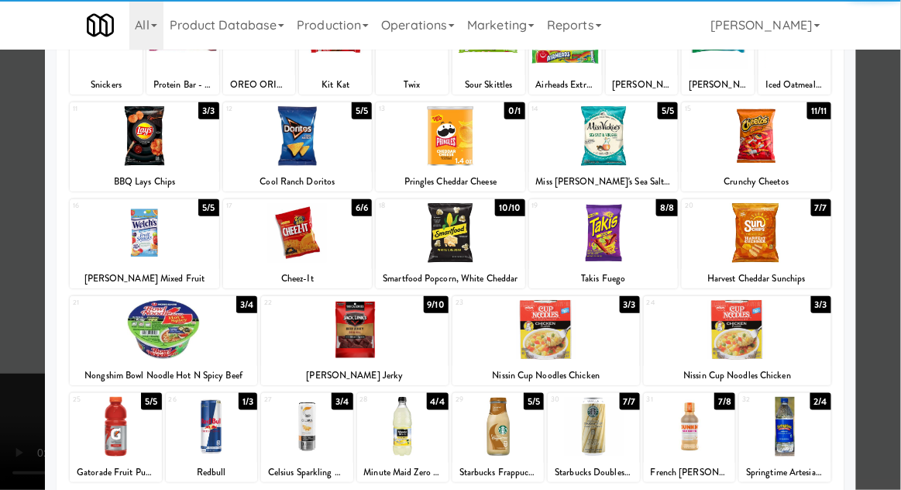
scroll to position [145, 0]
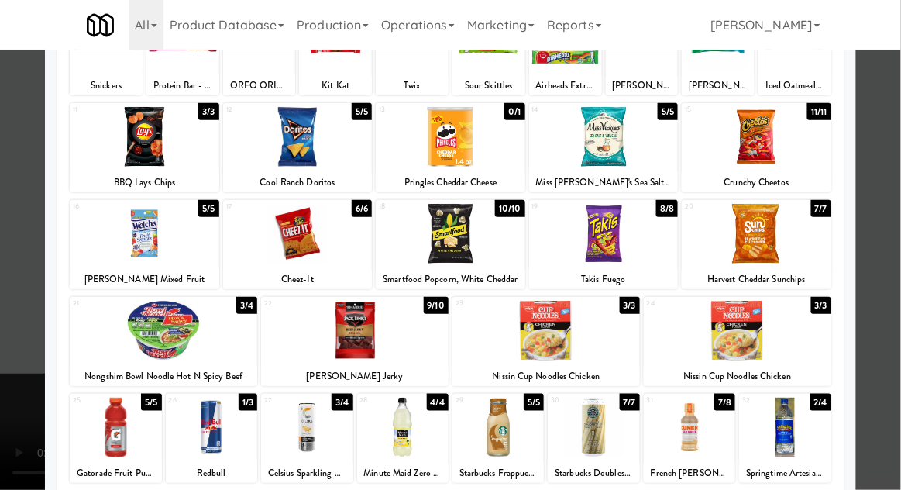
click at [502, 436] on div at bounding box center [498, 428] width 91 height 60
click at [890, 215] on div at bounding box center [450, 245] width 901 height 490
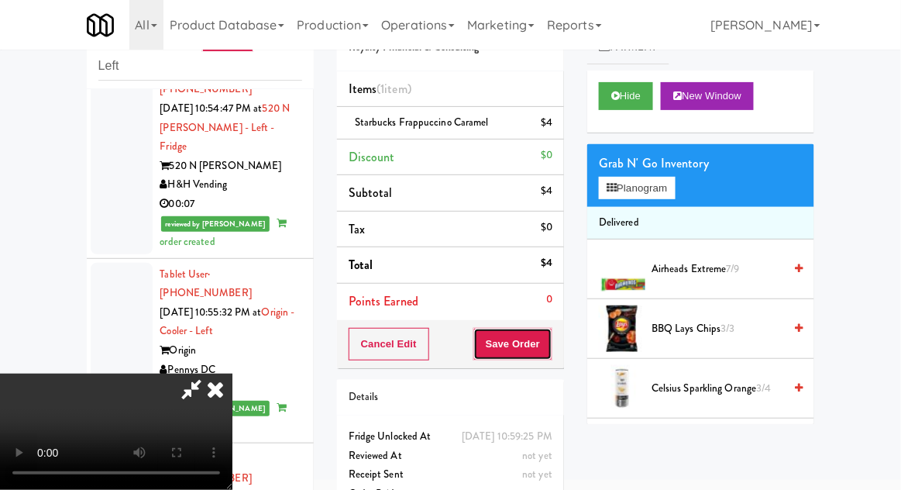
click at [549, 354] on button "Save Order" at bounding box center [513, 344] width 79 height 33
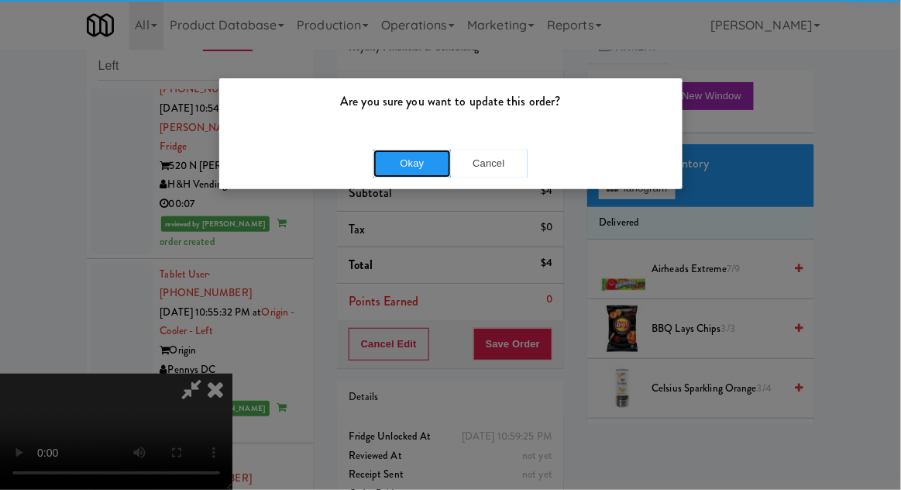
click at [377, 161] on button "Okay" at bounding box center [413, 164] width 78 height 28
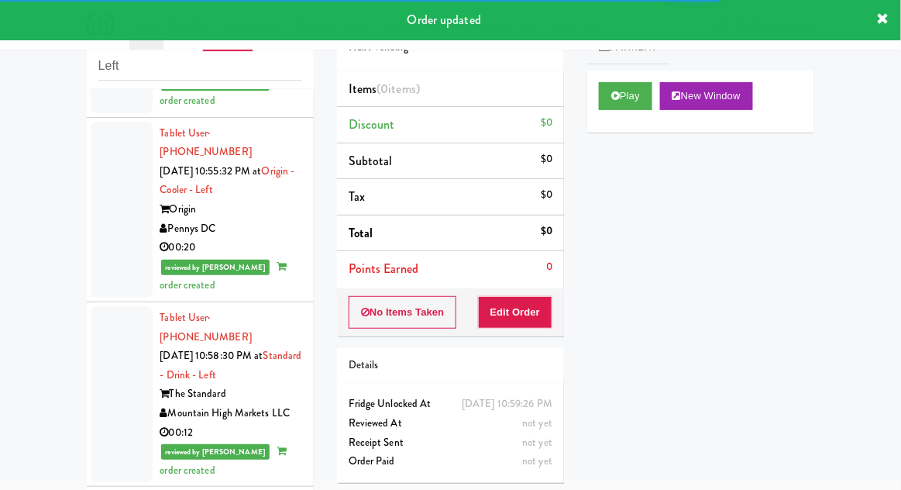
scroll to position [3985, 0]
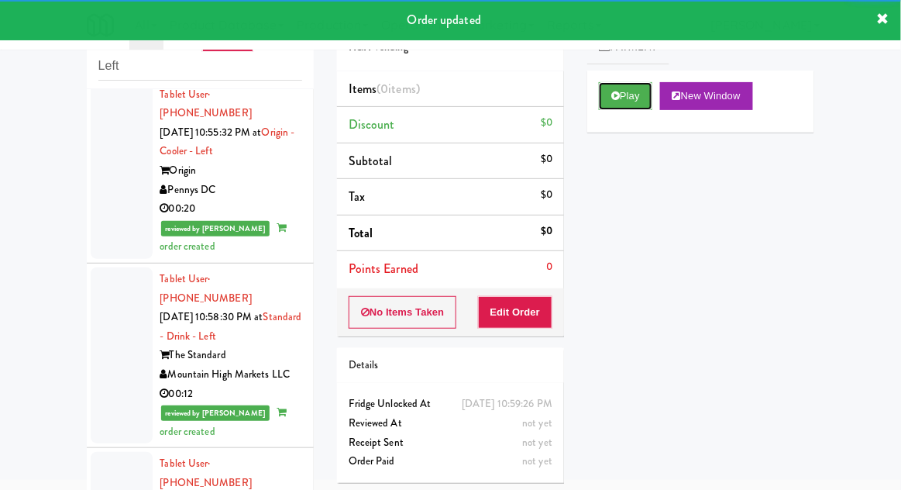
click at [608, 96] on button "Play" at bounding box center [625, 96] width 53 height 28
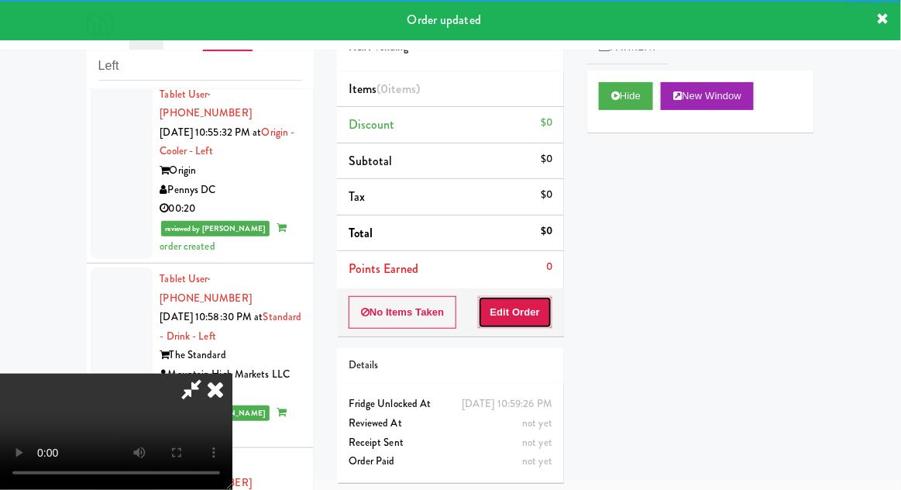
click at [519, 311] on button "Edit Order" at bounding box center [515, 312] width 75 height 33
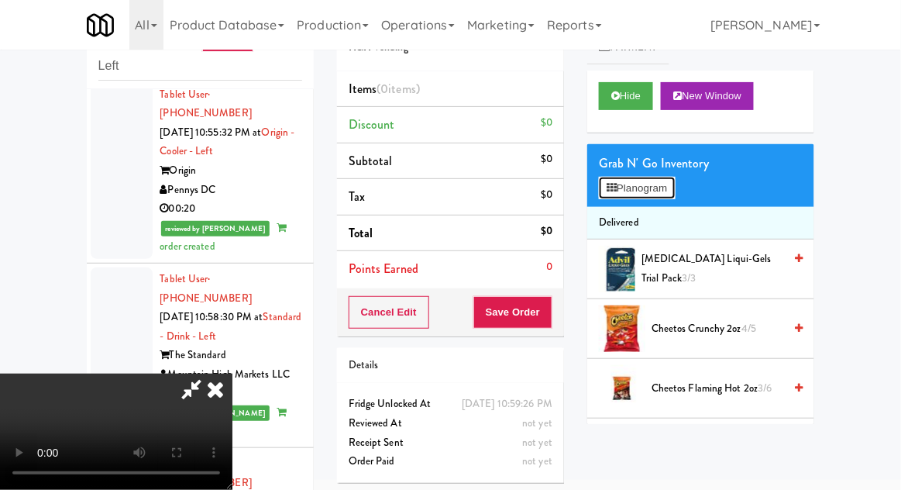
click at [674, 177] on button "Planogram" at bounding box center [637, 188] width 76 height 23
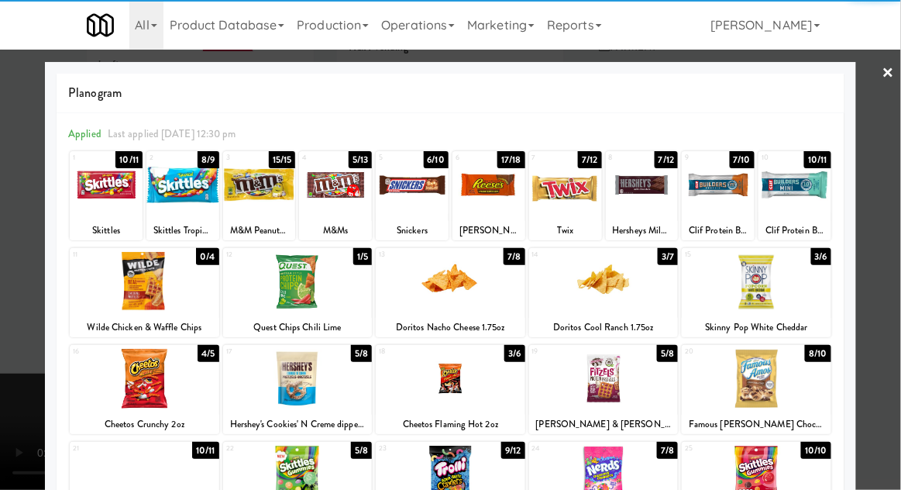
click at [131, 380] on div at bounding box center [145, 379] width 150 height 60
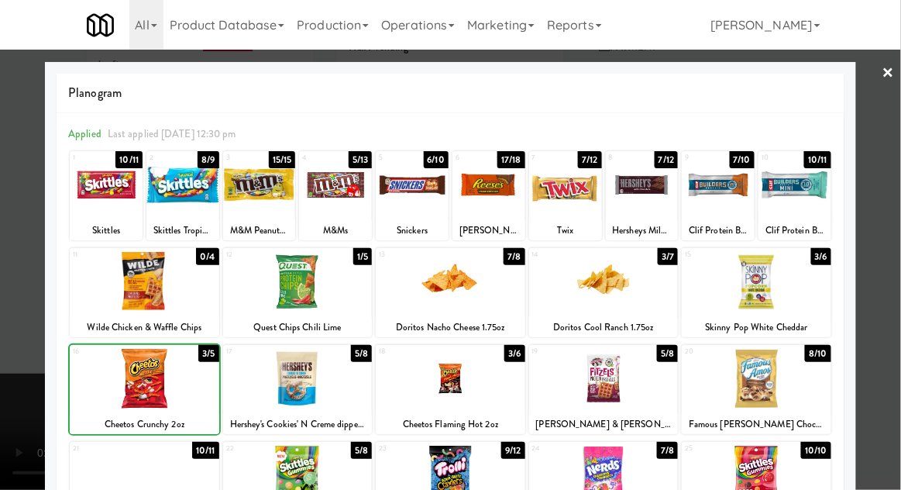
click at [891, 240] on div at bounding box center [450, 245] width 901 height 490
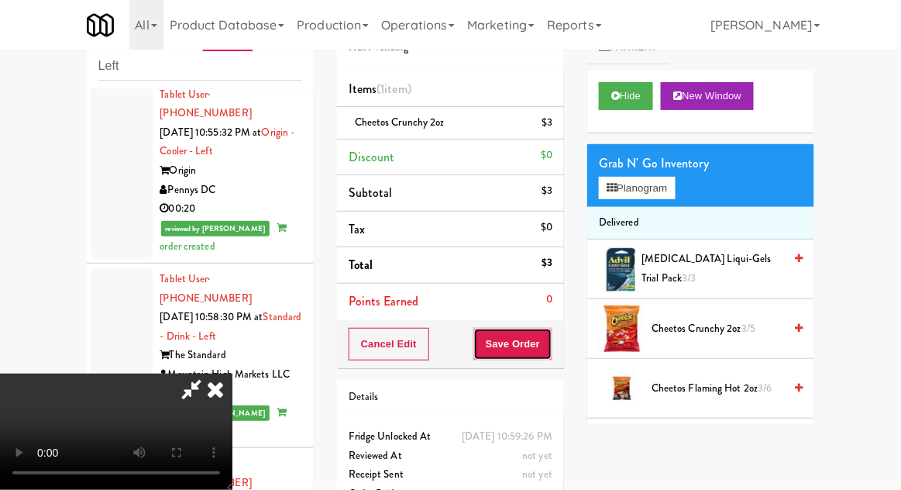
click at [544, 343] on button "Save Order" at bounding box center [513, 344] width 79 height 33
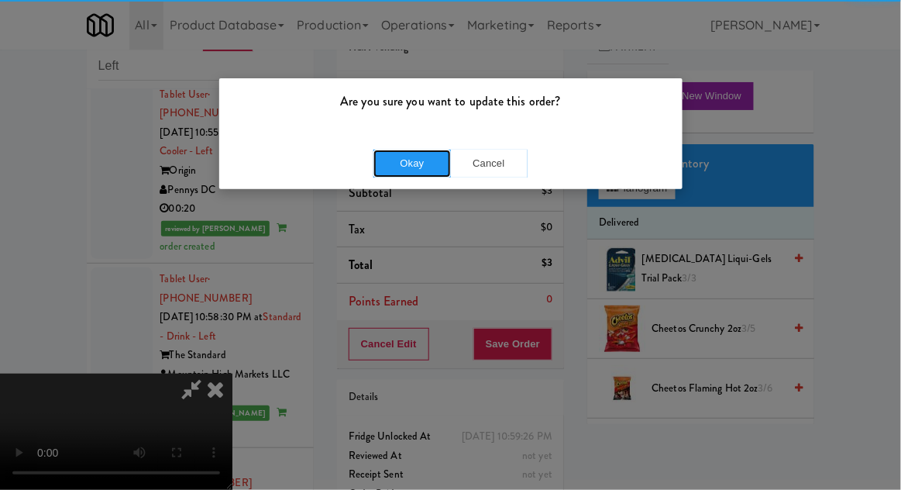
click at [398, 159] on button "Okay" at bounding box center [413, 164] width 78 height 28
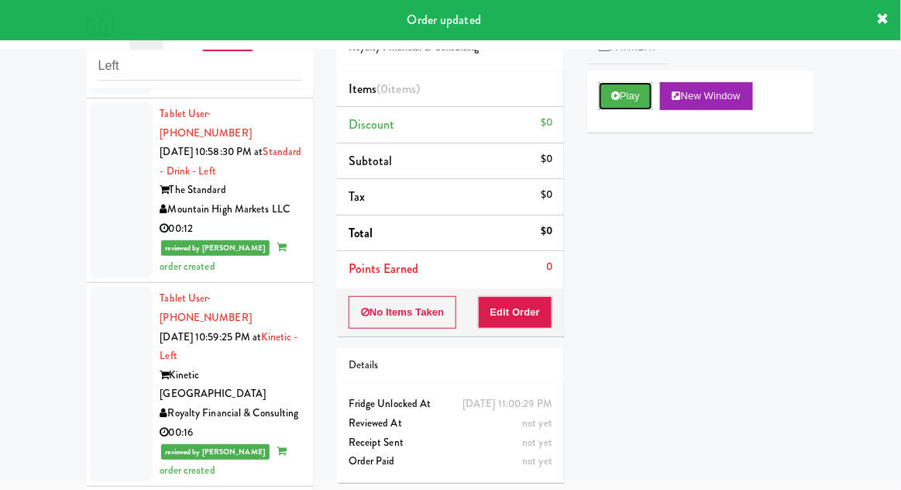
click at [617, 98] on icon at bounding box center [616, 96] width 9 height 10
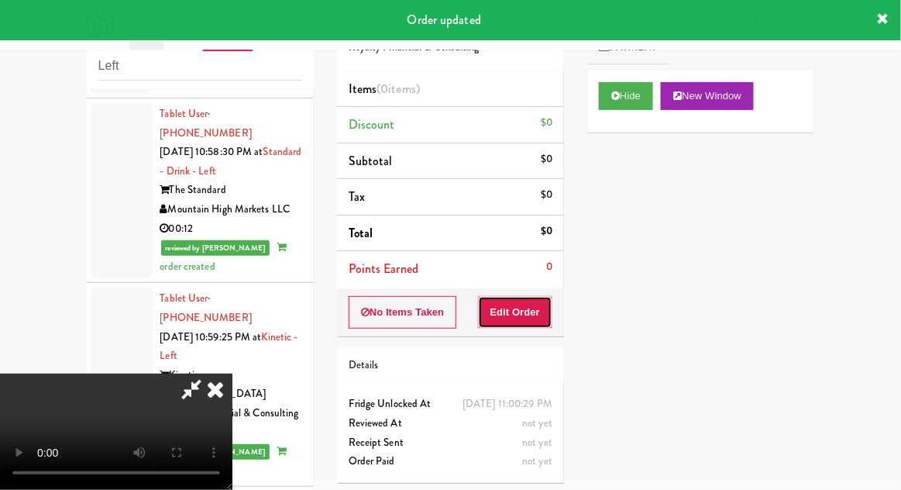
click at [531, 302] on button "Edit Order" at bounding box center [515, 312] width 75 height 33
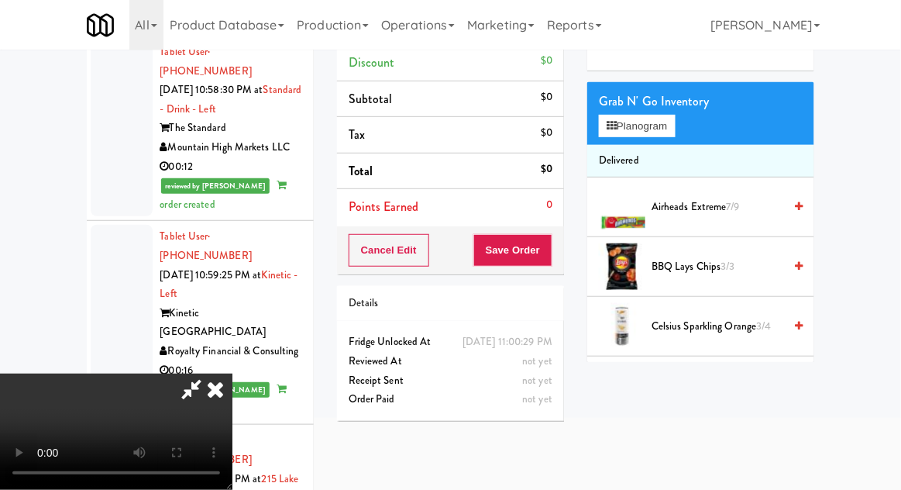
scroll to position [125, 0]
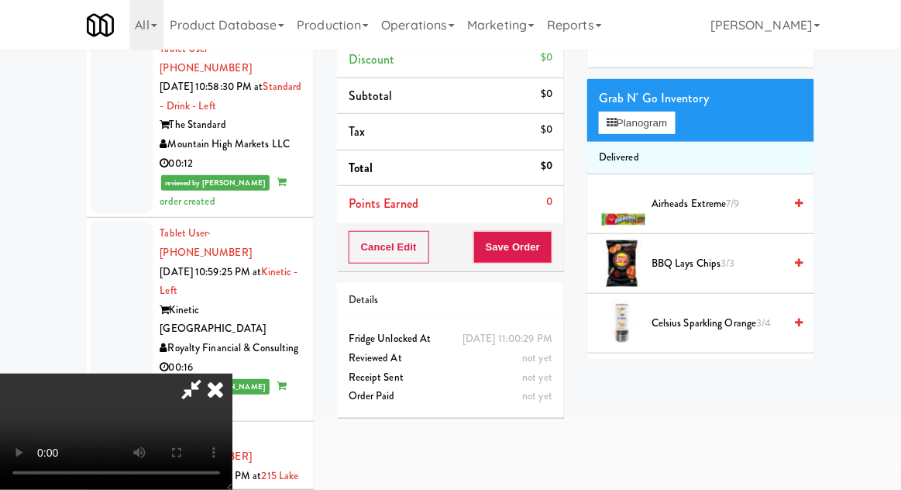
click at [233, 374] on icon at bounding box center [215, 389] width 34 height 31
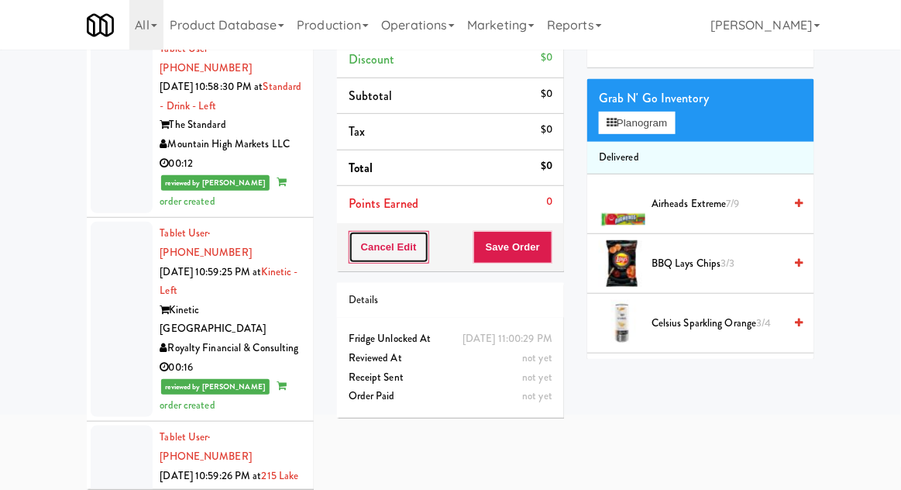
click at [402, 242] on button "Cancel Edit" at bounding box center [389, 247] width 81 height 33
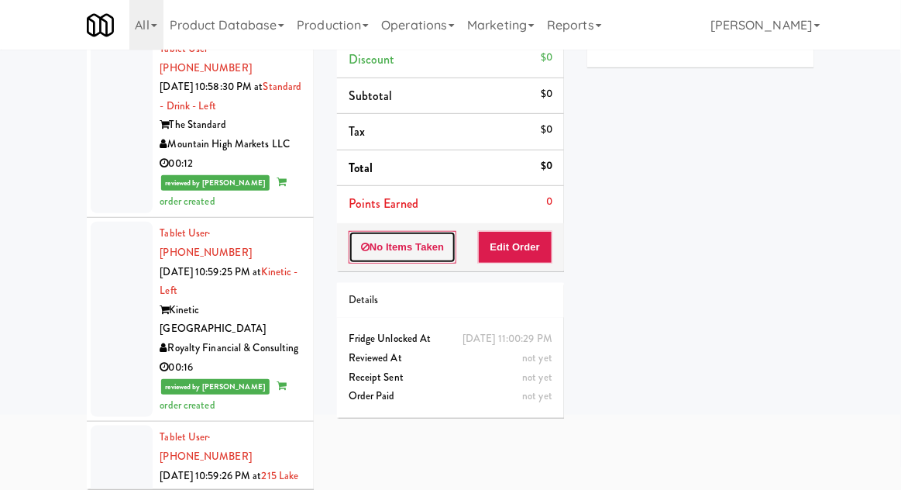
click at [388, 249] on button "No Items Taken" at bounding box center [403, 247] width 109 height 33
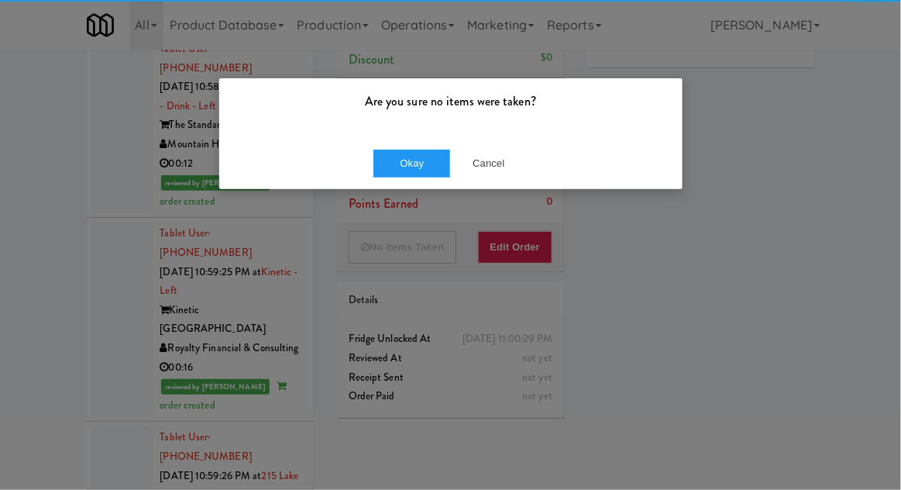
click at [392, 132] on div "Are you sure no items were taken?" at bounding box center [451, 107] width 464 height 59
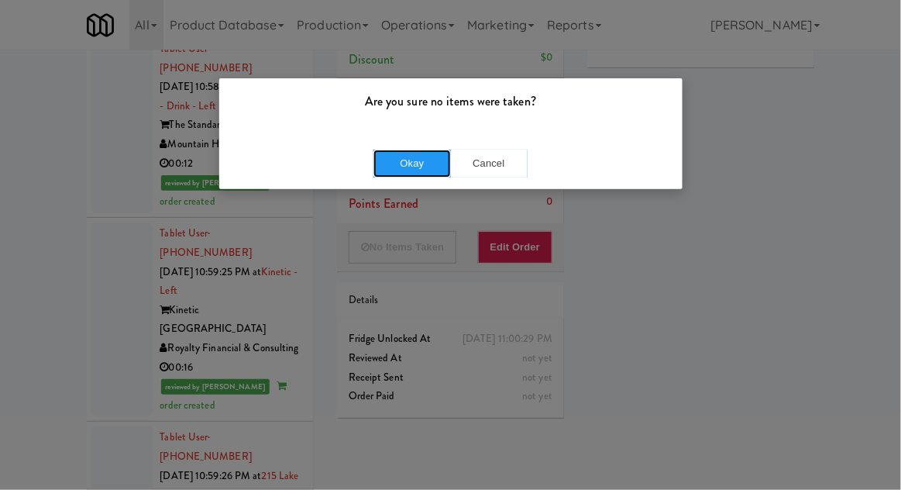
click at [389, 172] on button "Okay" at bounding box center [413, 164] width 78 height 28
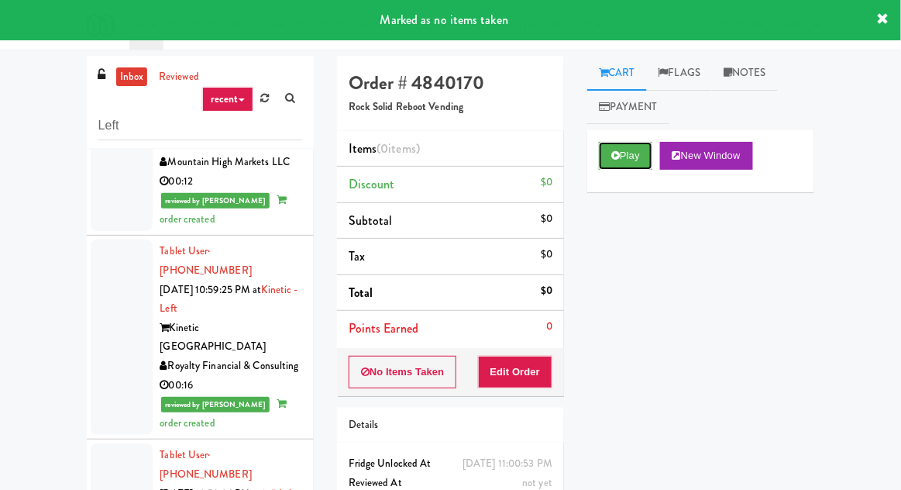
click at [627, 166] on button "Play" at bounding box center [625, 156] width 53 height 28
click at [528, 356] on button "Edit Order" at bounding box center [515, 372] width 75 height 33
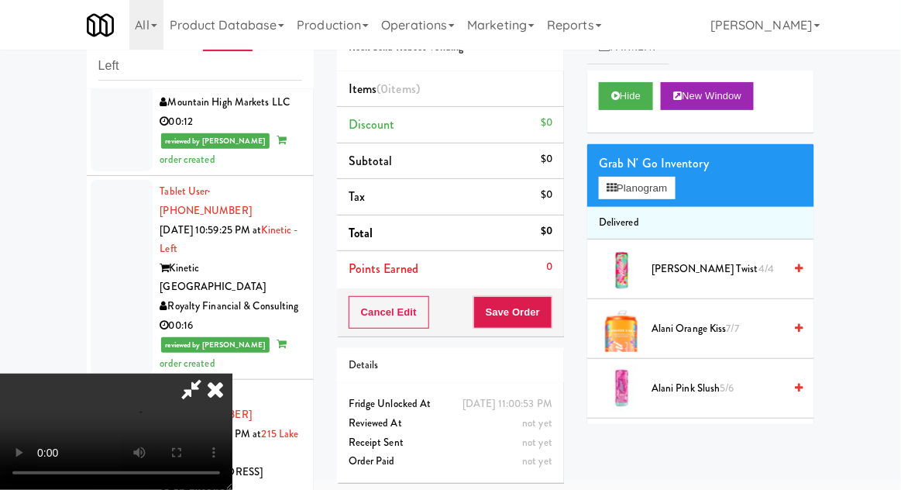
scroll to position [57, 0]
click at [619, 187] on button "Planogram" at bounding box center [637, 188] width 76 height 23
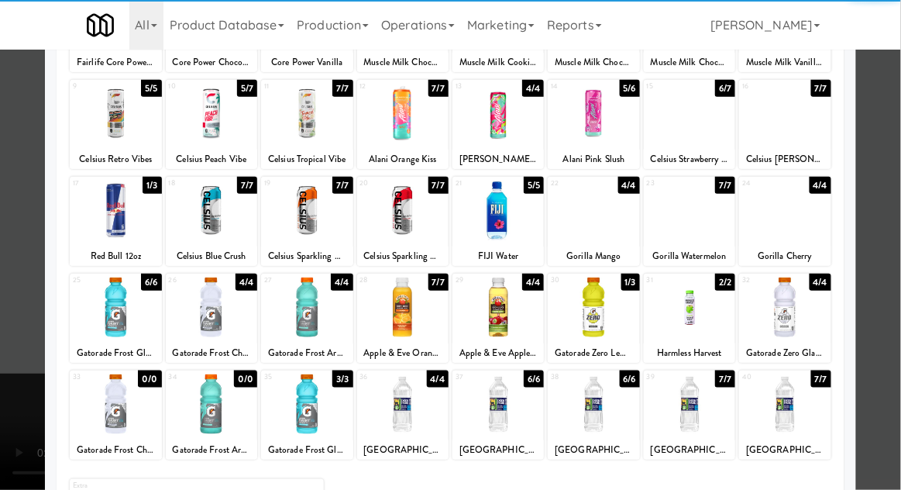
scroll to position [167, 0]
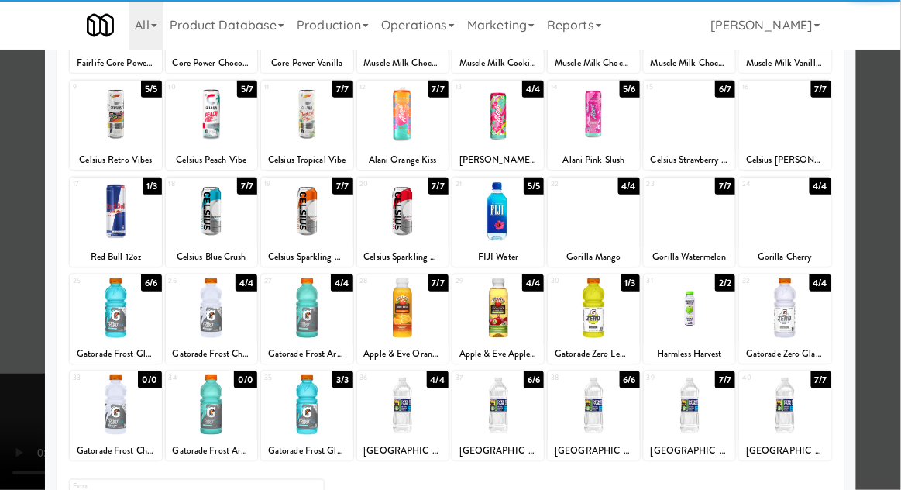
click at [703, 323] on div at bounding box center [689, 308] width 91 height 60
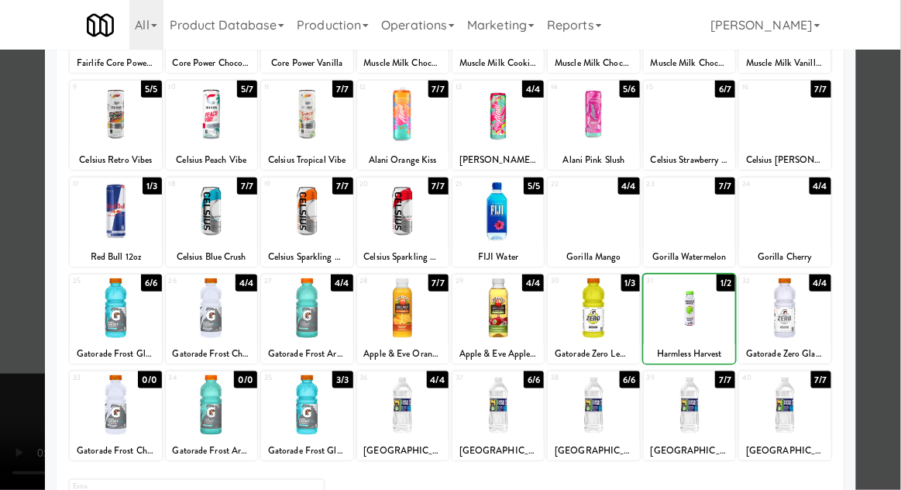
click at [893, 211] on div at bounding box center [450, 245] width 901 height 490
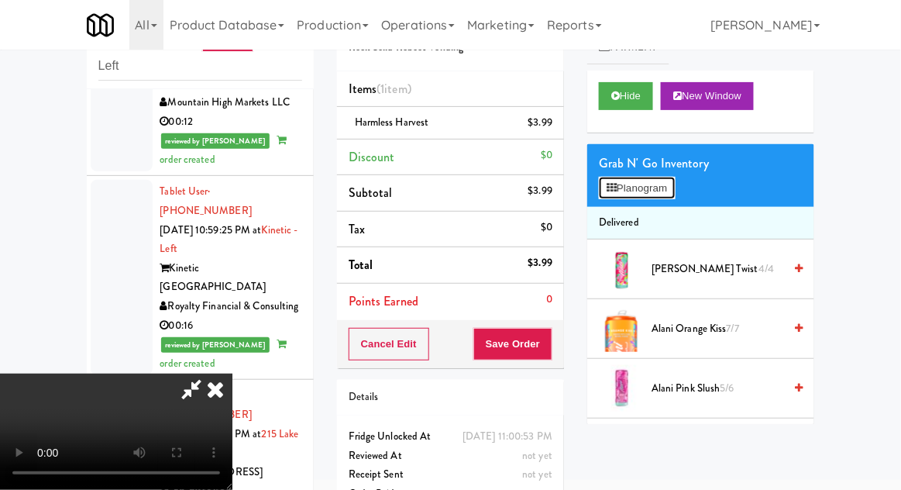
click at [634, 180] on button "Planogram" at bounding box center [637, 188] width 76 height 23
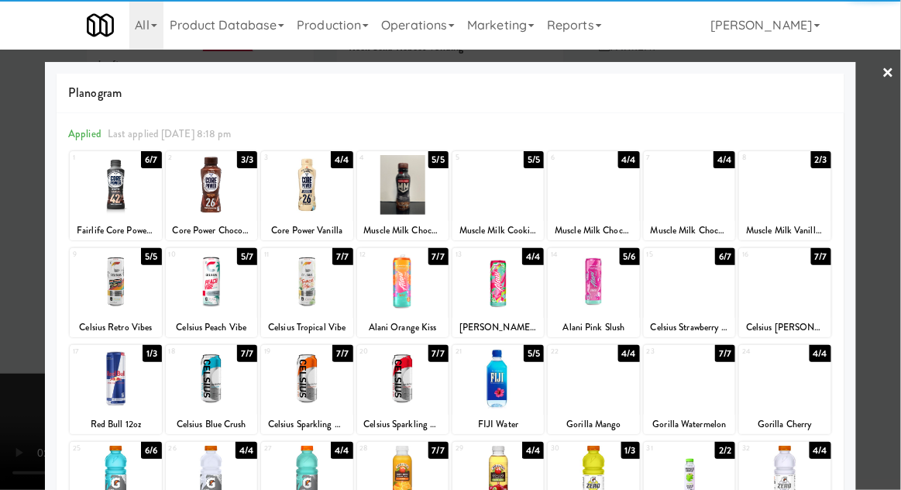
click at [701, 473] on div at bounding box center [689, 476] width 91 height 60
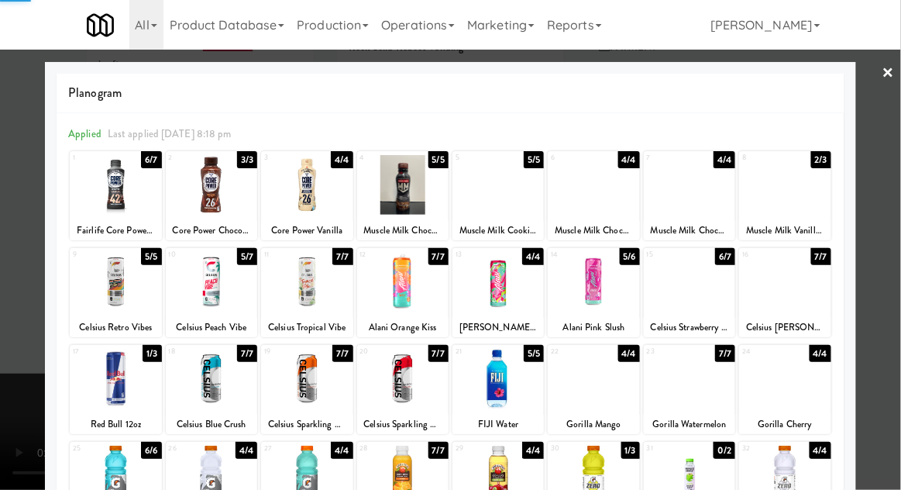
click at [890, 212] on div at bounding box center [450, 245] width 901 height 490
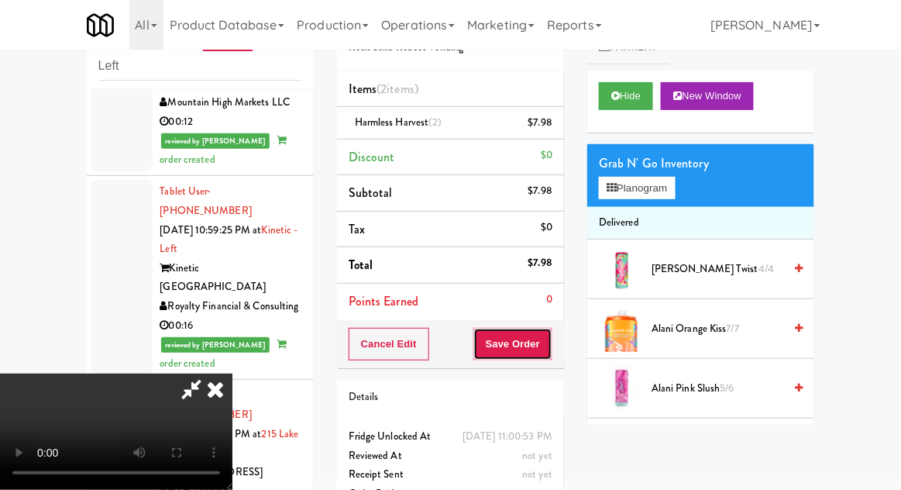
click at [550, 352] on button "Save Order" at bounding box center [513, 344] width 79 height 33
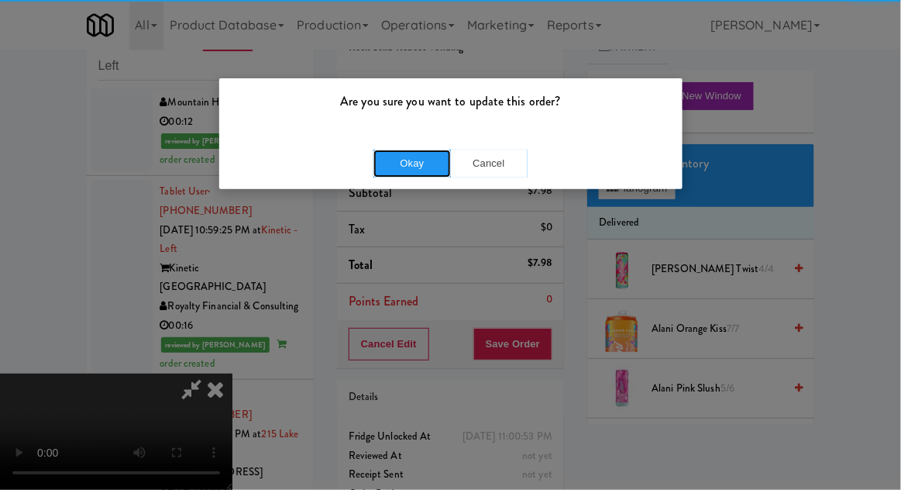
click at [416, 166] on button "Okay" at bounding box center [413, 164] width 78 height 28
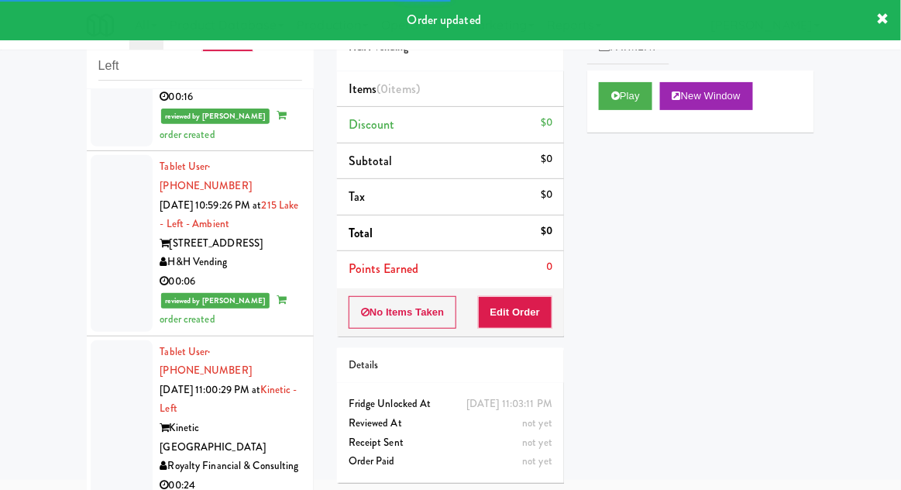
scroll to position [4486, 0]
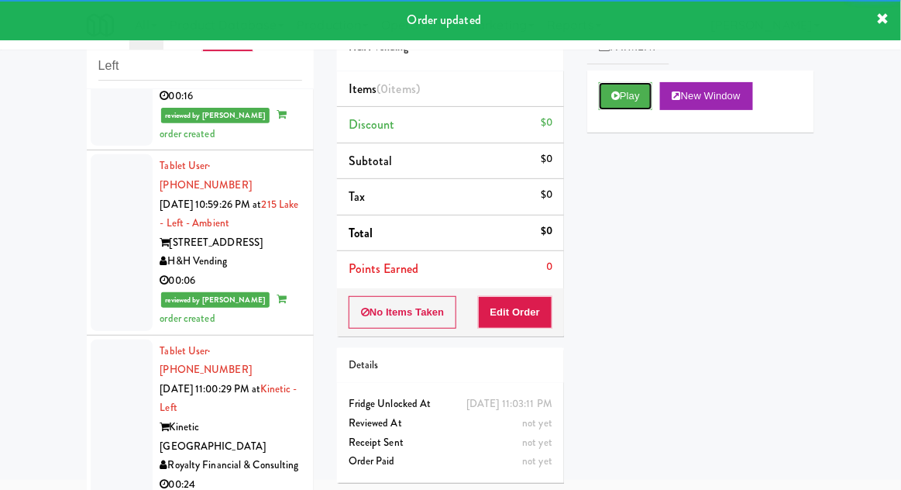
click at [609, 96] on button "Play" at bounding box center [625, 96] width 53 height 28
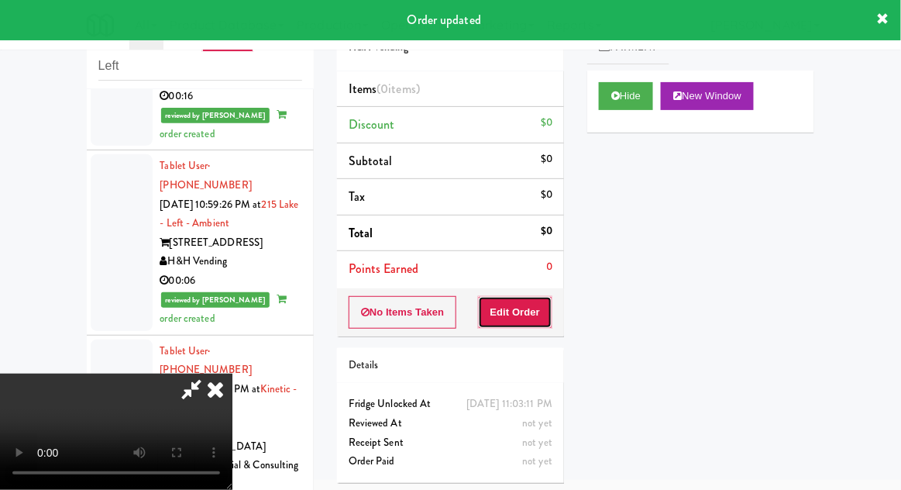
click at [521, 308] on button "Edit Order" at bounding box center [515, 312] width 75 height 33
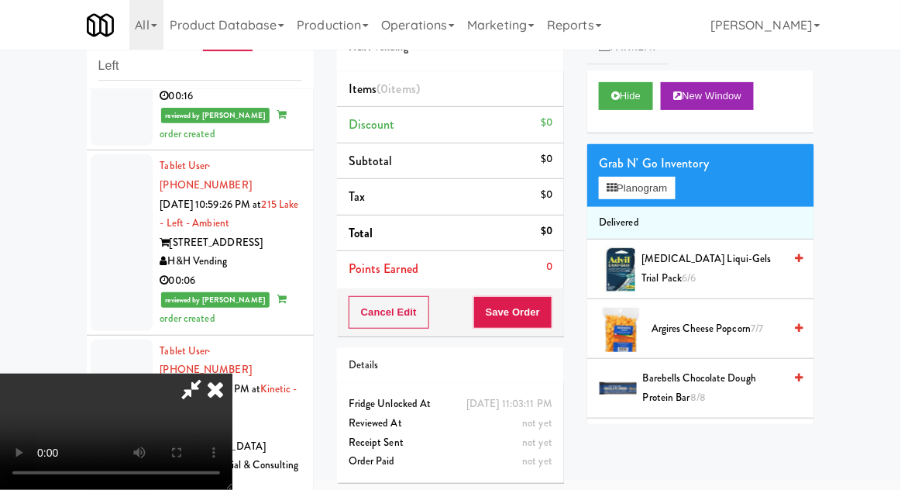
scroll to position [57, 0]
click at [627, 191] on button "Planogram" at bounding box center [637, 188] width 76 height 23
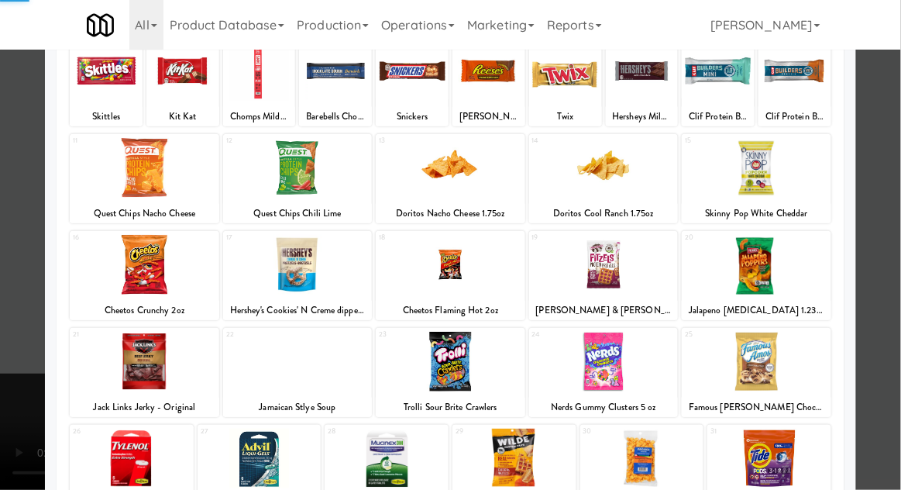
scroll to position [113, 0]
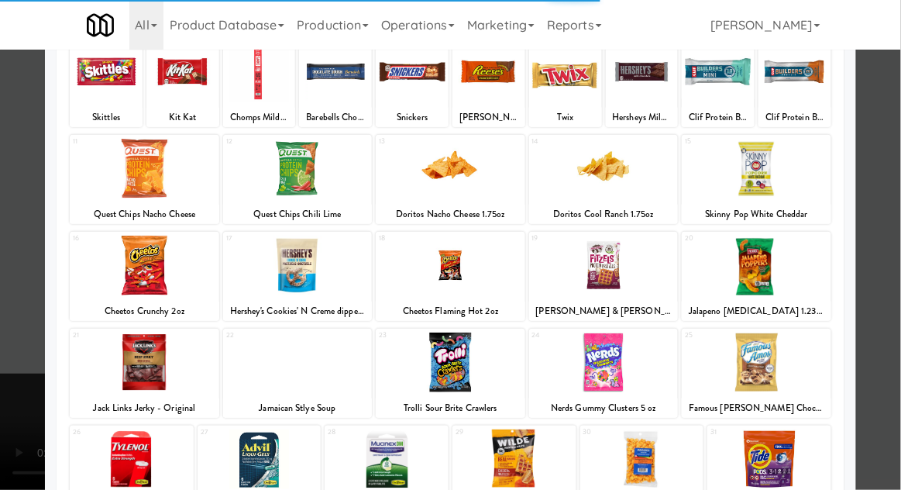
click at [600, 260] on div at bounding box center [604, 266] width 150 height 60
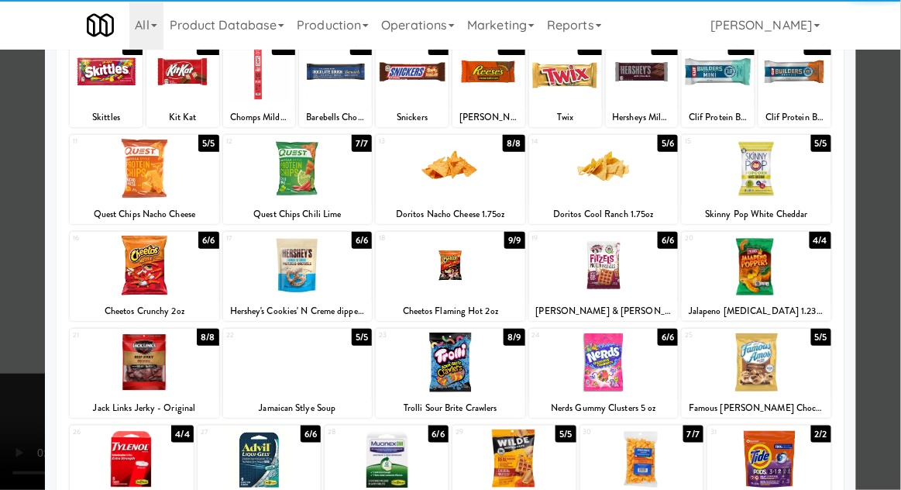
click at [592, 267] on div at bounding box center [604, 266] width 150 height 60
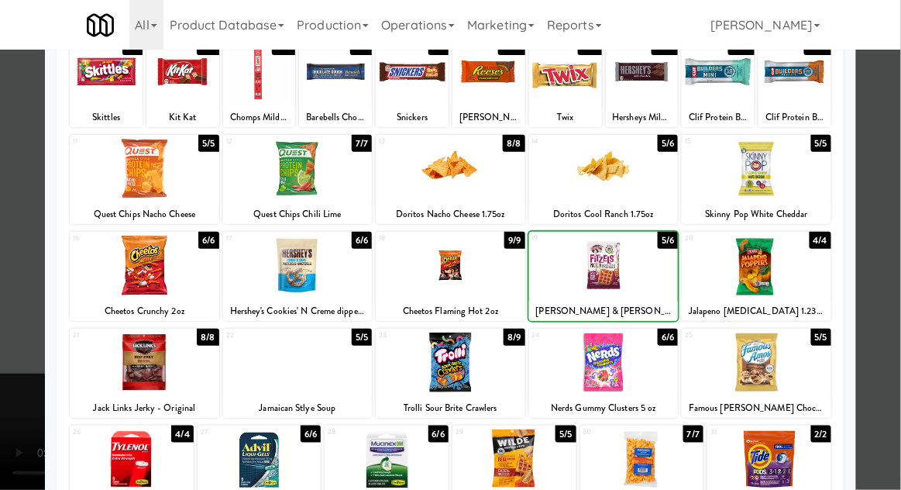
click at [894, 204] on div at bounding box center [450, 245] width 901 height 490
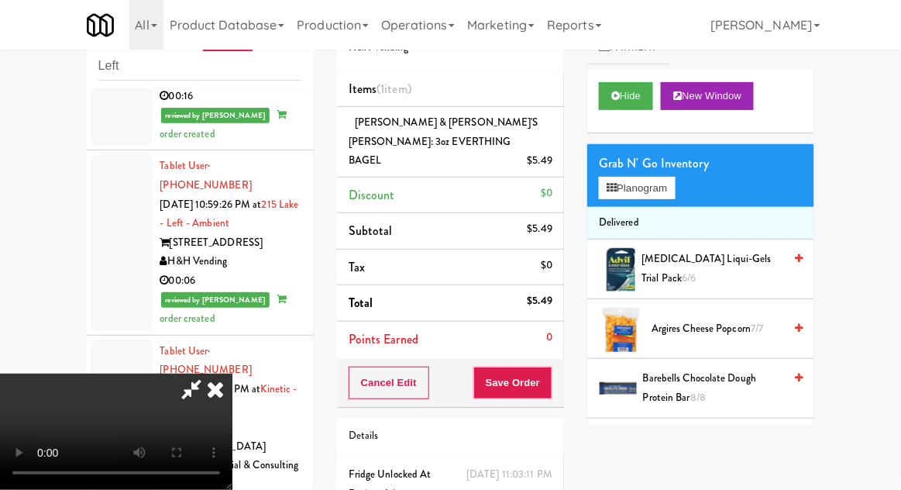
click at [209, 374] on icon at bounding box center [192, 389] width 36 height 31
click at [622, 167] on div "Grab N' Go Inventory" at bounding box center [701, 163] width 204 height 23
click at [612, 197] on button "Planogram" at bounding box center [637, 188] width 76 height 23
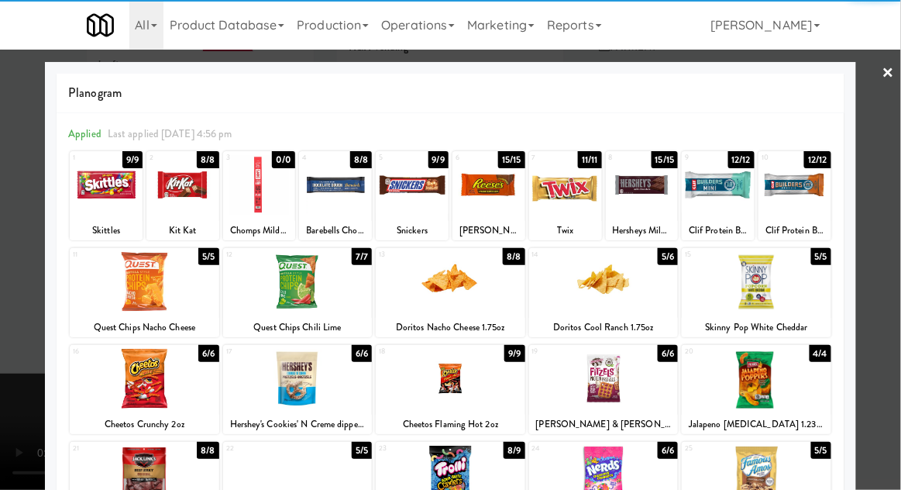
click at [333, 174] on div at bounding box center [335, 185] width 73 height 60
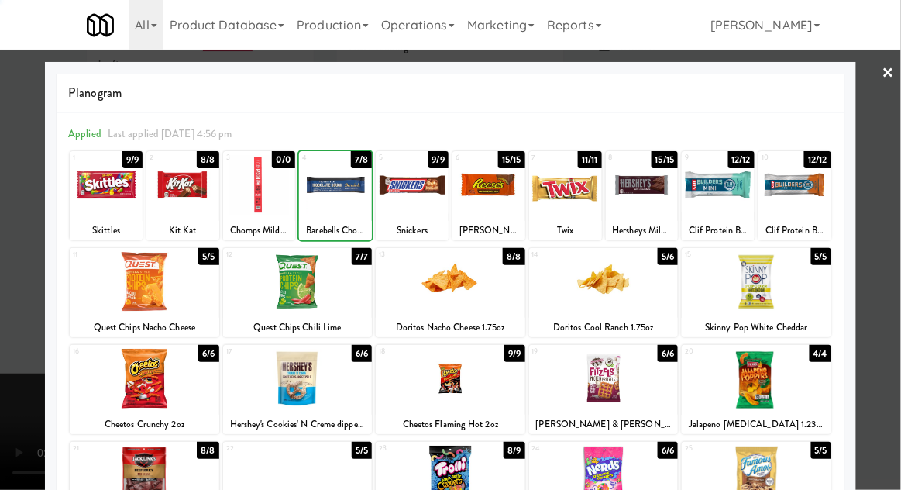
click at [887, 204] on div at bounding box center [450, 245] width 901 height 490
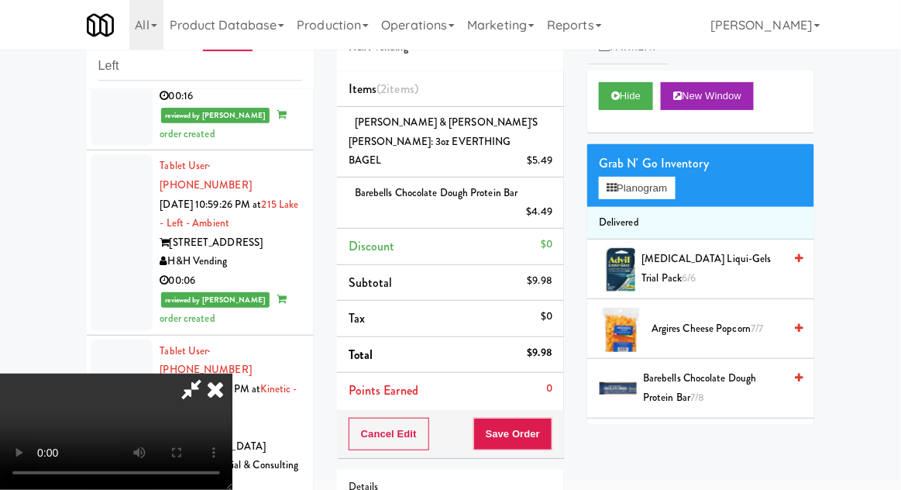
scroll to position [57, 0]
click at [546, 426] on button "Save Order" at bounding box center [513, 434] width 79 height 33
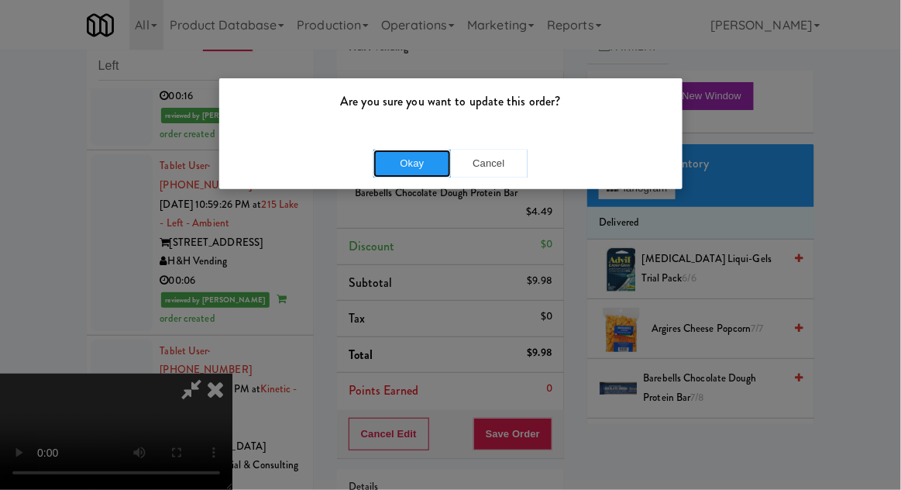
click at [399, 172] on button "Okay" at bounding box center [413, 164] width 78 height 28
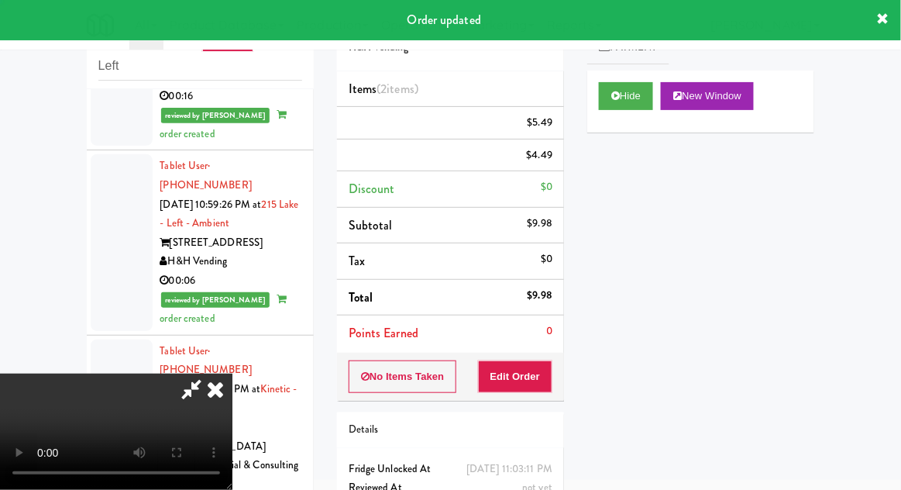
scroll to position [0, 0]
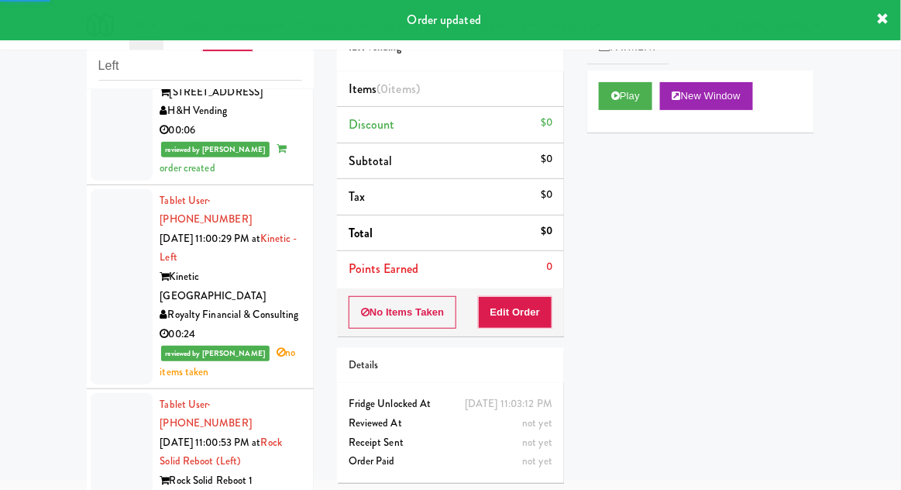
scroll to position [4637, 0]
click at [618, 101] on button "Play" at bounding box center [625, 96] width 53 height 28
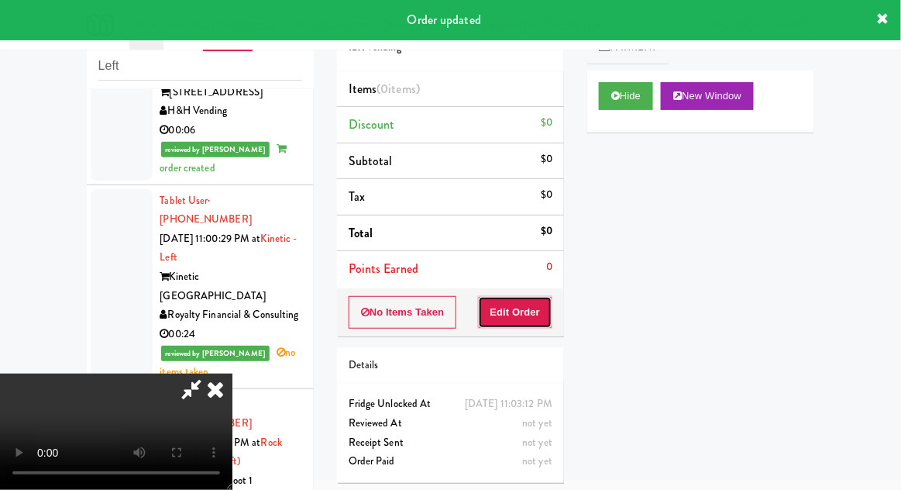
click at [513, 304] on button "Edit Order" at bounding box center [515, 312] width 75 height 33
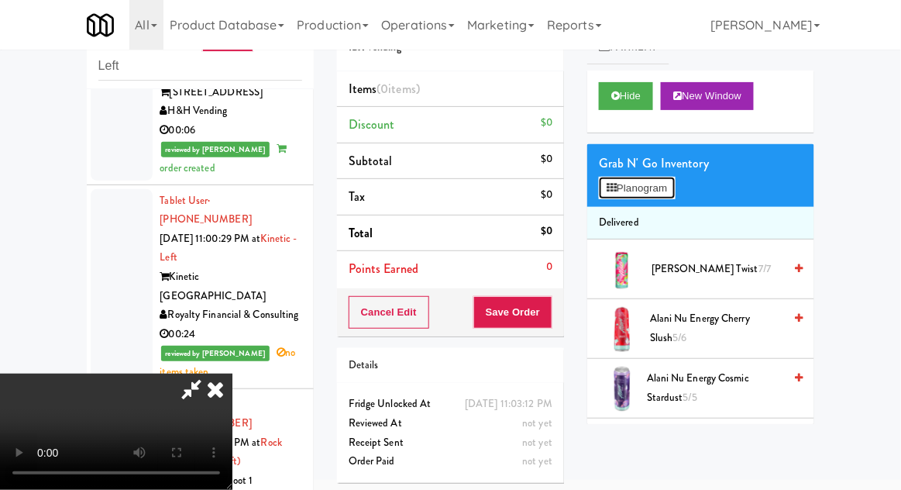
click at [674, 182] on button "Planogram" at bounding box center [637, 188] width 76 height 23
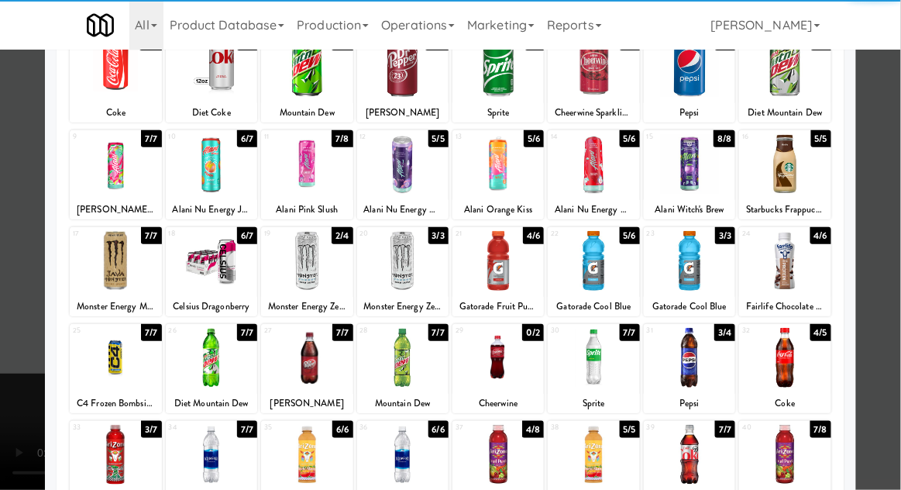
scroll to position [126, 0]
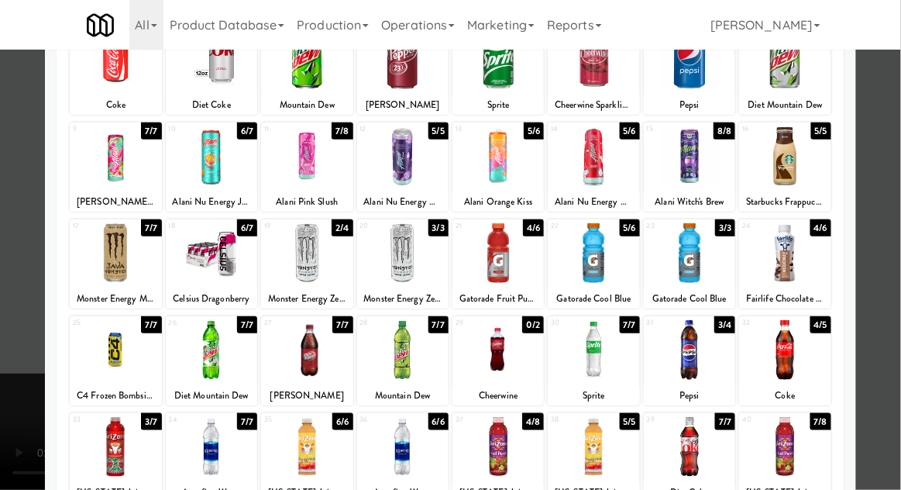
click at [599, 366] on div at bounding box center [593, 350] width 91 height 60
click at [891, 255] on div at bounding box center [450, 245] width 901 height 490
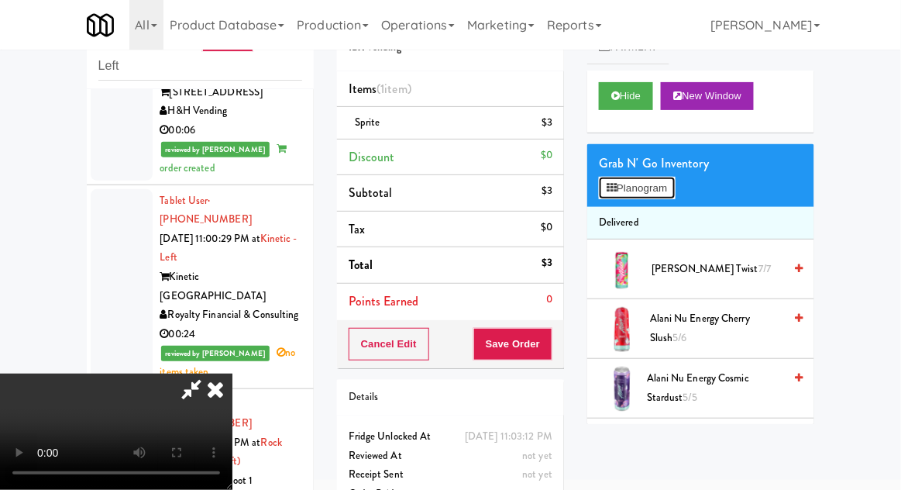
click at [672, 197] on button "Planogram" at bounding box center [637, 188] width 76 height 23
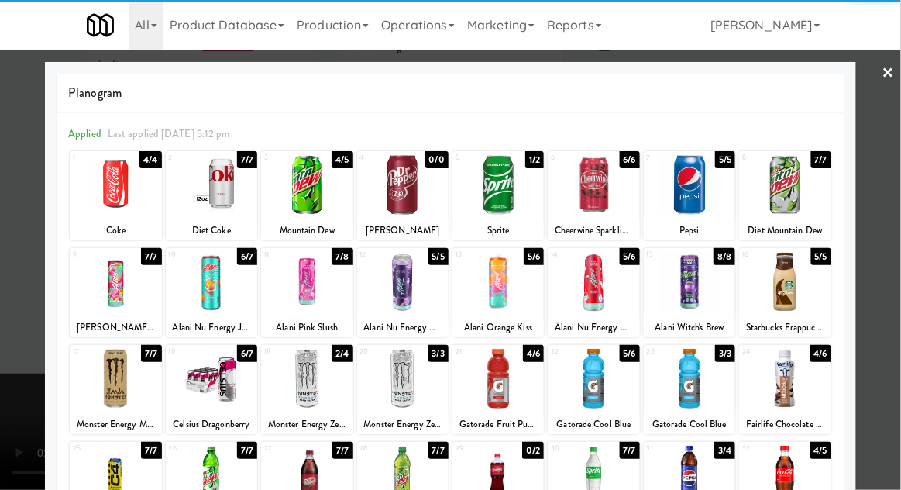
click at [698, 477] on div at bounding box center [689, 476] width 91 height 60
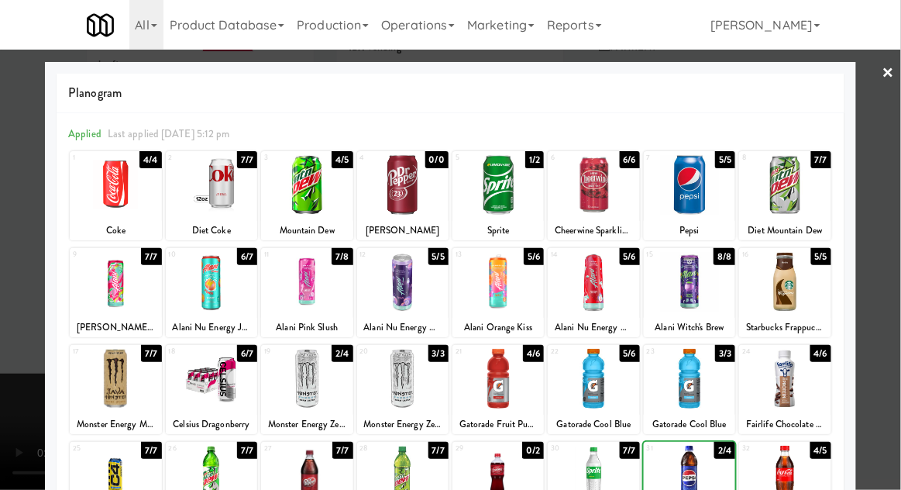
click at [884, 280] on div at bounding box center [450, 245] width 901 height 490
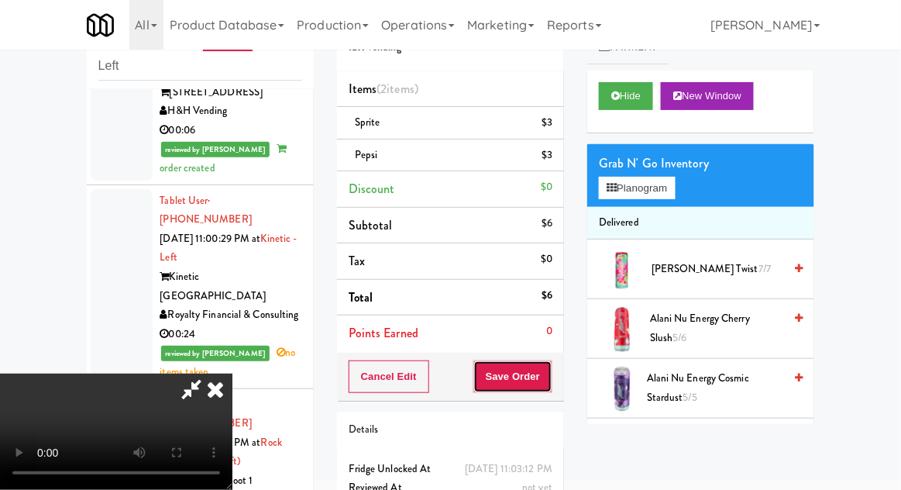
click at [547, 379] on button "Save Order" at bounding box center [513, 376] width 79 height 33
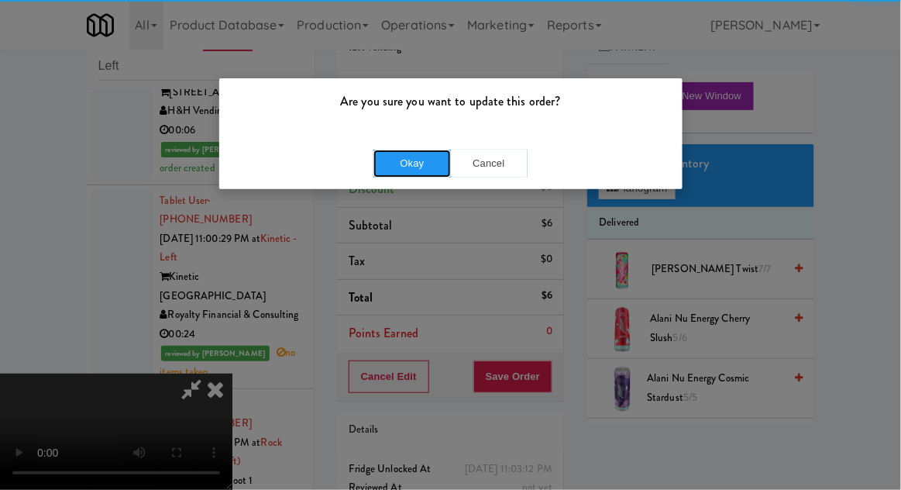
click at [422, 175] on button "Okay" at bounding box center [413, 164] width 78 height 28
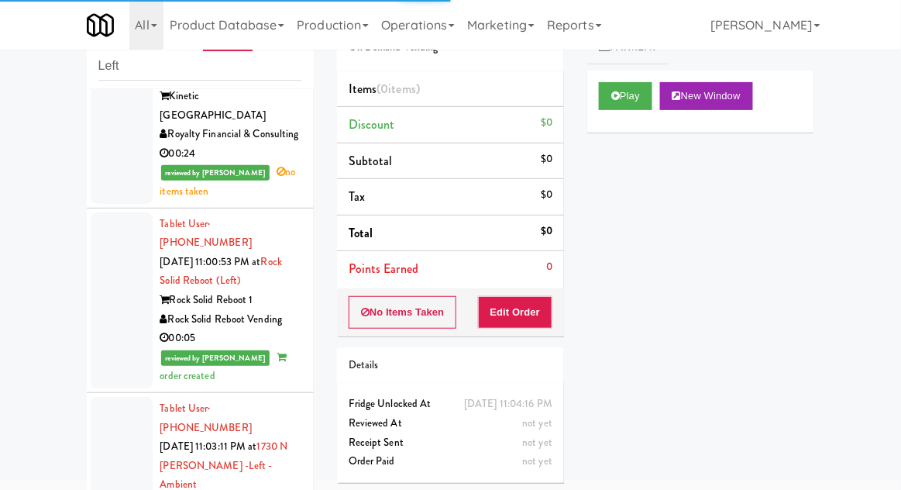
scroll to position [4816, 0]
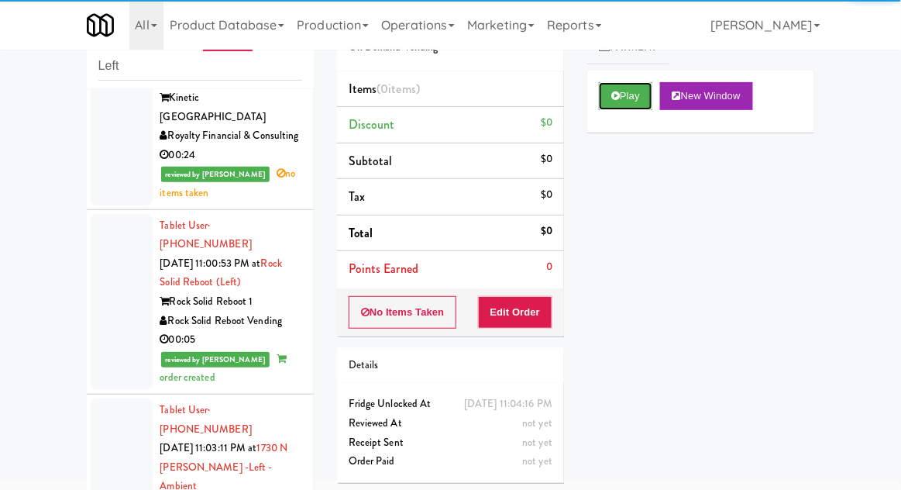
click at [640, 93] on button "Play" at bounding box center [625, 96] width 53 height 28
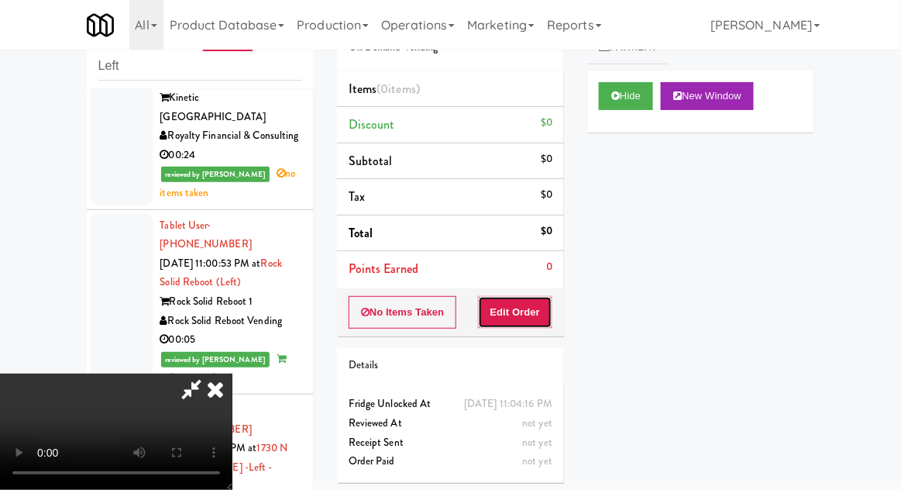
click at [534, 315] on button "Edit Order" at bounding box center [515, 312] width 75 height 33
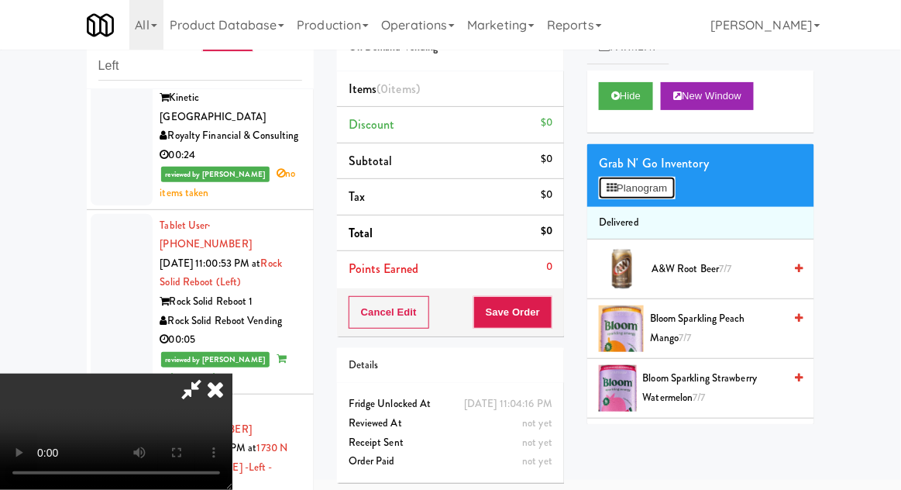
click at [661, 192] on button "Planogram" at bounding box center [637, 188] width 76 height 23
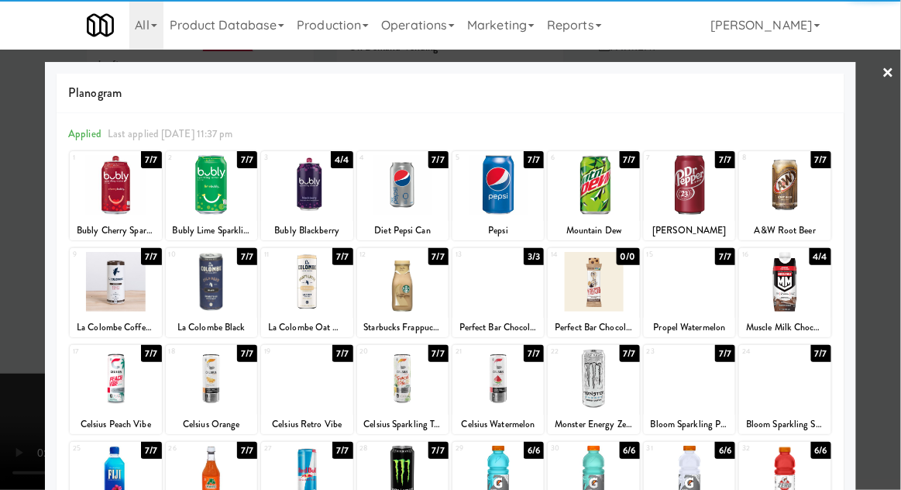
click at [298, 202] on div at bounding box center [306, 185] width 91 height 60
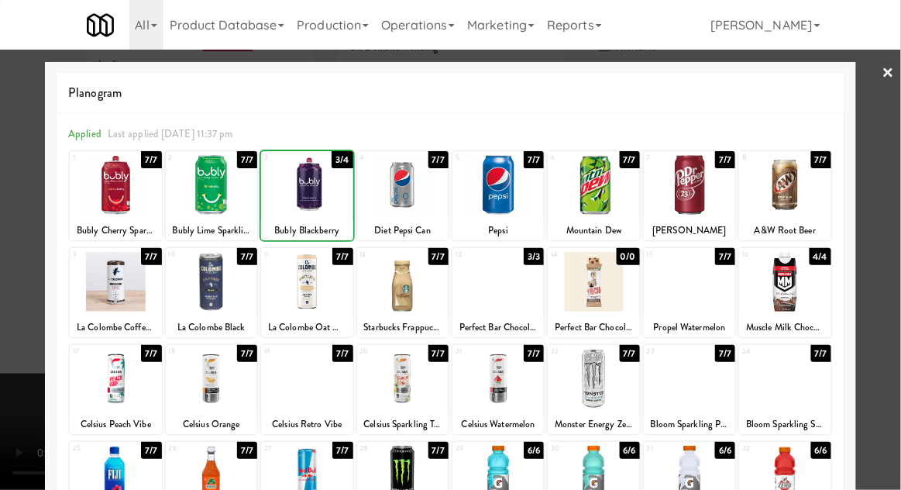
click at [896, 253] on div at bounding box center [450, 245] width 901 height 490
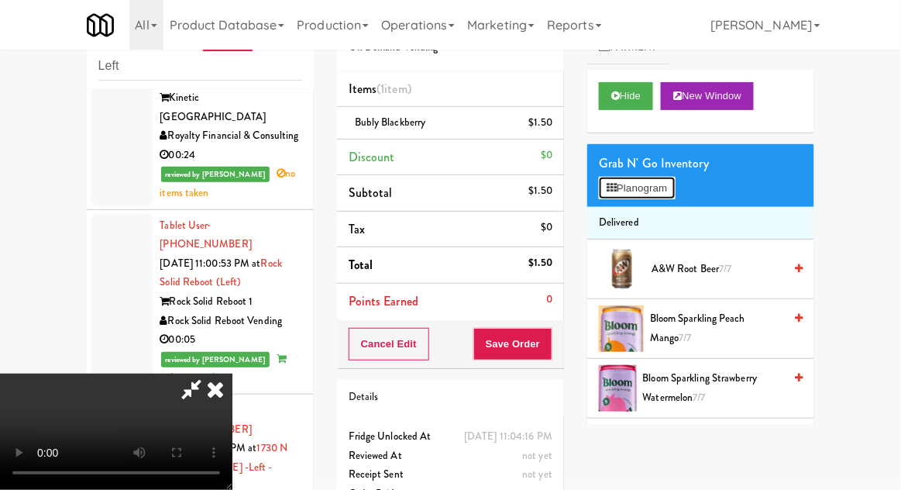
click at [668, 198] on button "Planogram" at bounding box center [637, 188] width 76 height 23
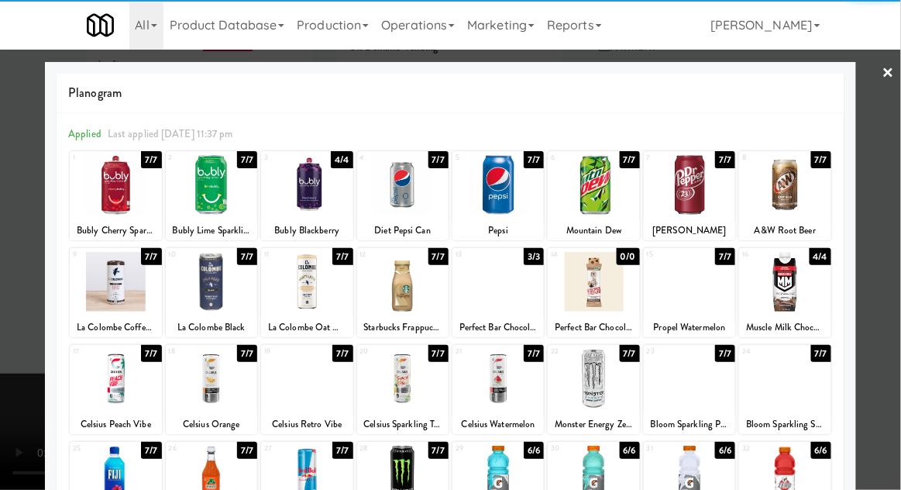
click at [305, 202] on div at bounding box center [306, 185] width 91 height 60
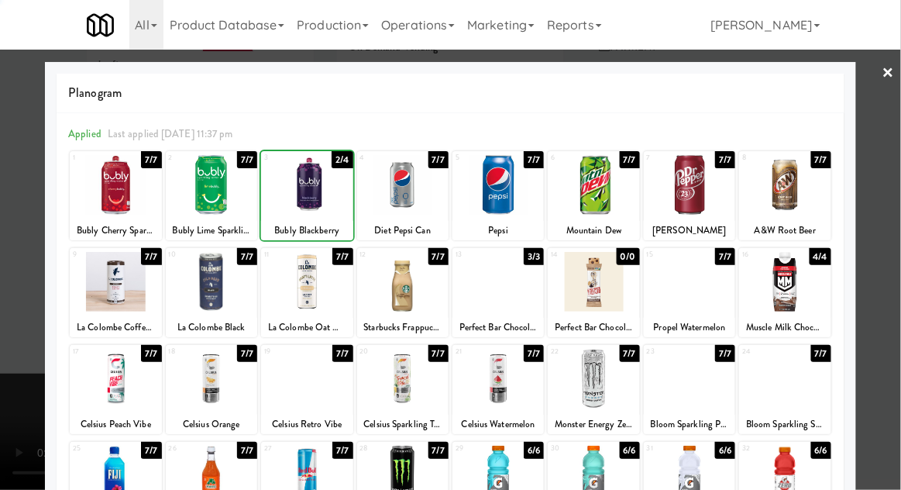
click at [894, 233] on div at bounding box center [450, 245] width 901 height 490
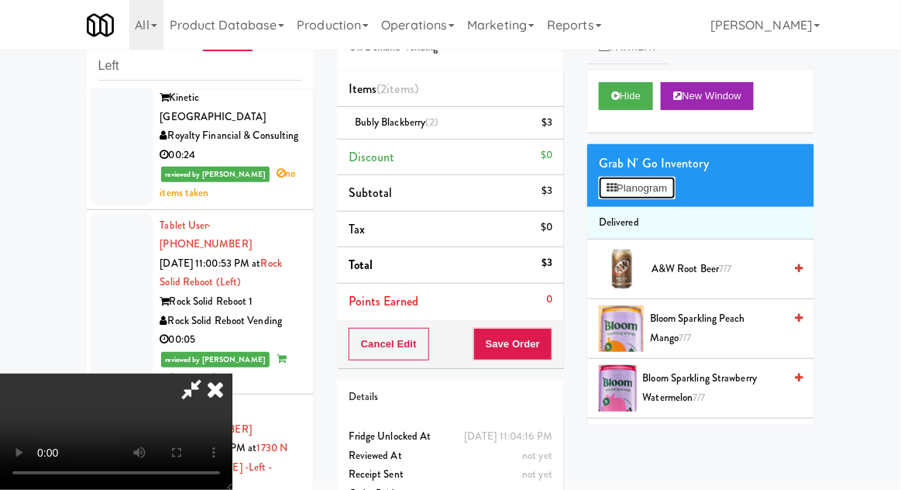
click at [668, 196] on button "Planogram" at bounding box center [637, 188] width 76 height 23
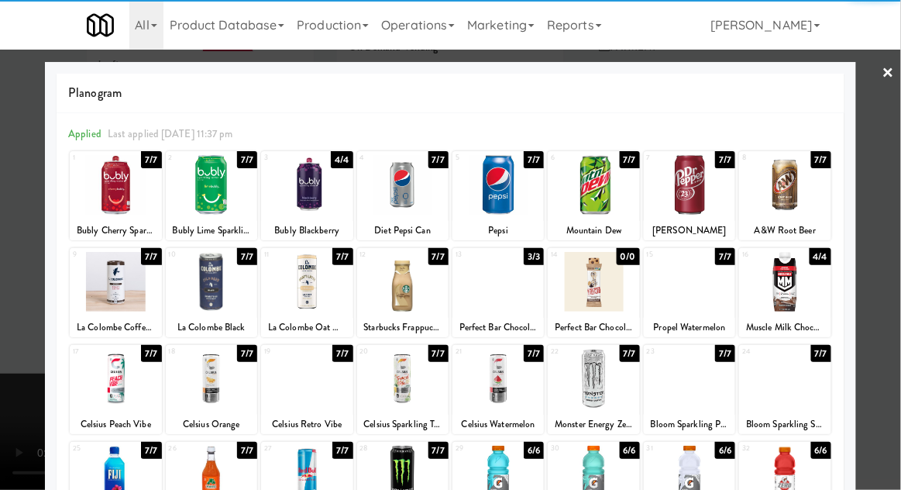
click at [305, 188] on div at bounding box center [306, 185] width 91 height 60
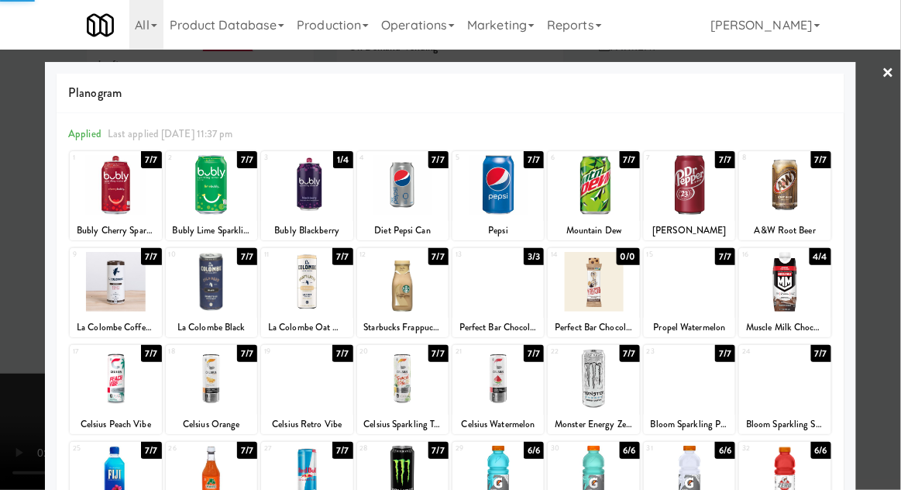
click at [894, 241] on div at bounding box center [450, 245] width 901 height 490
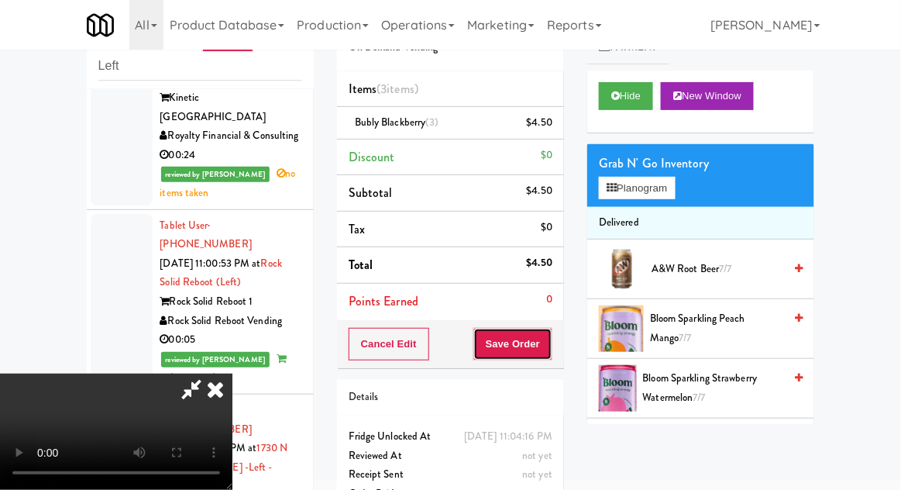
click at [547, 352] on button "Save Order" at bounding box center [513, 344] width 79 height 33
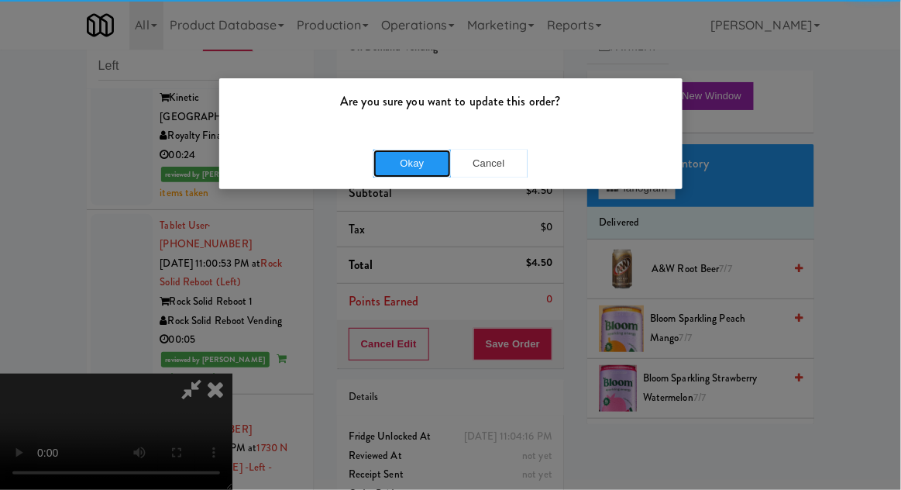
click at [424, 157] on button "Okay" at bounding box center [413, 164] width 78 height 28
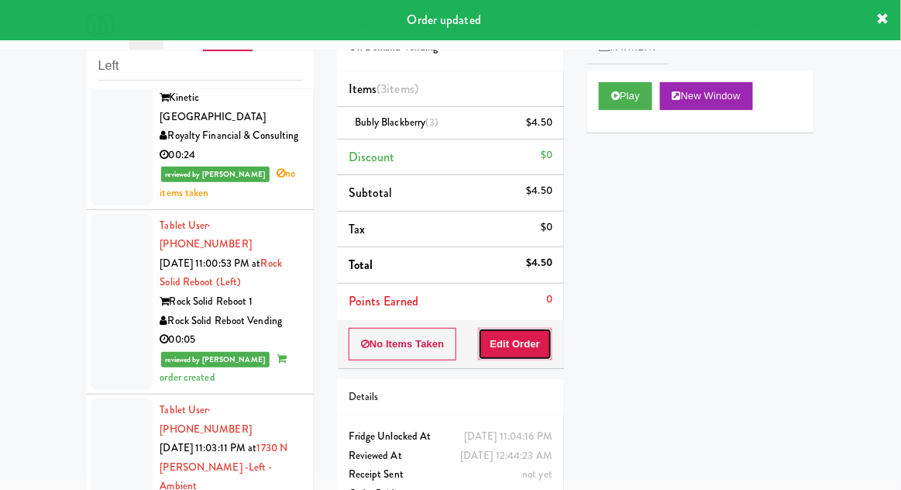
click at [529, 331] on button "Edit Order" at bounding box center [515, 344] width 75 height 33
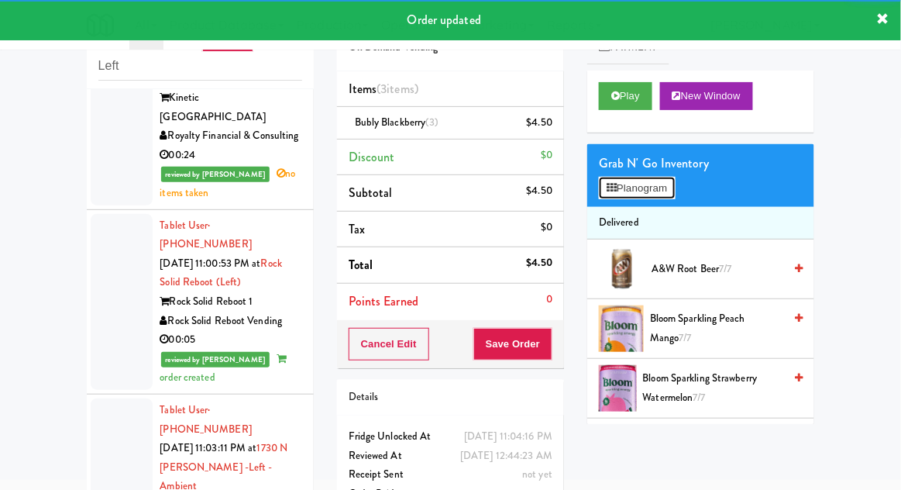
click at [634, 181] on button "Planogram" at bounding box center [637, 188] width 76 height 23
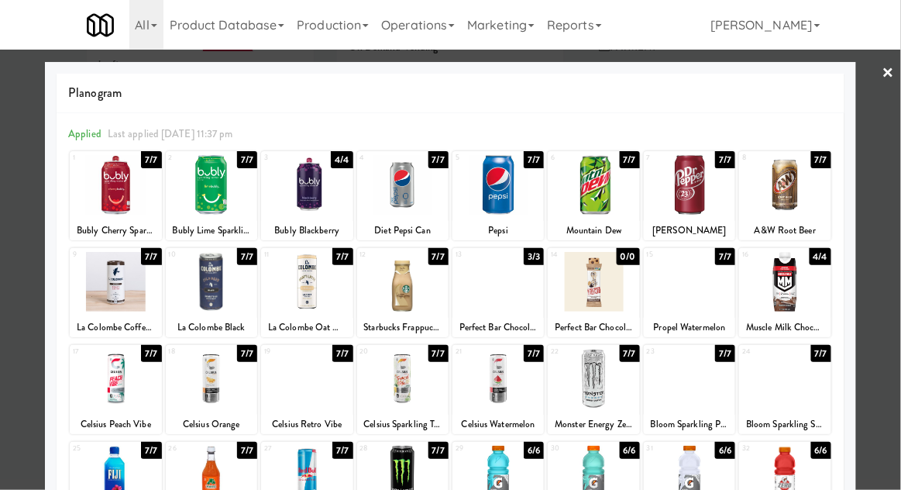
click at [9, 385] on div at bounding box center [450, 245] width 901 height 490
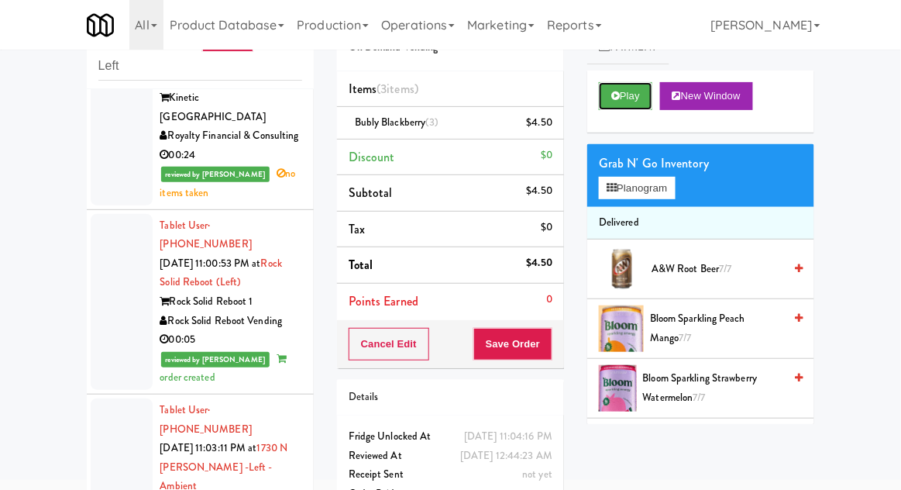
click at [632, 103] on button "Play" at bounding box center [625, 96] width 53 height 28
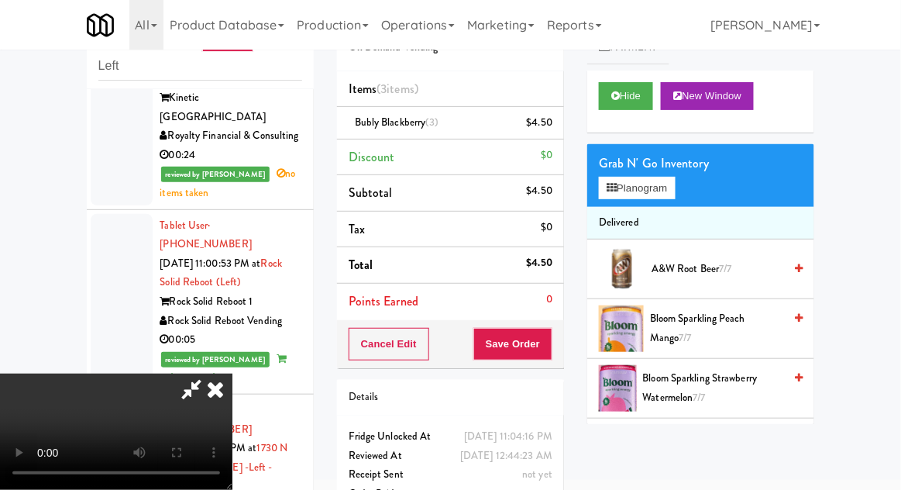
click at [233, 374] on icon at bounding box center [215, 389] width 34 height 31
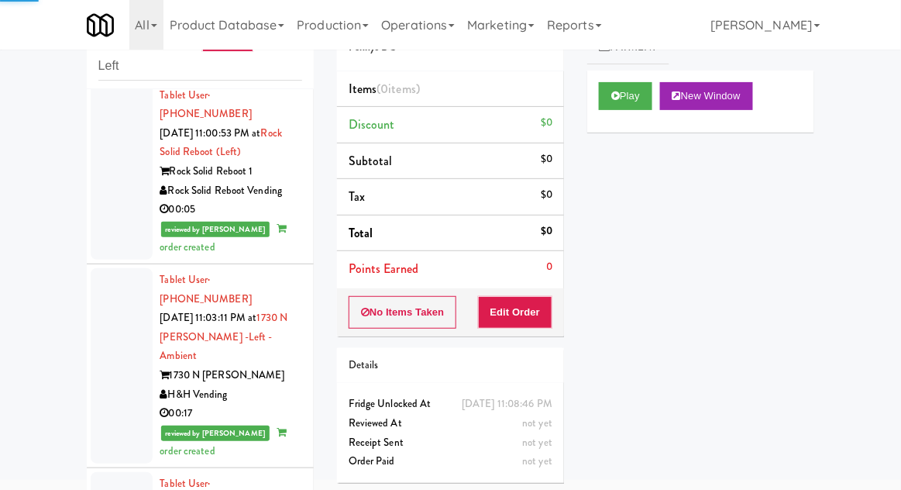
scroll to position [4967, 0]
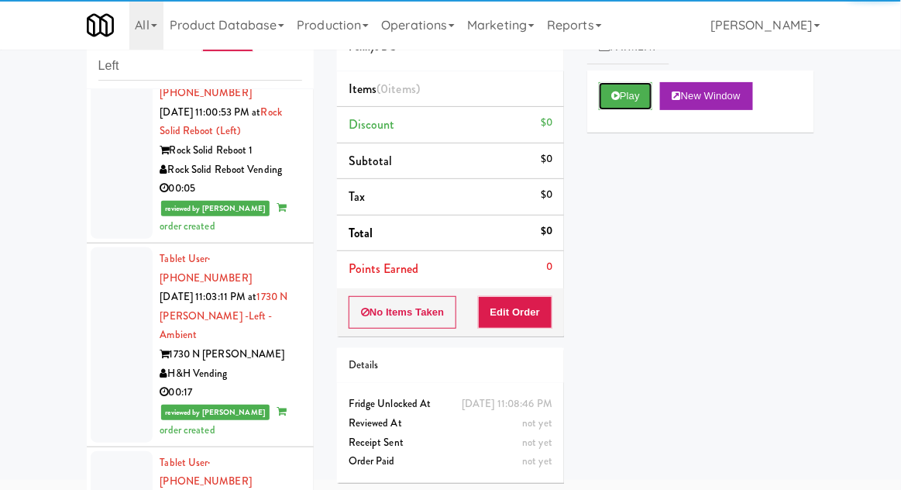
click at [624, 97] on button "Play" at bounding box center [625, 96] width 53 height 28
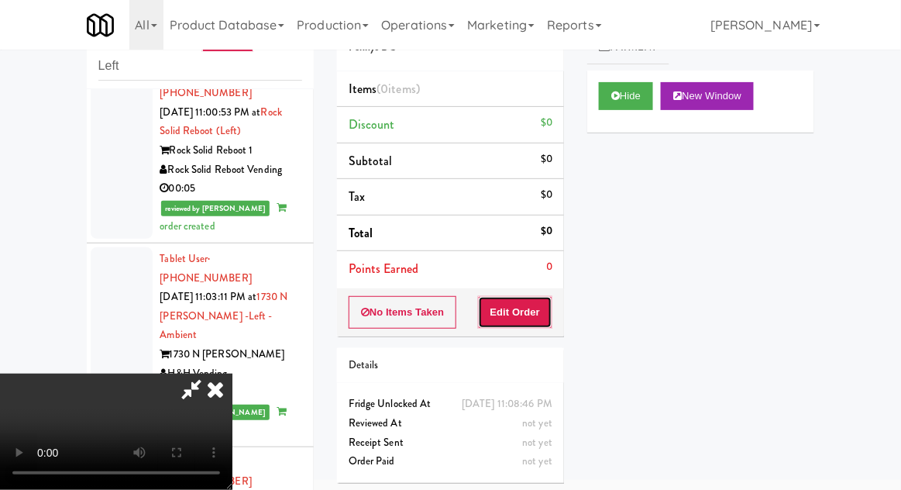
click at [496, 317] on button "Edit Order" at bounding box center [515, 312] width 75 height 33
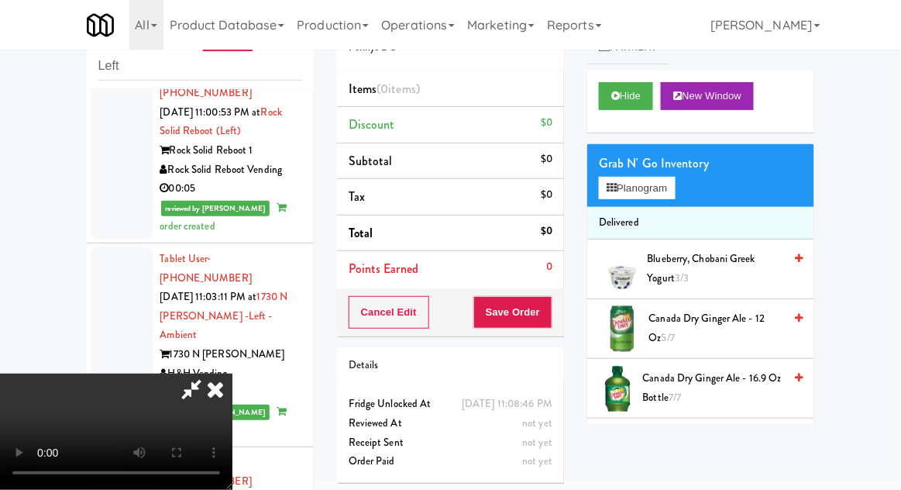
scroll to position [0, 0]
click at [664, 194] on button "Planogram" at bounding box center [637, 188] width 76 height 23
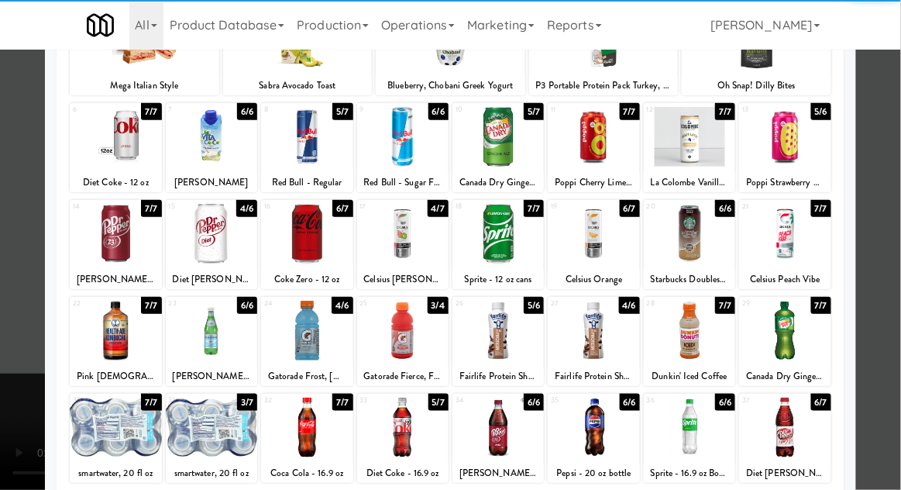
scroll to position [146, 0]
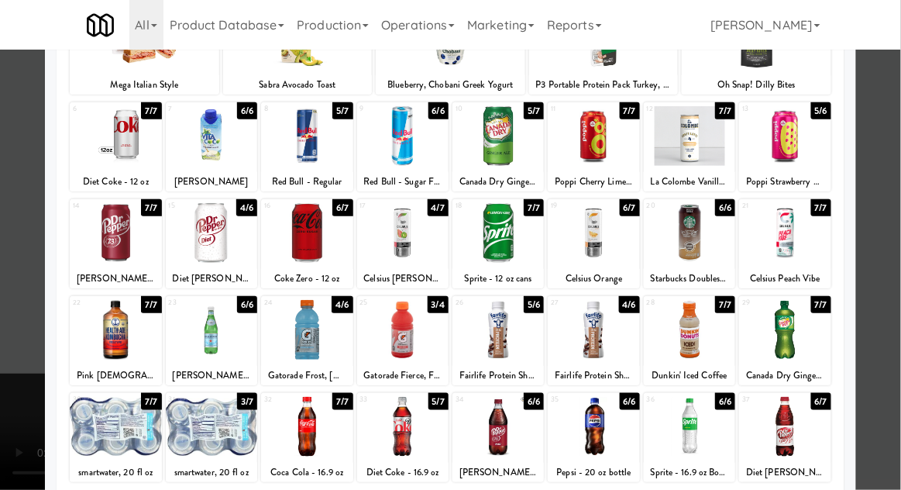
click at [401, 434] on div at bounding box center [402, 427] width 91 height 60
click at [890, 153] on div at bounding box center [450, 245] width 901 height 490
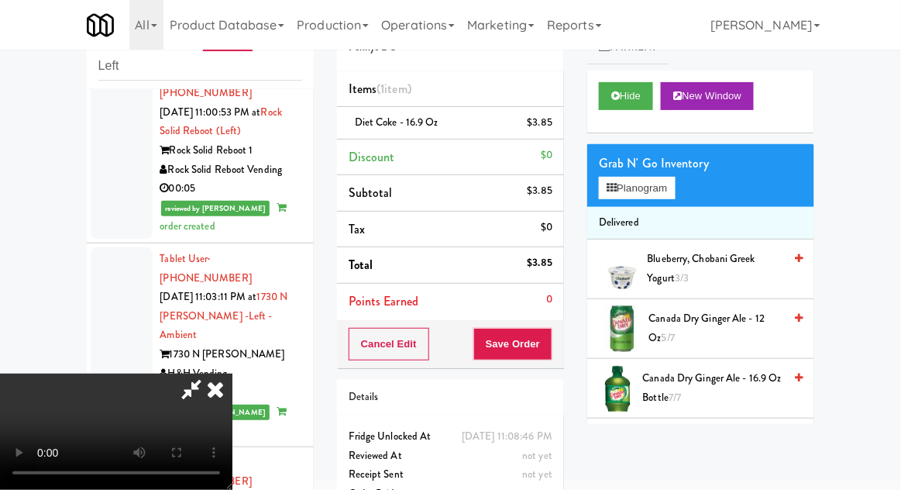
scroll to position [57, 0]
click at [550, 350] on button "Save Order" at bounding box center [513, 344] width 79 height 33
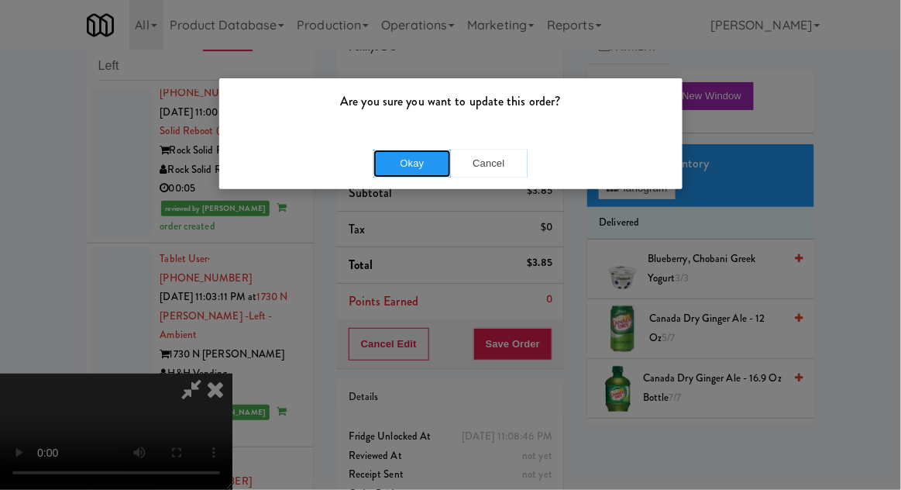
click at [417, 160] on button "Okay" at bounding box center [413, 164] width 78 height 28
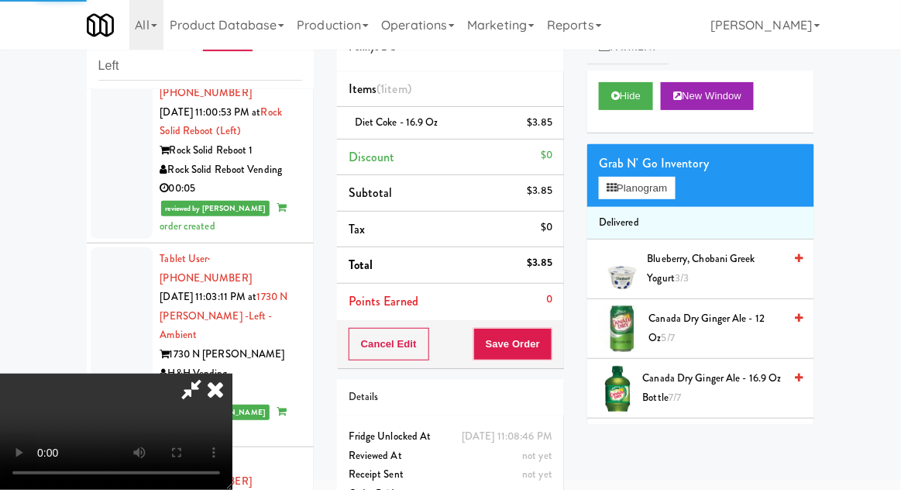
scroll to position [0, 0]
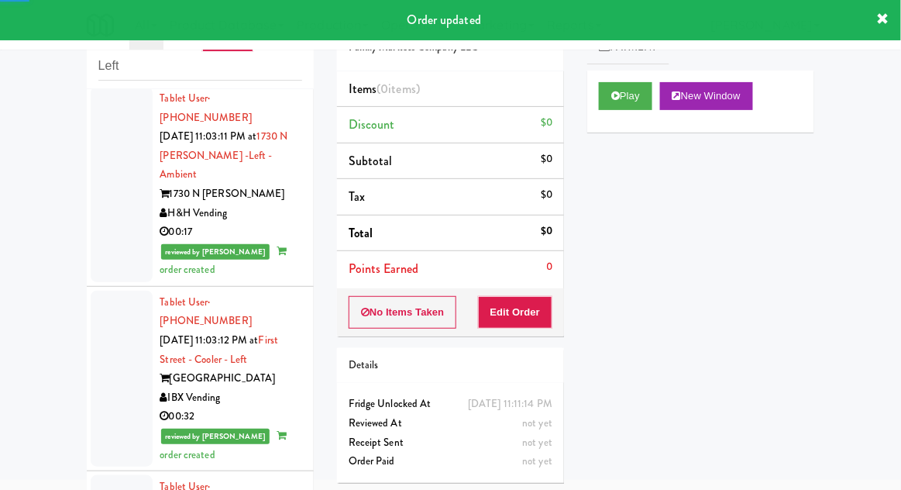
scroll to position [5131, 0]
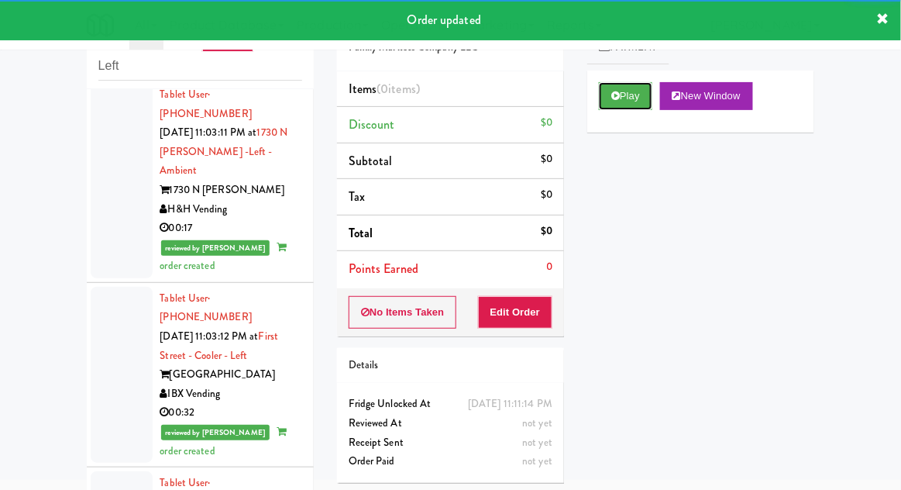
click at [612, 99] on icon at bounding box center [616, 96] width 9 height 10
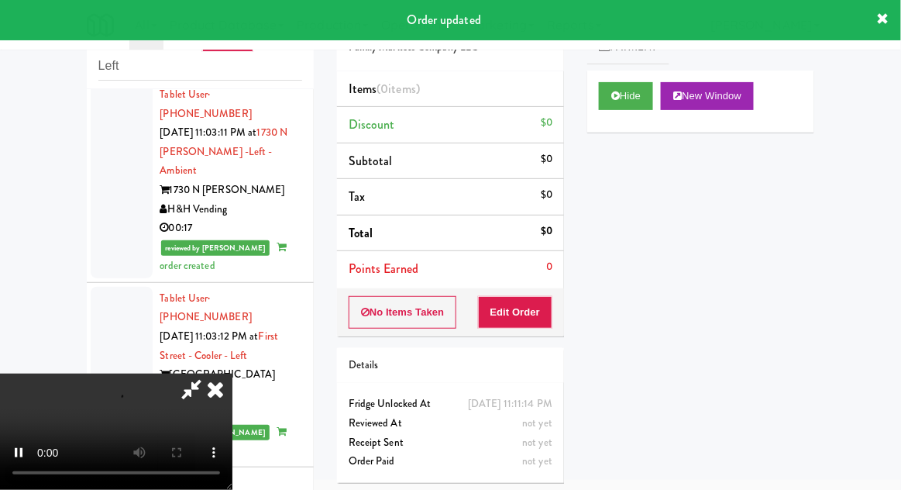
click at [504, 348] on div "Details" at bounding box center [450, 366] width 227 height 36
click at [505, 322] on button "Edit Order" at bounding box center [515, 312] width 75 height 33
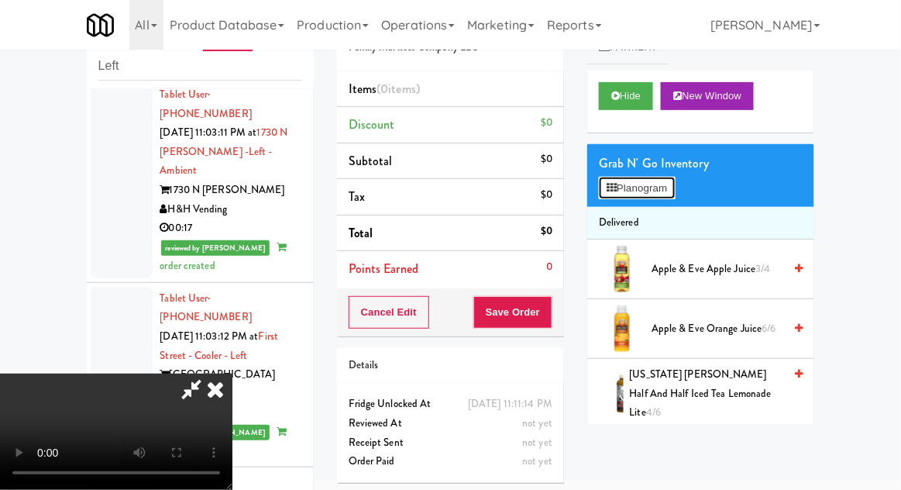
click at [669, 178] on button "Planogram" at bounding box center [637, 188] width 76 height 23
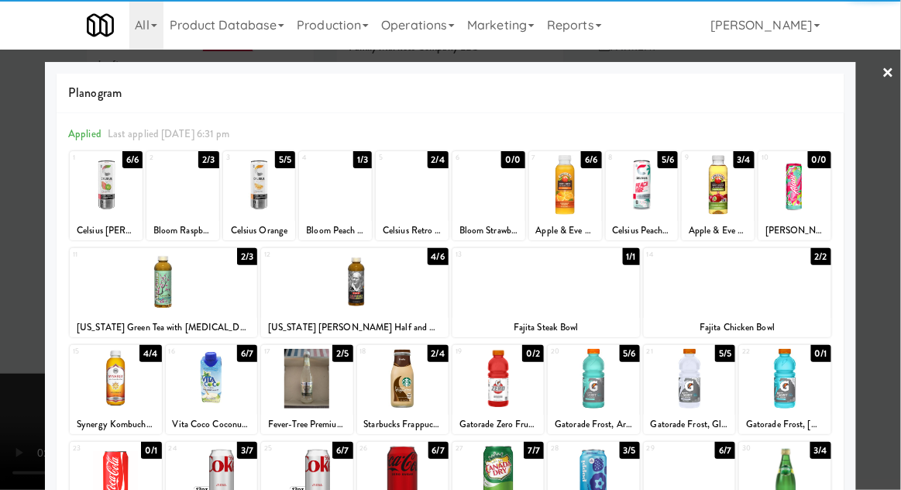
click at [216, 388] on div at bounding box center [211, 379] width 91 height 60
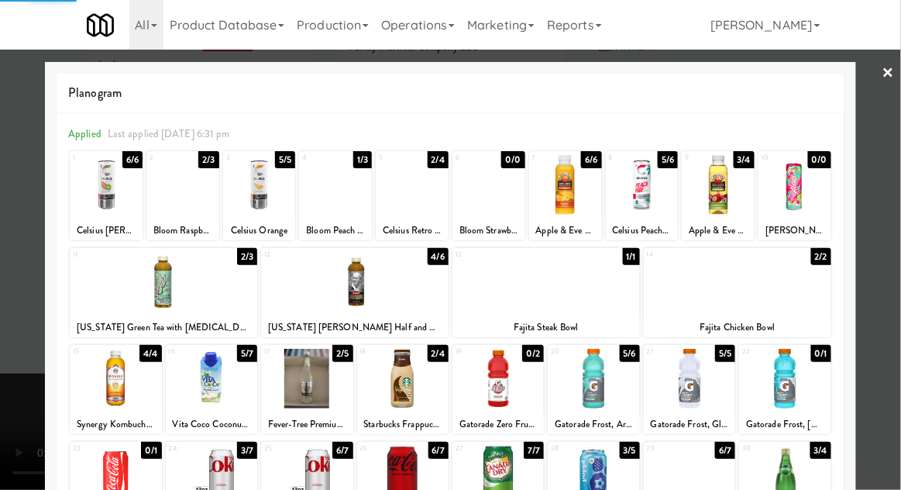
click at [881, 226] on div at bounding box center [450, 245] width 901 height 490
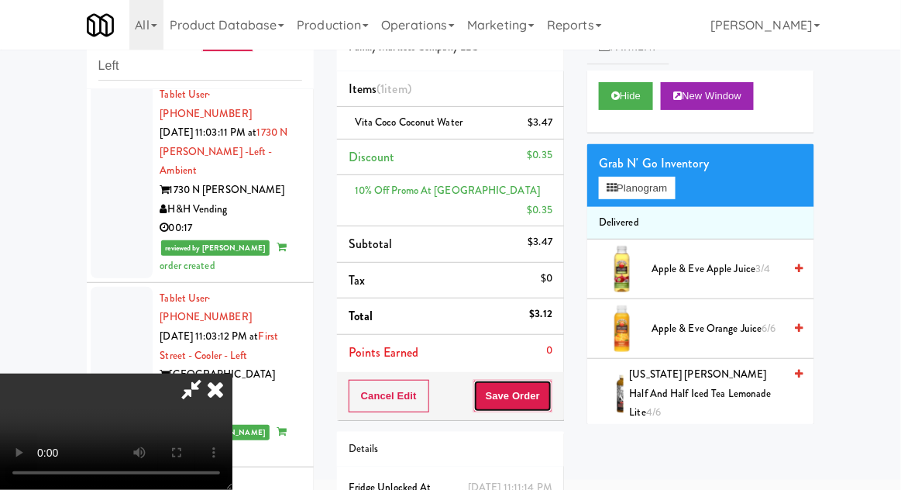
click at [546, 388] on button "Save Order" at bounding box center [513, 396] width 79 height 33
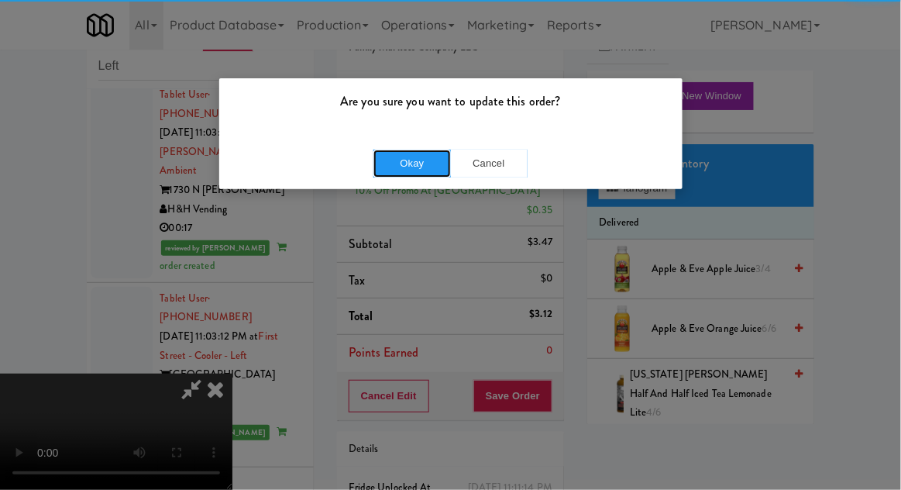
click at [397, 173] on button "Okay" at bounding box center [413, 164] width 78 height 28
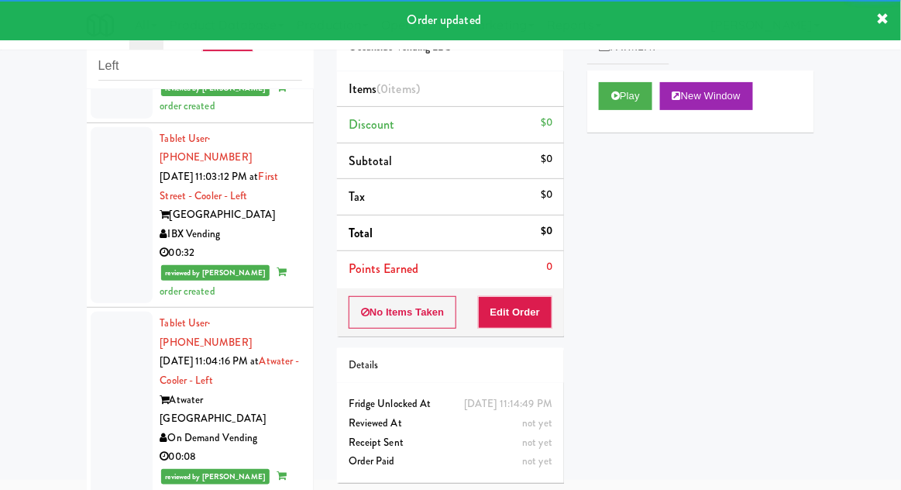
scroll to position [5296, 0]
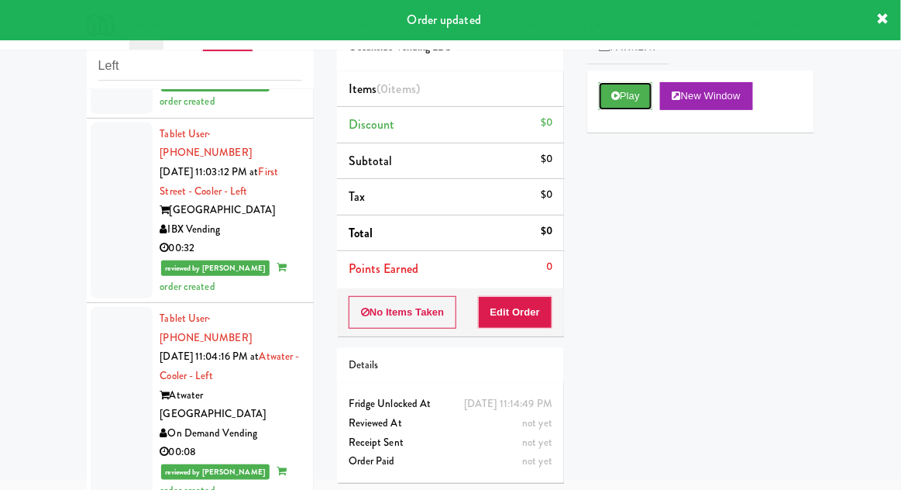
click at [607, 84] on button "Play" at bounding box center [625, 96] width 53 height 28
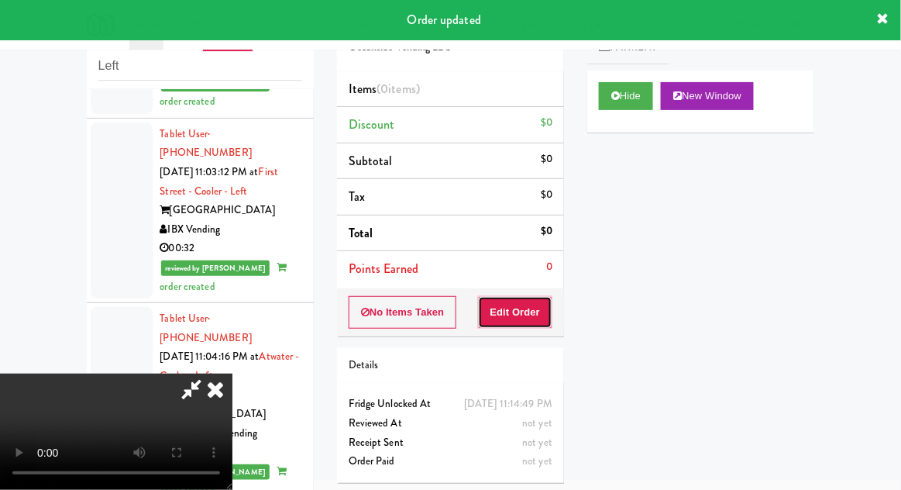
click at [527, 310] on button "Edit Order" at bounding box center [515, 312] width 75 height 33
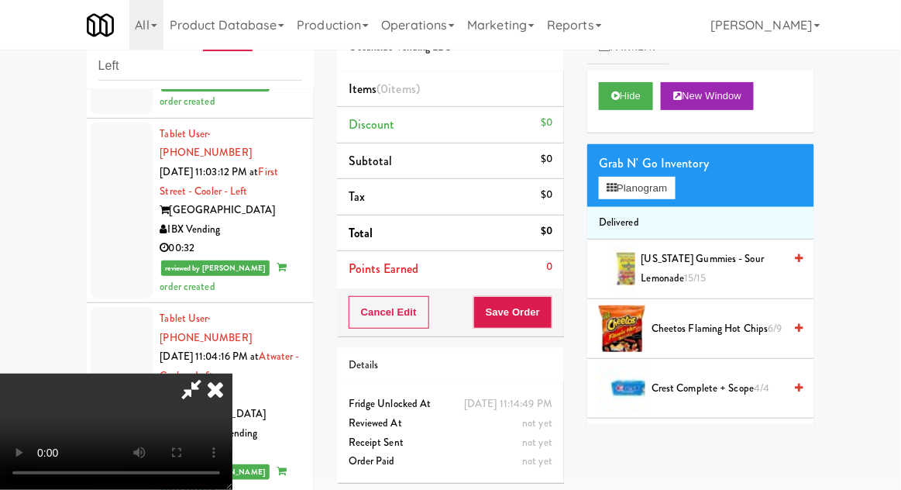
scroll to position [0, 0]
click at [622, 196] on button "Planogram" at bounding box center [637, 188] width 76 height 23
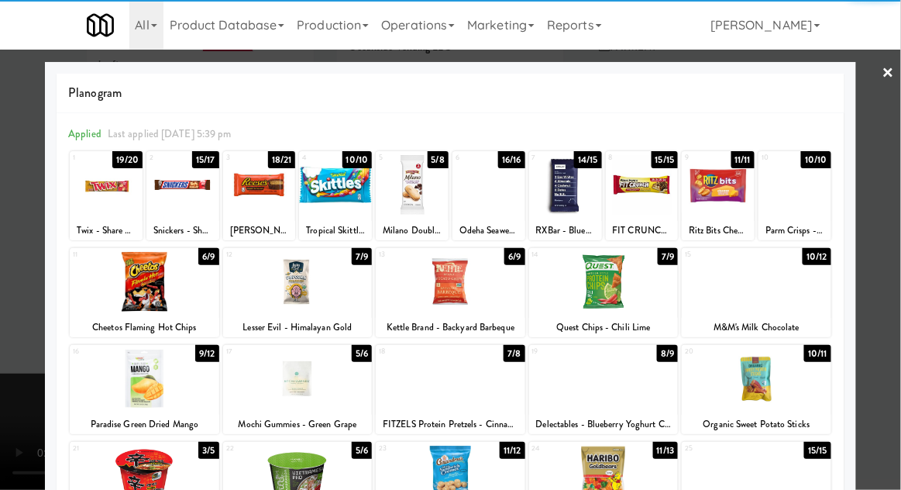
click at [646, 296] on div at bounding box center [604, 282] width 150 height 60
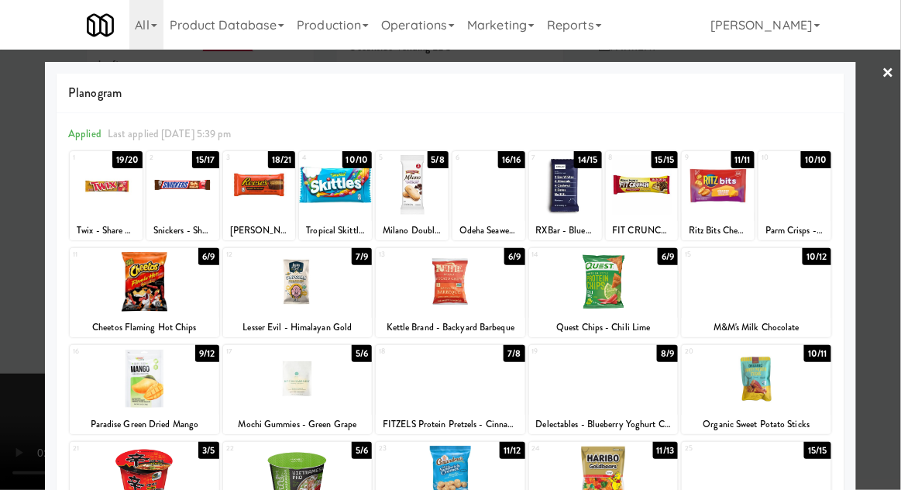
click at [11, 342] on div at bounding box center [450, 245] width 901 height 490
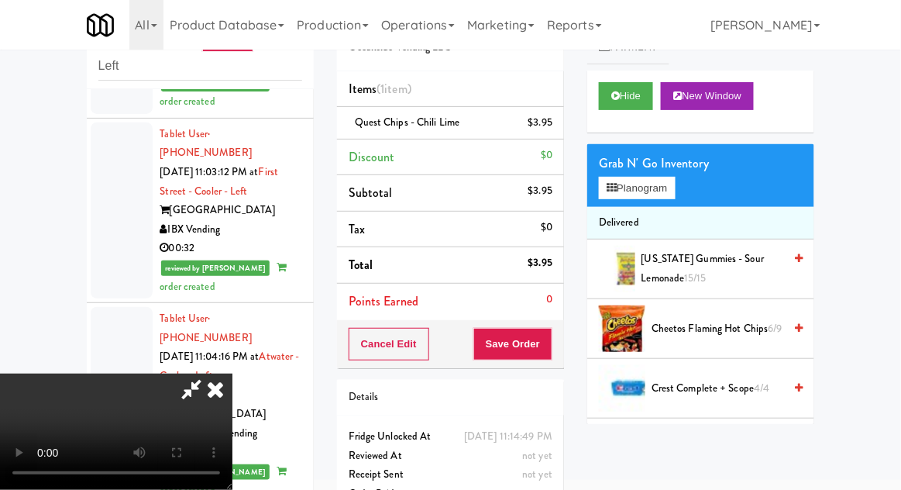
scroll to position [57, 0]
click at [547, 343] on button "Save Order" at bounding box center [513, 344] width 79 height 33
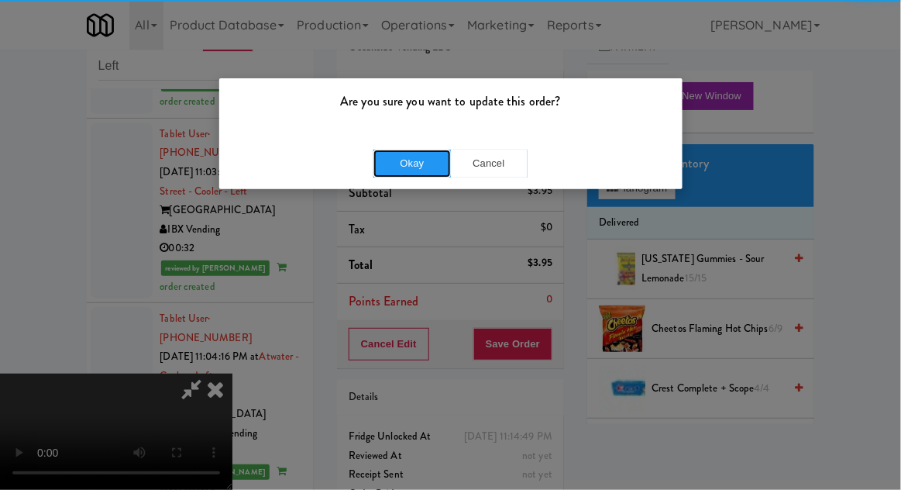
click at [419, 151] on button "Okay" at bounding box center [413, 164] width 78 height 28
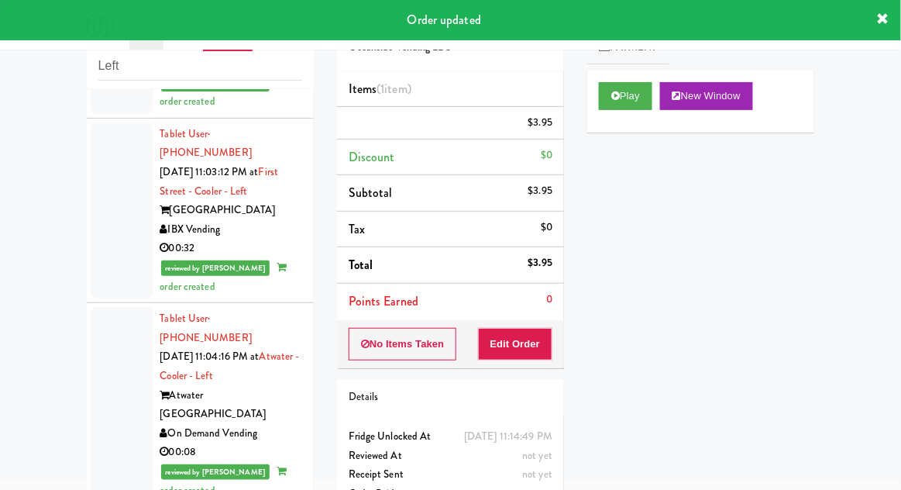
scroll to position [0, 0]
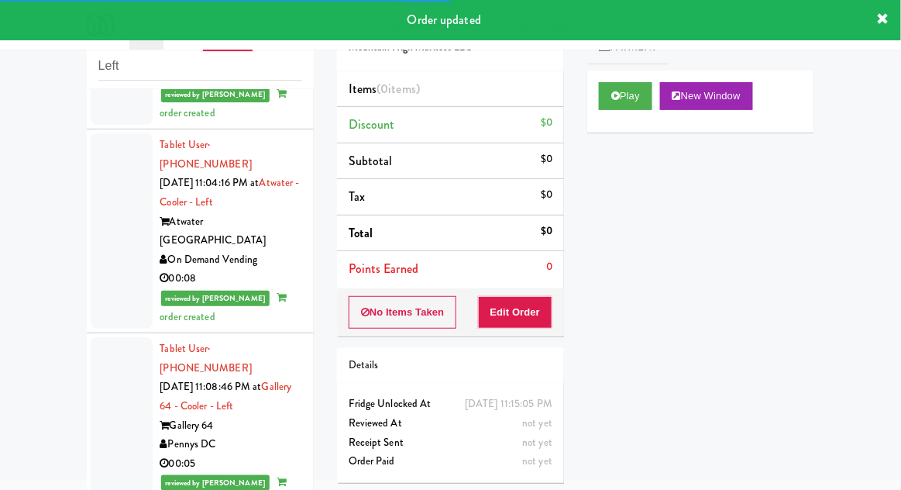
scroll to position [5471, 0]
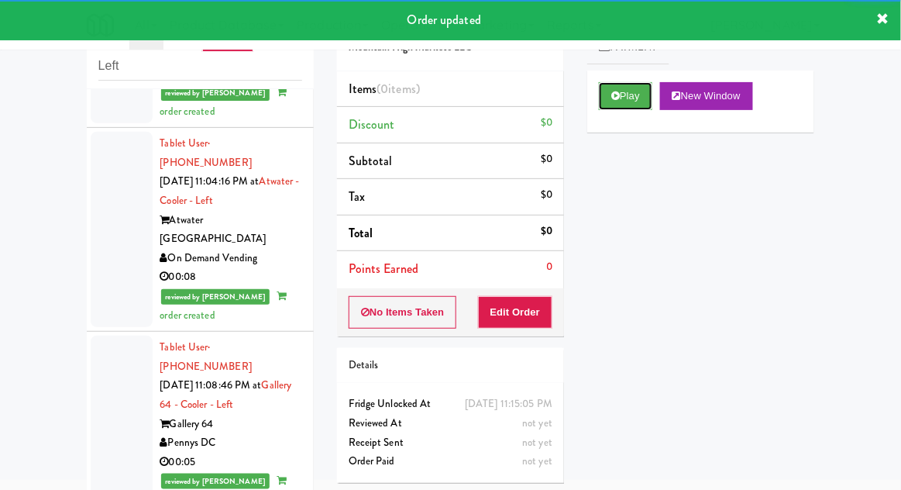
click at [609, 98] on button "Play" at bounding box center [625, 96] width 53 height 28
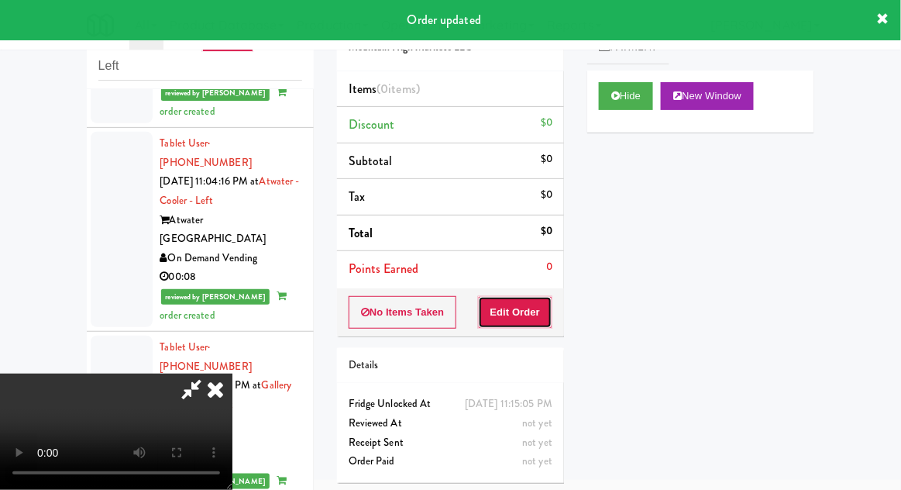
click at [521, 309] on button "Edit Order" at bounding box center [515, 312] width 75 height 33
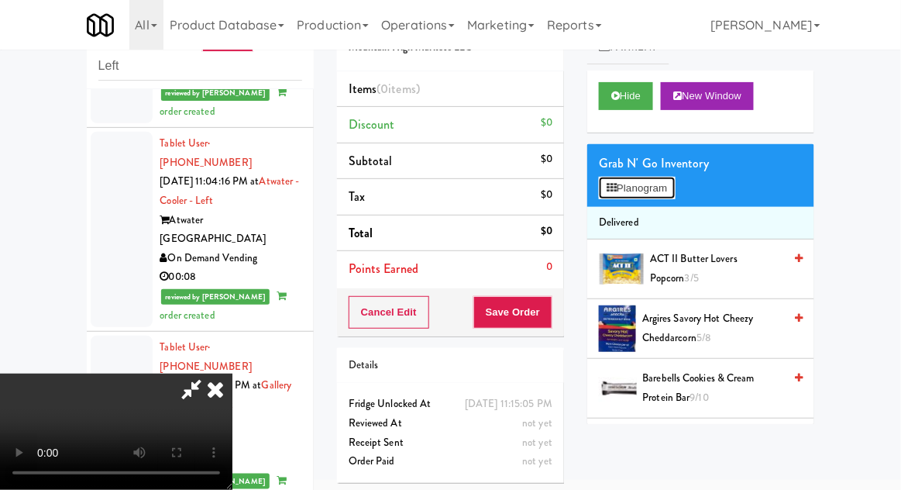
click at [667, 178] on button "Planogram" at bounding box center [637, 188] width 76 height 23
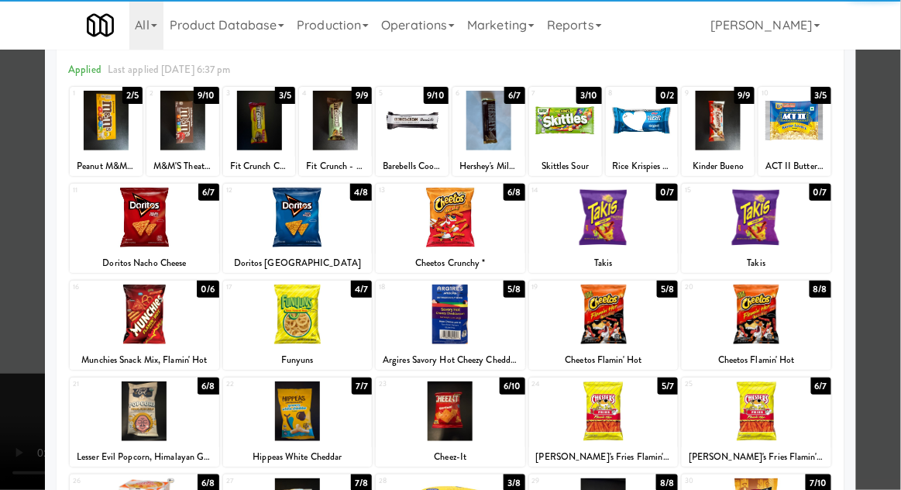
scroll to position [122, 0]
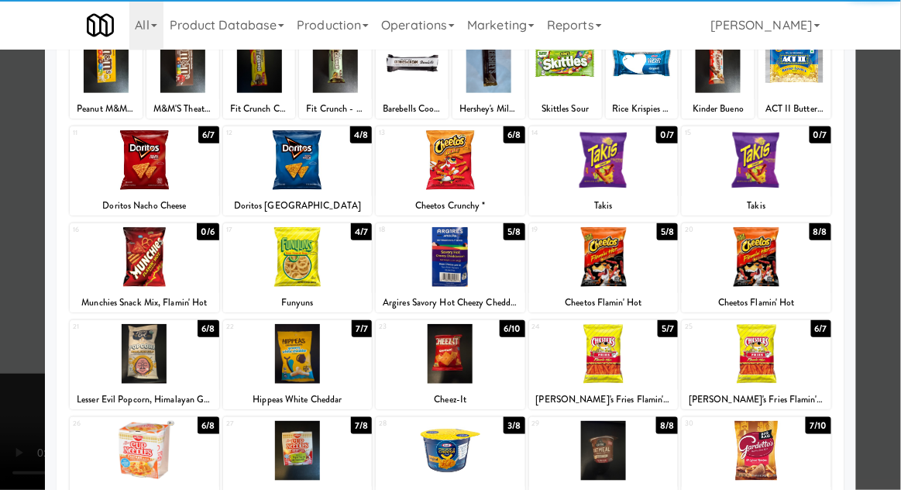
click at [269, 461] on div at bounding box center [298, 451] width 150 height 60
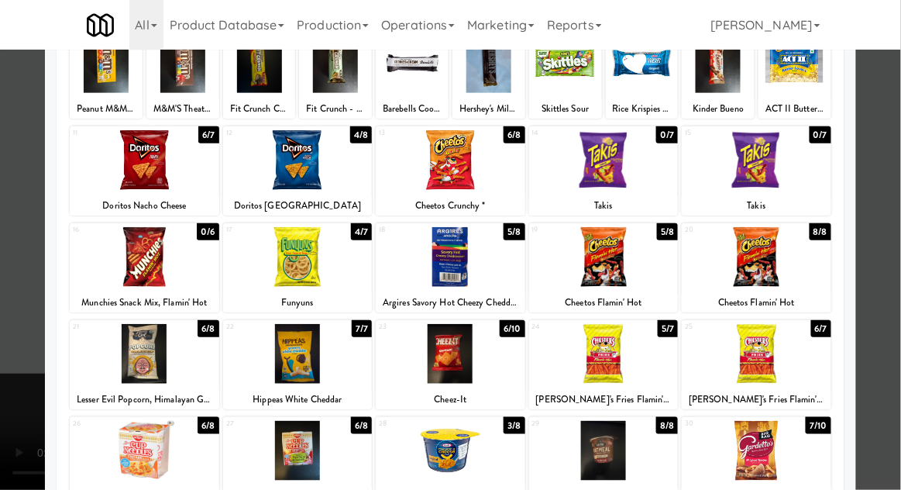
click at [896, 209] on div at bounding box center [450, 245] width 901 height 490
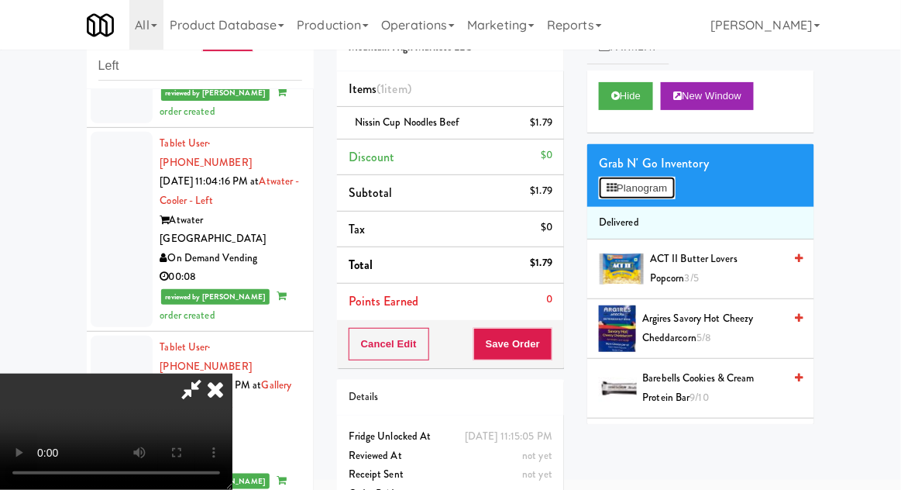
click at [670, 187] on button "Planogram" at bounding box center [637, 188] width 76 height 23
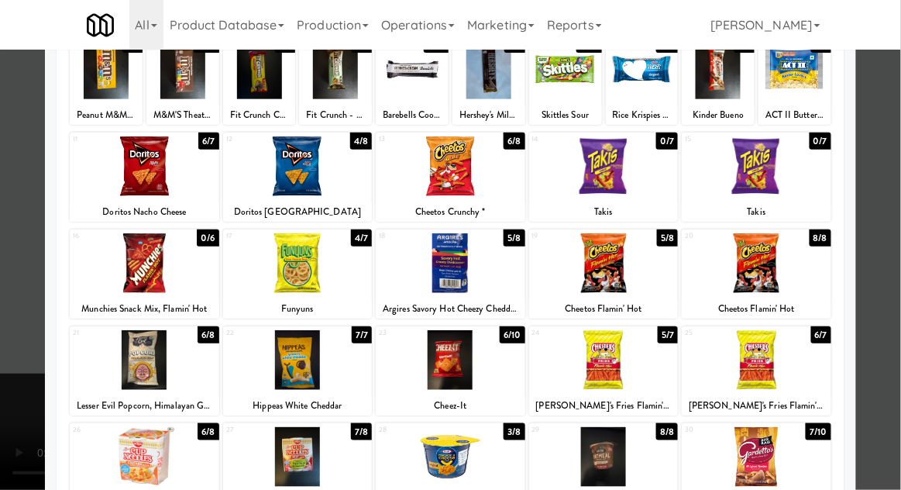
scroll to position [115, 0]
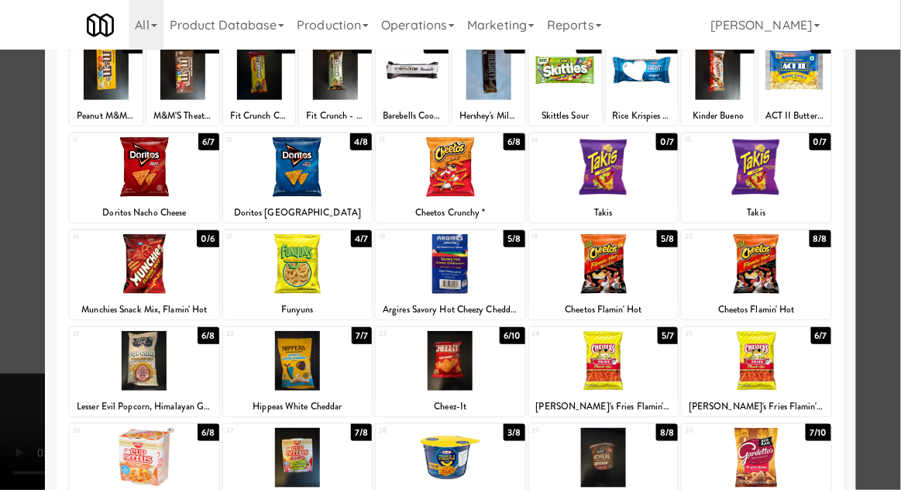
click at [295, 367] on div at bounding box center [298, 361] width 150 height 60
click at [900, 178] on div at bounding box center [450, 245] width 901 height 490
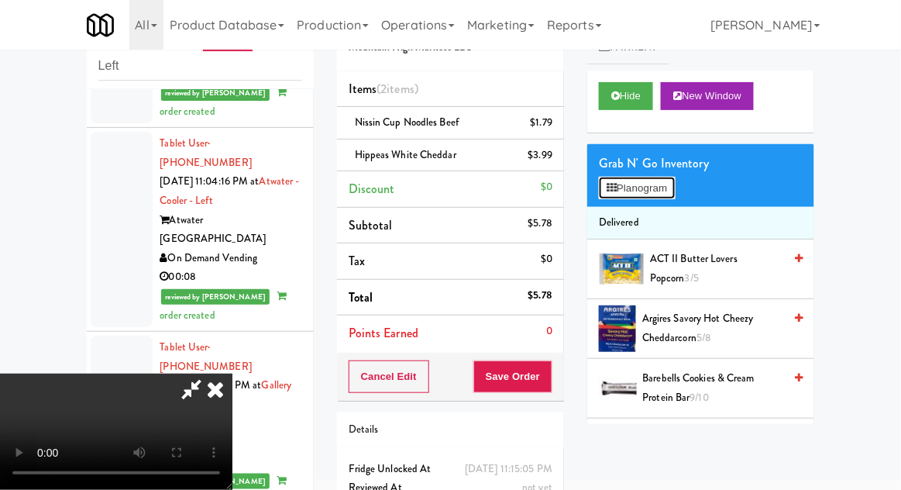
click at [662, 196] on button "Planogram" at bounding box center [637, 188] width 76 height 23
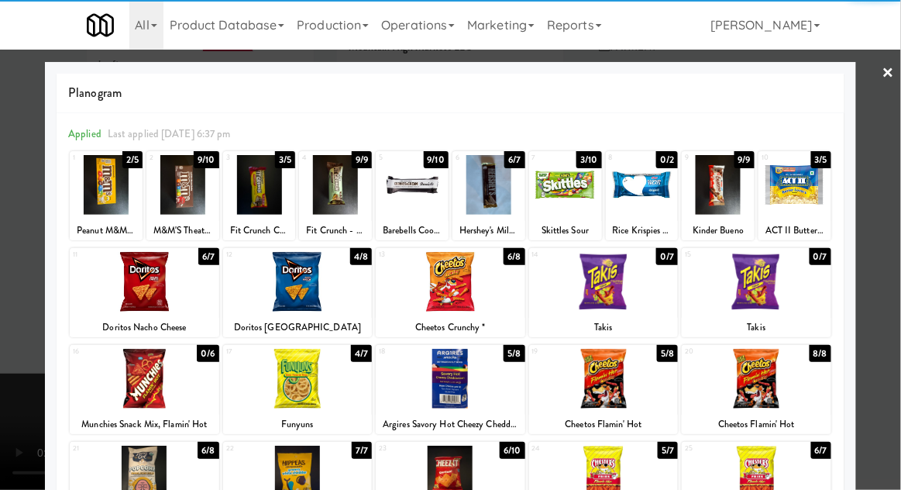
click at [134, 295] on div at bounding box center [145, 282] width 150 height 60
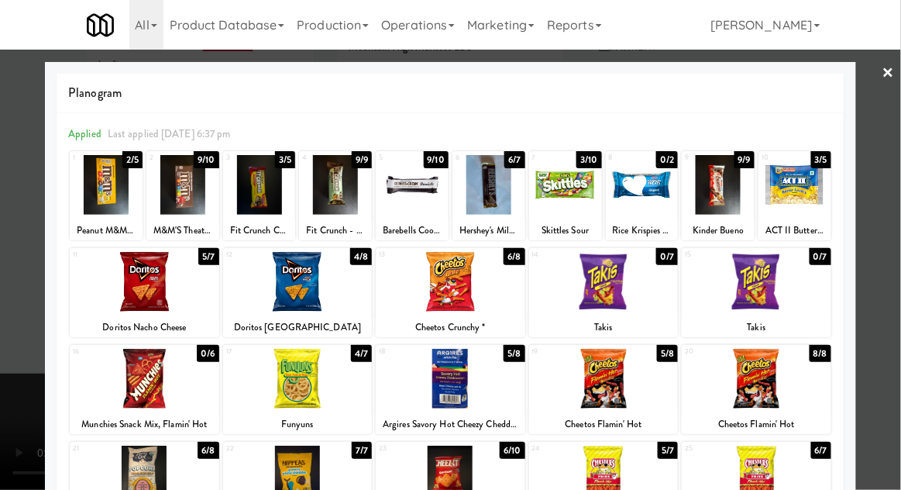
click at [897, 162] on div at bounding box center [450, 245] width 901 height 490
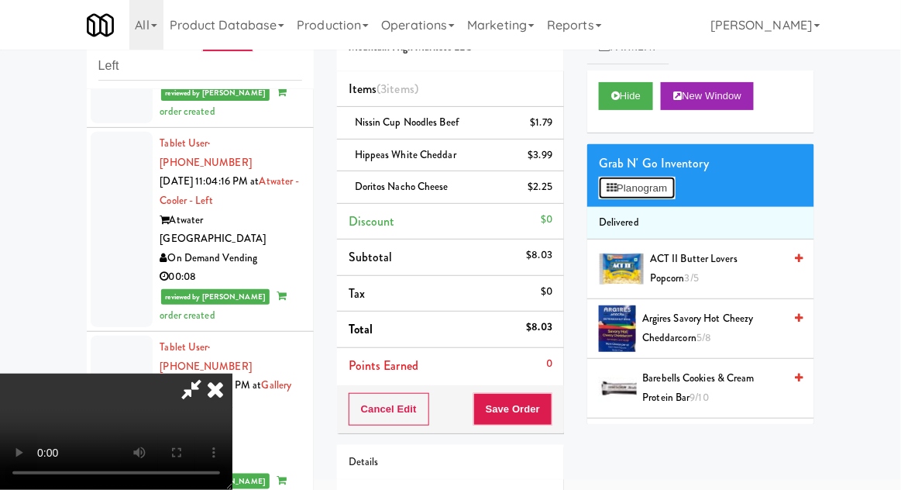
click at [665, 193] on button "Planogram" at bounding box center [637, 188] width 76 height 23
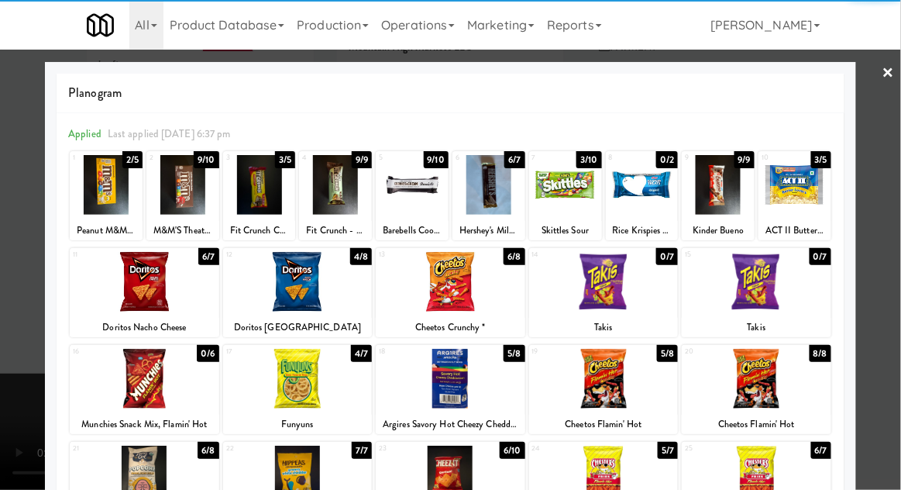
click at [177, 197] on div at bounding box center [182, 185] width 73 height 60
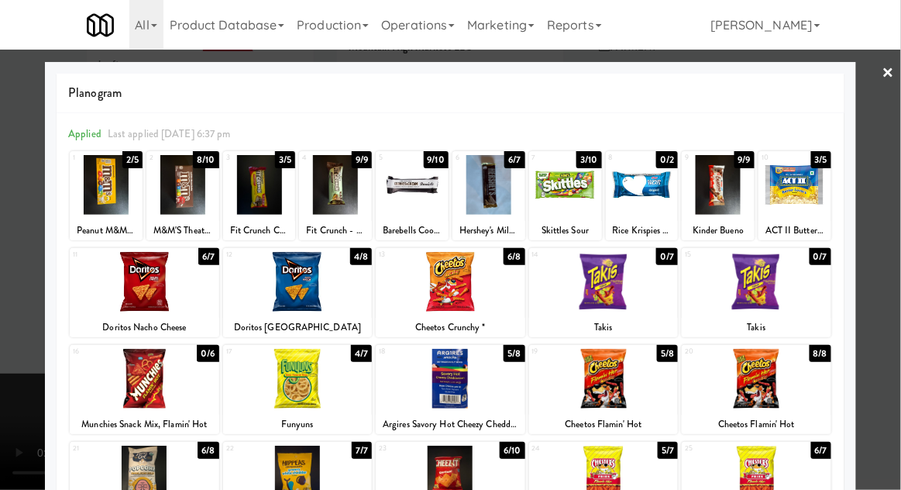
click at [897, 162] on div at bounding box center [450, 245] width 901 height 490
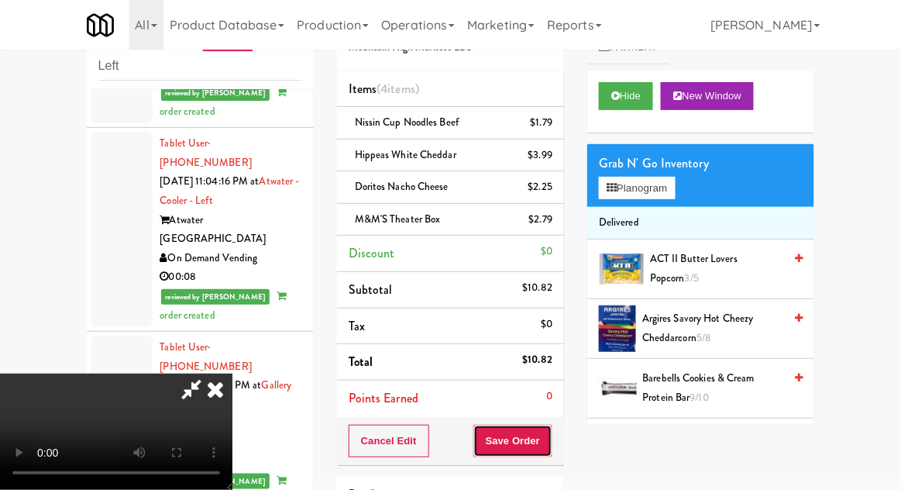
click at [548, 453] on button "Save Order" at bounding box center [513, 441] width 79 height 33
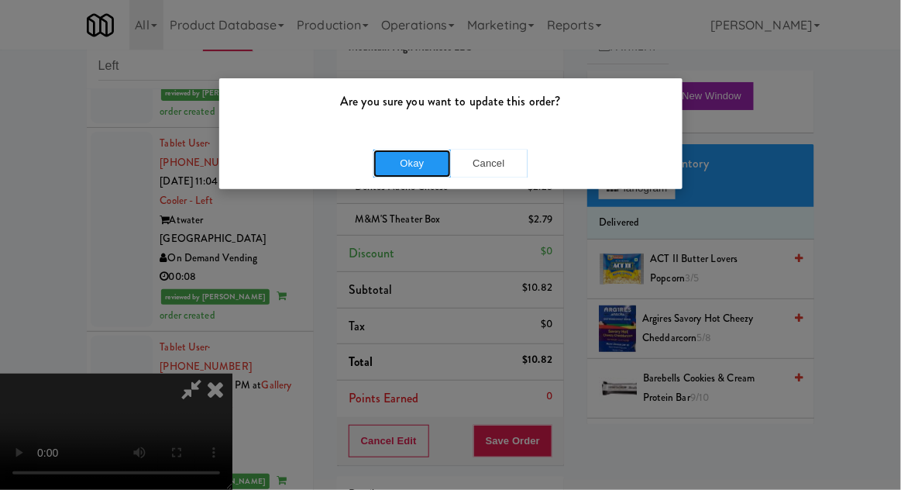
click at [407, 172] on button "Okay" at bounding box center [413, 164] width 78 height 28
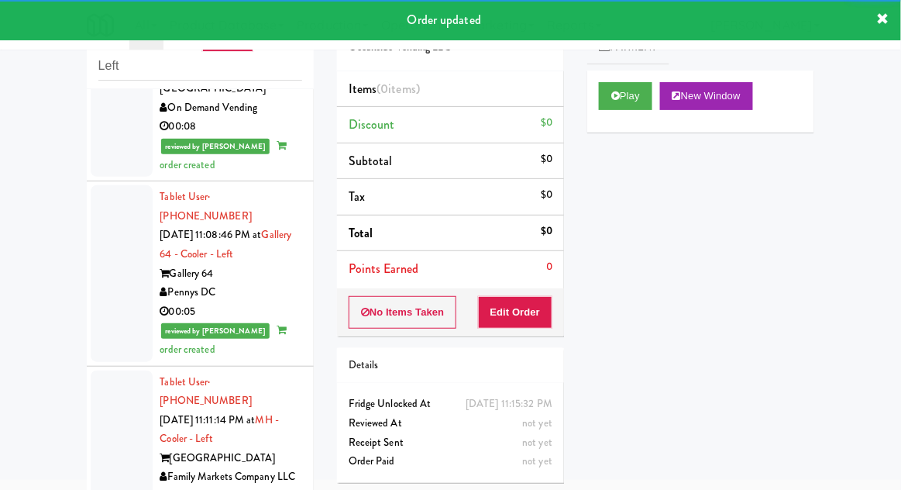
scroll to position [5619, 0]
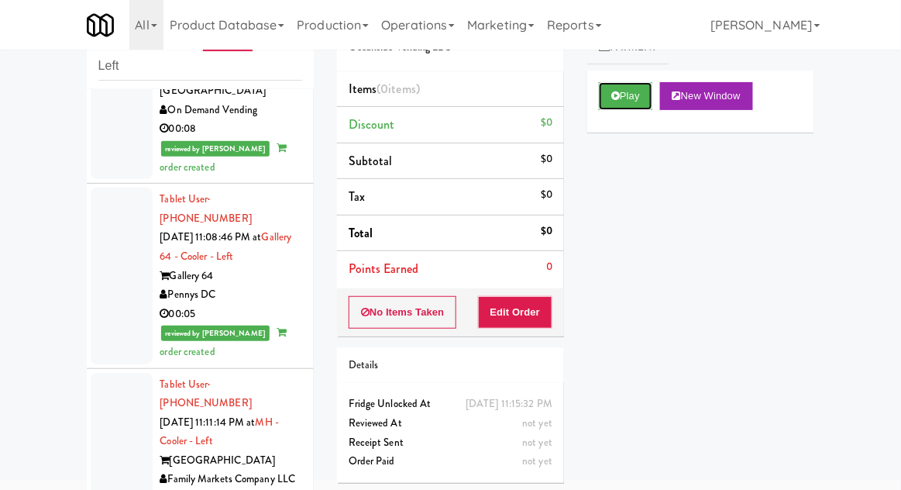
click at [608, 108] on button "Play" at bounding box center [625, 96] width 53 height 28
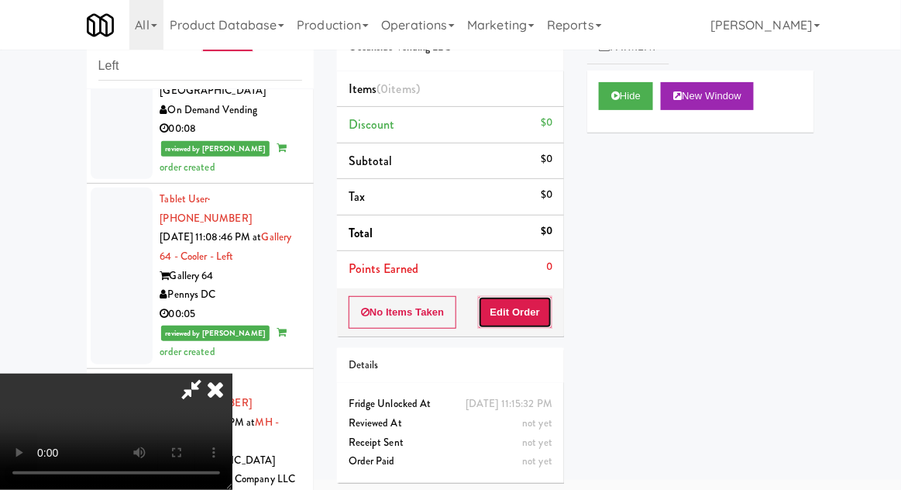
click at [546, 304] on button "Edit Order" at bounding box center [515, 312] width 75 height 33
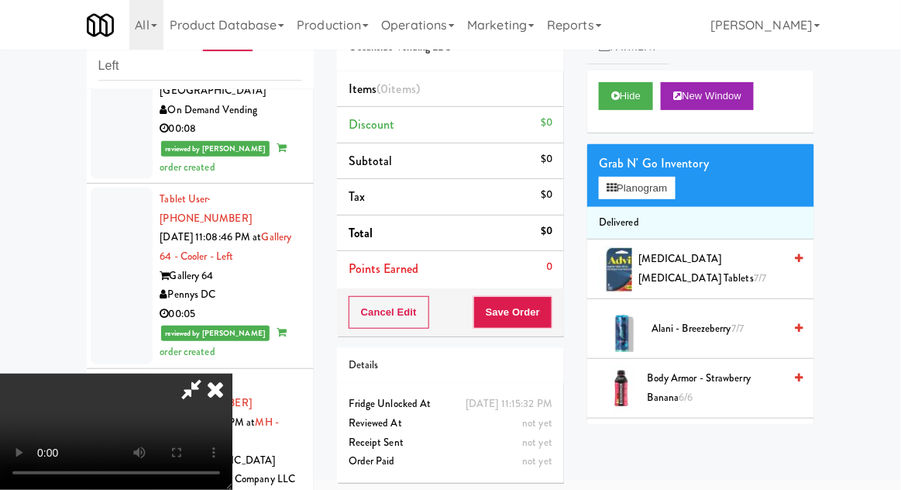
click at [697, 267] on span "[MEDICAL_DATA] [MEDICAL_DATA] Tablets 7/7" at bounding box center [711, 269] width 145 height 38
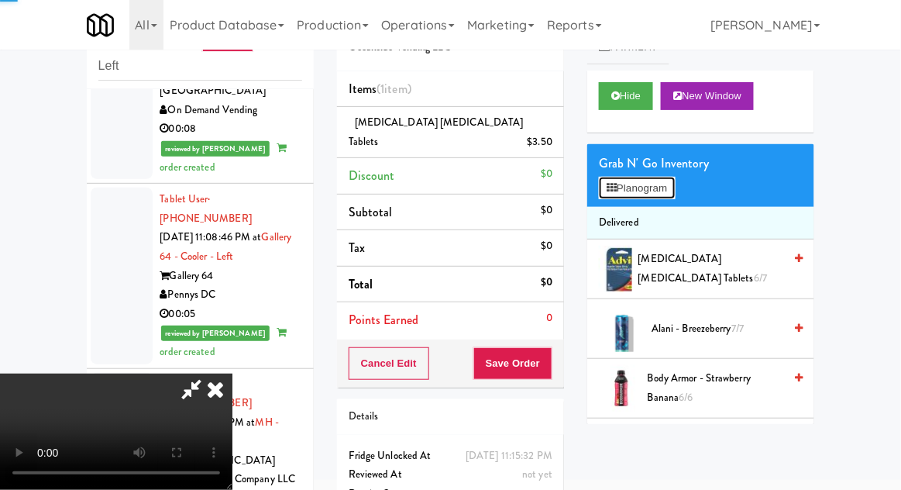
click at [675, 186] on button "Planogram" at bounding box center [637, 188] width 76 height 23
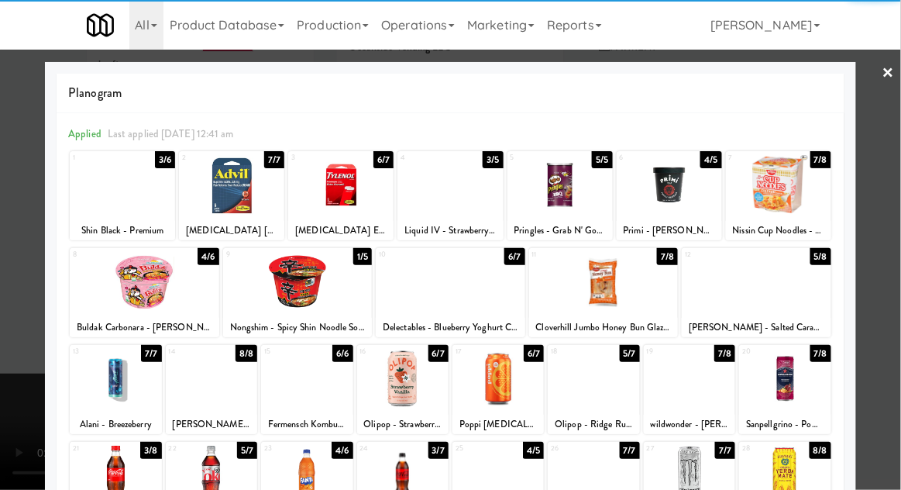
click at [897, 156] on div at bounding box center [450, 245] width 901 height 490
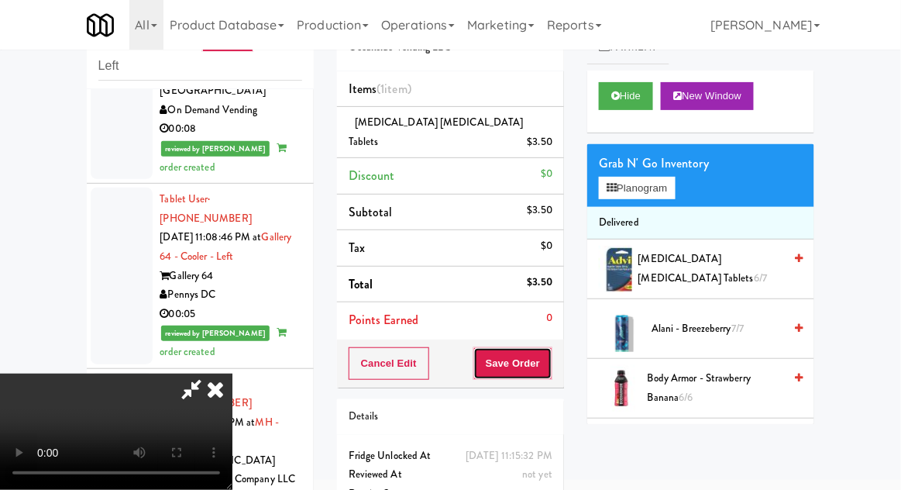
click at [553, 350] on button "Save Order" at bounding box center [513, 363] width 79 height 33
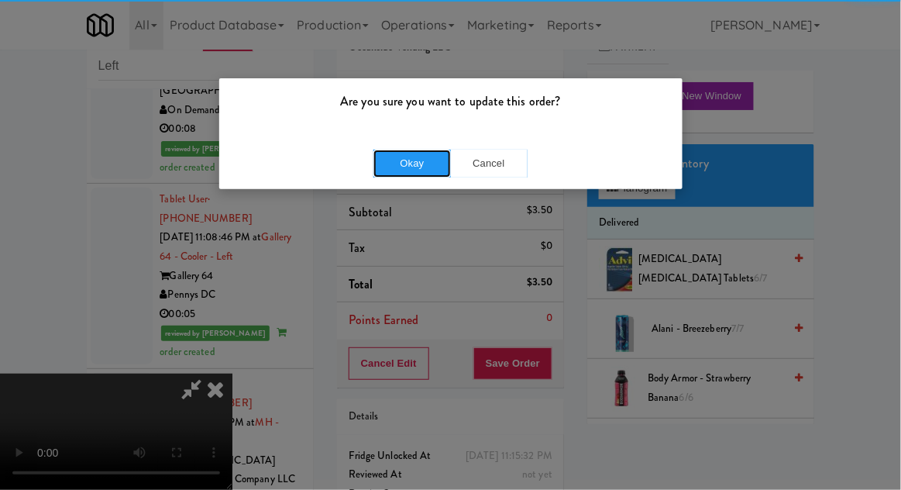
click at [397, 167] on button "Okay" at bounding box center [413, 164] width 78 height 28
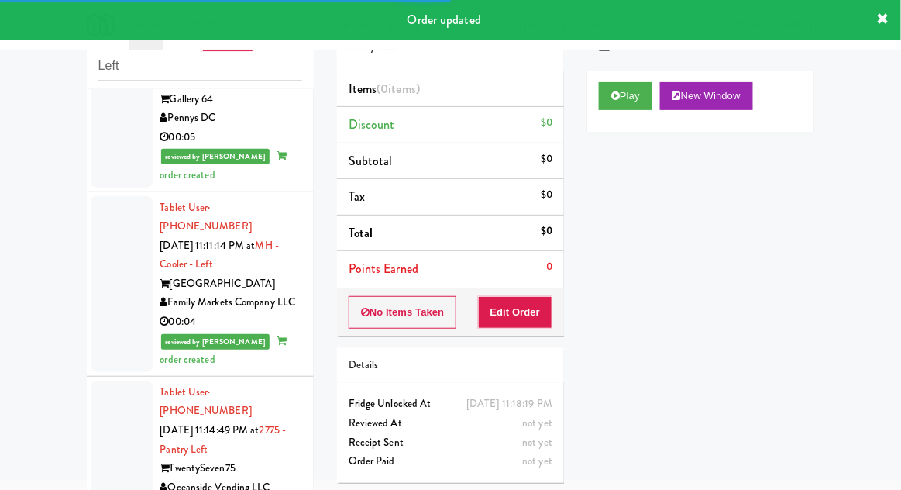
scroll to position [5796, 0]
click at [616, 98] on icon at bounding box center [616, 96] width 9 height 10
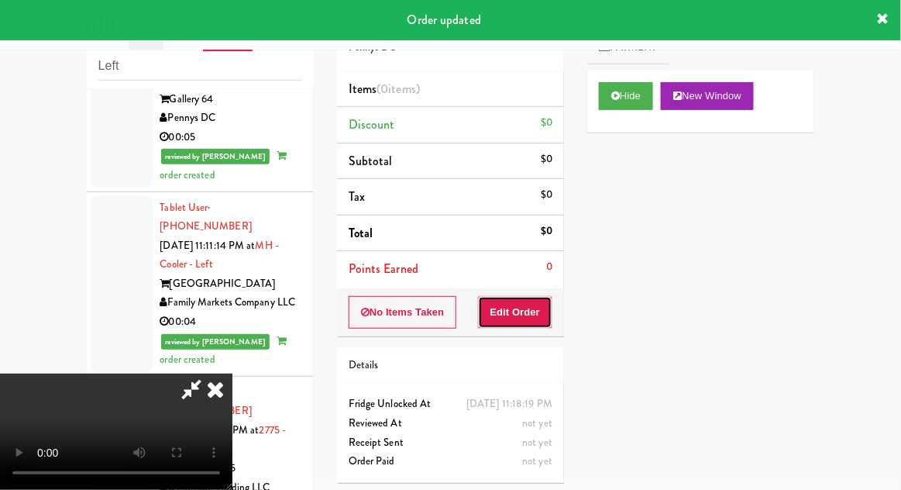
click at [529, 311] on button "Edit Order" at bounding box center [515, 312] width 75 height 33
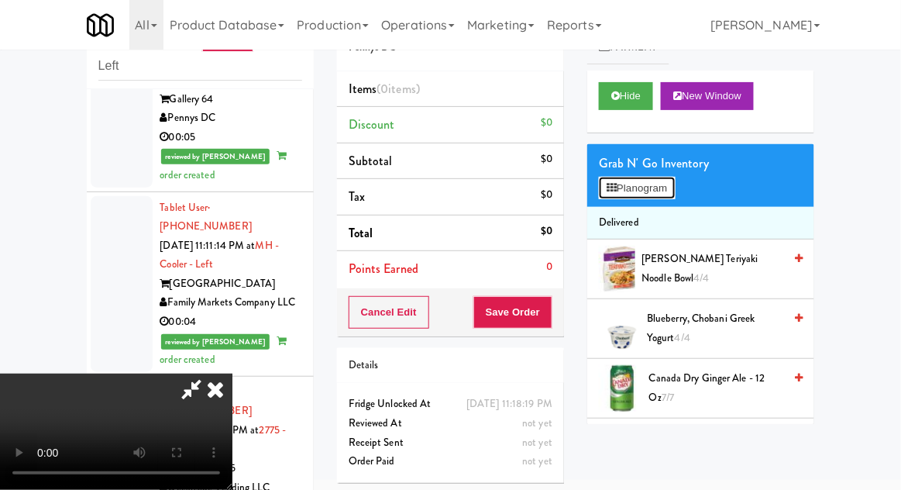
click at [665, 190] on button "Planogram" at bounding box center [637, 188] width 76 height 23
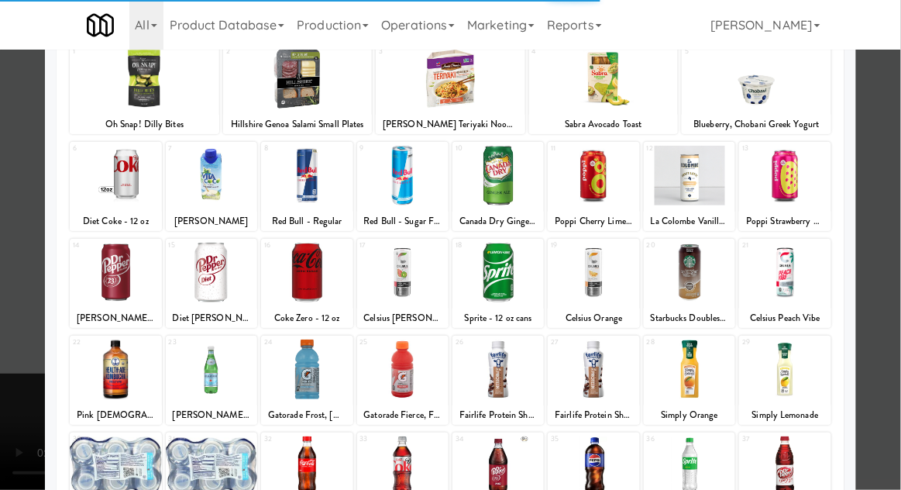
scroll to position [106, 0]
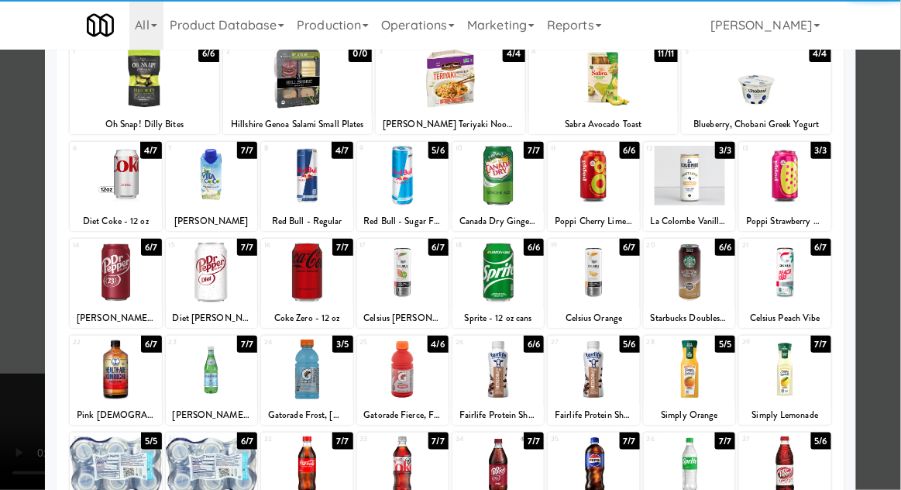
click at [411, 367] on div at bounding box center [402, 370] width 91 height 60
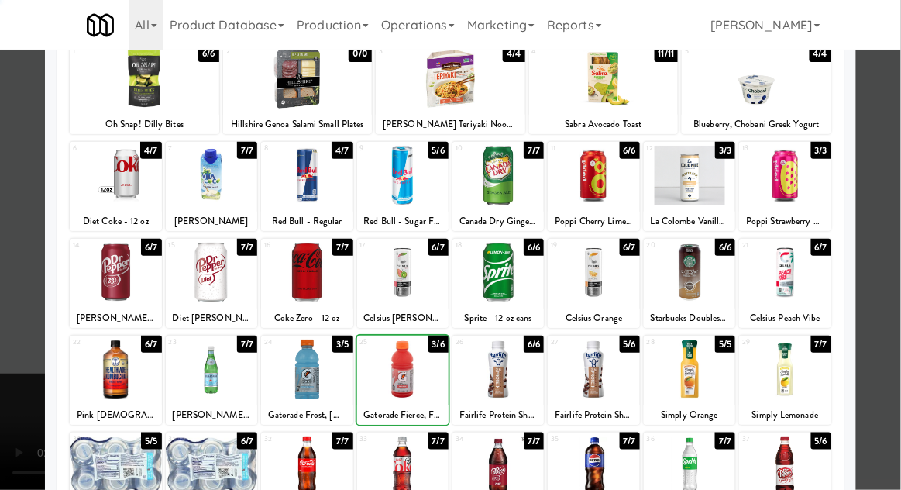
click at [891, 167] on div at bounding box center [450, 245] width 901 height 490
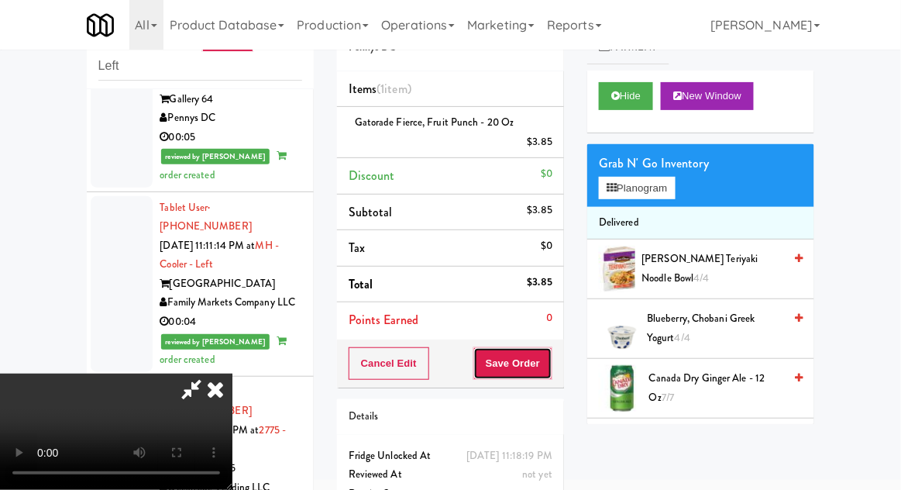
click at [550, 369] on button "Save Order" at bounding box center [513, 363] width 79 height 33
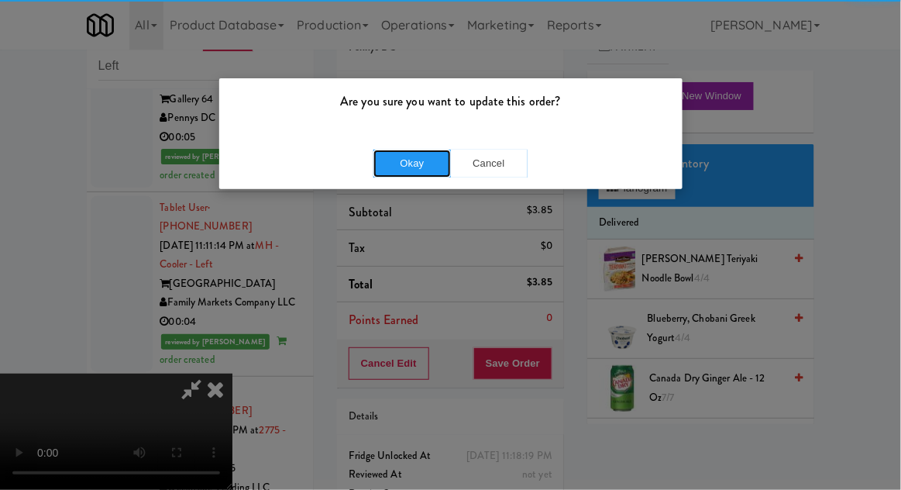
click at [408, 161] on button "Okay" at bounding box center [413, 164] width 78 height 28
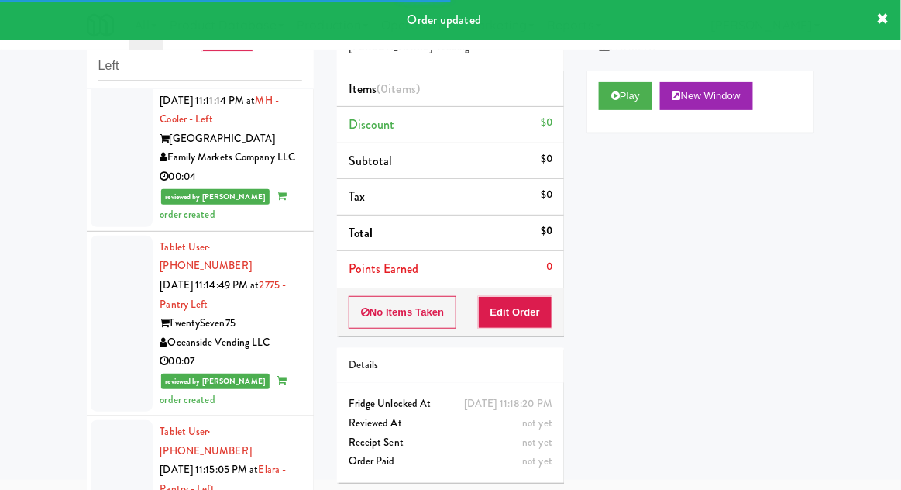
scroll to position [5965, 0]
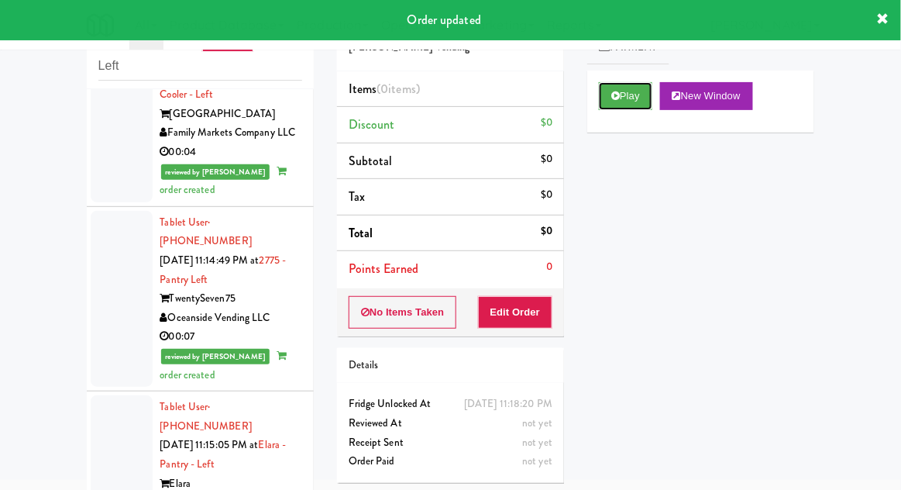
click at [599, 86] on button "Play" at bounding box center [625, 96] width 53 height 28
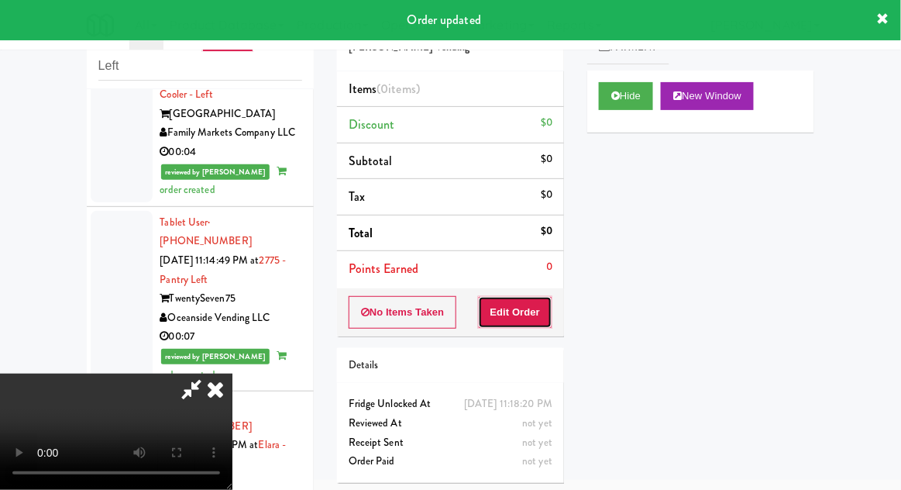
click at [507, 305] on button "Edit Order" at bounding box center [515, 312] width 75 height 33
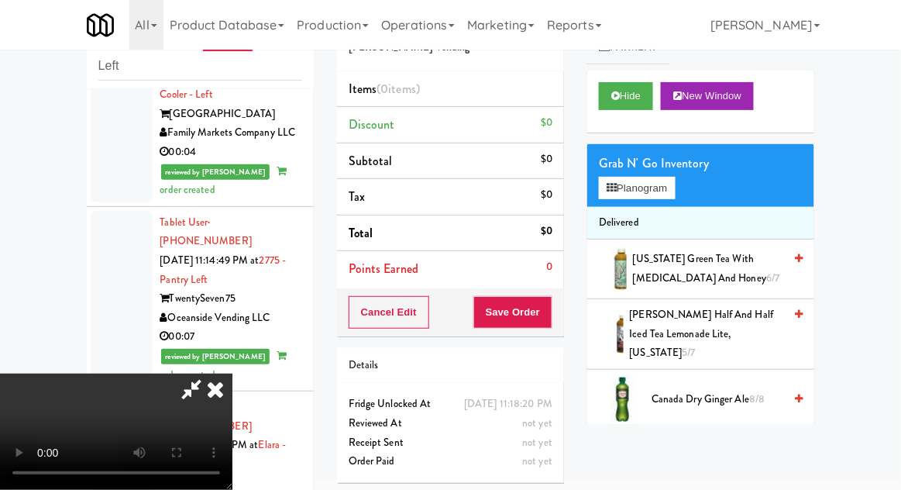
scroll to position [0, 0]
click at [674, 190] on button "Planogram" at bounding box center [637, 188] width 76 height 23
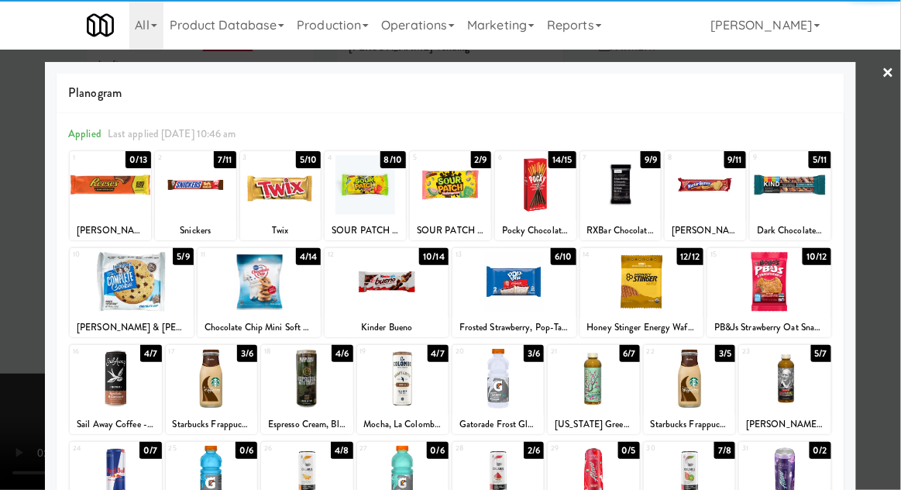
click at [198, 191] on div at bounding box center [195, 185] width 81 height 60
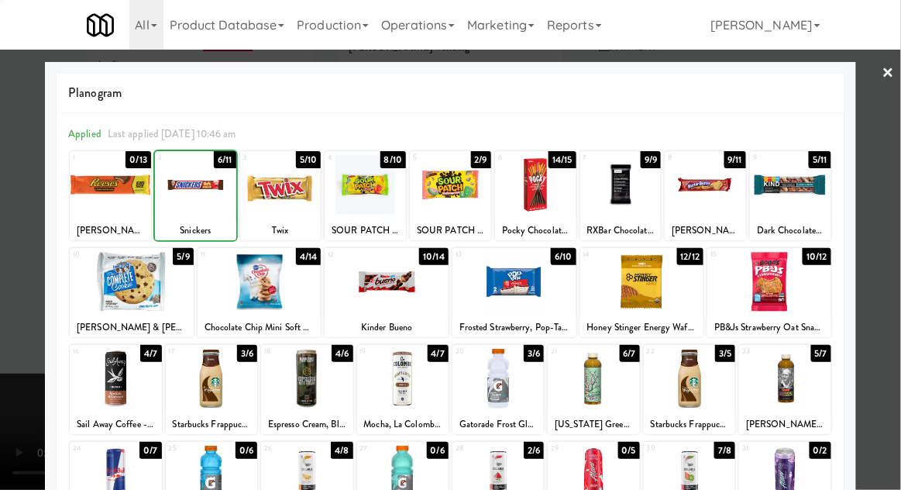
click at [887, 164] on div at bounding box center [450, 245] width 901 height 490
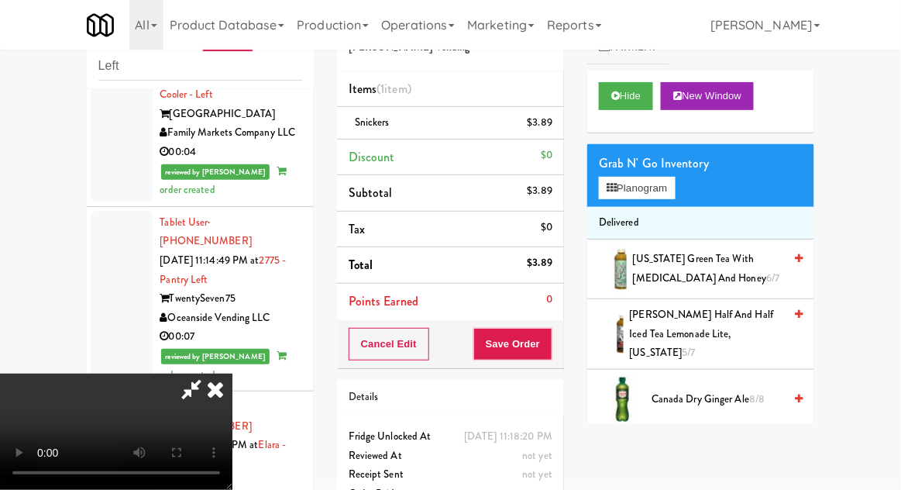
scroll to position [57, 0]
click at [548, 349] on button "Save Order" at bounding box center [513, 344] width 79 height 33
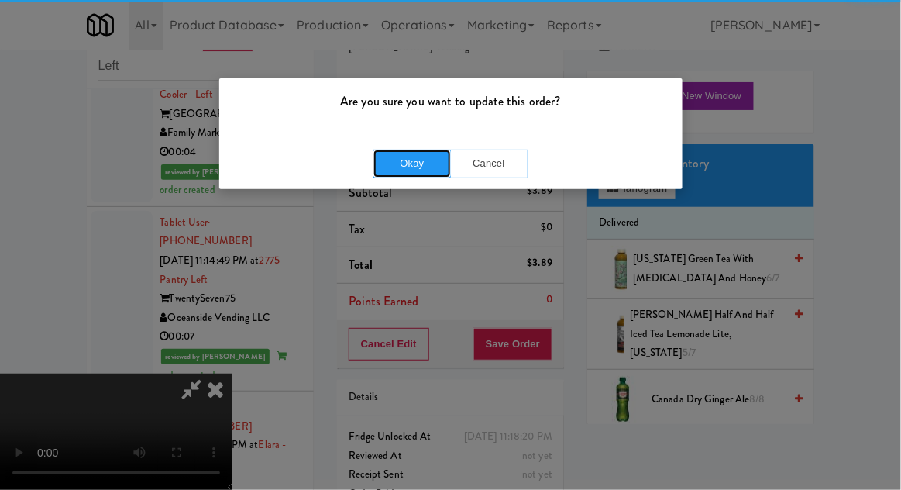
click at [409, 162] on button "Okay" at bounding box center [413, 164] width 78 height 28
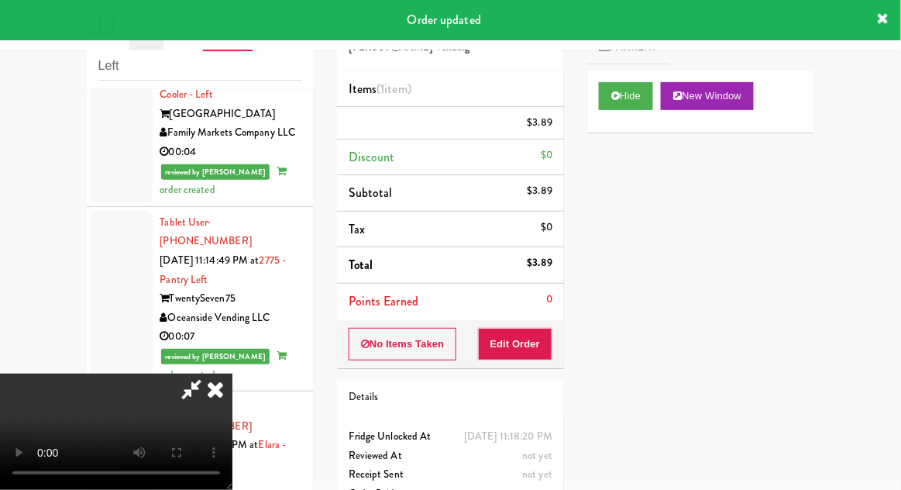
scroll to position [0, 0]
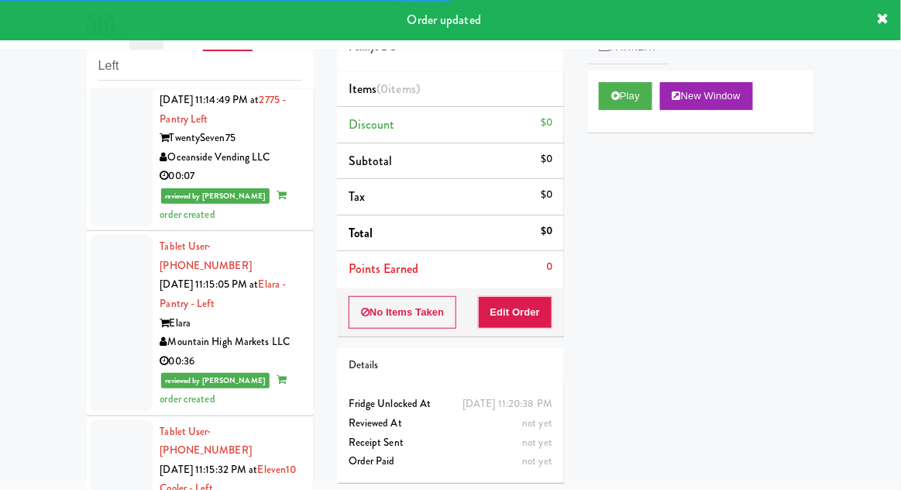
scroll to position [6131, 0]
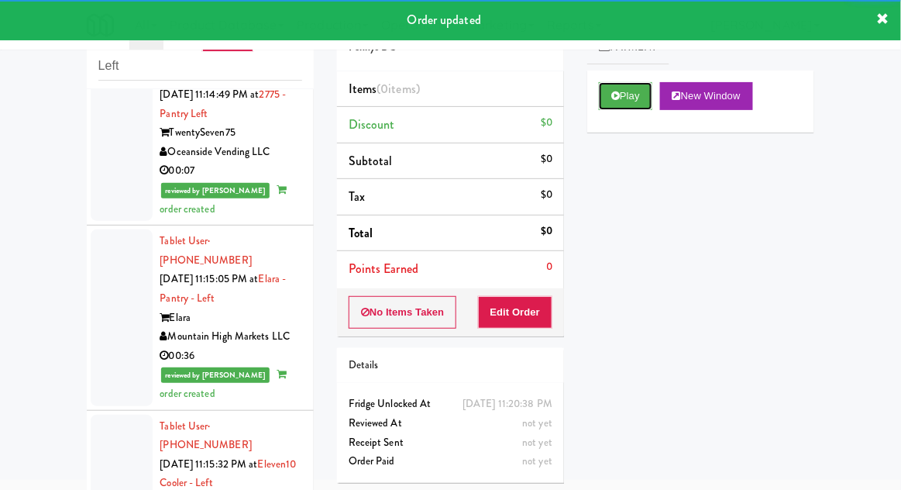
click at [616, 85] on button "Play" at bounding box center [625, 96] width 53 height 28
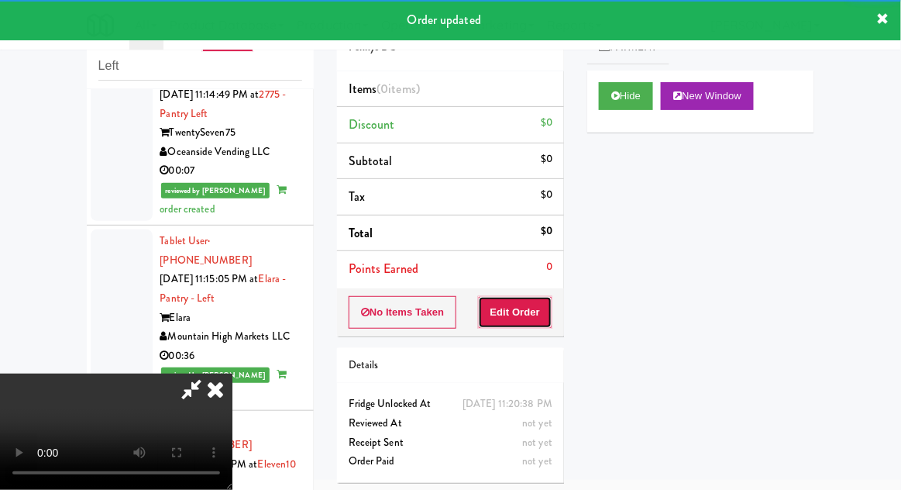
click at [515, 317] on button "Edit Order" at bounding box center [515, 312] width 75 height 33
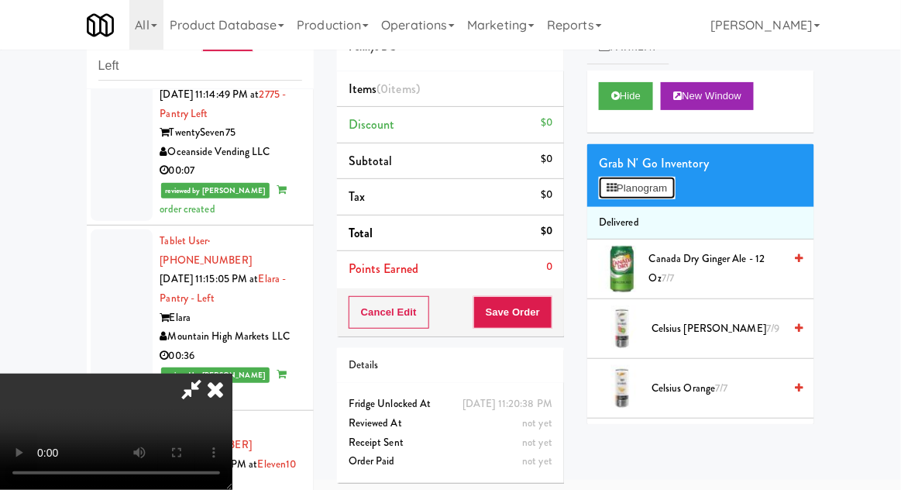
click at [675, 190] on button "Planogram" at bounding box center [637, 188] width 76 height 23
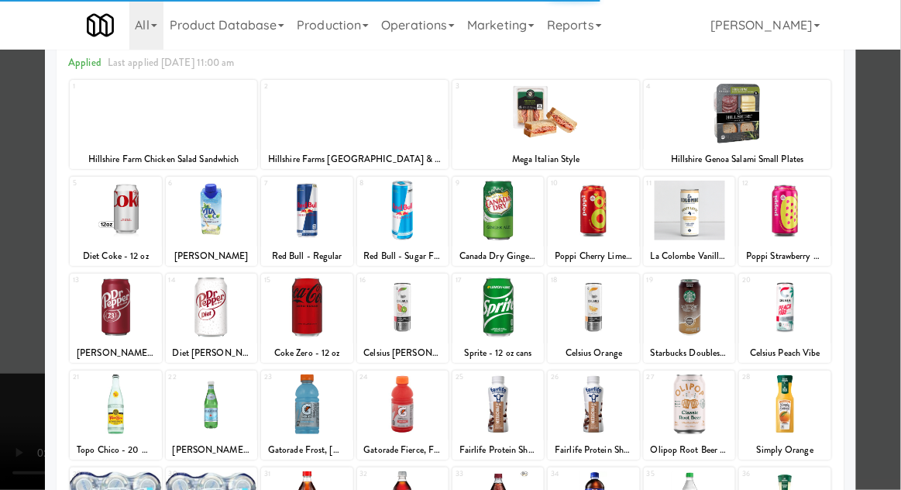
scroll to position [98, 0]
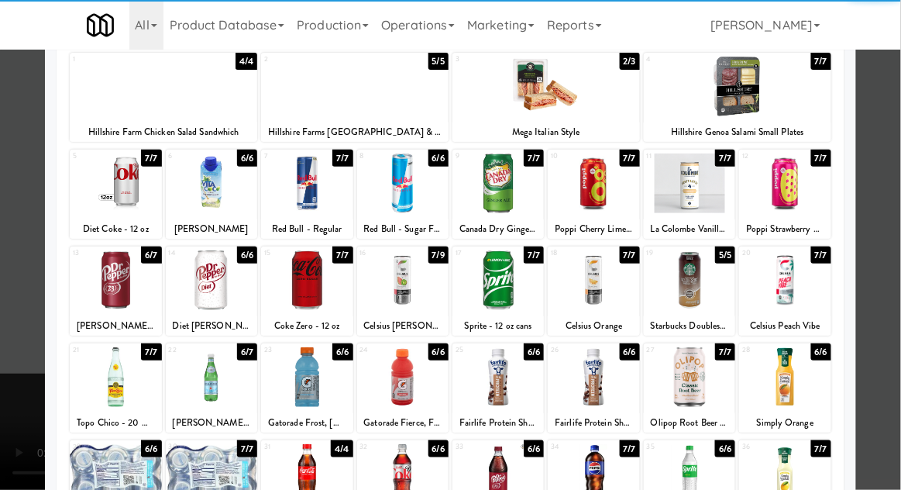
click at [305, 374] on div at bounding box center [306, 377] width 91 height 60
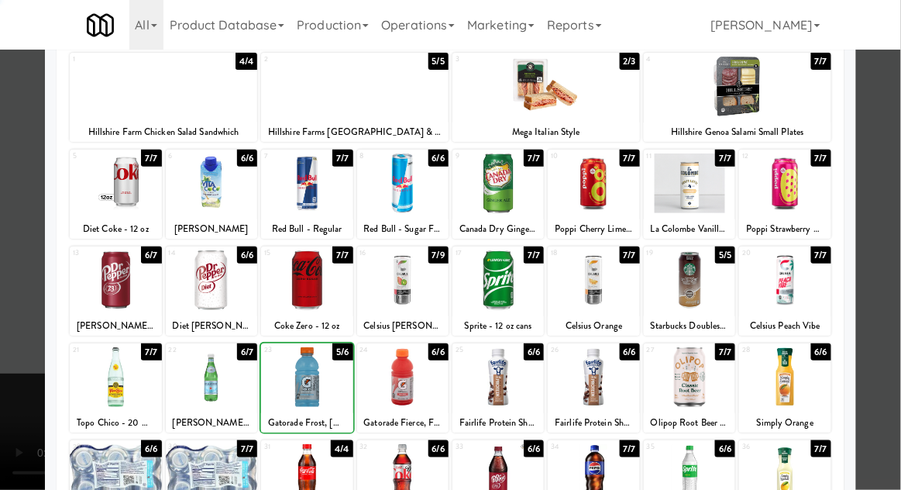
click at [893, 164] on div at bounding box center [450, 245] width 901 height 490
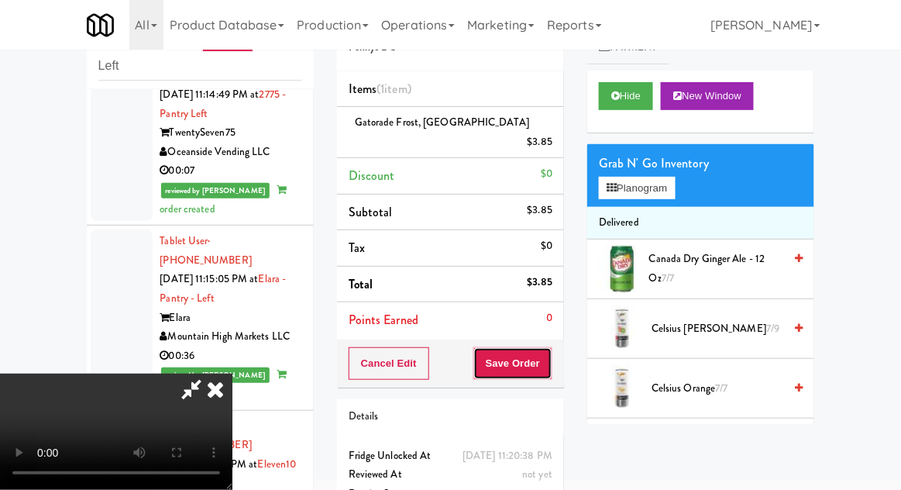
click at [550, 347] on button "Save Order" at bounding box center [513, 363] width 79 height 33
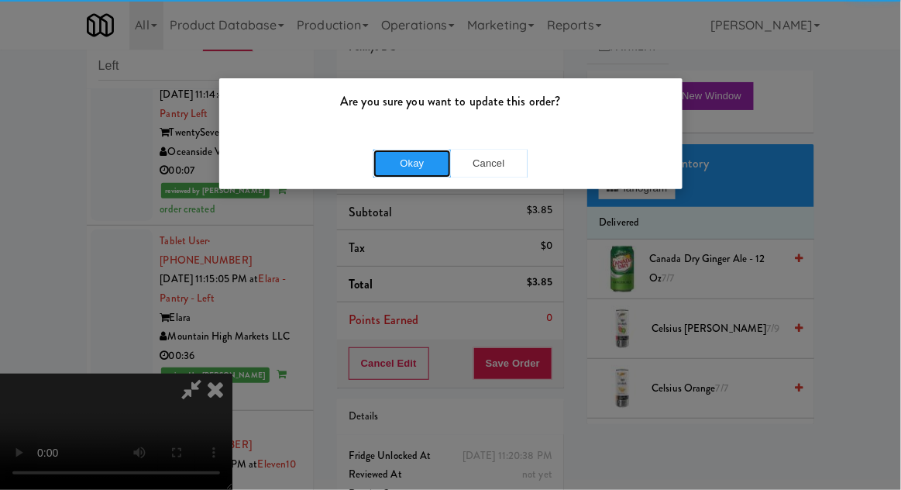
click at [398, 166] on button "Okay" at bounding box center [413, 164] width 78 height 28
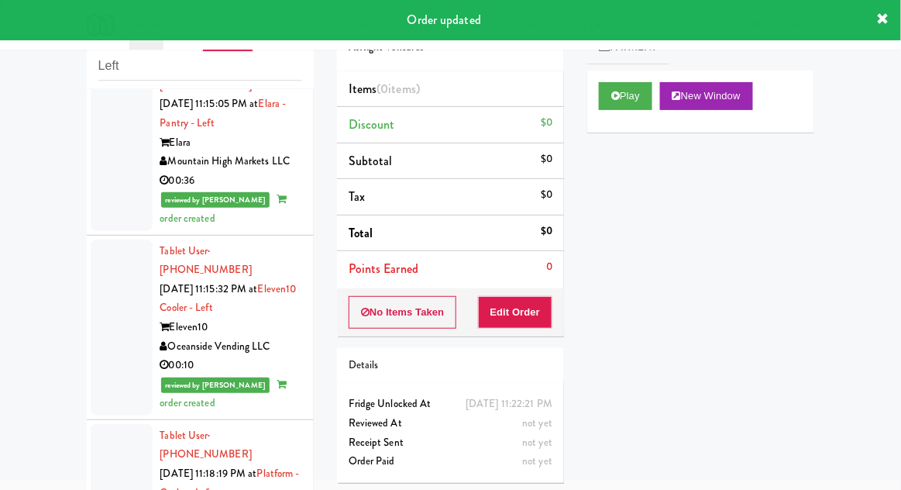
scroll to position [6308, 0]
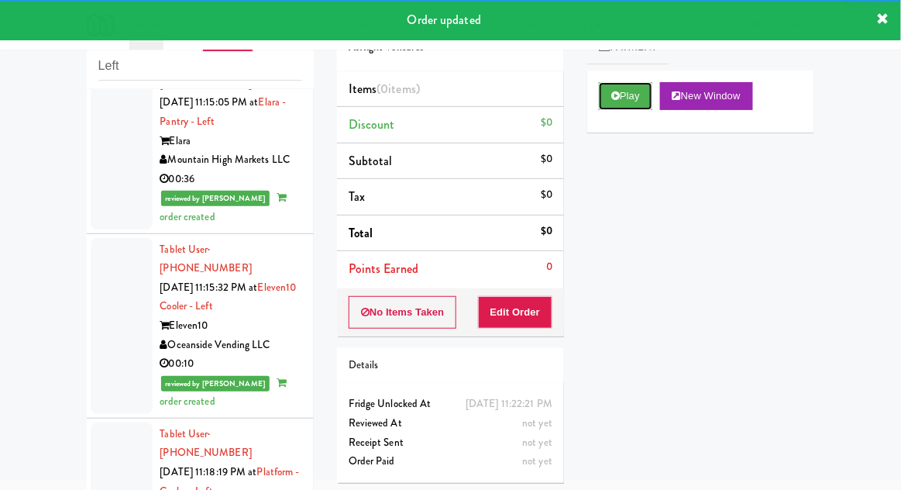
click at [612, 99] on icon at bounding box center [616, 96] width 9 height 10
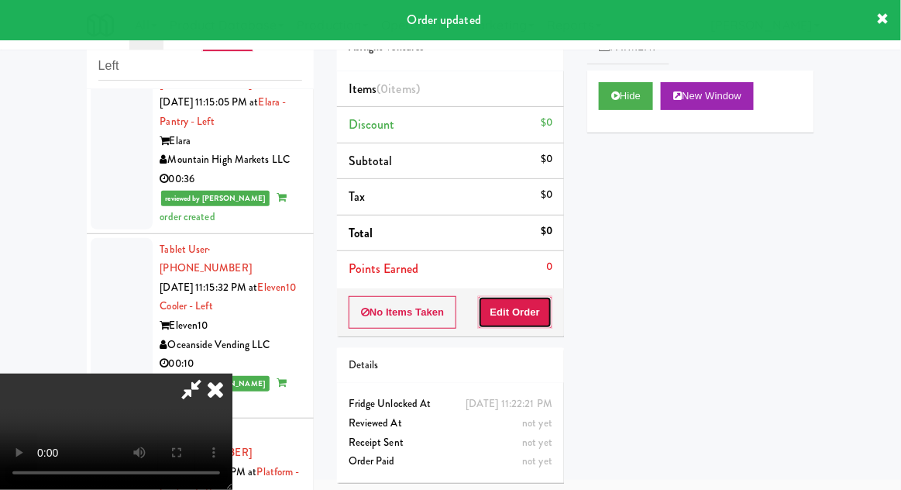
click at [516, 323] on button "Edit Order" at bounding box center [515, 312] width 75 height 33
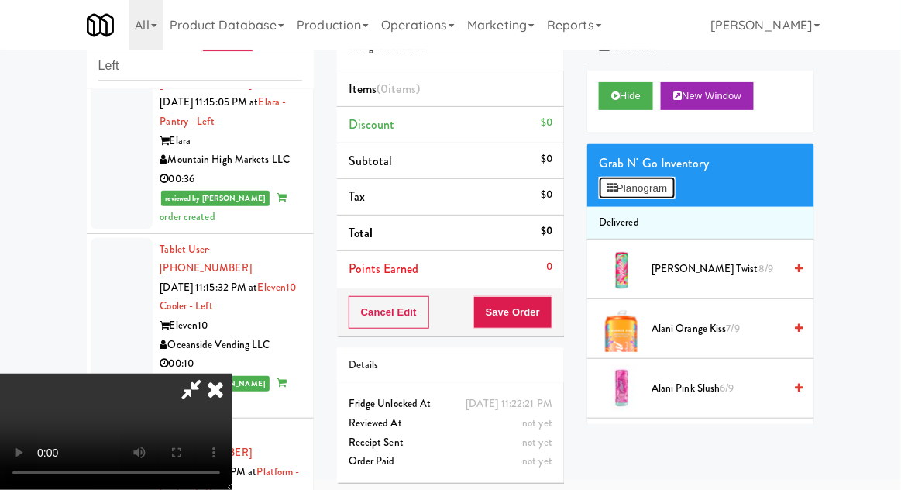
click at [675, 184] on button "Planogram" at bounding box center [637, 188] width 76 height 23
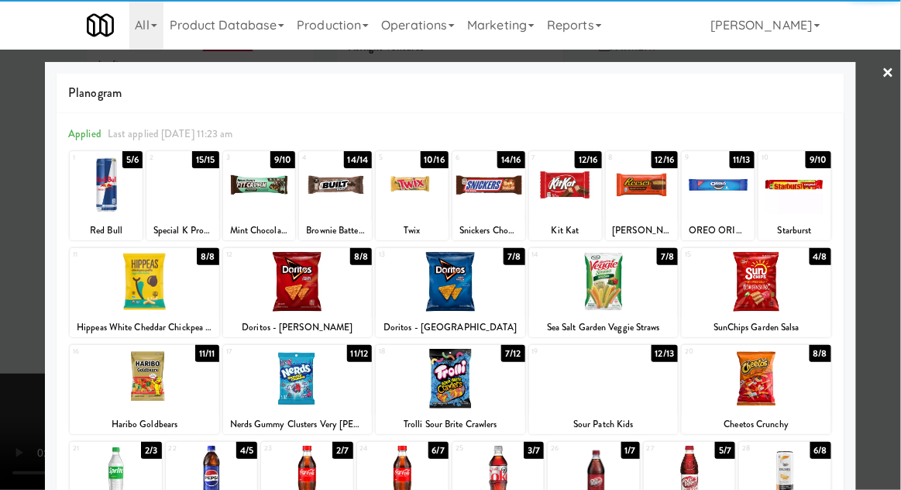
click at [497, 203] on div at bounding box center [489, 185] width 73 height 60
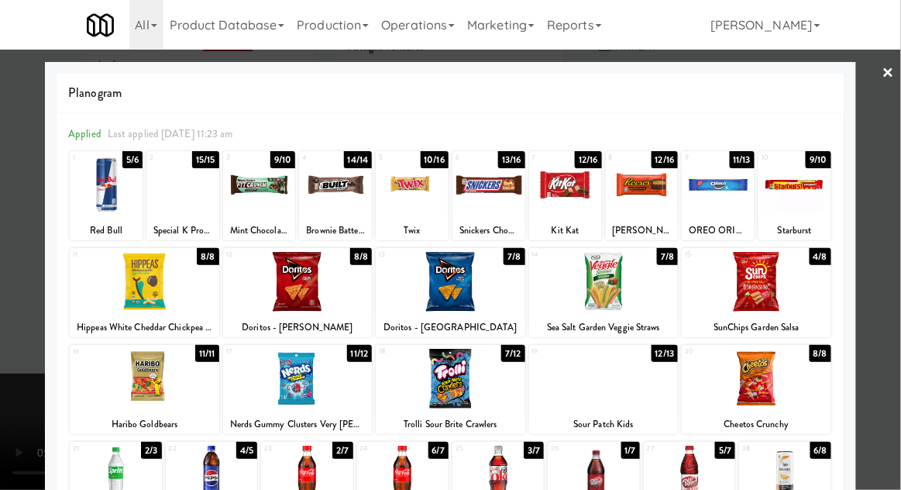
click at [889, 154] on div at bounding box center [450, 245] width 901 height 490
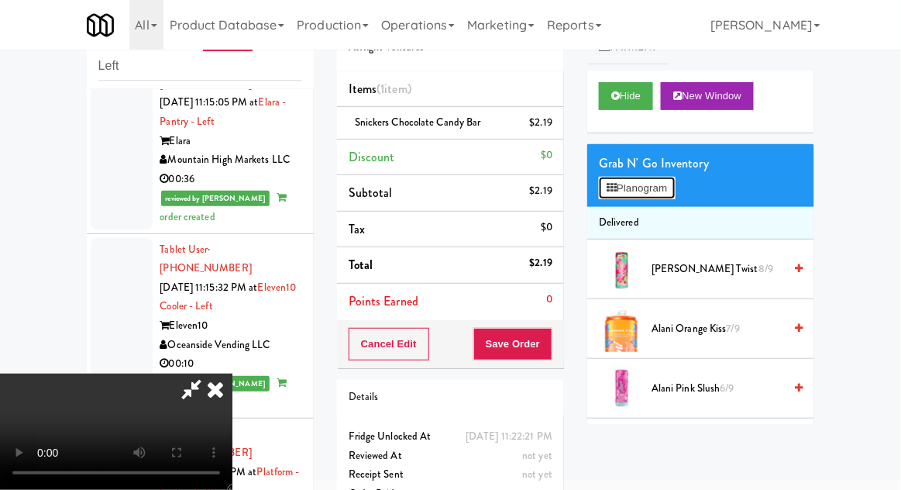
click at [675, 178] on button "Planogram" at bounding box center [637, 188] width 76 height 23
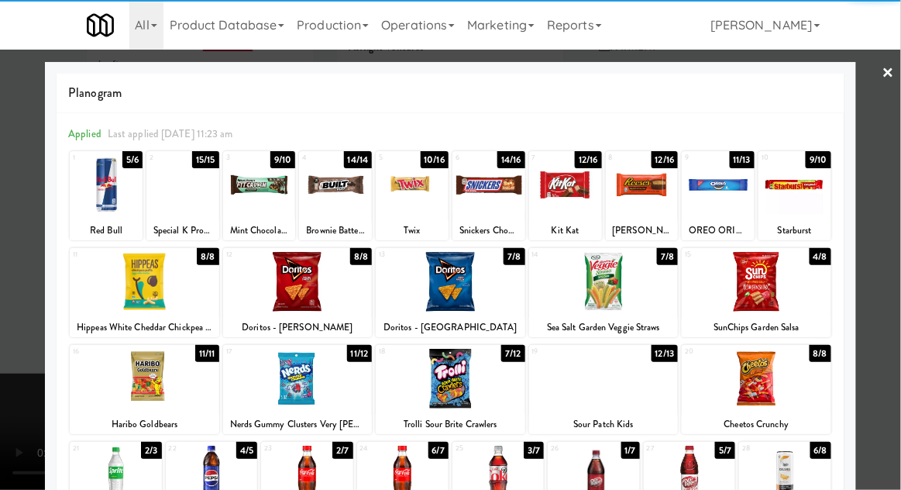
click at [281, 288] on div at bounding box center [298, 282] width 150 height 60
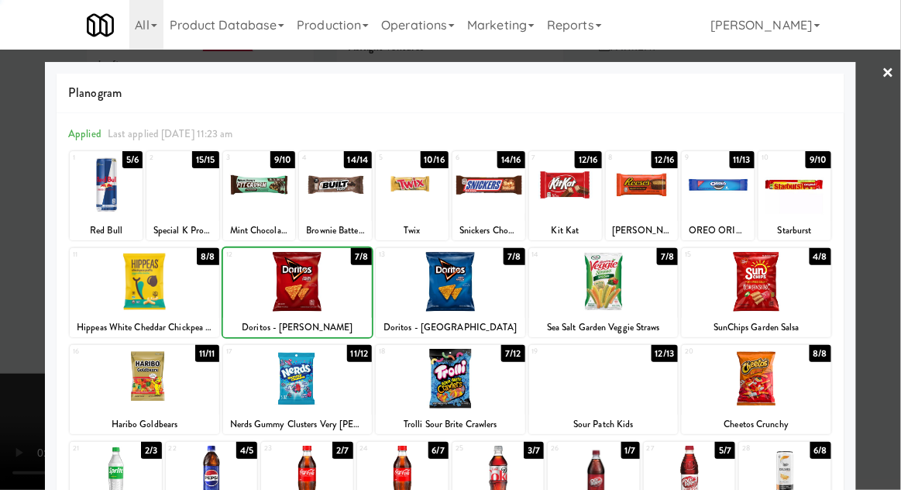
click at [900, 151] on div at bounding box center [450, 245] width 901 height 490
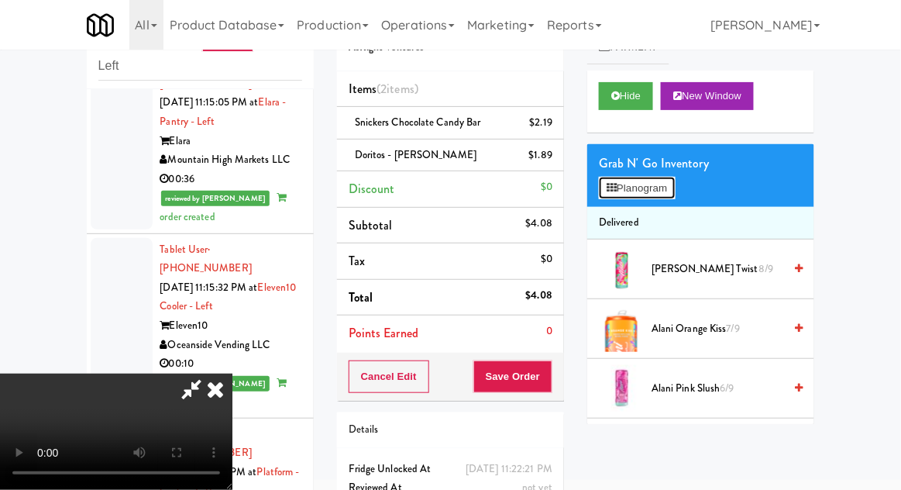
click at [673, 195] on button "Planogram" at bounding box center [637, 188] width 76 height 23
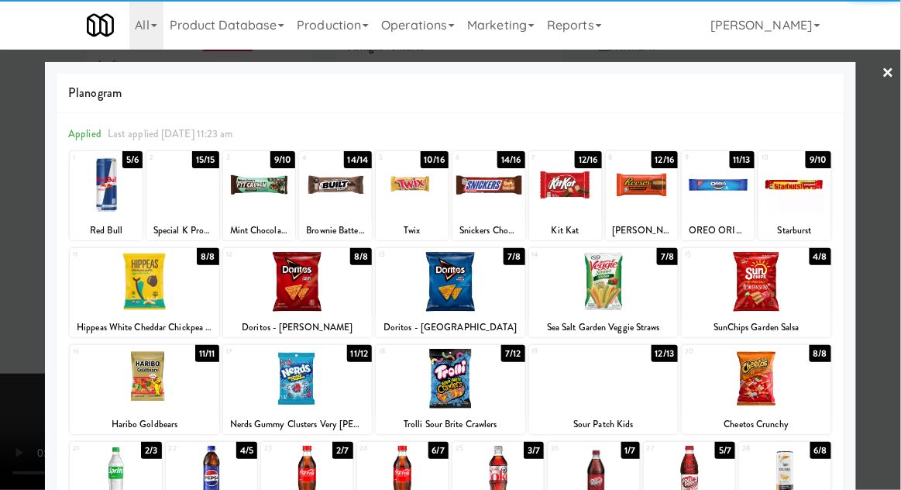
click at [456, 384] on div at bounding box center [451, 379] width 150 height 60
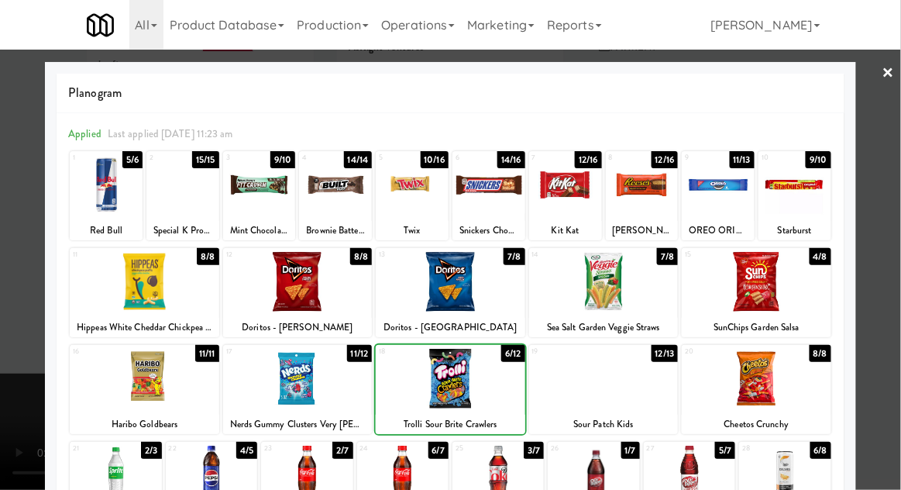
click at [894, 166] on div at bounding box center [450, 245] width 901 height 490
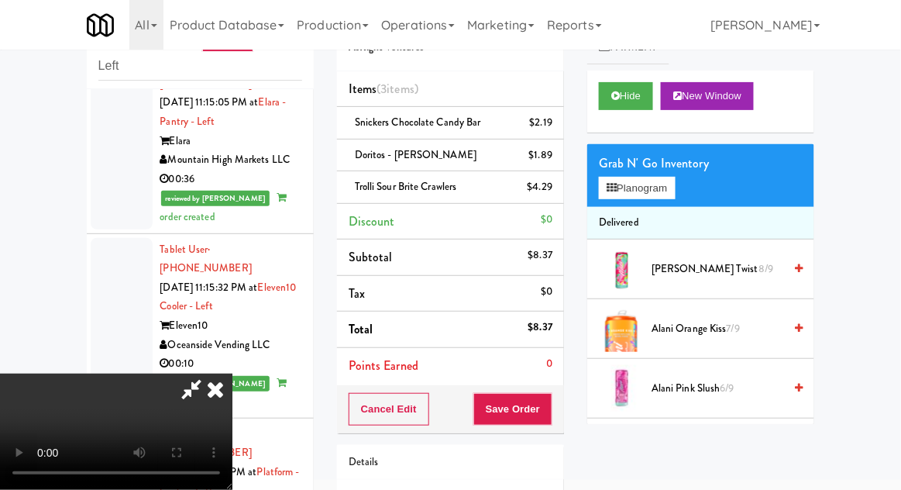
click at [562, 417] on div "Cancel Edit Save Order" at bounding box center [450, 409] width 227 height 48
click at [549, 413] on button "Save Order" at bounding box center [513, 409] width 79 height 33
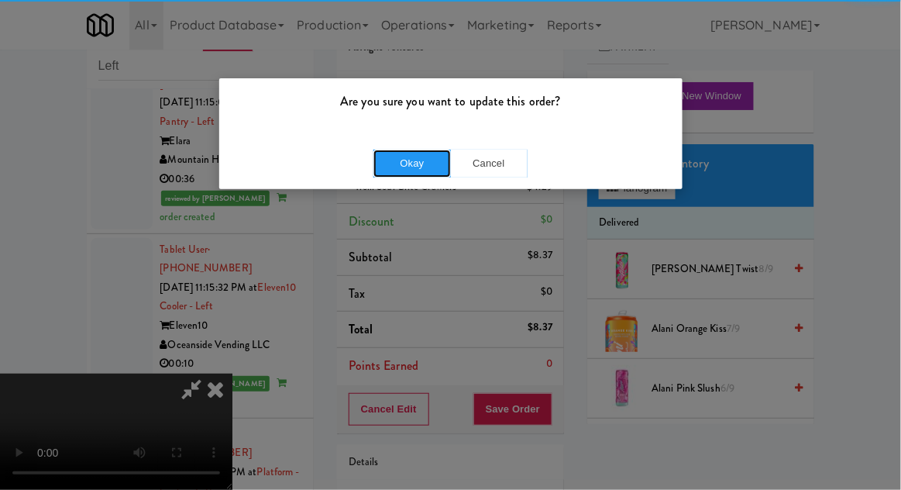
click at [433, 172] on button "Okay" at bounding box center [413, 164] width 78 height 28
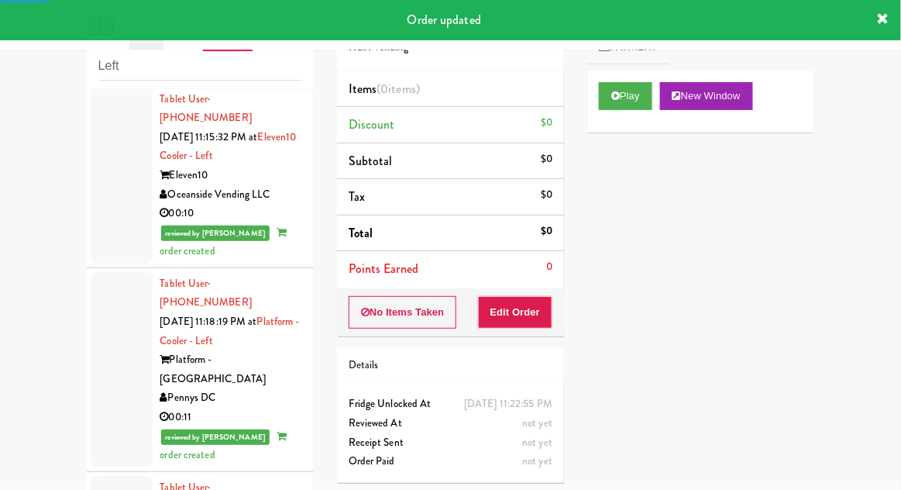
scroll to position [6461, 0]
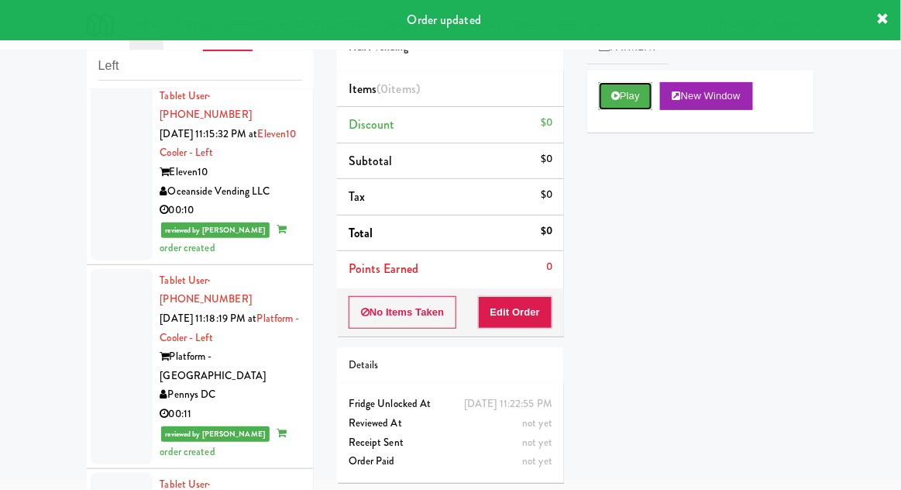
click at [620, 90] on button "Play" at bounding box center [625, 96] width 53 height 28
click at [526, 296] on button "Edit Order" at bounding box center [515, 312] width 75 height 33
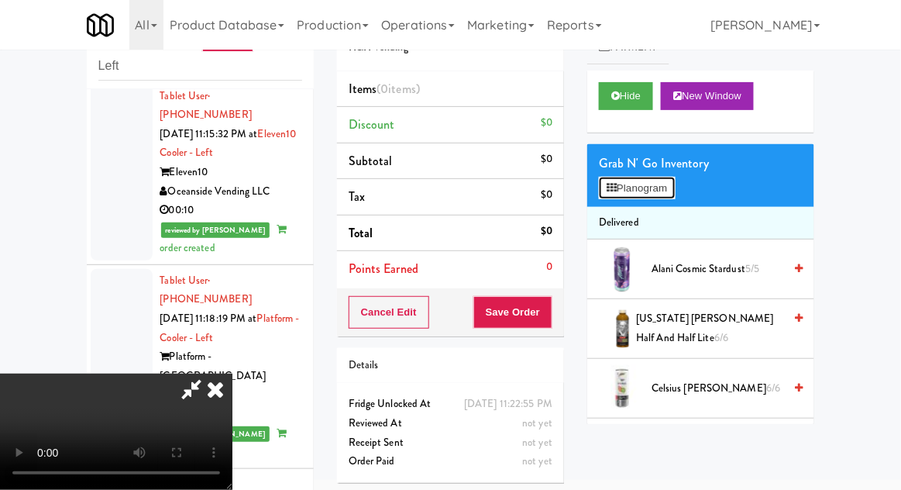
click at [675, 184] on button "Planogram" at bounding box center [637, 188] width 76 height 23
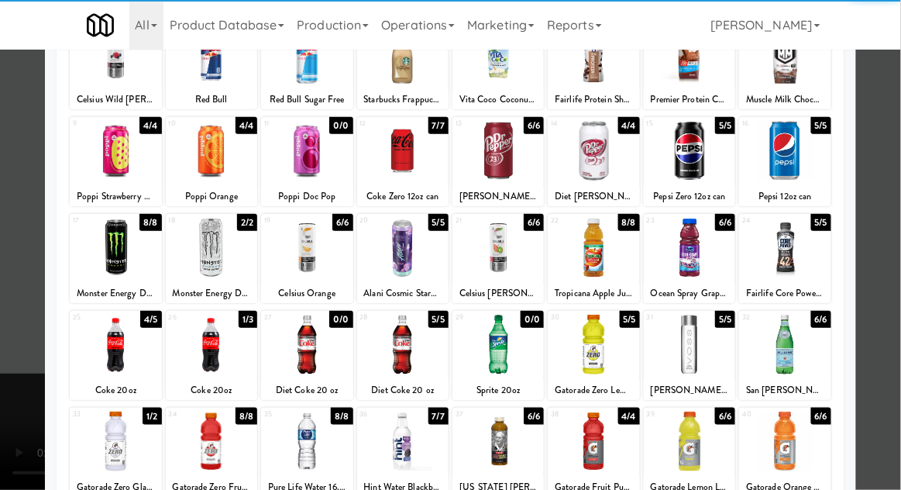
scroll to position [132, 0]
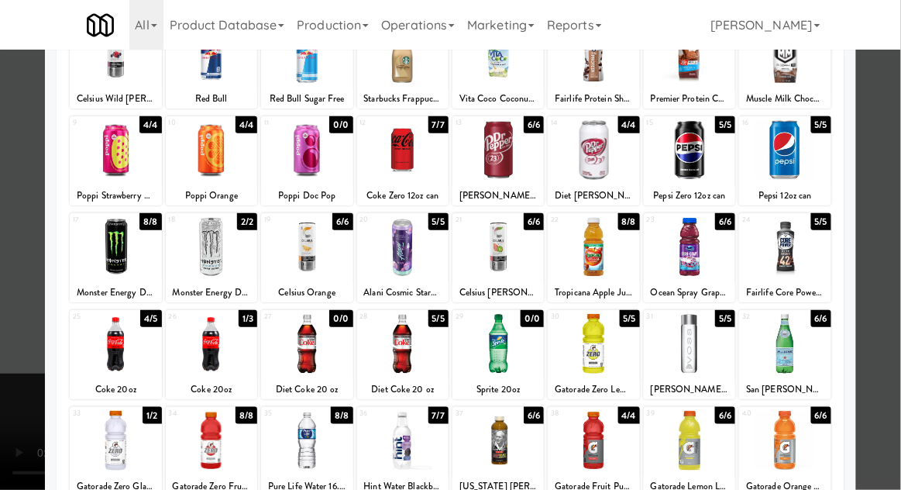
click at [606, 248] on div at bounding box center [593, 247] width 91 height 60
click at [893, 144] on div at bounding box center [450, 245] width 901 height 490
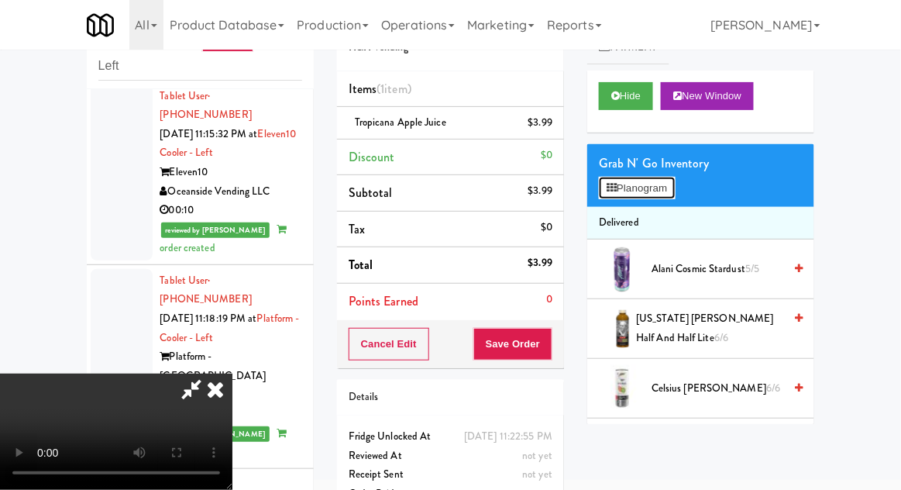
click at [675, 183] on button "Planogram" at bounding box center [637, 188] width 76 height 23
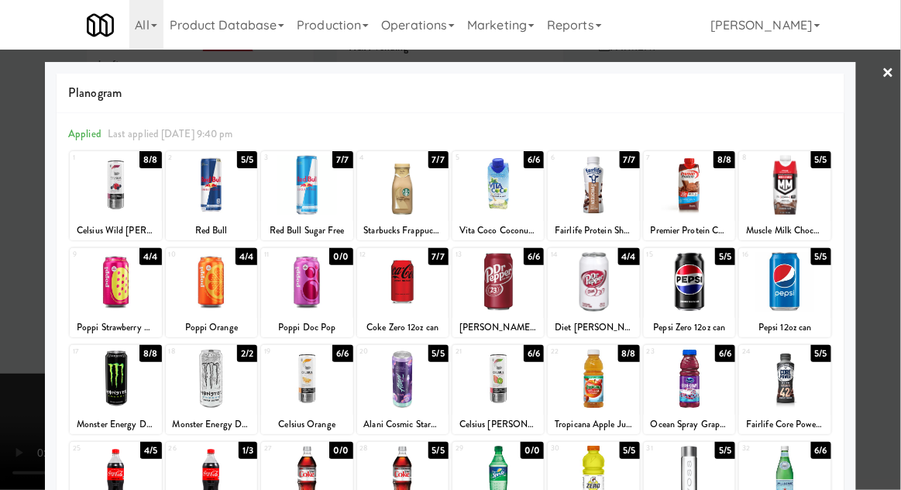
click at [890, 129] on div at bounding box center [450, 245] width 901 height 490
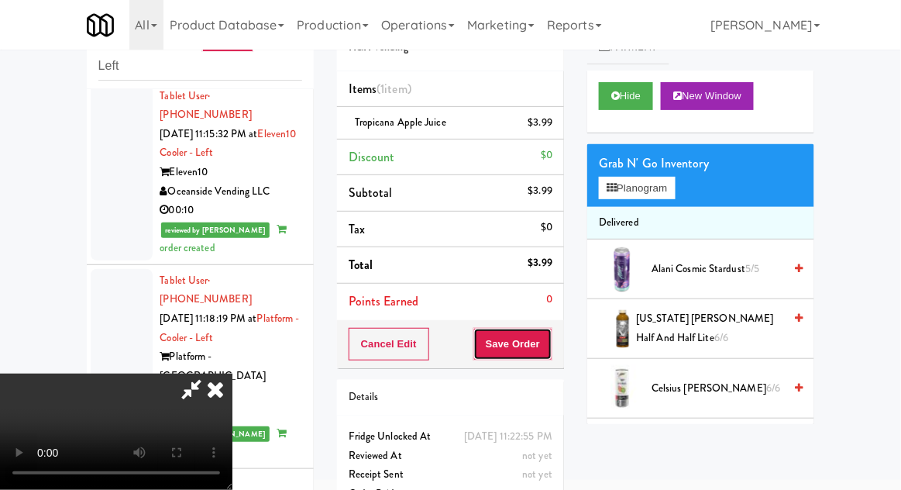
click at [550, 350] on button "Save Order" at bounding box center [513, 344] width 79 height 33
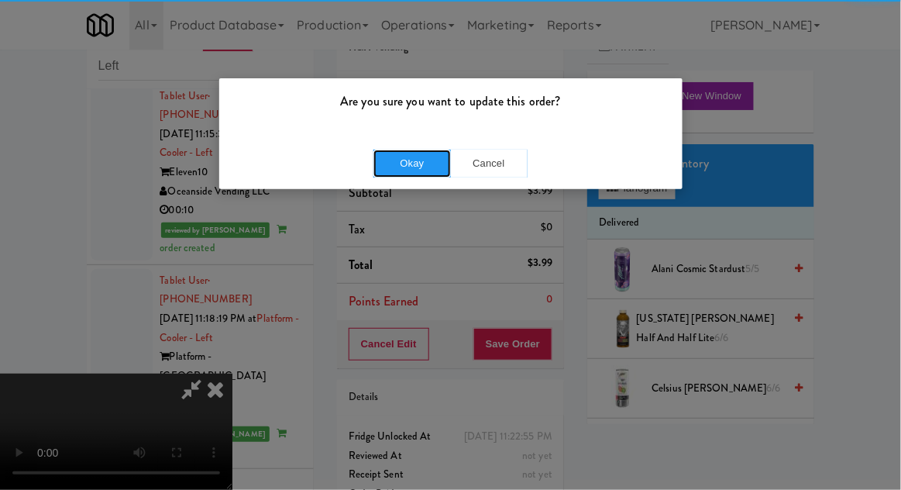
click at [410, 150] on button "Okay" at bounding box center [413, 164] width 78 height 28
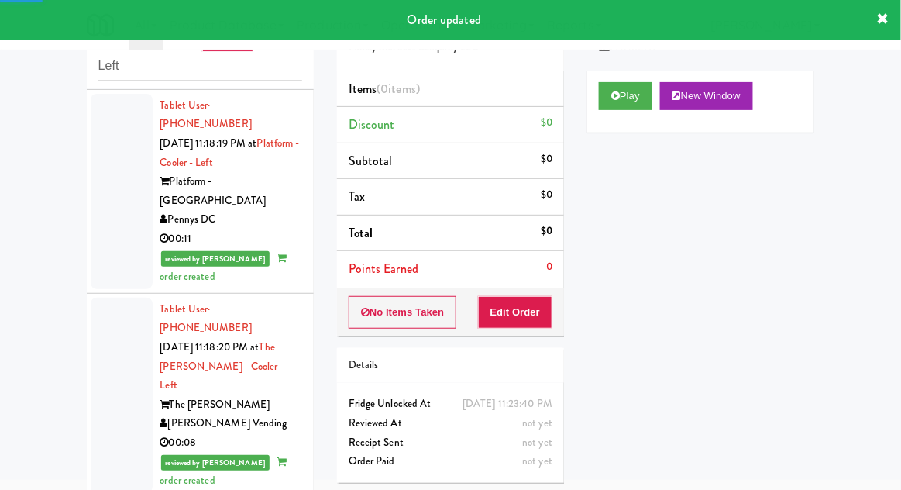
scroll to position [6638, 0]
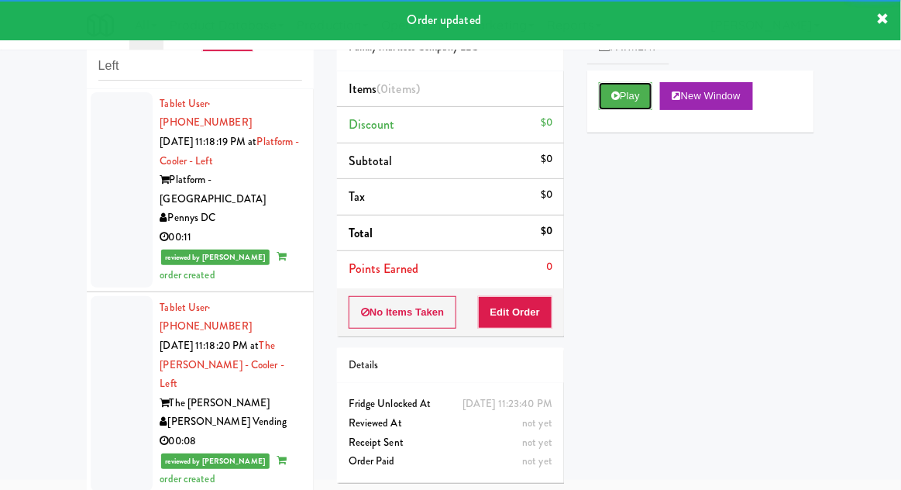
click at [606, 98] on button "Play" at bounding box center [625, 96] width 53 height 28
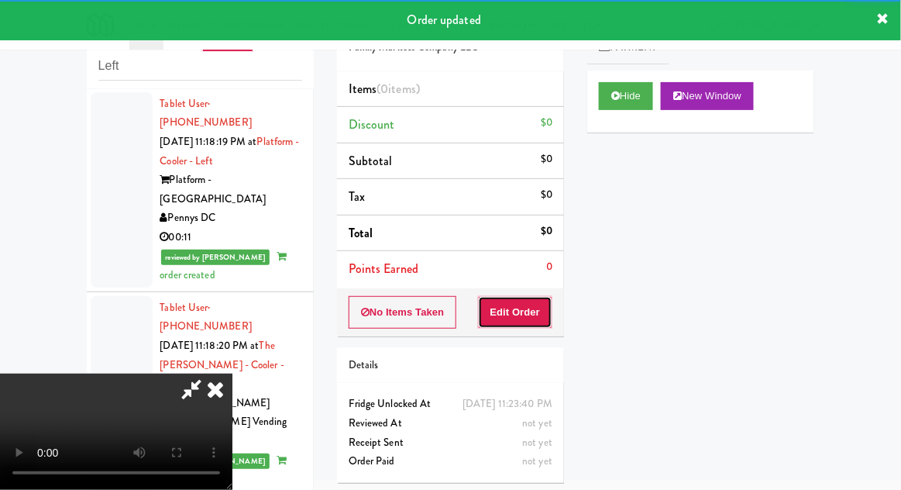
click at [526, 309] on button "Edit Order" at bounding box center [515, 312] width 75 height 33
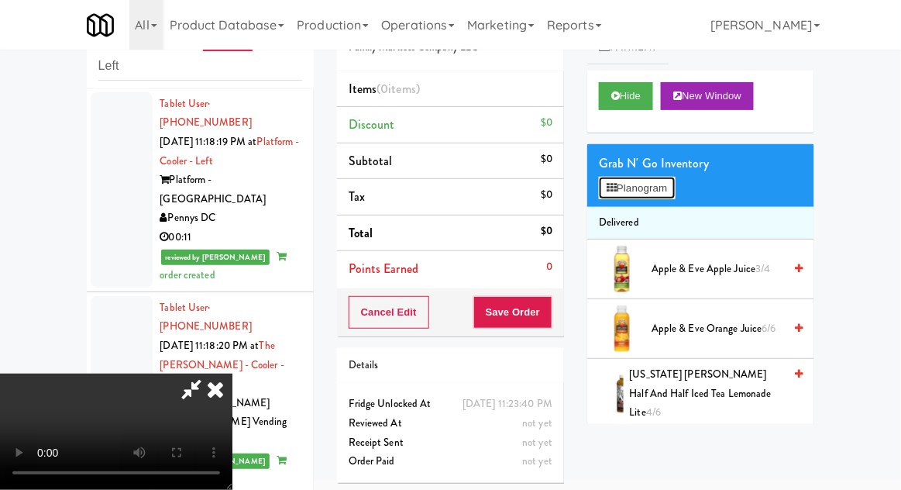
click at [604, 196] on button "Planogram" at bounding box center [637, 188] width 76 height 23
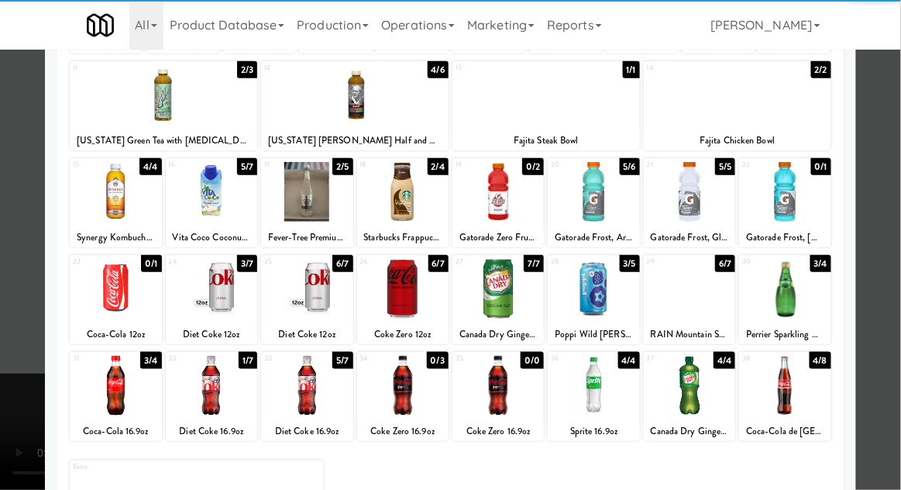
scroll to position [196, 0]
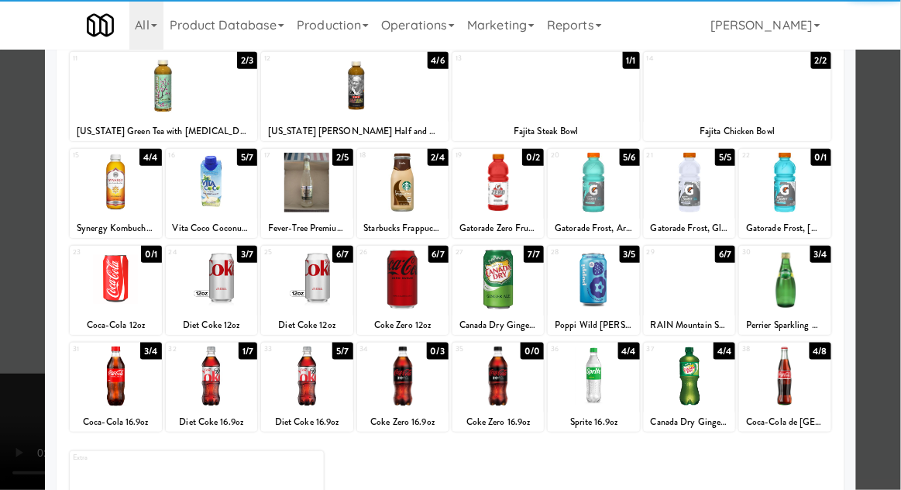
click at [788, 377] on div at bounding box center [784, 376] width 91 height 60
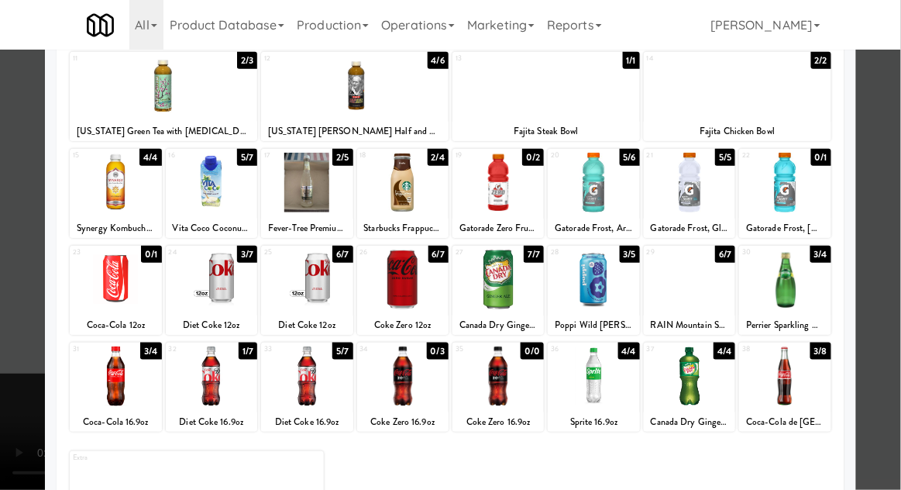
click at [892, 136] on div at bounding box center [450, 245] width 901 height 490
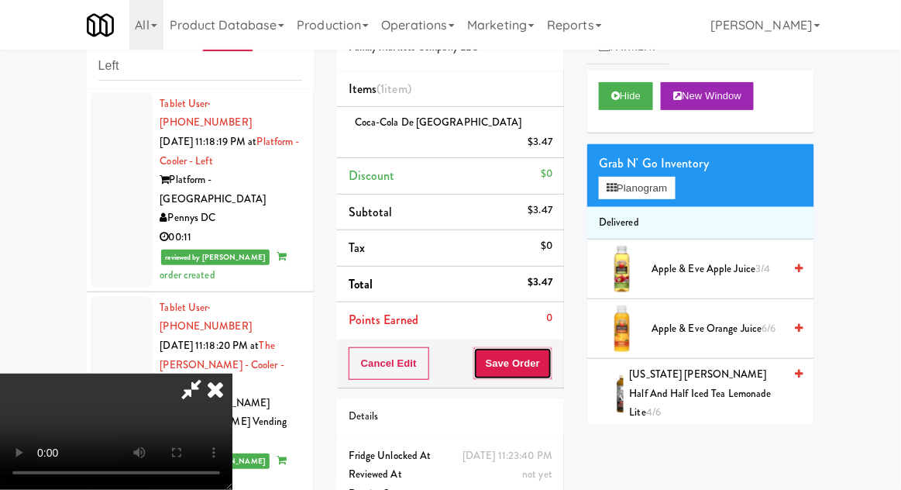
click at [548, 347] on button "Save Order" at bounding box center [513, 363] width 79 height 33
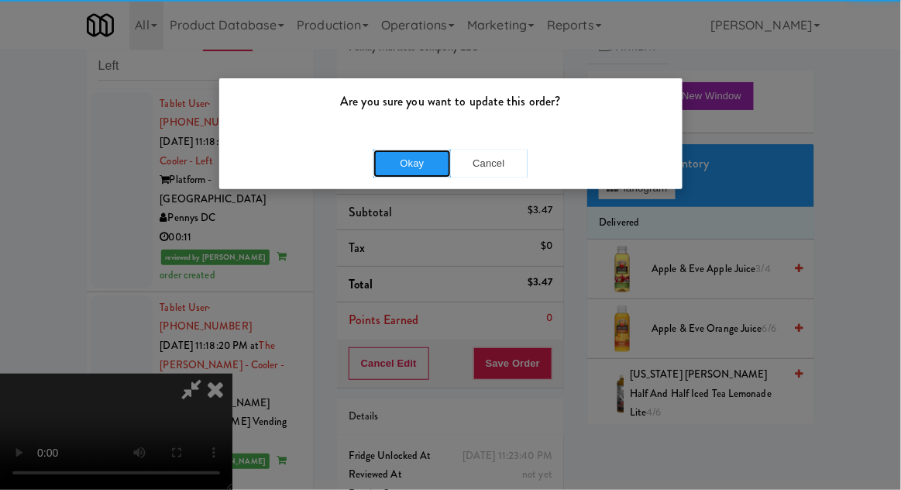
click at [396, 151] on button "Okay" at bounding box center [413, 164] width 78 height 28
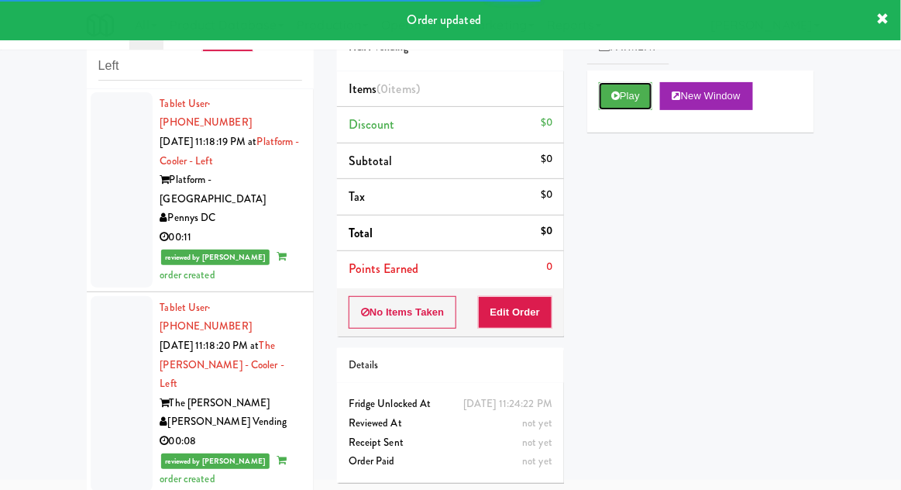
click at [602, 104] on button "Play" at bounding box center [625, 96] width 53 height 28
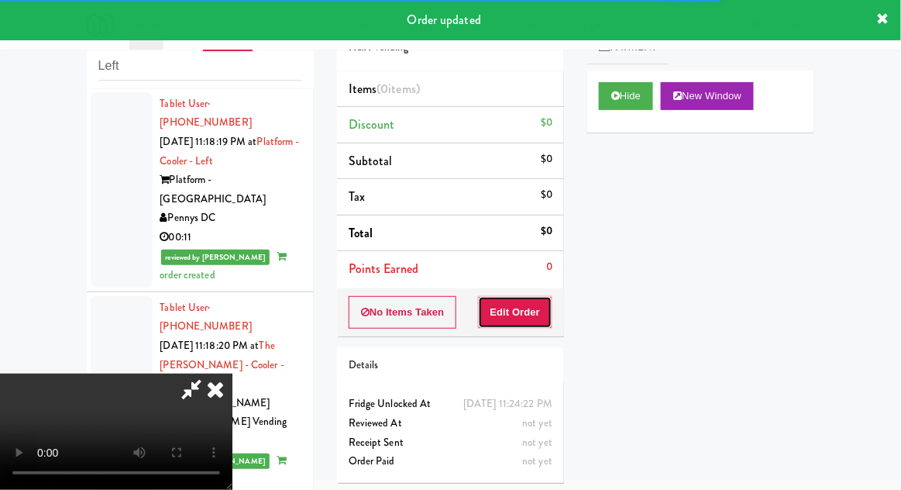
click at [516, 314] on button "Edit Order" at bounding box center [515, 312] width 75 height 33
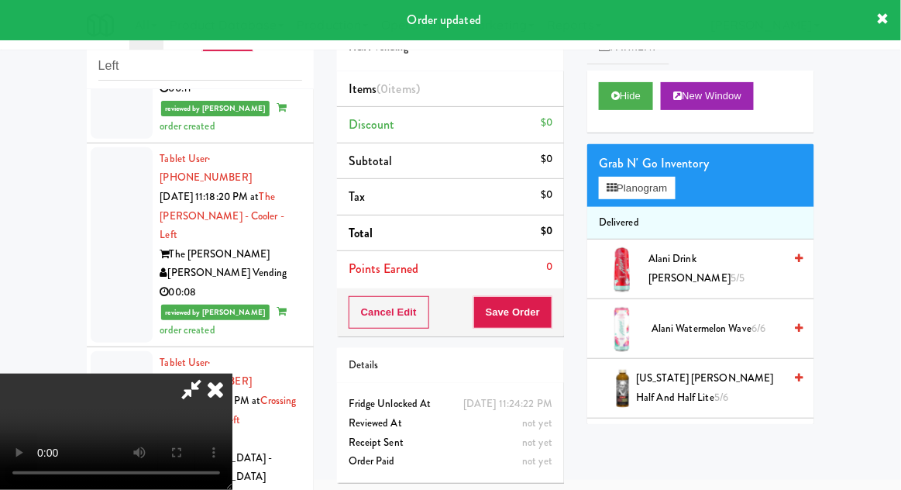
scroll to position [57, 0]
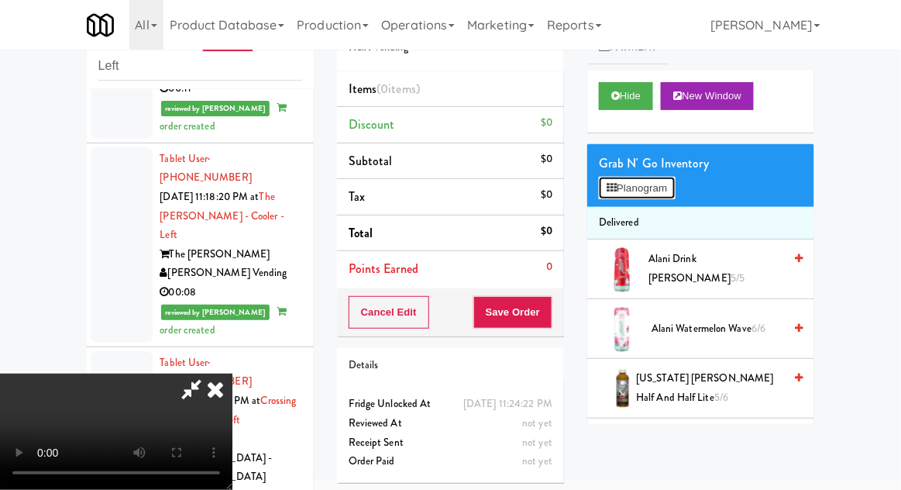
click at [675, 188] on button "Planogram" at bounding box center [637, 188] width 76 height 23
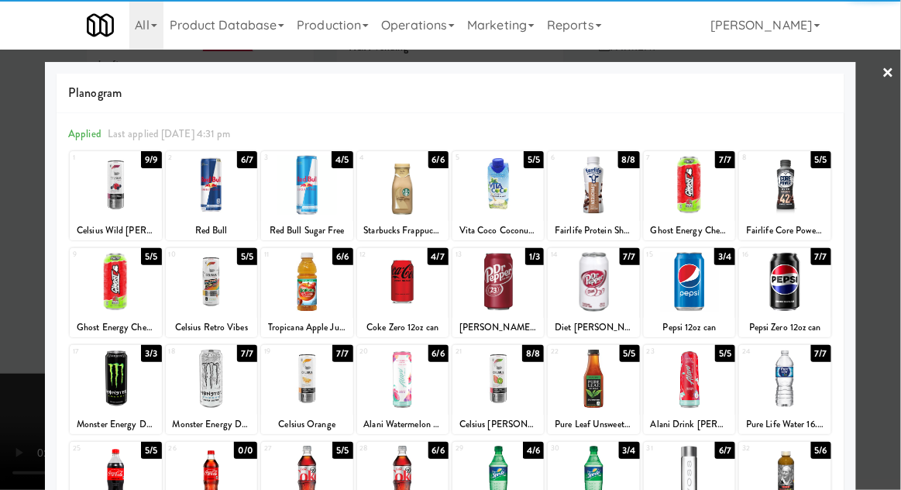
click at [398, 285] on div at bounding box center [402, 282] width 91 height 60
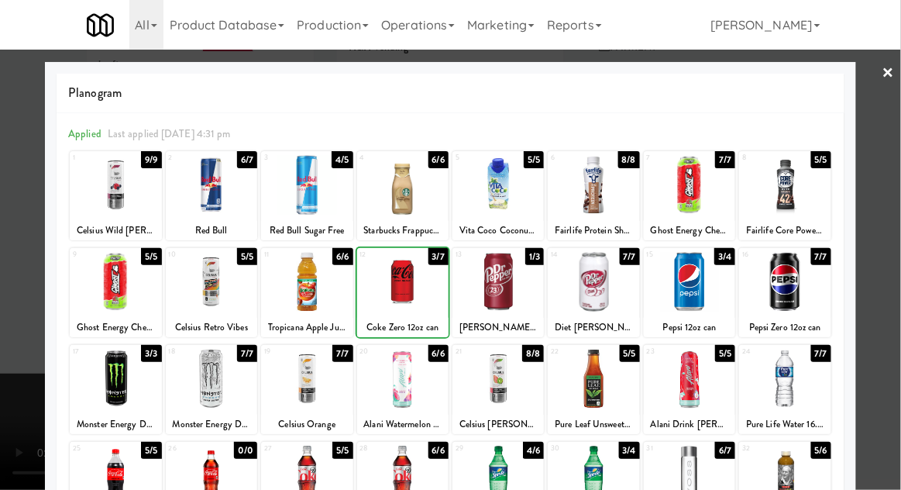
click at [896, 132] on div at bounding box center [450, 245] width 901 height 490
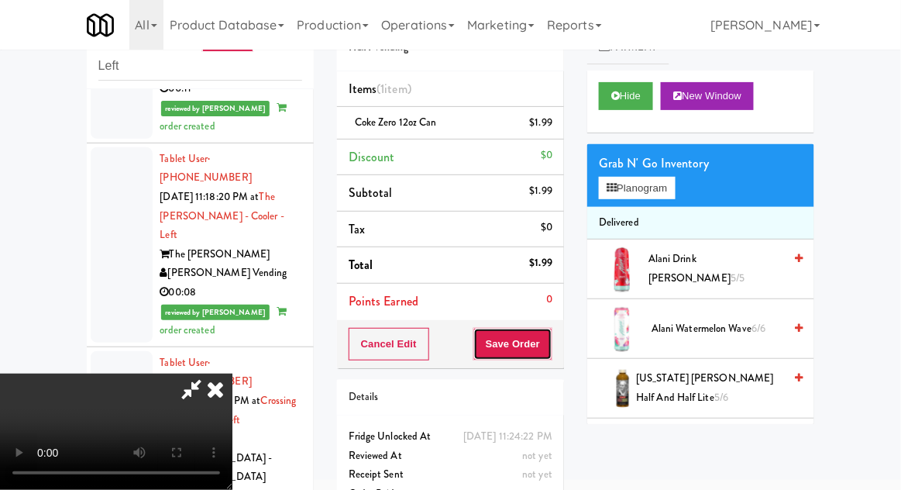
click at [549, 354] on button "Save Order" at bounding box center [513, 344] width 79 height 33
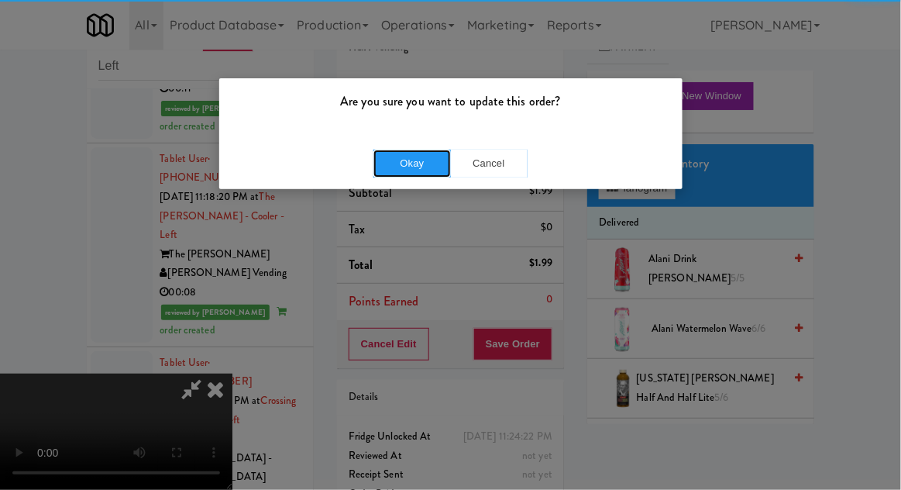
click at [406, 167] on button "Okay" at bounding box center [413, 164] width 78 height 28
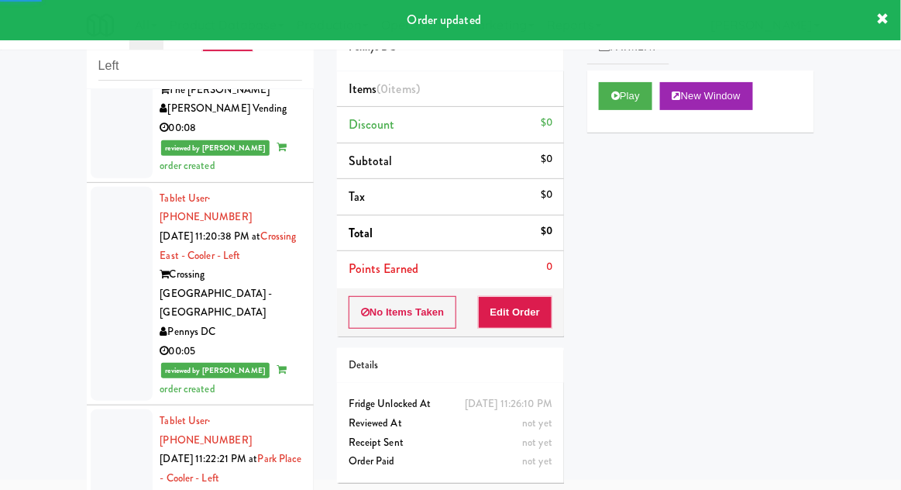
scroll to position [6952, 0]
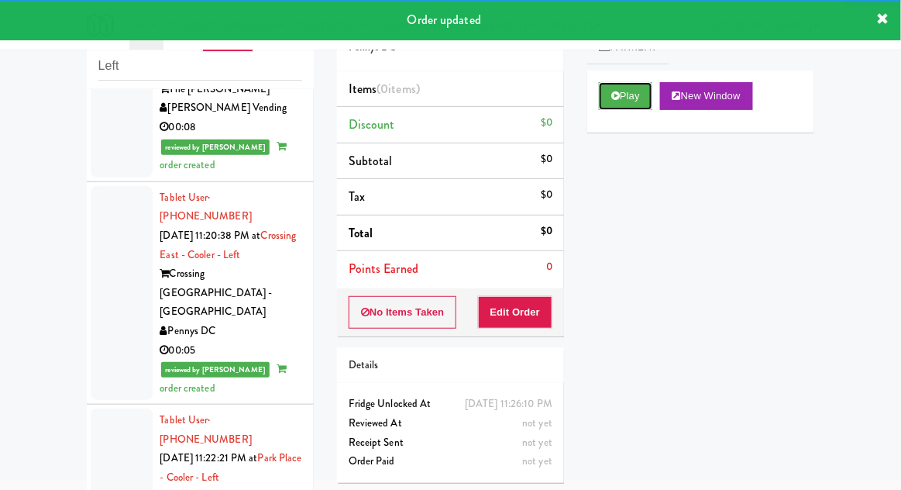
click at [616, 105] on button "Play" at bounding box center [625, 96] width 53 height 28
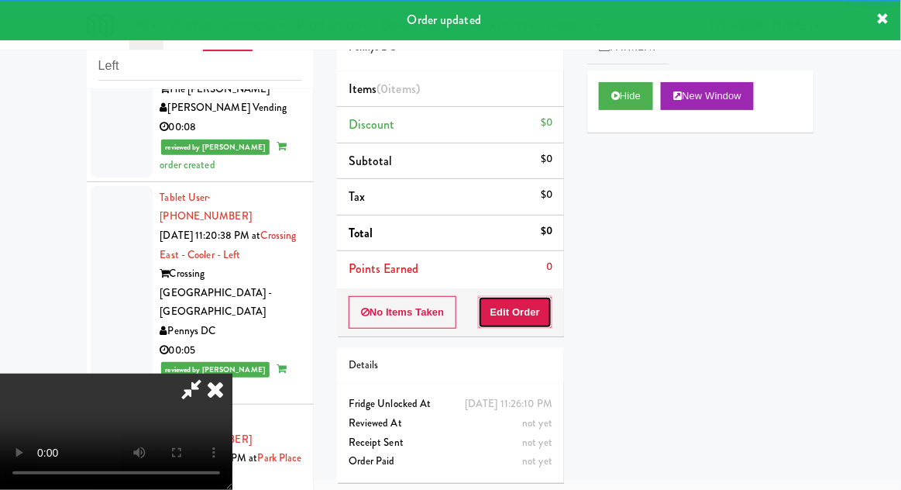
click at [521, 315] on button "Edit Order" at bounding box center [515, 312] width 75 height 33
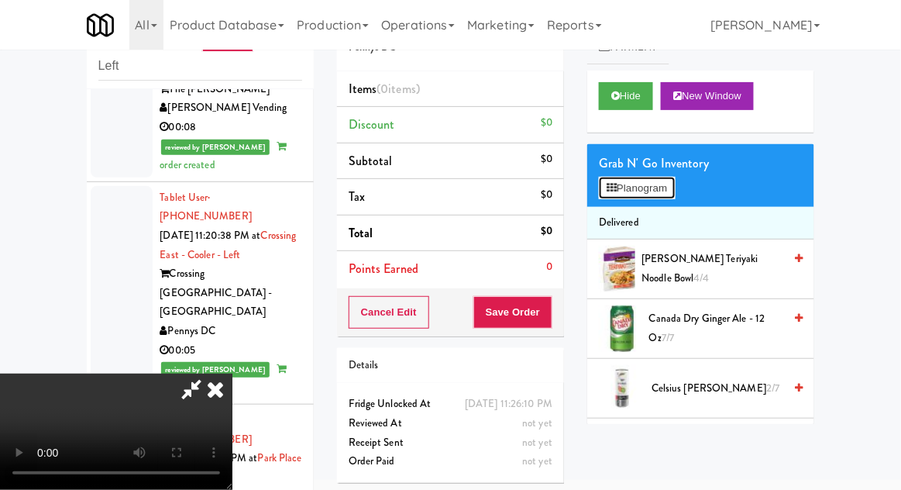
click at [660, 183] on button "Planogram" at bounding box center [637, 188] width 76 height 23
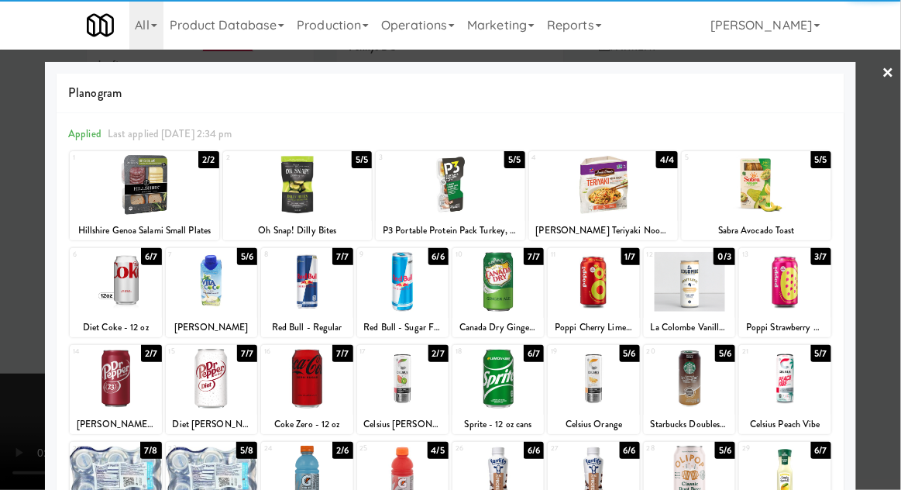
click at [795, 283] on div at bounding box center [784, 282] width 91 height 60
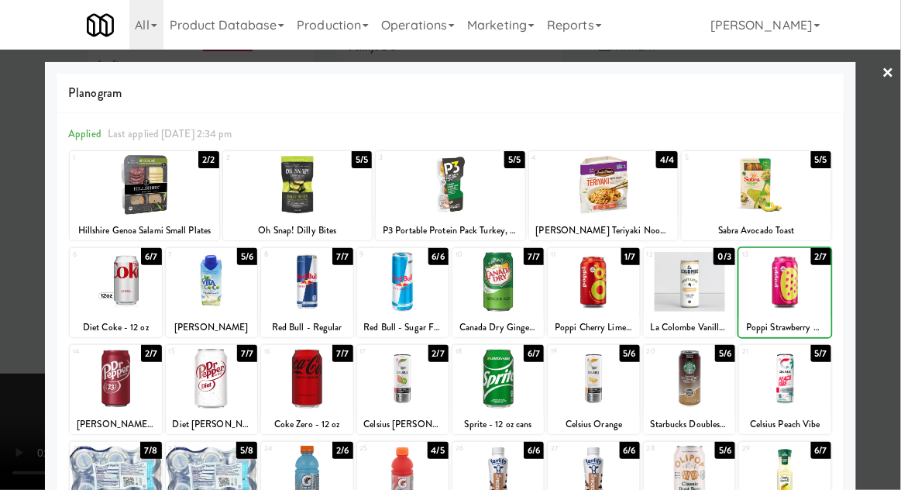
click at [884, 256] on div at bounding box center [450, 245] width 901 height 490
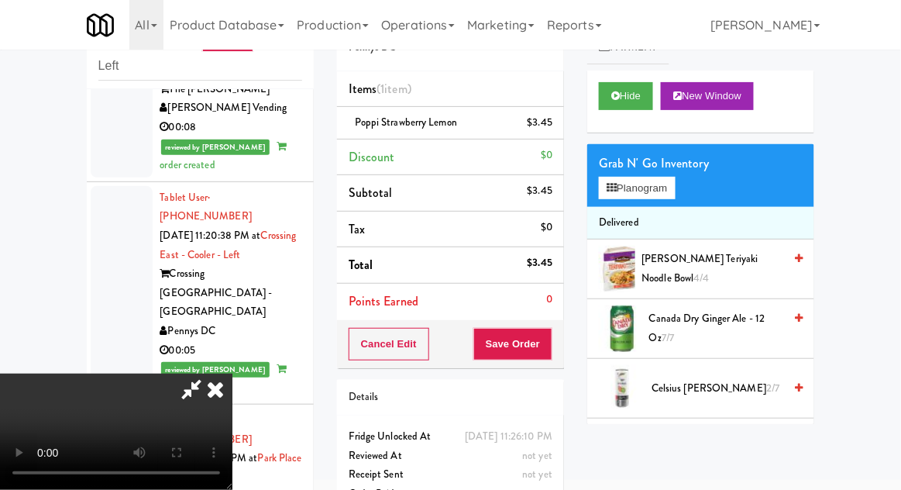
click at [561, 346] on div "Cancel Edit Save Order" at bounding box center [450, 344] width 227 height 48
click at [546, 351] on button "Save Order" at bounding box center [513, 344] width 79 height 33
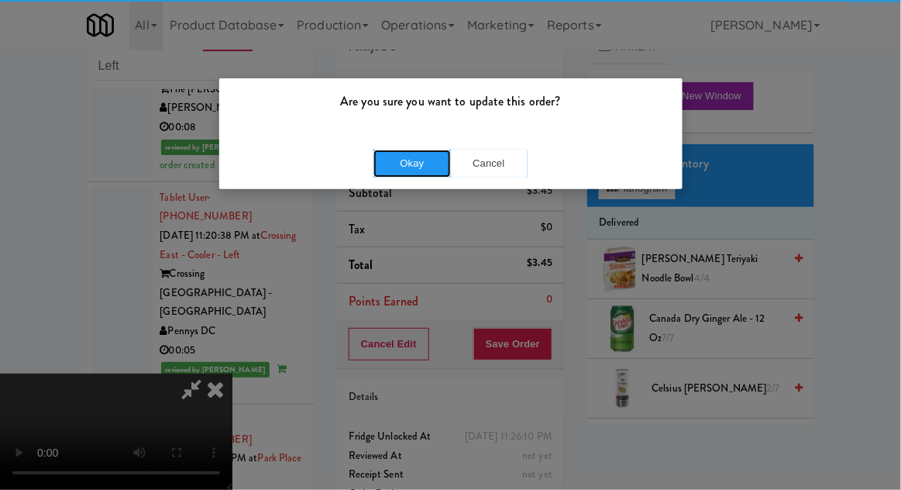
click at [418, 150] on button "Okay" at bounding box center [413, 164] width 78 height 28
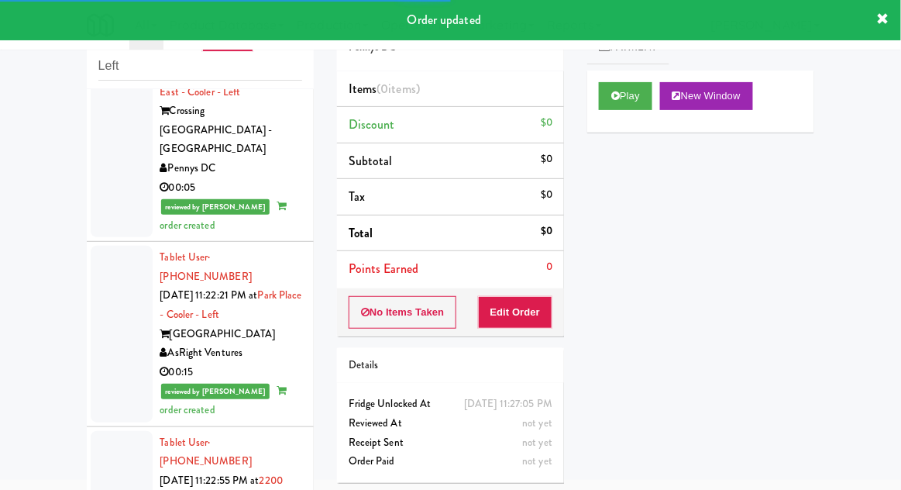
scroll to position [7116, 0]
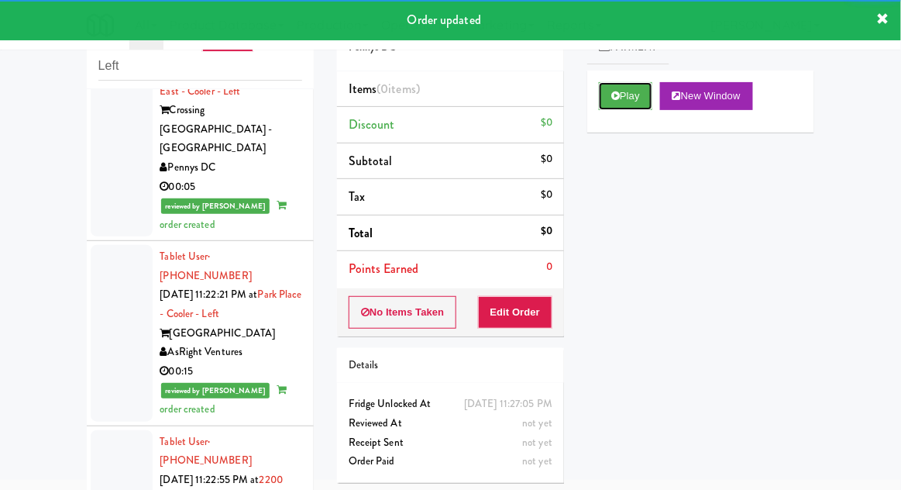
click at [625, 104] on button "Play" at bounding box center [625, 96] width 53 height 28
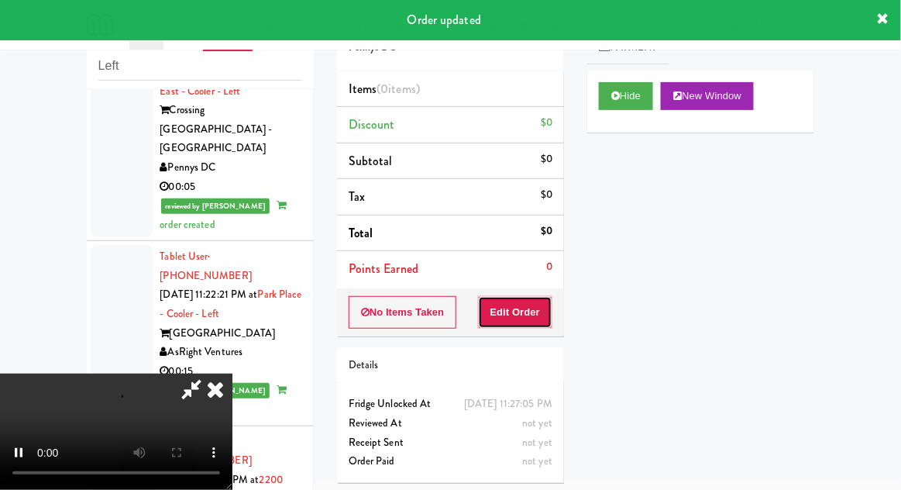
click at [510, 310] on button "Edit Order" at bounding box center [515, 312] width 75 height 33
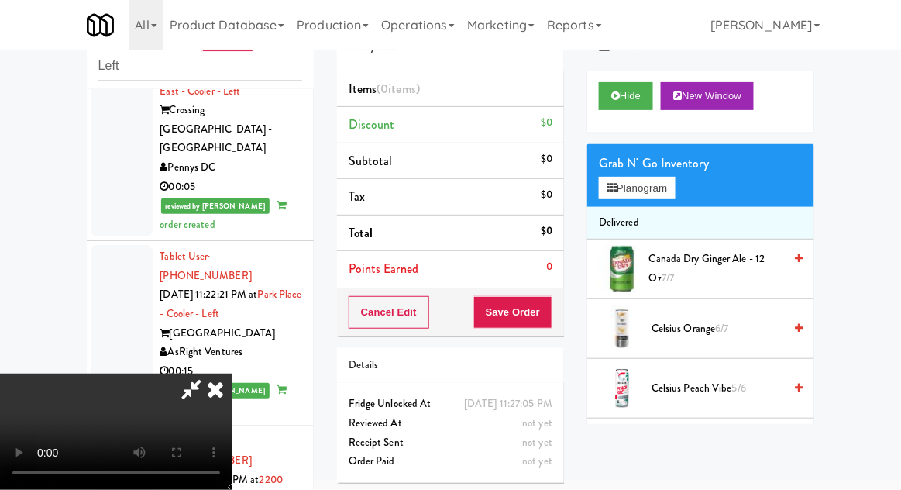
scroll to position [57, 0]
click at [675, 198] on button "Planogram" at bounding box center [637, 188] width 76 height 23
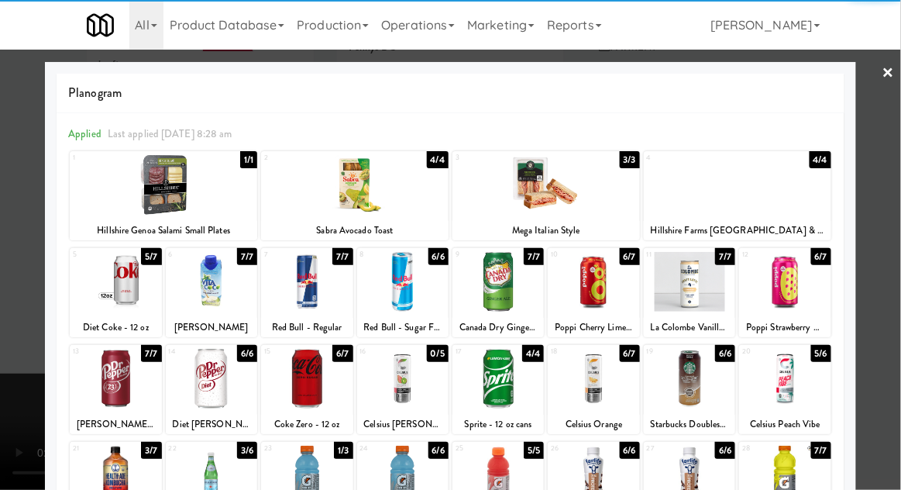
click at [120, 288] on div at bounding box center [115, 282] width 91 height 60
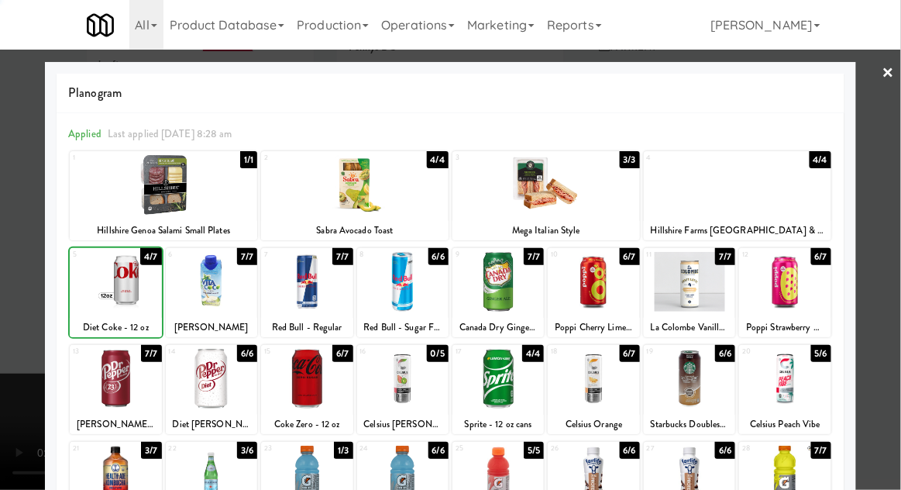
click at [893, 224] on div at bounding box center [450, 245] width 901 height 490
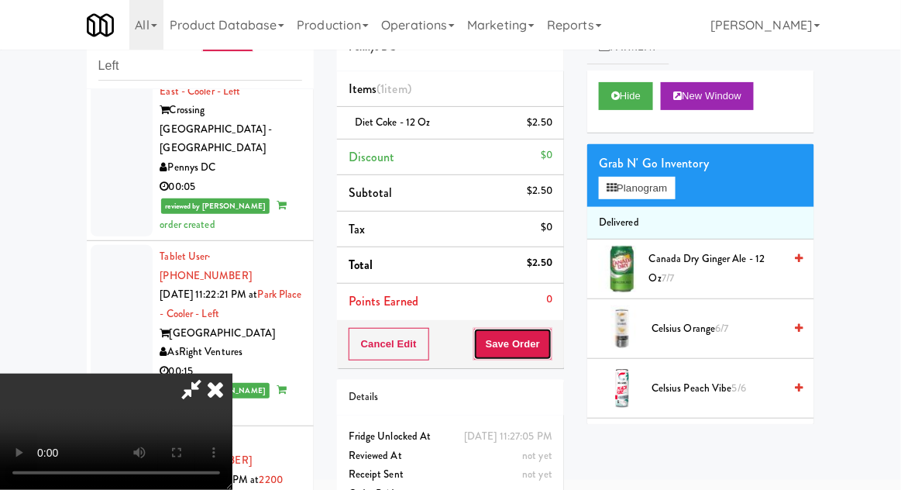
click at [553, 345] on button "Save Order" at bounding box center [513, 344] width 79 height 33
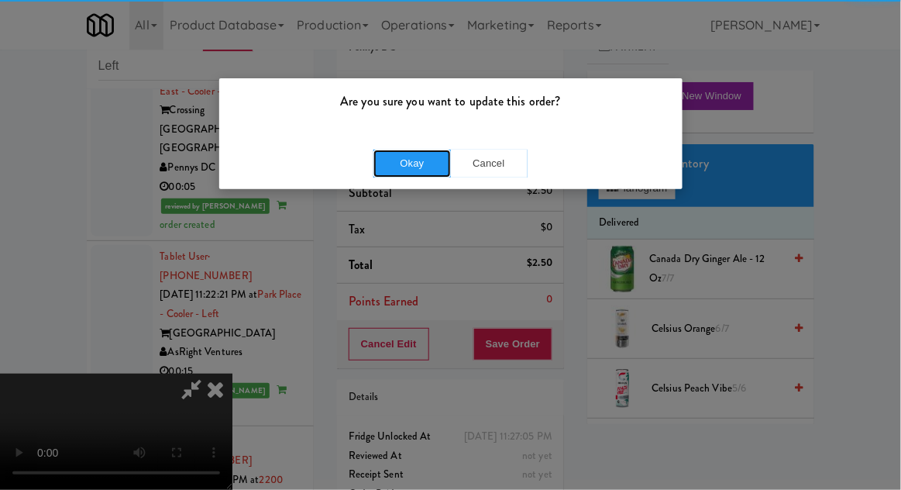
click at [405, 161] on button "Okay" at bounding box center [413, 164] width 78 height 28
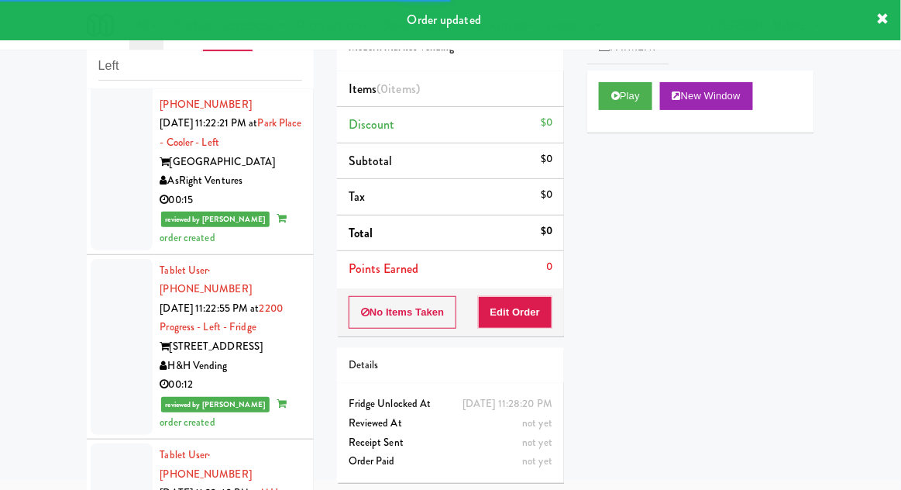
scroll to position [7292, 0]
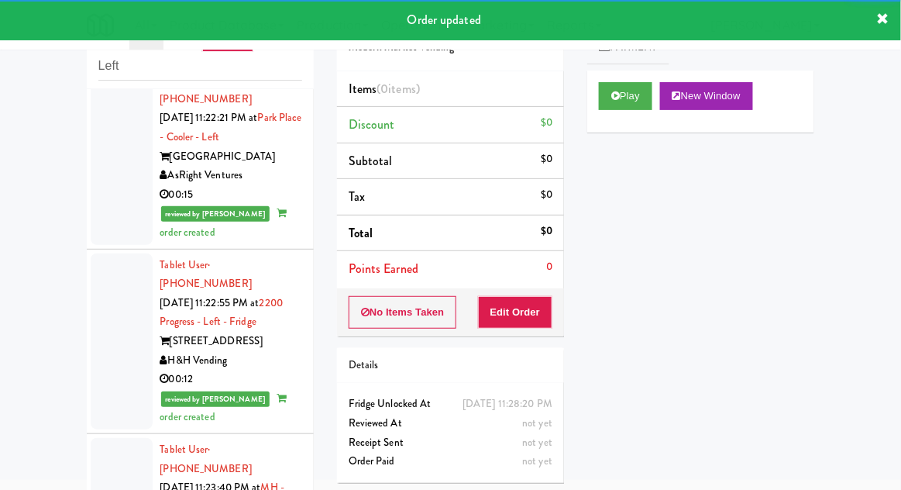
click at [609, 119] on div "Play New Window" at bounding box center [701, 102] width 227 height 62
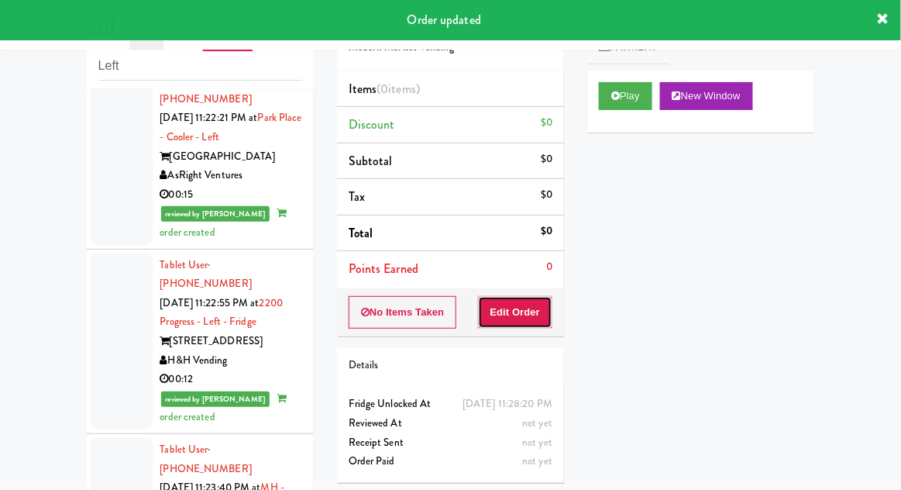
click at [517, 306] on button "Edit Order" at bounding box center [515, 312] width 75 height 33
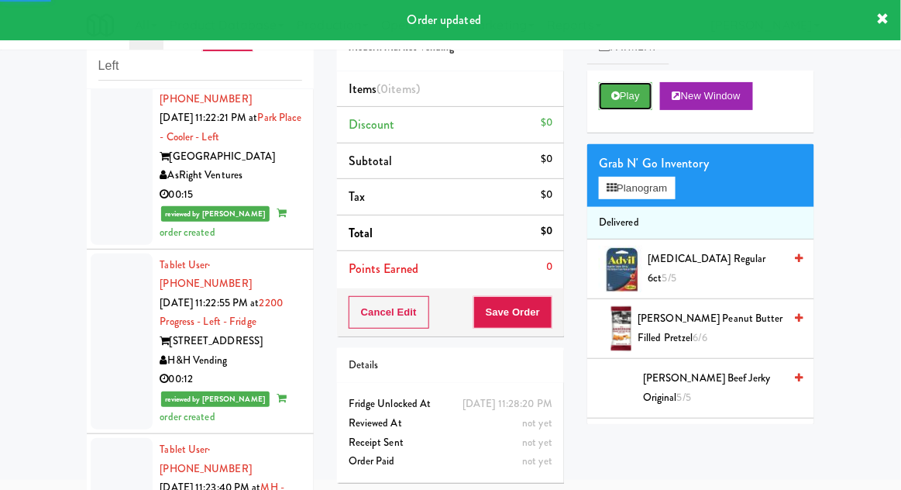
click at [623, 102] on button "Play" at bounding box center [625, 96] width 53 height 28
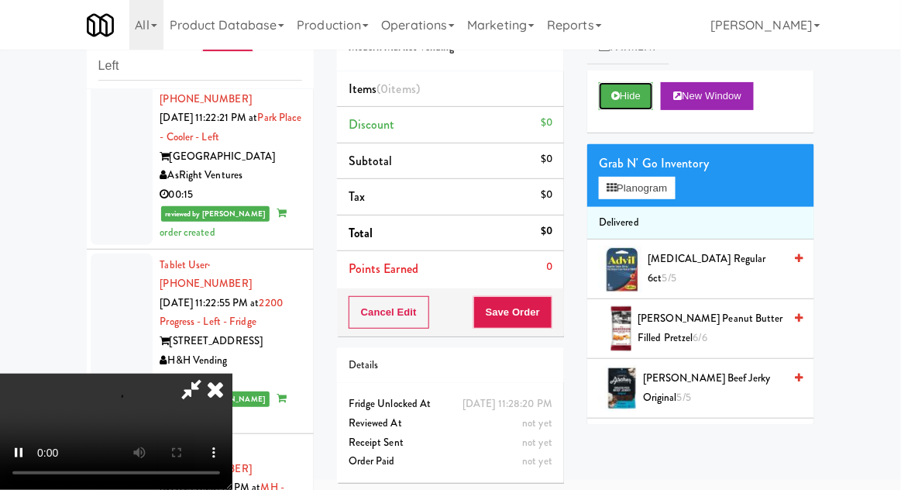
scroll to position [57, 0]
click at [680, 218] on li "Delivered" at bounding box center [701, 223] width 227 height 33
click at [675, 198] on button "Planogram" at bounding box center [637, 188] width 76 height 23
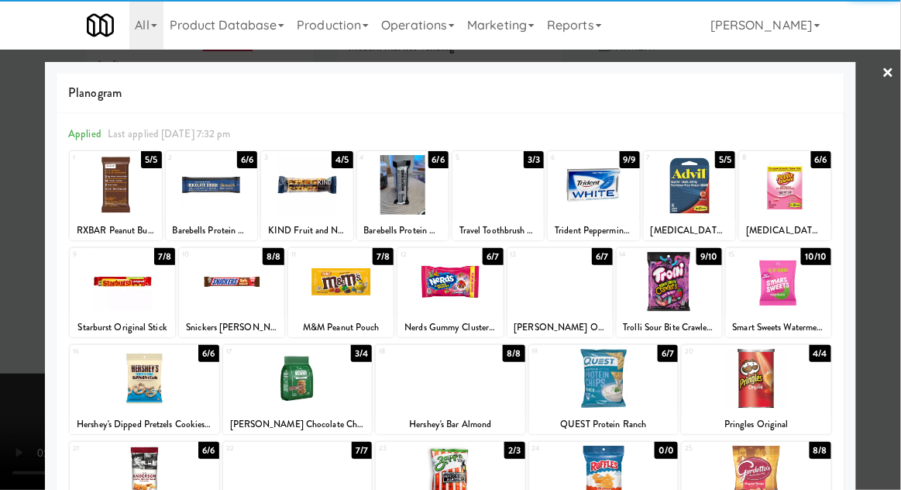
click at [801, 295] on div at bounding box center [778, 282] width 105 height 60
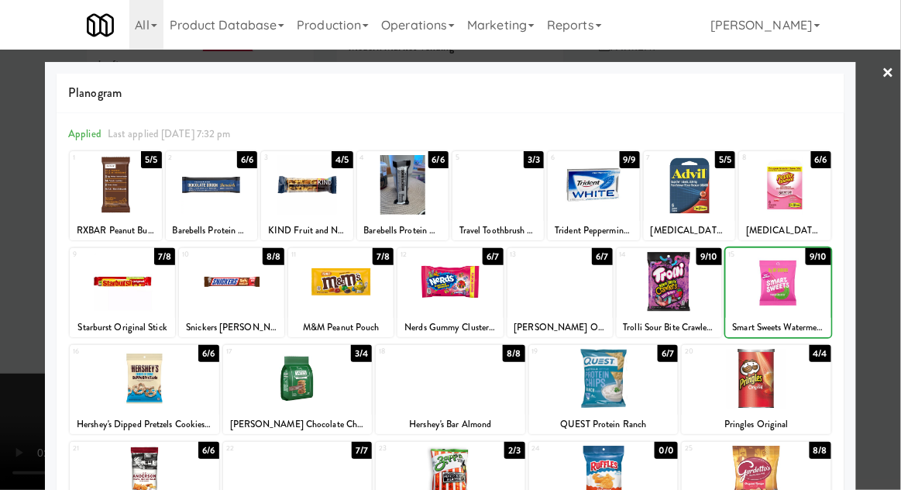
click at [881, 271] on div at bounding box center [450, 245] width 901 height 490
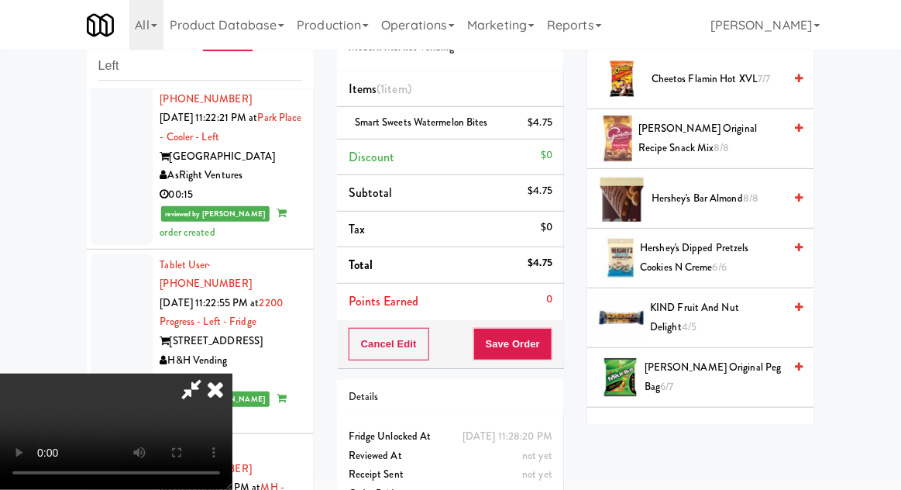
scroll to position [570, 0]
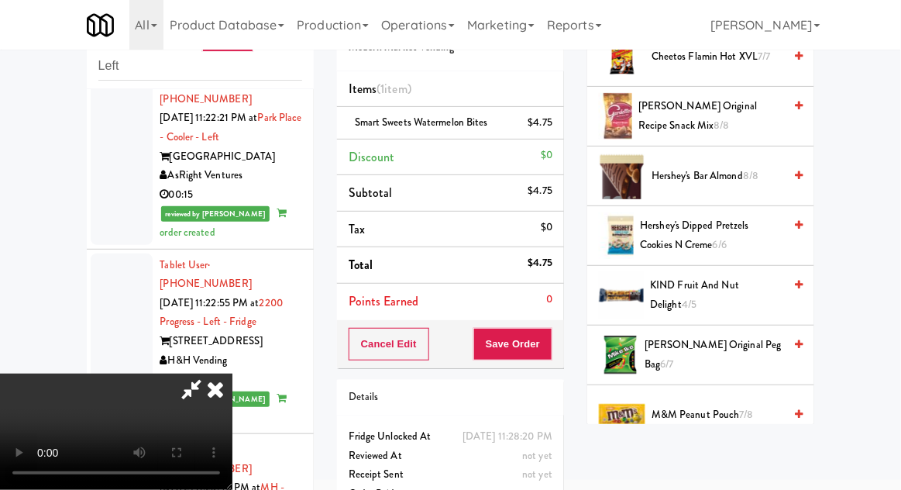
click at [739, 231] on span "Hershey's Dipped Pretzels Cookies N Creme 6/6" at bounding box center [711, 235] width 143 height 38
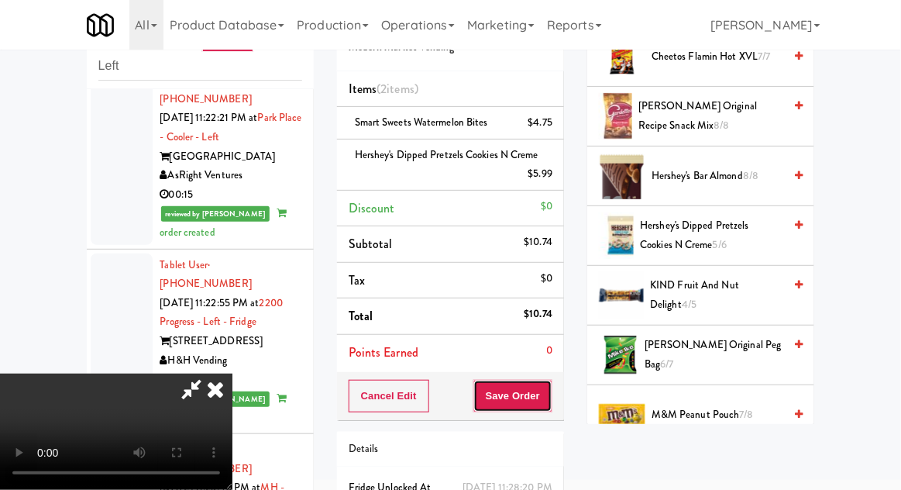
click at [550, 401] on button "Save Order" at bounding box center [513, 396] width 79 height 33
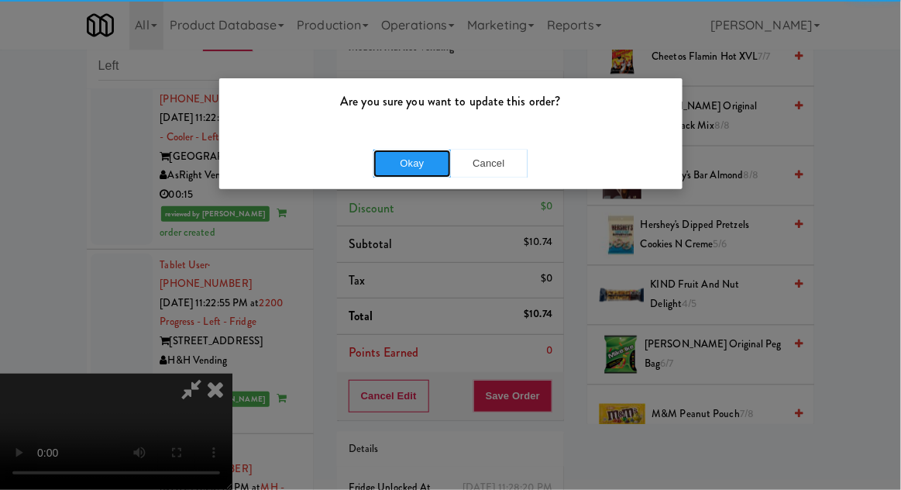
click at [398, 176] on button "Okay" at bounding box center [413, 164] width 78 height 28
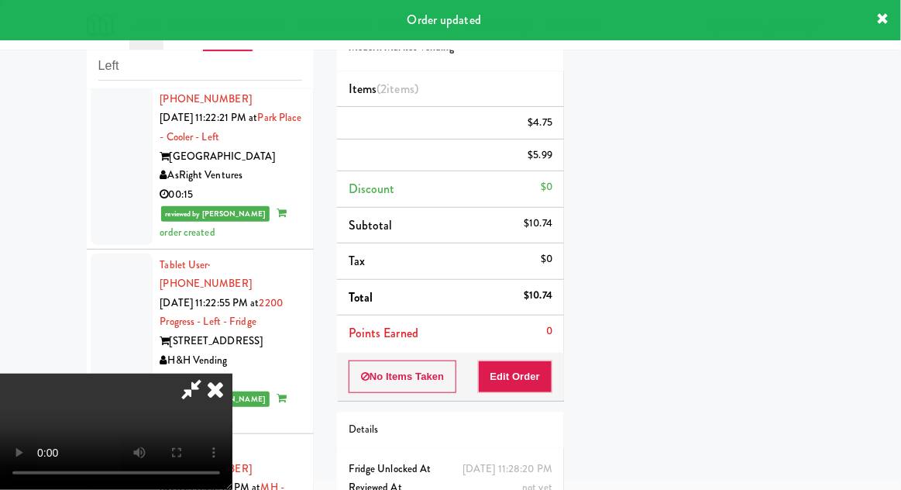
scroll to position [0, 0]
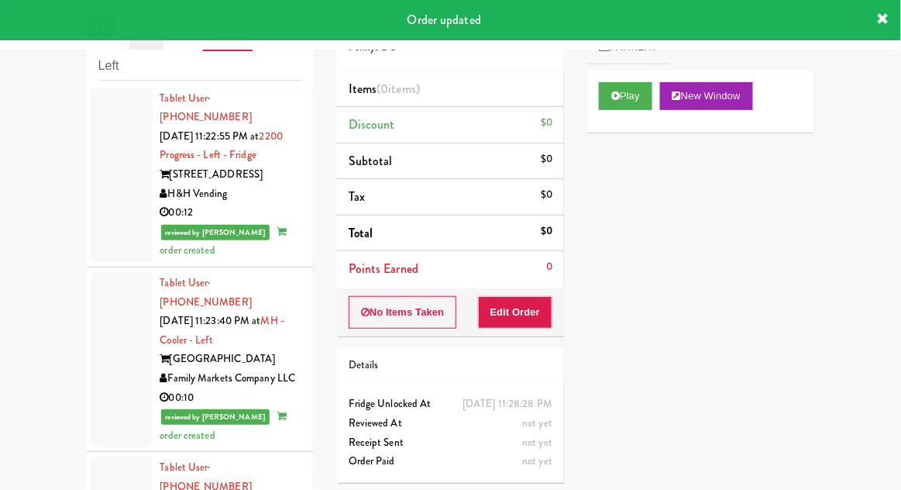
scroll to position [7472, 0]
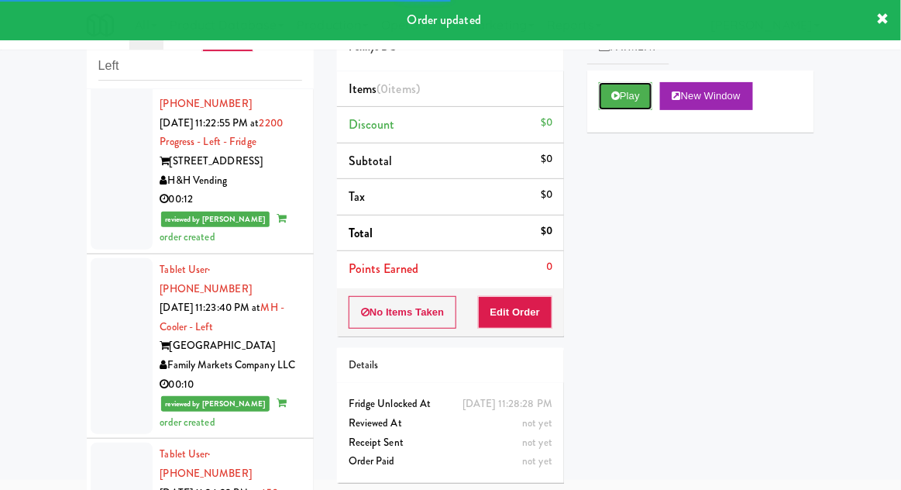
click at [615, 98] on icon at bounding box center [616, 96] width 9 height 10
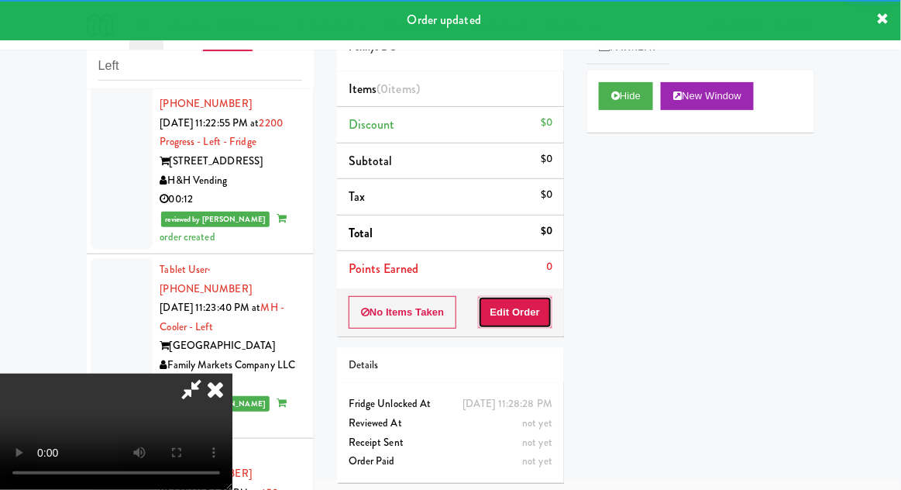
click at [529, 302] on button "Edit Order" at bounding box center [515, 312] width 75 height 33
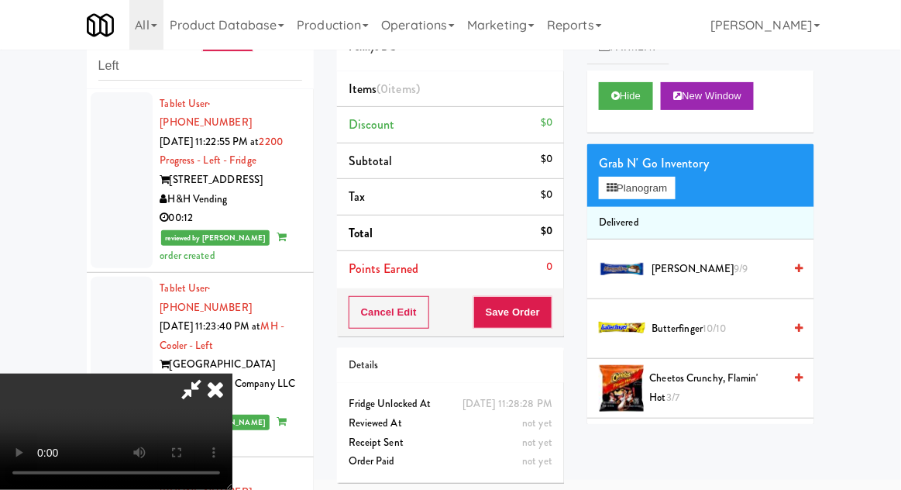
scroll to position [0, 0]
click at [670, 178] on button "Planogram" at bounding box center [637, 188] width 76 height 23
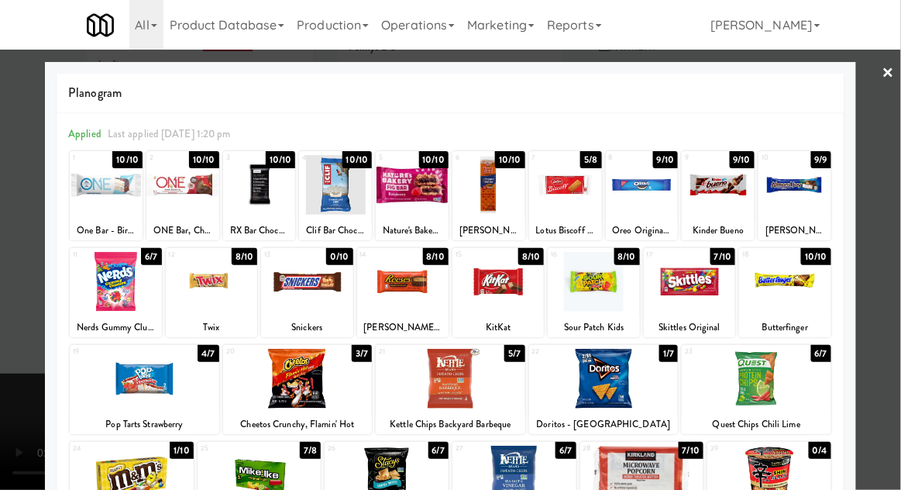
click at [639, 196] on div at bounding box center [642, 185] width 73 height 60
click at [893, 153] on div at bounding box center [450, 245] width 901 height 490
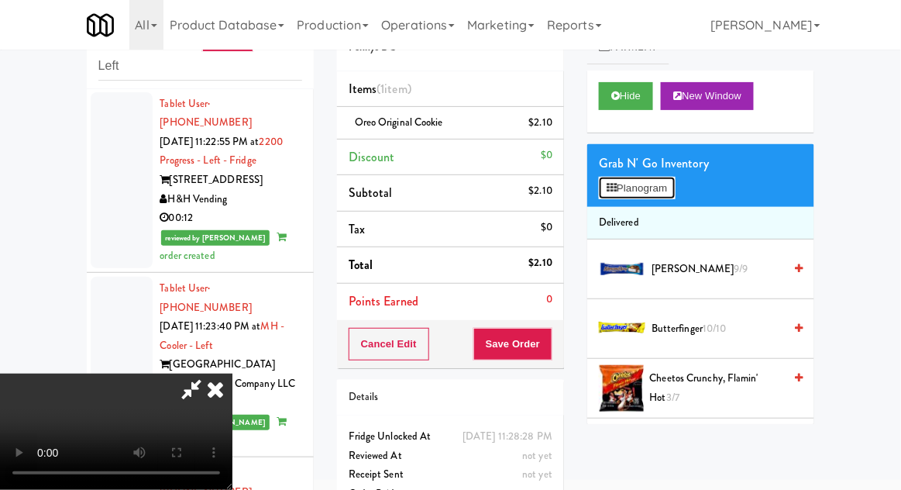
click at [674, 177] on button "Planogram" at bounding box center [637, 188] width 76 height 23
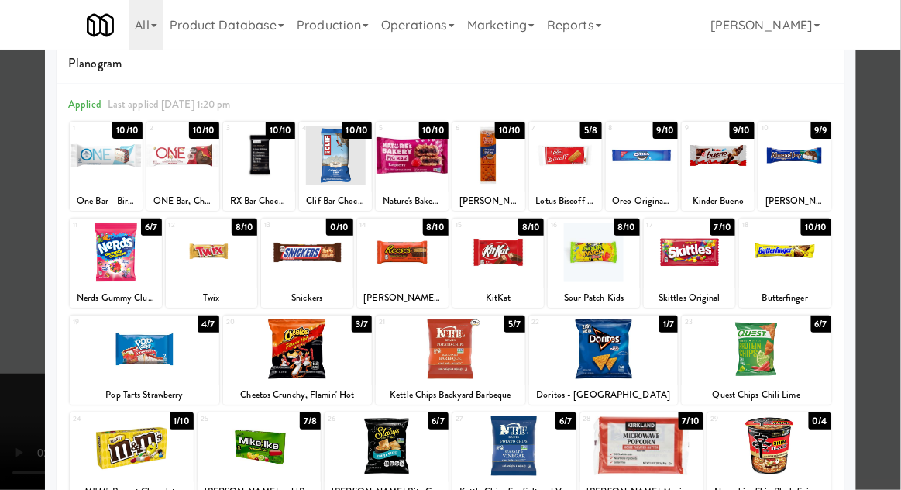
scroll to position [29, 0]
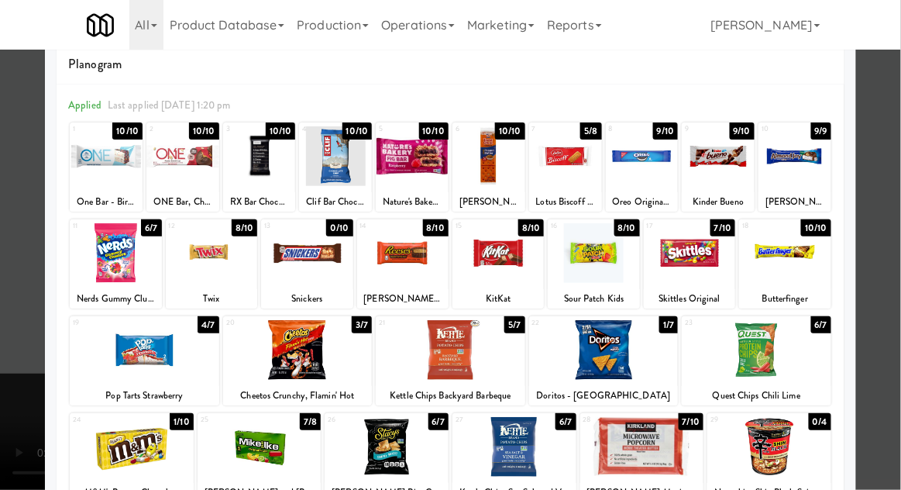
click at [705, 153] on div at bounding box center [718, 156] width 73 height 60
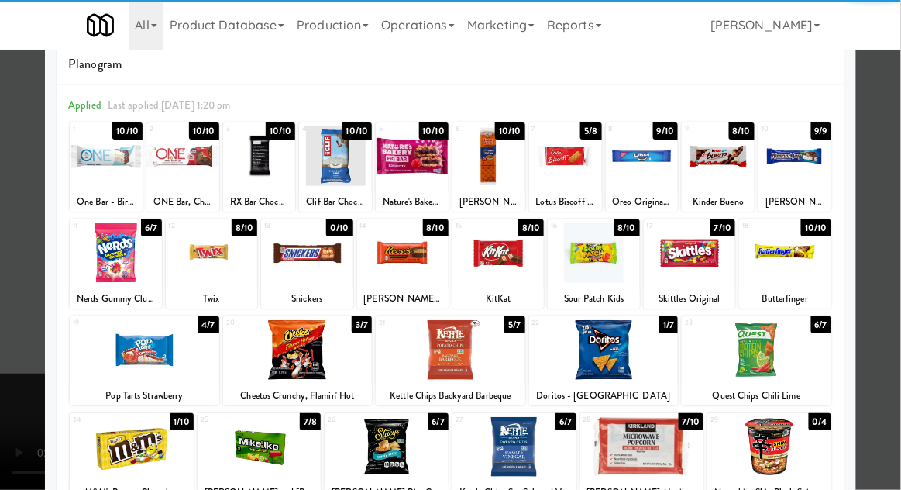
click at [890, 243] on div at bounding box center [450, 245] width 901 height 490
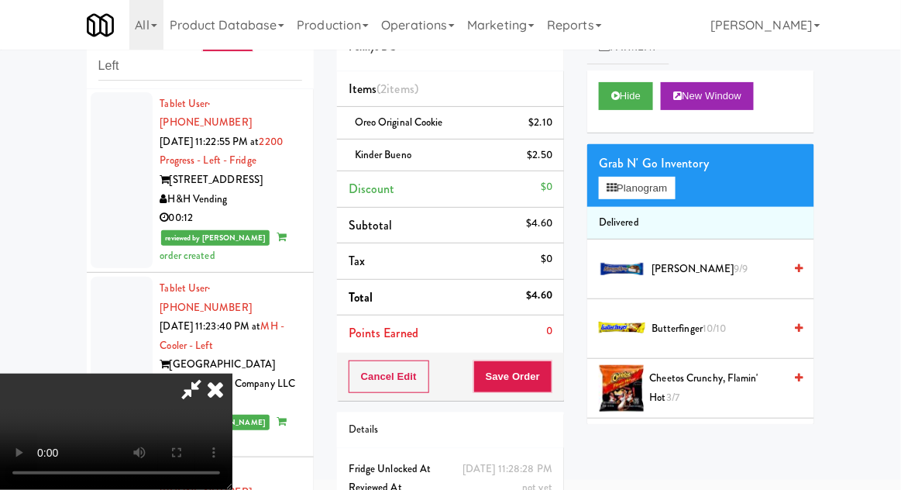
scroll to position [57, 0]
click at [550, 383] on button "Save Order" at bounding box center [513, 376] width 79 height 33
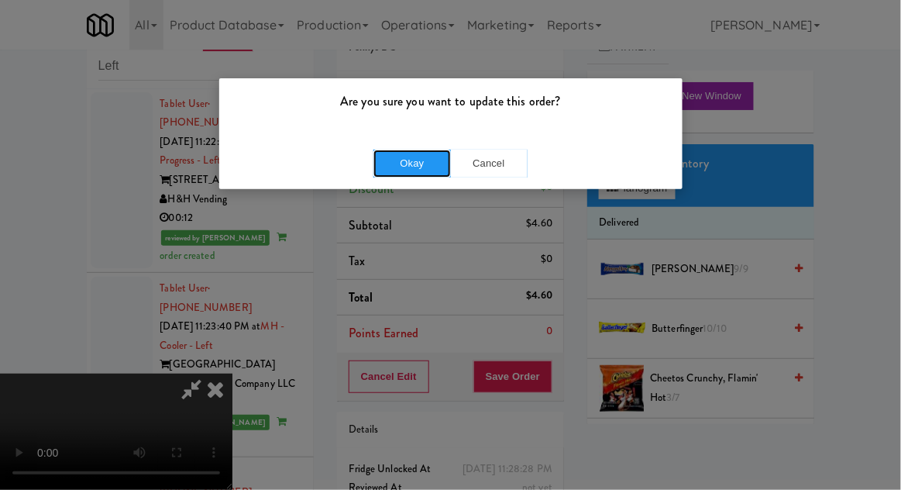
click at [412, 169] on button "Okay" at bounding box center [413, 164] width 78 height 28
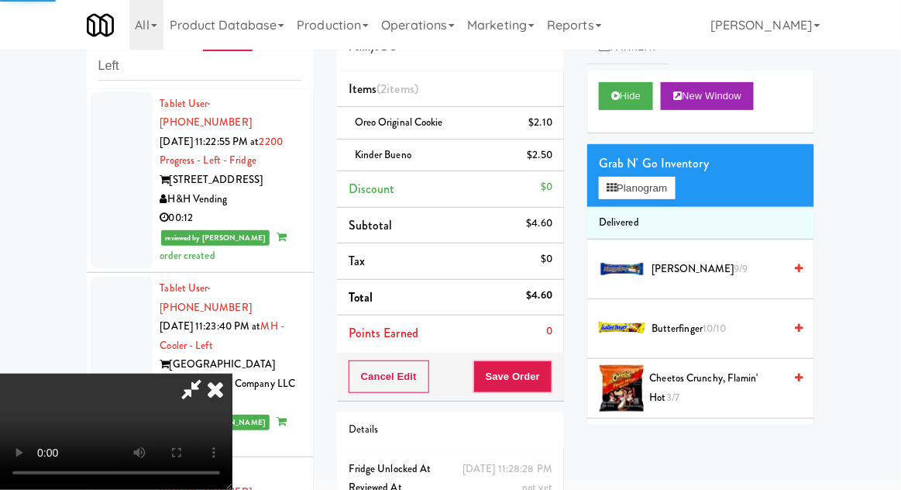
scroll to position [0, 0]
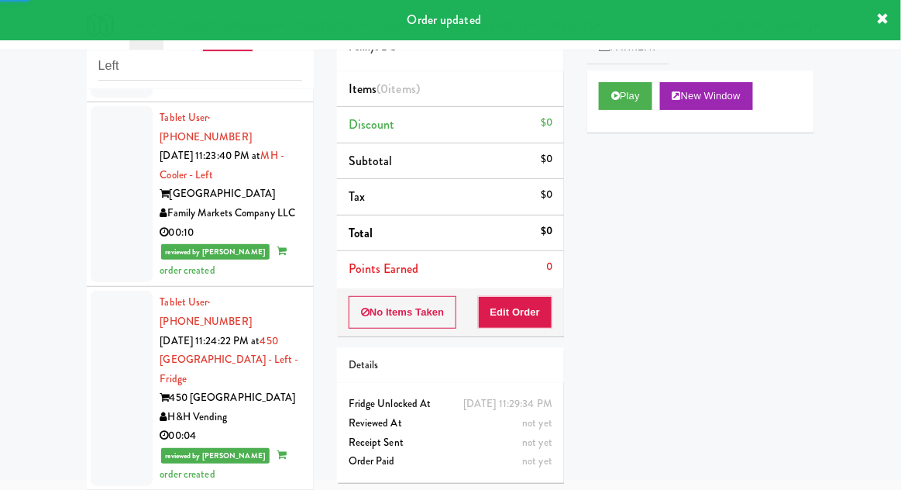
scroll to position [7625, 0]
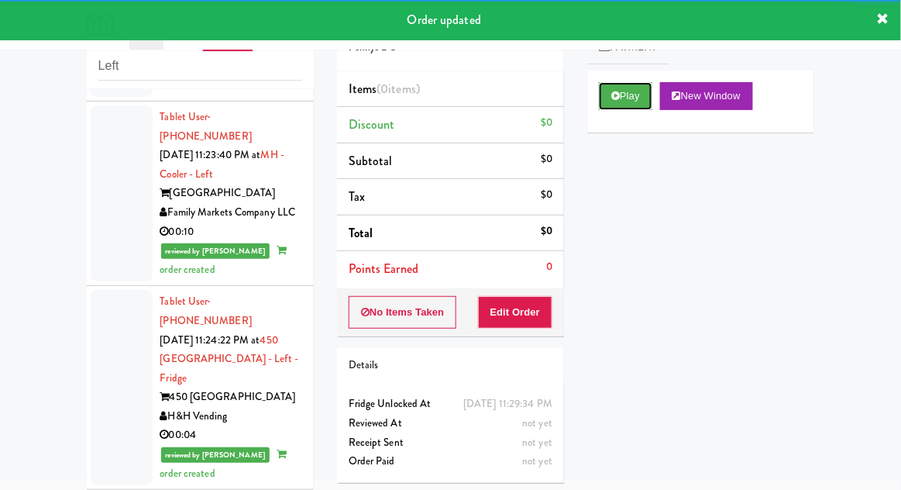
click at [627, 103] on button "Play" at bounding box center [625, 96] width 53 height 28
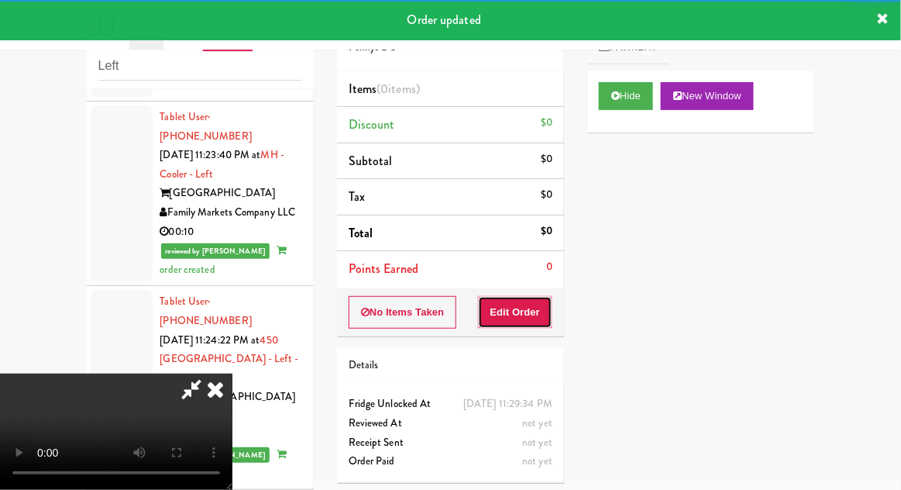
click at [532, 305] on button "Edit Order" at bounding box center [515, 312] width 75 height 33
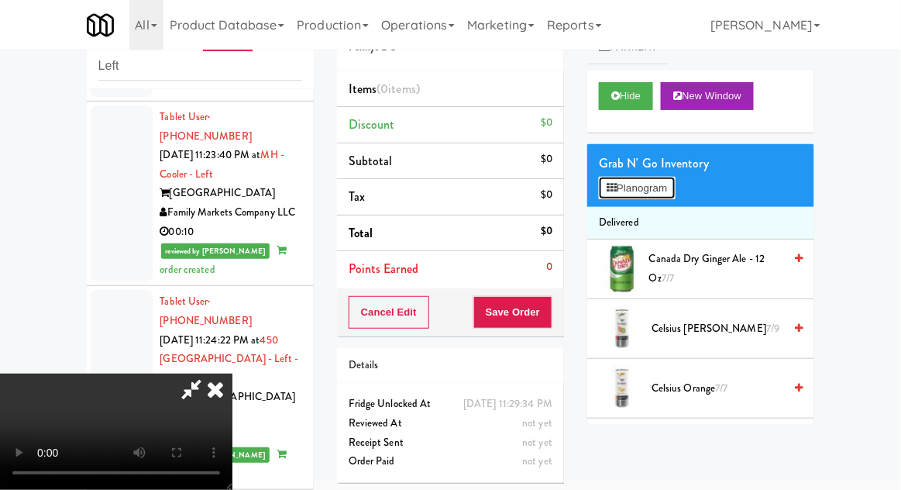
click at [675, 177] on button "Planogram" at bounding box center [637, 188] width 76 height 23
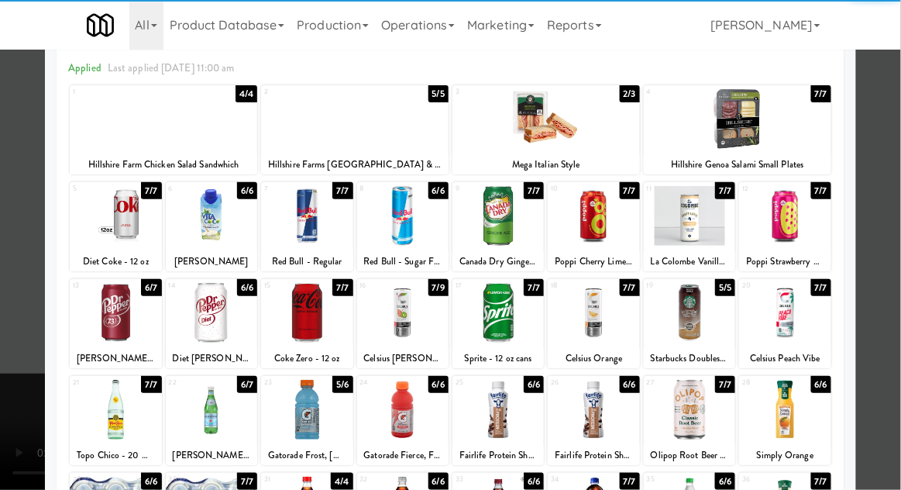
scroll to position [95, 0]
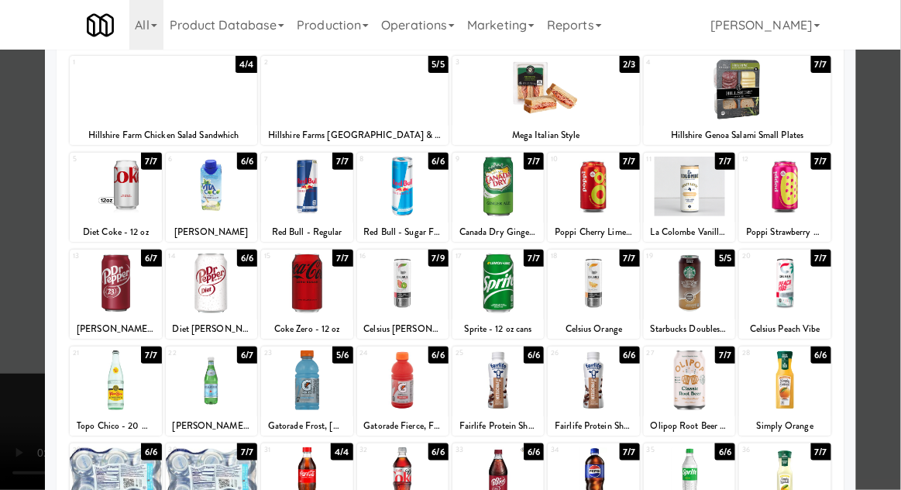
click at [205, 405] on div at bounding box center [211, 380] width 91 height 60
click at [209, 396] on div at bounding box center [211, 380] width 91 height 60
click at [891, 208] on div at bounding box center [450, 245] width 901 height 490
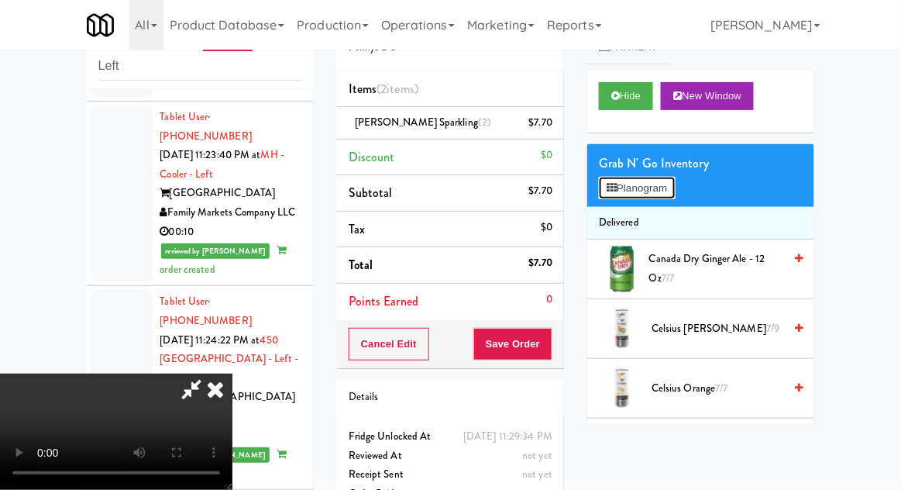
click at [675, 177] on button "Planogram" at bounding box center [637, 188] width 76 height 23
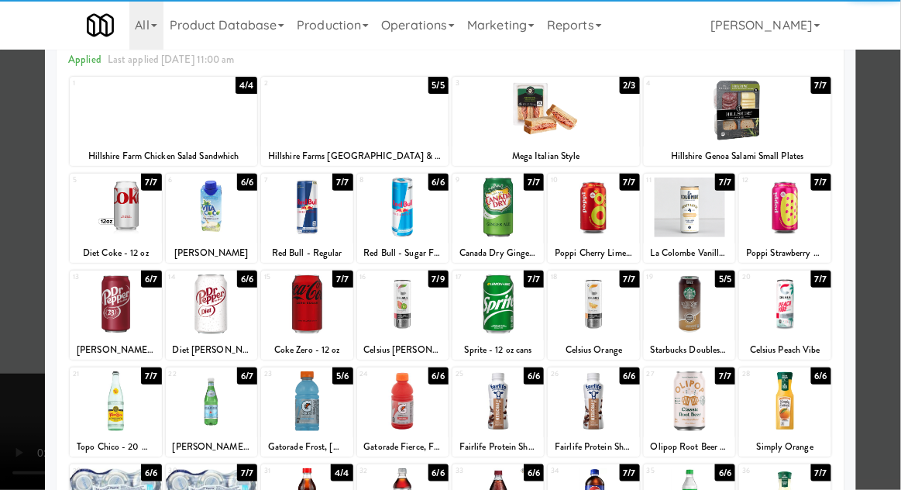
scroll to position [94, 0]
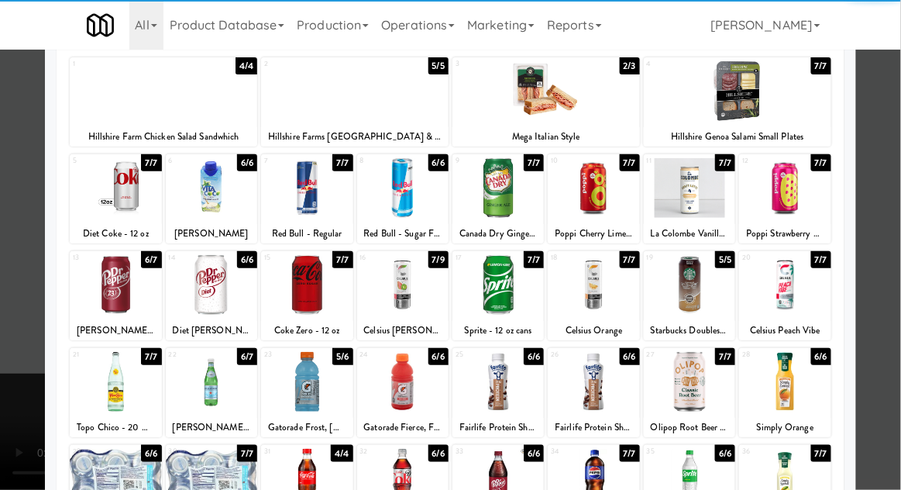
click at [229, 399] on div at bounding box center [211, 382] width 91 height 60
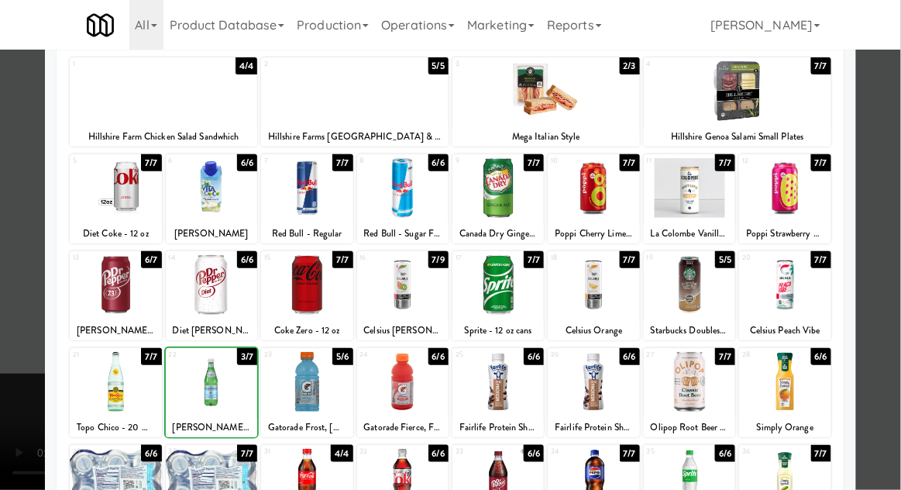
click at [894, 228] on div at bounding box center [450, 245] width 901 height 490
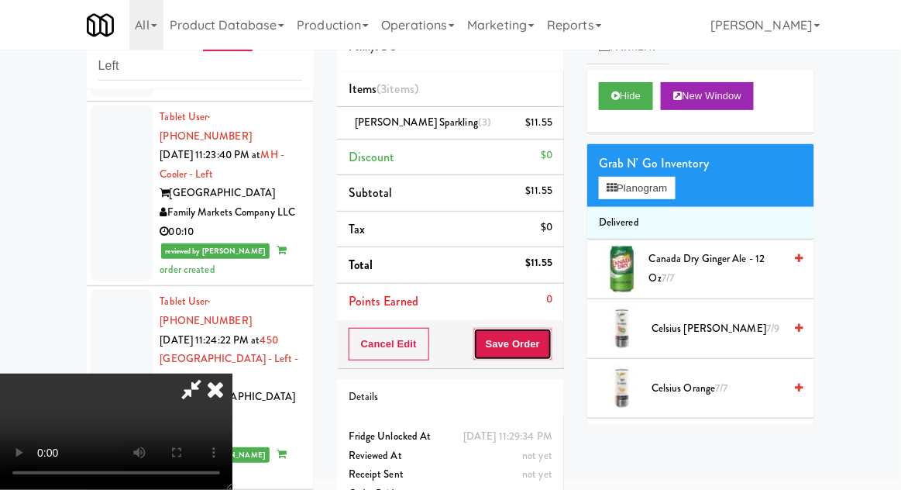
click at [550, 353] on button "Save Order" at bounding box center [513, 344] width 79 height 33
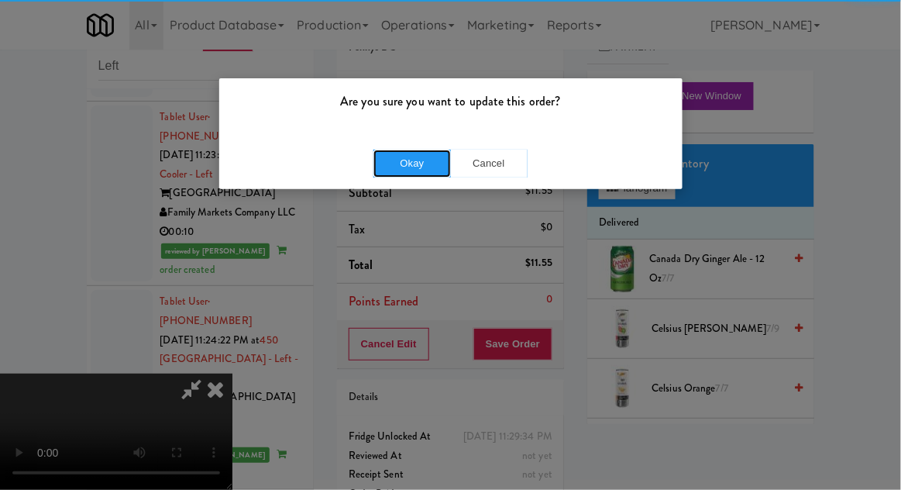
click at [436, 157] on button "Okay" at bounding box center [413, 164] width 78 height 28
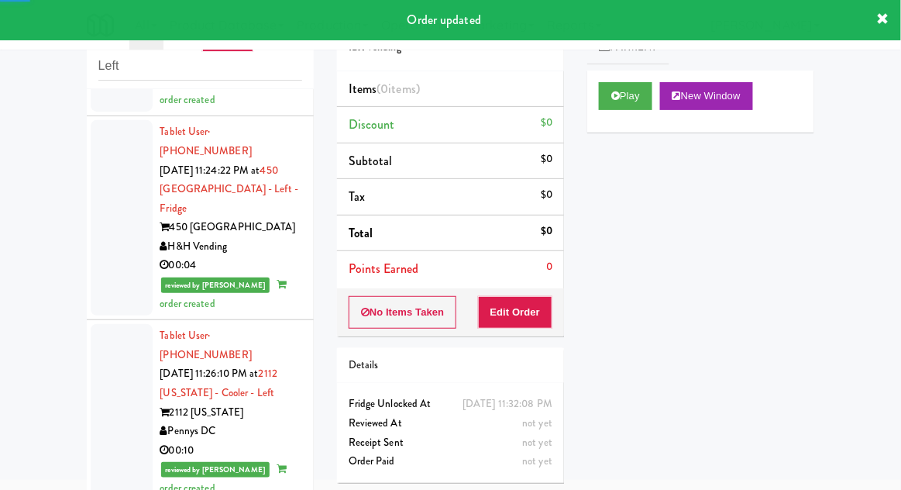
scroll to position [7803, 0]
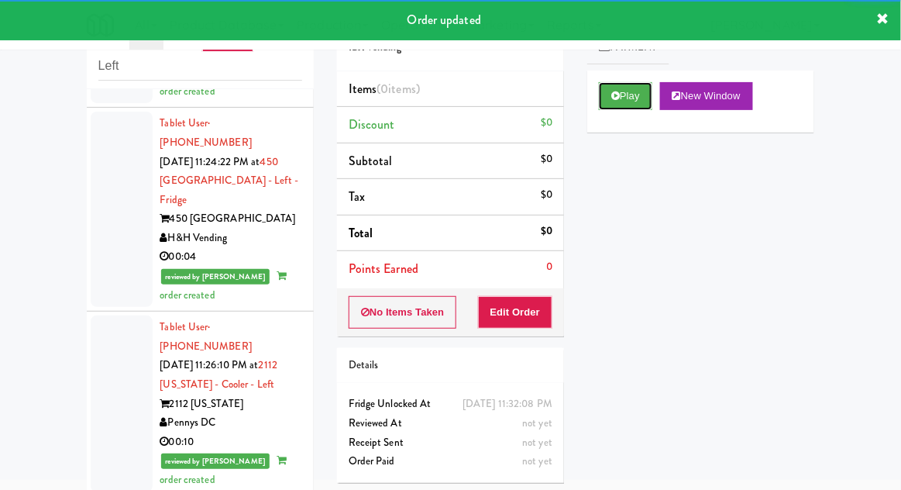
click at [617, 84] on button "Play" at bounding box center [625, 96] width 53 height 28
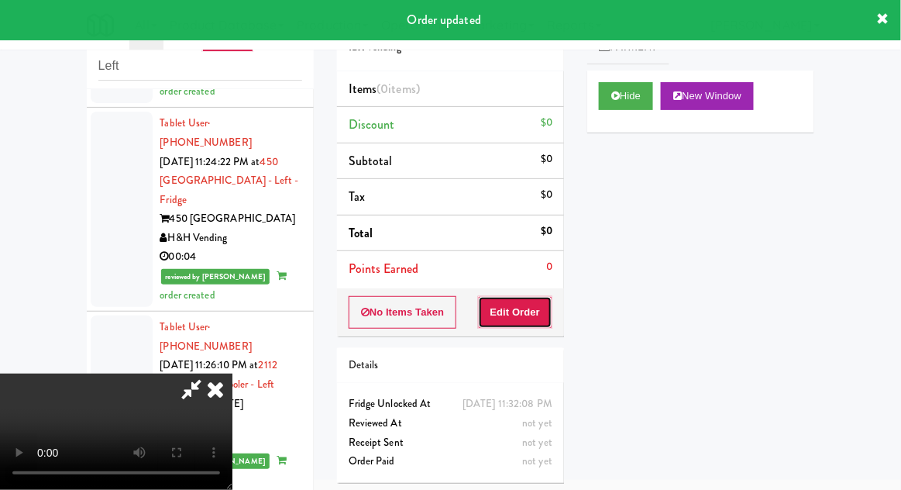
click at [522, 314] on button "Edit Order" at bounding box center [515, 312] width 75 height 33
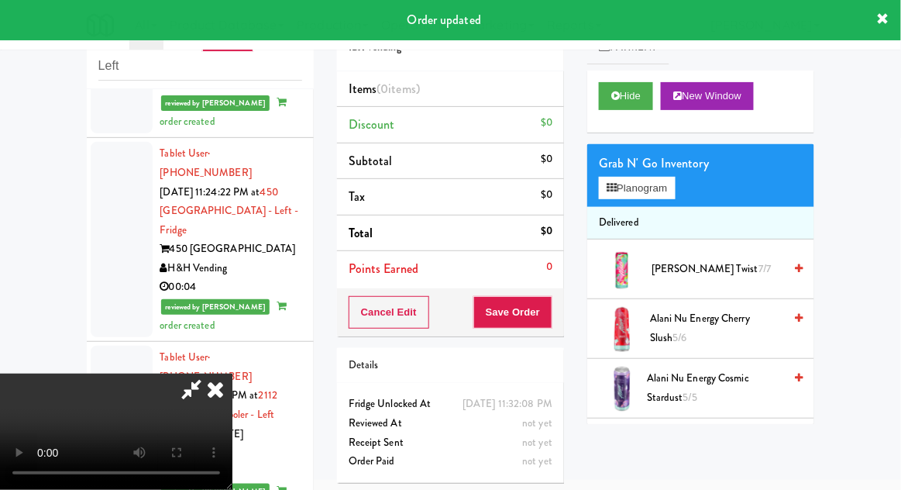
scroll to position [7784, 0]
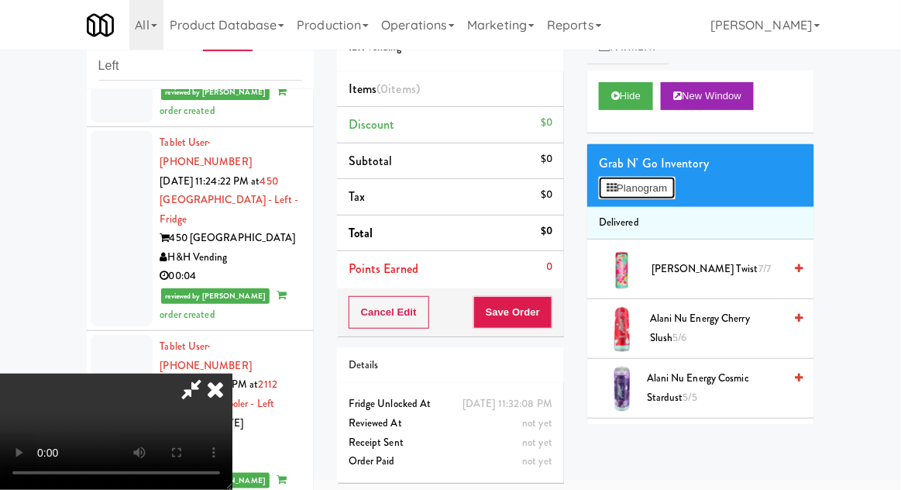
click at [671, 196] on button "Planogram" at bounding box center [637, 188] width 76 height 23
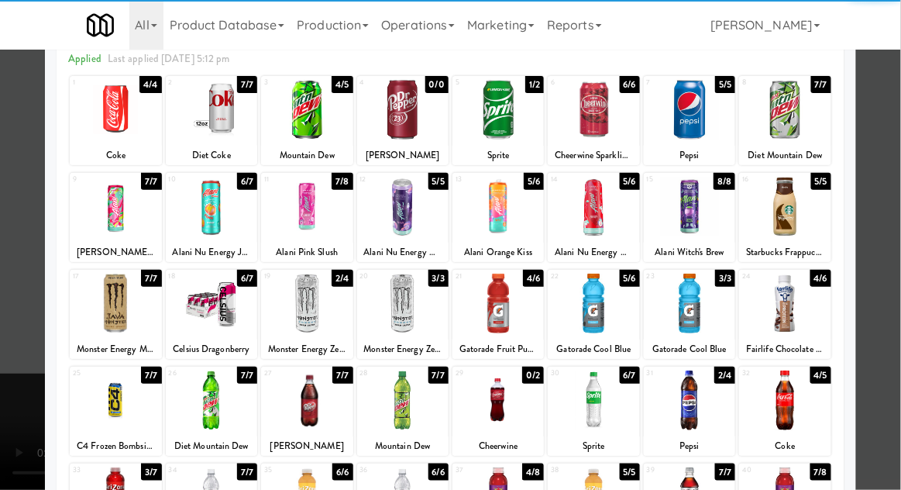
scroll to position [73, 0]
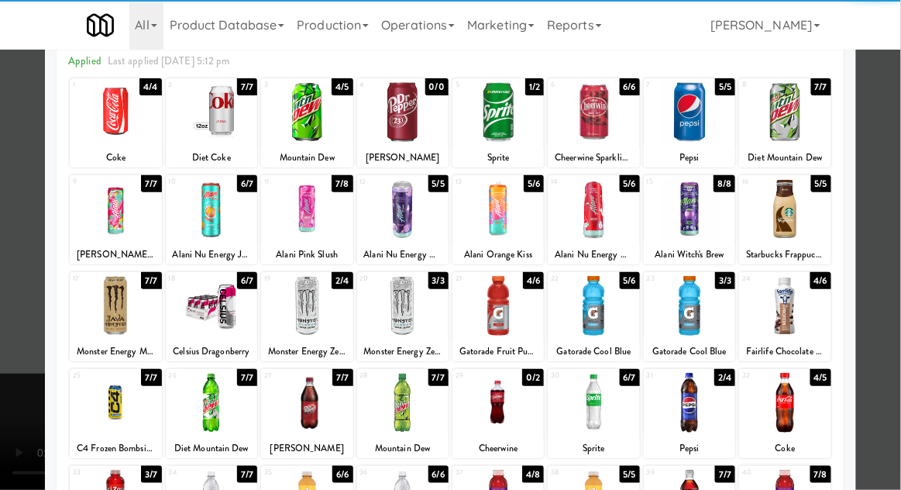
click at [298, 402] on div at bounding box center [306, 403] width 91 height 60
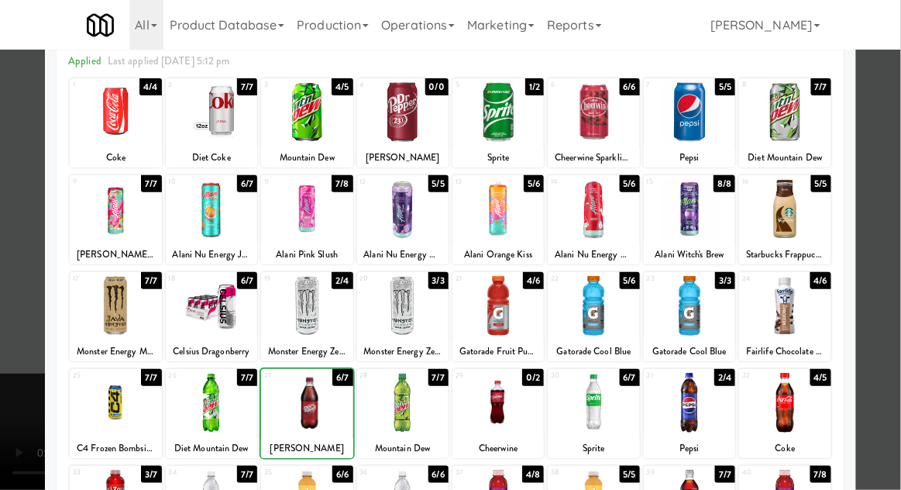
click at [888, 225] on div at bounding box center [450, 245] width 901 height 490
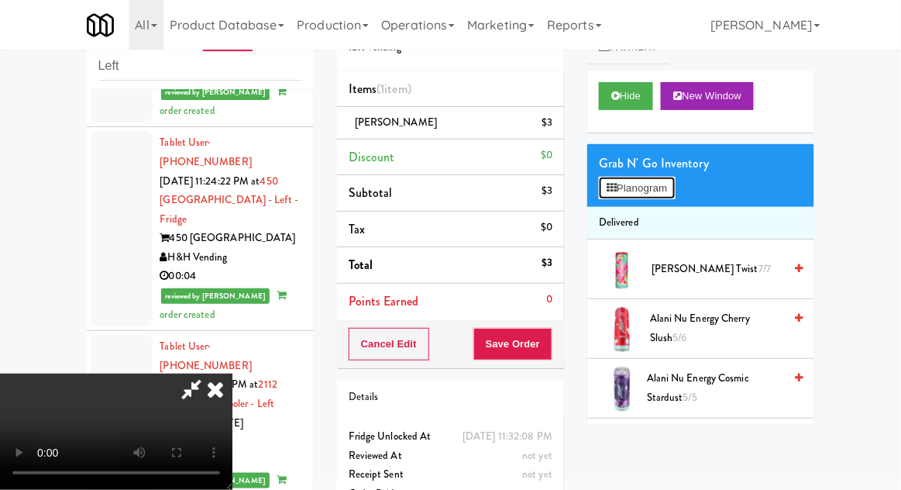
click at [657, 184] on button "Planogram" at bounding box center [637, 188] width 76 height 23
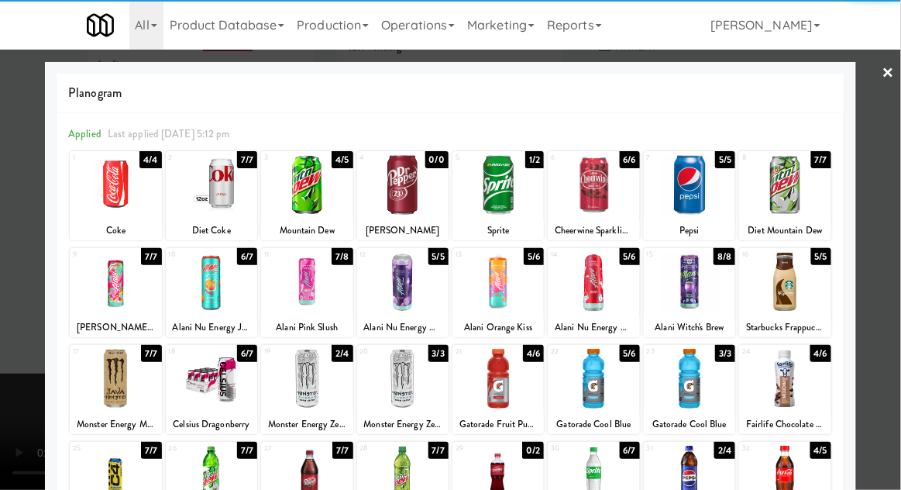
click at [119, 203] on div at bounding box center [115, 185] width 91 height 60
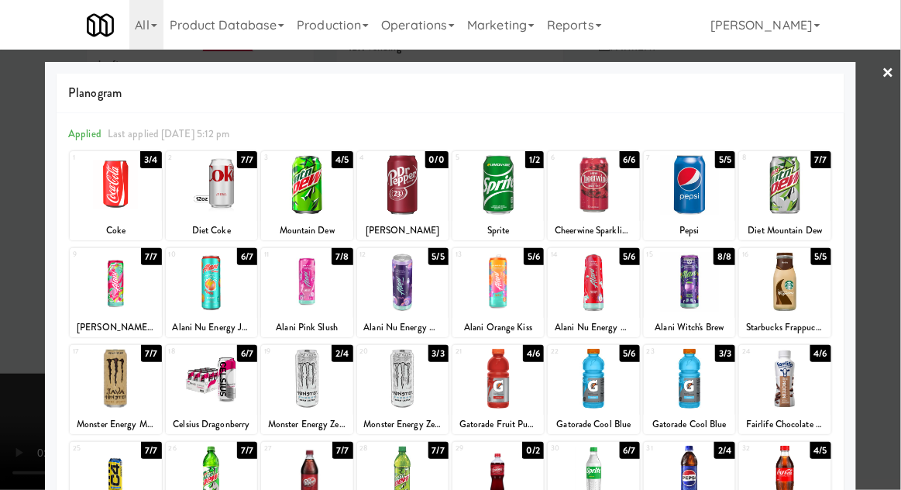
click at [892, 210] on div at bounding box center [450, 245] width 901 height 490
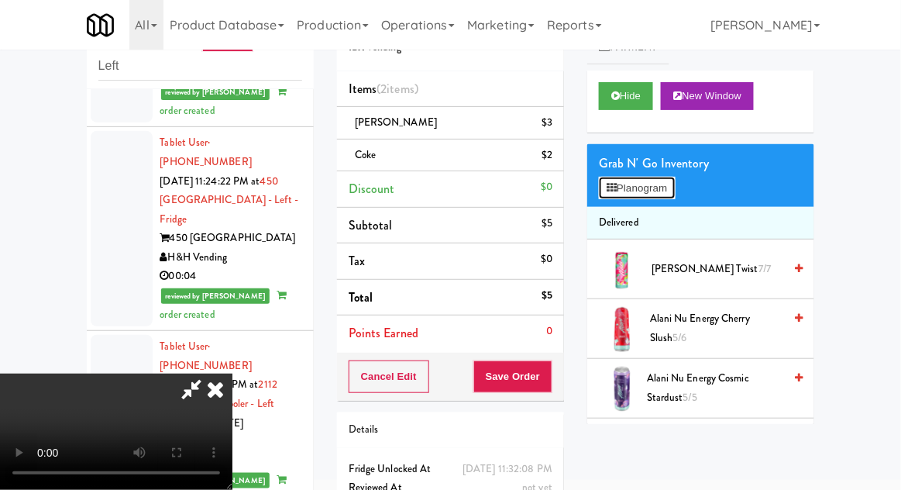
click at [671, 188] on button "Planogram" at bounding box center [637, 188] width 76 height 23
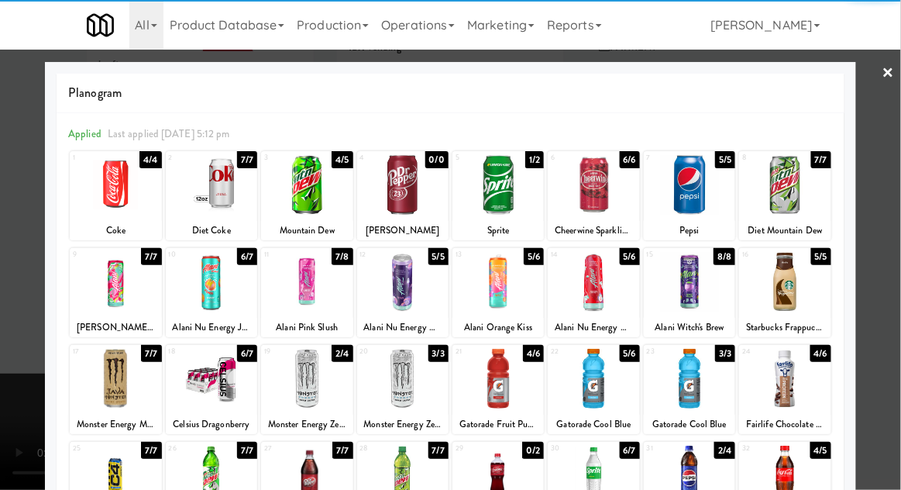
click at [112, 192] on div at bounding box center [115, 185] width 91 height 60
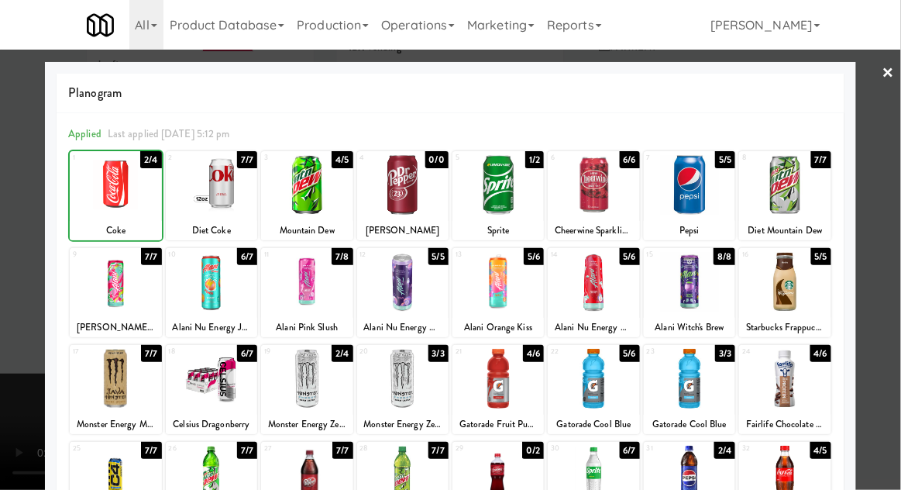
click at [896, 219] on div at bounding box center [450, 245] width 901 height 490
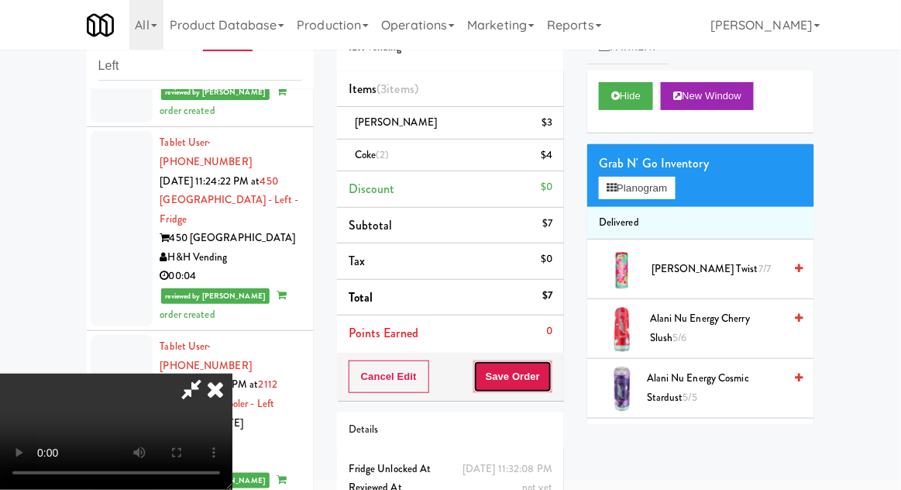
click at [550, 388] on button "Save Order" at bounding box center [513, 376] width 79 height 33
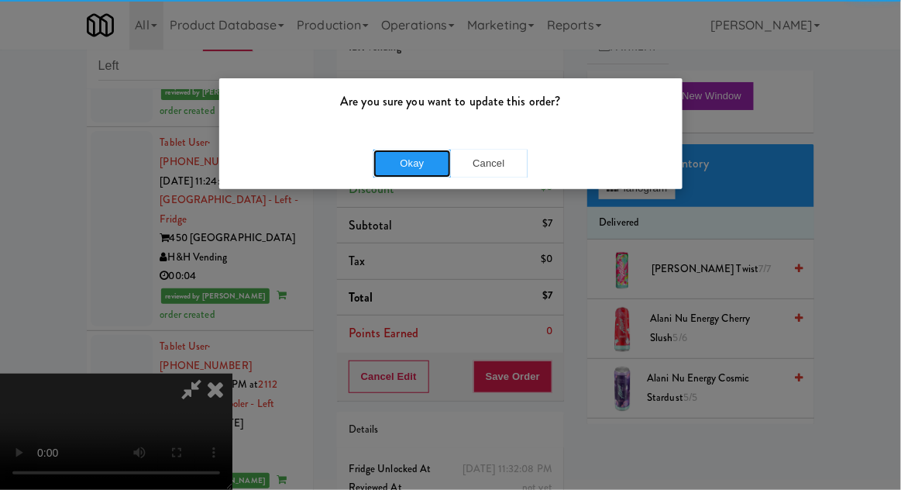
click at [400, 163] on button "Okay" at bounding box center [413, 164] width 78 height 28
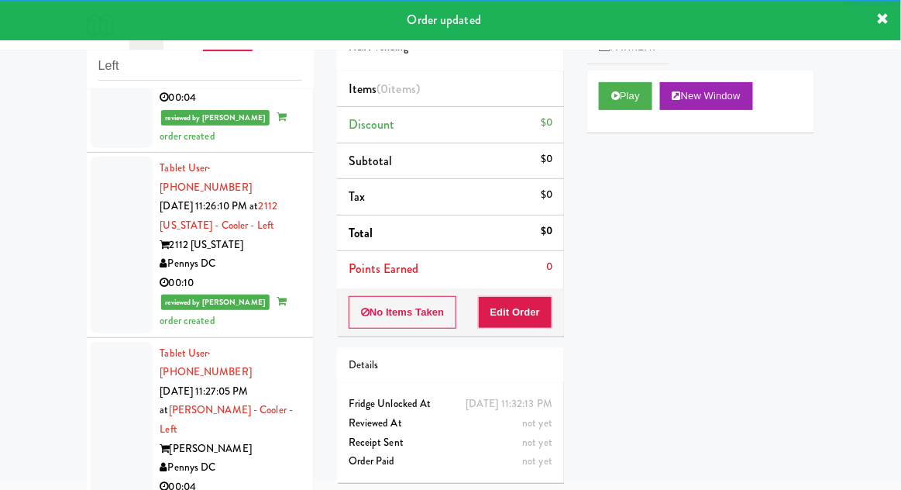
scroll to position [7968, 0]
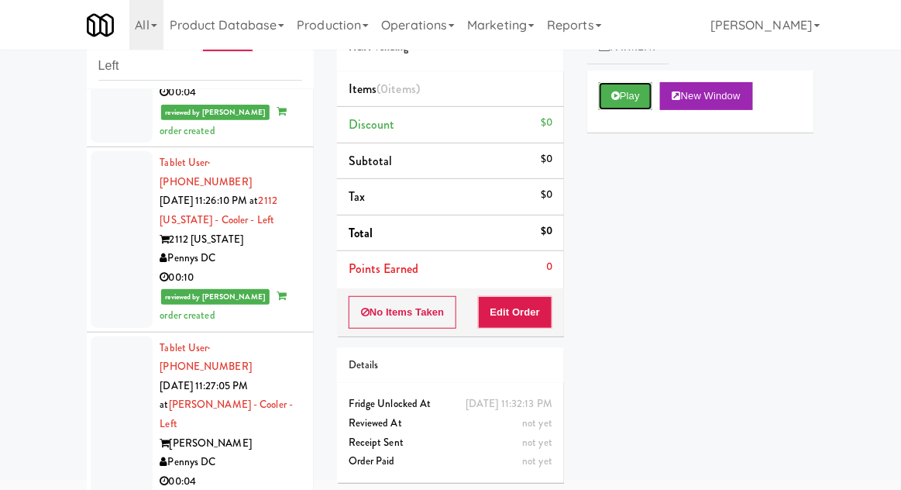
click at [630, 98] on button "Play" at bounding box center [625, 96] width 53 height 28
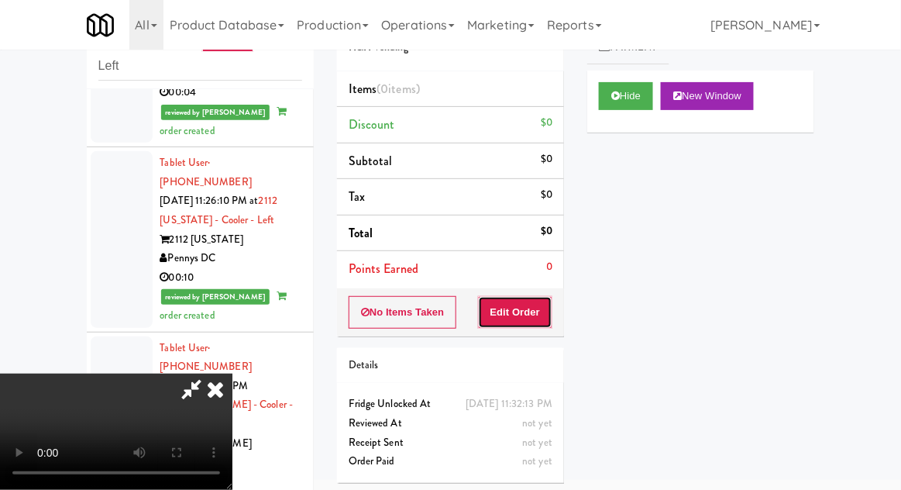
click at [528, 313] on button "Edit Order" at bounding box center [515, 312] width 75 height 33
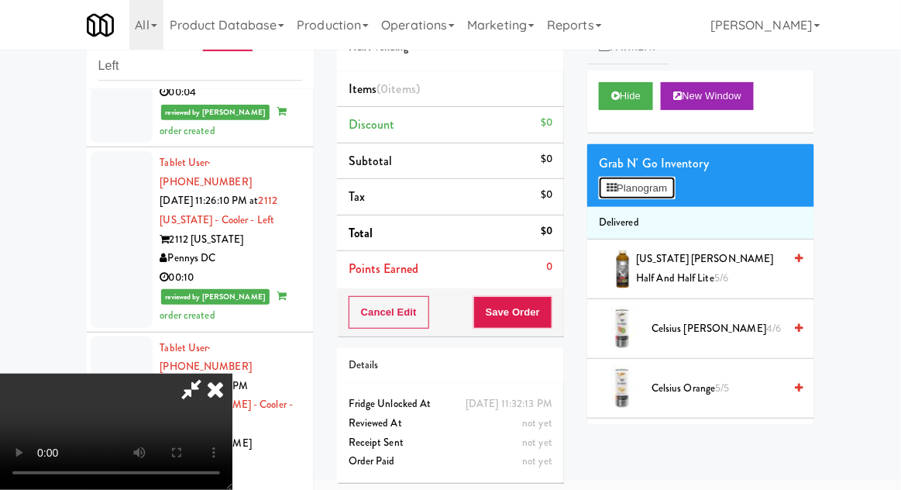
click at [664, 190] on button "Planogram" at bounding box center [637, 188] width 76 height 23
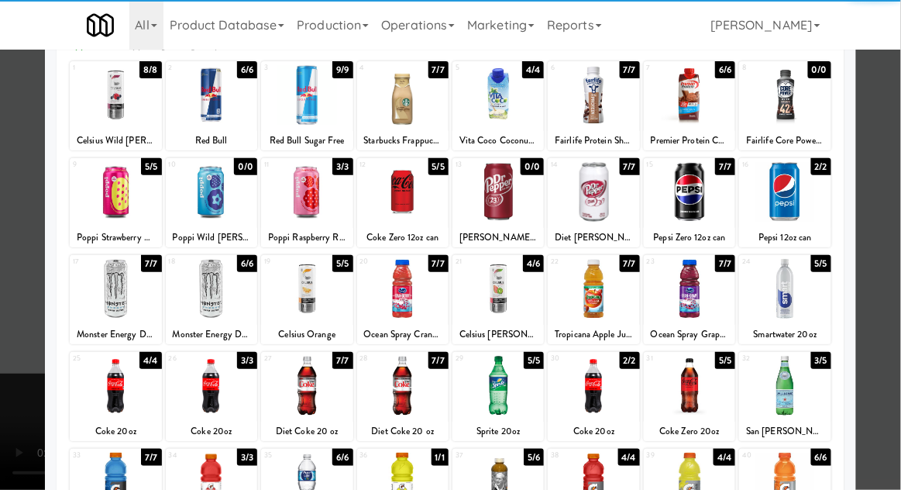
scroll to position [104, 0]
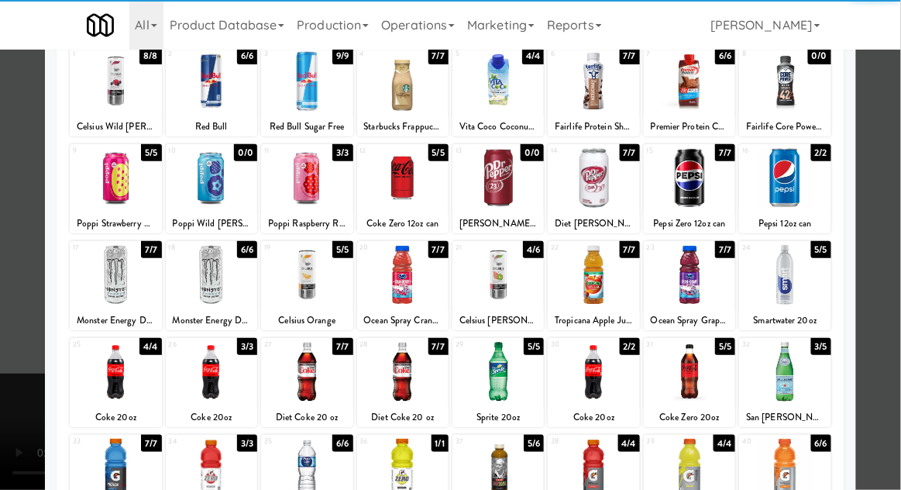
click at [209, 384] on div at bounding box center [211, 372] width 91 height 60
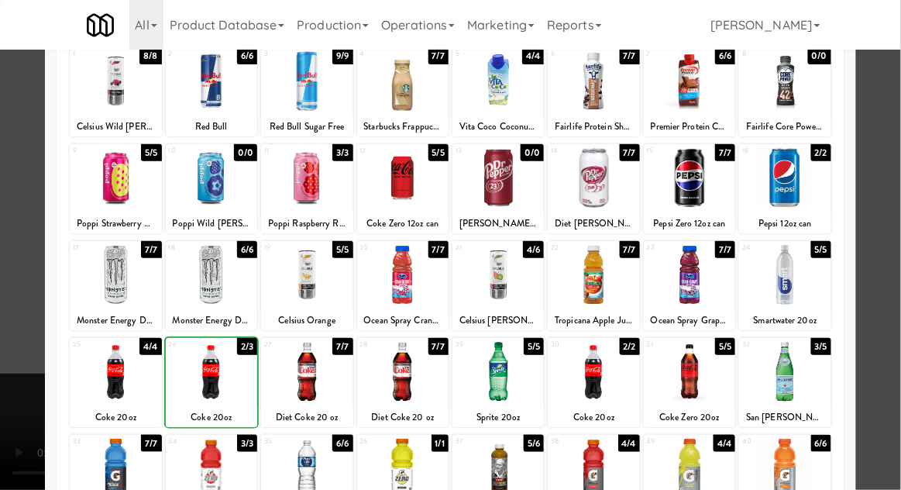
click at [879, 214] on div at bounding box center [450, 245] width 901 height 490
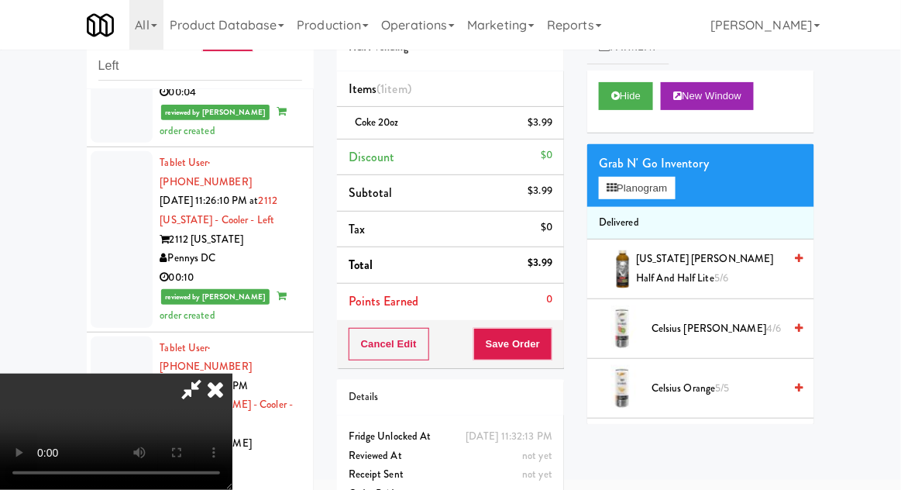
click at [561, 341] on div "Cancel Edit Save Order" at bounding box center [450, 344] width 227 height 48
click at [553, 333] on button "Save Order" at bounding box center [513, 344] width 79 height 33
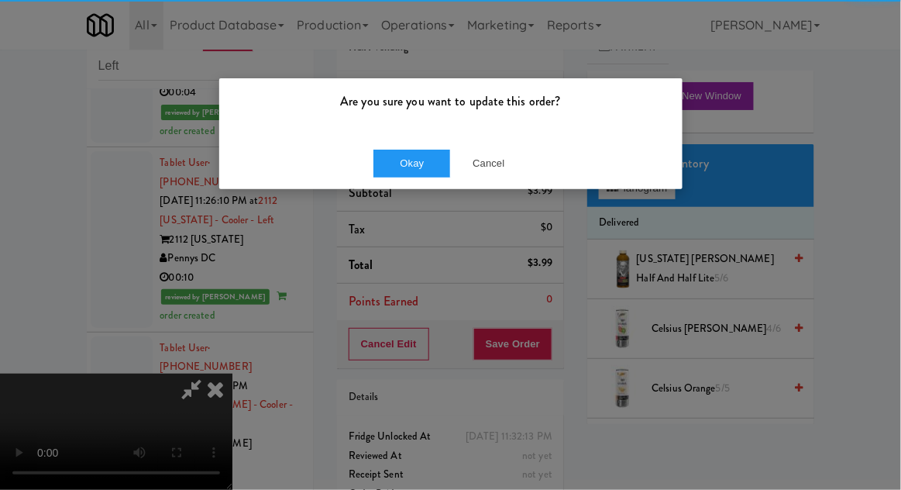
click at [405, 137] on div "Okay Cancel" at bounding box center [451, 163] width 464 height 52
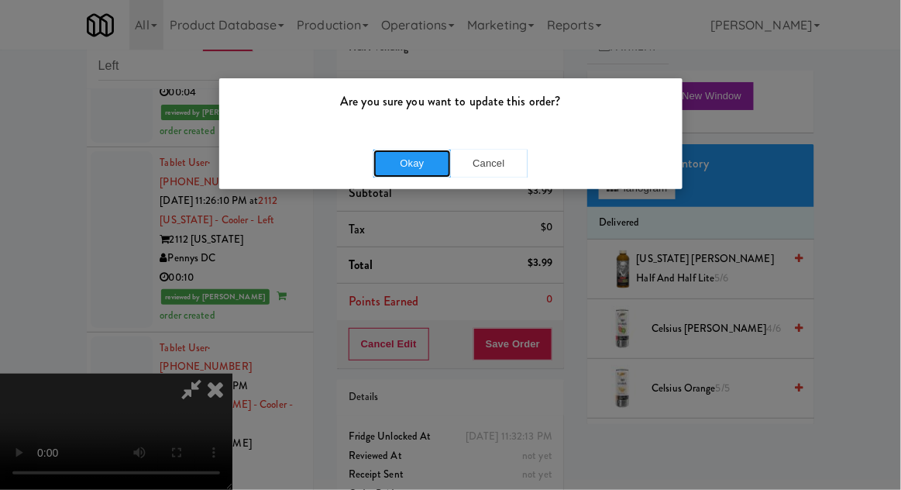
click at [403, 160] on button "Okay" at bounding box center [413, 164] width 78 height 28
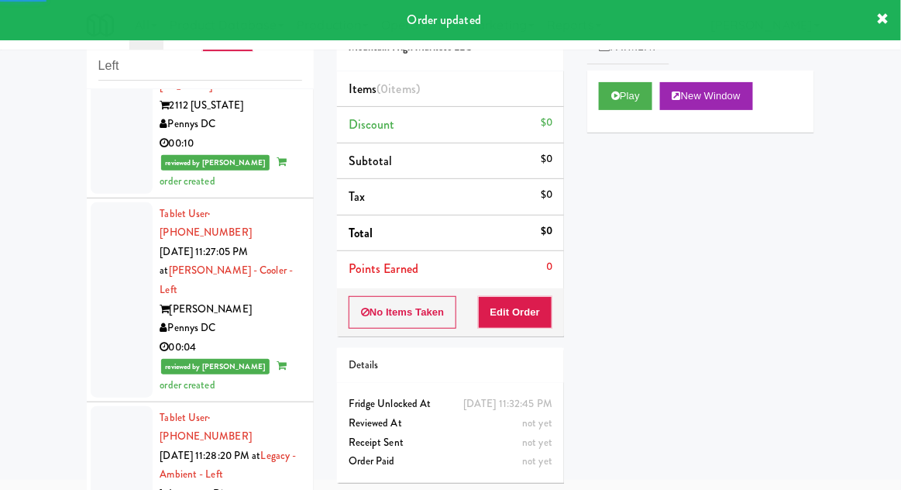
scroll to position [8109, 0]
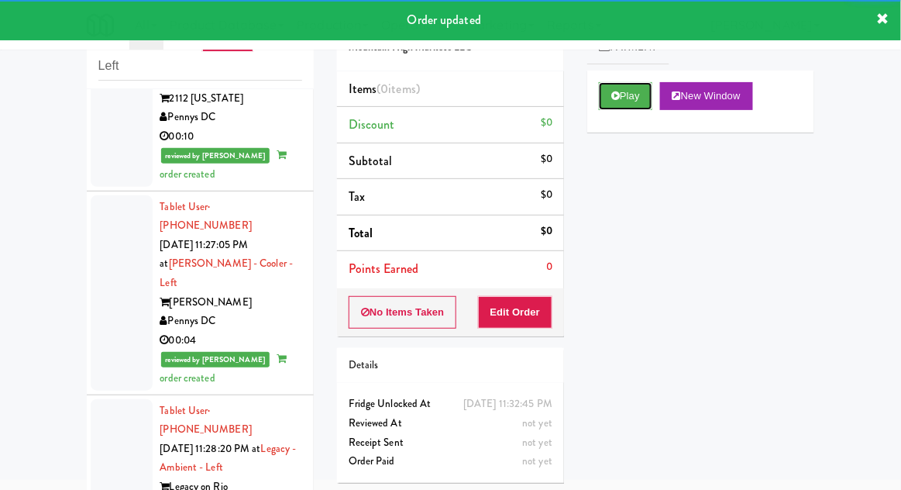
click at [640, 108] on button "Play" at bounding box center [625, 96] width 53 height 28
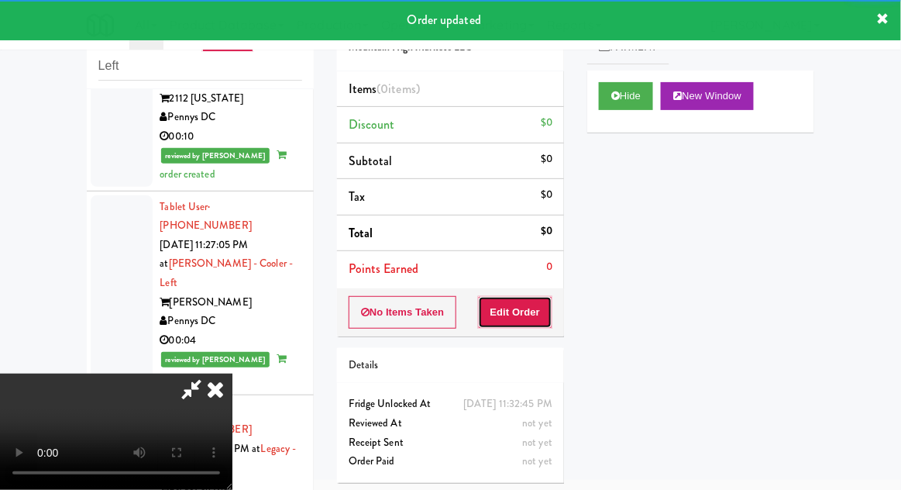
click at [516, 324] on button "Edit Order" at bounding box center [515, 312] width 75 height 33
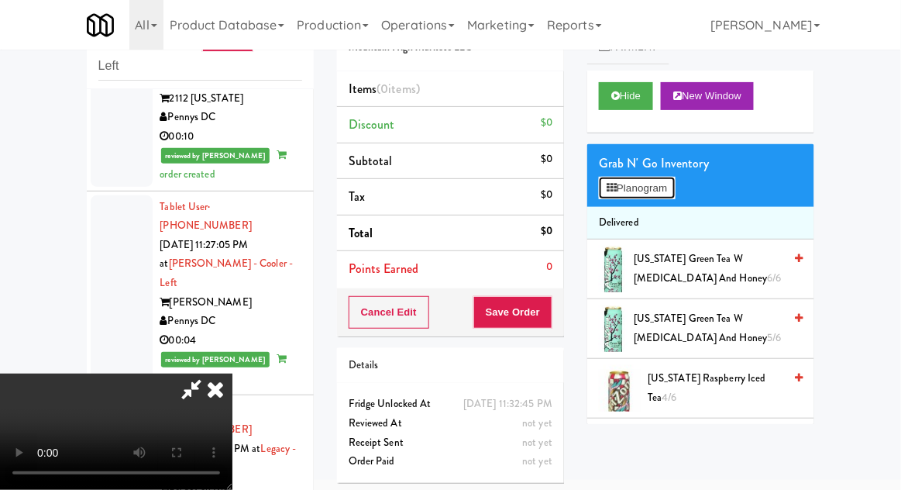
click at [650, 198] on button "Planogram" at bounding box center [637, 188] width 76 height 23
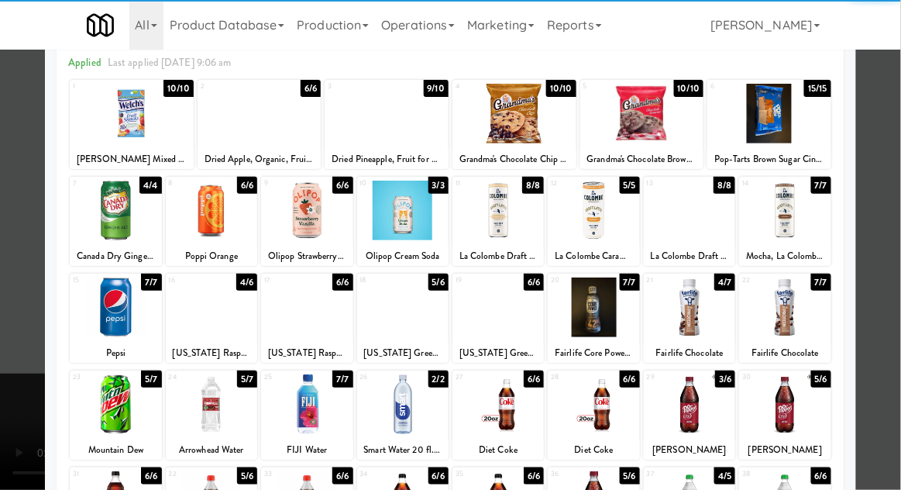
scroll to position [74, 0]
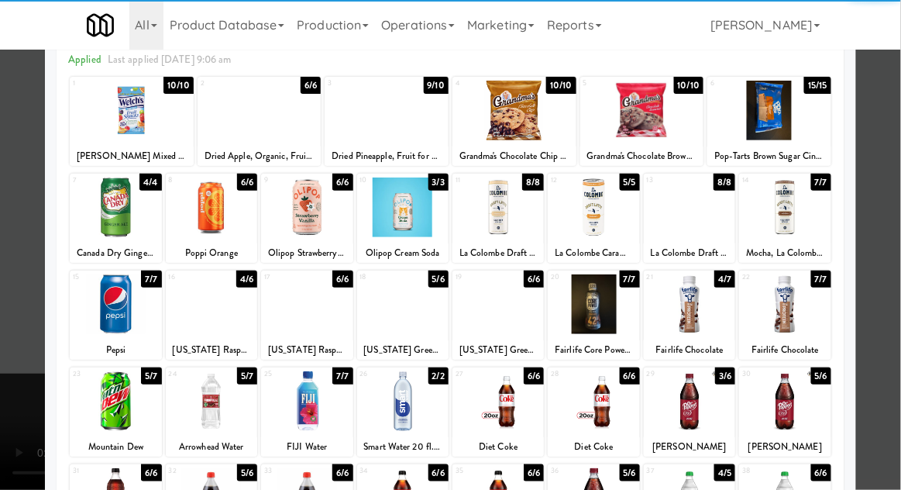
click at [704, 394] on div at bounding box center [689, 401] width 91 height 60
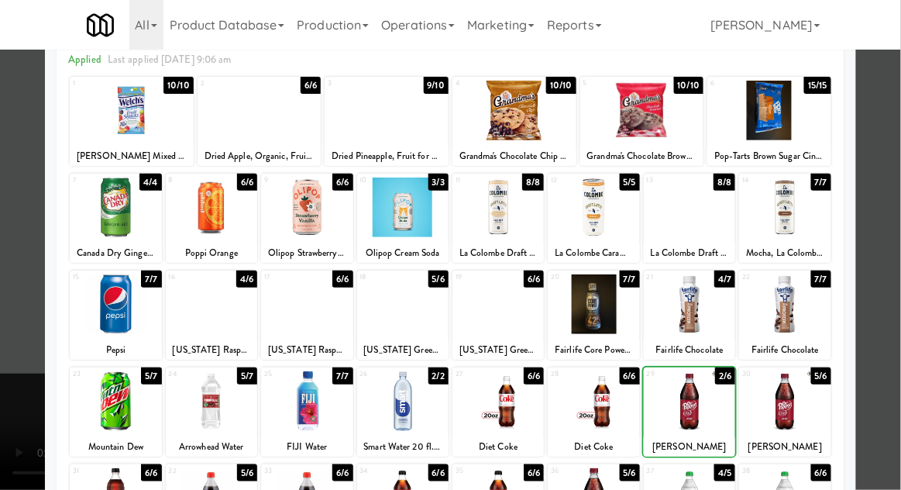
click at [884, 350] on div at bounding box center [450, 245] width 901 height 490
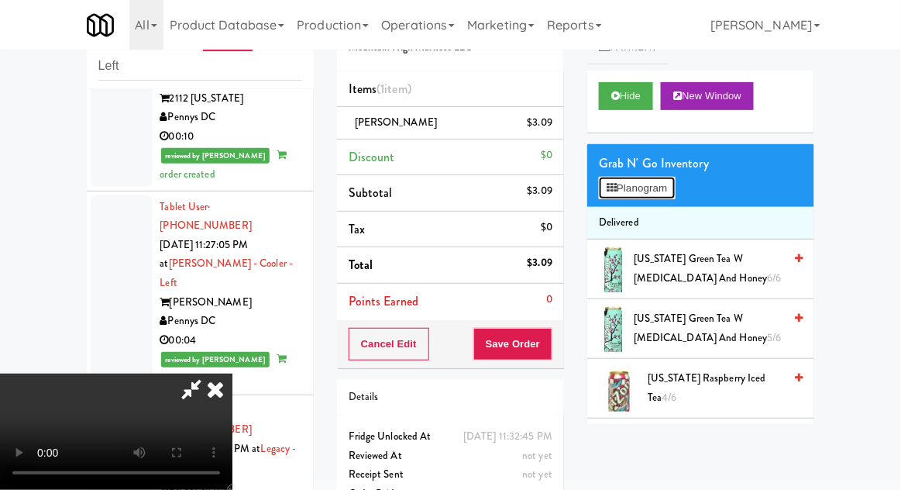
click at [667, 191] on button "Planogram" at bounding box center [637, 188] width 76 height 23
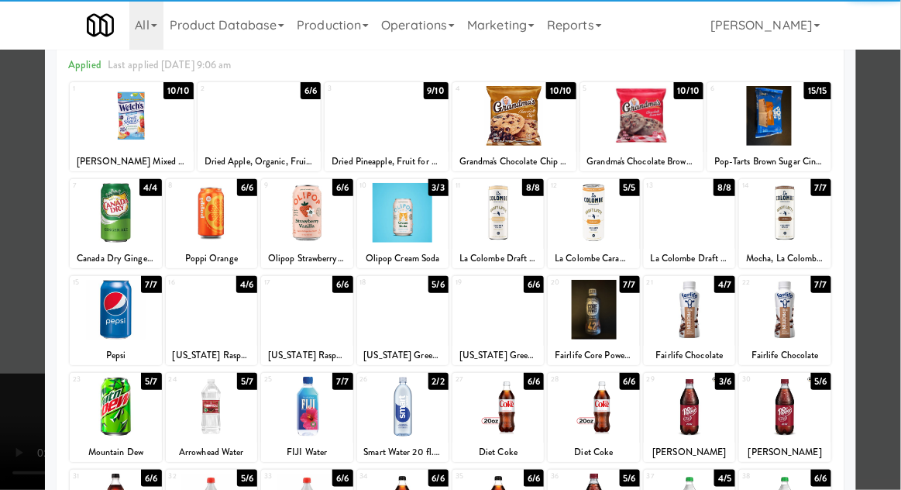
scroll to position [68, 0]
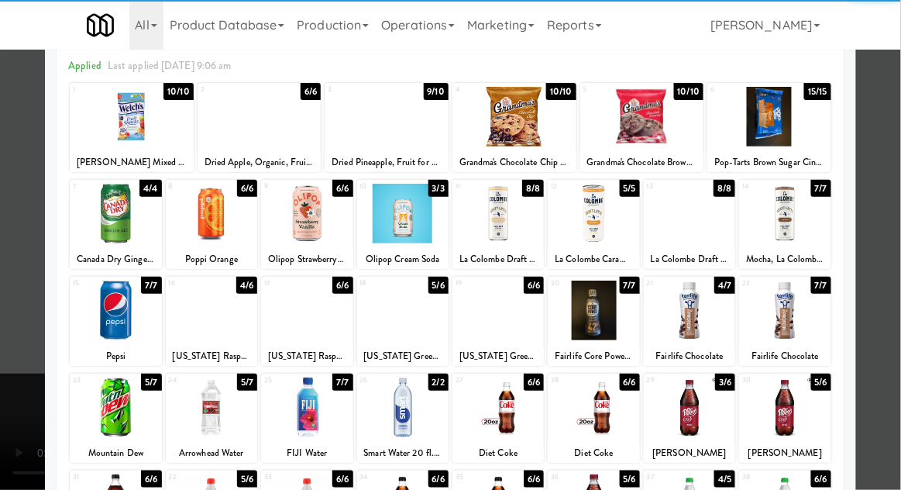
click at [695, 414] on div at bounding box center [689, 407] width 91 height 60
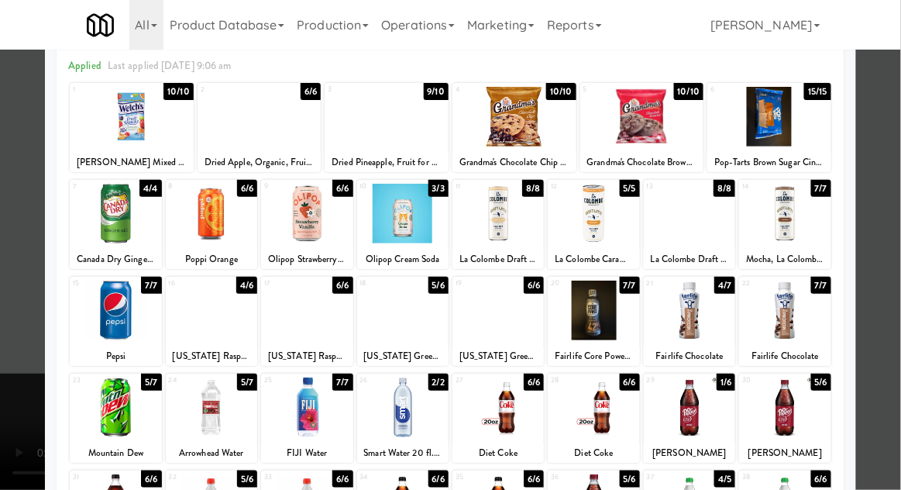
click at [894, 339] on div at bounding box center [450, 245] width 901 height 490
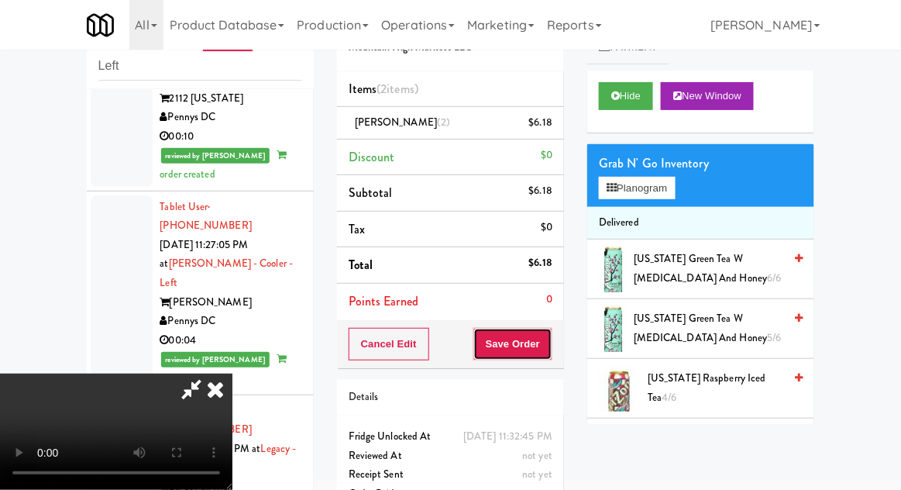
click at [550, 350] on button "Save Order" at bounding box center [513, 344] width 79 height 33
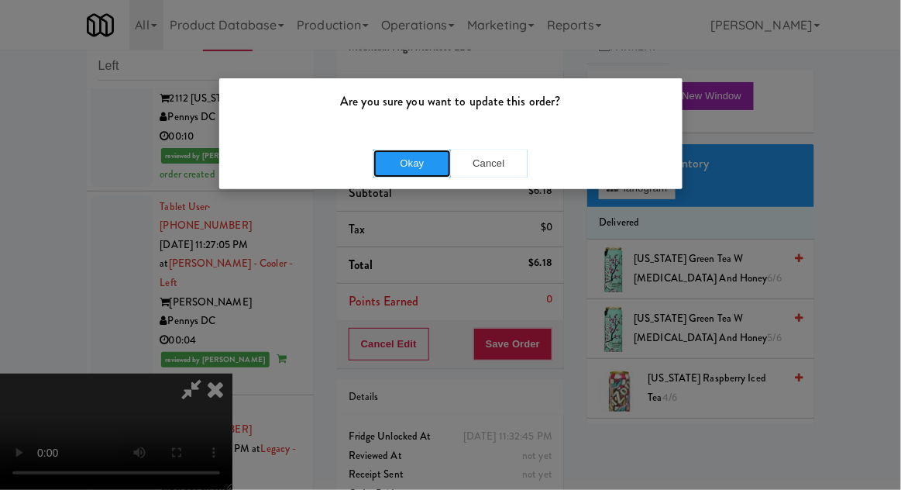
click at [398, 170] on button "Okay" at bounding box center [413, 164] width 78 height 28
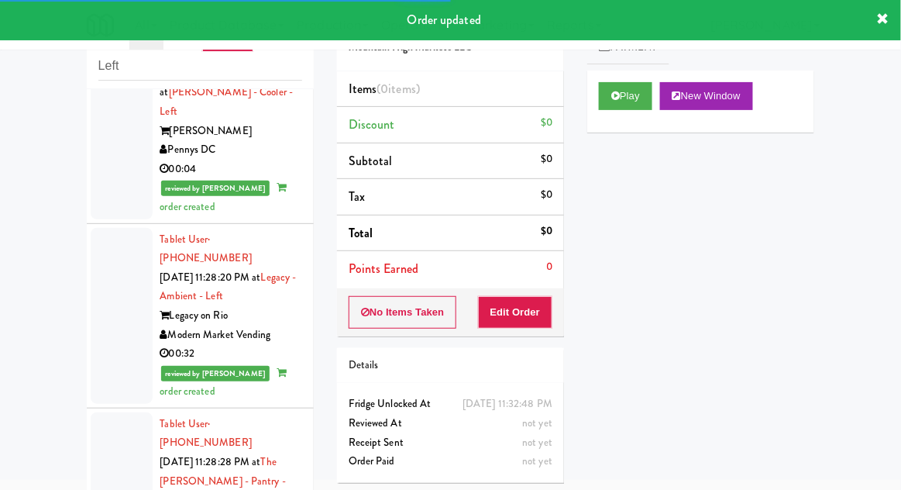
scroll to position [8281, 0]
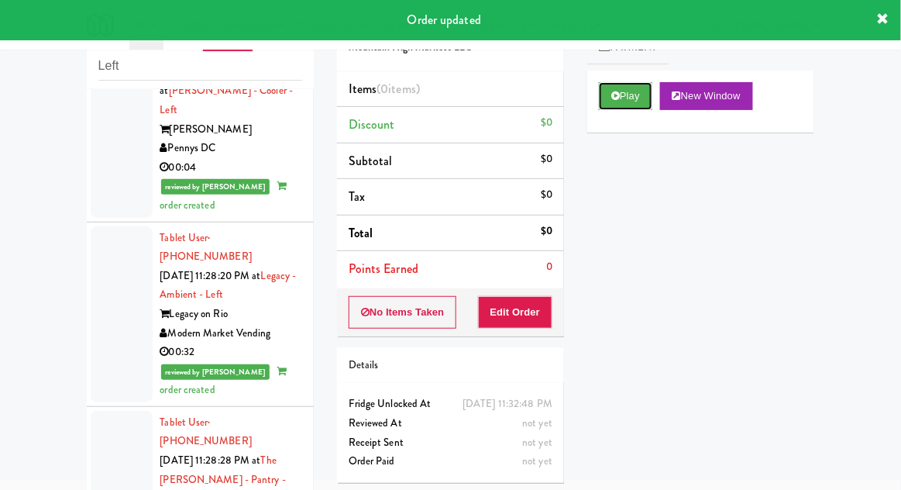
click at [623, 96] on button "Play" at bounding box center [625, 96] width 53 height 28
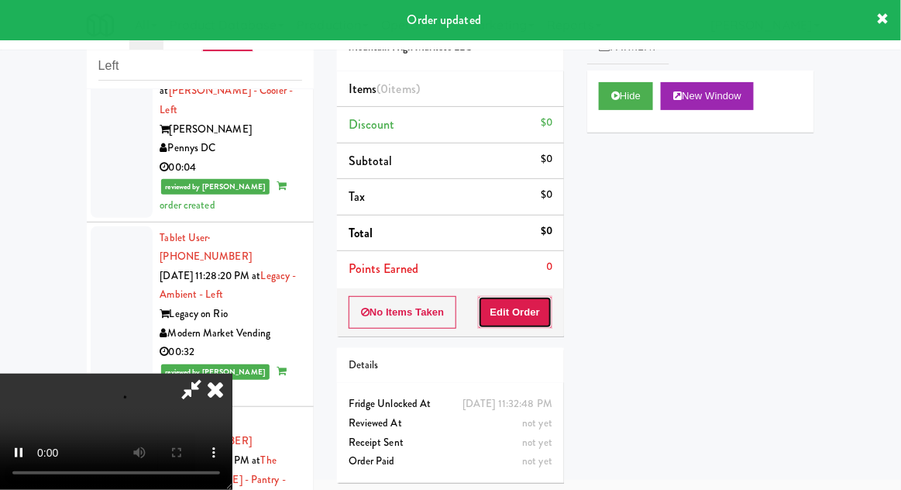
click at [510, 322] on button "Edit Order" at bounding box center [515, 312] width 75 height 33
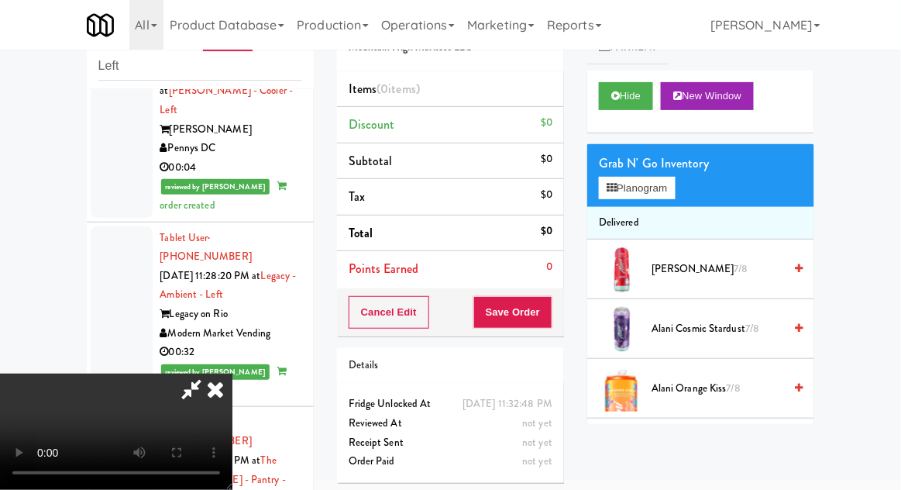
scroll to position [57, 0]
click at [657, 181] on button "Planogram" at bounding box center [637, 188] width 76 height 23
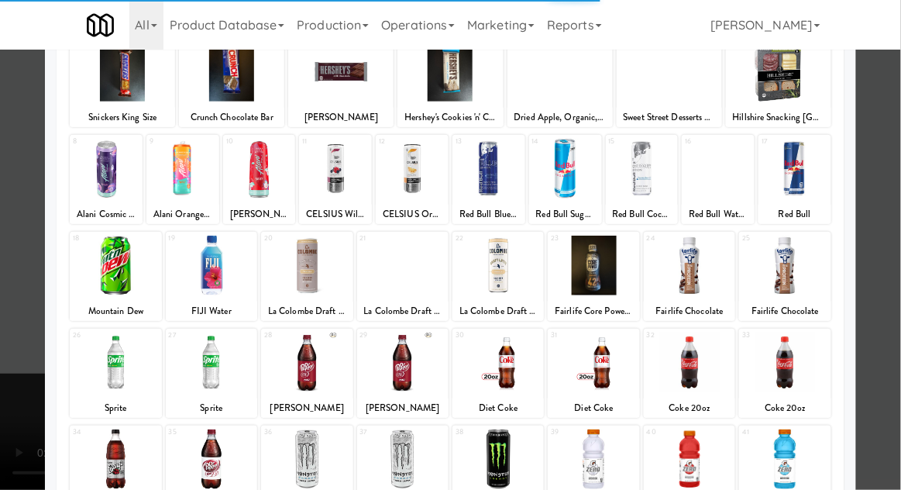
scroll to position [115, 0]
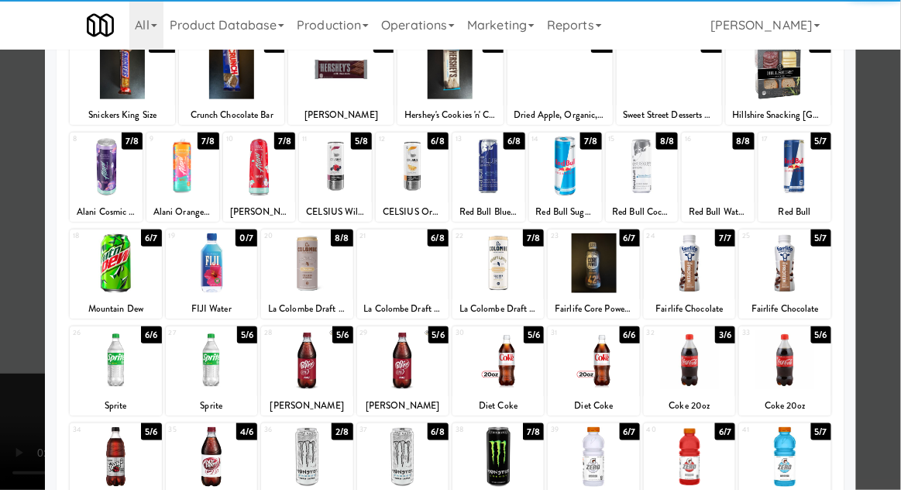
click at [298, 369] on div at bounding box center [306, 360] width 91 height 60
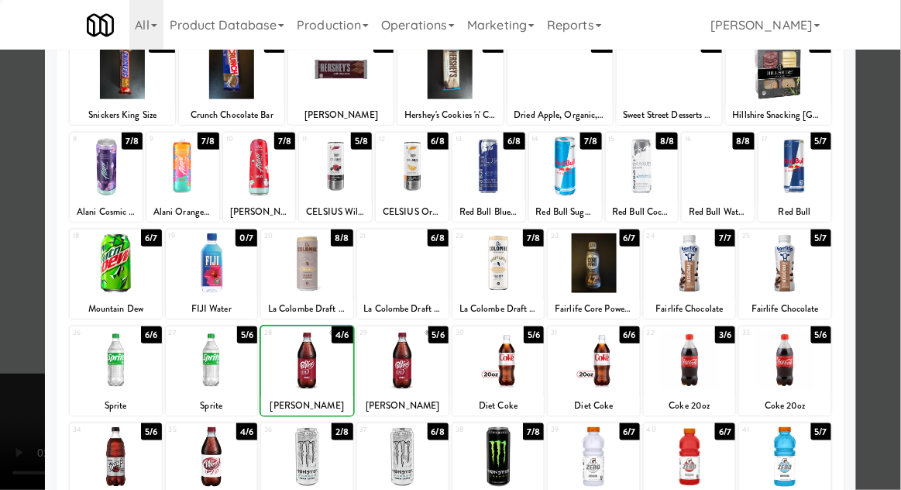
click at [891, 222] on div at bounding box center [450, 245] width 901 height 490
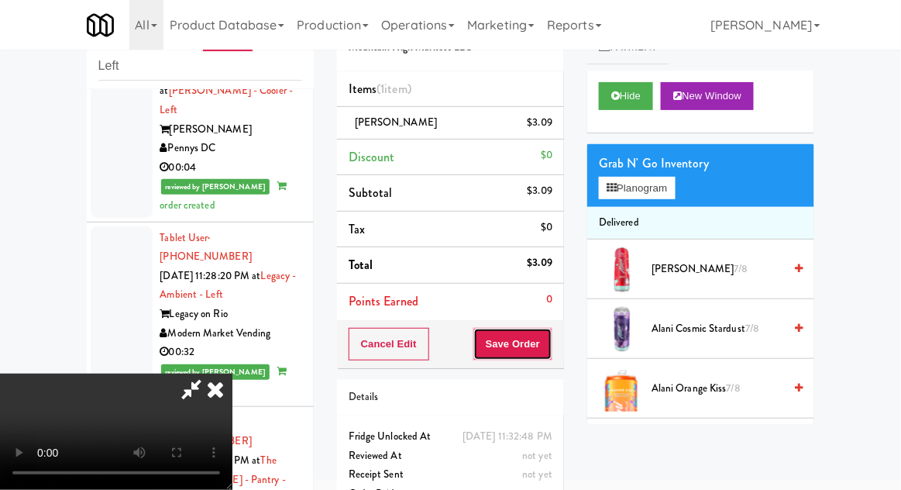
click at [546, 347] on button "Save Order" at bounding box center [513, 344] width 79 height 33
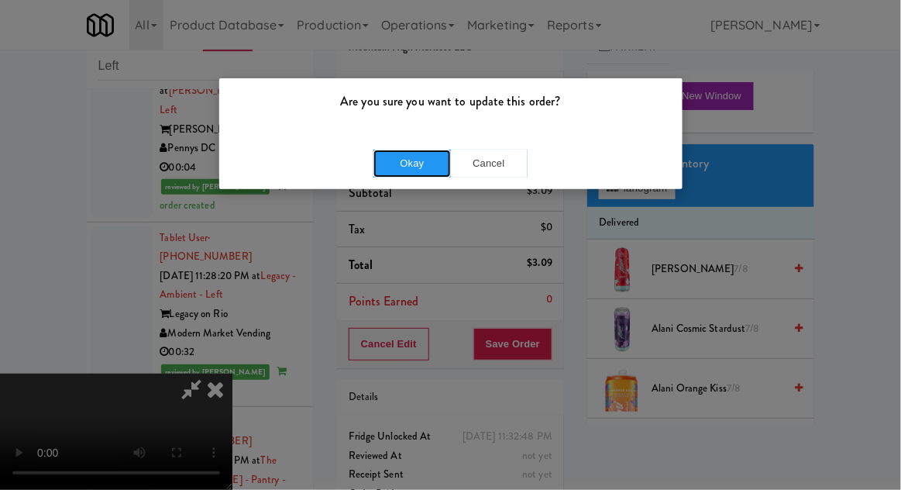
click at [387, 162] on button "Okay" at bounding box center [413, 164] width 78 height 28
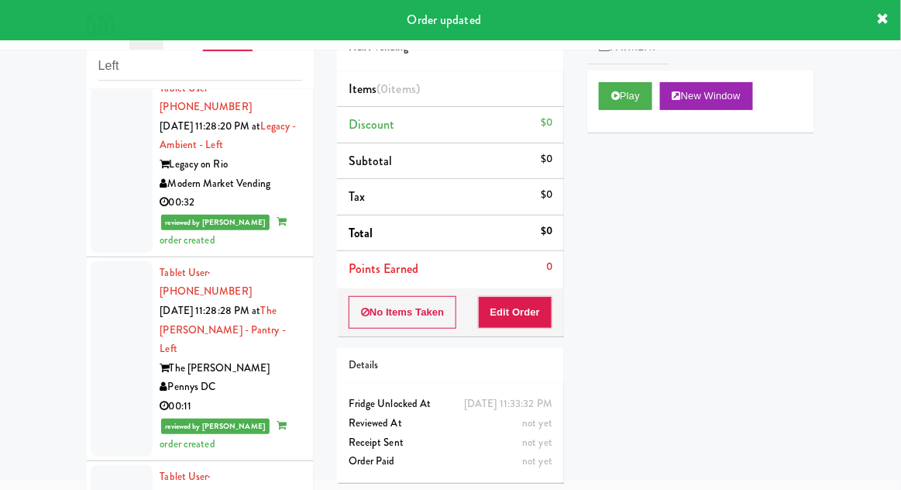
scroll to position [8434, 0]
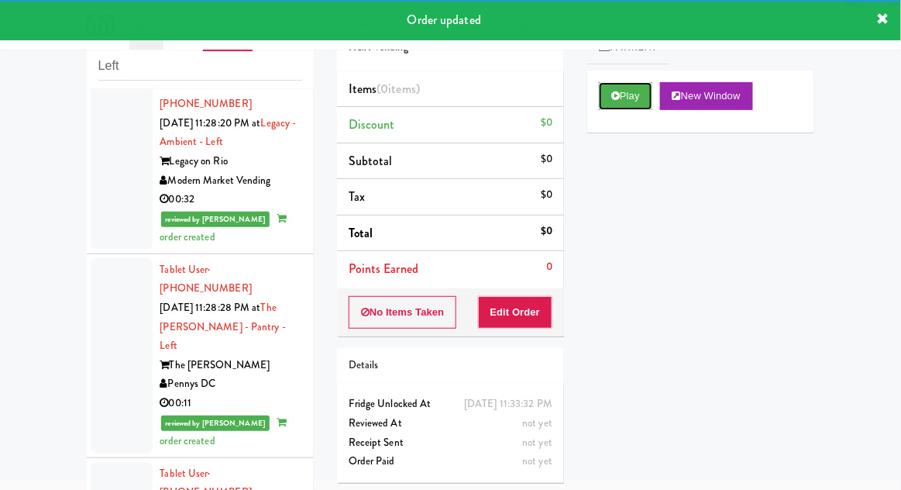
click at [647, 93] on button "Play" at bounding box center [625, 96] width 53 height 28
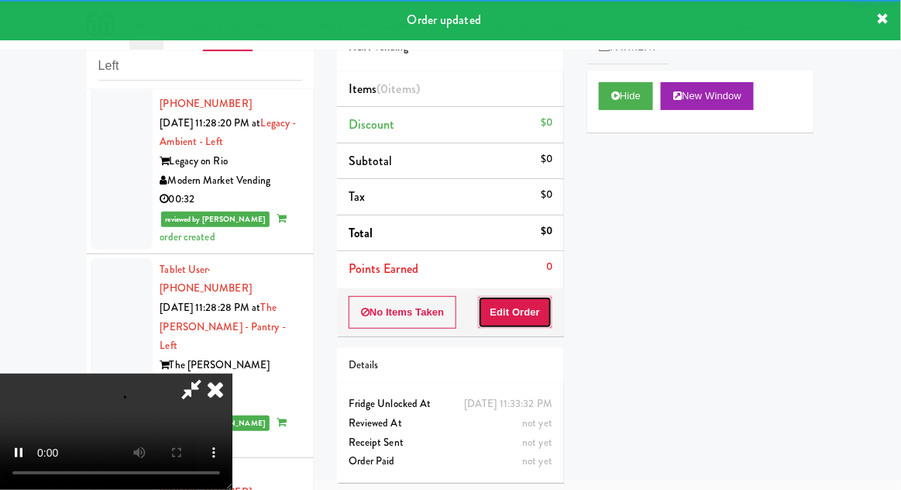
click at [516, 302] on button "Edit Order" at bounding box center [515, 312] width 75 height 33
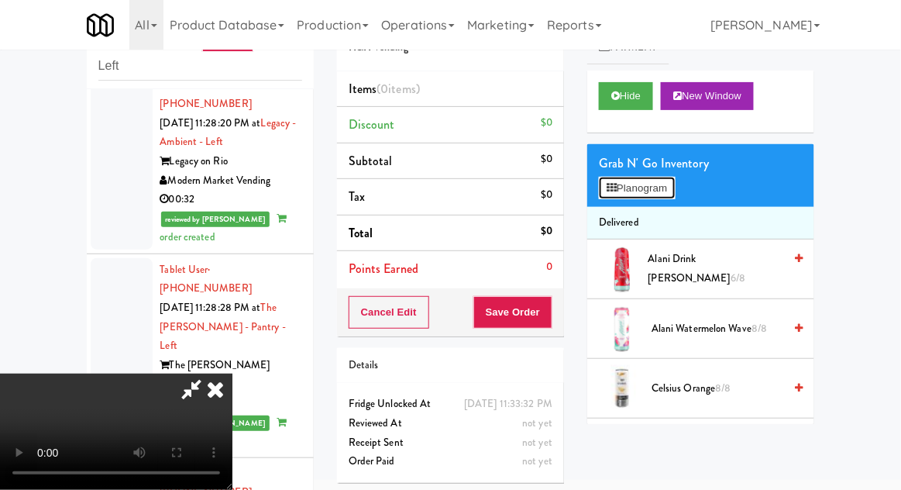
click at [659, 188] on button "Planogram" at bounding box center [637, 188] width 76 height 23
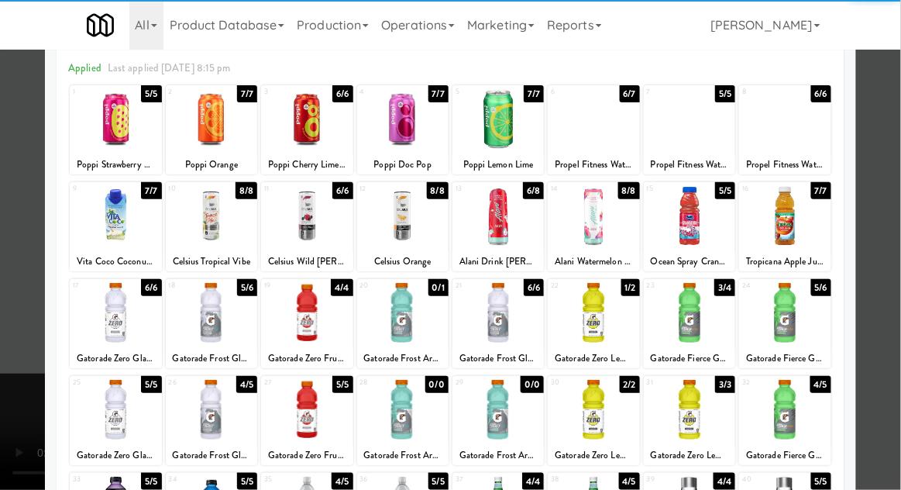
scroll to position [67, 0]
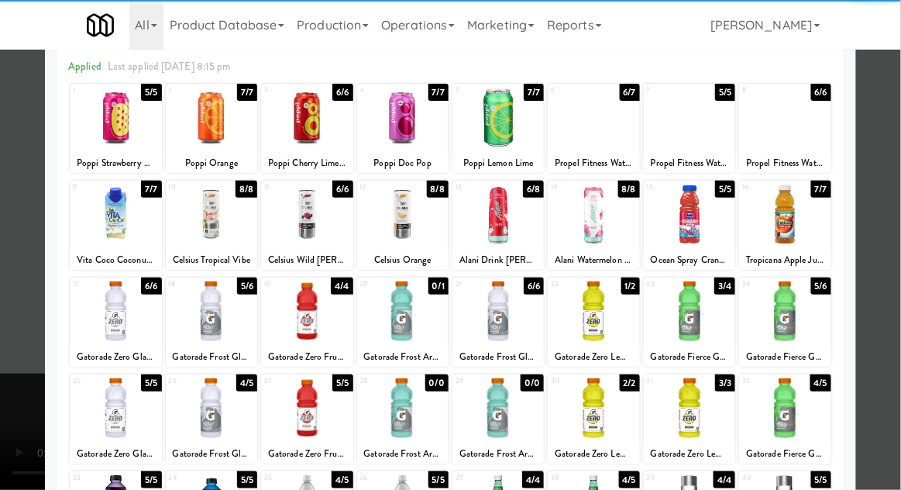
click at [621, 326] on div at bounding box center [593, 311] width 91 height 60
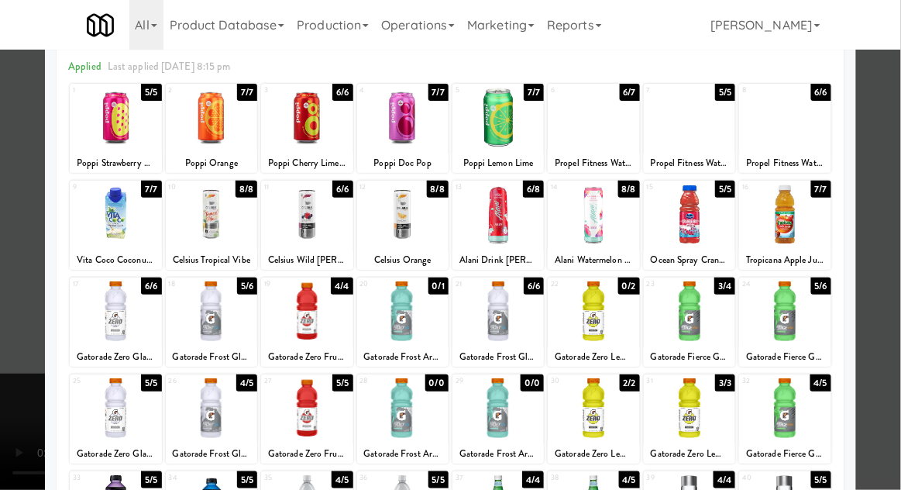
click at [898, 283] on div at bounding box center [450, 245] width 901 height 490
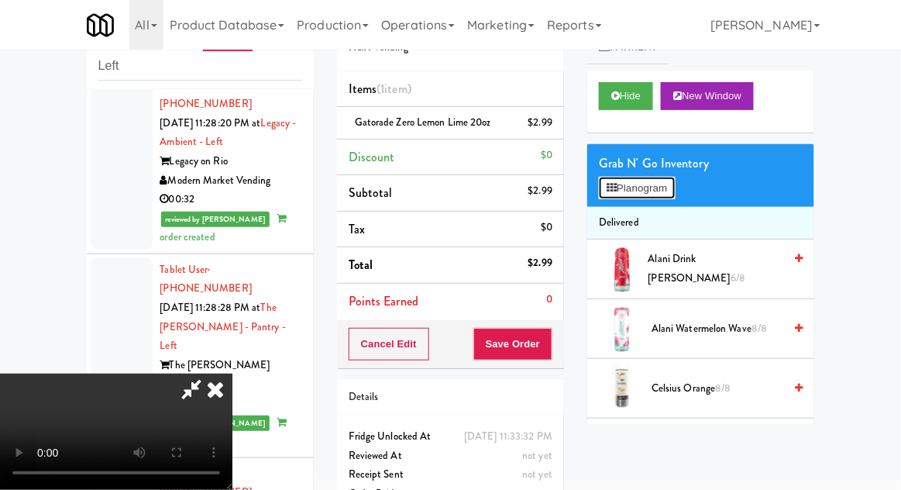
click at [656, 196] on button "Planogram" at bounding box center [637, 188] width 76 height 23
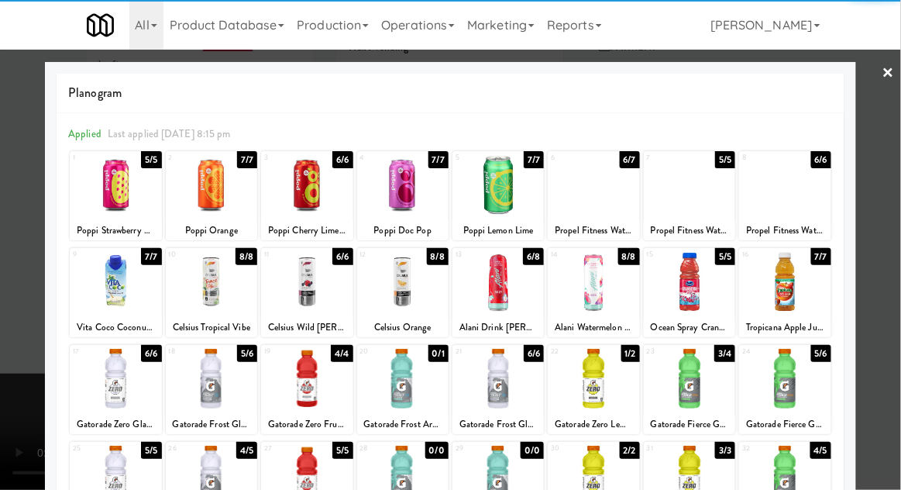
click at [890, 292] on div at bounding box center [450, 245] width 901 height 490
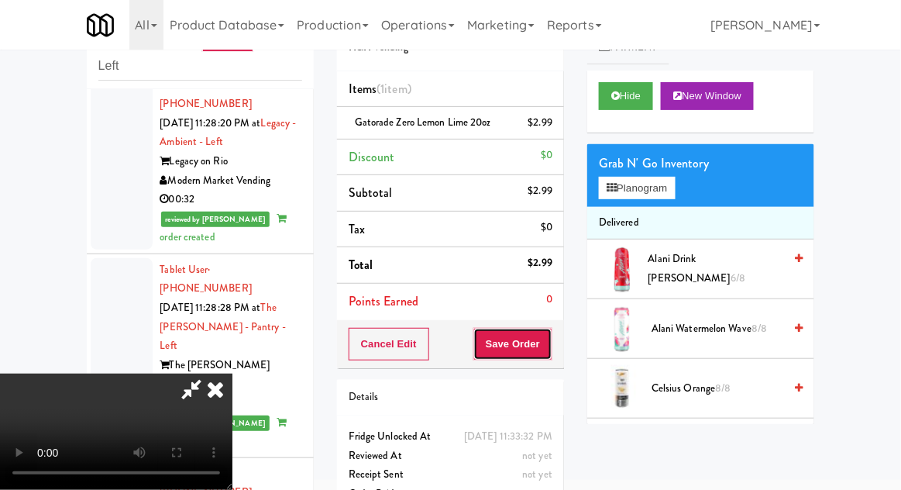
click at [549, 348] on button "Save Order" at bounding box center [513, 344] width 79 height 33
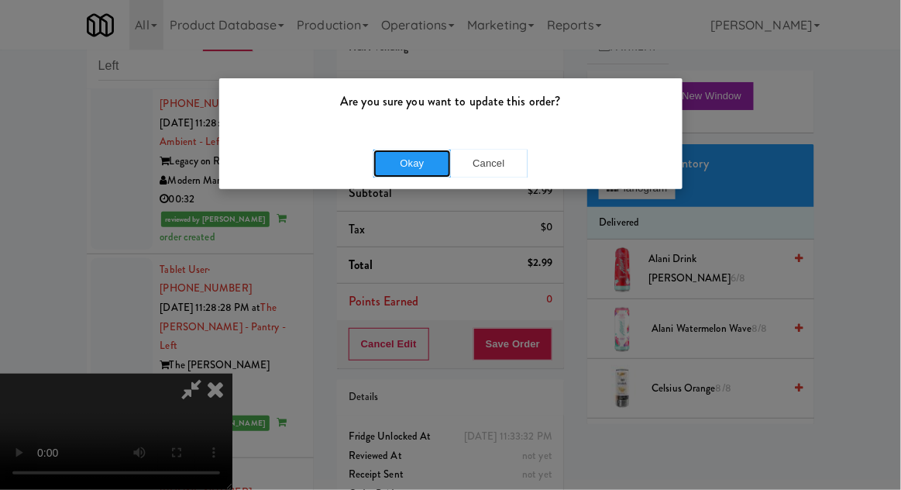
click at [404, 159] on button "Okay" at bounding box center [413, 164] width 78 height 28
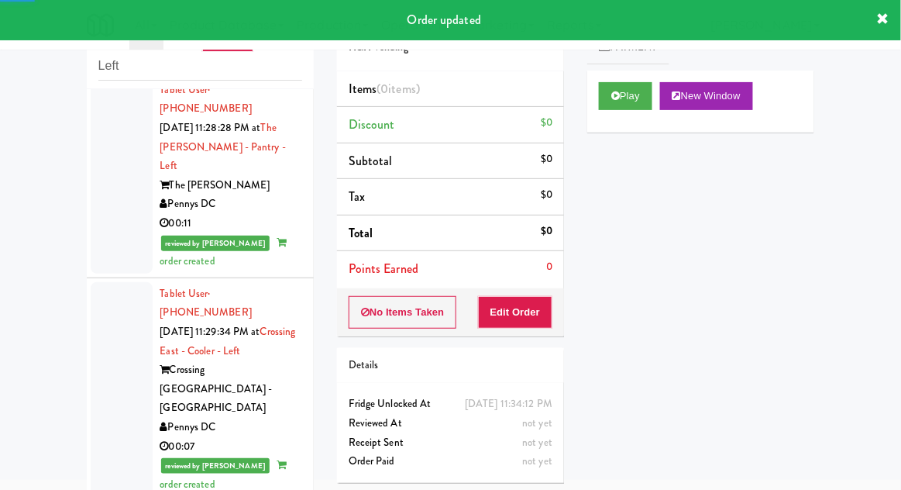
scroll to position [8615, 0]
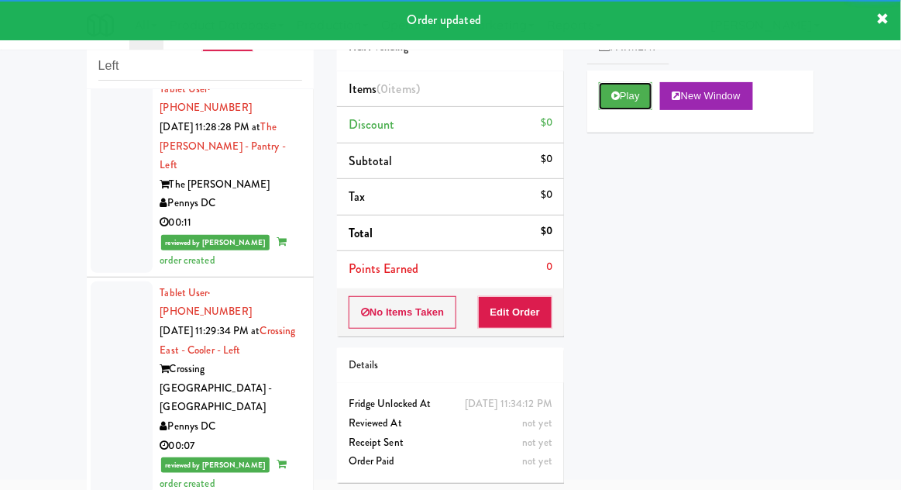
click at [649, 91] on button "Play" at bounding box center [625, 96] width 53 height 28
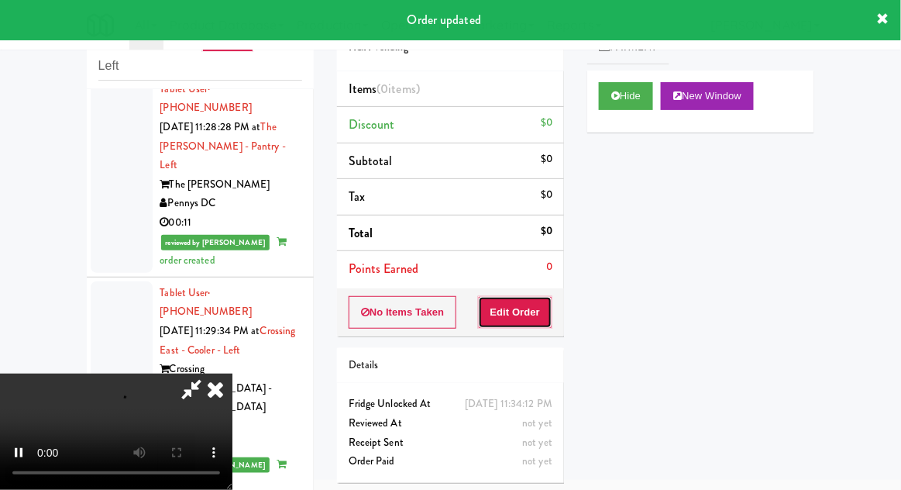
click at [541, 309] on button "Edit Order" at bounding box center [515, 312] width 75 height 33
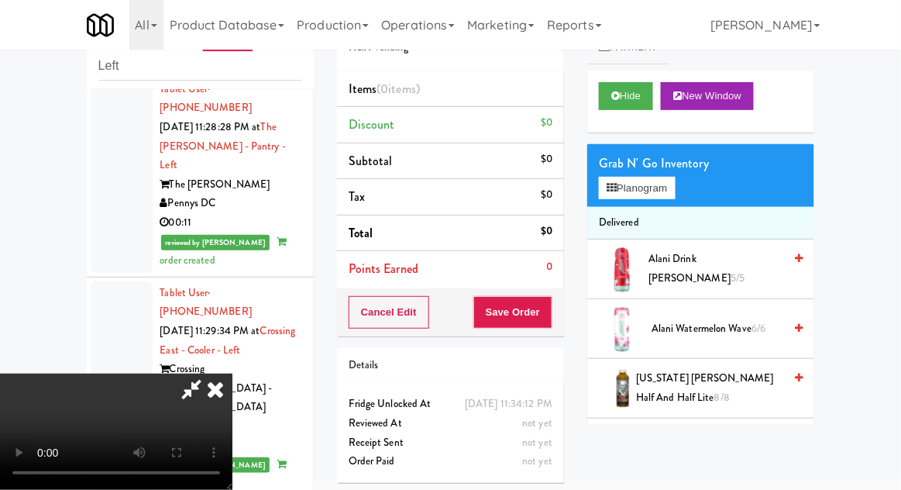
scroll to position [0, 0]
click at [665, 178] on button "Planogram" at bounding box center [637, 188] width 76 height 23
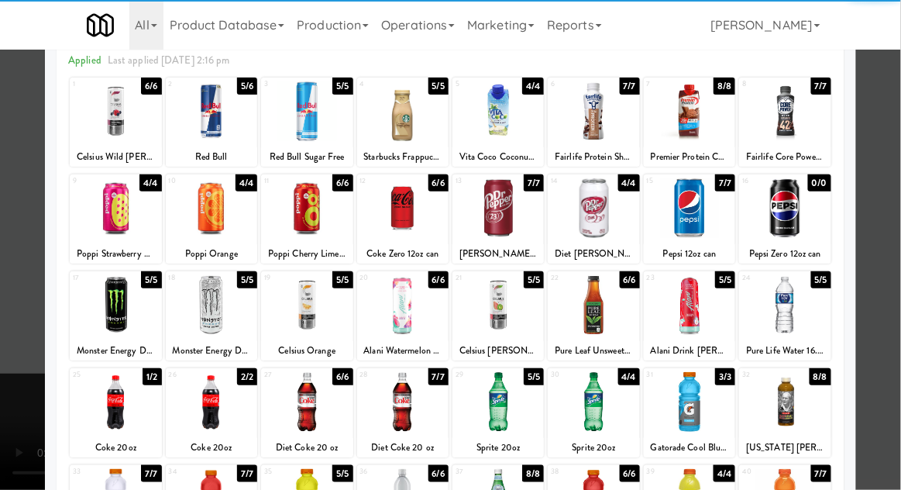
scroll to position [103, 0]
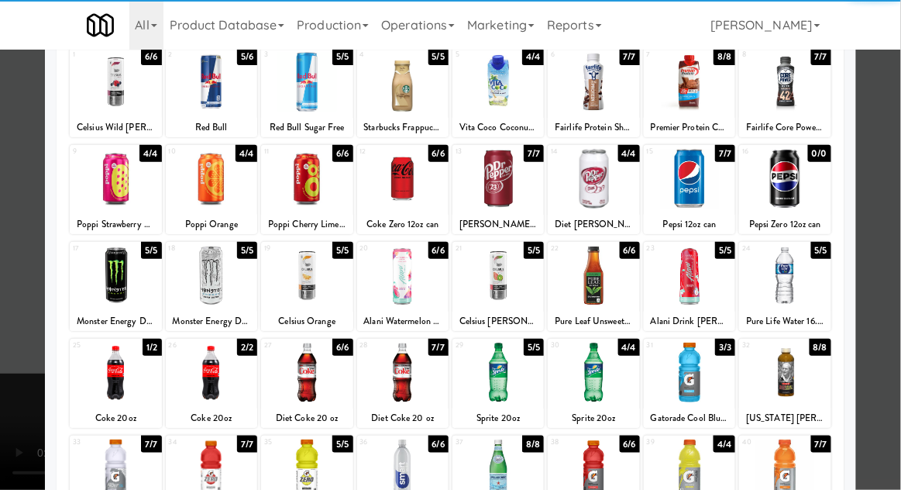
click at [717, 373] on div at bounding box center [689, 373] width 91 height 60
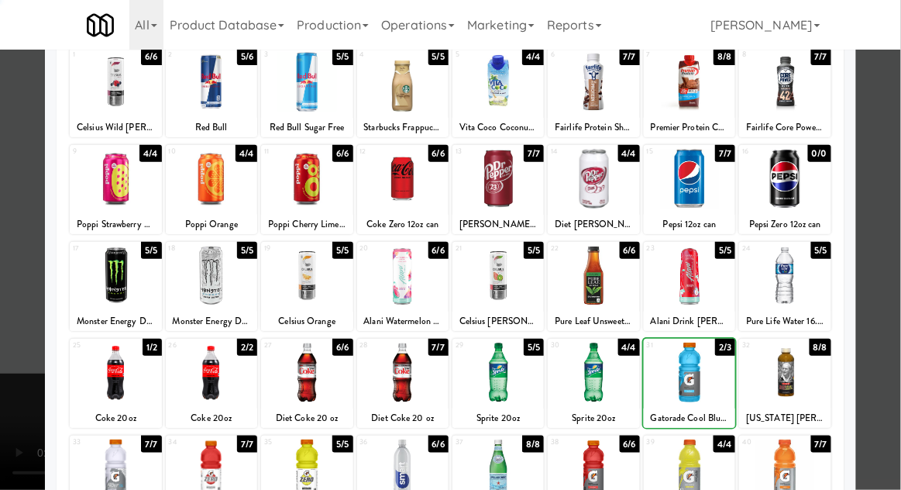
click at [887, 324] on div at bounding box center [450, 245] width 901 height 490
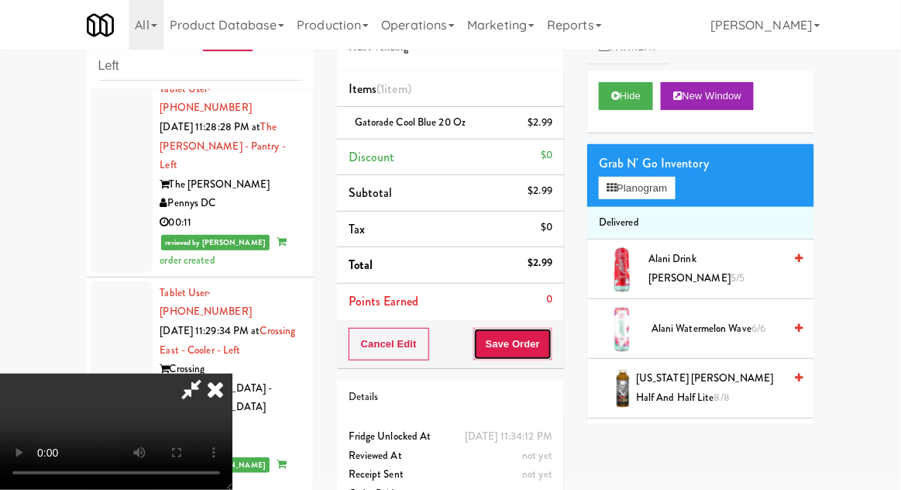
click at [546, 350] on button "Save Order" at bounding box center [513, 344] width 79 height 33
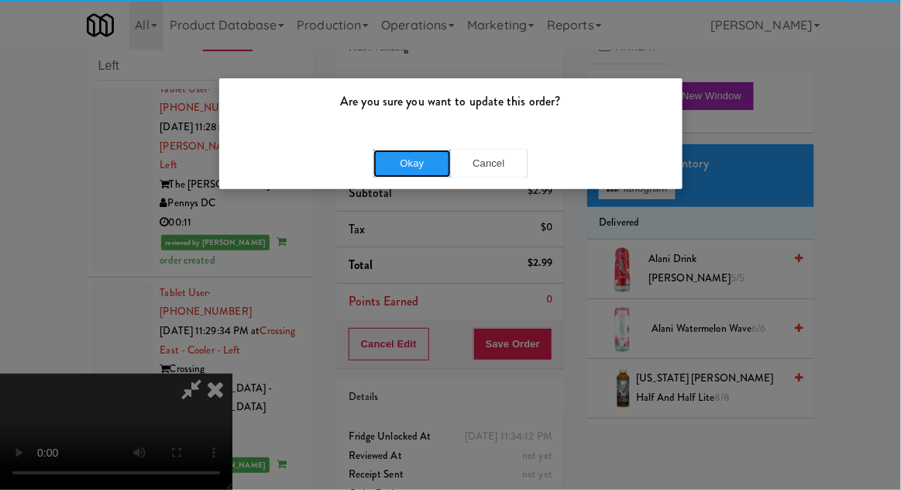
click at [395, 164] on button "Okay" at bounding box center [413, 164] width 78 height 28
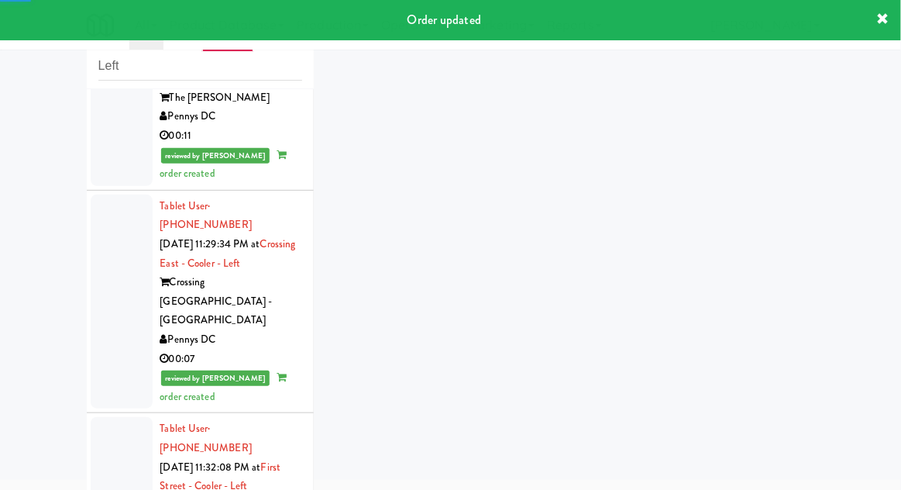
scroll to position [8774, 0]
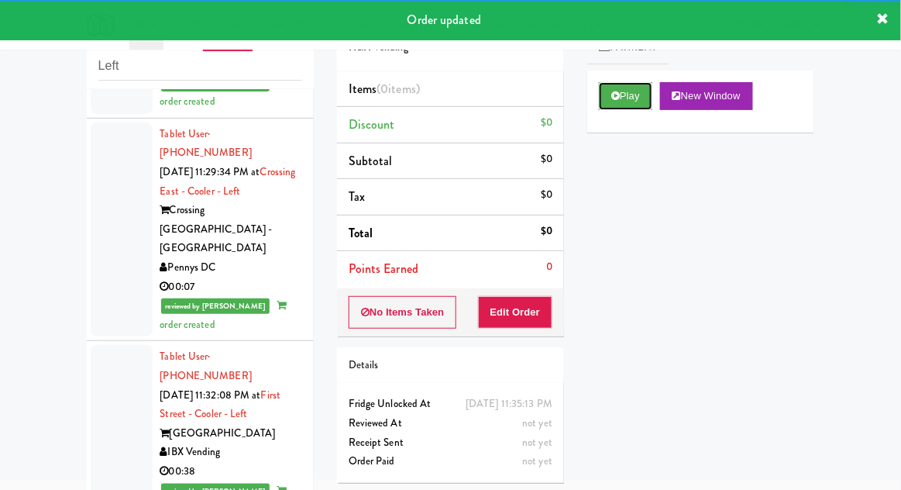
click at [624, 99] on button "Play" at bounding box center [625, 96] width 53 height 28
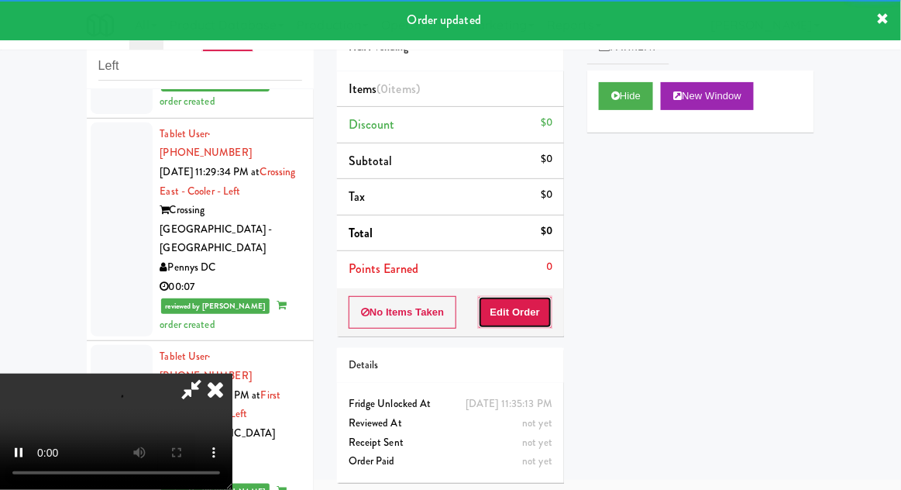
click at [537, 299] on button "Edit Order" at bounding box center [515, 312] width 75 height 33
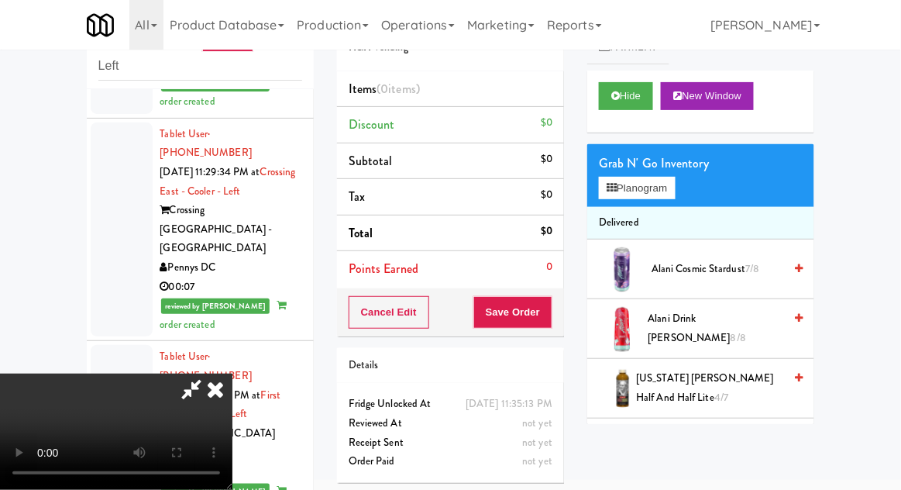
scroll to position [57, 0]
click at [665, 182] on button "Planogram" at bounding box center [637, 188] width 76 height 23
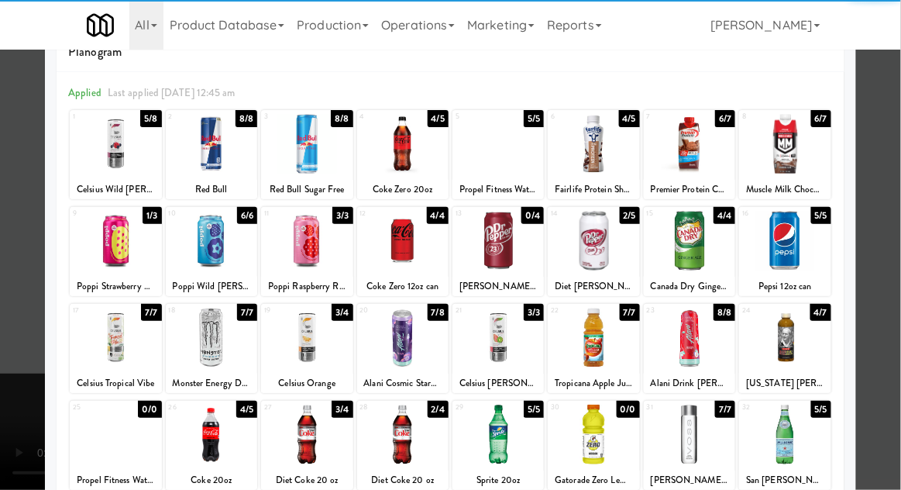
scroll to position [81, 0]
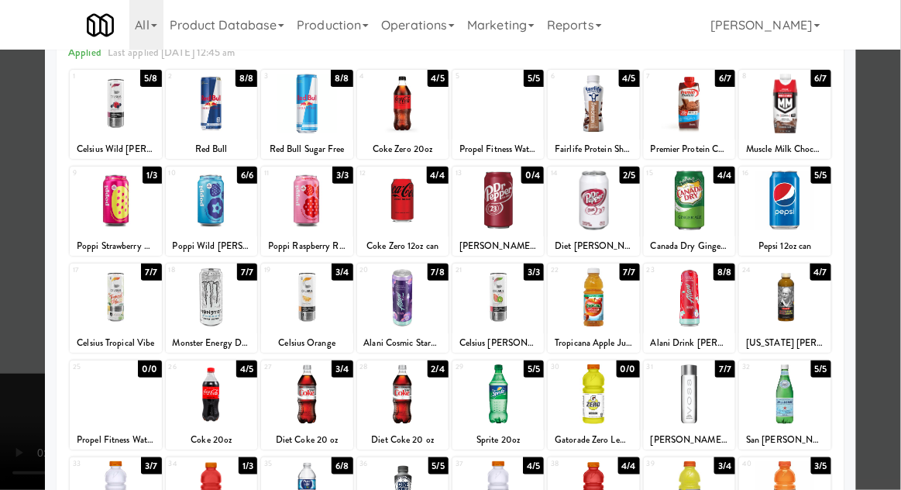
click at [796, 292] on div at bounding box center [784, 297] width 91 height 60
click at [881, 264] on div at bounding box center [450, 245] width 901 height 490
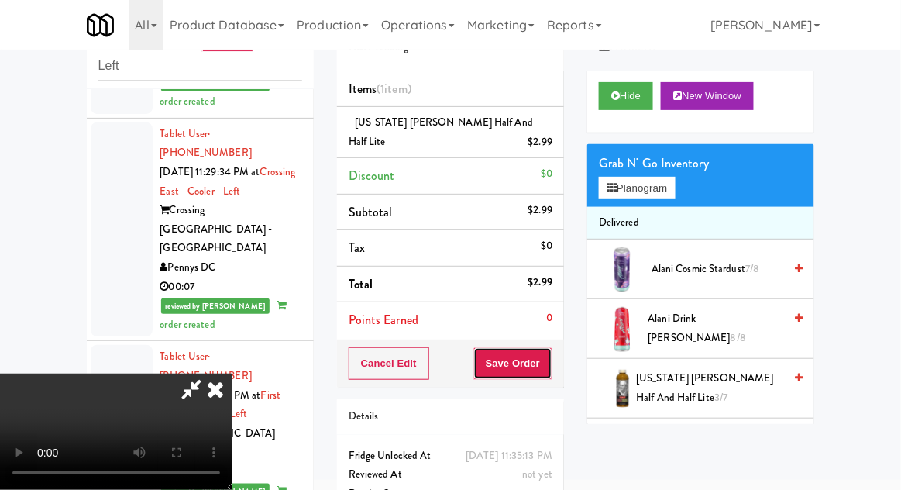
click at [550, 362] on button "Save Order" at bounding box center [513, 363] width 79 height 33
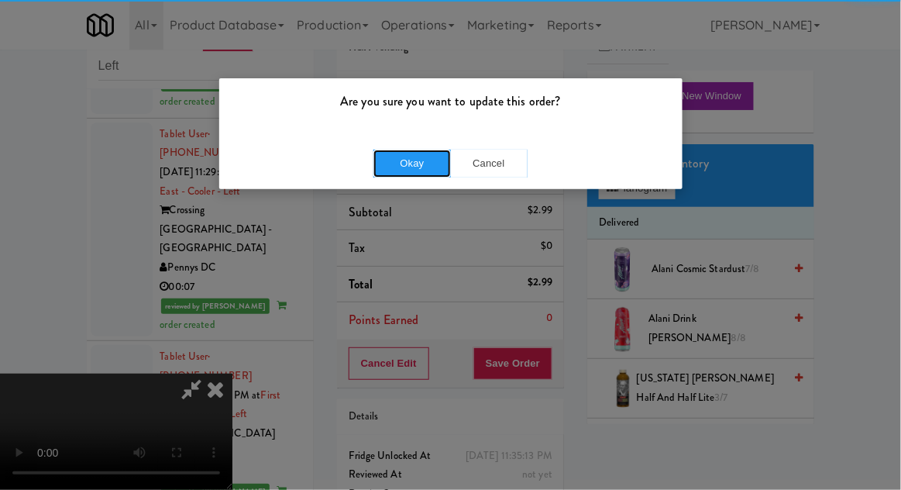
click at [403, 174] on button "Okay" at bounding box center [413, 164] width 78 height 28
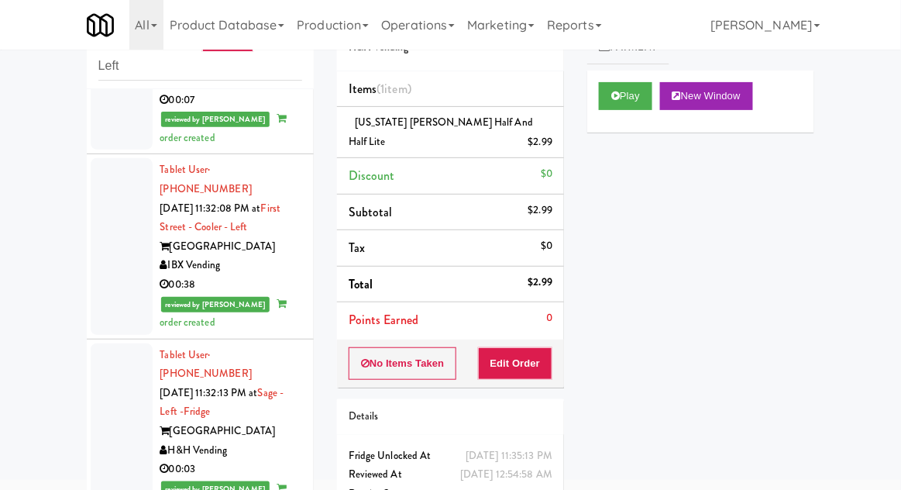
scroll to position [8962, 0]
